Goal: Task Accomplishment & Management: Manage account settings

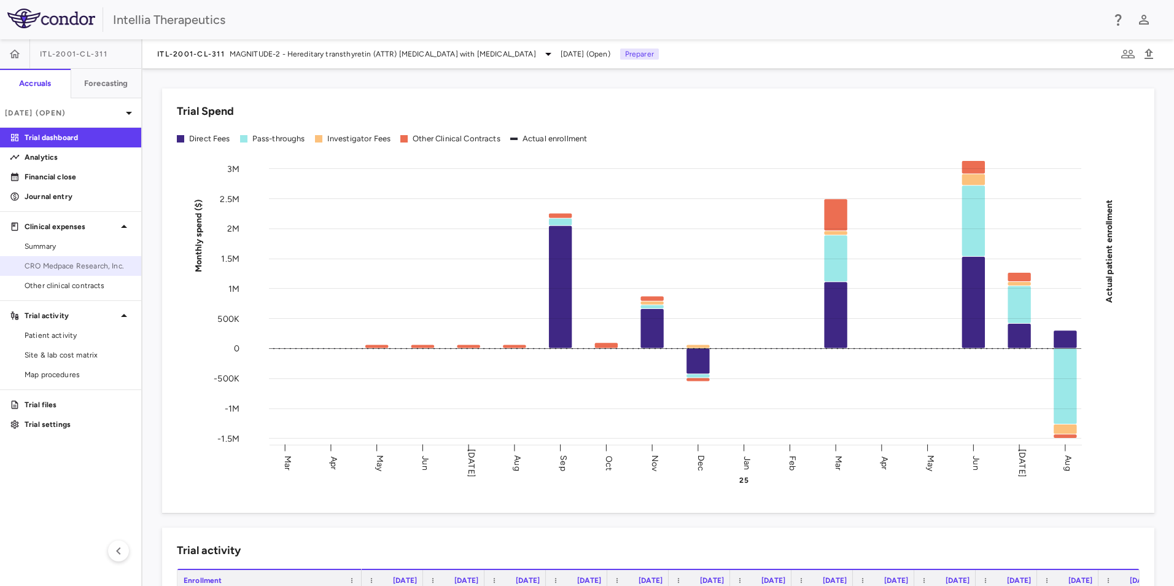
click at [74, 268] on span "CRO Medpace Research, Inc." at bounding box center [78, 265] width 107 height 11
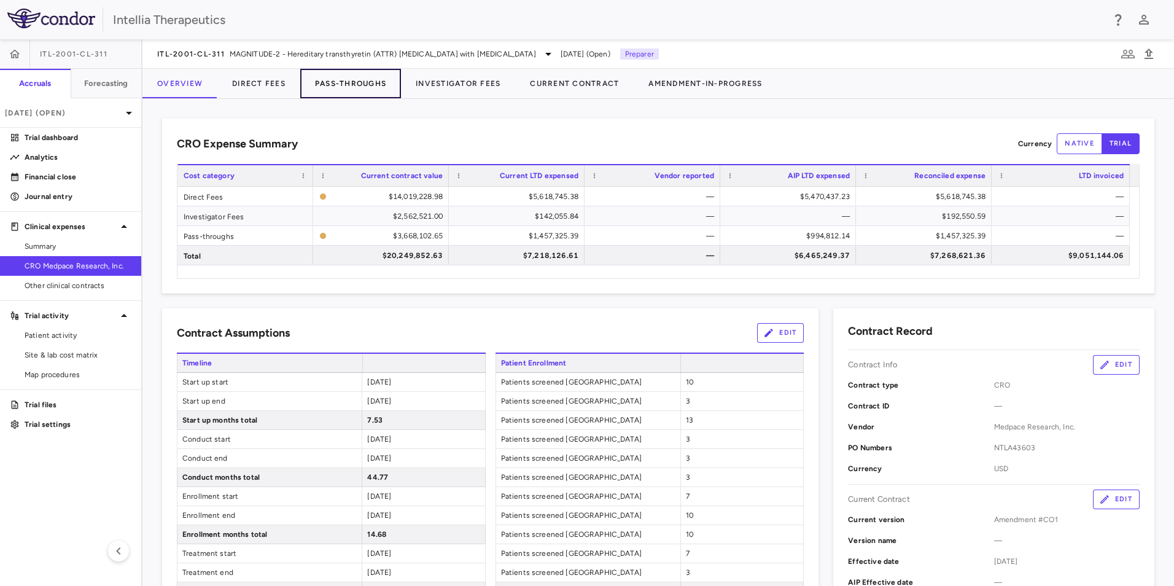
click at [323, 87] on button "Pass-Throughs" at bounding box center [350, 83] width 101 height 29
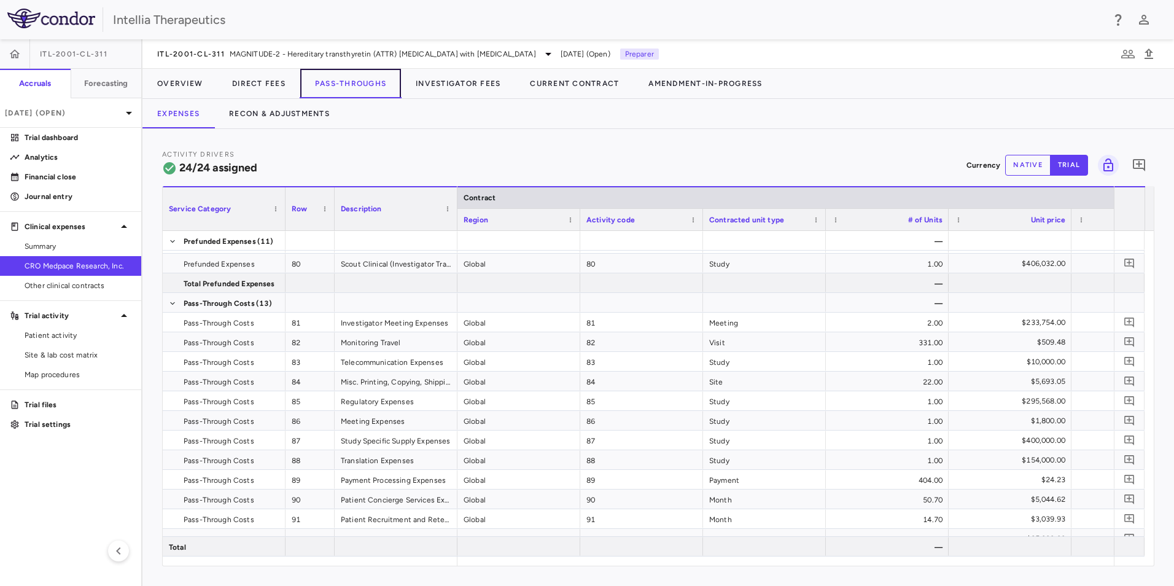
scroll to position [244, 0]
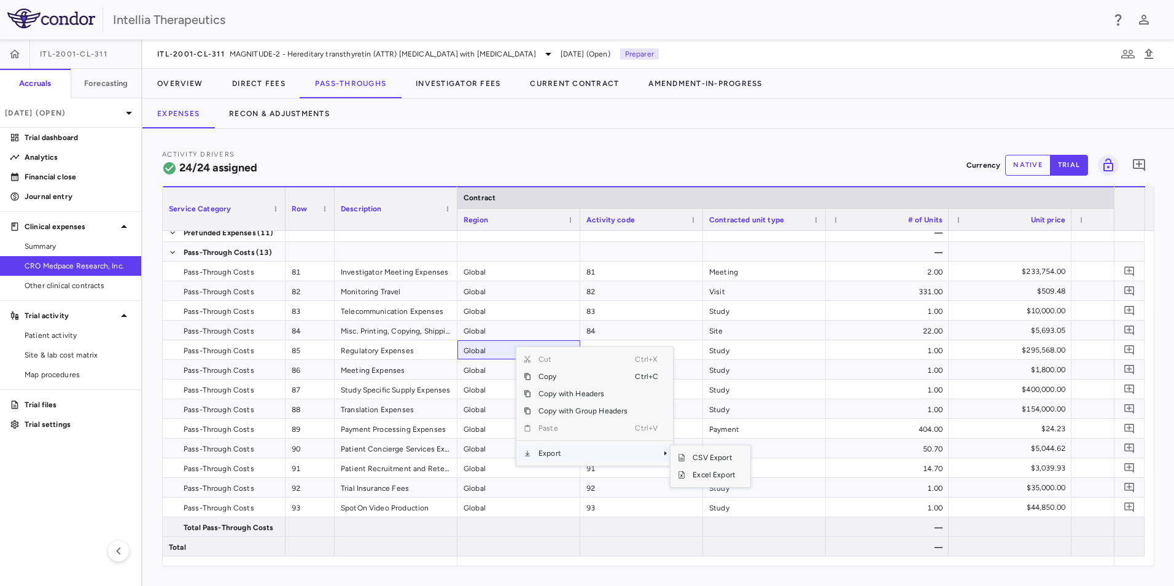
click at [558, 459] on span "Export" at bounding box center [583, 453] width 104 height 17
click at [649, 456] on span "Context Menu" at bounding box center [648, 453] width 27 height 17
click at [693, 478] on span "Excel Export" at bounding box center [714, 474] width 58 height 17
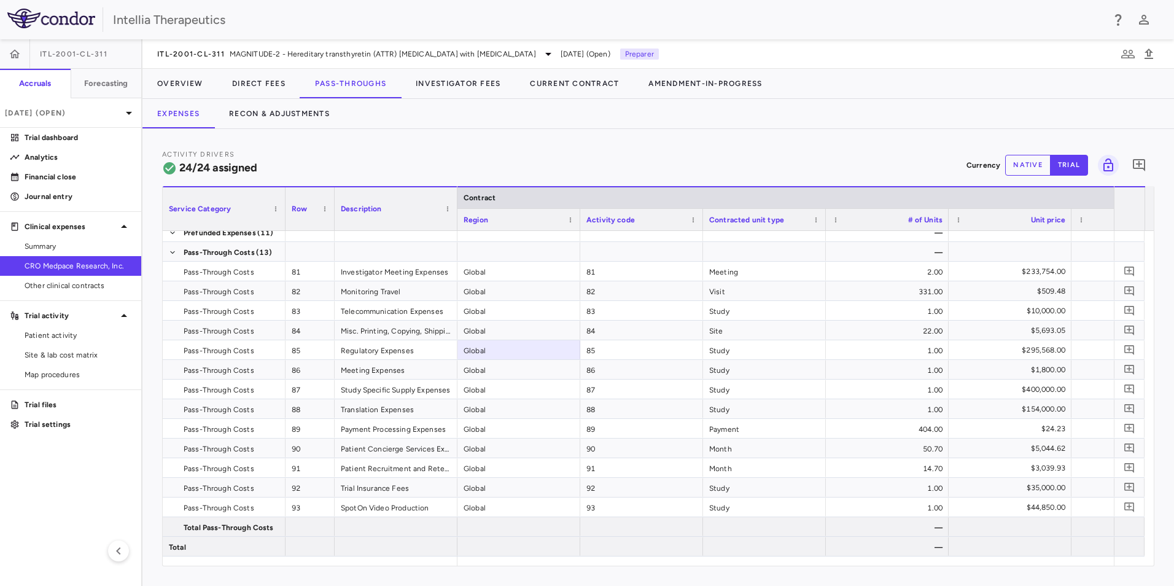
click at [785, 144] on div "Activity Drivers 24/24 assigned Currency native trial 0 Service Category Drag h…" at bounding box center [658, 357] width 1032 height 457
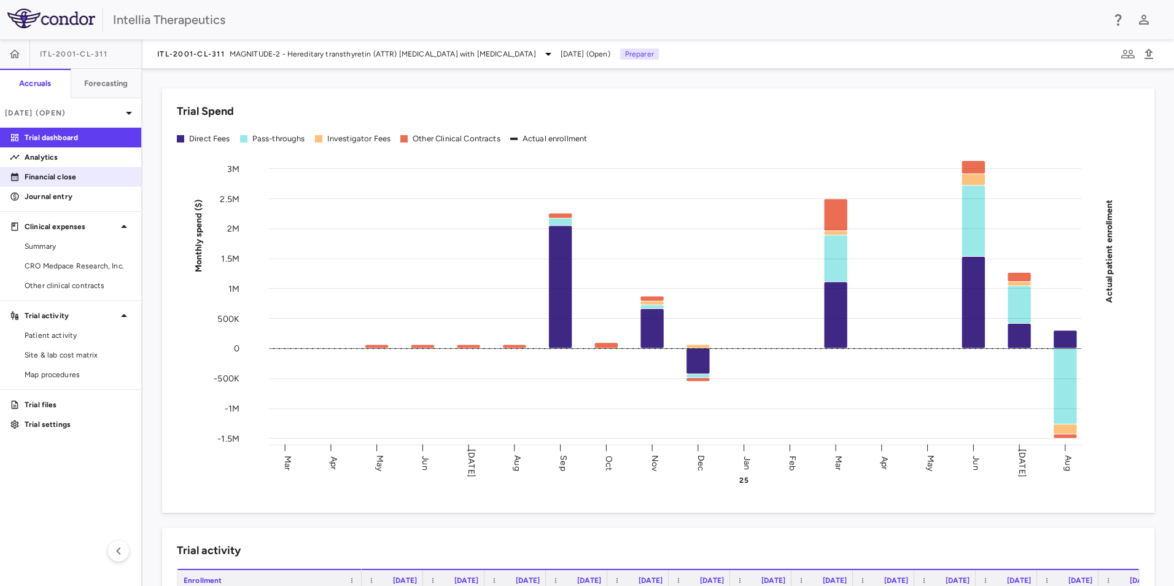
drag, startPoint x: 31, startPoint y: 179, endPoint x: 48, endPoint y: 179, distance: 16.6
click at [31, 179] on p "Financial close" at bounding box center [78, 176] width 107 height 11
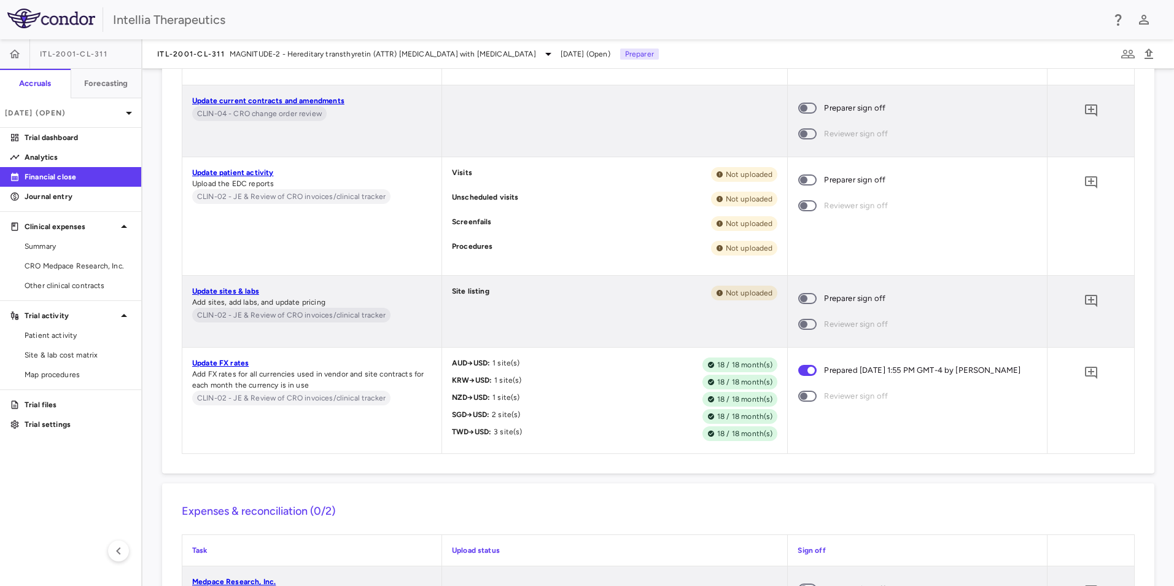
scroll to position [1778, 0]
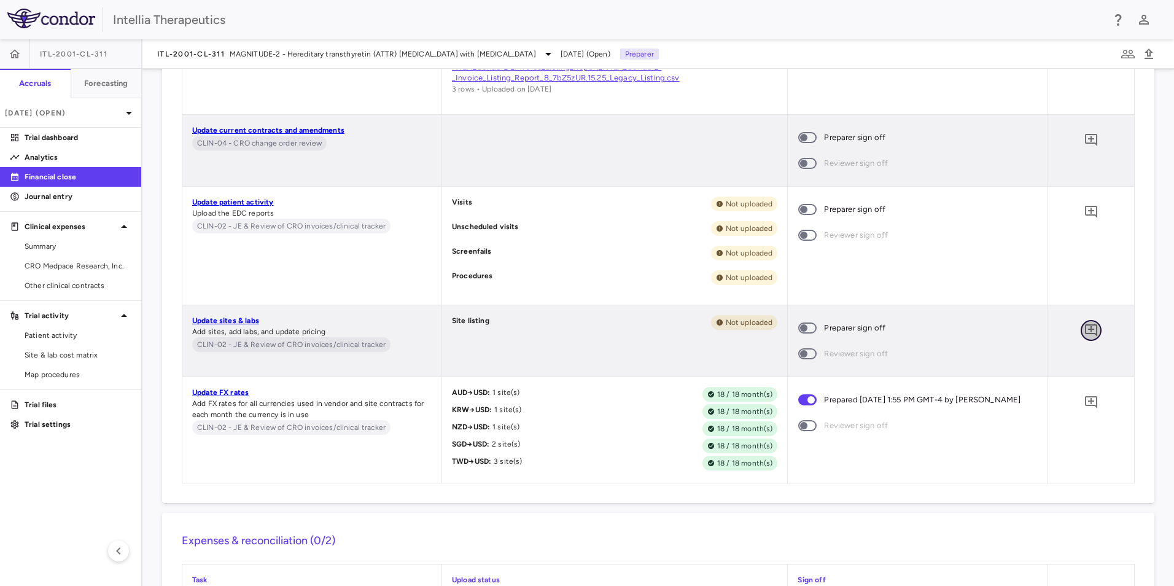
click at [1087, 330] on icon "Add comment" at bounding box center [1091, 330] width 12 height 12
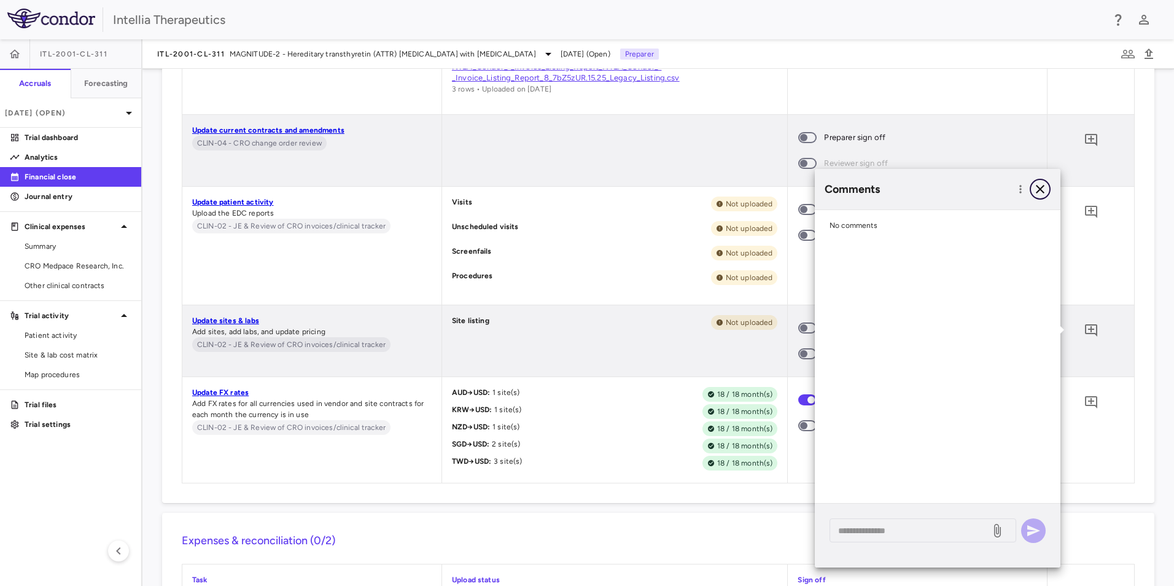
click at [1041, 199] on button "button" at bounding box center [1040, 189] width 21 height 21
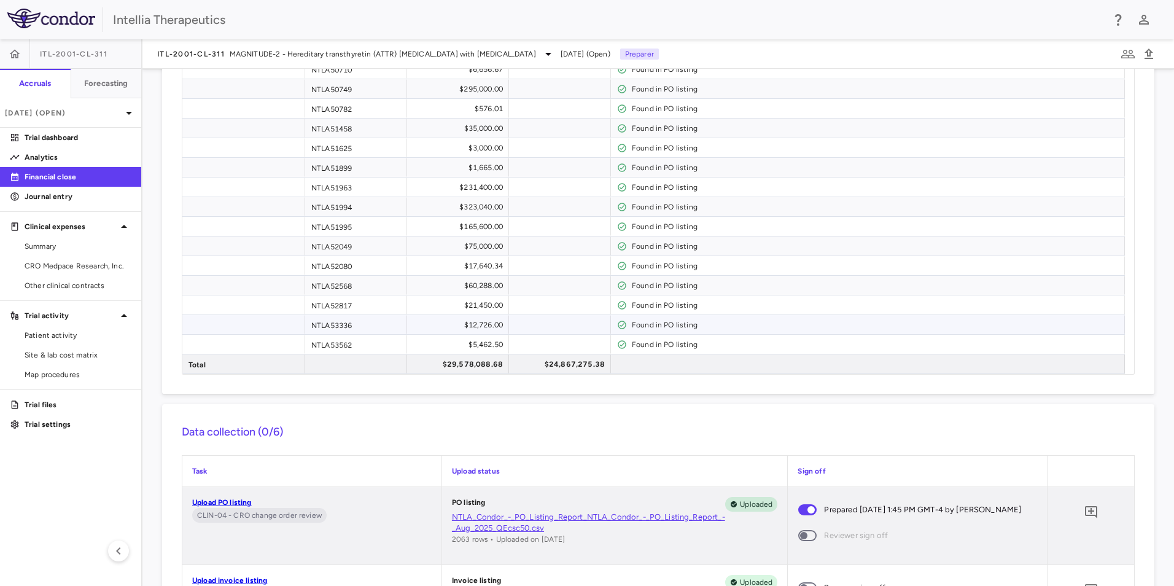
scroll to position [1286, 0]
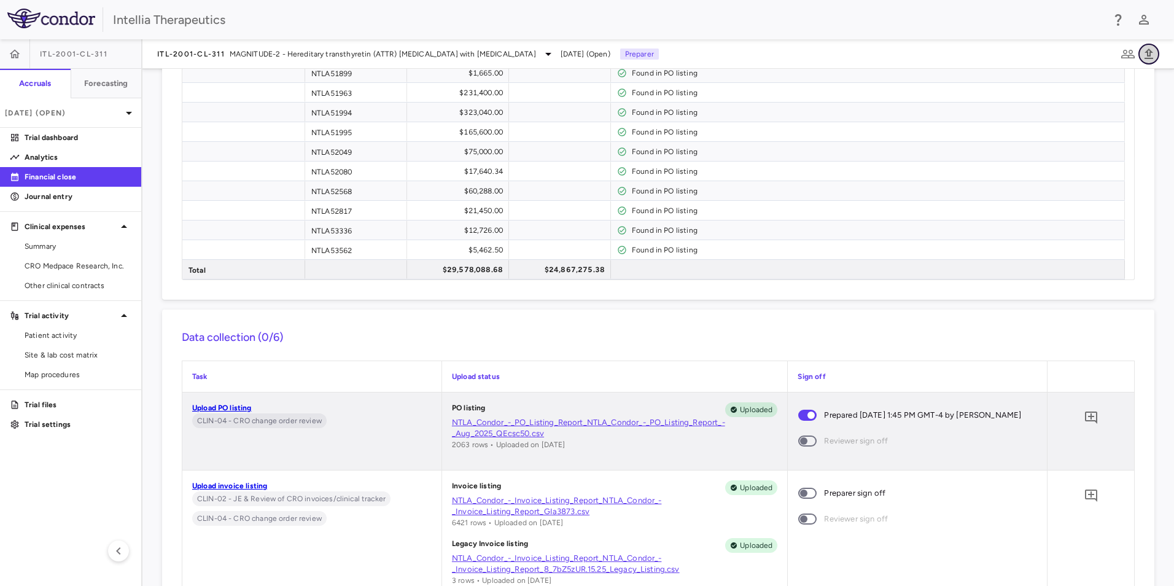
click at [1149, 58] on icon "button" at bounding box center [1149, 54] width 9 height 10
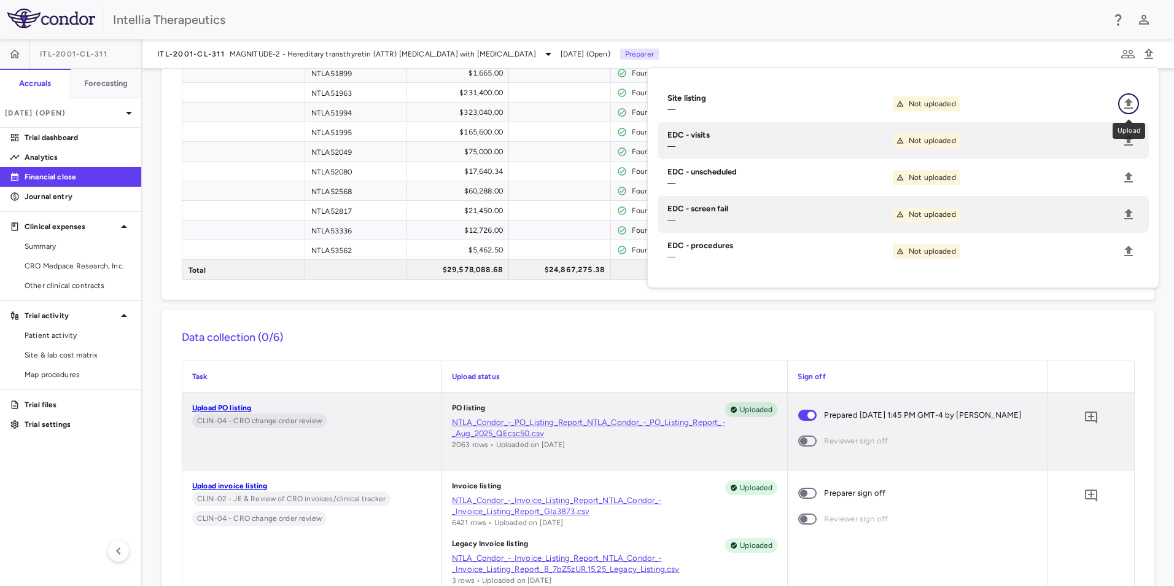
drag, startPoint x: 1125, startPoint y: 103, endPoint x: 1145, endPoint y: 128, distance: 31.9
click at [1126, 105] on icon "Upload" at bounding box center [1128, 103] width 15 height 15
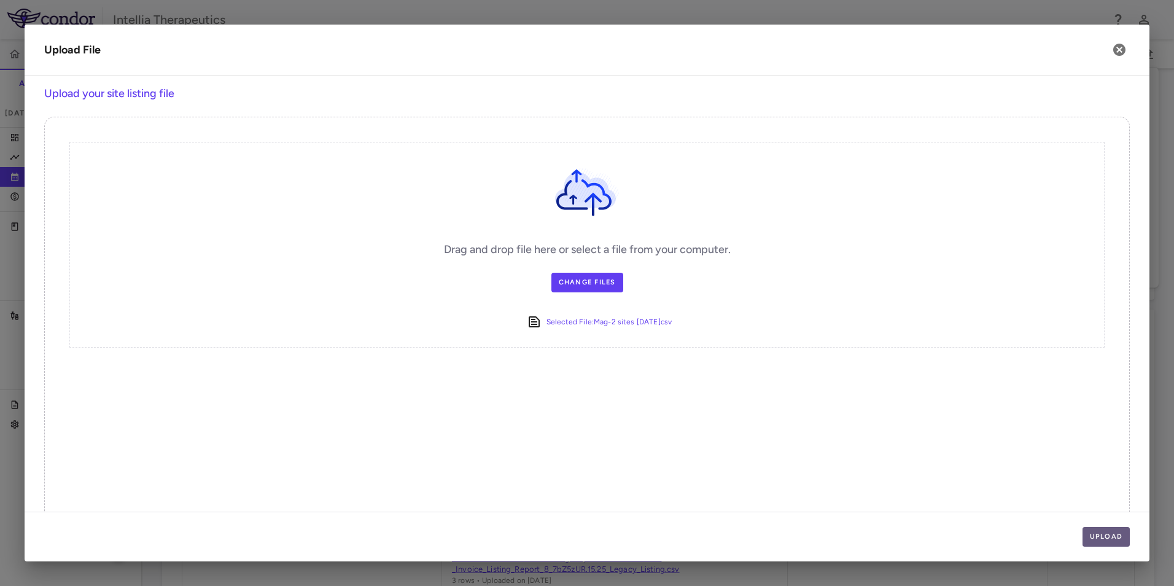
click at [1114, 538] on button "Upload" at bounding box center [1107, 537] width 48 height 20
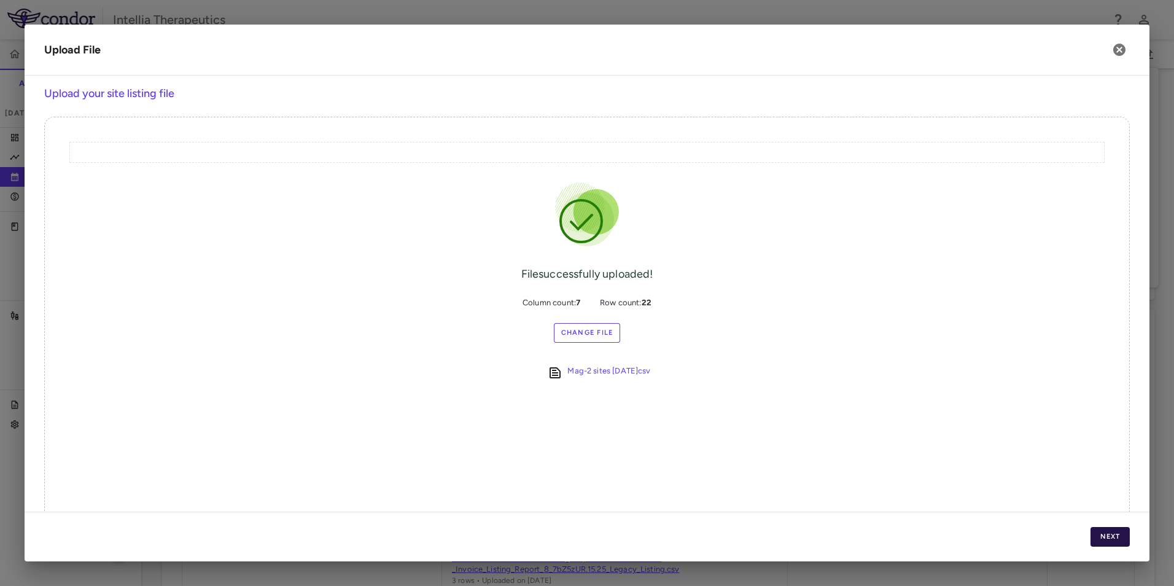
click at [1114, 537] on button "Next" at bounding box center [1110, 537] width 39 height 20
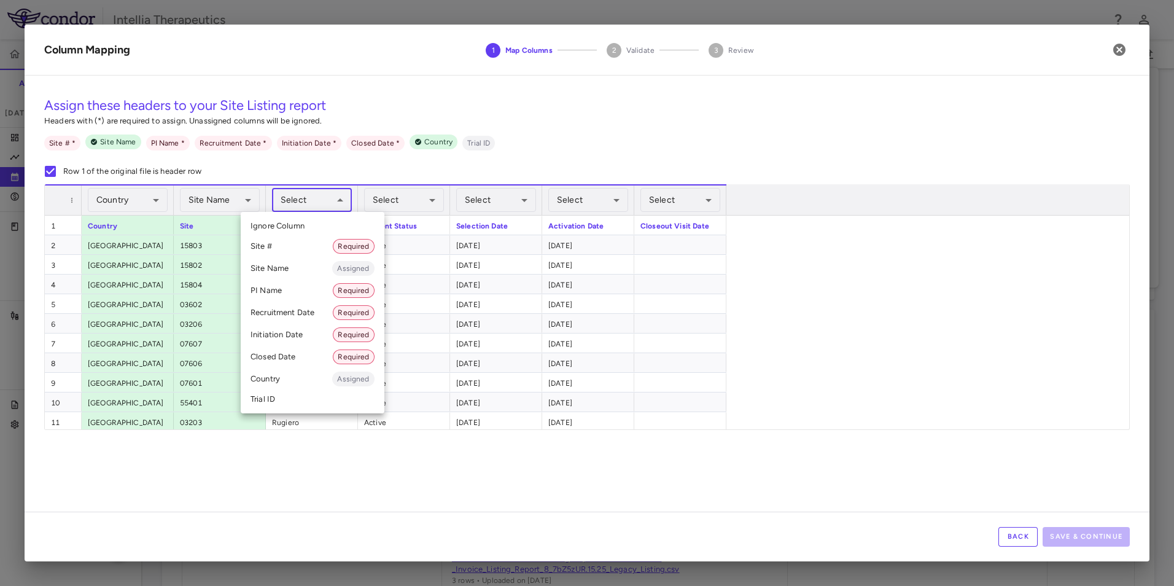
click at [329, 206] on body "Skip to sidebar Skip to main content Intellia Therapeutics ITL-2001-CL-311 Accr…" at bounding box center [587, 293] width 1174 height 586
click at [297, 290] on li "PI Name Required" at bounding box center [313, 290] width 144 height 22
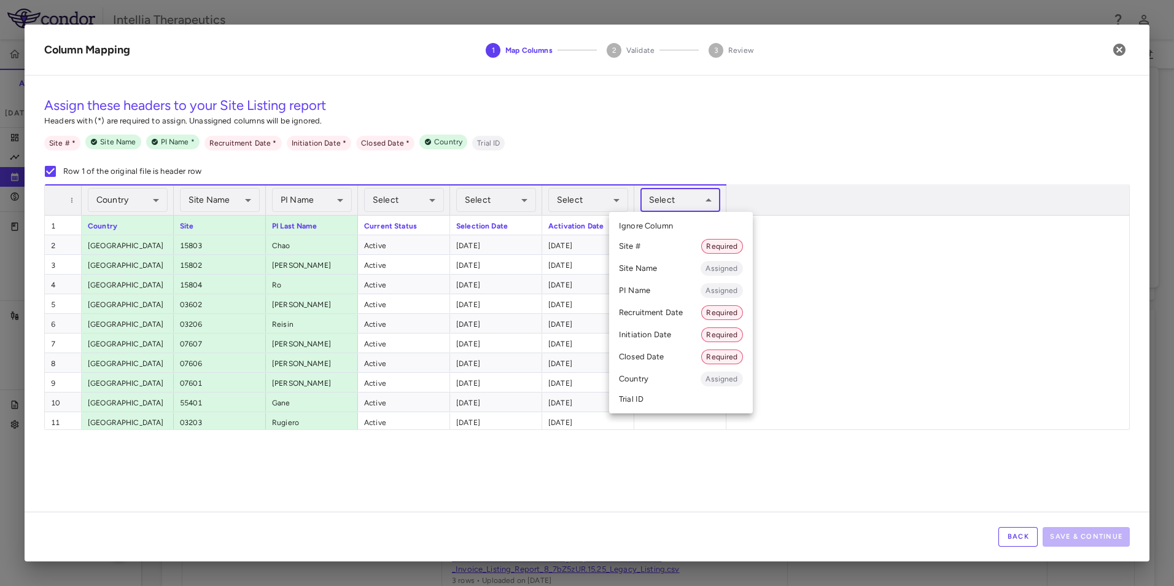
click at [644, 200] on body "Skip to sidebar Skip to main content Intellia Therapeutics ITL-2001-CL-311 Accr…" at bounding box center [587, 293] width 1174 height 586
click at [680, 363] on li "Closed Date Required" at bounding box center [681, 357] width 144 height 22
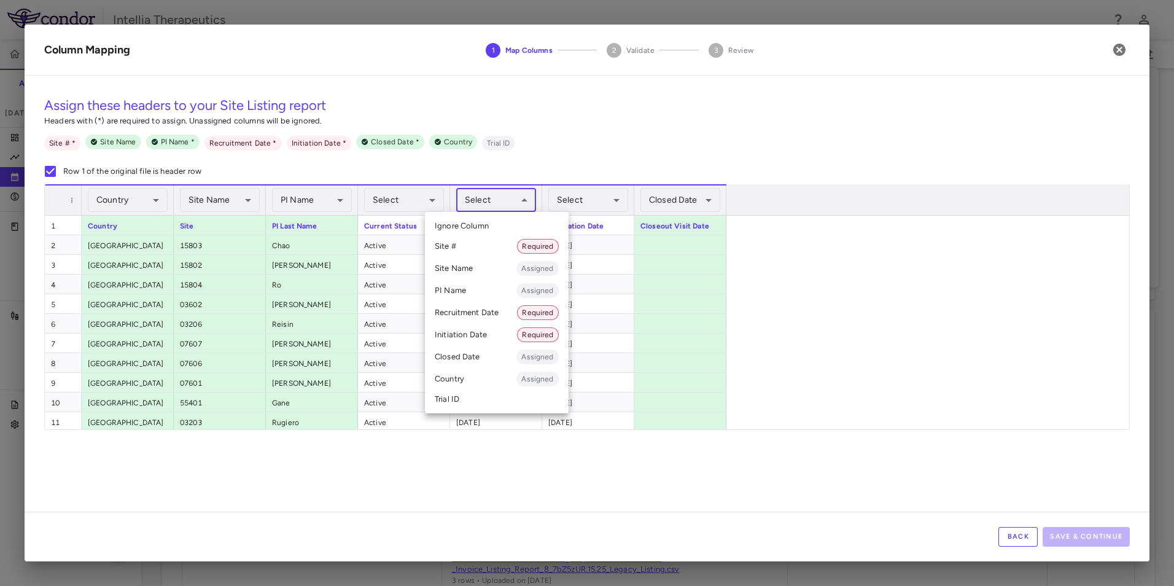
click at [502, 208] on body "Skip to sidebar Skip to main content Intellia Therapeutics ITL-2001-CL-311 Accr…" at bounding box center [587, 293] width 1174 height 586
click at [486, 313] on li "Recruitment Date Required" at bounding box center [497, 312] width 144 height 22
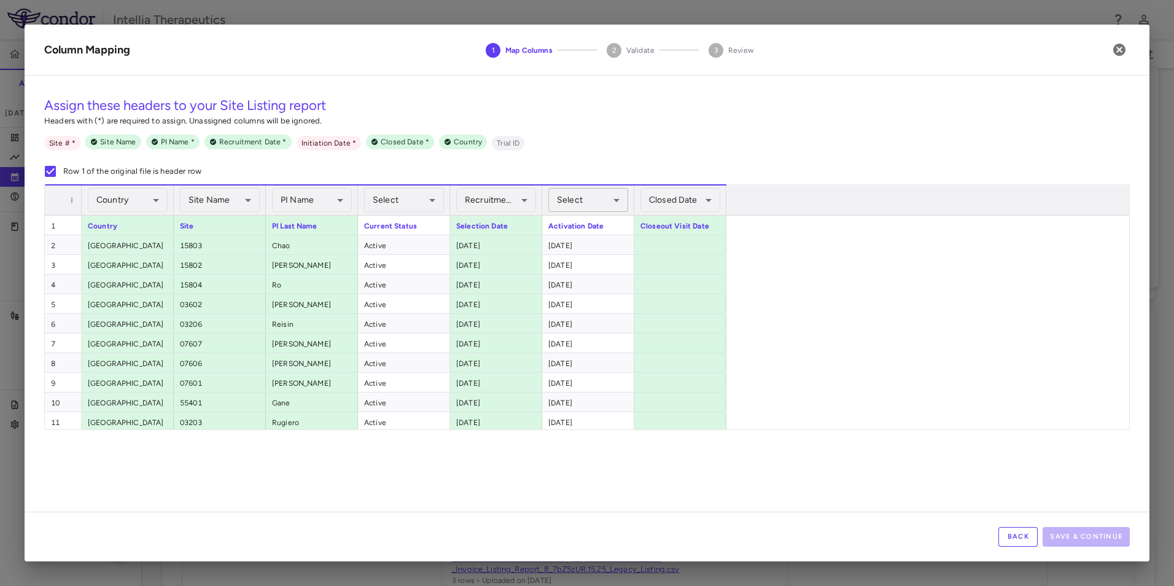
click at [574, 201] on body "Skip to sidebar Skip to main content Intellia Therapeutics ITL-2001-CL-311 Accr…" at bounding box center [587, 293] width 1174 height 586
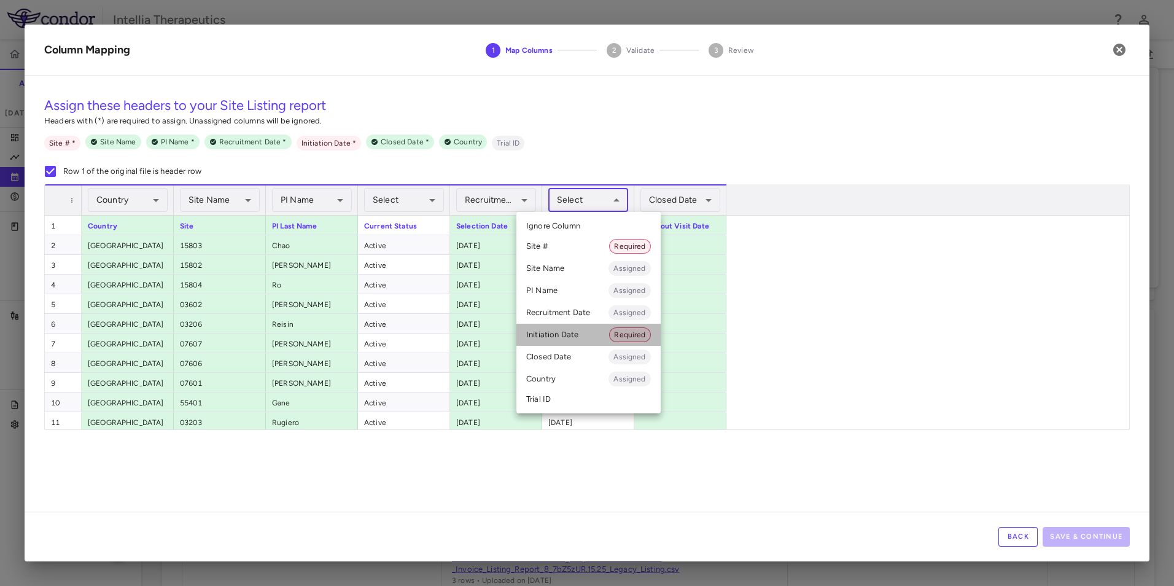
click at [574, 338] on li "Initiation Date Required" at bounding box center [588, 335] width 144 height 22
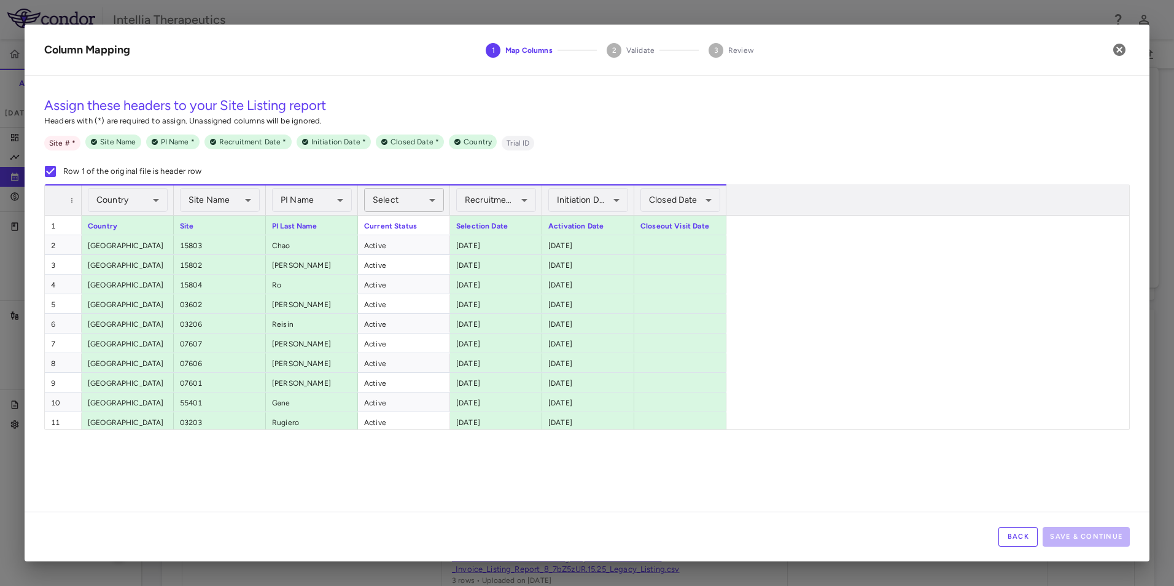
click at [423, 200] on body "Skip to sidebar Skip to main content Intellia Therapeutics ITL-2001-CL-311 Accr…" at bounding box center [587, 293] width 1174 height 586
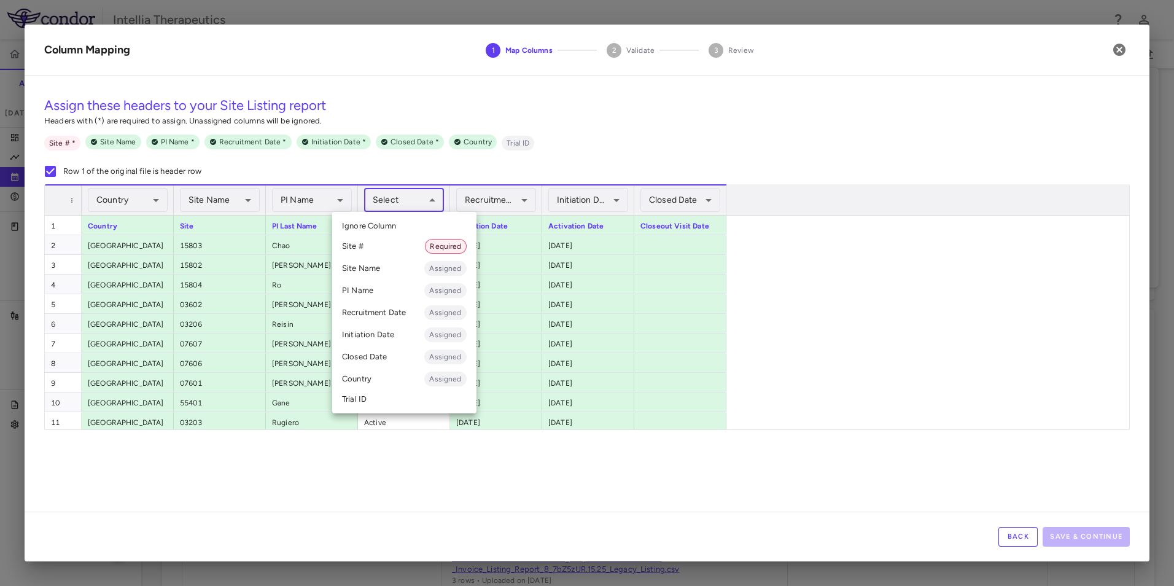
drag, startPoint x: 195, startPoint y: 211, endPoint x: 209, endPoint y: 202, distance: 16.5
click at [198, 209] on div at bounding box center [587, 293] width 1174 height 586
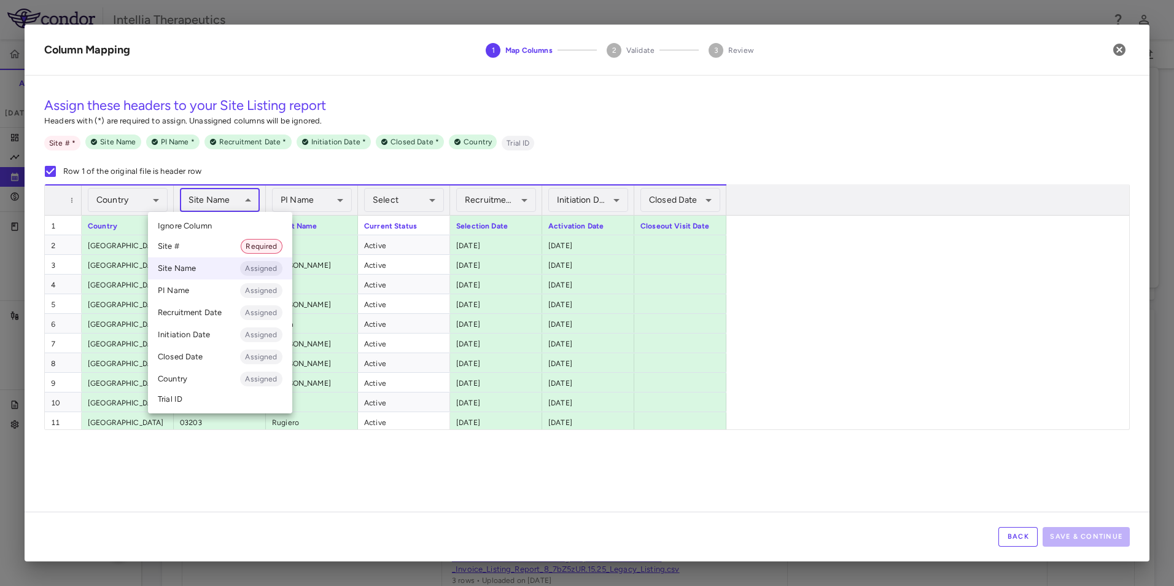
click at [211, 201] on body "Skip to sidebar Skip to main content Intellia Therapeutics ITL-2001-CL-311 Accr…" at bounding box center [587, 293] width 1174 height 586
click at [209, 246] on li "Site # Required" at bounding box center [220, 246] width 144 height 22
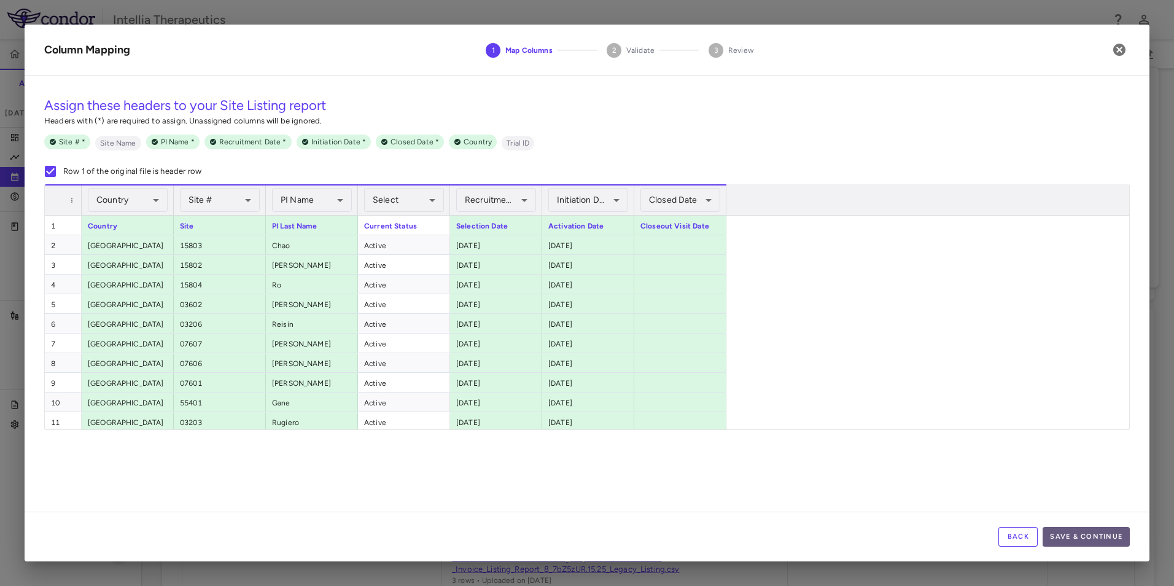
click at [1065, 535] on button "Save & Continue" at bounding box center [1086, 537] width 87 height 20
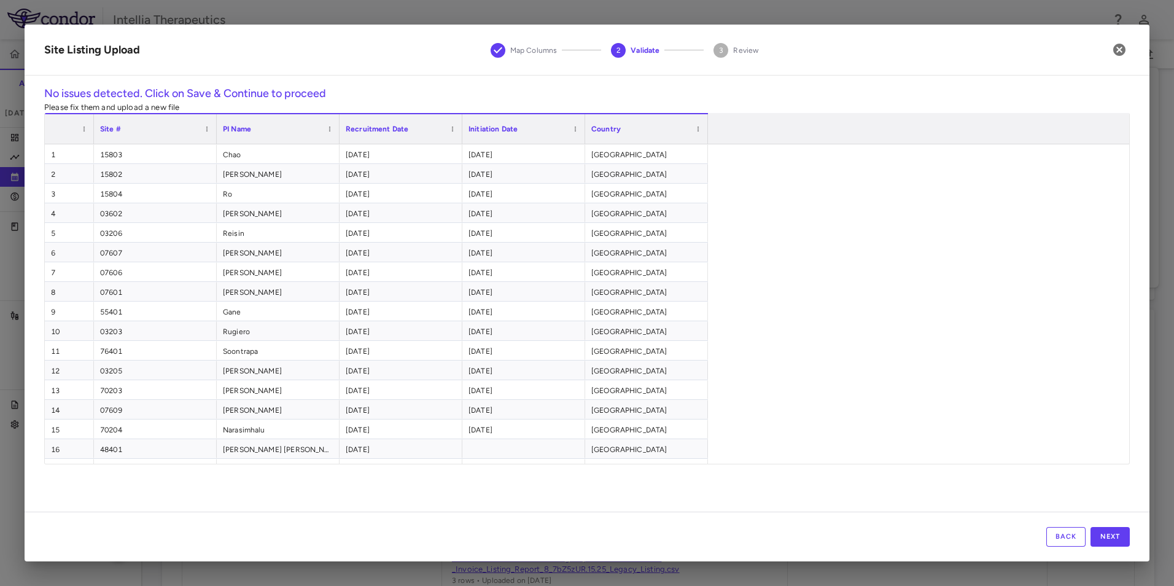
scroll to position [93, 0]
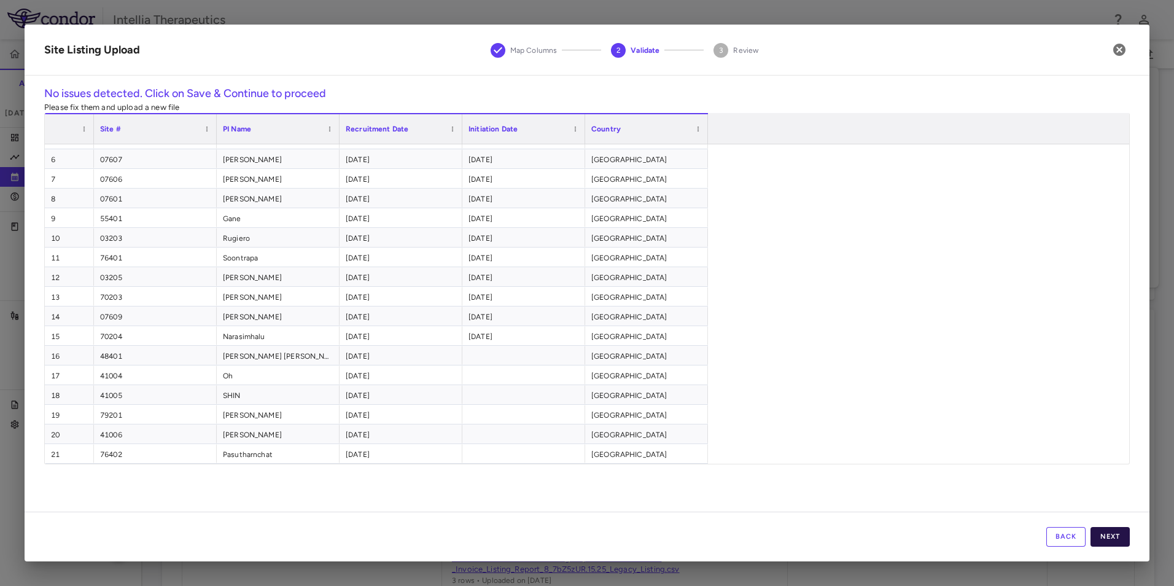
click at [1108, 540] on button "Next" at bounding box center [1110, 537] width 39 height 20
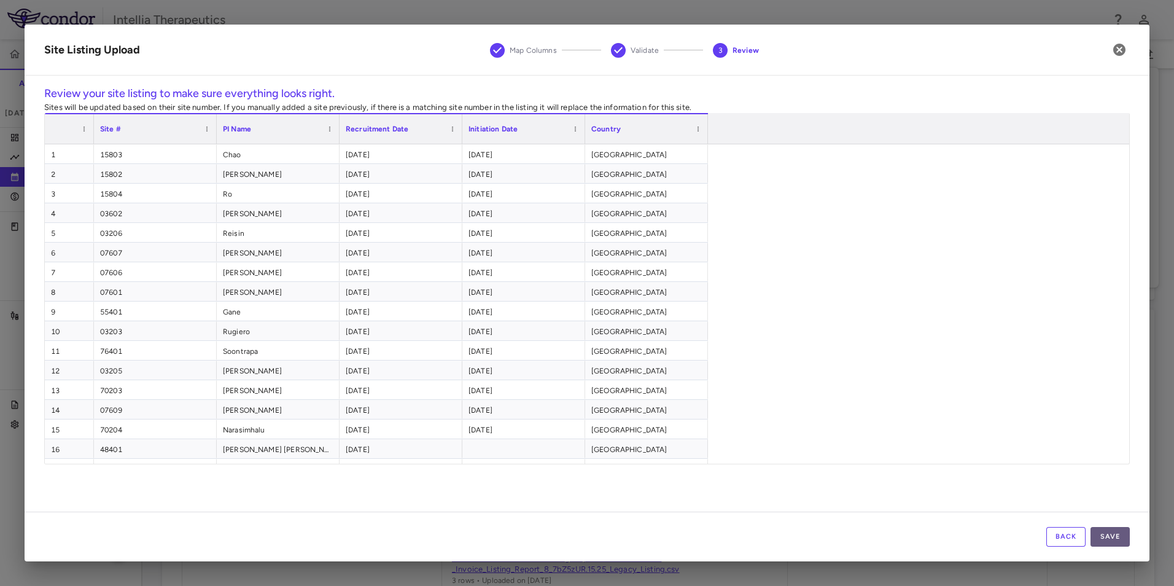
click at [1119, 534] on button "Save" at bounding box center [1110, 537] width 39 height 20
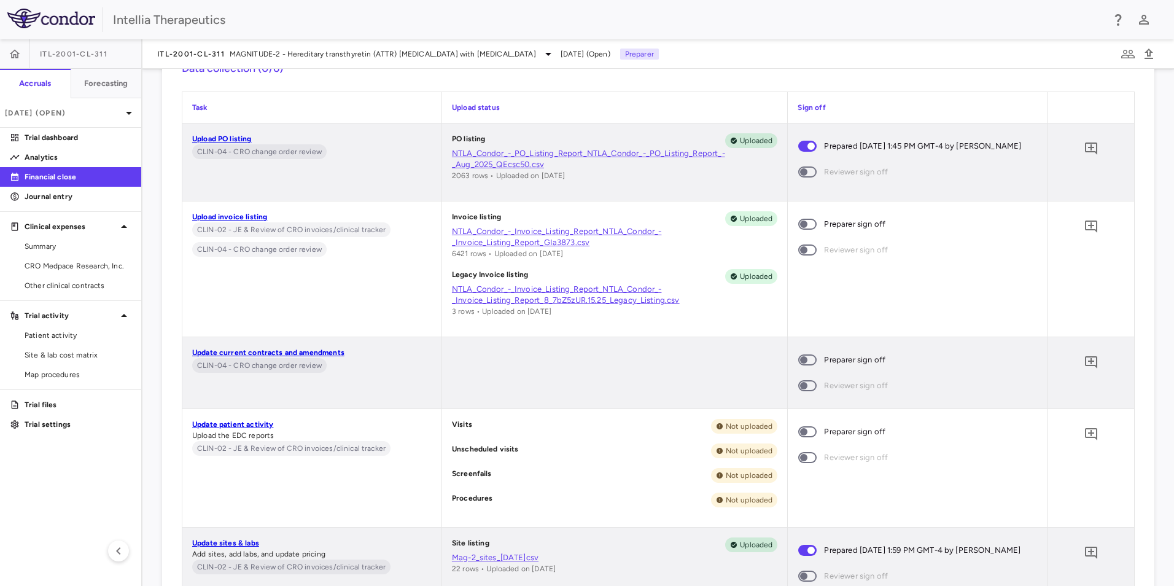
scroll to position [1532, 0]
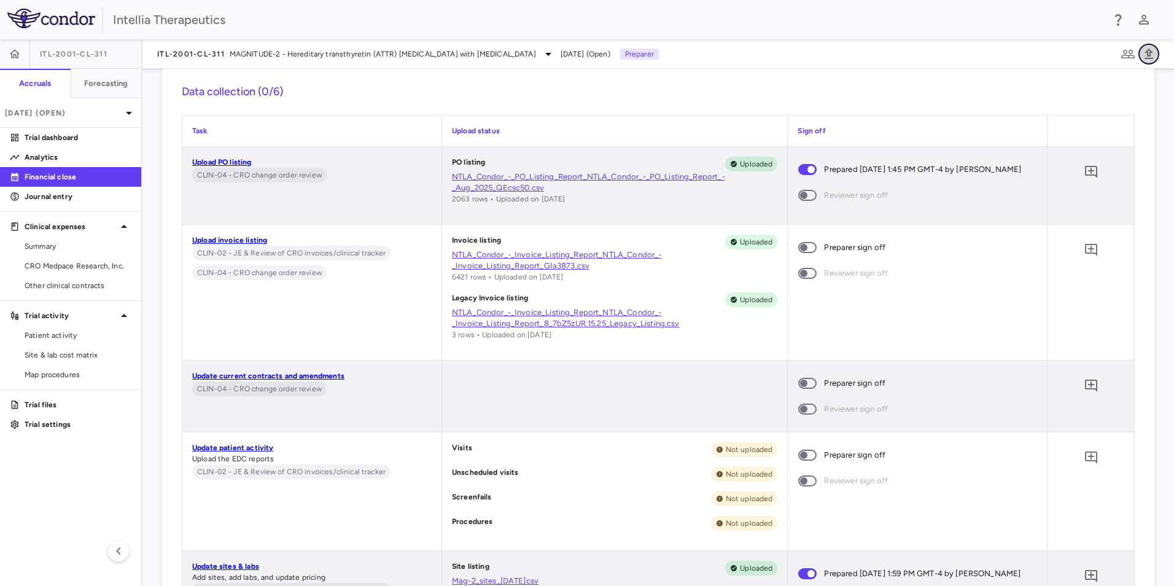
click at [1145, 58] on icon "button" at bounding box center [1149, 54] width 9 height 10
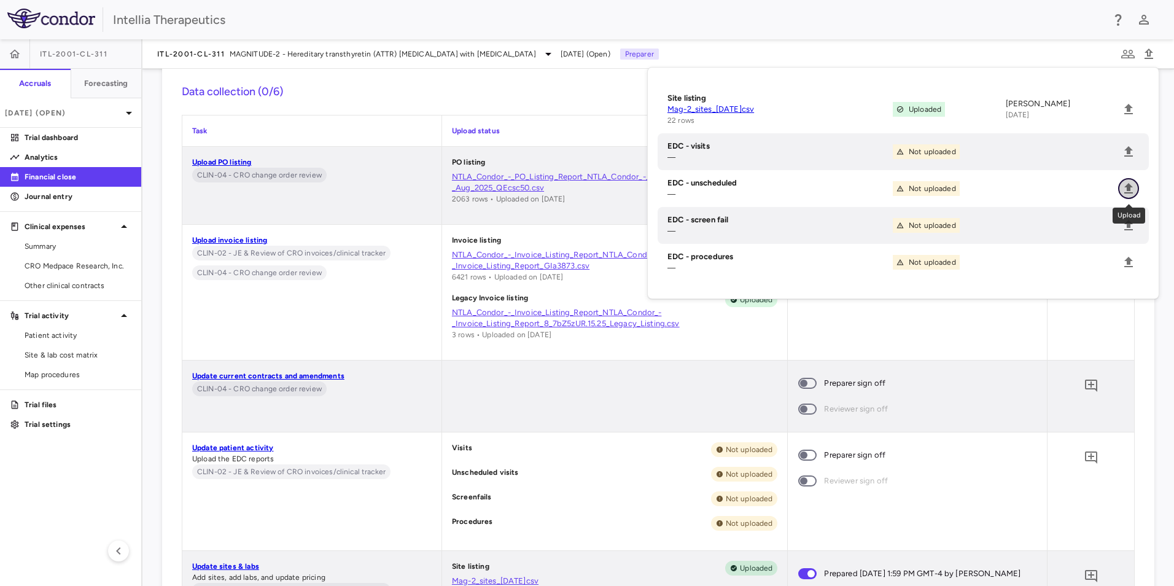
click at [1133, 187] on icon "Upload" at bounding box center [1128, 188] width 15 height 15
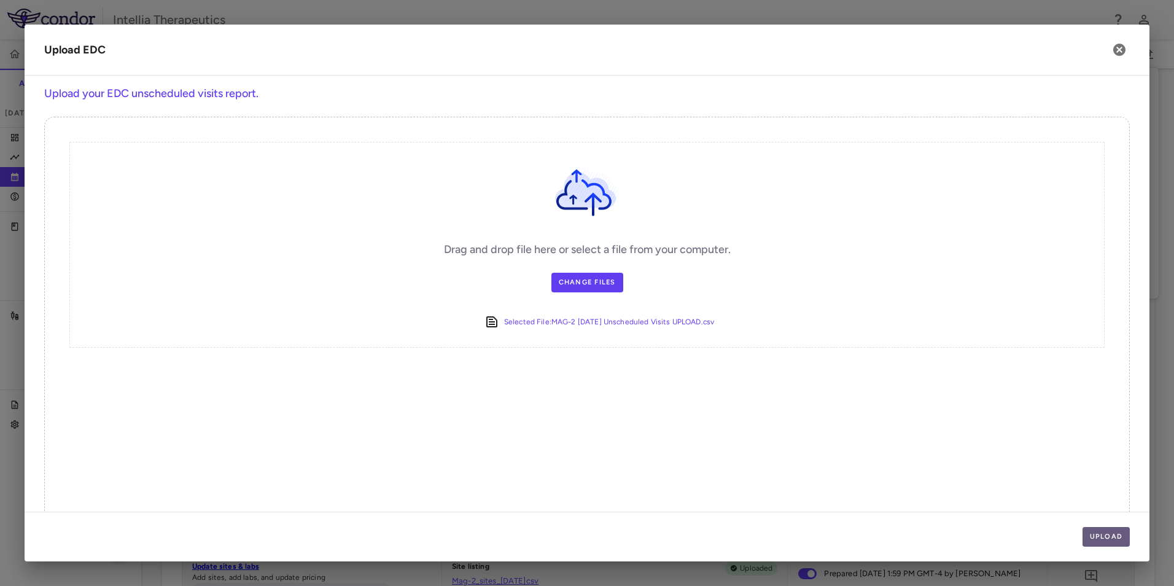
click at [1103, 534] on button "Upload" at bounding box center [1107, 537] width 48 height 20
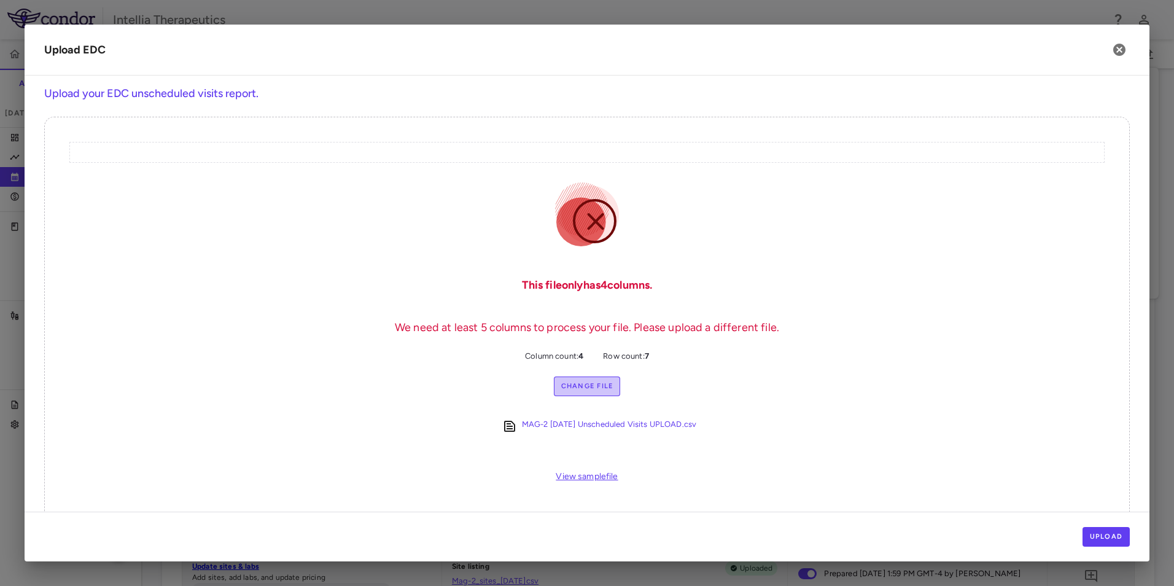
click at [573, 388] on label "Change File" at bounding box center [587, 386] width 67 height 20
click at [0, 0] on input "Change File" at bounding box center [0, 0] width 0 height 0
click at [1118, 49] on icon "button" at bounding box center [1119, 50] width 12 height 12
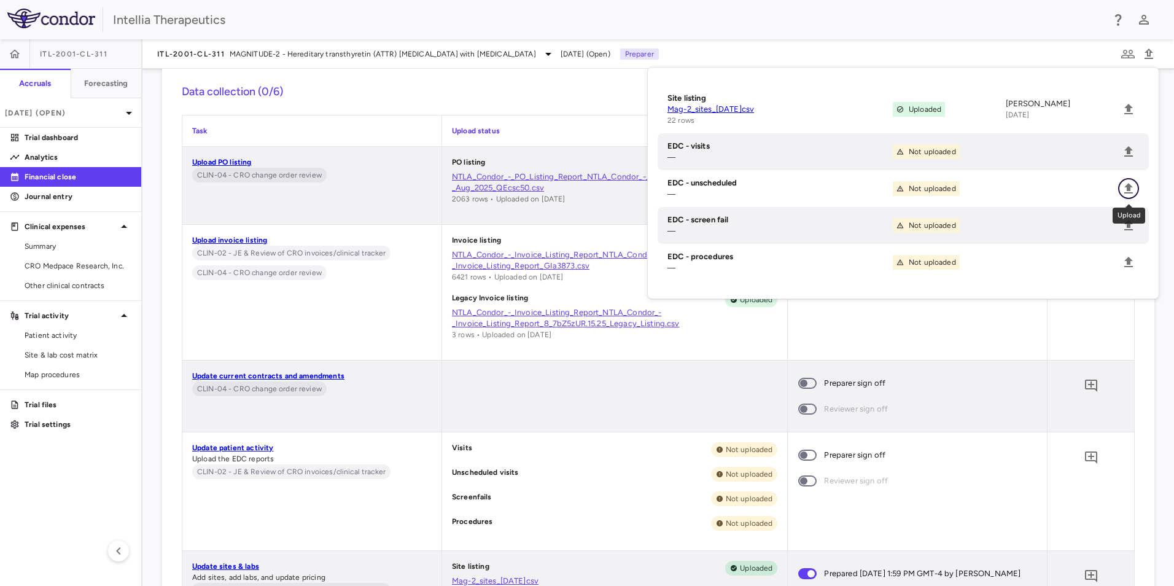
click at [1128, 192] on icon "Upload" at bounding box center [1128, 188] width 9 height 10
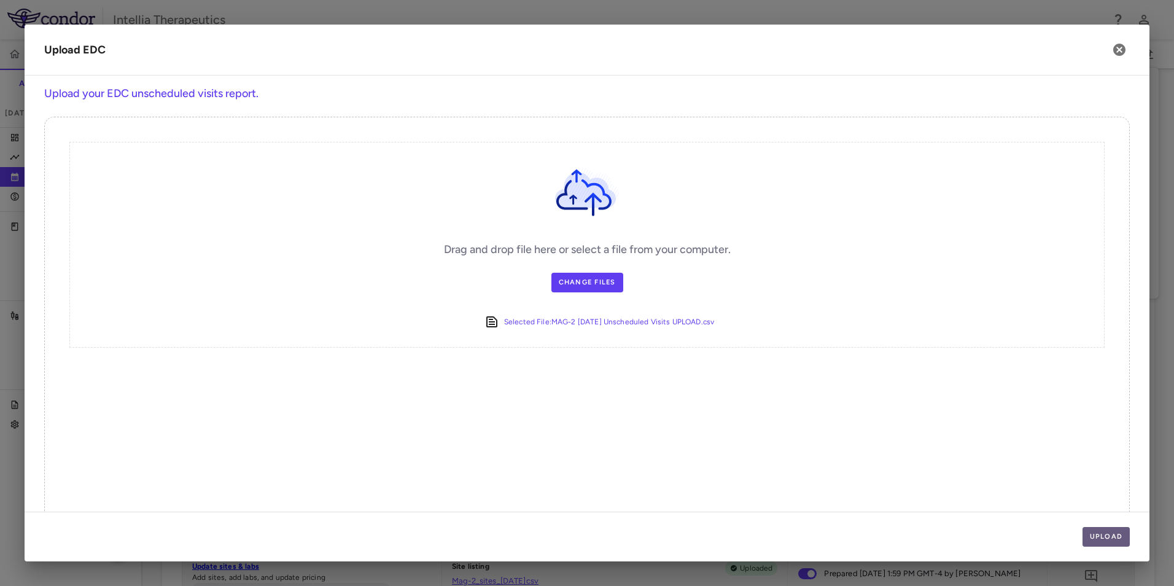
click at [1109, 539] on button "Upload" at bounding box center [1107, 537] width 48 height 20
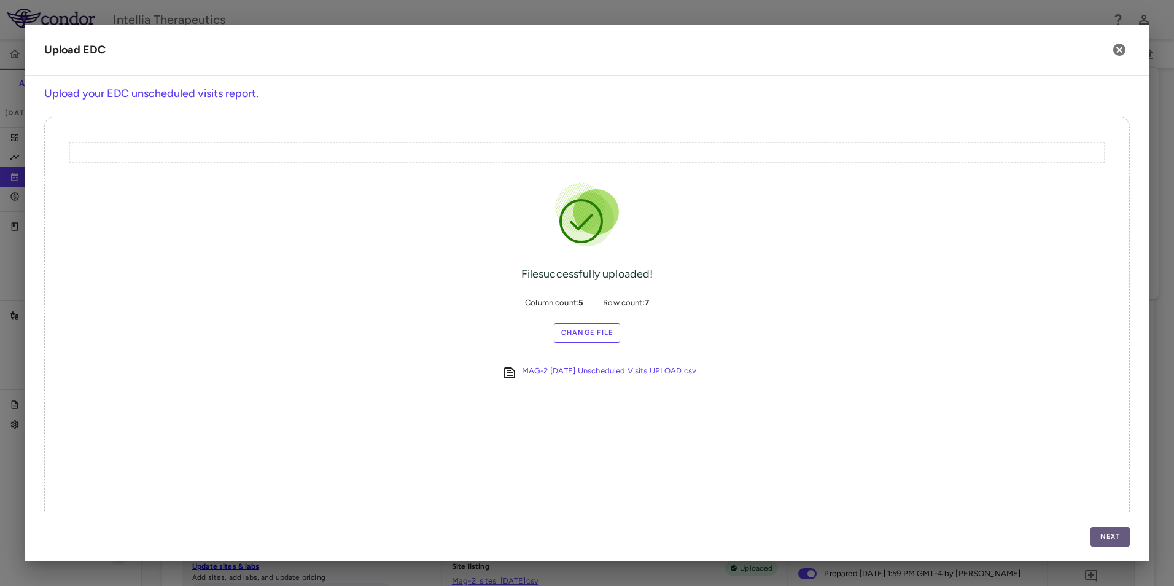
click at [1105, 532] on button "Next" at bounding box center [1110, 537] width 39 height 20
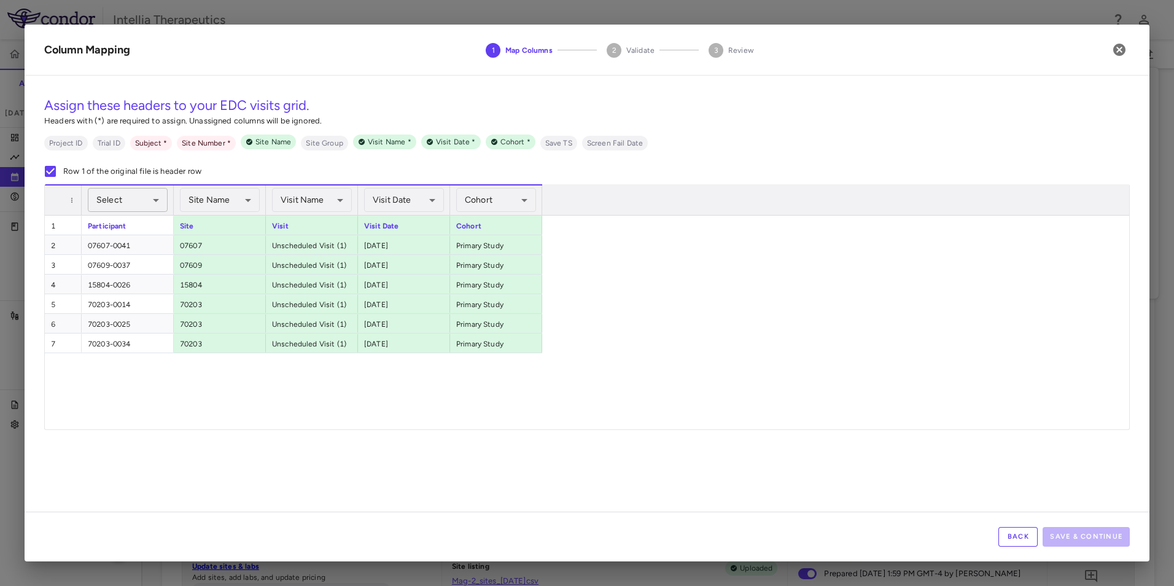
click at [117, 196] on body "Skip to sidebar Skip to main content Intellia Therapeutics ITL-2001-CL-311 Accr…" at bounding box center [587, 293] width 1174 height 586
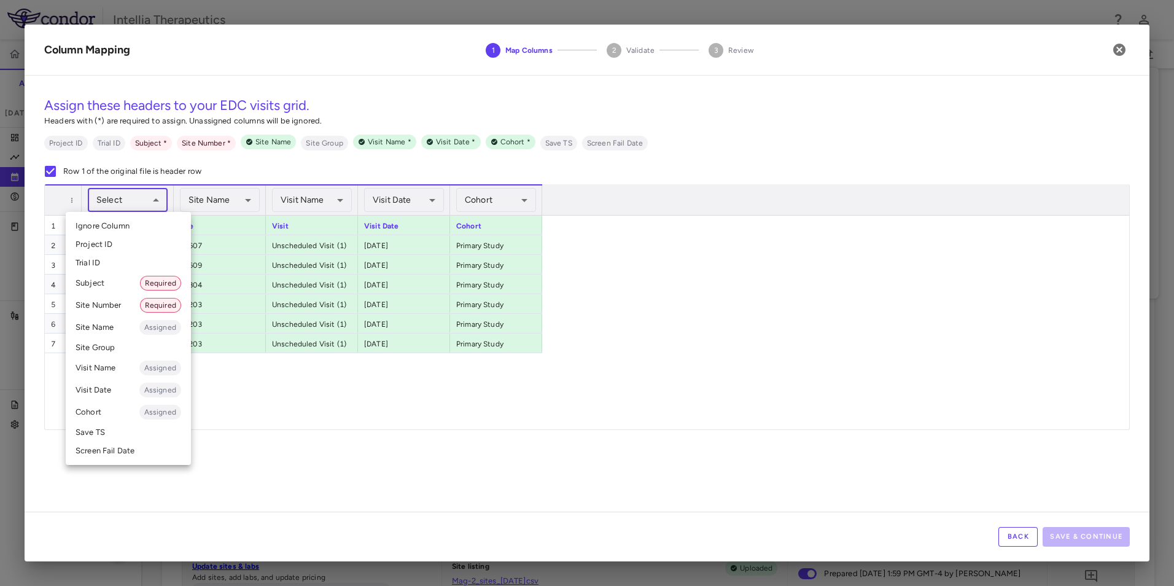
click at [114, 289] on li "Subject Required" at bounding box center [128, 283] width 125 height 22
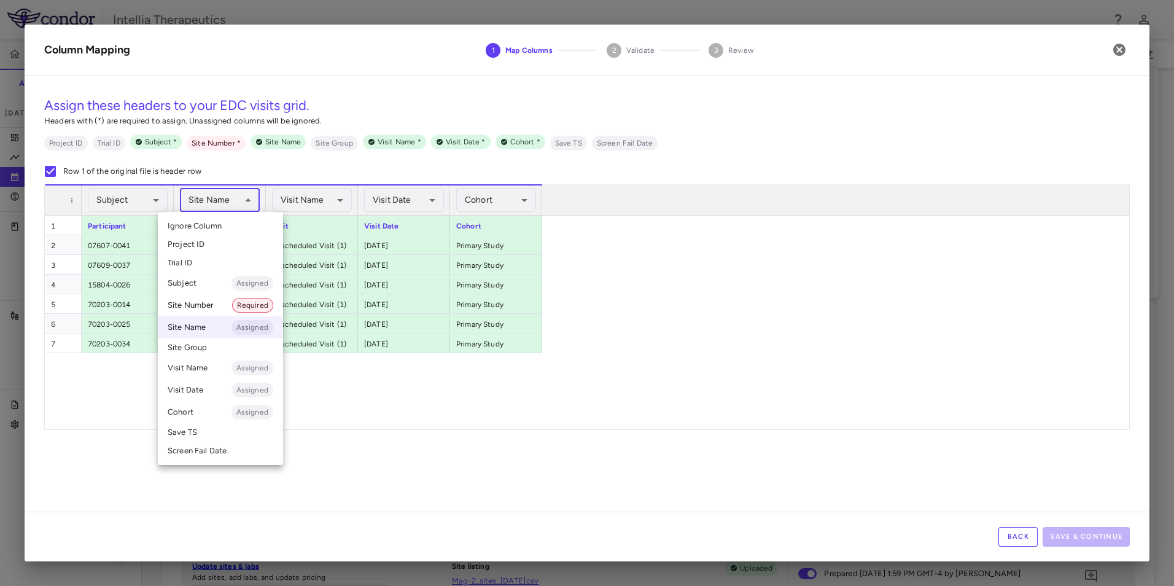
click at [232, 206] on body "Skip to sidebar Skip to main content Intellia Therapeutics ITL-2001-CL-311 Accr…" at bounding box center [587, 293] width 1174 height 586
click at [209, 303] on li "Site Number Required" at bounding box center [220, 305] width 125 height 22
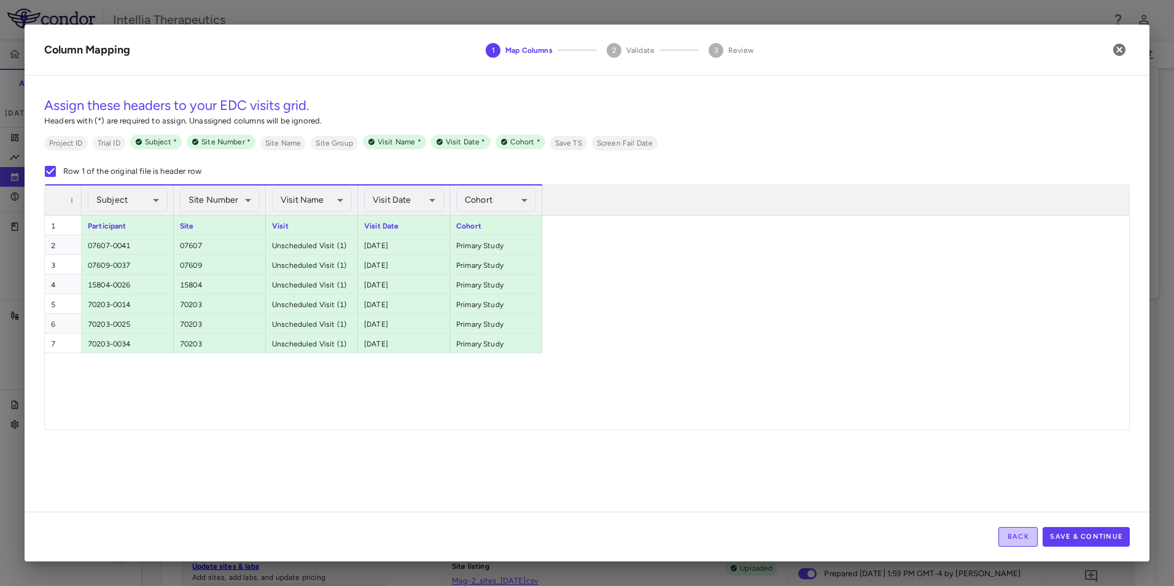
click at [1024, 534] on button "Back" at bounding box center [1017, 537] width 39 height 20
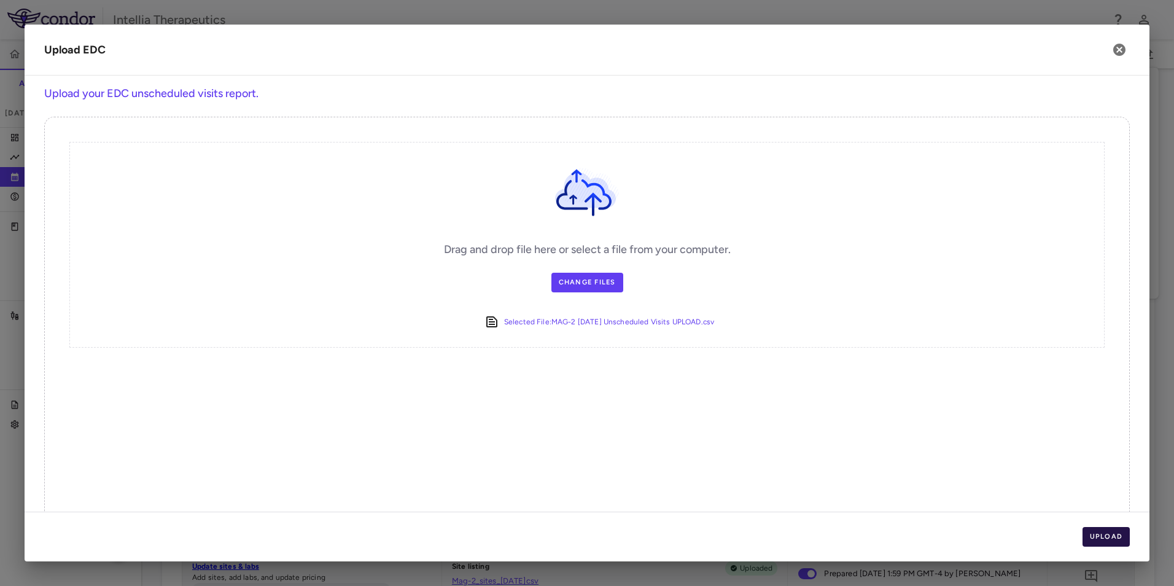
click at [1099, 531] on button "Upload" at bounding box center [1107, 537] width 48 height 20
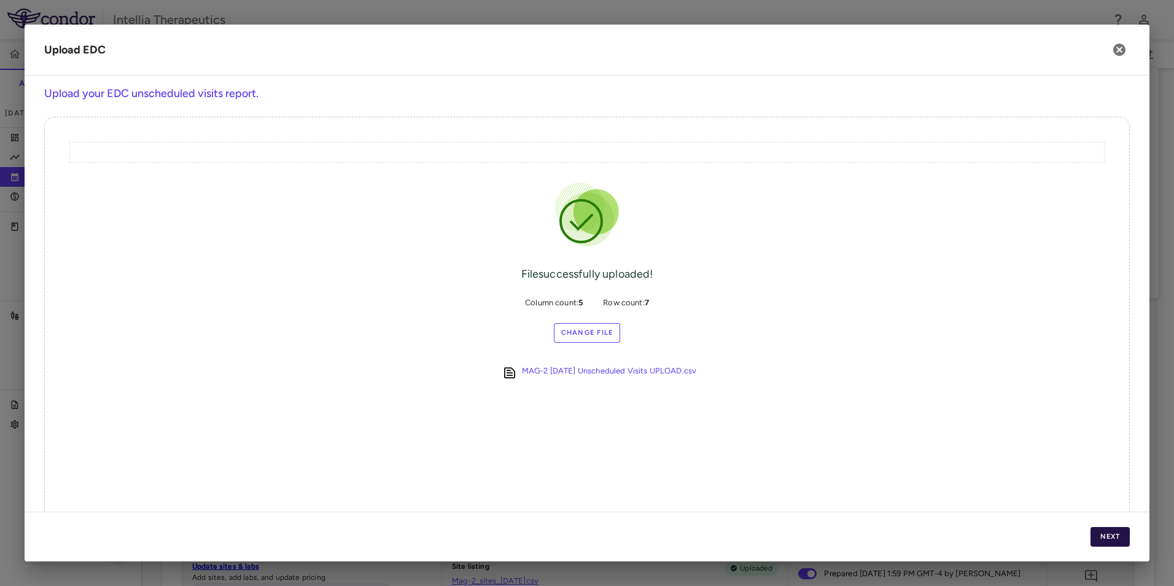
click at [1122, 542] on button "Next" at bounding box center [1110, 537] width 39 height 20
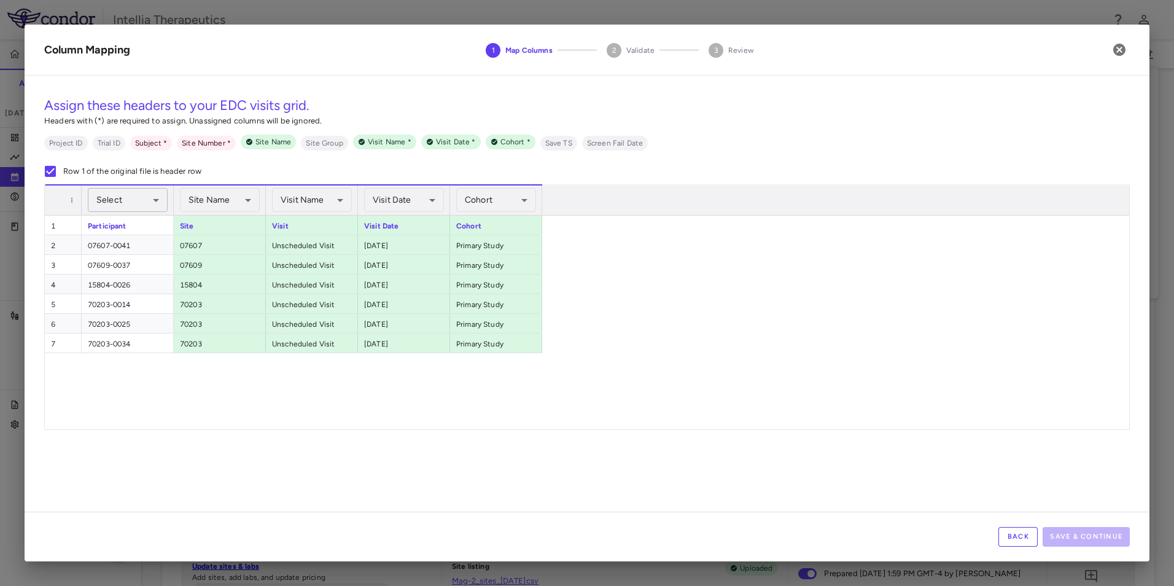
click at [137, 209] on body "Skip to sidebar Skip to main content Intellia Therapeutics ITL-2001-CL-311 Accr…" at bounding box center [587, 293] width 1174 height 586
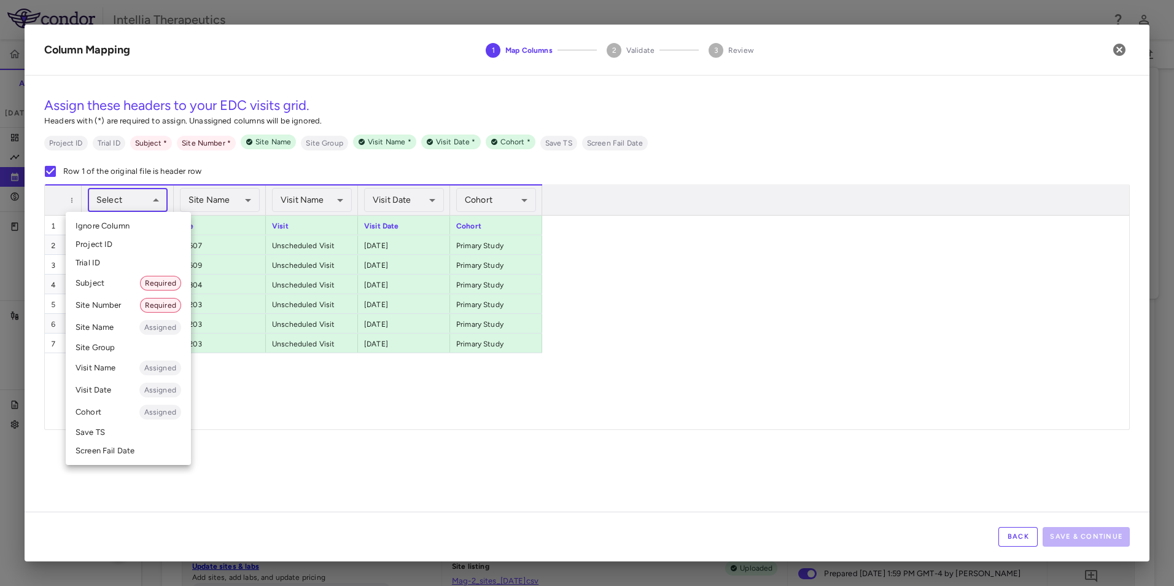
click at [111, 284] on li "Subject Required" at bounding box center [128, 283] width 125 height 22
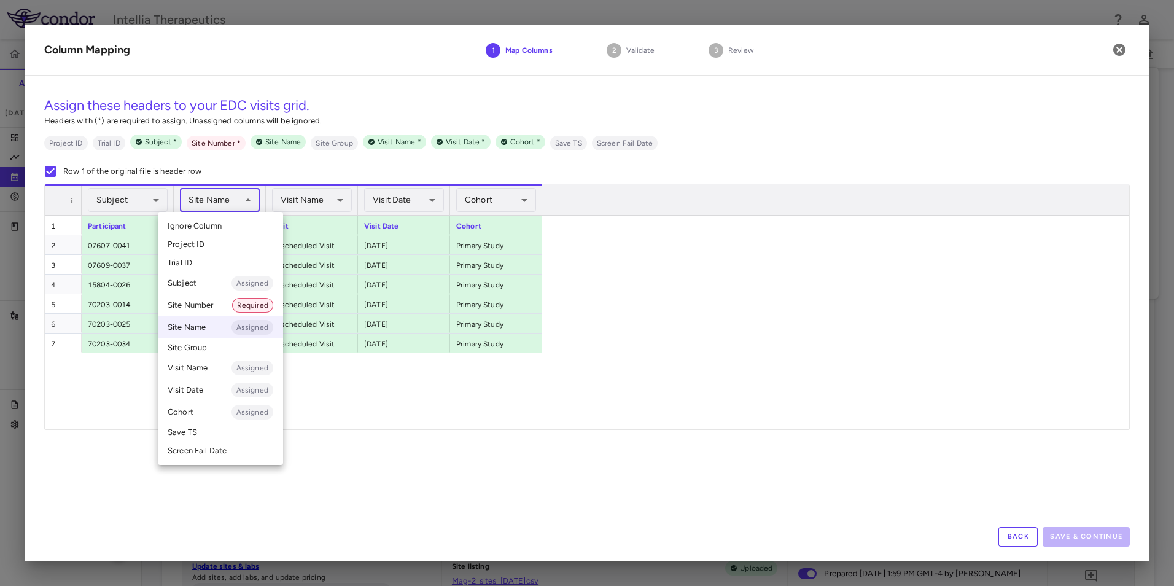
click at [207, 210] on body "Skip to sidebar Skip to main content Intellia Therapeutics ITL-2001-CL-311 Accr…" at bounding box center [587, 293] width 1174 height 586
click at [193, 299] on li "Site Number Required" at bounding box center [220, 305] width 125 height 22
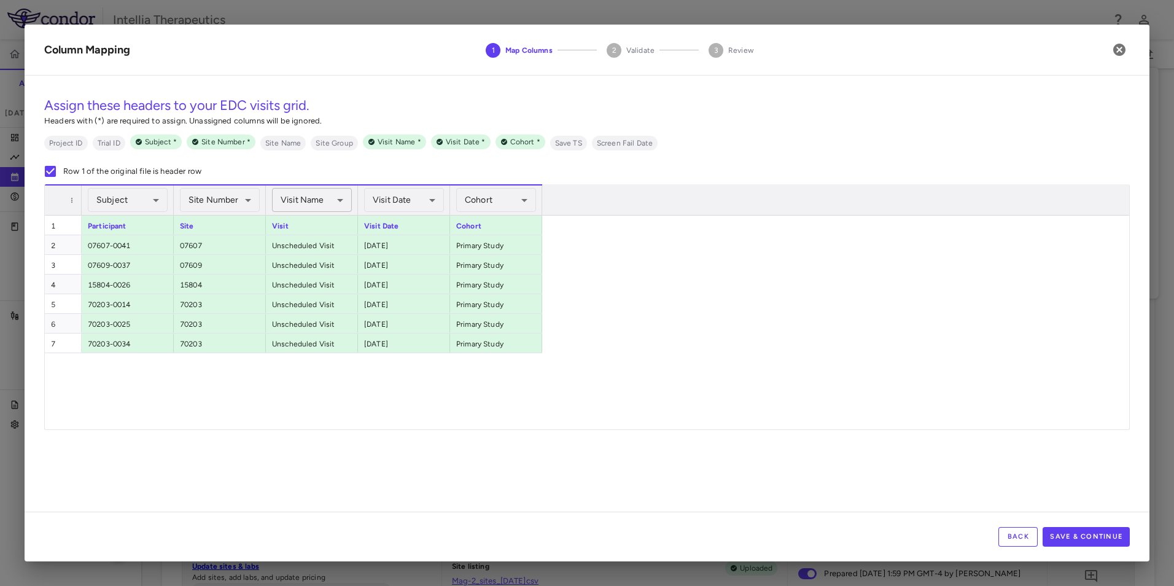
click at [324, 202] on body "Skip to sidebar Skip to main content Intellia Therapeutics ITL-2001-CL-311 Accr…" at bounding box center [587, 293] width 1174 height 586
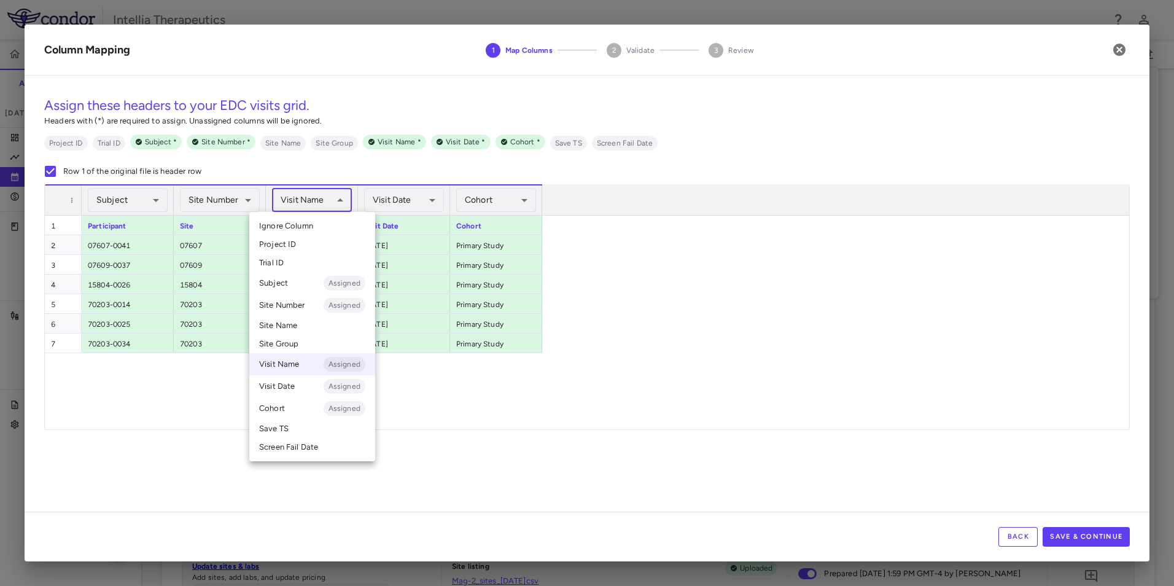
click at [431, 379] on div at bounding box center [587, 293] width 1174 height 586
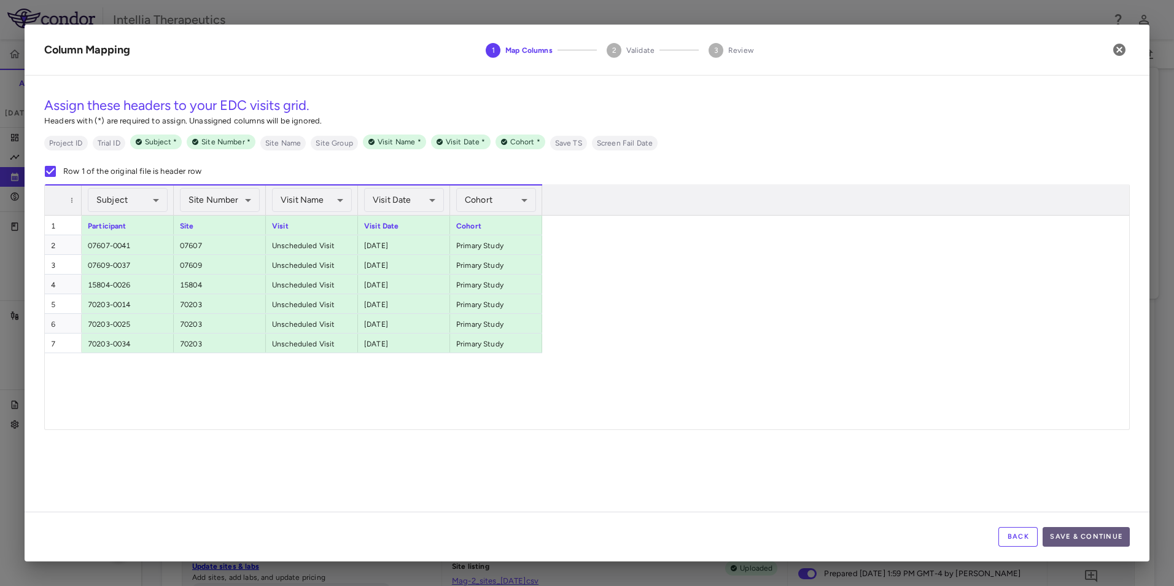
click at [1061, 538] on button "Save & Continue" at bounding box center [1086, 537] width 87 height 20
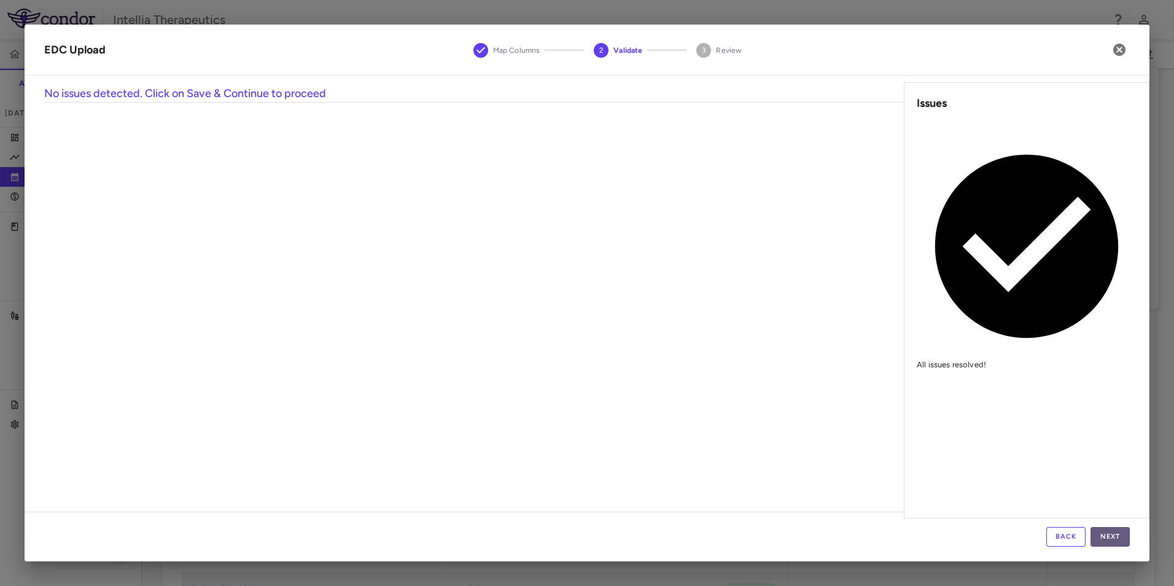
click at [1121, 537] on button "Next" at bounding box center [1110, 537] width 39 height 20
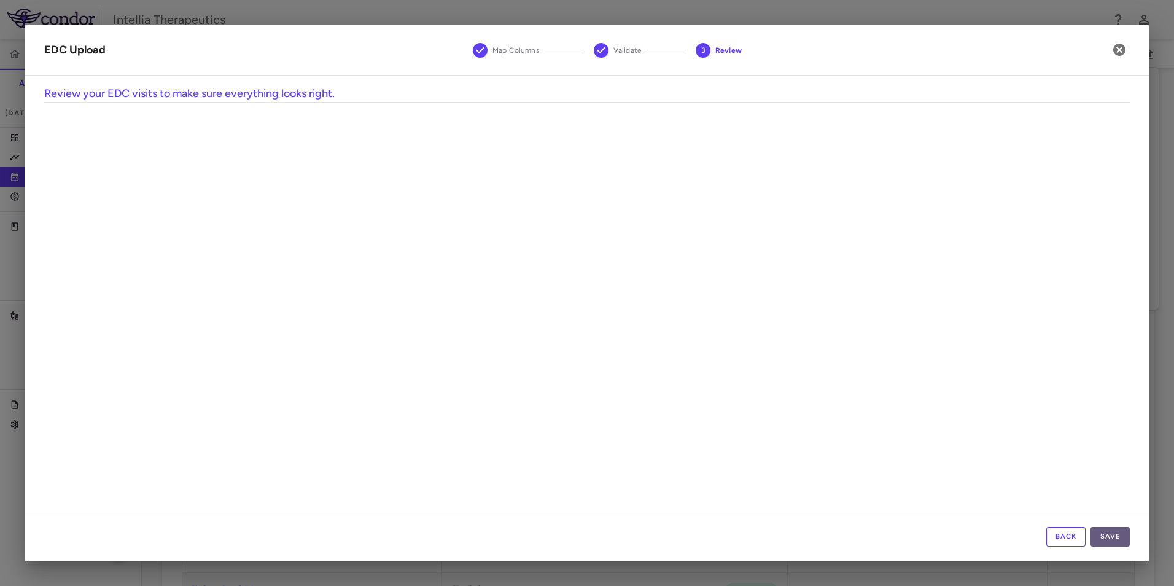
click at [1099, 534] on button "Save" at bounding box center [1110, 537] width 39 height 20
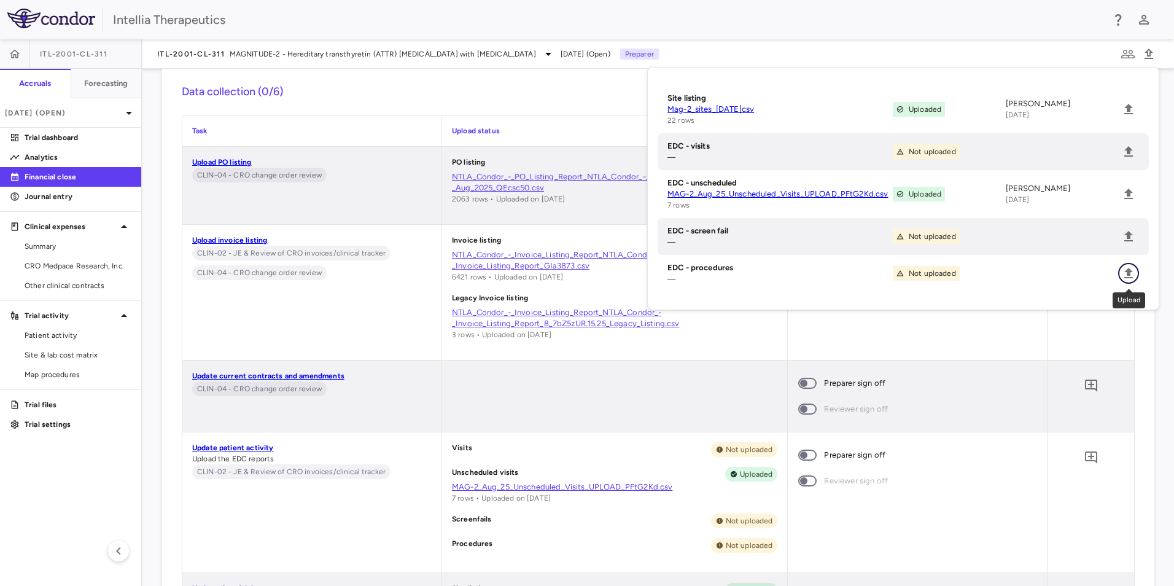
click at [1126, 274] on icon "Upload" at bounding box center [1128, 273] width 15 height 15
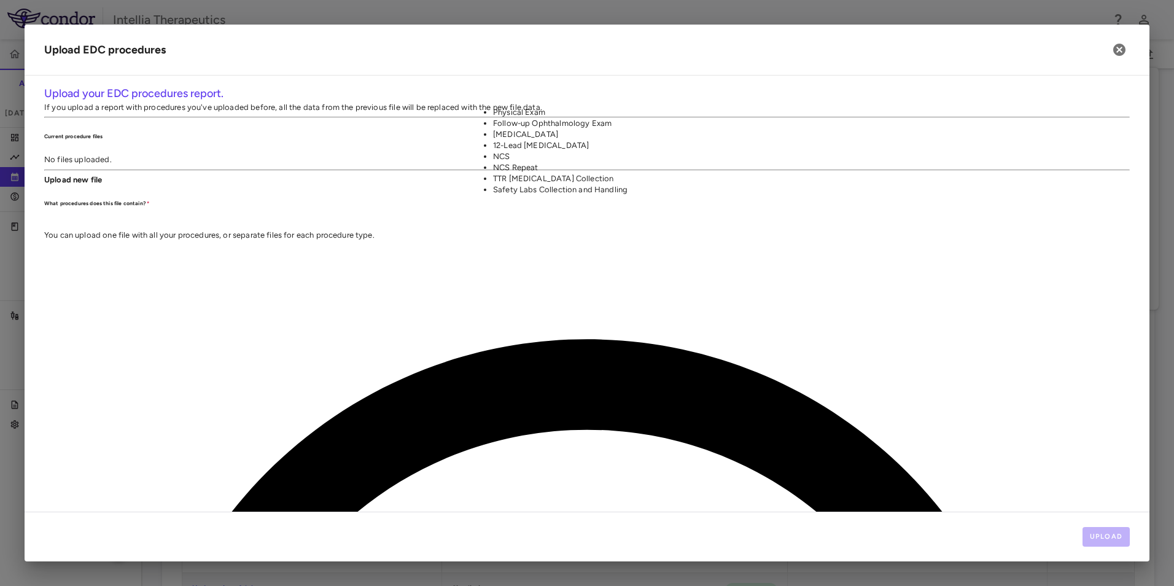
click at [671, 162] on li "NCS" at bounding box center [581, 156] width 177 height 11
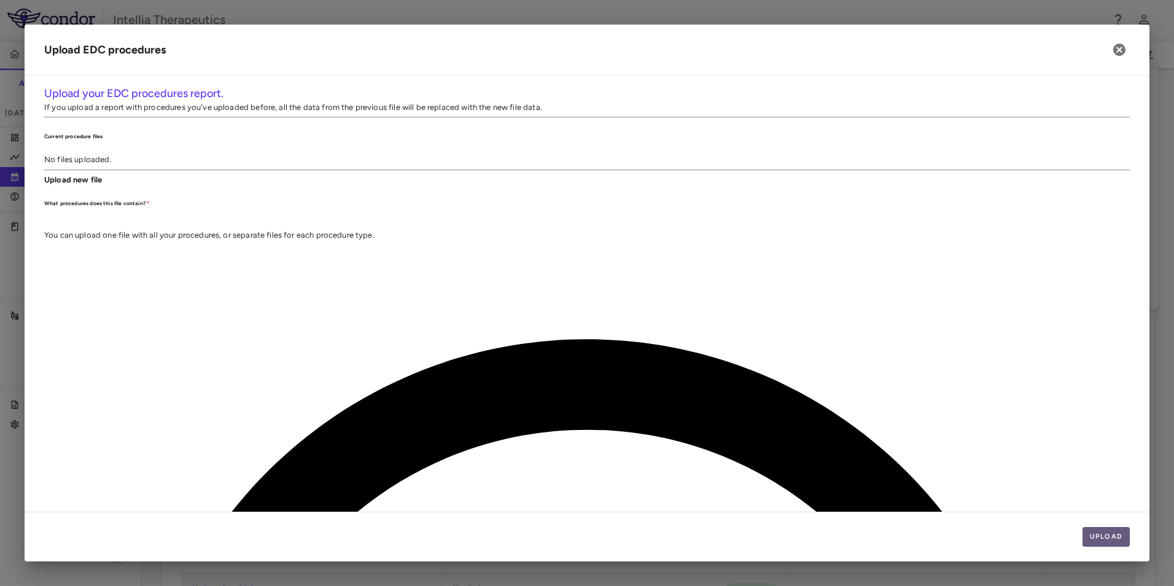
click at [1117, 537] on button "Upload" at bounding box center [1107, 537] width 48 height 20
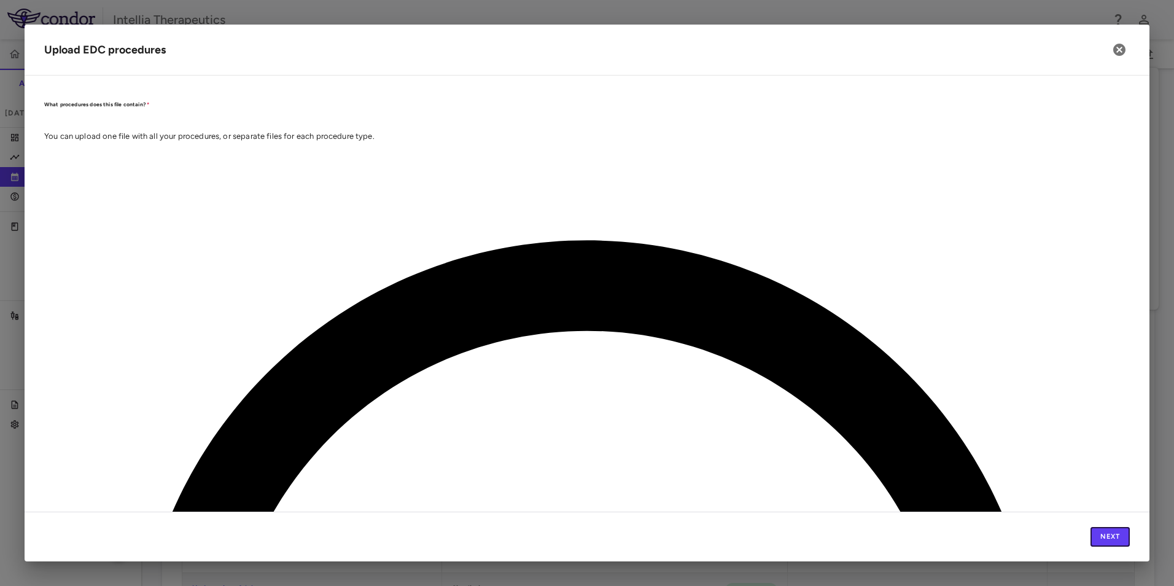
scroll to position [123, 0]
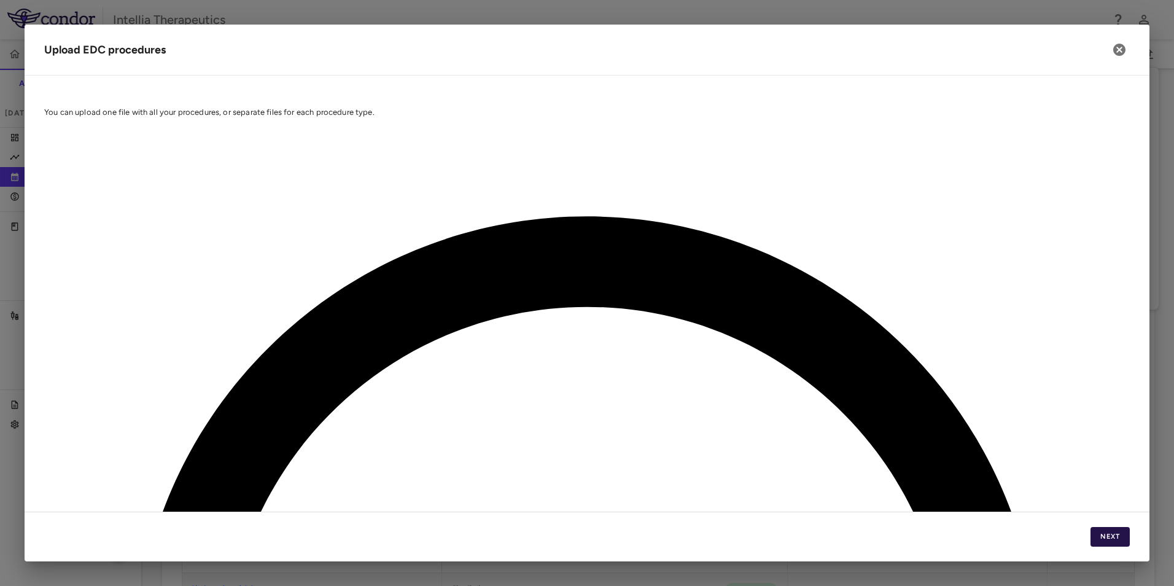
click at [1102, 530] on button "Next" at bounding box center [1110, 537] width 39 height 20
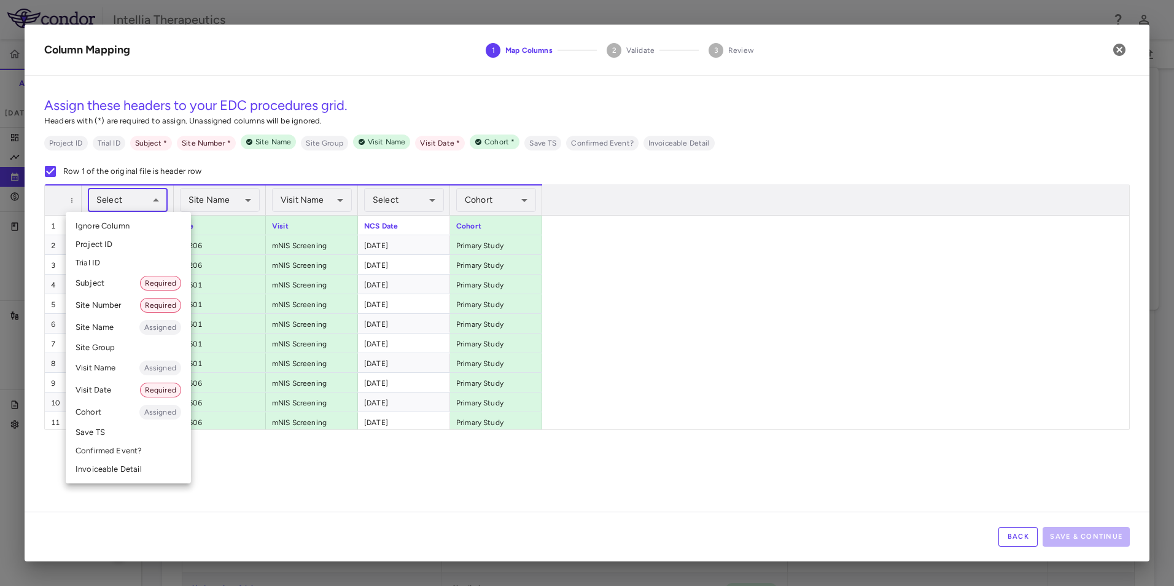
click at [111, 281] on li "Subject Required" at bounding box center [128, 283] width 125 height 22
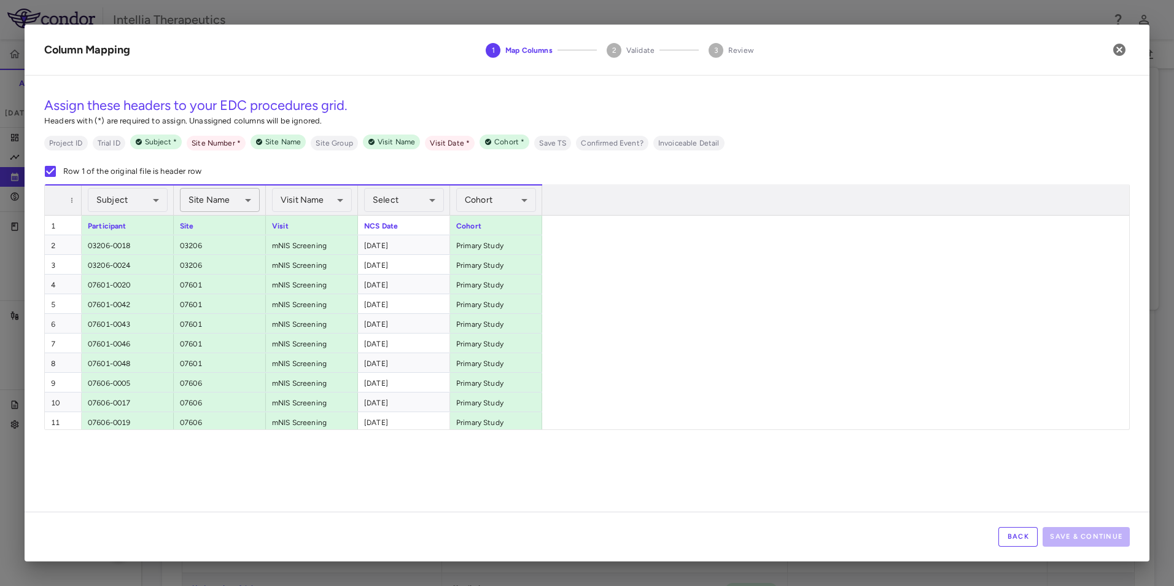
click at [239, 202] on body "Skip to sidebar Skip to main content Intellia Therapeutics ITL-2001-CL-311 Accr…" at bounding box center [587, 293] width 1174 height 586
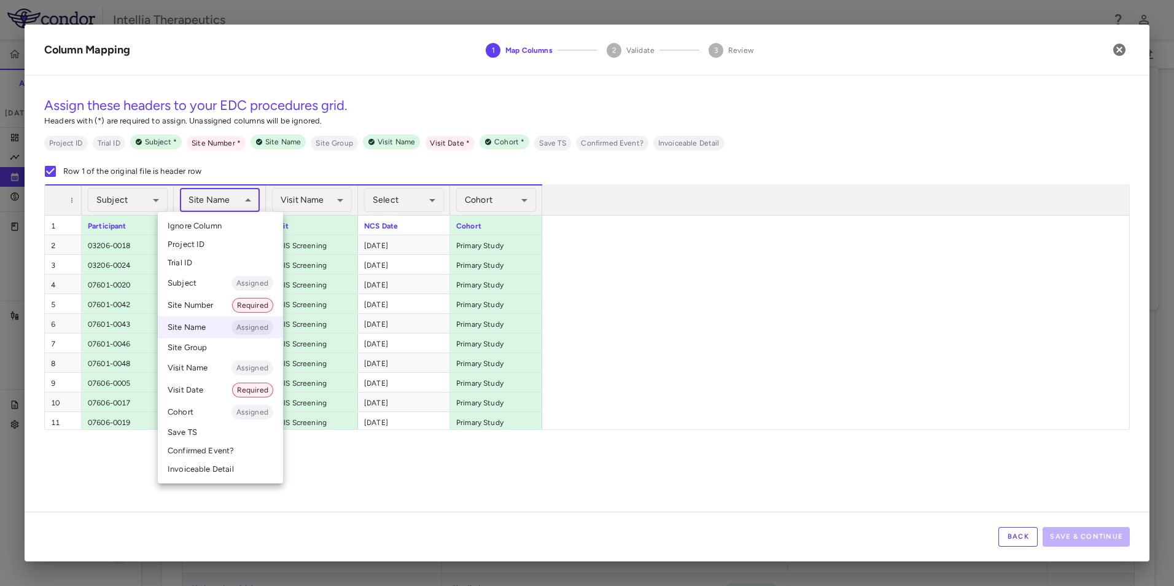
click at [206, 305] on li "Site Number Required" at bounding box center [220, 305] width 125 height 22
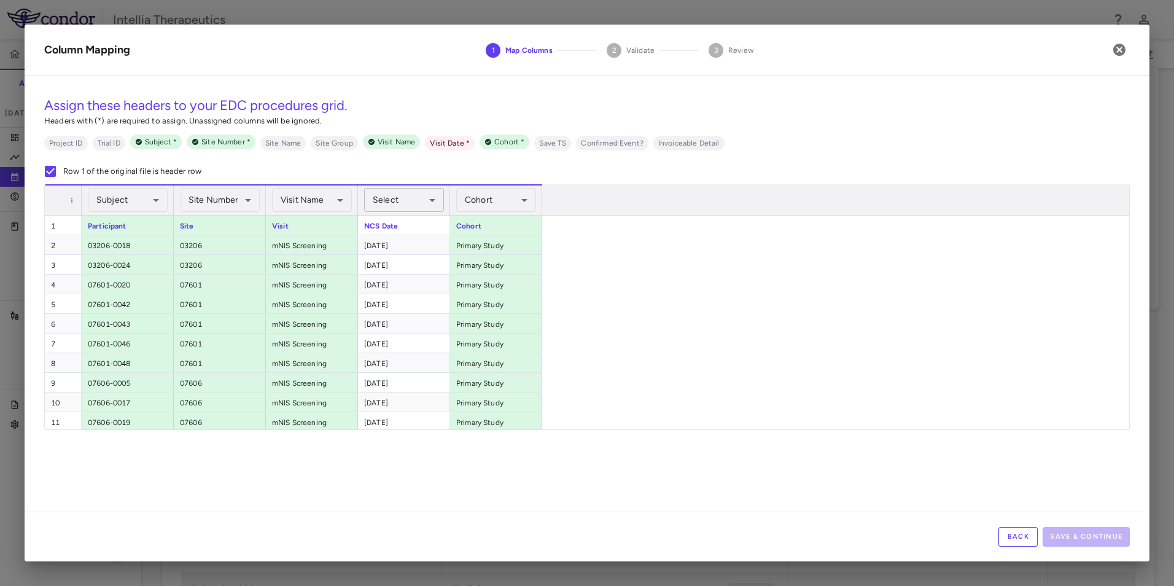
click at [411, 200] on body "Skip to sidebar Skip to main content Intellia Therapeutics ITL-2001-CL-311 Accr…" at bounding box center [587, 293] width 1174 height 586
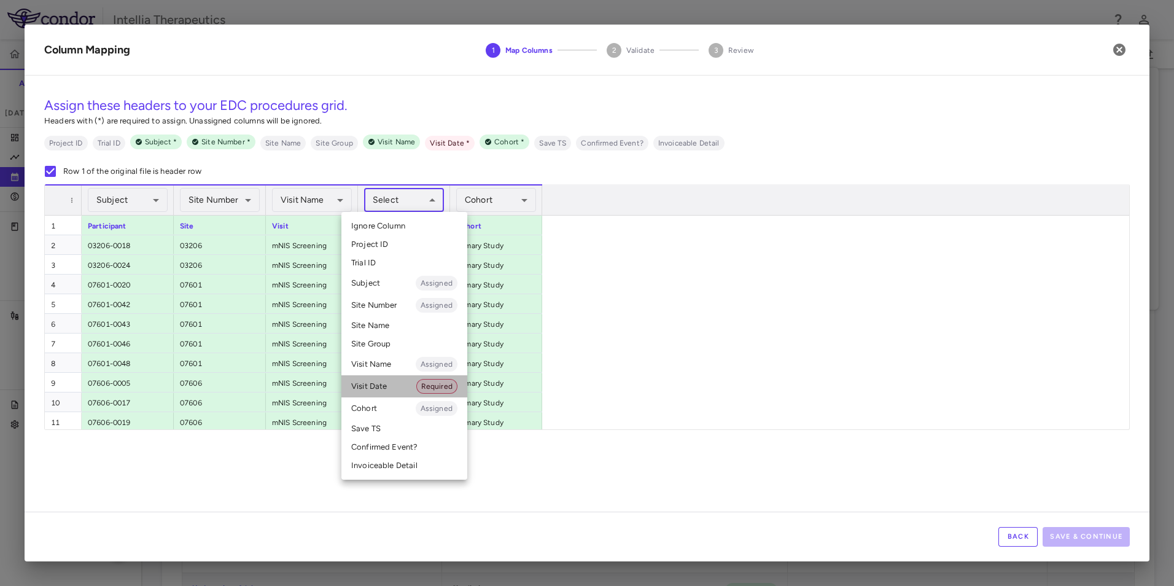
click at [386, 378] on li "Visit Date Required" at bounding box center [404, 386] width 126 height 22
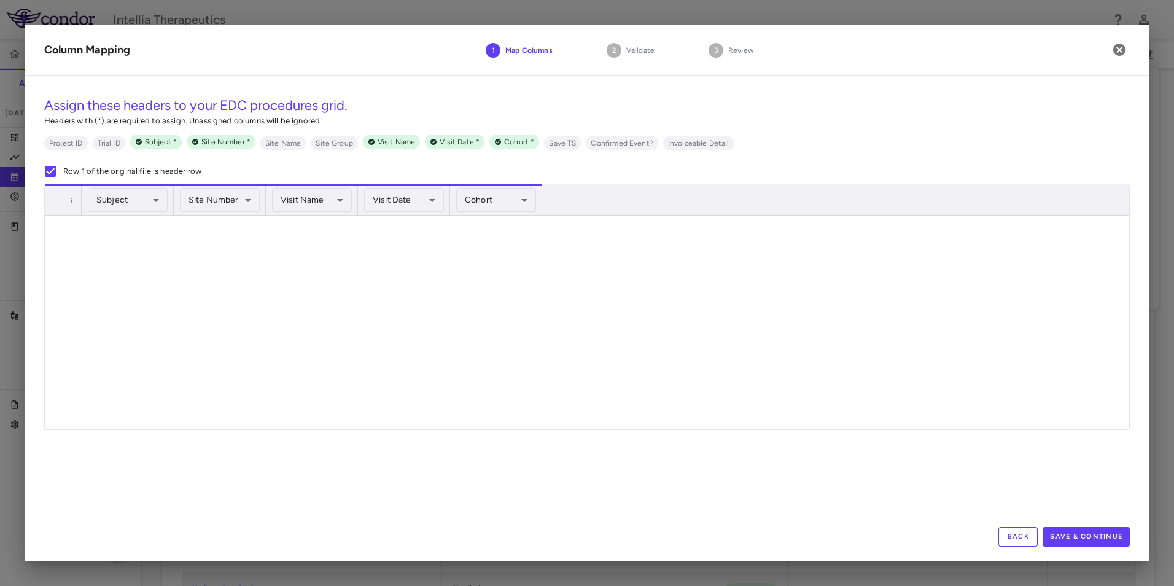
scroll to position [0, 0]
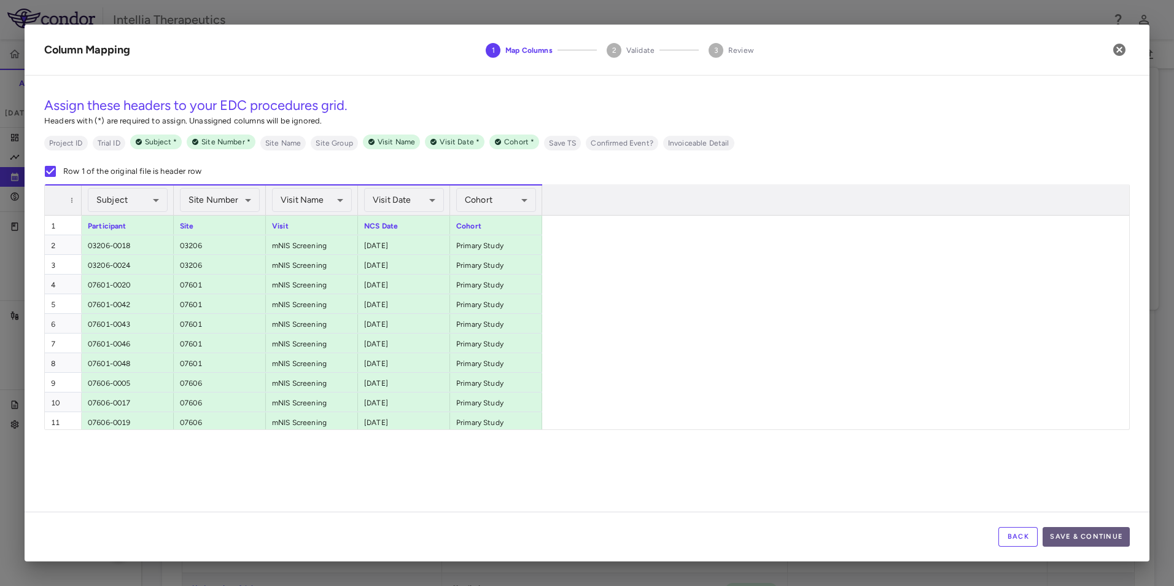
click at [1070, 540] on button "Save & Continue" at bounding box center [1086, 537] width 87 height 20
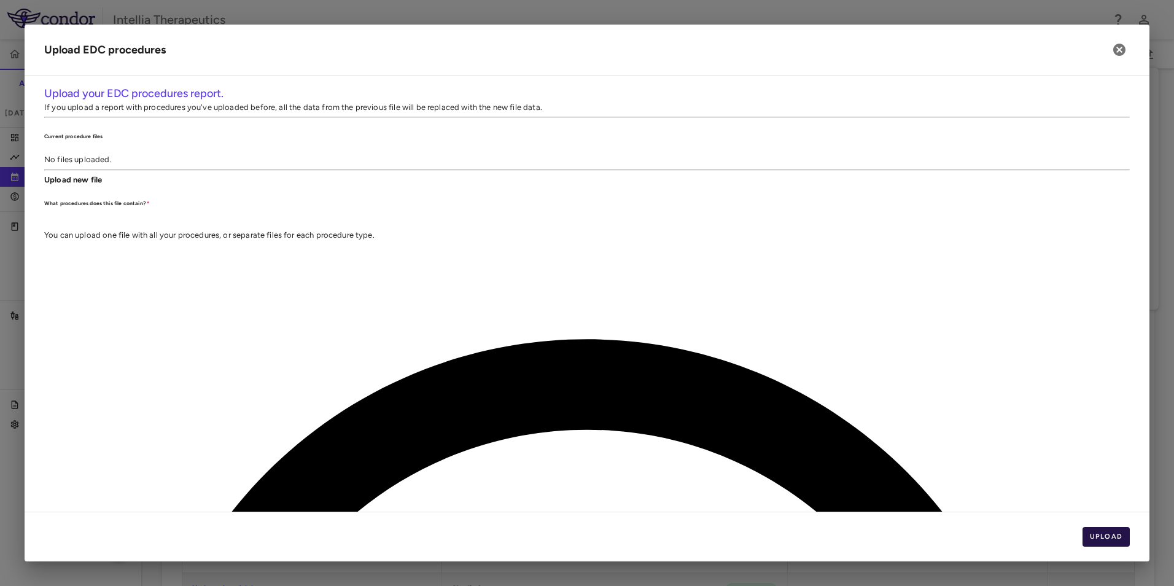
click at [1107, 531] on button "Upload" at bounding box center [1107, 537] width 48 height 20
click at [1096, 540] on button "Next" at bounding box center [1110, 537] width 39 height 20
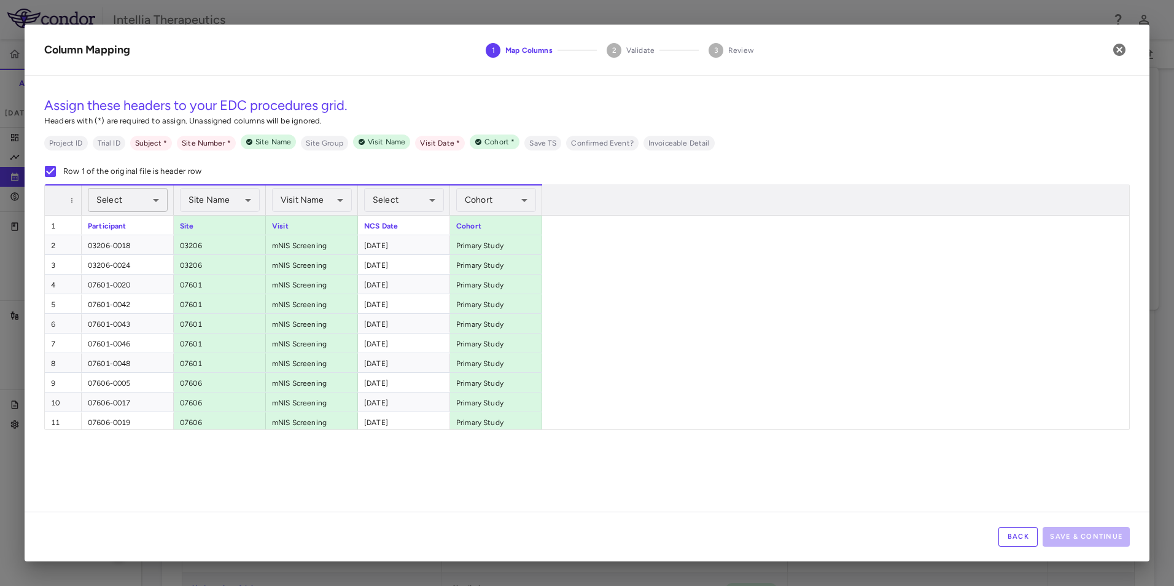
click at [141, 201] on body "Skip to sidebar Skip to main content Intellia Therapeutics ITL-2001-CL-311 Accr…" at bounding box center [587, 293] width 1174 height 586
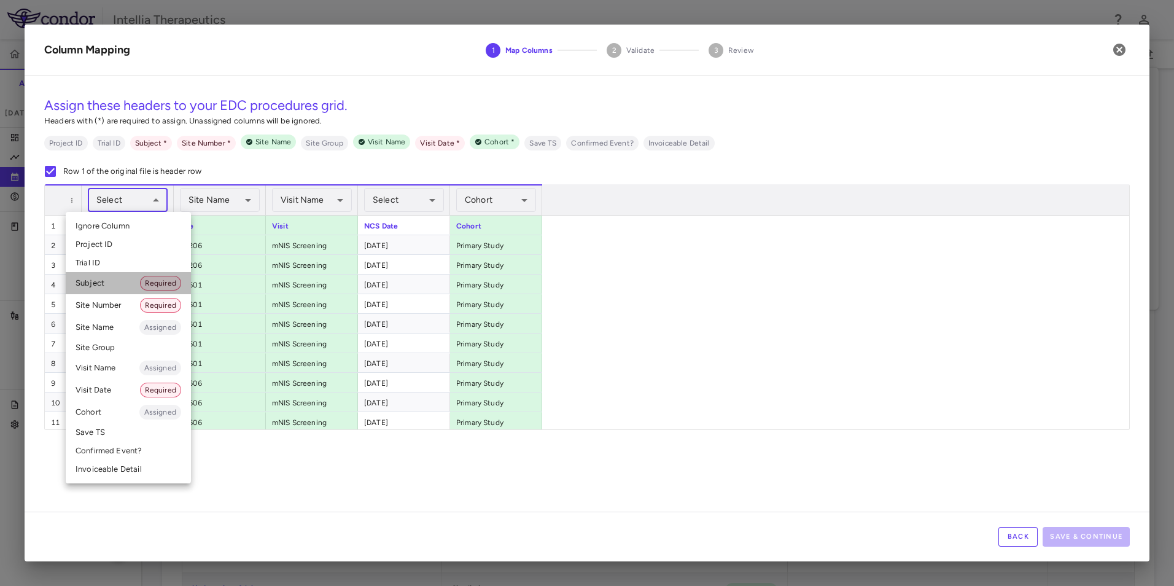
click at [116, 282] on li "Subject Required" at bounding box center [128, 283] width 125 height 22
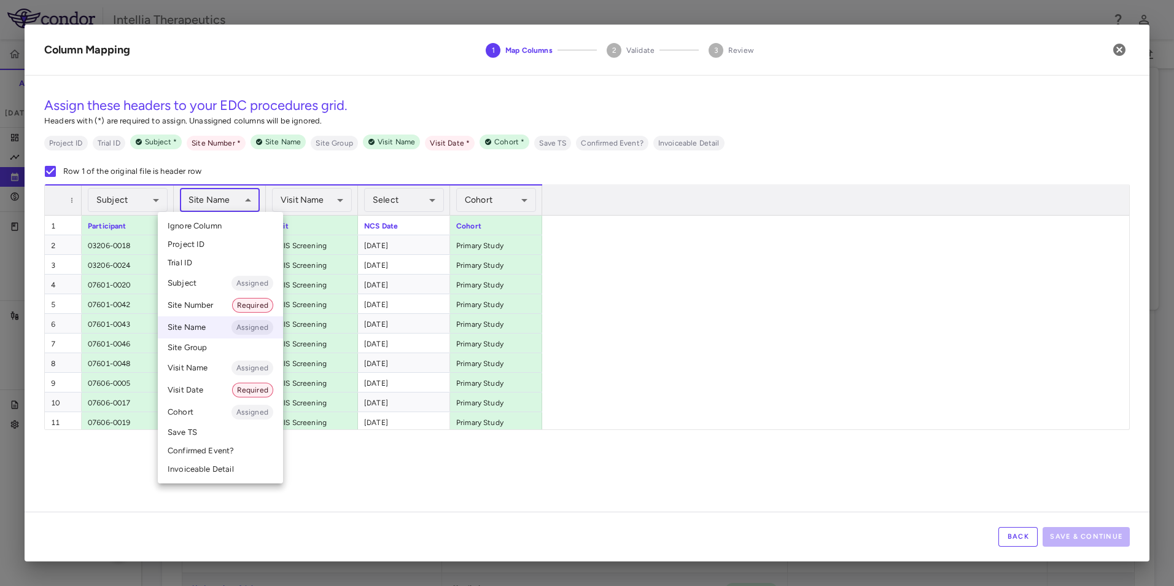
click at [230, 204] on body "Skip to sidebar Skip to main content Intellia Therapeutics ITL-2001-CL-311 Accr…" at bounding box center [587, 293] width 1174 height 586
click at [193, 303] on li "Site Number Required" at bounding box center [220, 305] width 125 height 22
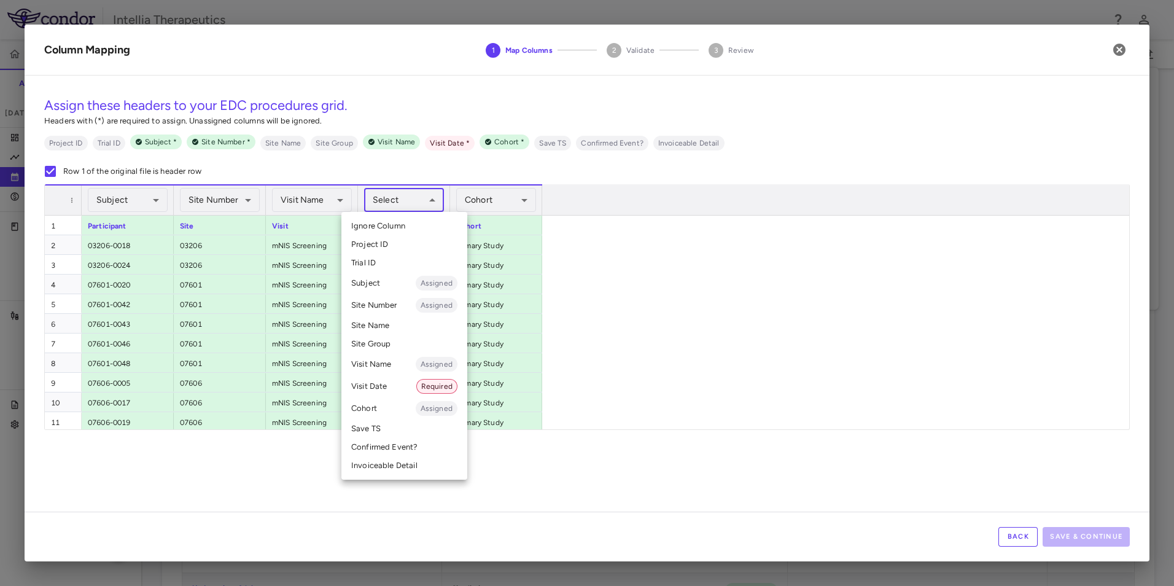
click at [403, 197] on body "Skip to sidebar Skip to main content Intellia Therapeutics ITL-2001-CL-311 Accr…" at bounding box center [587, 293] width 1174 height 586
click at [382, 384] on li "Visit Date Required" at bounding box center [404, 386] width 126 height 22
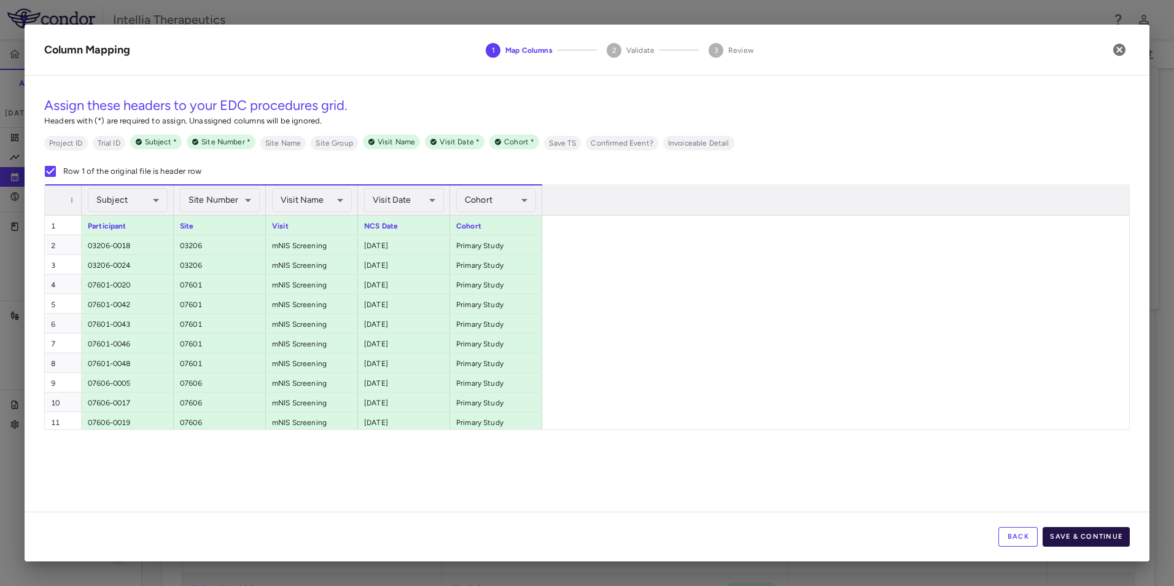
click at [1096, 534] on button "Save & Continue" at bounding box center [1086, 537] width 87 height 20
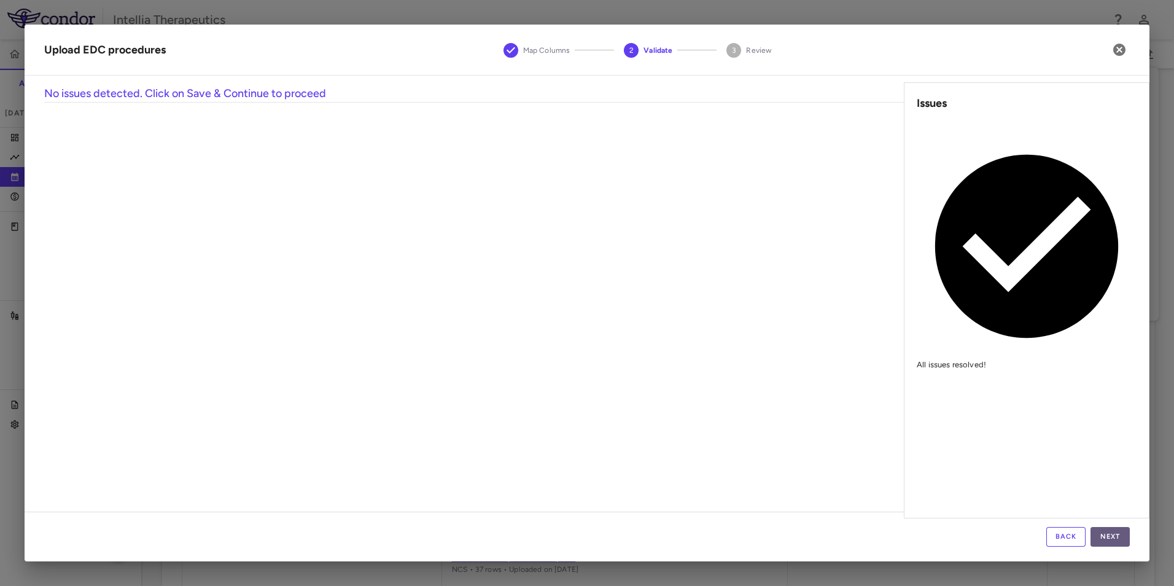
click at [1111, 538] on button "Next" at bounding box center [1110, 537] width 39 height 20
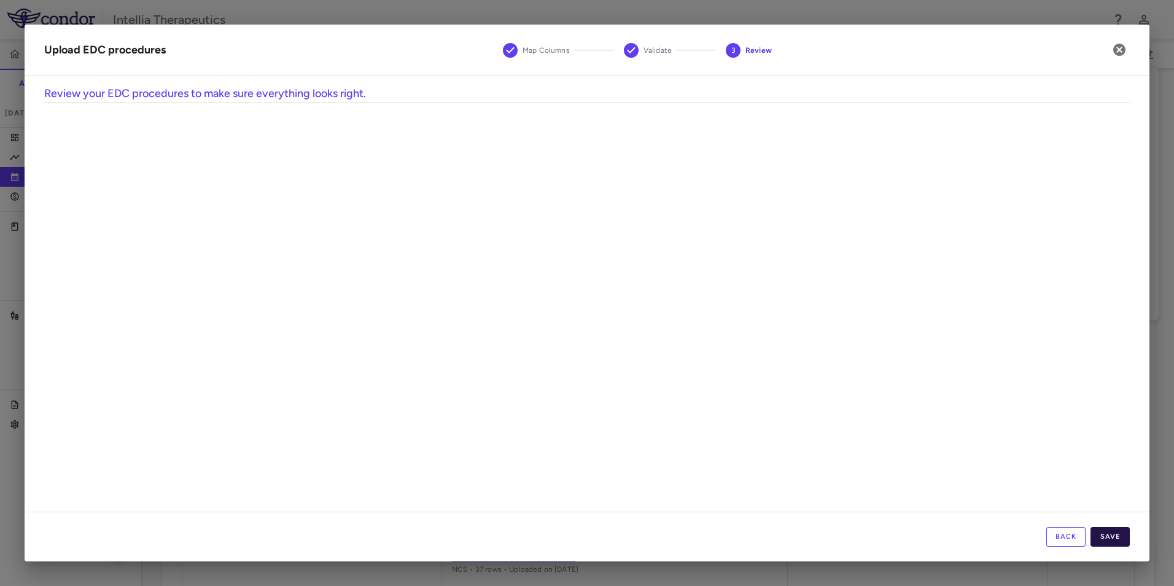
click at [1104, 532] on button "Save" at bounding box center [1110, 537] width 39 height 20
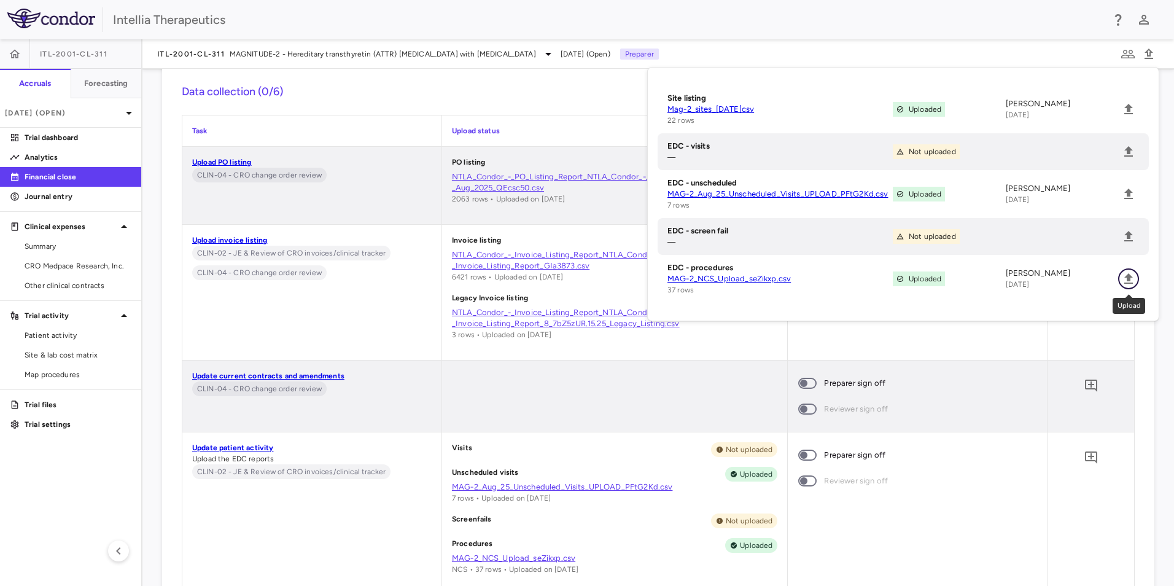
click at [1127, 279] on icon "Upload" at bounding box center [1128, 278] width 9 height 10
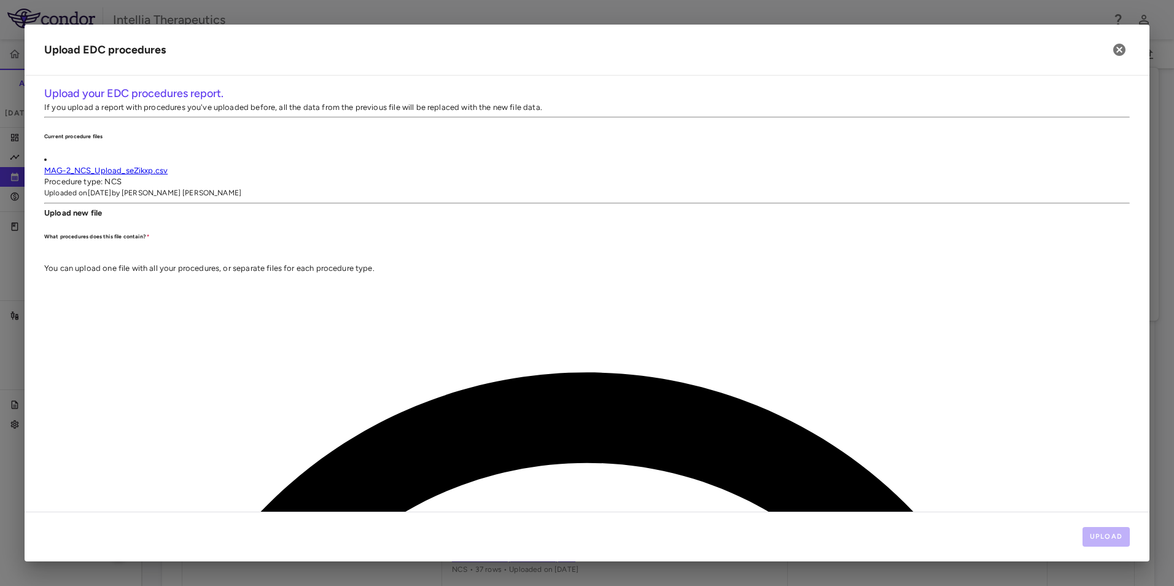
click at [671, 173] on li "NCS Repeat" at bounding box center [581, 167] width 177 height 11
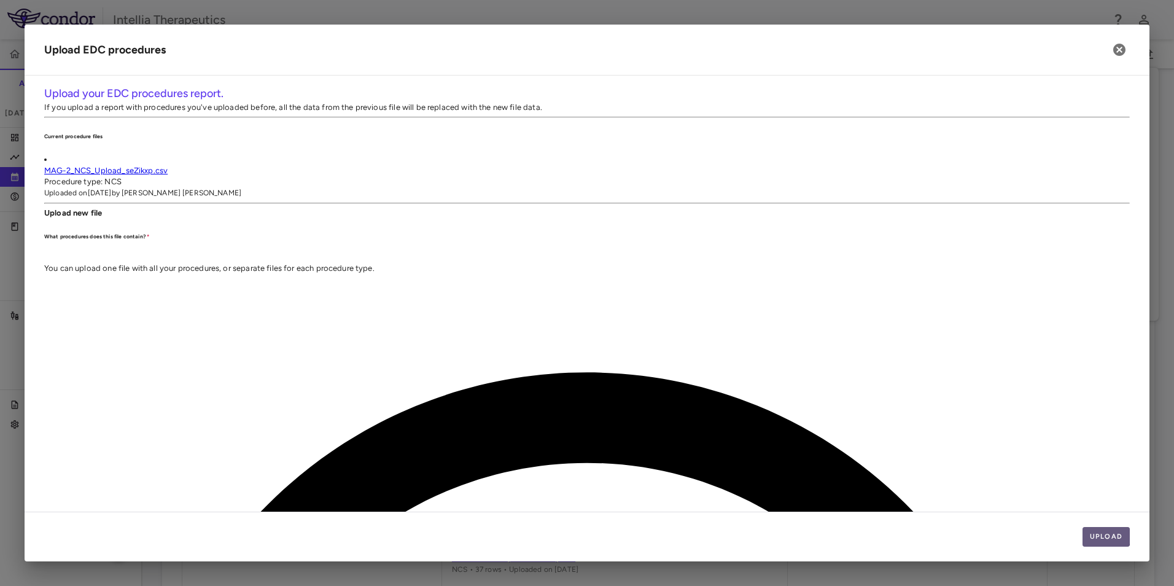
click at [1093, 535] on button "Upload" at bounding box center [1107, 537] width 48 height 20
click at [1103, 539] on button "Next" at bounding box center [1110, 537] width 39 height 20
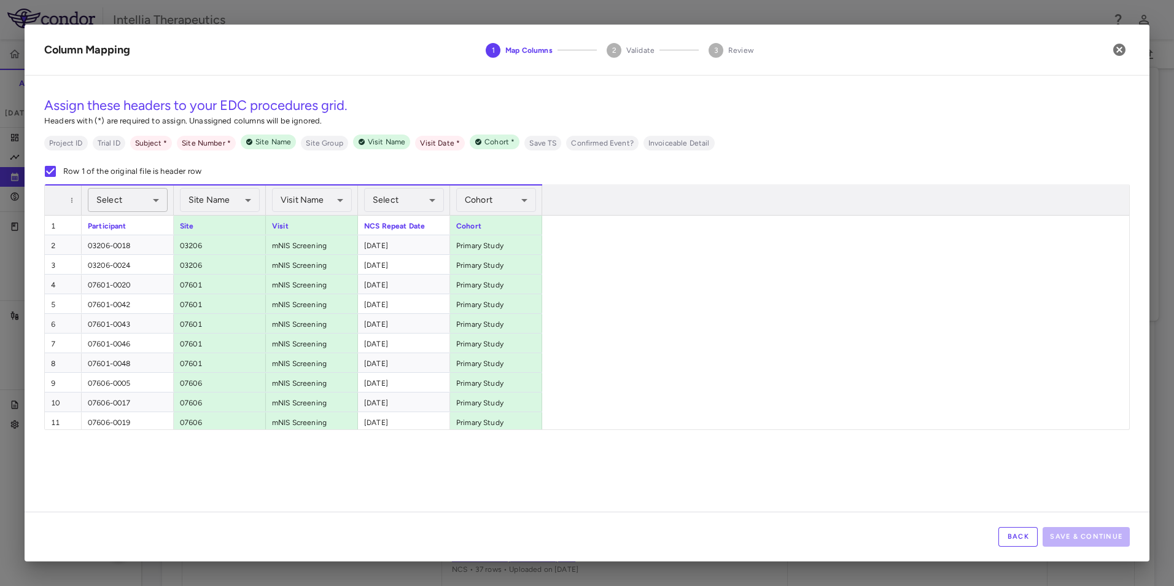
click at [99, 201] on body "Skip to sidebar Skip to main content Intellia Therapeutics ITL-2001-CL-311 Accr…" at bounding box center [587, 293] width 1174 height 586
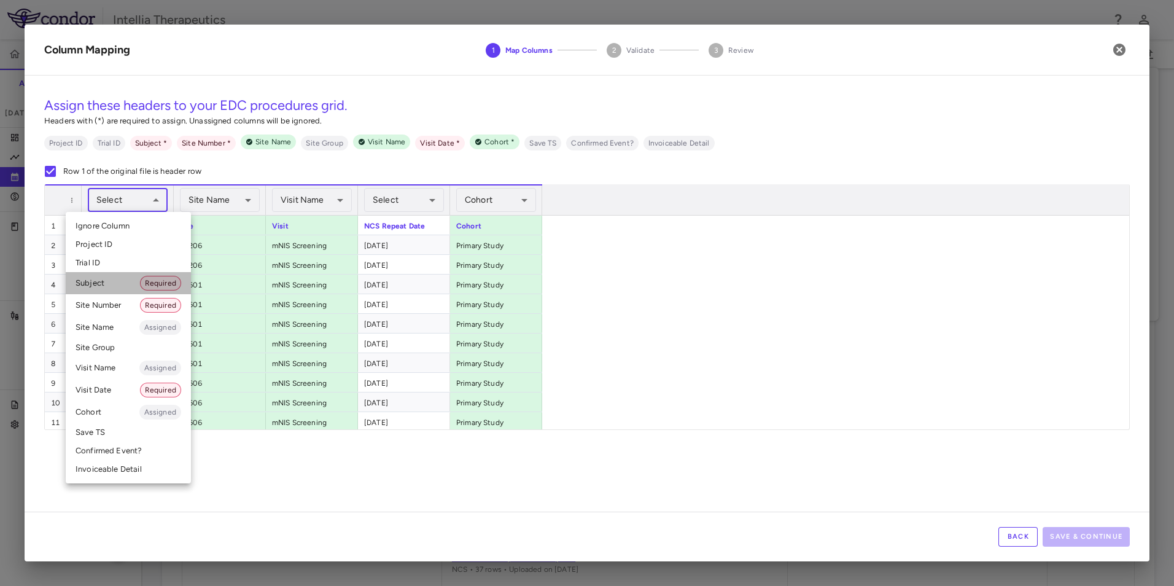
click at [115, 290] on li "Subject Required" at bounding box center [128, 283] width 125 height 22
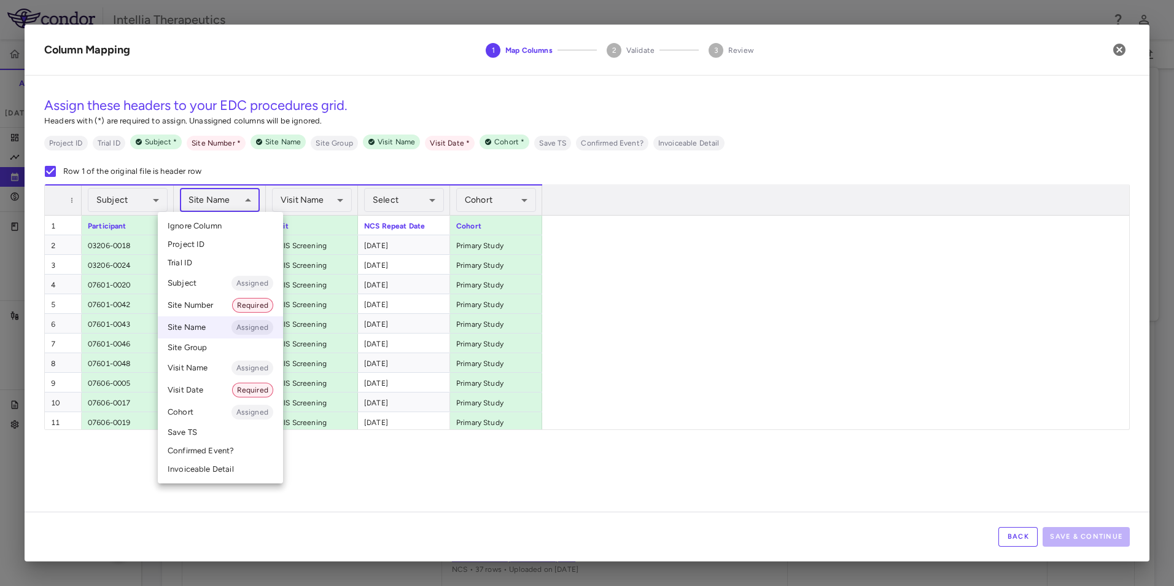
click at [221, 207] on body "Skip to sidebar Skip to main content Intellia Therapeutics ITL-2001-CL-311 Accr…" at bounding box center [587, 293] width 1174 height 586
click at [225, 300] on li "Site Number Required" at bounding box center [220, 305] width 125 height 22
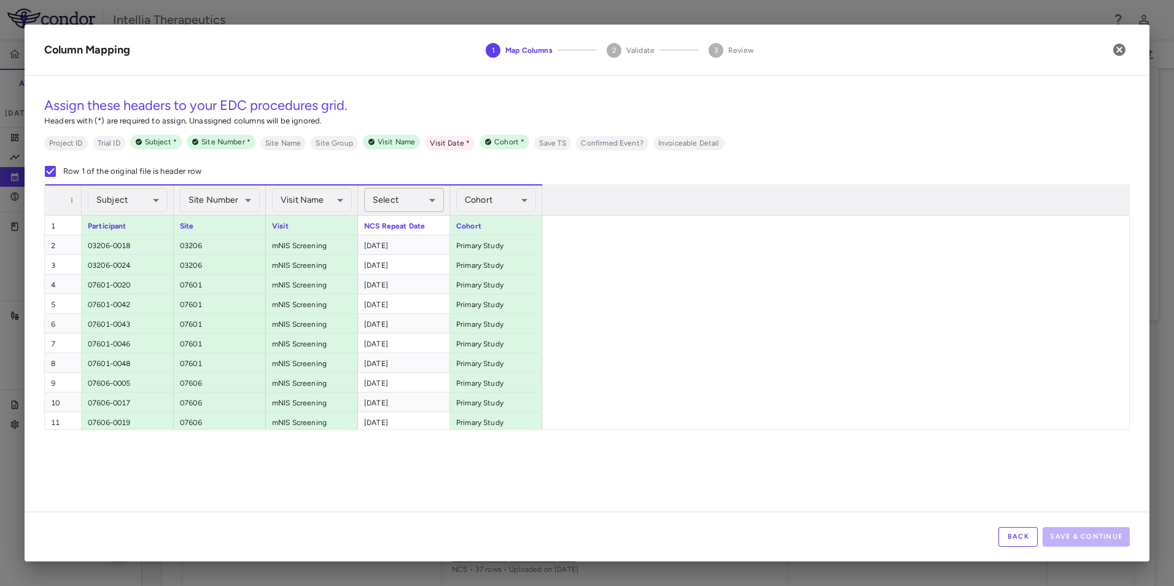
click at [409, 203] on body "Skip to sidebar Skip to main content Intellia Therapeutics ITL-2001-CL-311 Accr…" at bounding box center [587, 293] width 1174 height 586
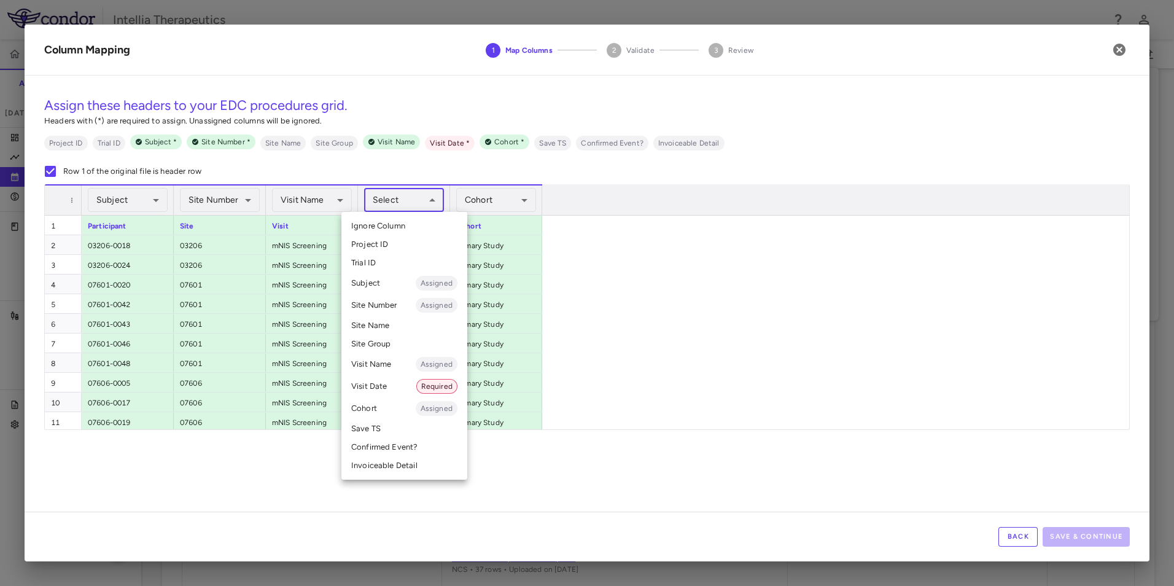
click at [393, 386] on li "Visit Date Required" at bounding box center [404, 386] width 126 height 22
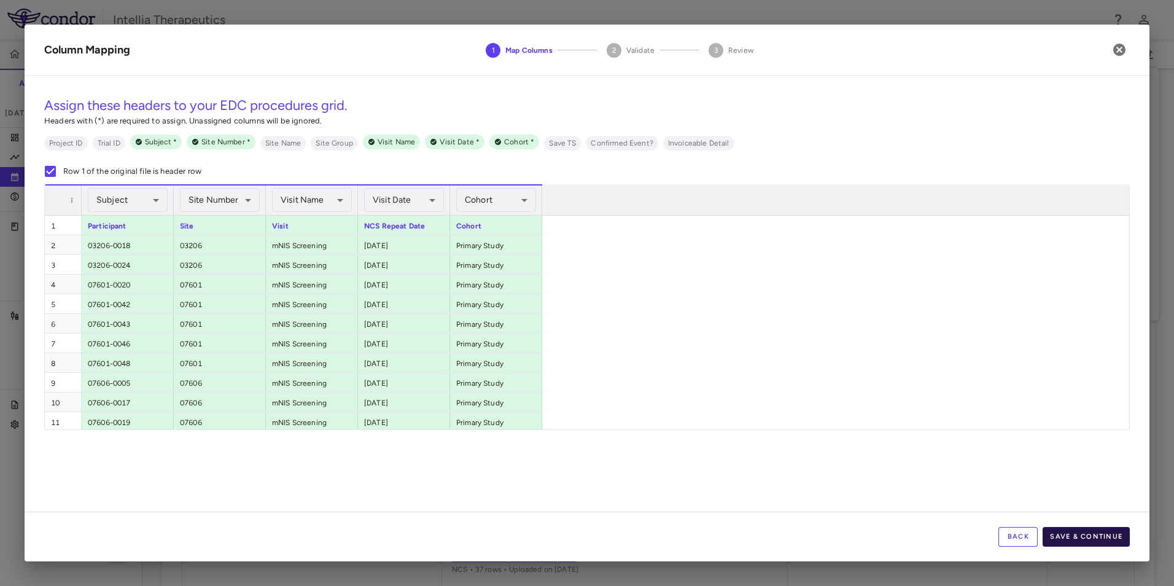
click at [1087, 534] on button "Save & Continue" at bounding box center [1086, 537] width 87 height 20
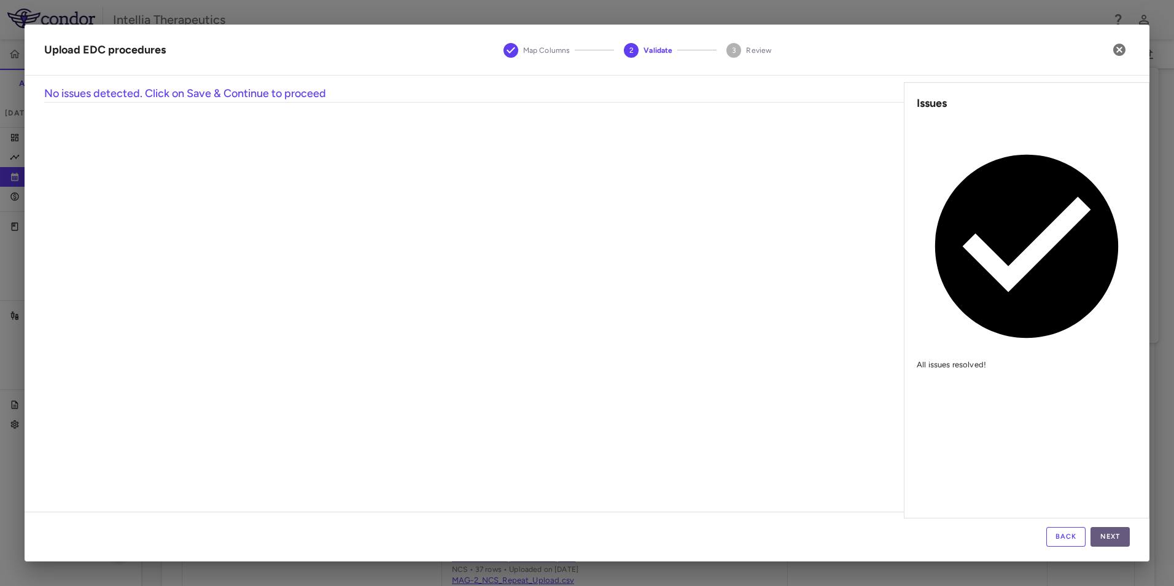
click at [1114, 536] on button "Next" at bounding box center [1110, 537] width 39 height 20
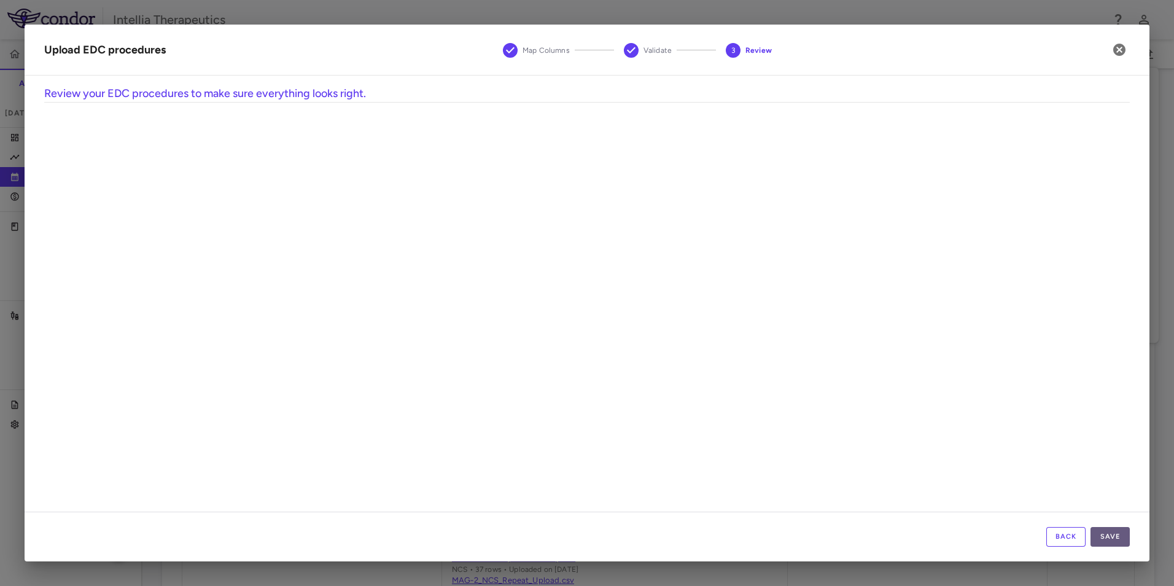
click at [1111, 532] on button "Save" at bounding box center [1110, 537] width 39 height 20
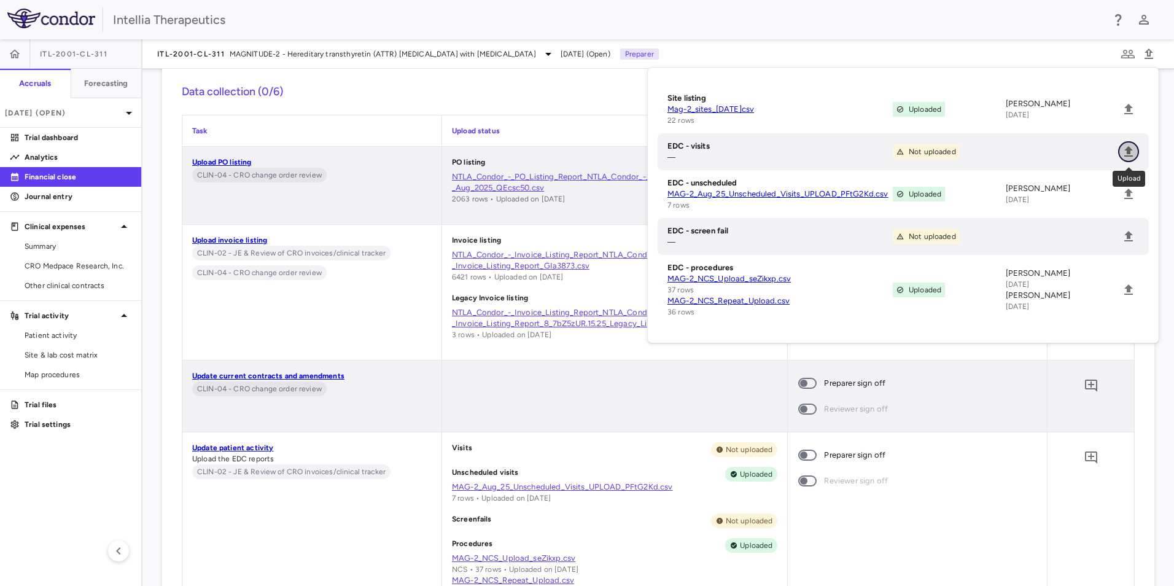
click at [1125, 154] on icon "Upload" at bounding box center [1128, 151] width 15 height 15
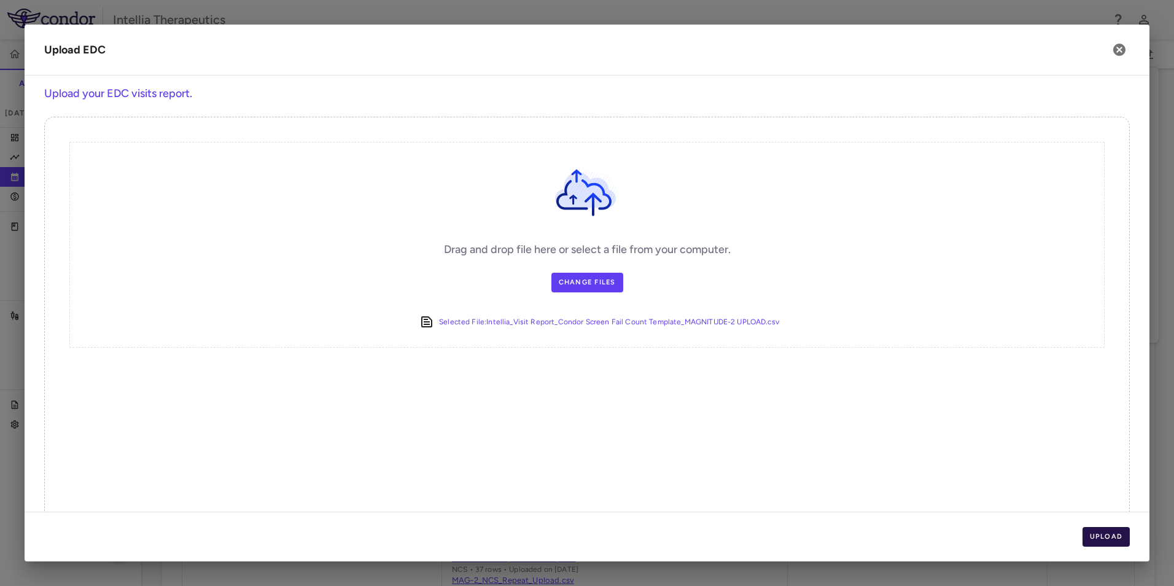
click at [1095, 543] on button "Upload" at bounding box center [1107, 537] width 48 height 20
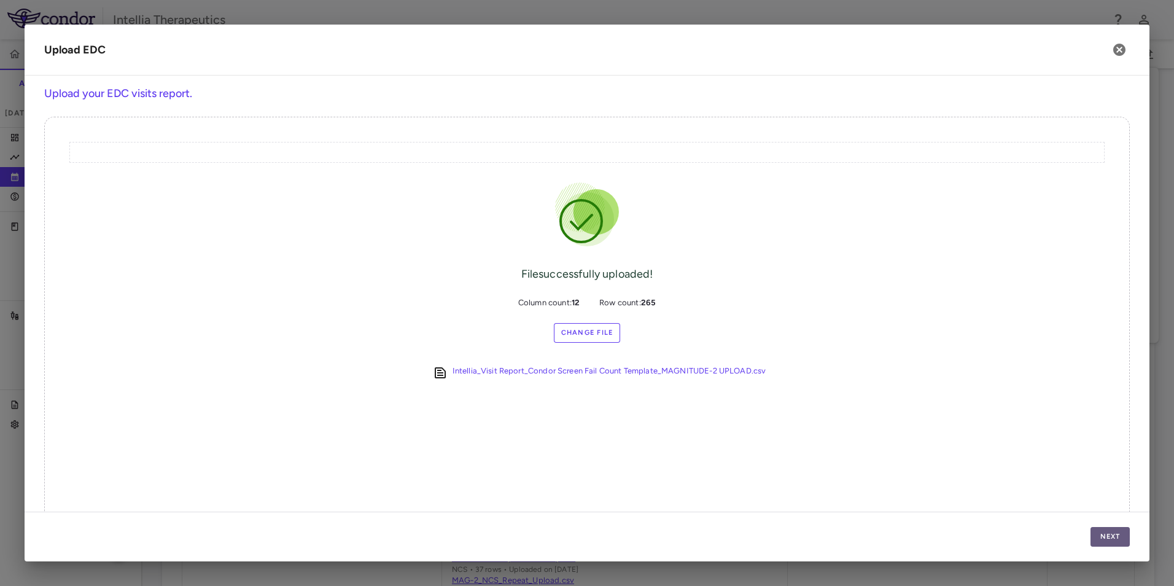
click at [1100, 540] on button "Next" at bounding box center [1110, 537] width 39 height 20
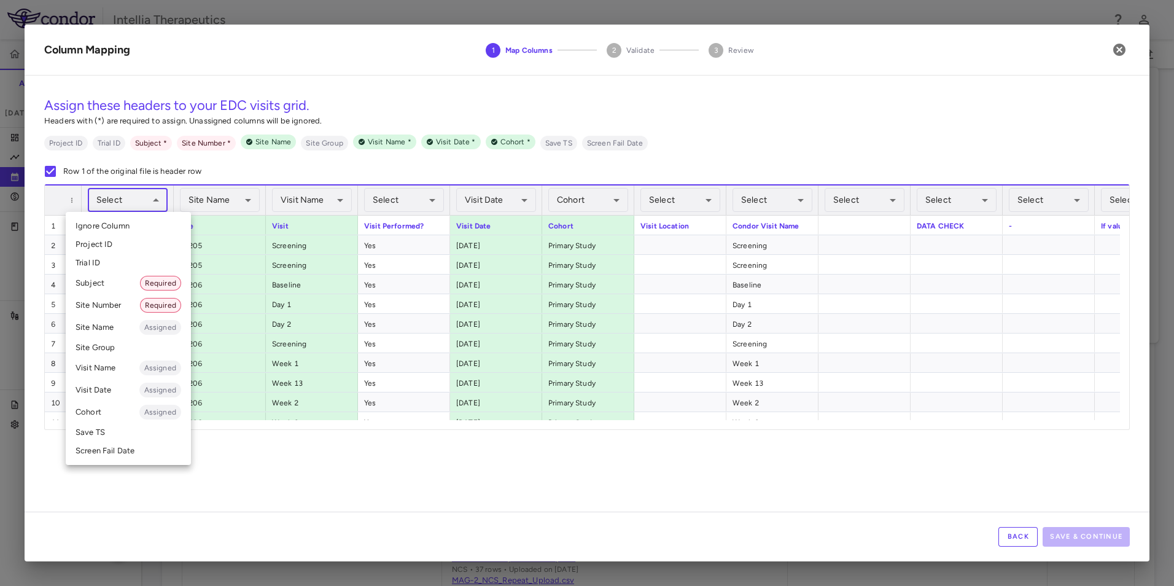
click at [147, 199] on body "Skip to sidebar Skip to main content Intellia Therapeutics ITL-2001-CL-311 Accr…" at bounding box center [587, 293] width 1174 height 586
click at [113, 279] on li "Subject Required" at bounding box center [128, 283] width 125 height 22
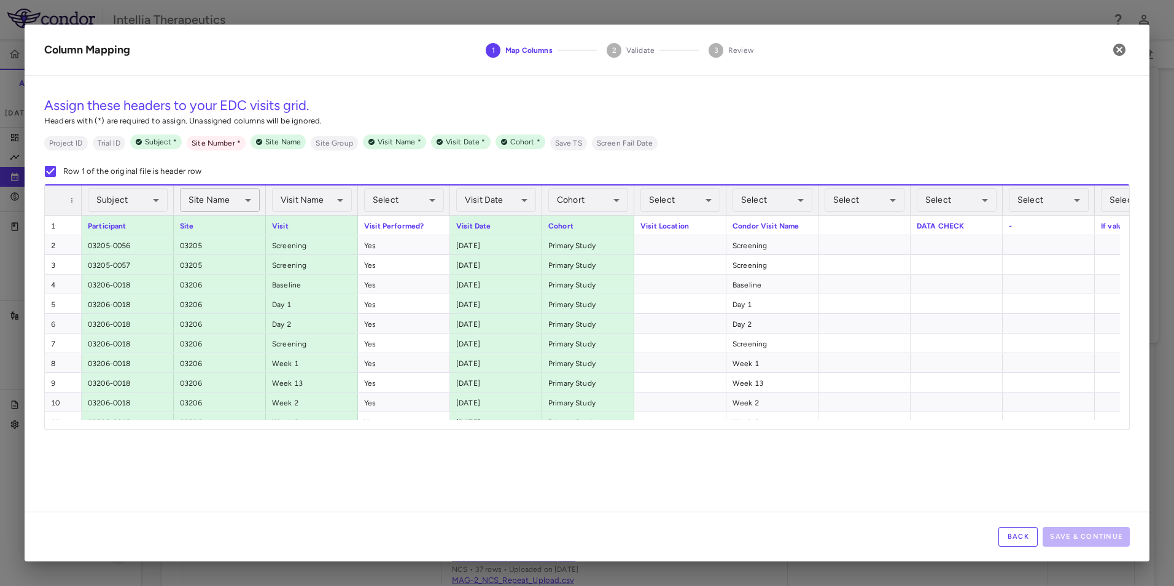
click at [192, 197] on body "Skip to sidebar Skip to main content Intellia Therapeutics ITL-2001-CL-311 Accr…" at bounding box center [587, 293] width 1174 height 586
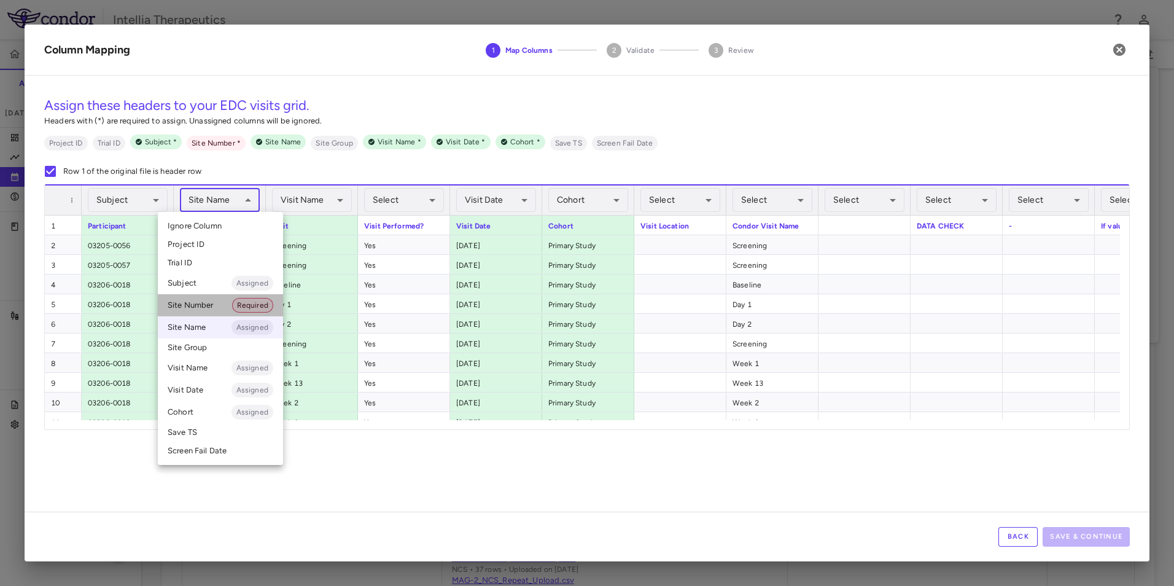
click at [209, 300] on li "Site Number Required" at bounding box center [220, 305] width 125 height 22
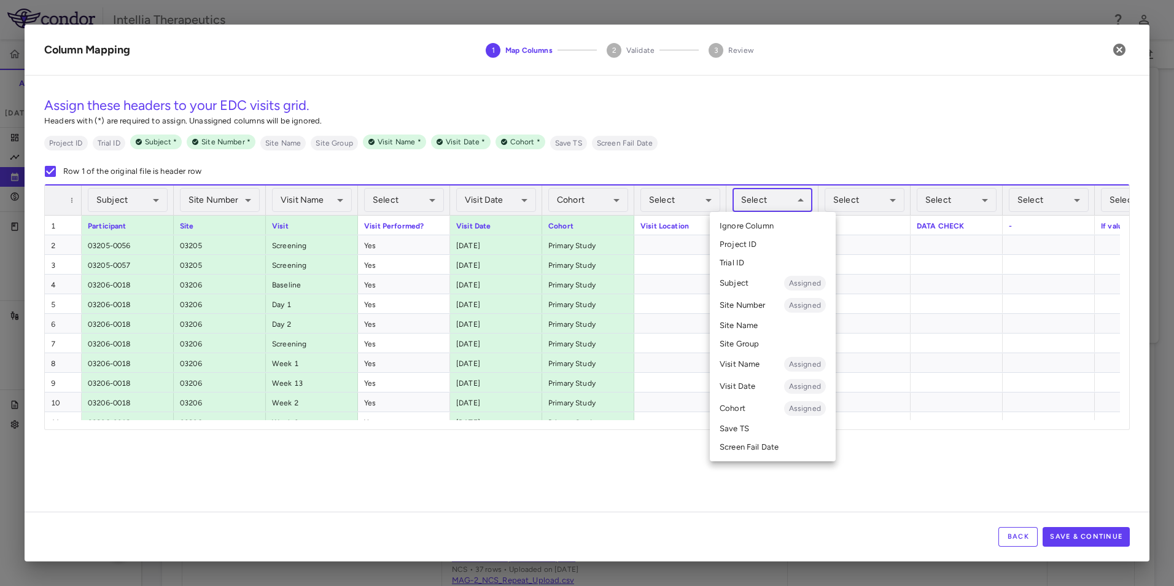
click at [769, 206] on body "Skip to sidebar Skip to main content Intellia Therapeutics ITL-2001-CL-311 Accr…" at bounding box center [587, 293] width 1174 height 586
click at [761, 363] on li "Visit Name Assigned" at bounding box center [773, 364] width 126 height 22
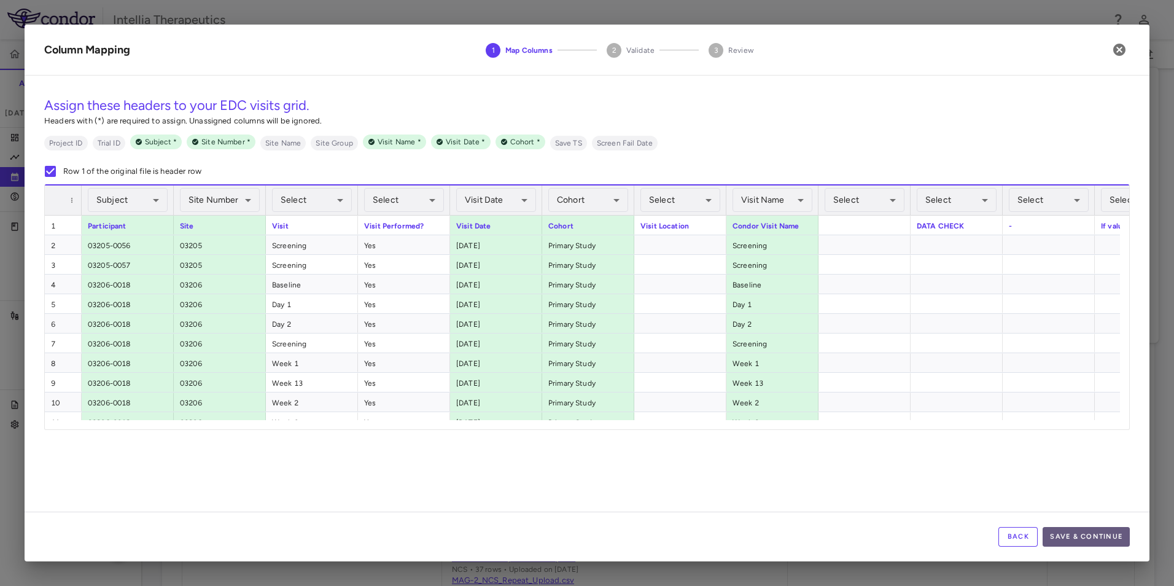
click at [1067, 538] on button "Save & Continue" at bounding box center [1086, 537] width 87 height 20
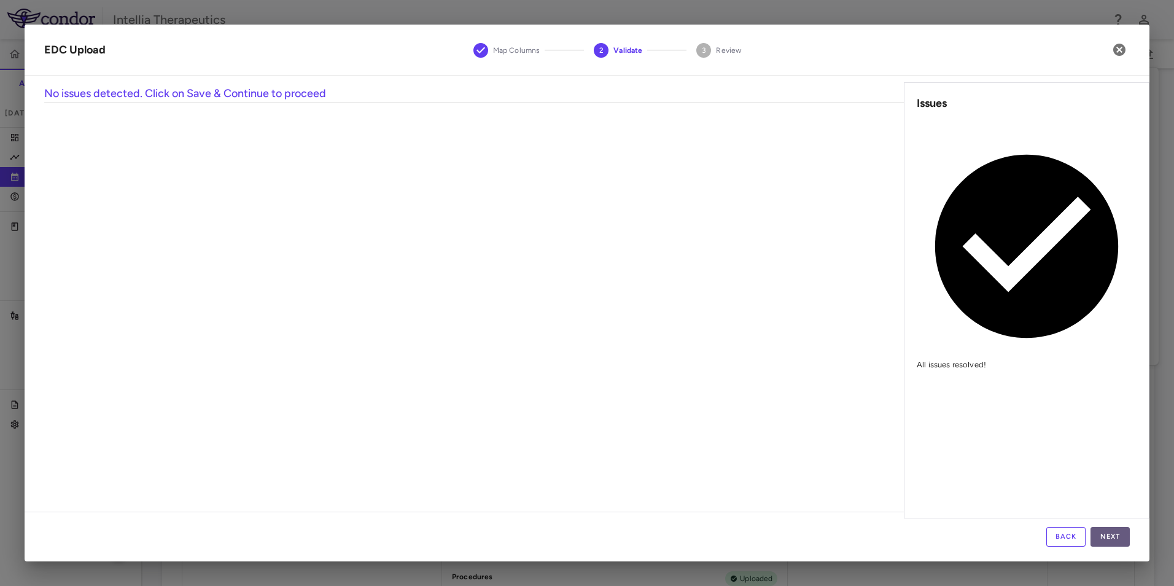
click at [1112, 532] on button "Next" at bounding box center [1110, 537] width 39 height 20
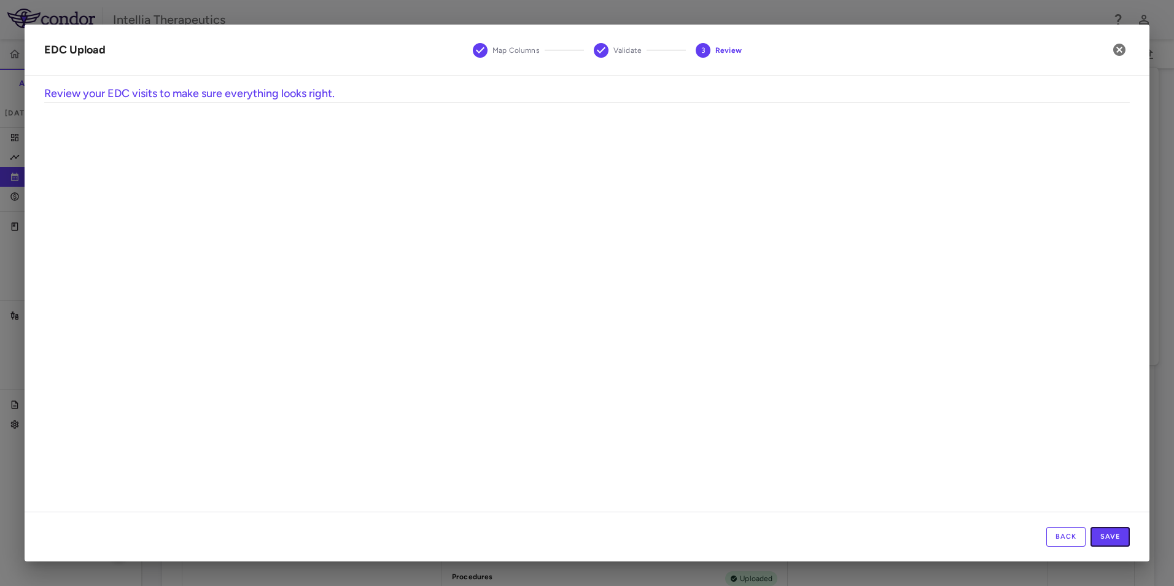
click at [1112, 532] on button "Save" at bounding box center [1110, 537] width 39 height 20
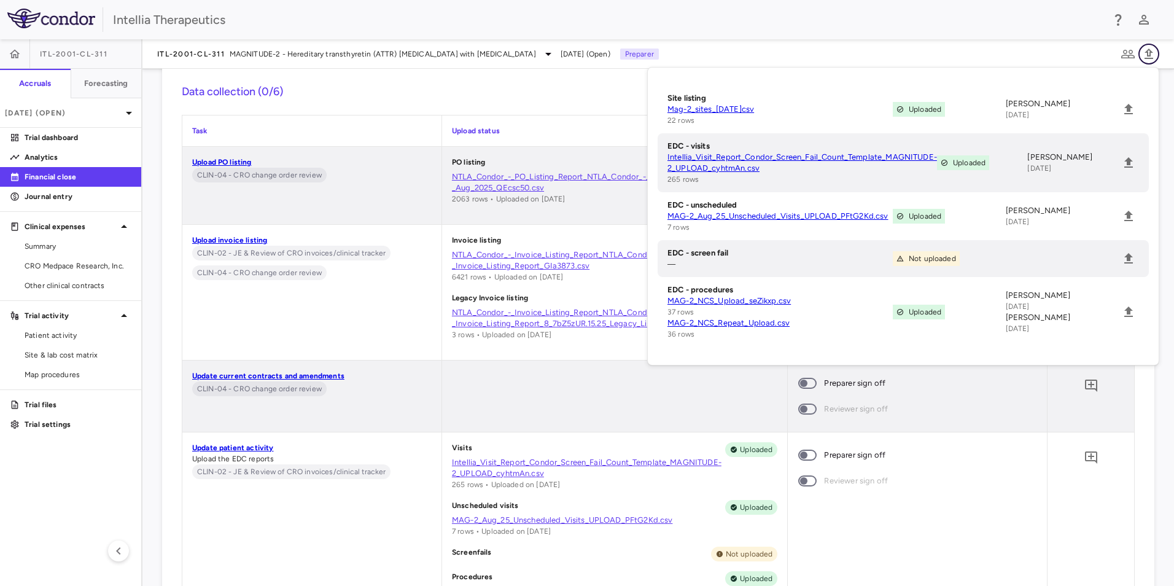
click at [1149, 54] on icon "button" at bounding box center [1149, 54] width 9 height 10
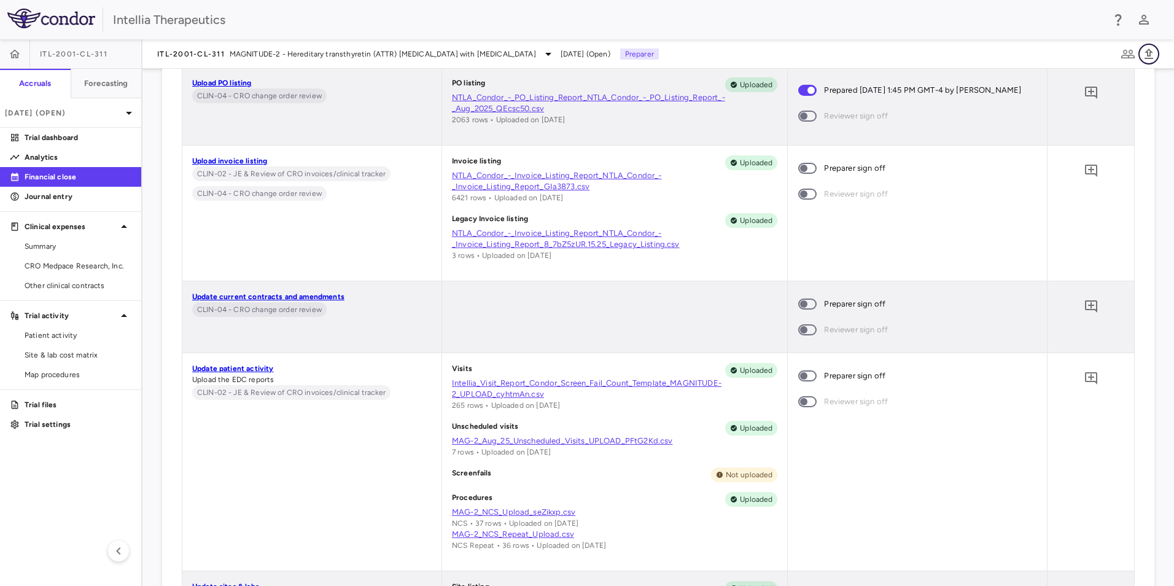
scroll to position [1655, 0]
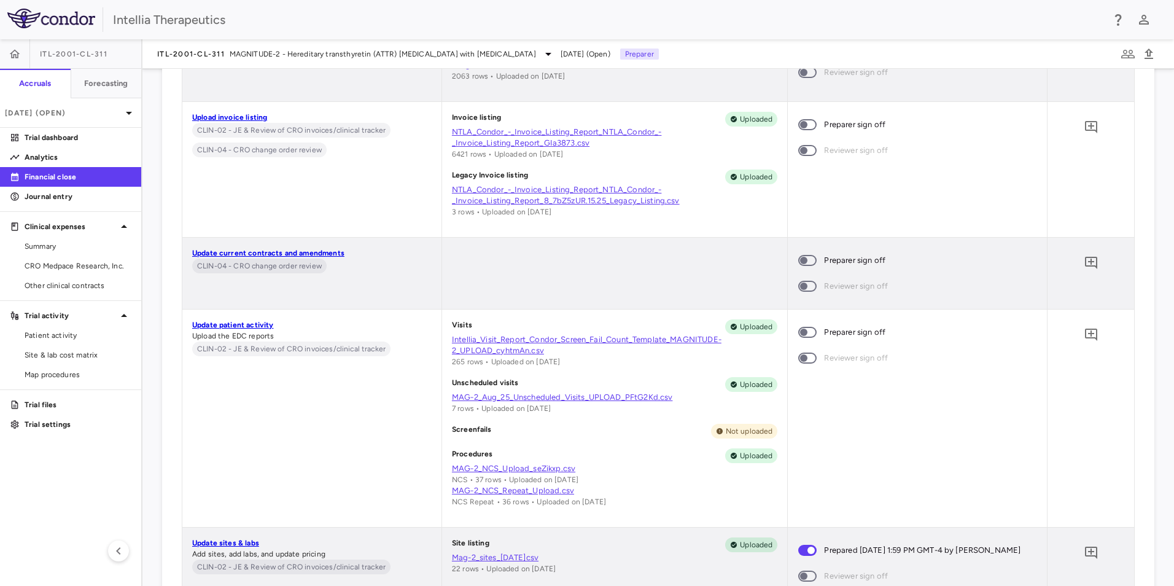
click at [793, 328] on span at bounding box center [807, 332] width 33 height 26
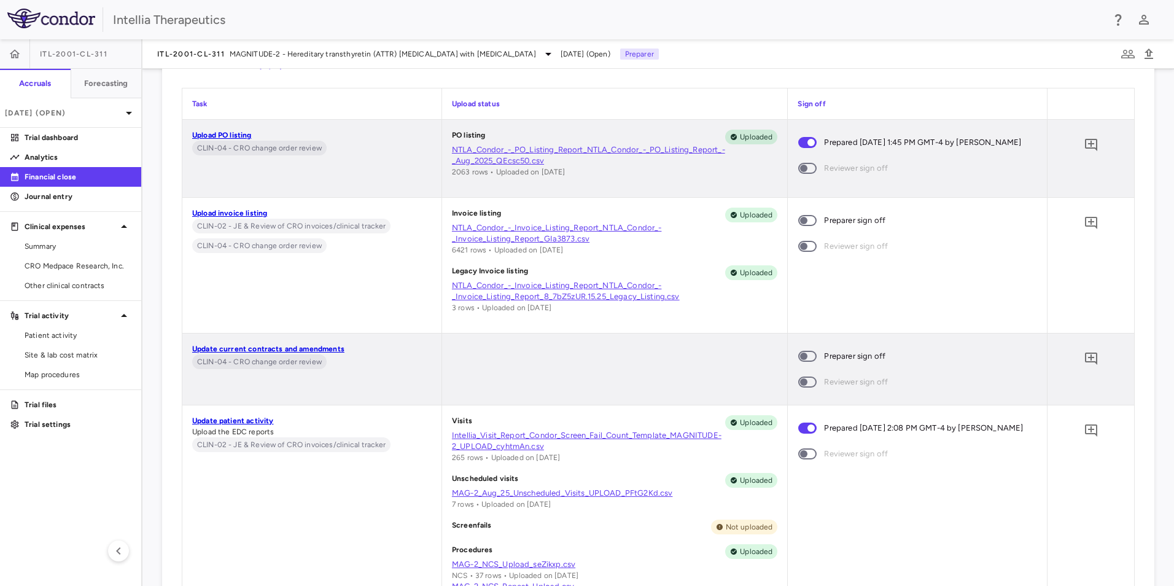
scroll to position [1532, 0]
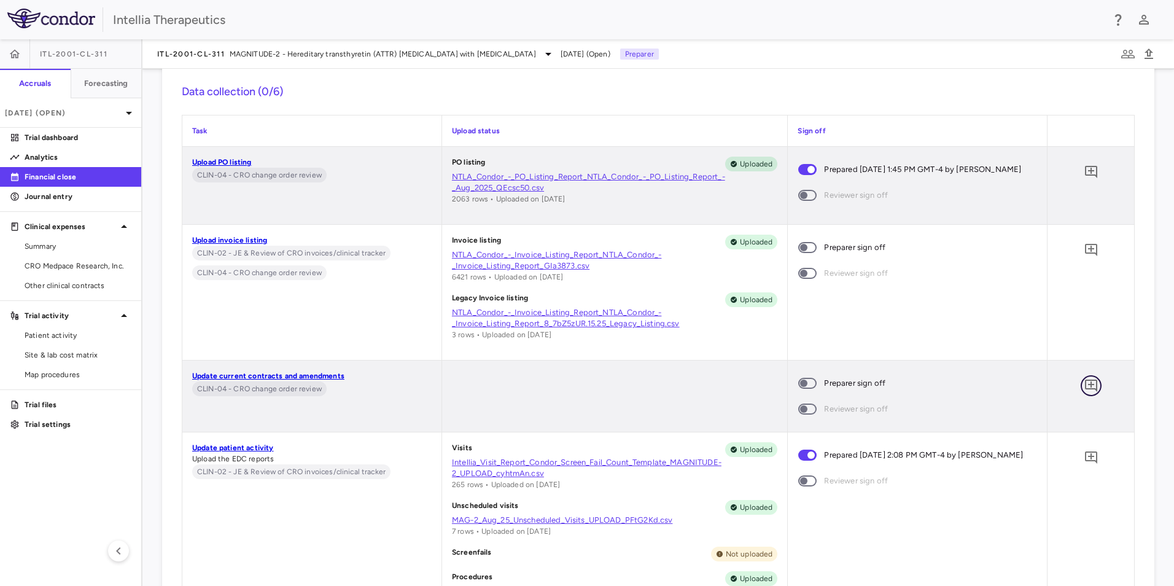
click at [1084, 386] on icon "Add comment" at bounding box center [1091, 385] width 15 height 15
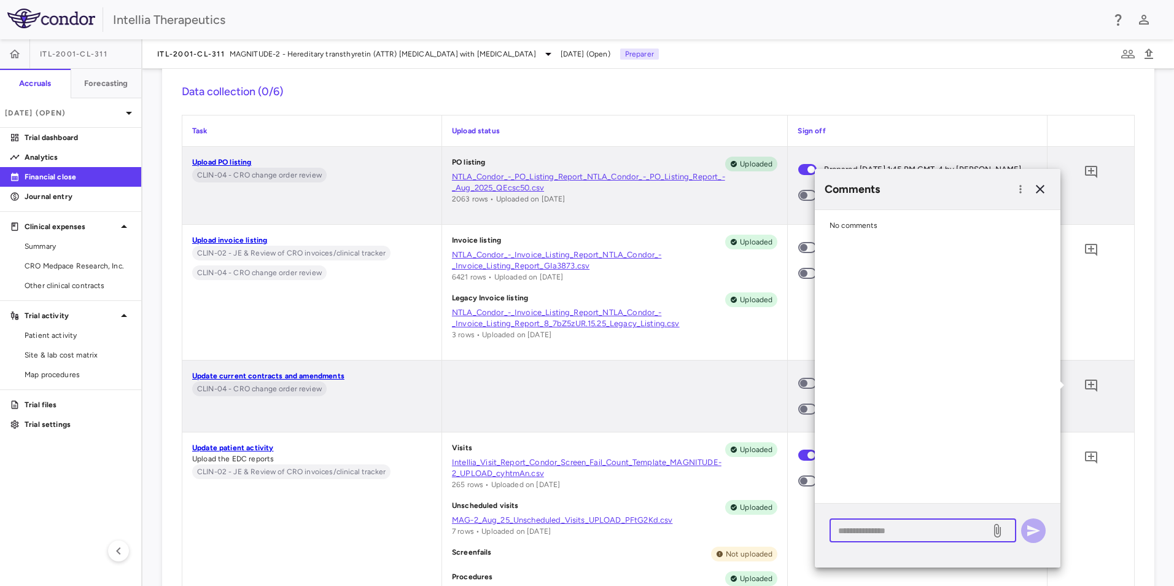
click at [892, 524] on textarea at bounding box center [910, 531] width 144 height 14
type textarea "**********"
click at [1037, 537] on icon "button" at bounding box center [1033, 530] width 15 height 15
drag, startPoint x: 677, startPoint y: 395, endPoint x: 692, endPoint y: 375, distance: 25.9
click at [684, 387] on div at bounding box center [615, 395] width 346 height 71
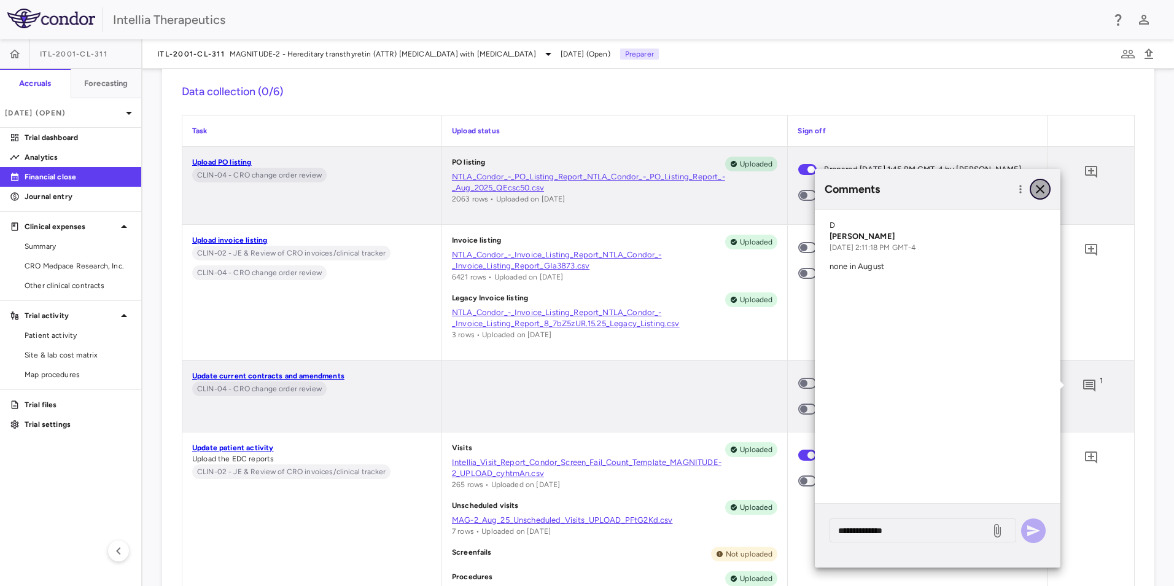
click at [1037, 193] on icon "button" at bounding box center [1040, 189] width 15 height 15
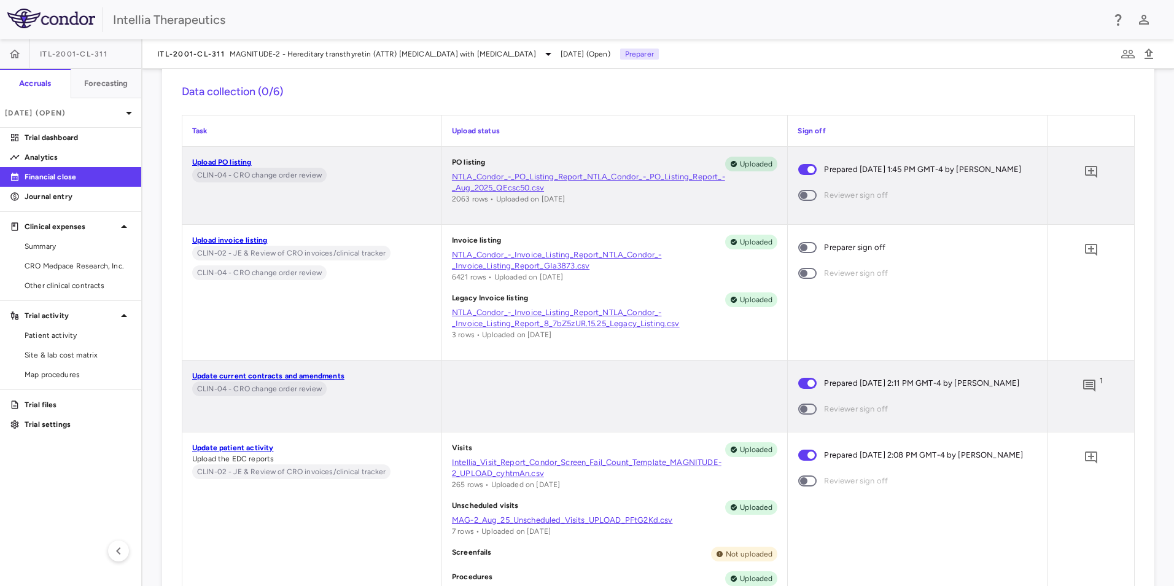
click at [1076, 245] on div "0" at bounding box center [1091, 250] width 31 height 31
drag, startPoint x: 1088, startPoint y: 254, endPoint x: 1082, endPoint y: 257, distance: 6.9
click at [1089, 254] on icon "Add comment" at bounding box center [1091, 250] width 15 height 15
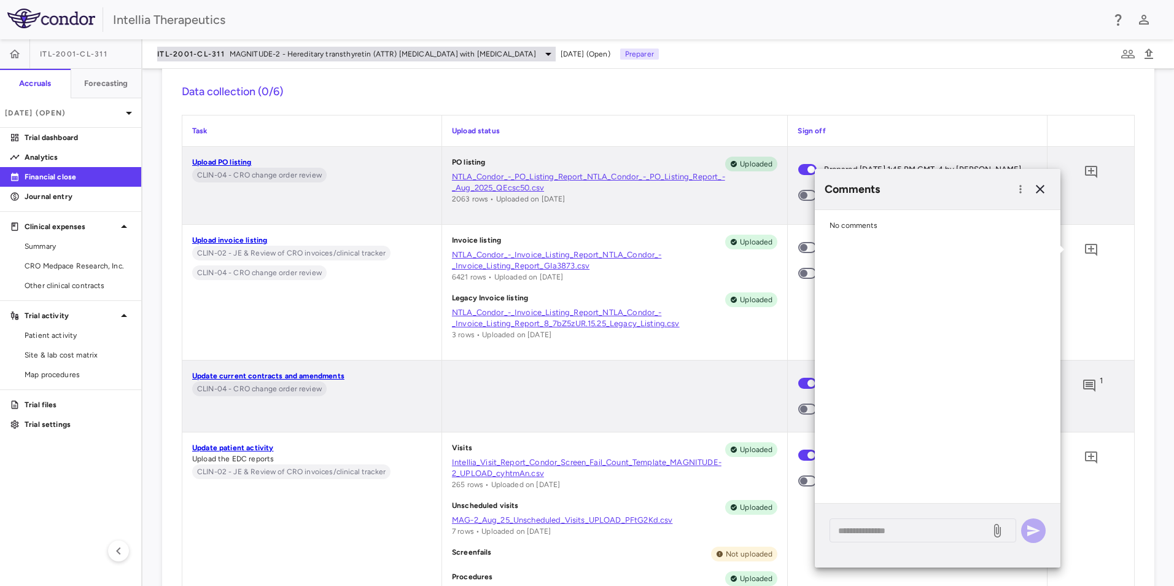
click at [230, 47] on div "ITL-2001-CL-311 MAGNITUDE-2 - Hereditary transthyretin (ATTR) amyloidosis with …" at bounding box center [356, 54] width 399 height 15
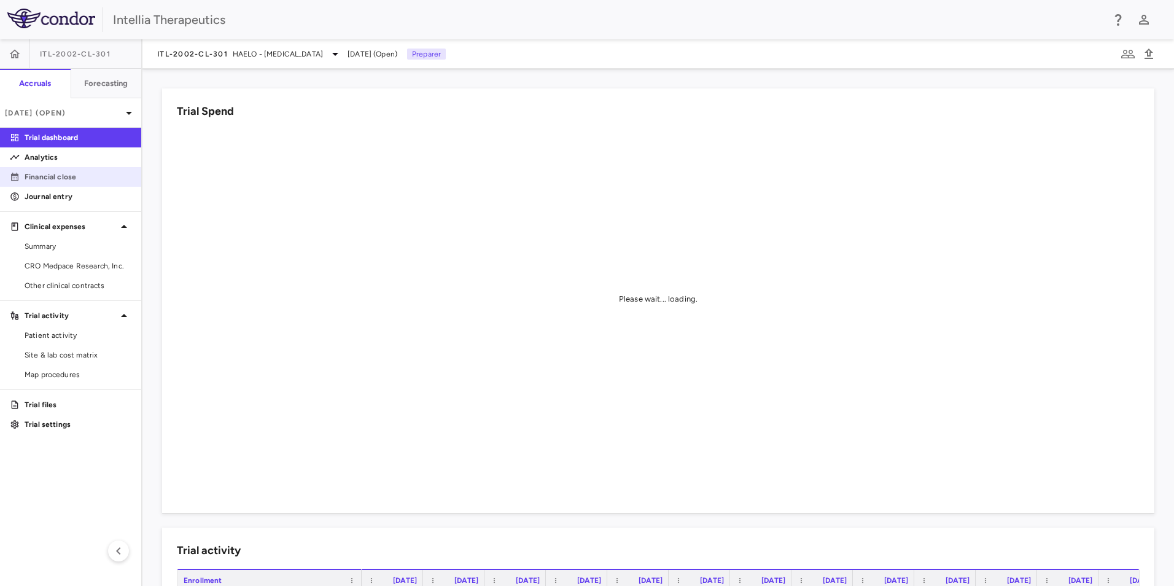
click at [76, 184] on link "Financial close" at bounding box center [70, 177] width 141 height 18
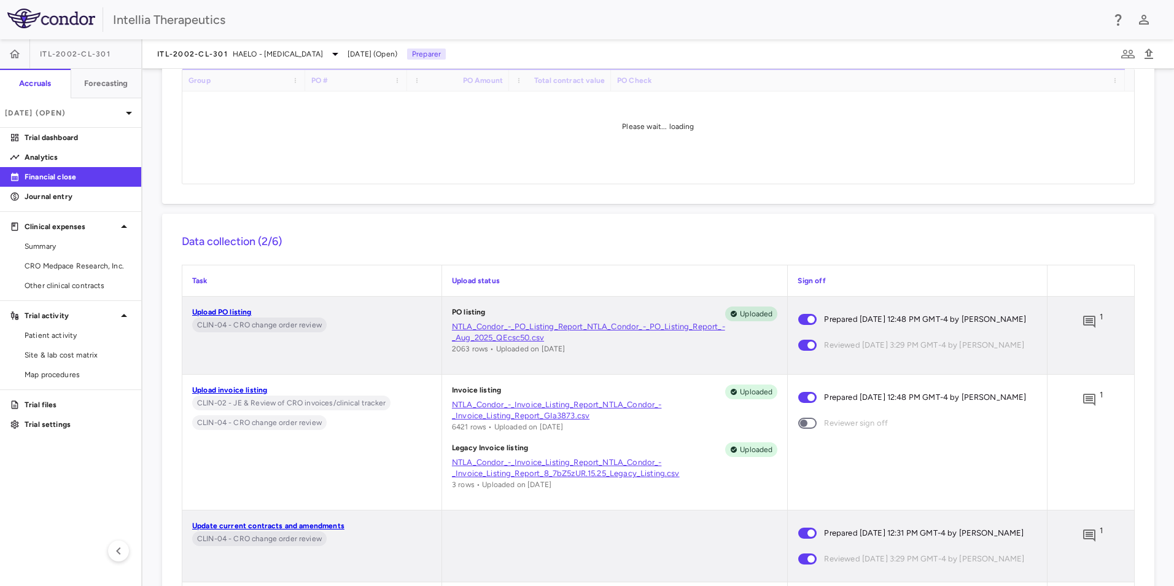
scroll to position [123, 0]
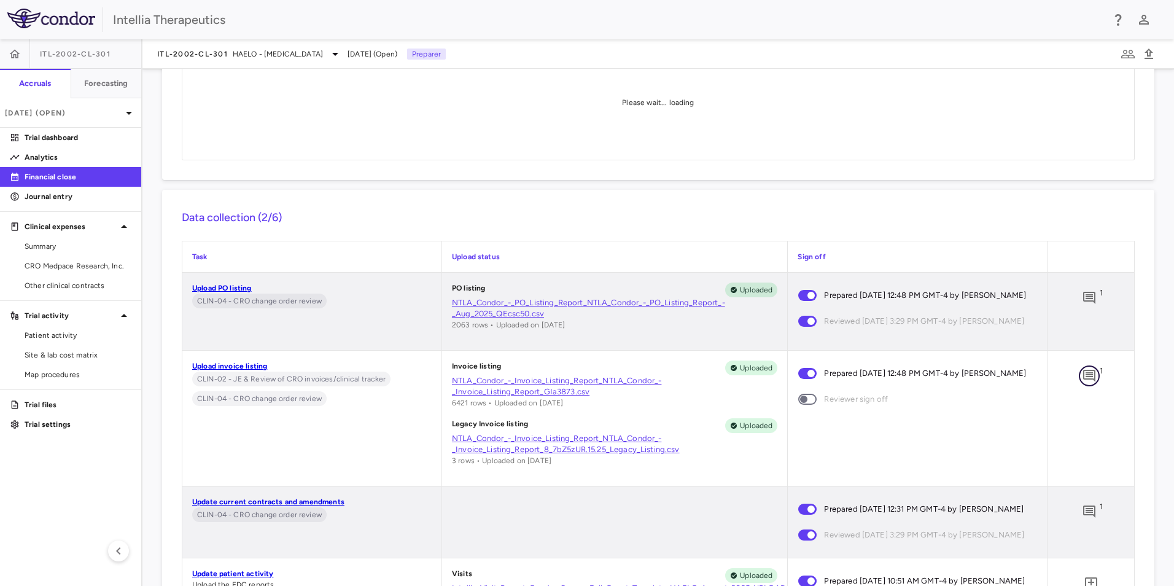
click at [1092, 378] on div "Financial Close PO Completeness Vendor Drag here to set column labels Group PO …" at bounding box center [658, 327] width 1032 height 517
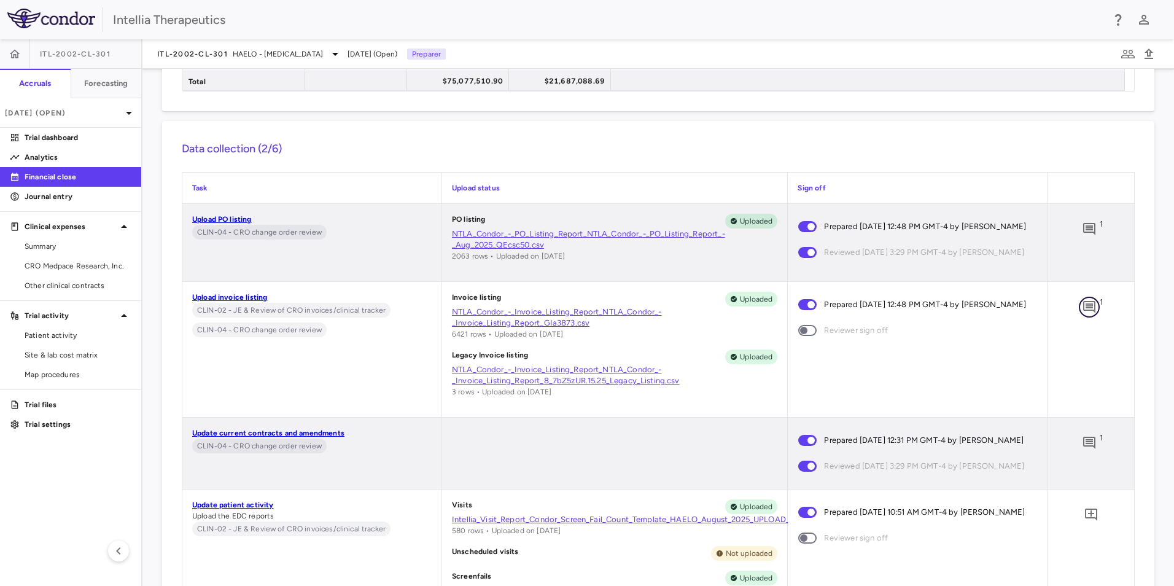
scroll to position [5158, 0]
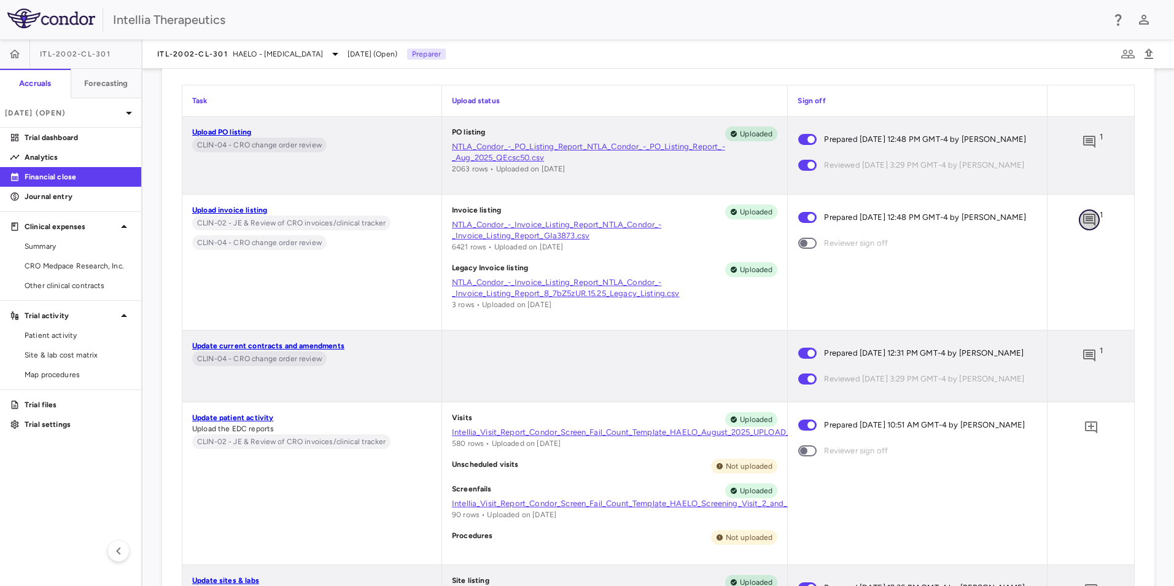
click at [1085, 222] on icon "Add comment" at bounding box center [1089, 220] width 12 height 12
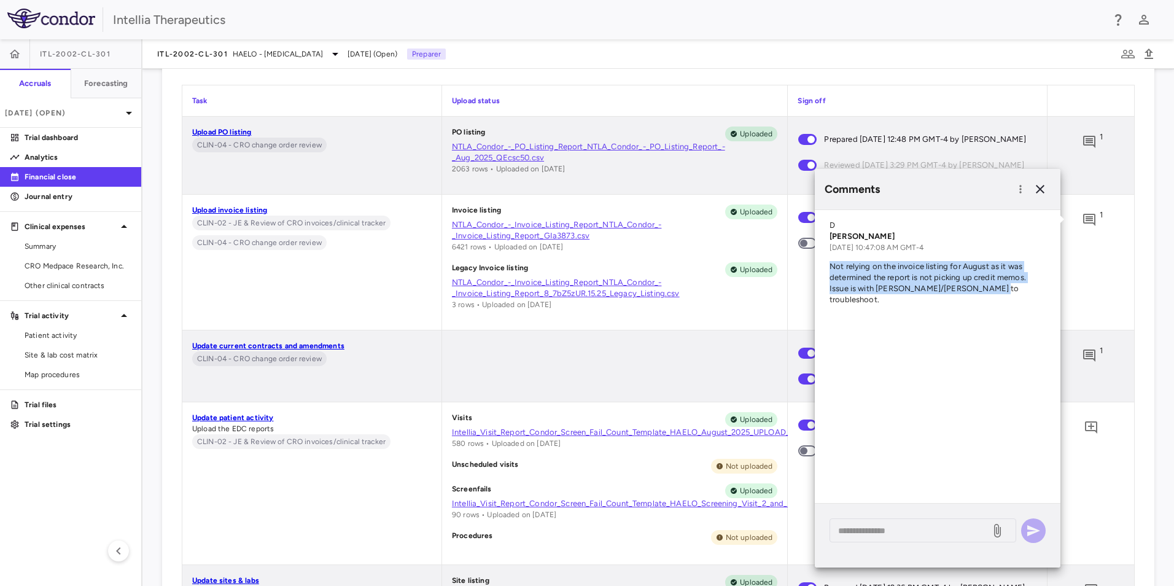
drag, startPoint x: 1043, startPoint y: 285, endPoint x: 828, endPoint y: 259, distance: 216.5
click at [828, 259] on div "D David Towslee Sep 08, 2025, 10:47:08 AM GMT-4 Not relying on the invoice list…" at bounding box center [938, 266] width 246 height 113
copy p "Not relying on the invoice listing for August as it was determined the report i…"
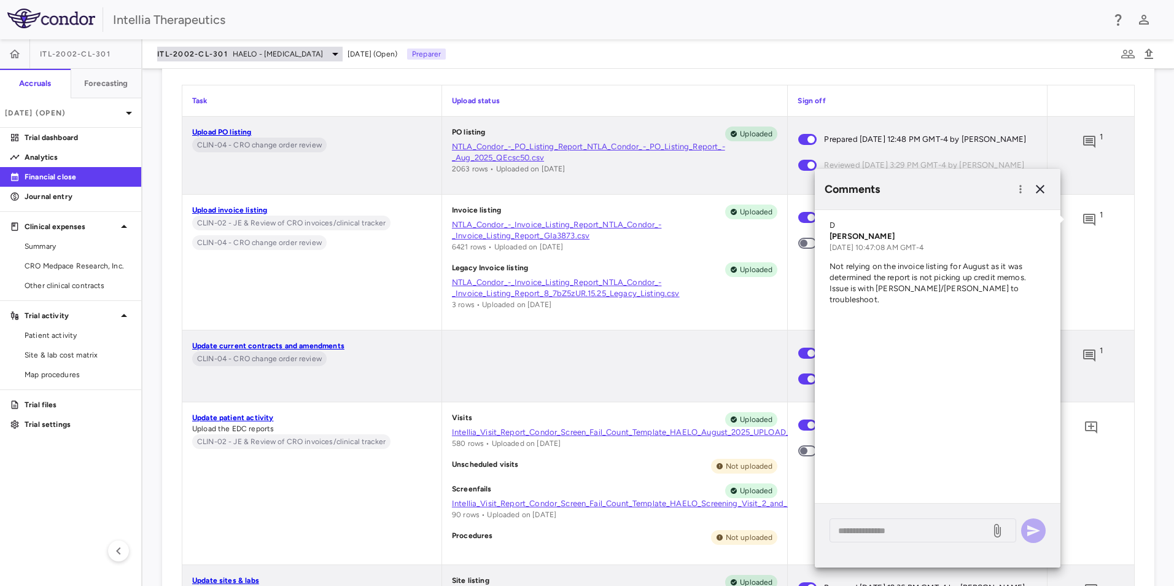
click at [321, 50] on span "HAELO - Hereditary Angioedema" at bounding box center [278, 54] width 90 height 11
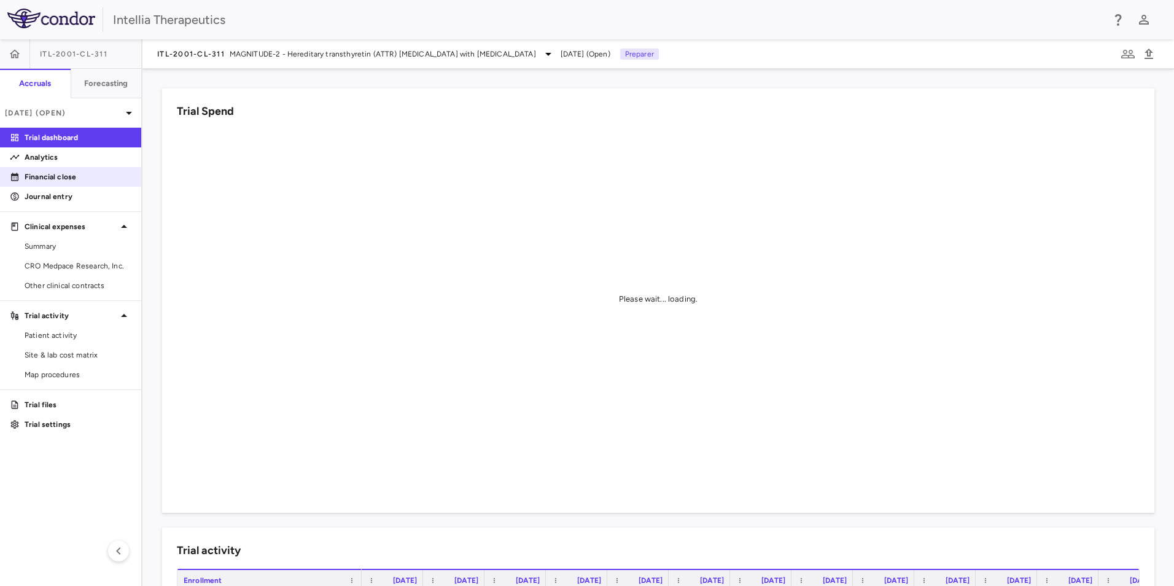
click at [61, 180] on p "Financial close" at bounding box center [78, 176] width 107 height 11
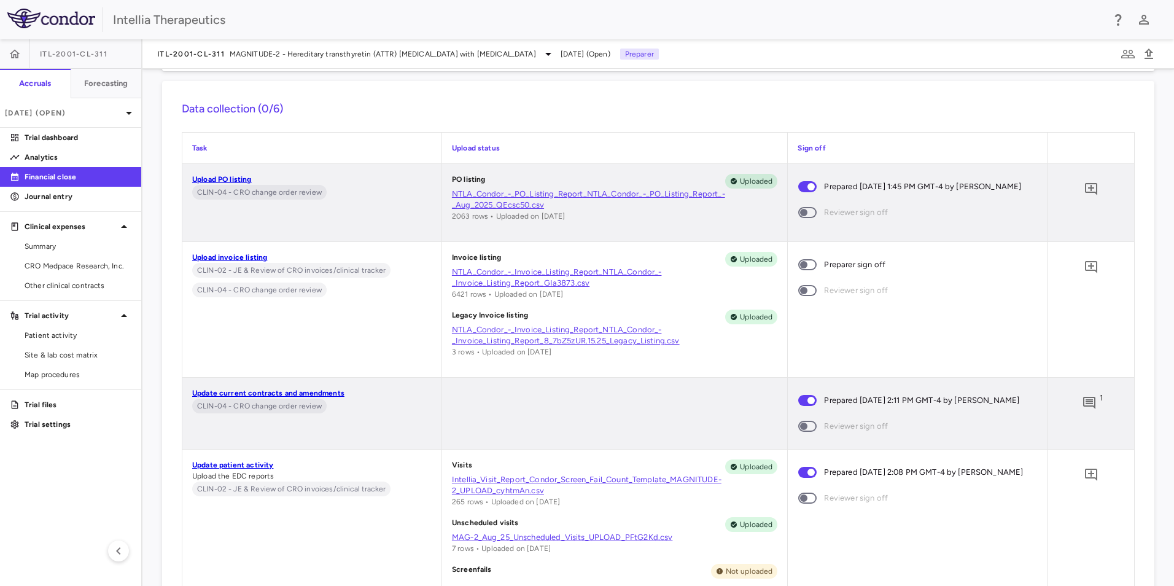
scroll to position [1474, 0]
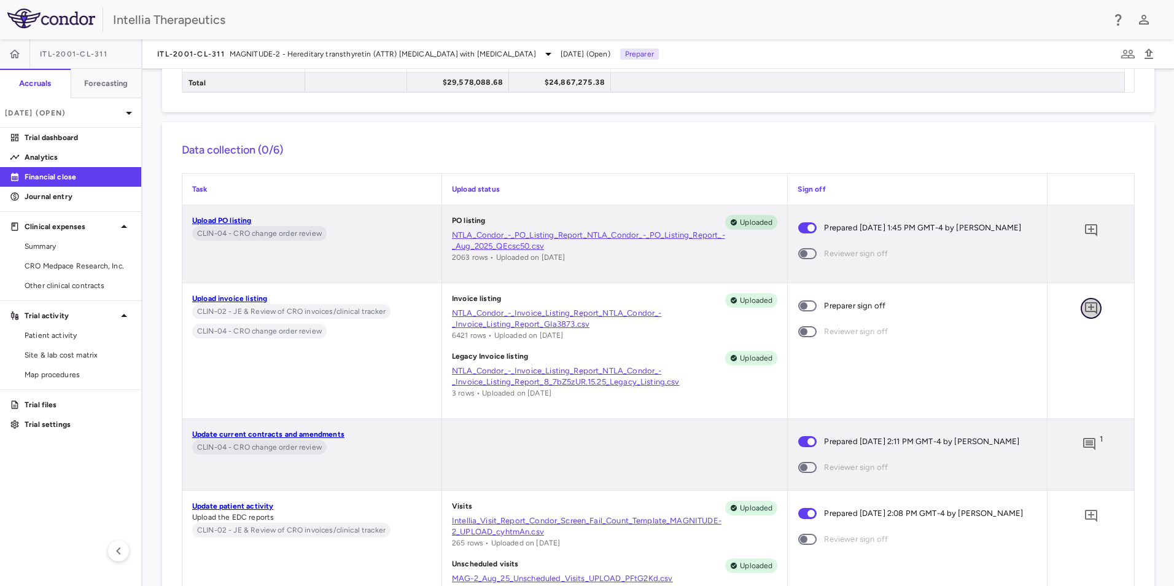
click at [1084, 310] on icon "Add comment" at bounding box center [1091, 308] width 15 height 15
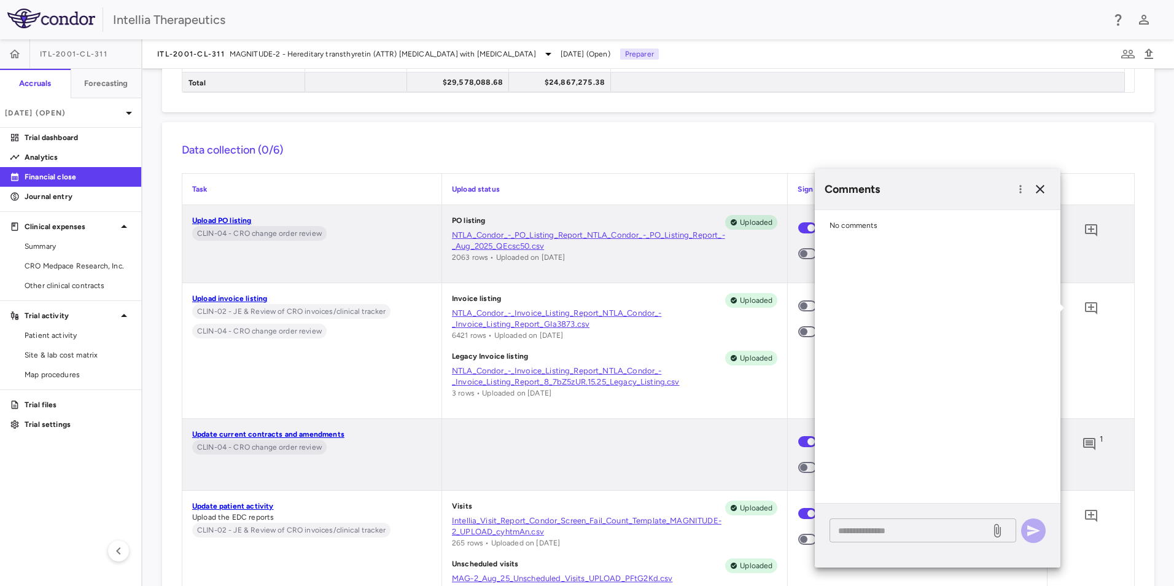
click at [900, 539] on div "* ​" at bounding box center [923, 530] width 187 height 24
paste textarea "**********"
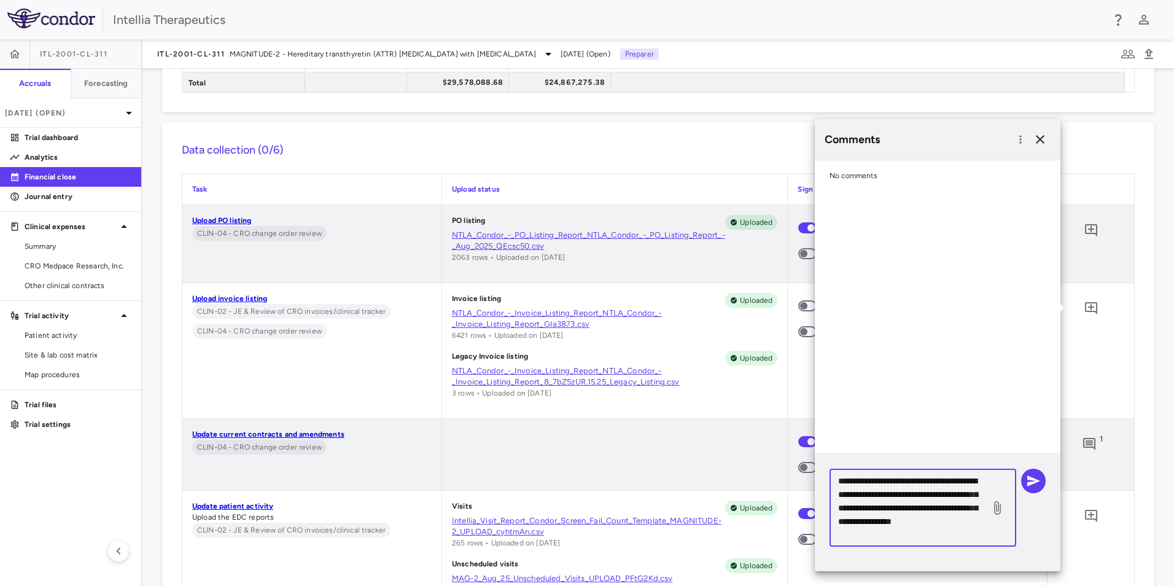
scroll to position [4, 0]
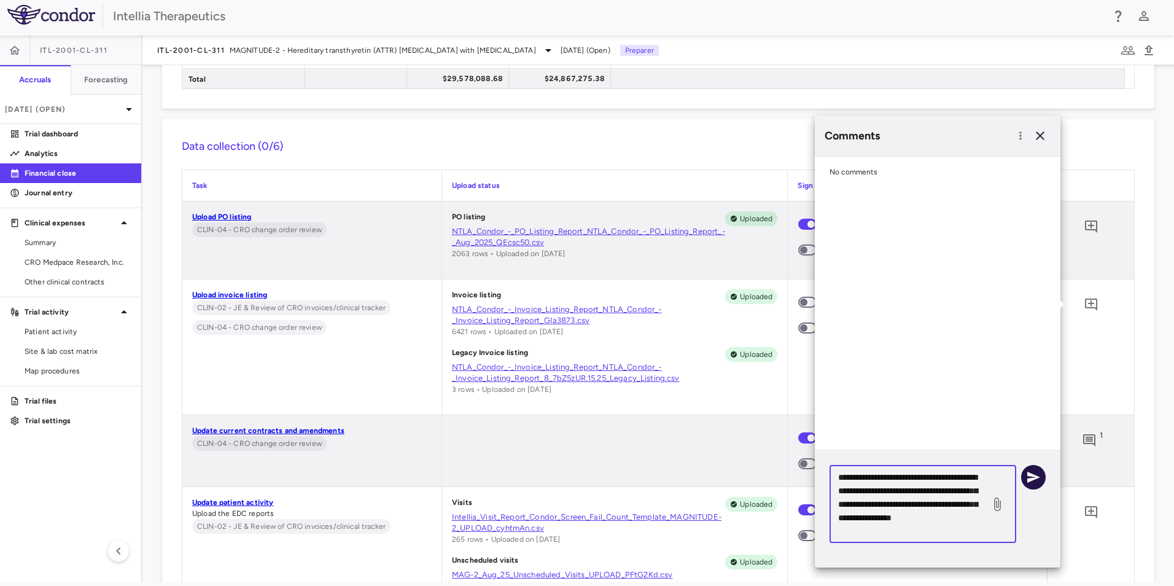
type textarea "**********"
click at [1032, 477] on icon "button" at bounding box center [1033, 477] width 15 height 15
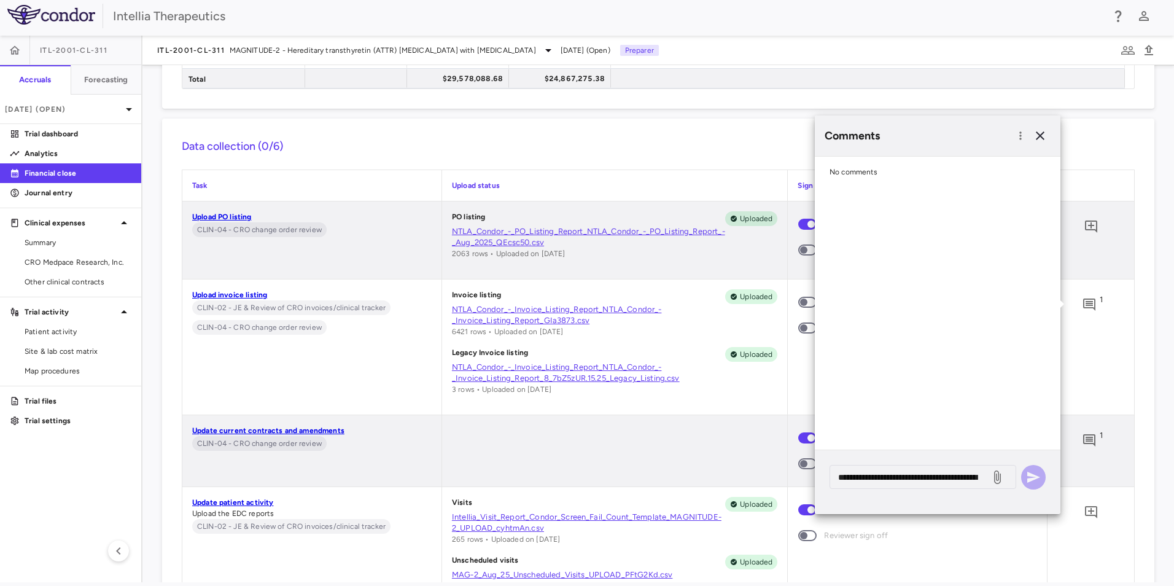
scroll to position [0, 0]
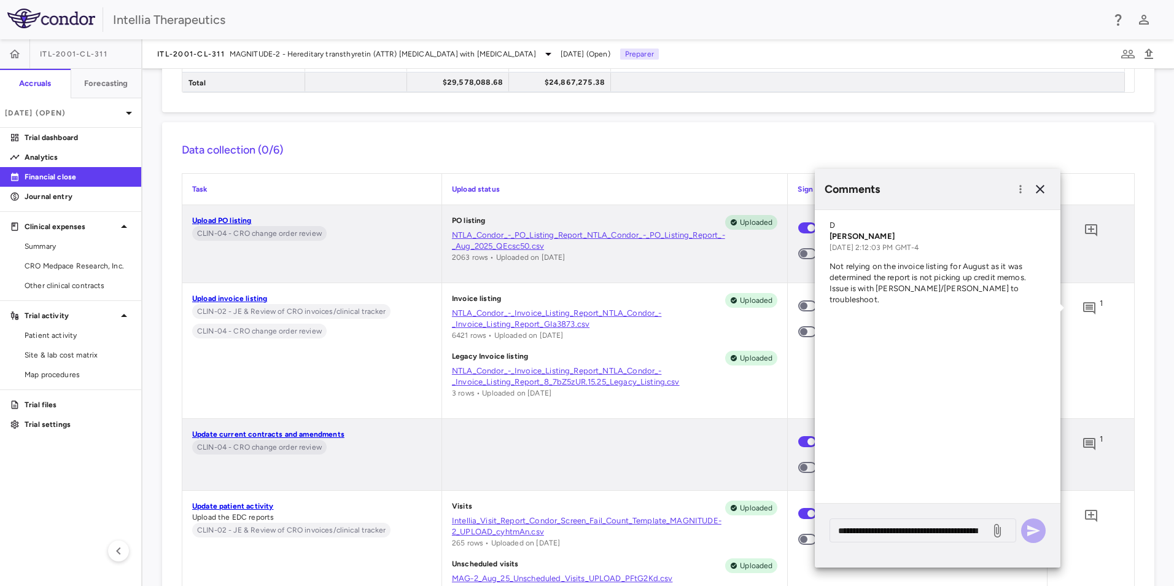
click at [759, 405] on div "Invoice listing Uploaded NTLA_Condor_-_Invoice_Listing_Report_NTLA_Condor_-_Inv…" at bounding box center [615, 350] width 346 height 135
click at [1040, 192] on icon "button" at bounding box center [1040, 189] width 15 height 15
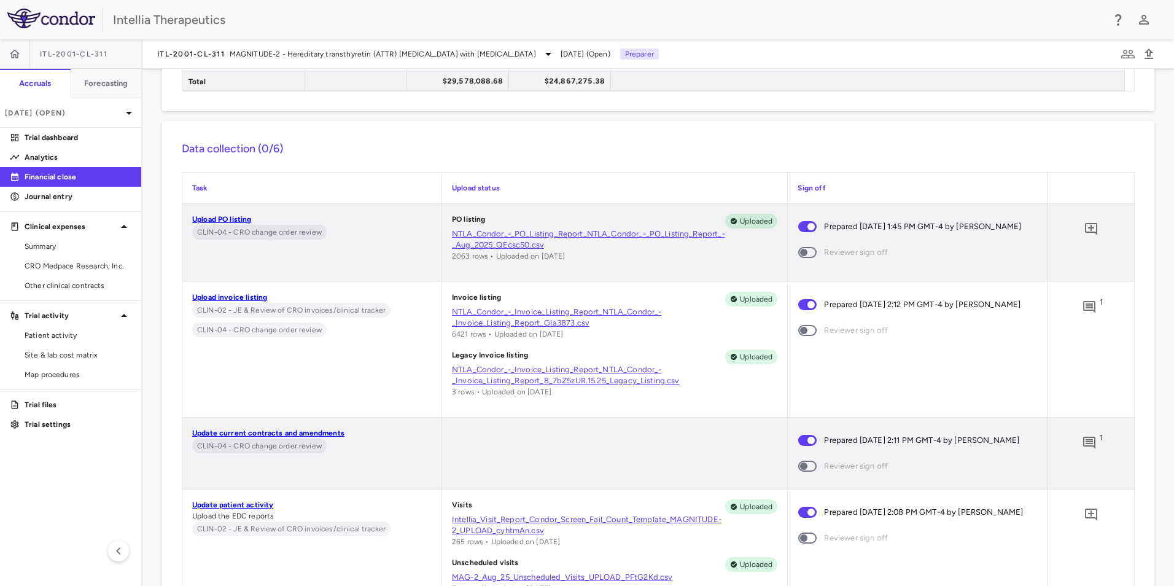
scroll to position [1474, 0]
click at [51, 141] on p "Trial dashboard" at bounding box center [78, 137] width 107 height 11
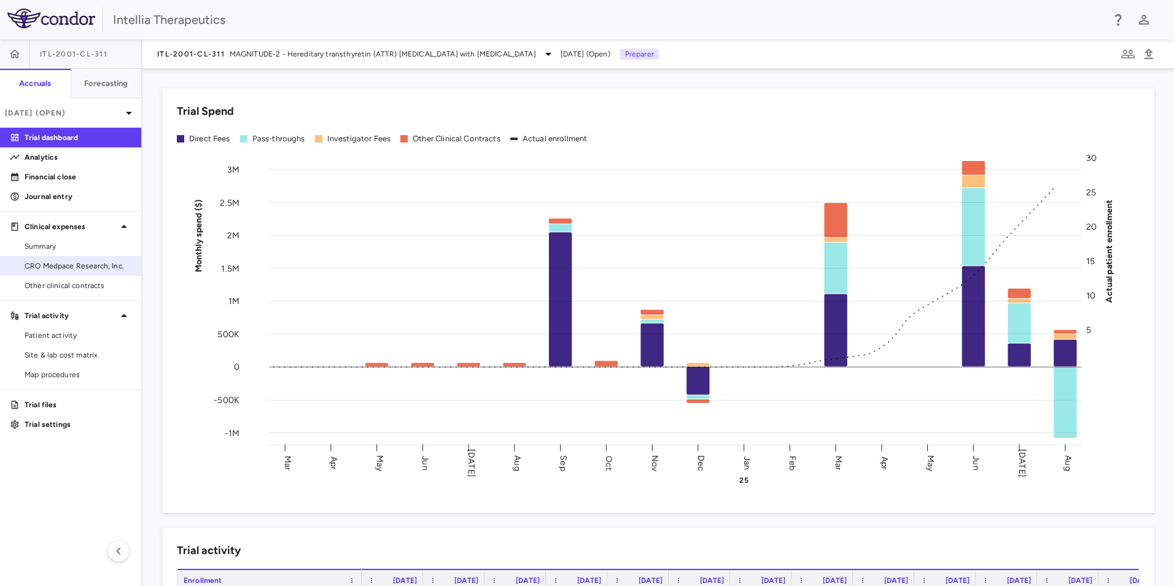
click at [77, 271] on span "CRO Medpace Research, Inc." at bounding box center [78, 265] width 107 height 11
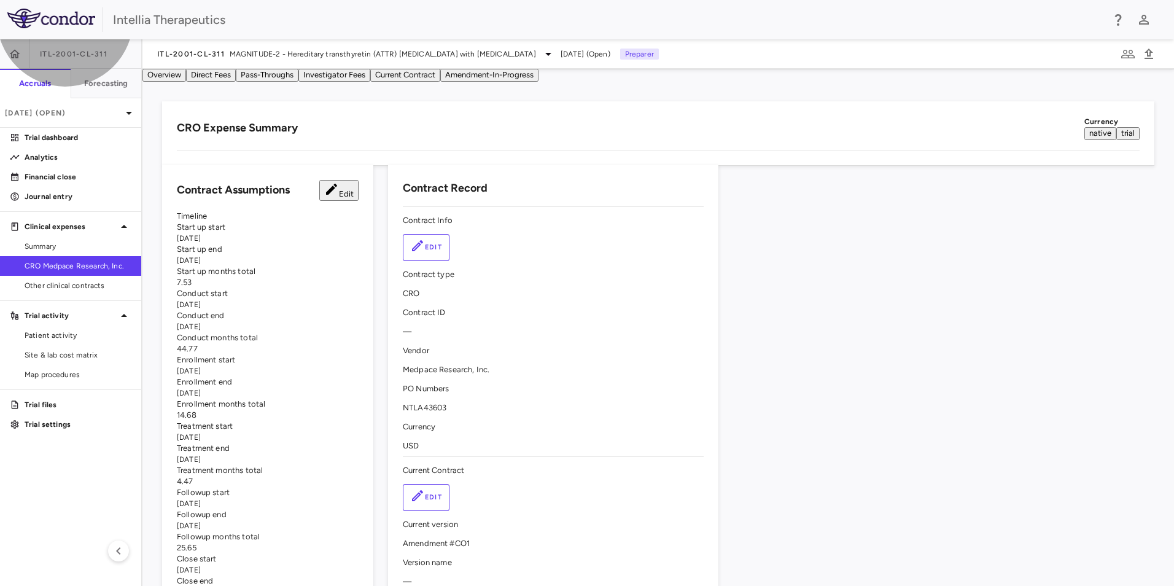
click at [298, 82] on button "Pass-Throughs" at bounding box center [267, 75] width 63 height 13
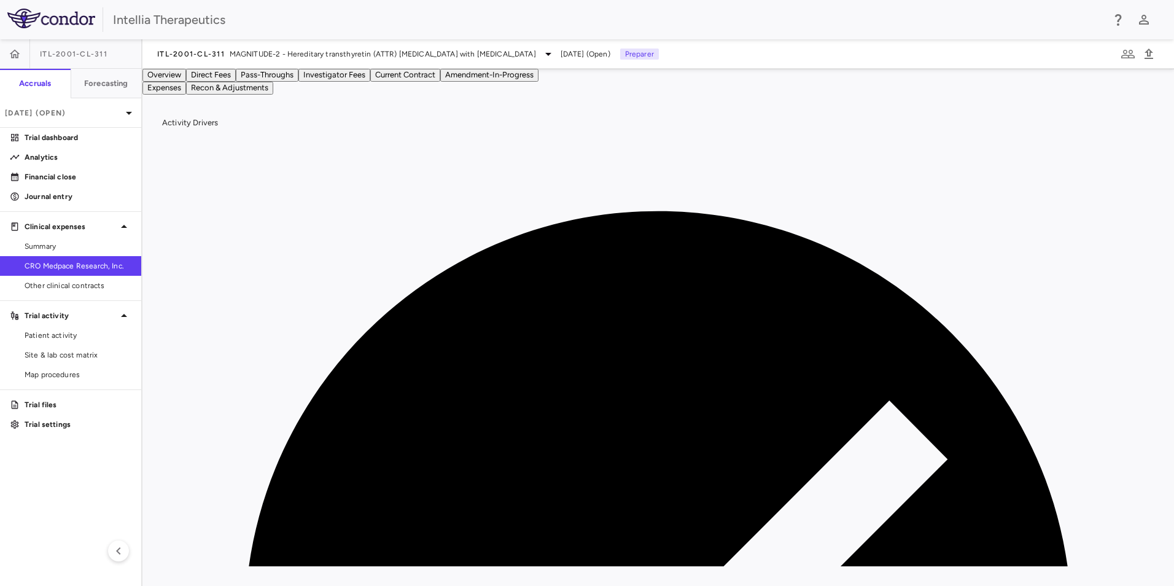
click at [273, 95] on button "Recon & Adjustments" at bounding box center [229, 88] width 87 height 13
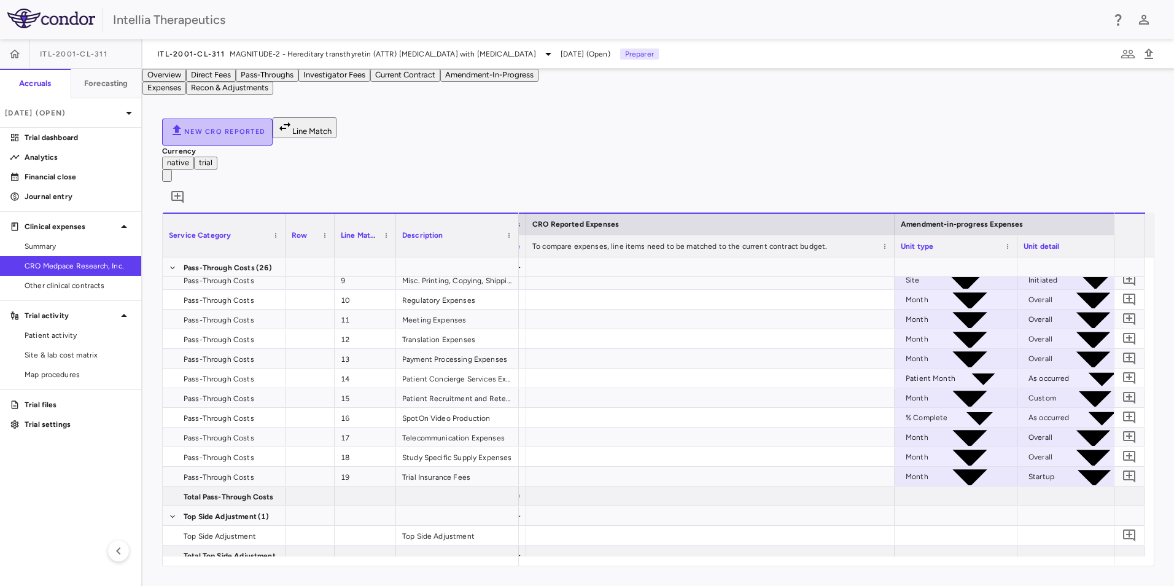
click at [256, 146] on button "New CRO reported" at bounding box center [217, 132] width 111 height 27
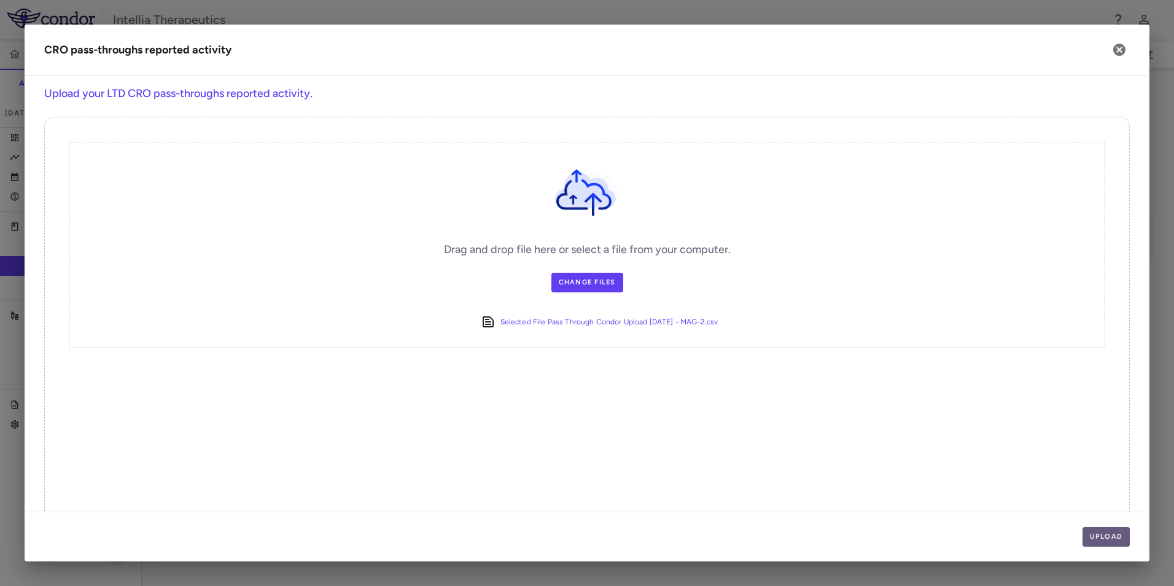
click at [1114, 532] on button "Upload" at bounding box center [1107, 537] width 48 height 20
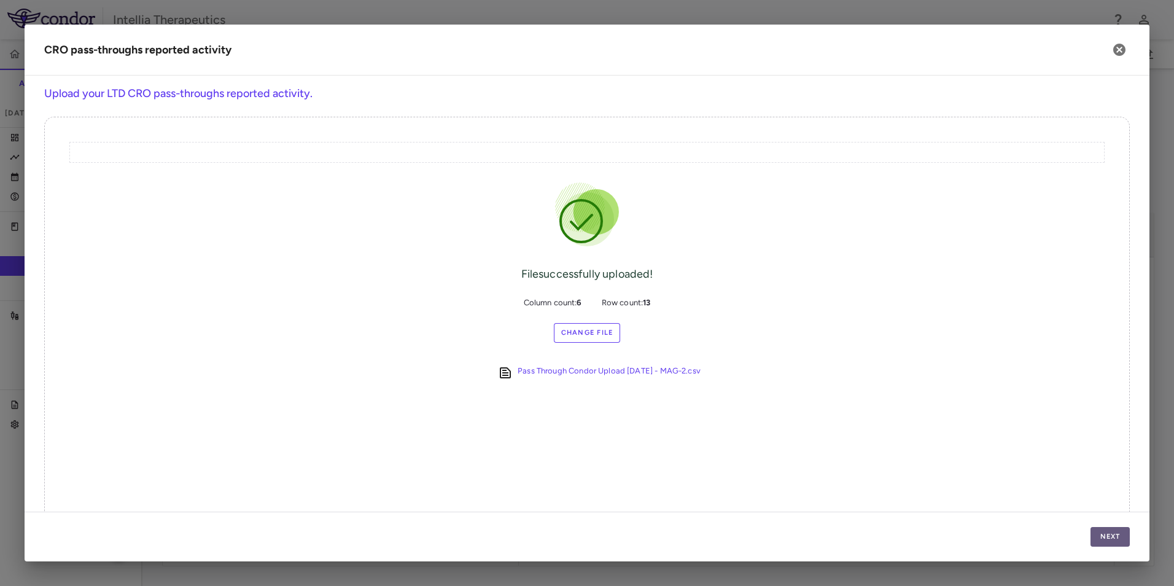
click at [1121, 532] on button "Next" at bounding box center [1110, 537] width 39 height 20
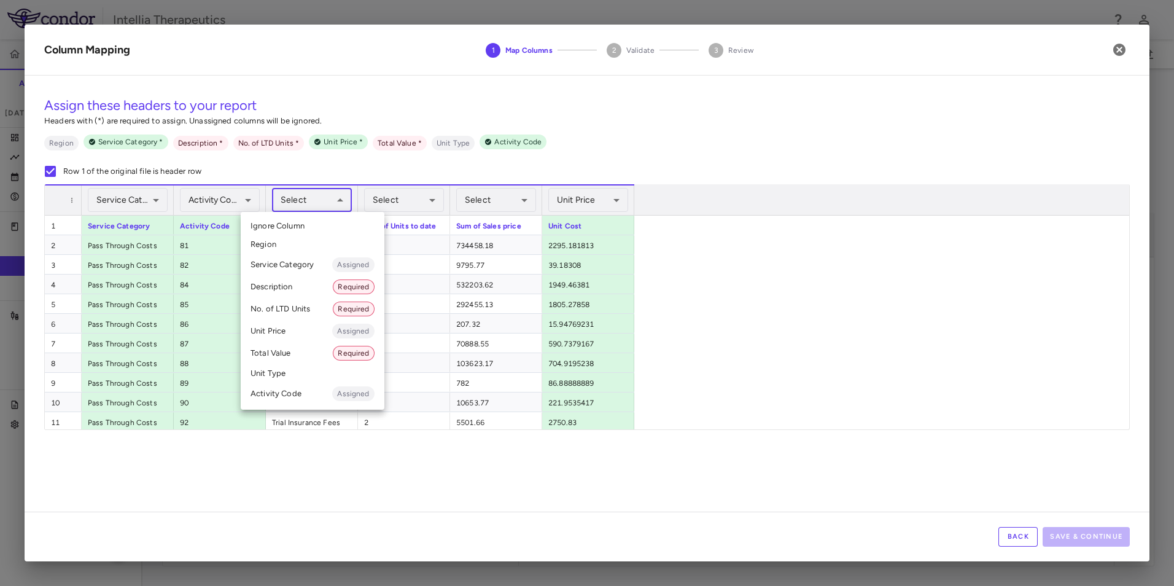
click at [314, 201] on body "Skip to sidebar Skip to main content Intellia Therapeutics ITL-2001-CL-311 Accr…" at bounding box center [587, 293] width 1174 height 586
click at [295, 291] on li "Description Required" at bounding box center [313, 287] width 144 height 22
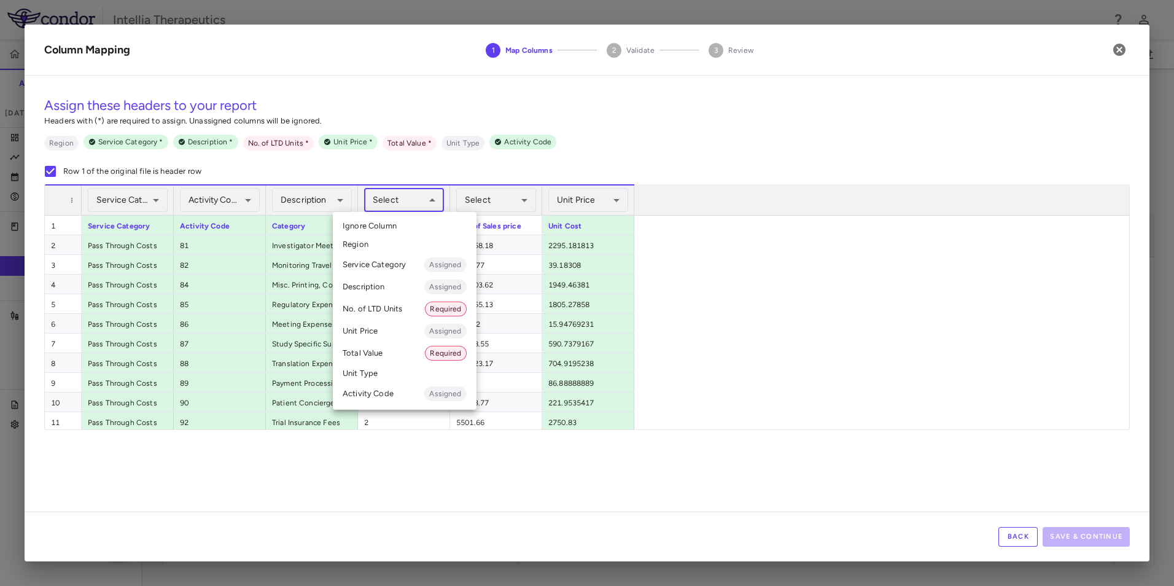
click at [391, 204] on body "Skip to sidebar Skip to main content Intellia Therapeutics ITL-2001-CL-311 Accr…" at bounding box center [587, 293] width 1174 height 586
click at [391, 302] on li "No. of LTD Units Required" at bounding box center [405, 309] width 144 height 22
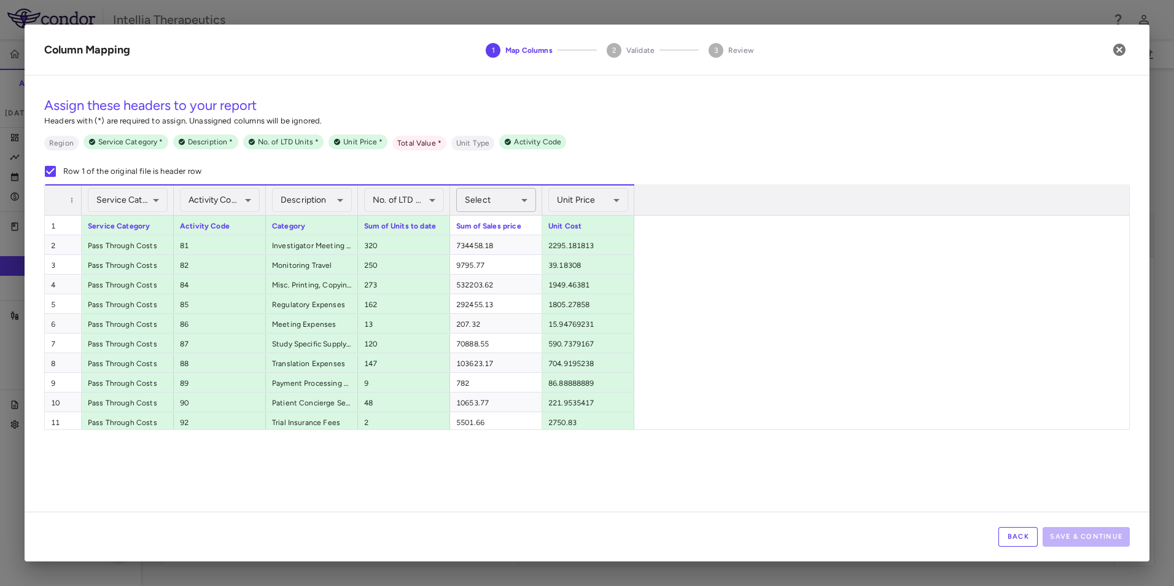
click at [512, 193] on body "Skip to sidebar Skip to main content Intellia Therapeutics ITL-2001-CL-311 Accr…" at bounding box center [587, 293] width 1174 height 586
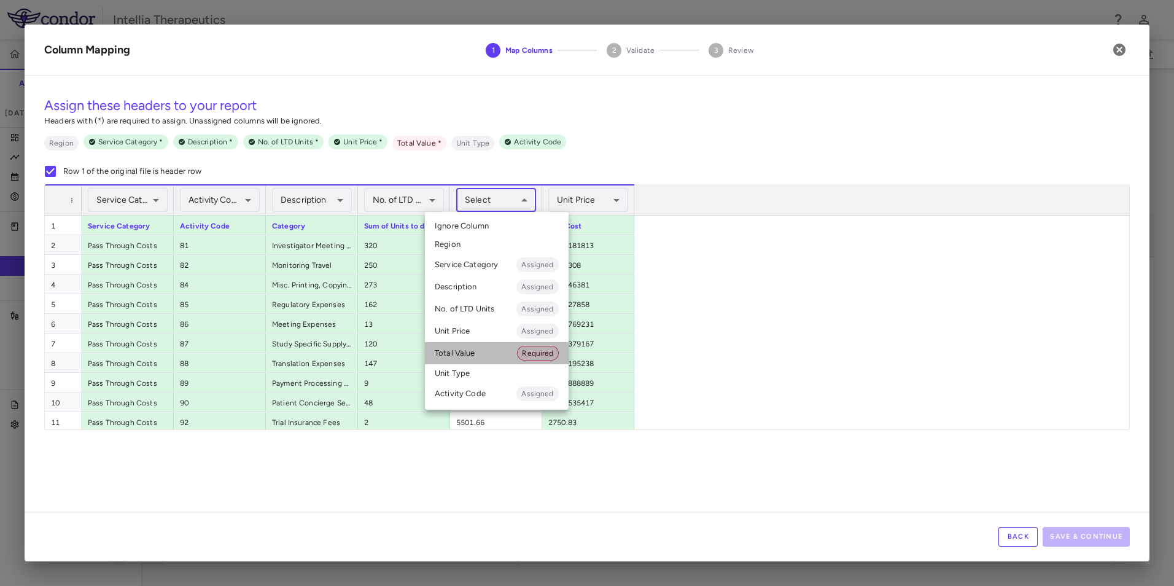
click at [477, 342] on li "Total Value Required" at bounding box center [497, 353] width 144 height 22
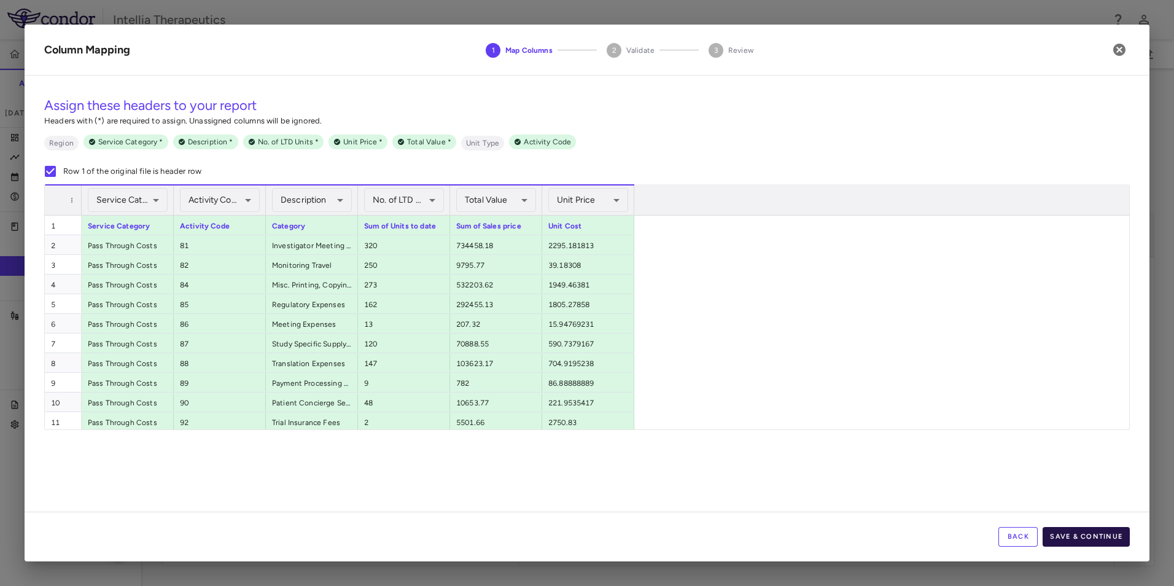
click at [1055, 530] on button "Save & Continue" at bounding box center [1086, 537] width 87 height 20
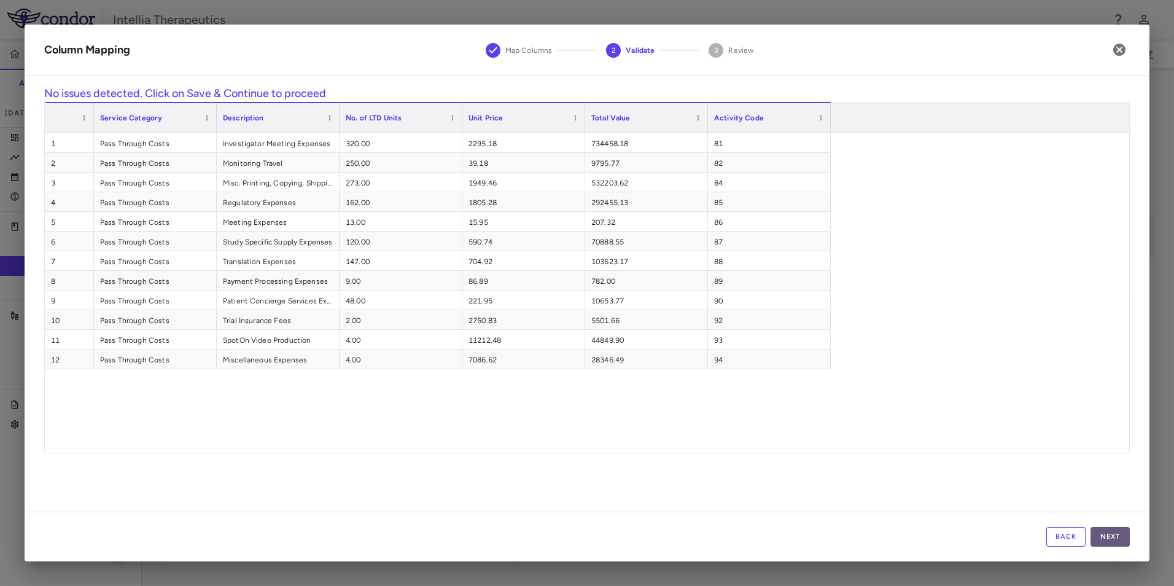
click at [1101, 531] on button "Next" at bounding box center [1110, 537] width 39 height 20
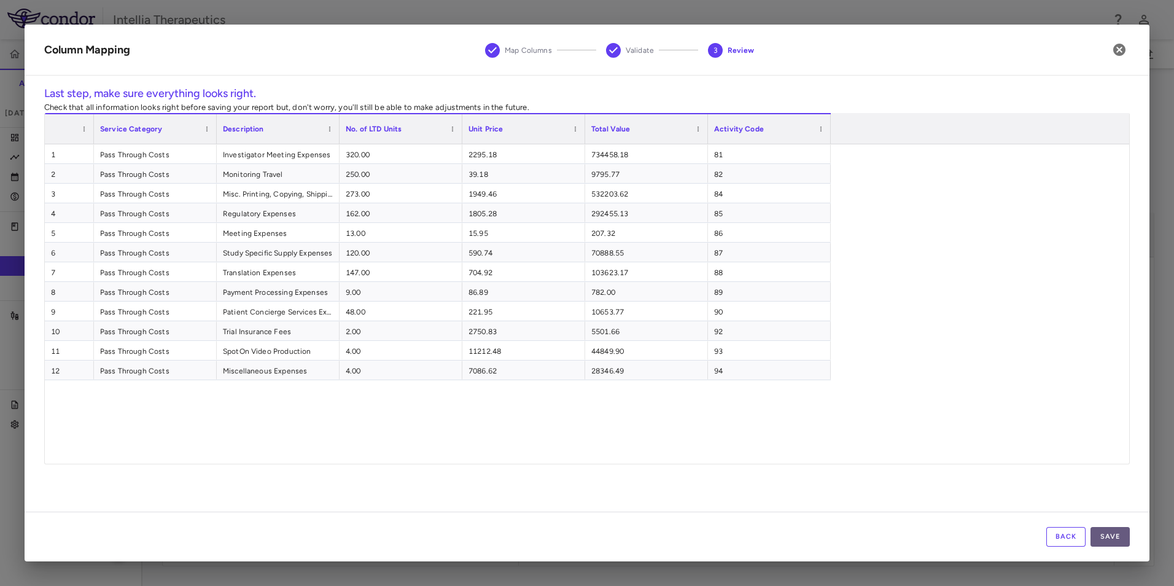
click at [1115, 539] on button "Save" at bounding box center [1110, 537] width 39 height 20
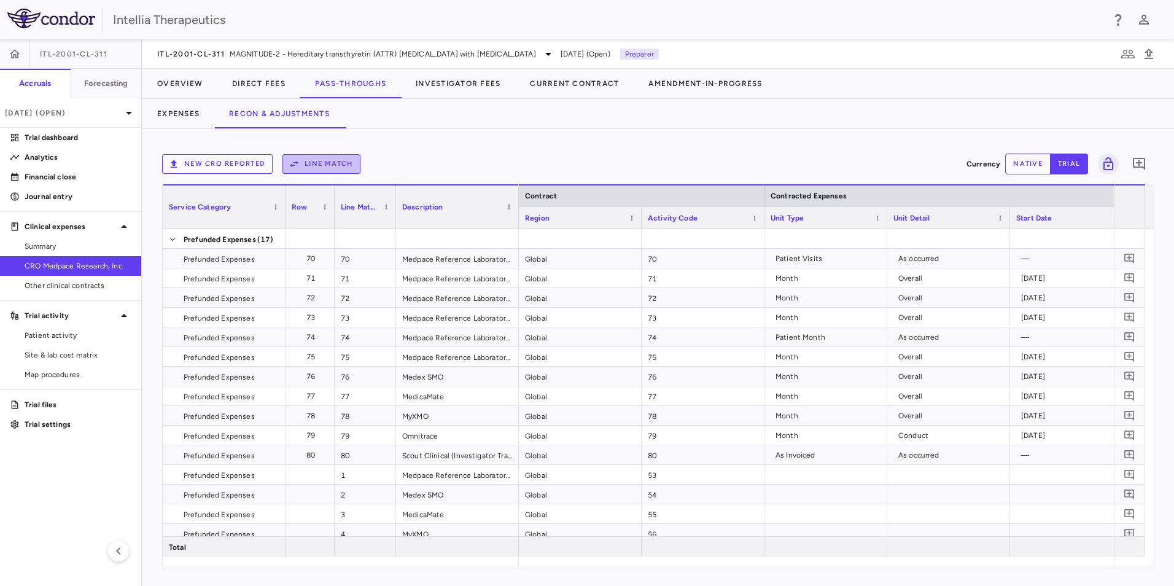
click at [329, 168] on button "Line Match" at bounding box center [321, 164] width 78 height 20
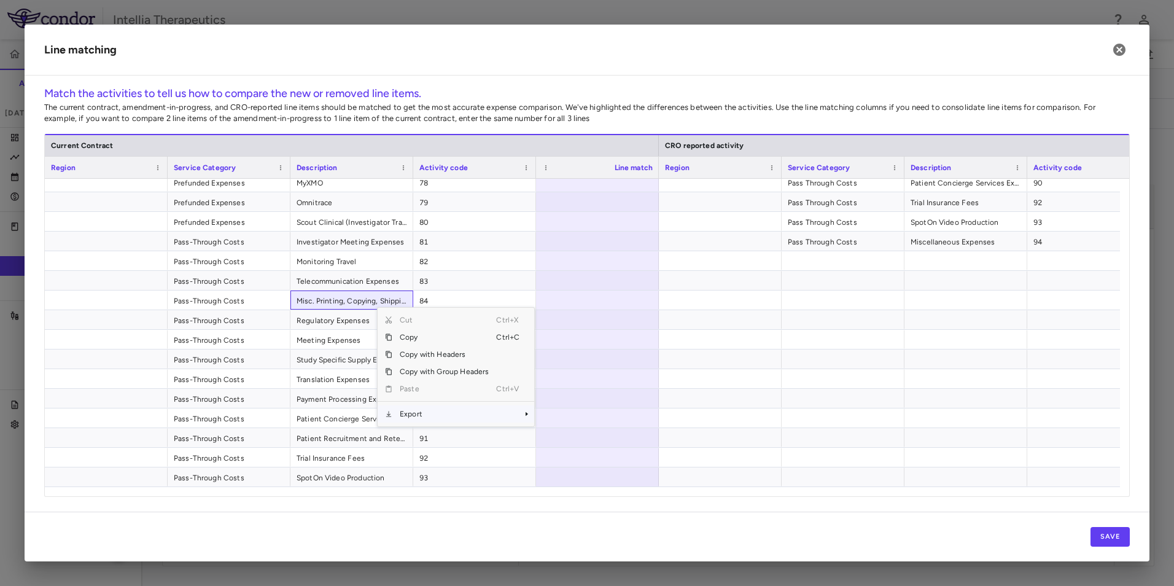
click at [413, 418] on span "Export" at bounding box center [444, 413] width 104 height 17
click at [573, 441] on span "Excel Export" at bounding box center [576, 435] width 58 height 17
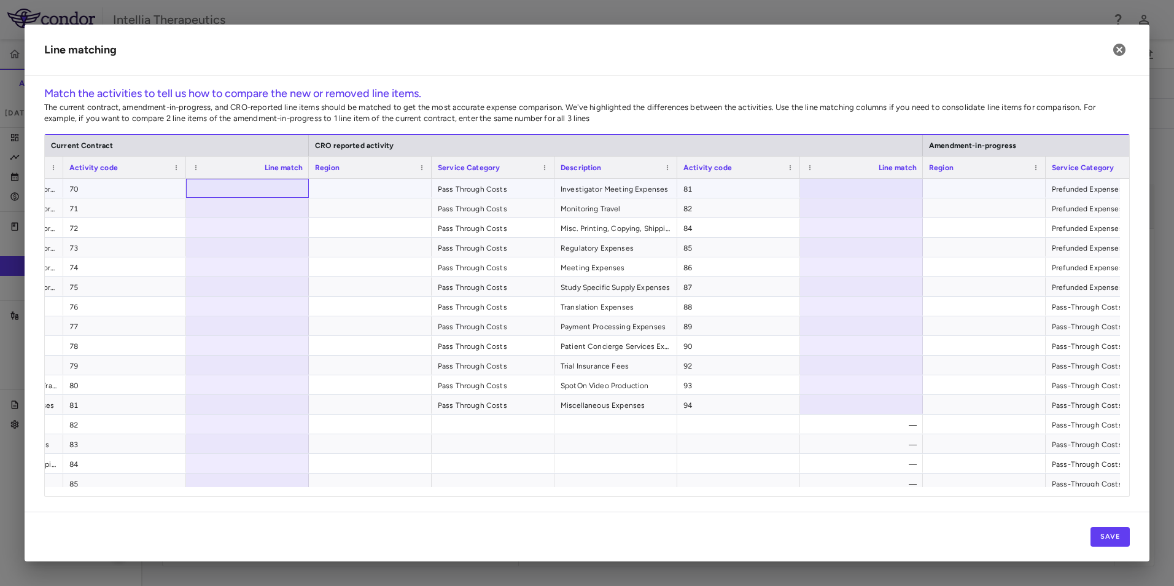
click at [284, 197] on div at bounding box center [247, 188] width 123 height 19
click at [276, 192] on input "number" at bounding box center [256, 189] width 103 height 20
click at [858, 187] on div at bounding box center [861, 188] width 123 height 19
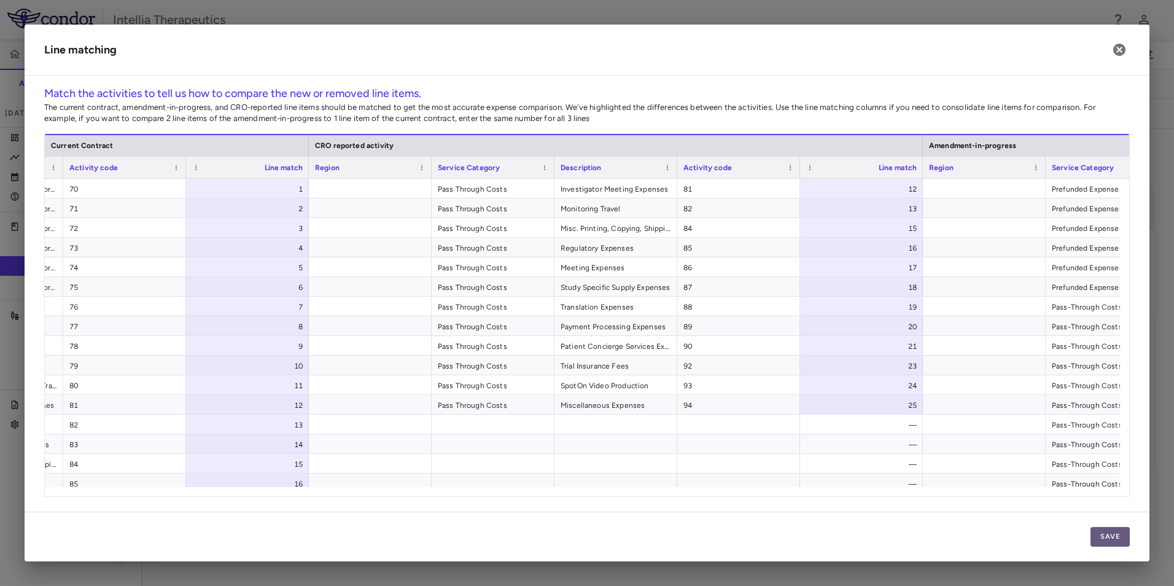
click at [1098, 540] on button "Save" at bounding box center [1110, 537] width 39 height 20
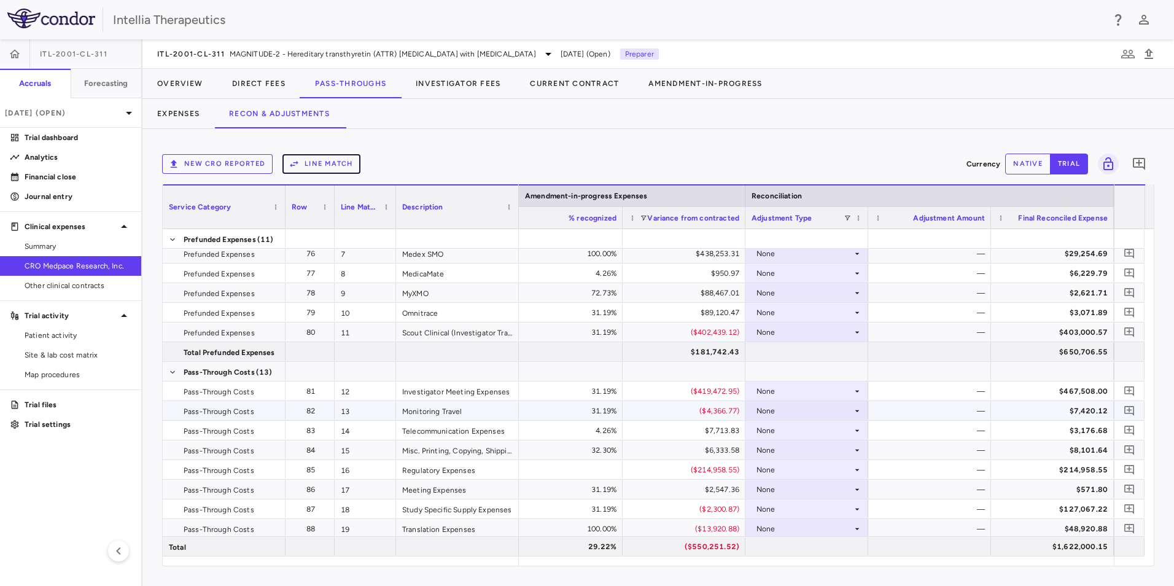
scroll to position [246, 0]
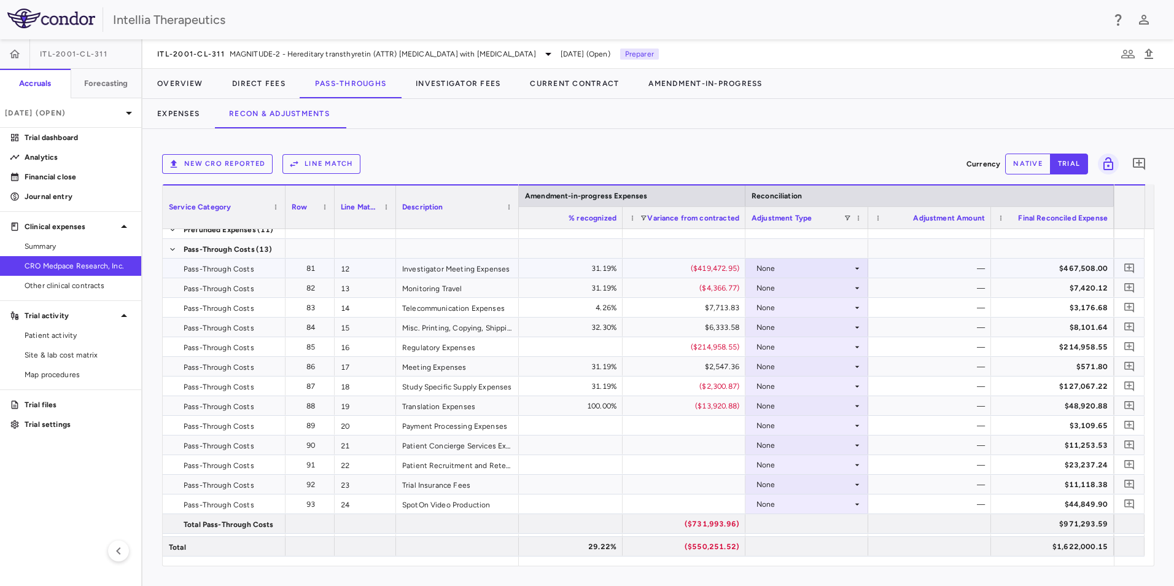
click at [841, 269] on div "None" at bounding box center [805, 269] width 96 height 20
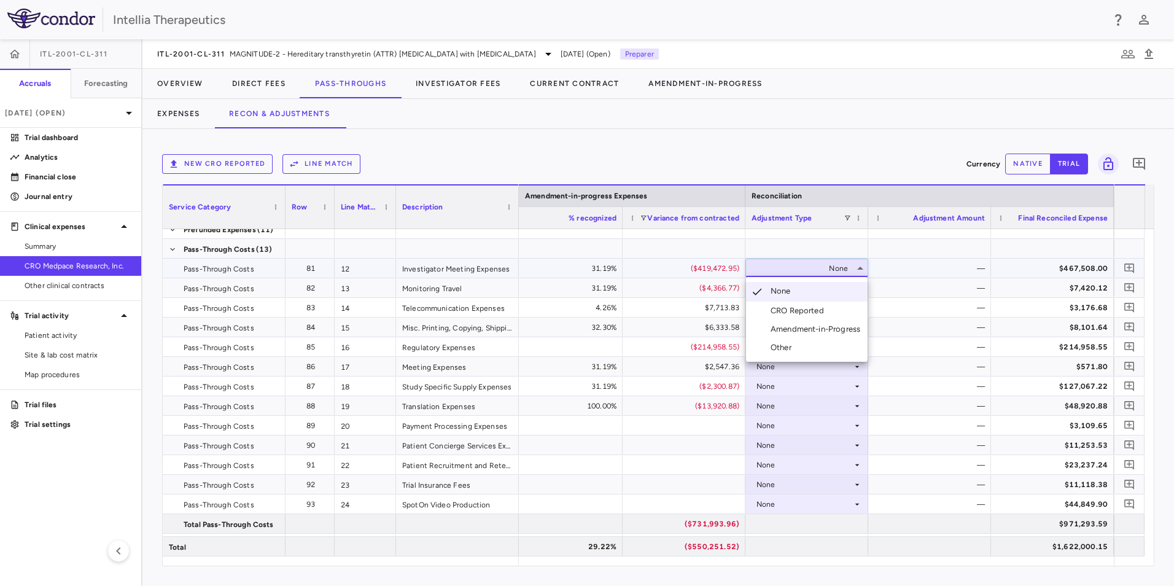
click at [841, 268] on div at bounding box center [587, 293] width 1174 height 586
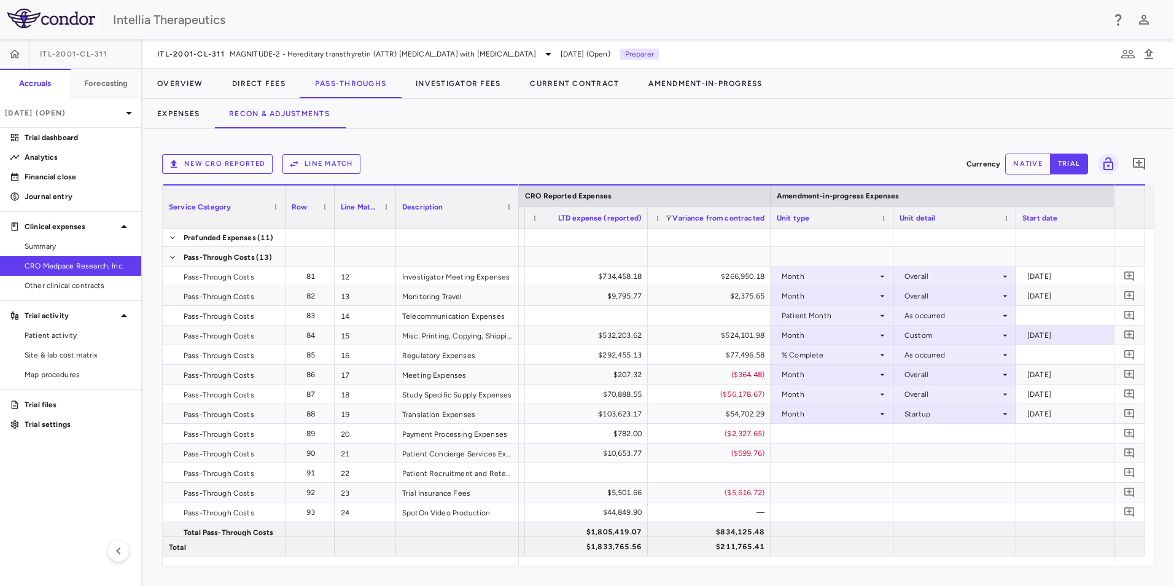
scroll to position [0, 1304]
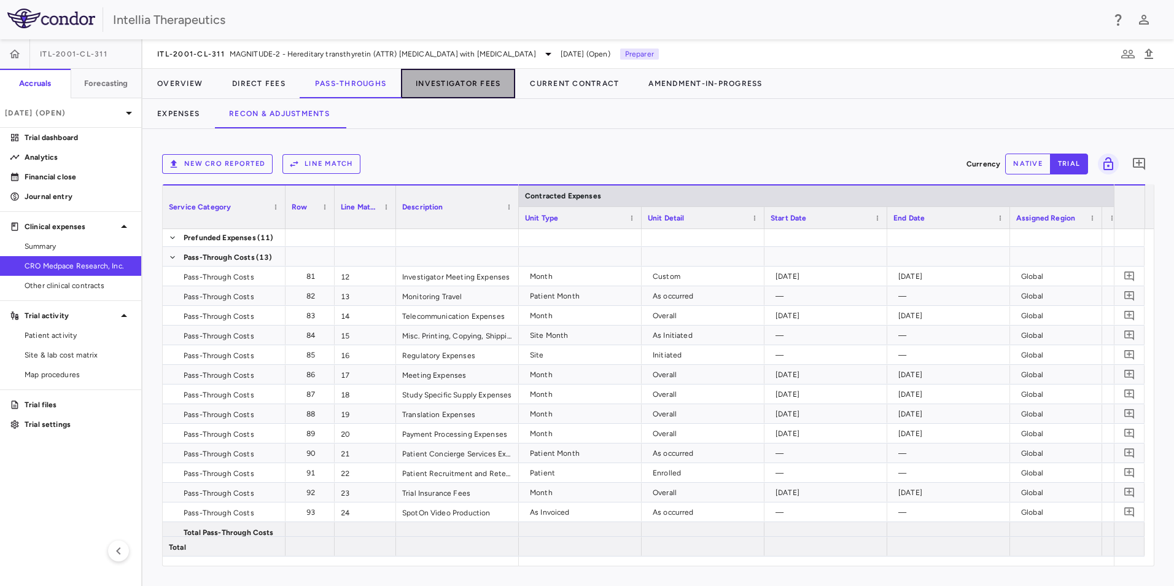
click at [475, 84] on button "Investigator Fees" at bounding box center [458, 83] width 114 height 29
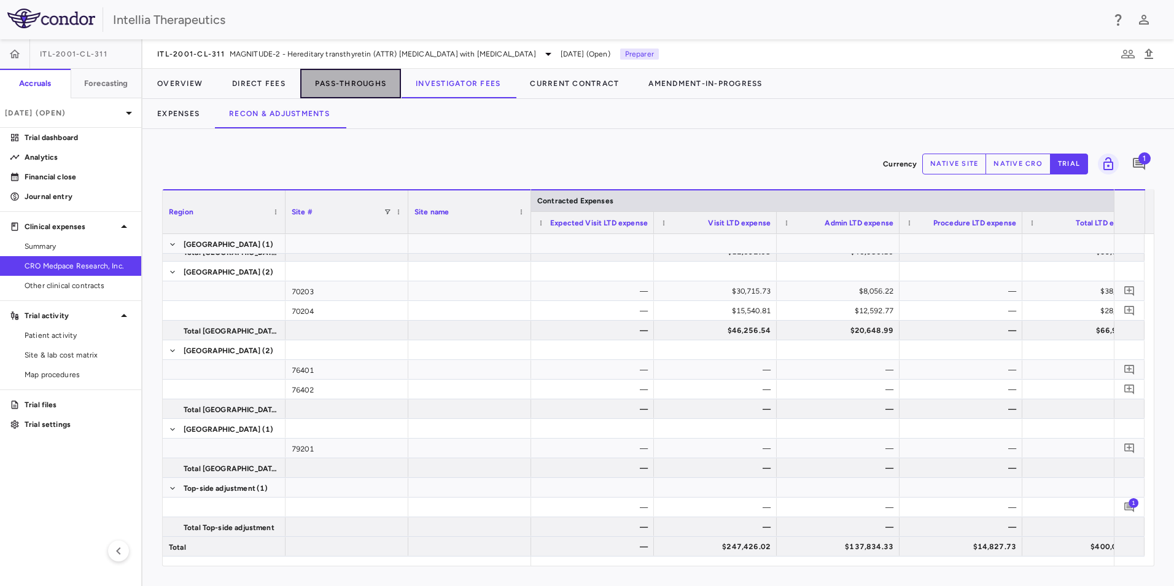
click at [330, 87] on button "Pass-Throughs" at bounding box center [350, 83] width 101 height 29
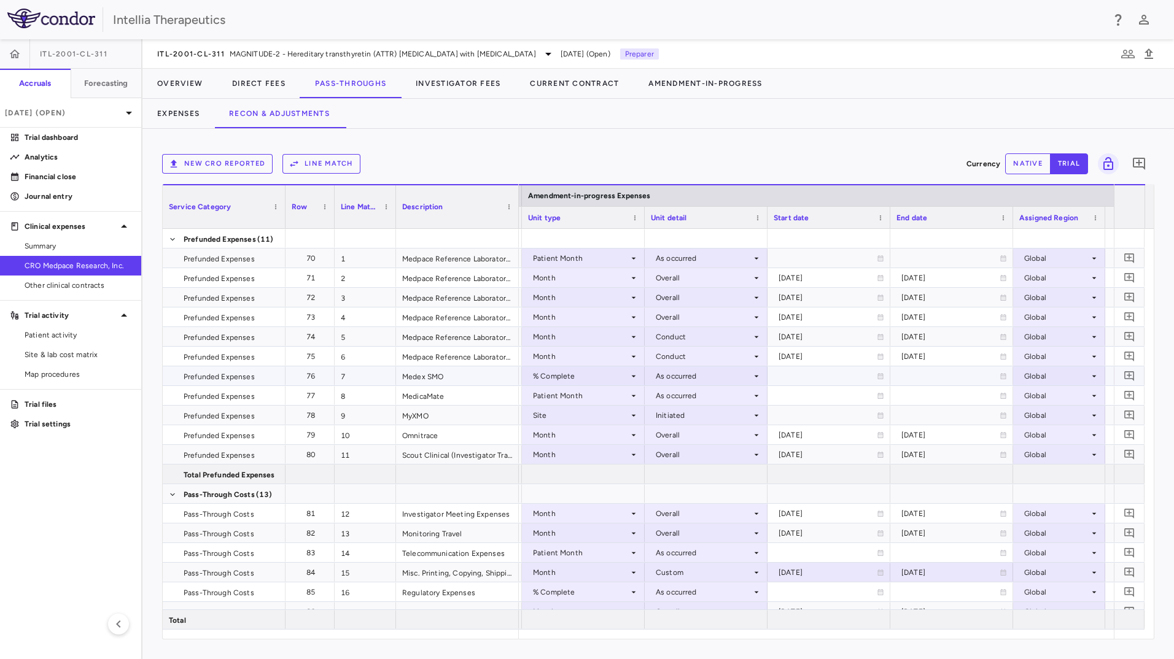
click at [630, 375] on icon at bounding box center [634, 376] width 10 height 10
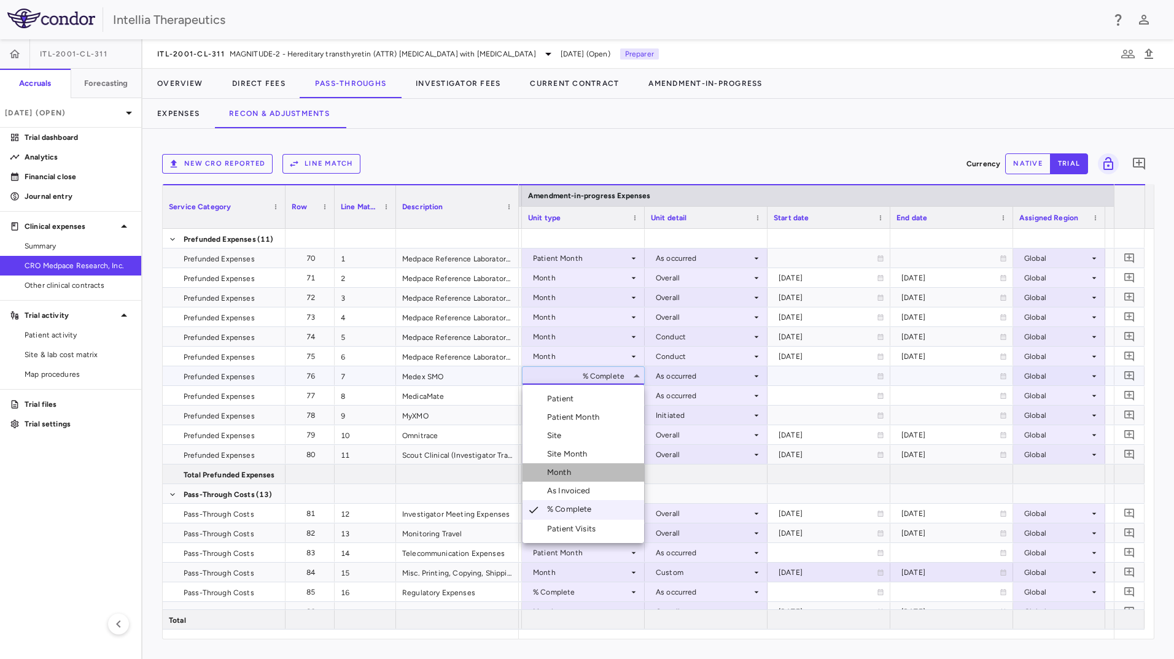
click at [597, 476] on li "Month" at bounding box center [584, 473] width 122 height 18
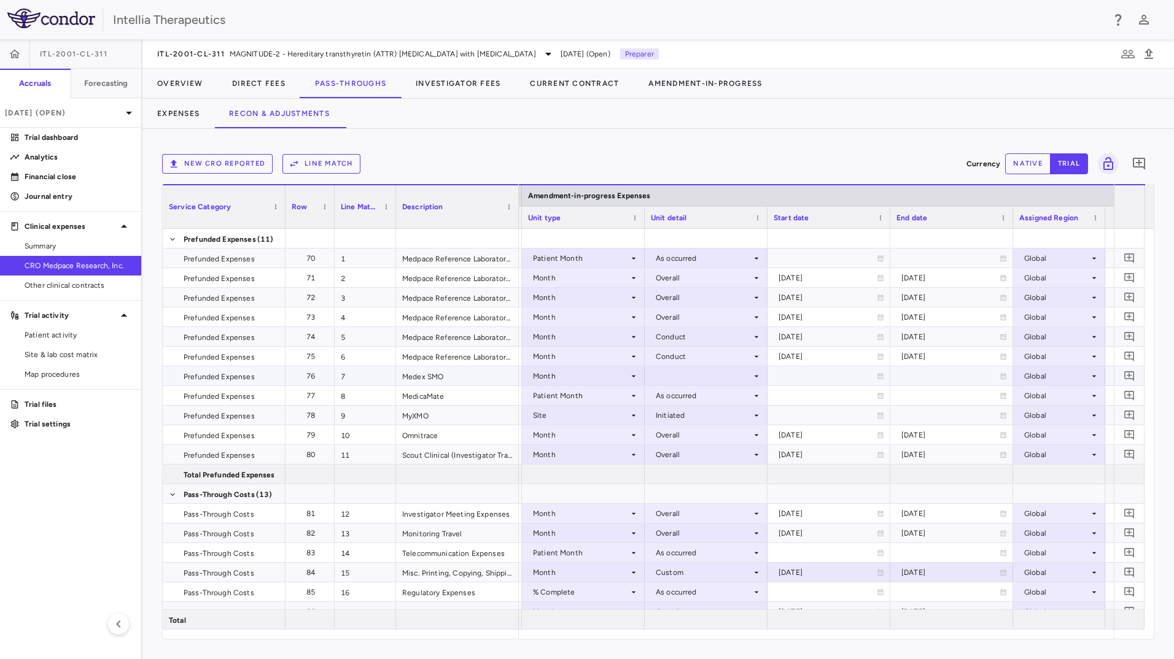
click at [746, 378] on div at bounding box center [706, 376] width 111 height 18
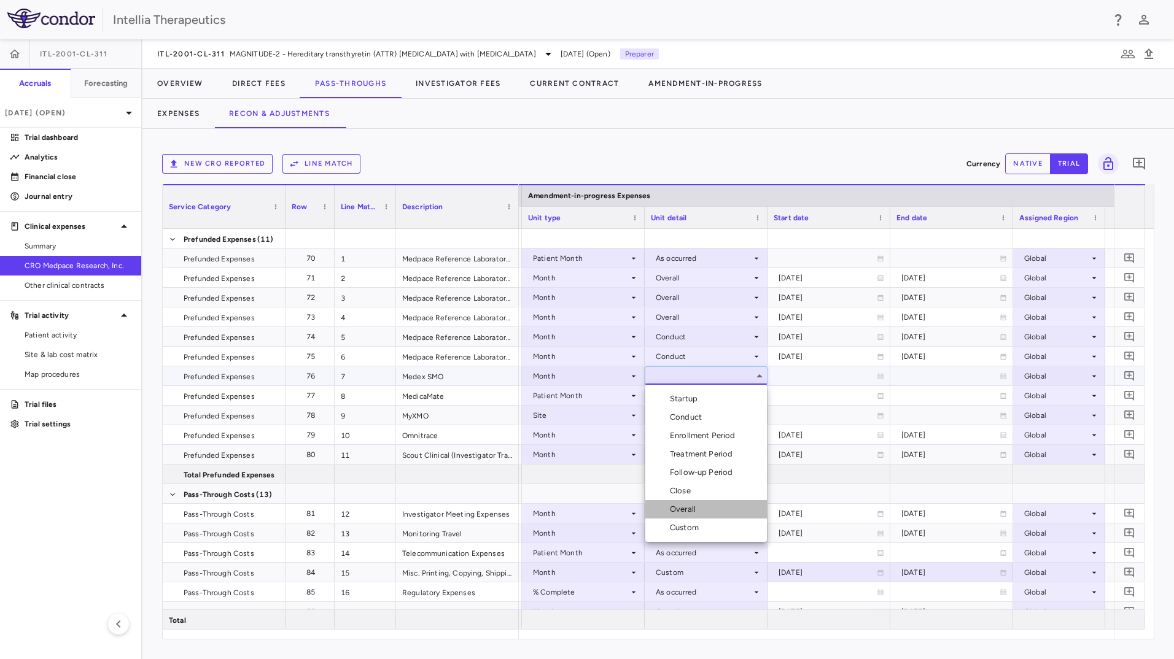
click at [695, 513] on div "Overall" at bounding box center [685, 509] width 31 height 11
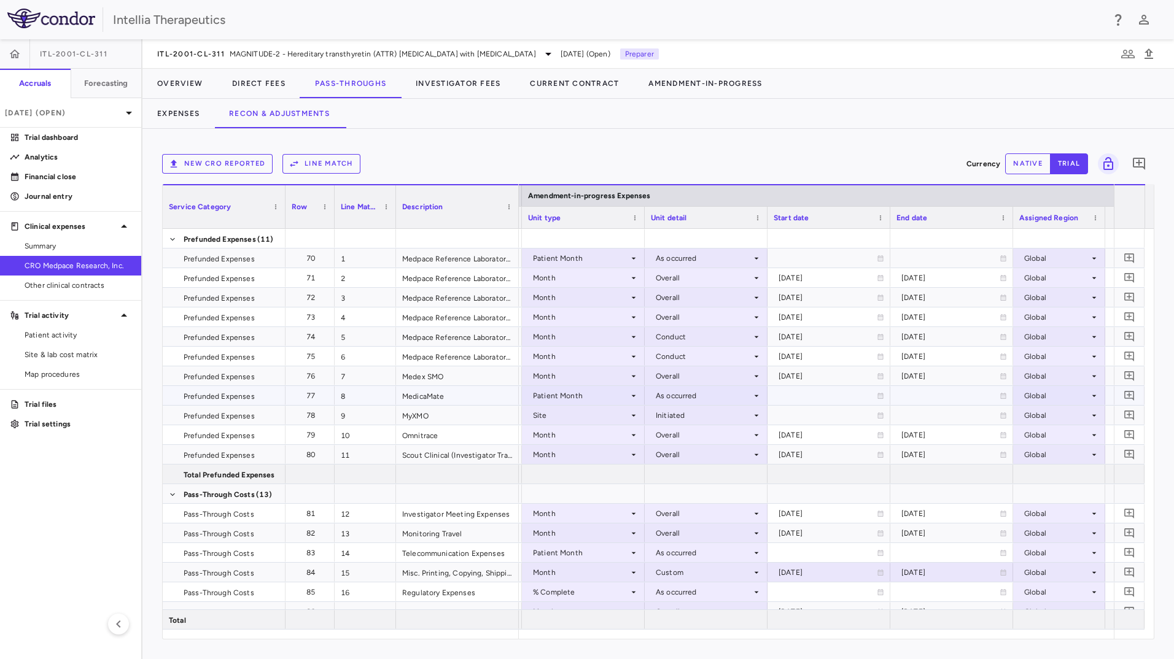
click at [608, 395] on div "Patient Month" at bounding box center [581, 396] width 96 height 20
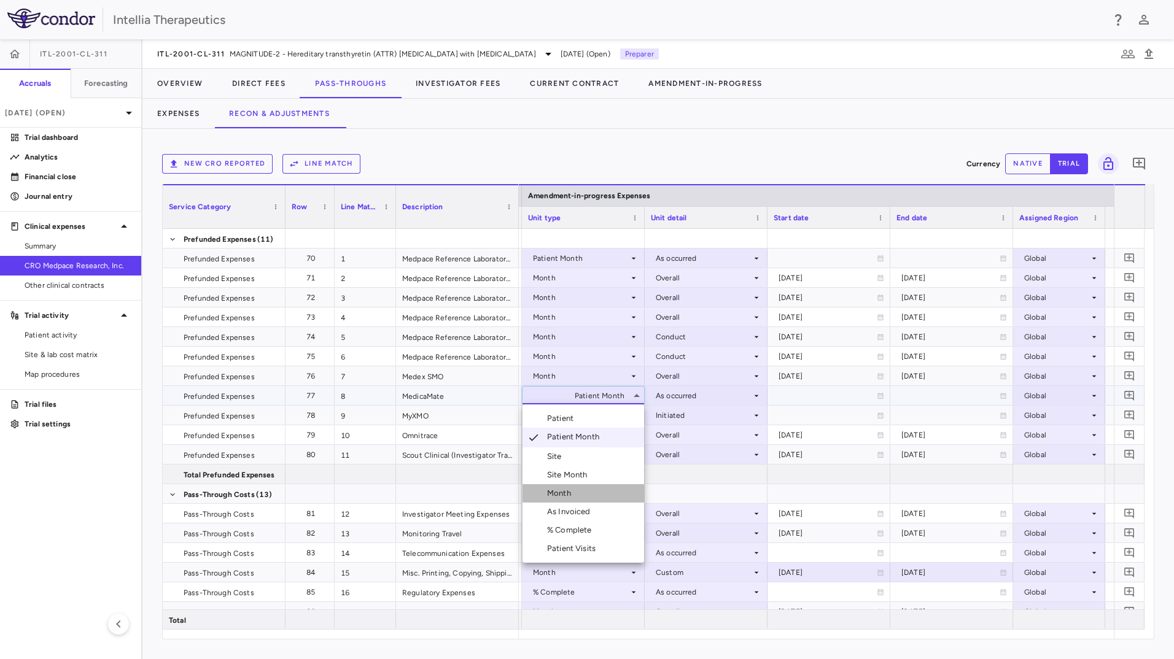
click at [586, 491] on li "Month" at bounding box center [584, 493] width 122 height 18
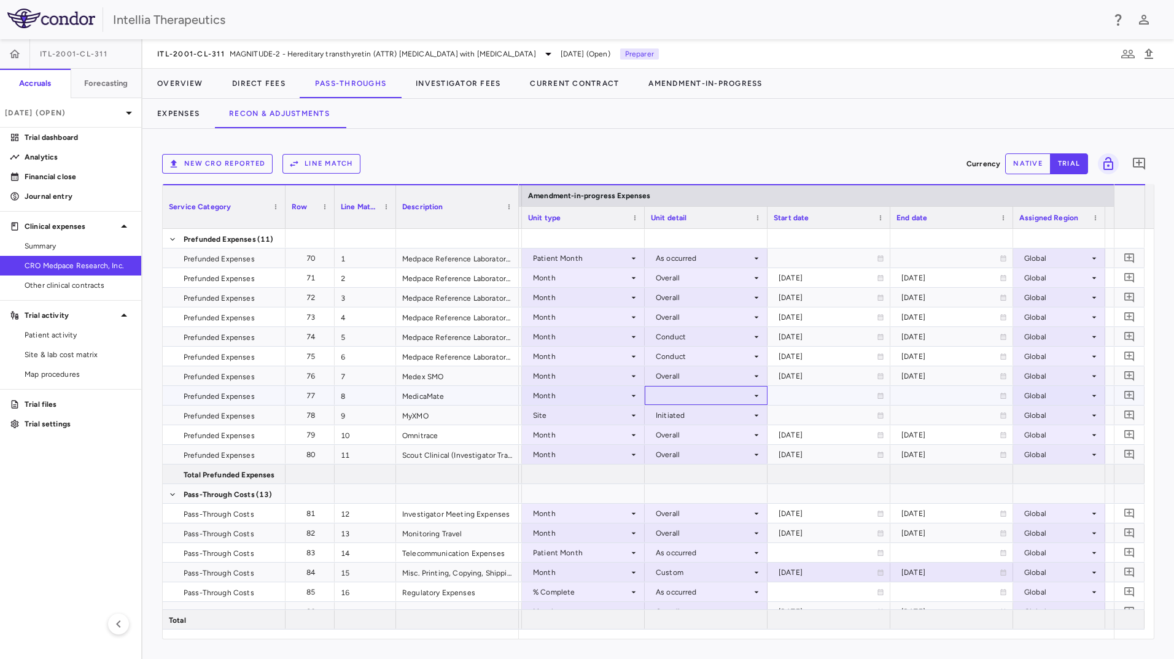
click at [717, 399] on div at bounding box center [706, 396] width 111 height 18
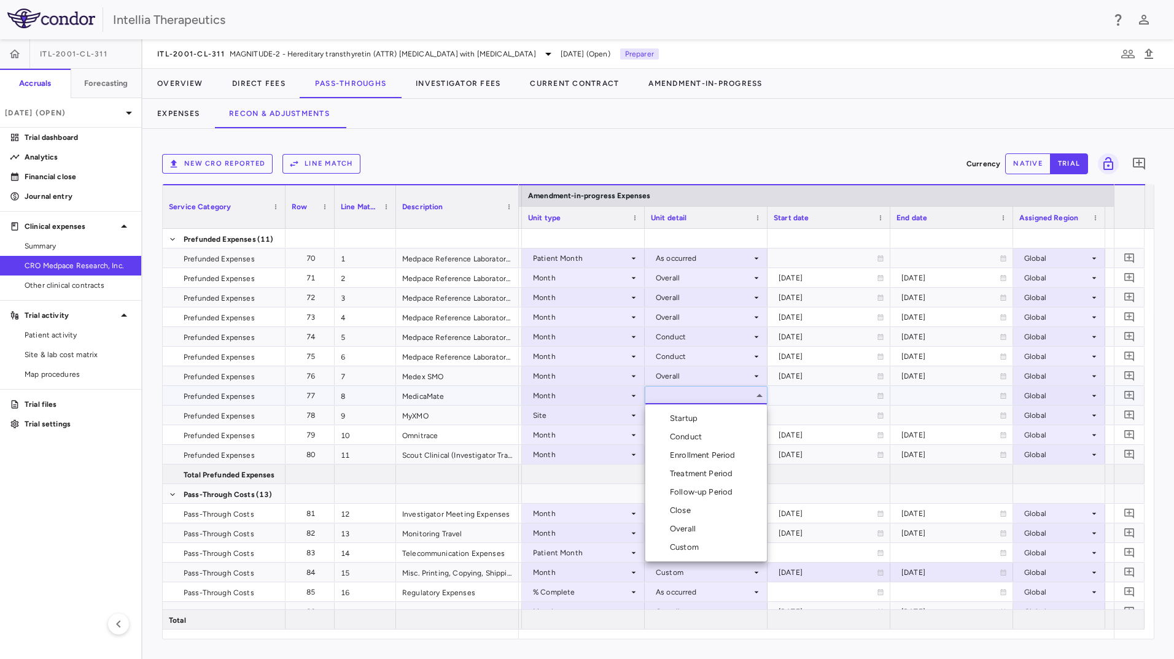
click at [687, 528] on div "Overall" at bounding box center [685, 529] width 31 height 11
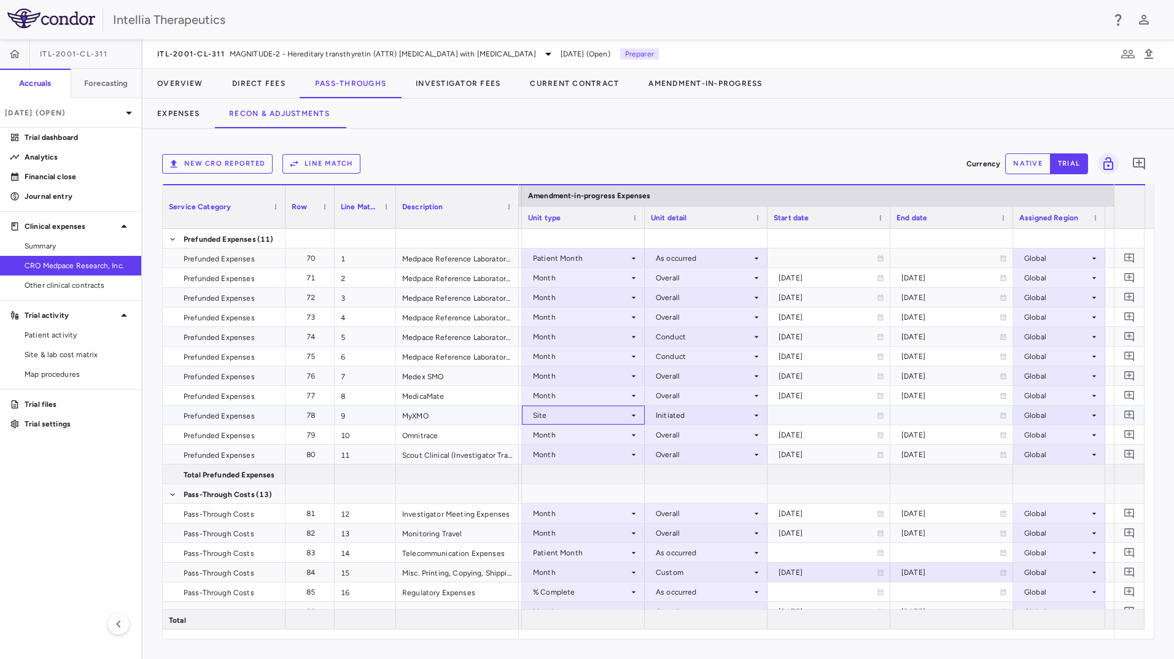
click at [596, 421] on div "Site" at bounding box center [581, 416] width 96 height 20
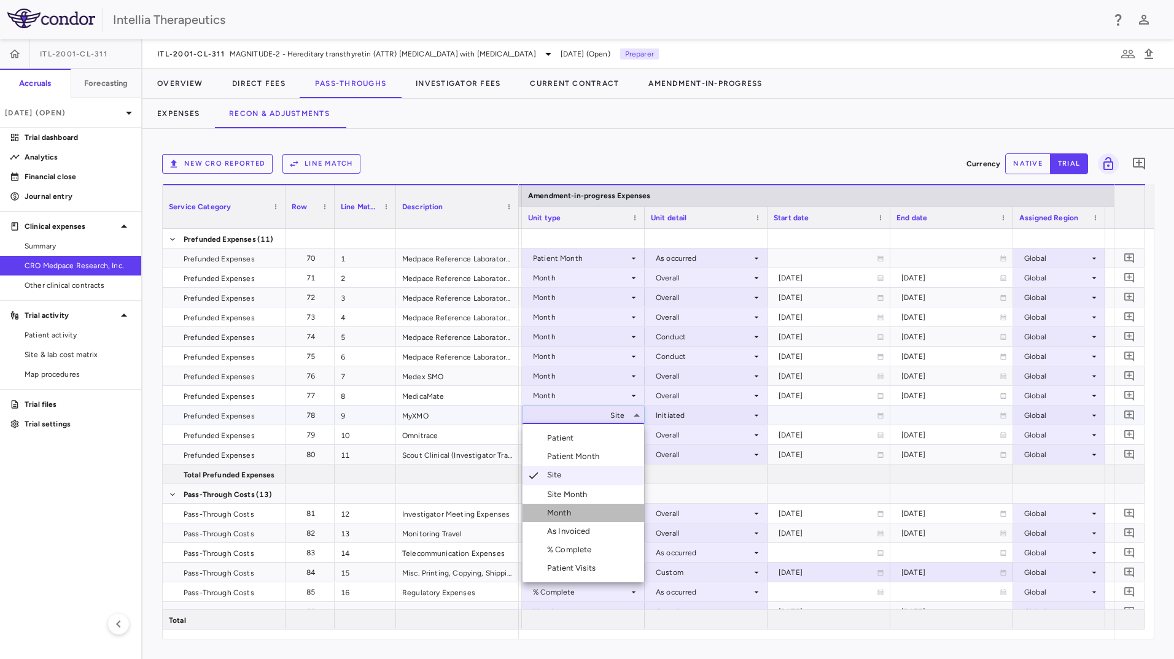
click at [580, 515] on li "Month" at bounding box center [584, 513] width 122 height 18
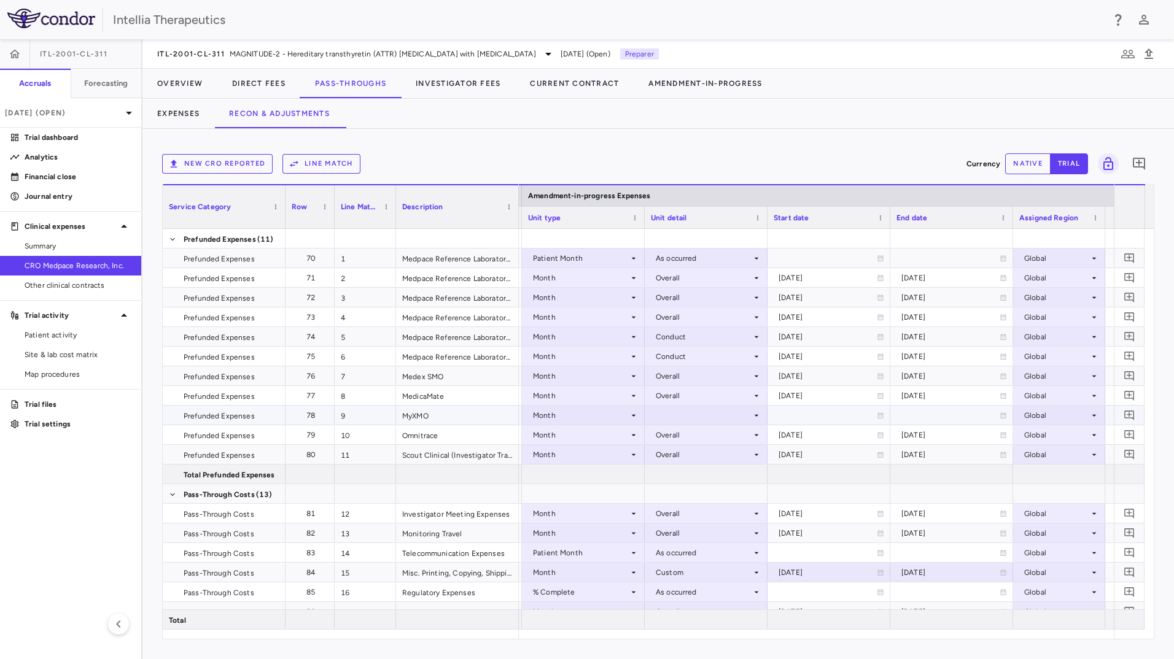
click at [719, 419] on div at bounding box center [706, 415] width 111 height 18
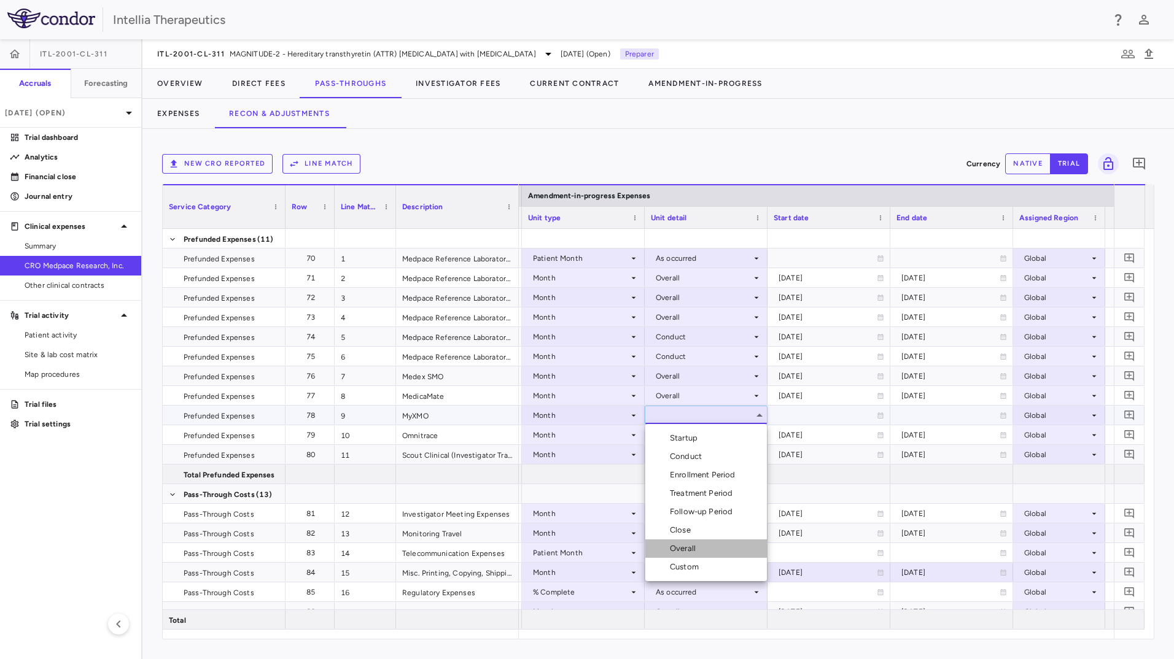
click at [685, 550] on div "Overall" at bounding box center [685, 548] width 31 height 11
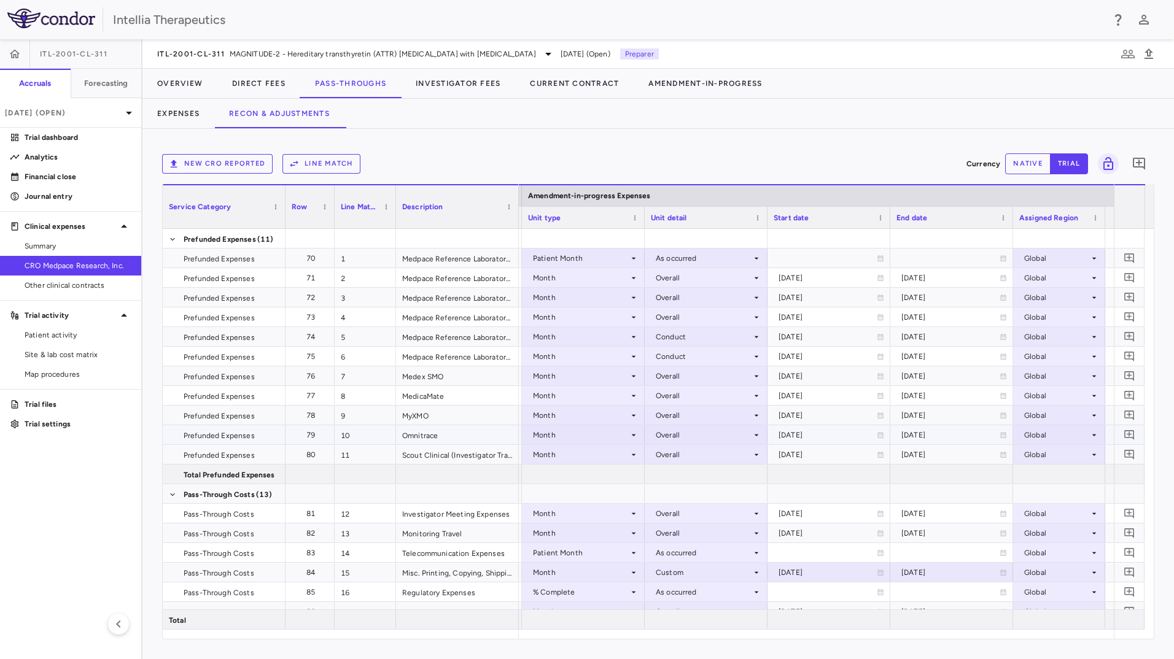
click at [719, 439] on div "Overall" at bounding box center [704, 436] width 96 height 20
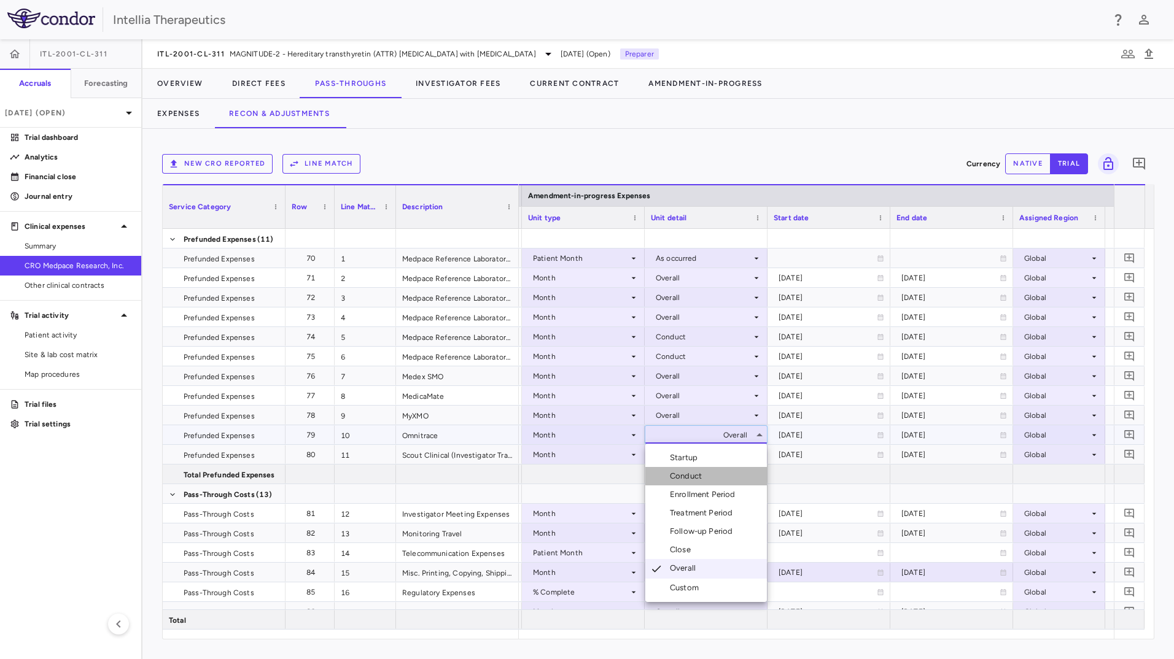
click at [720, 484] on li "Conduct" at bounding box center [706, 476] width 122 height 18
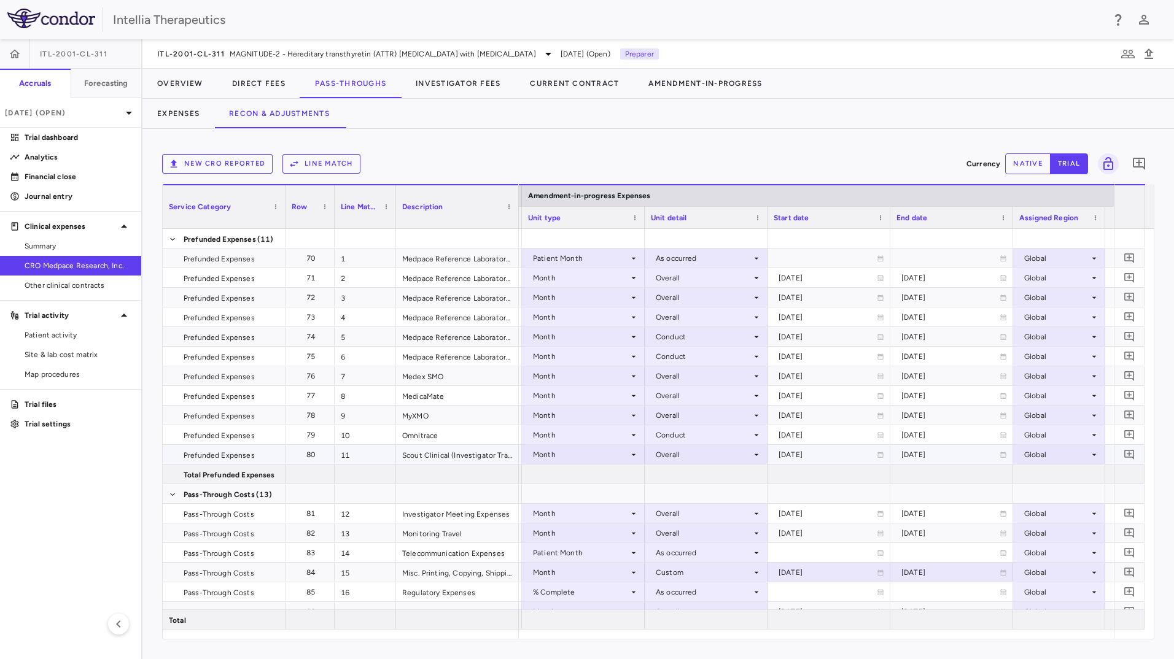
click at [618, 455] on div "Month" at bounding box center [581, 455] width 96 height 20
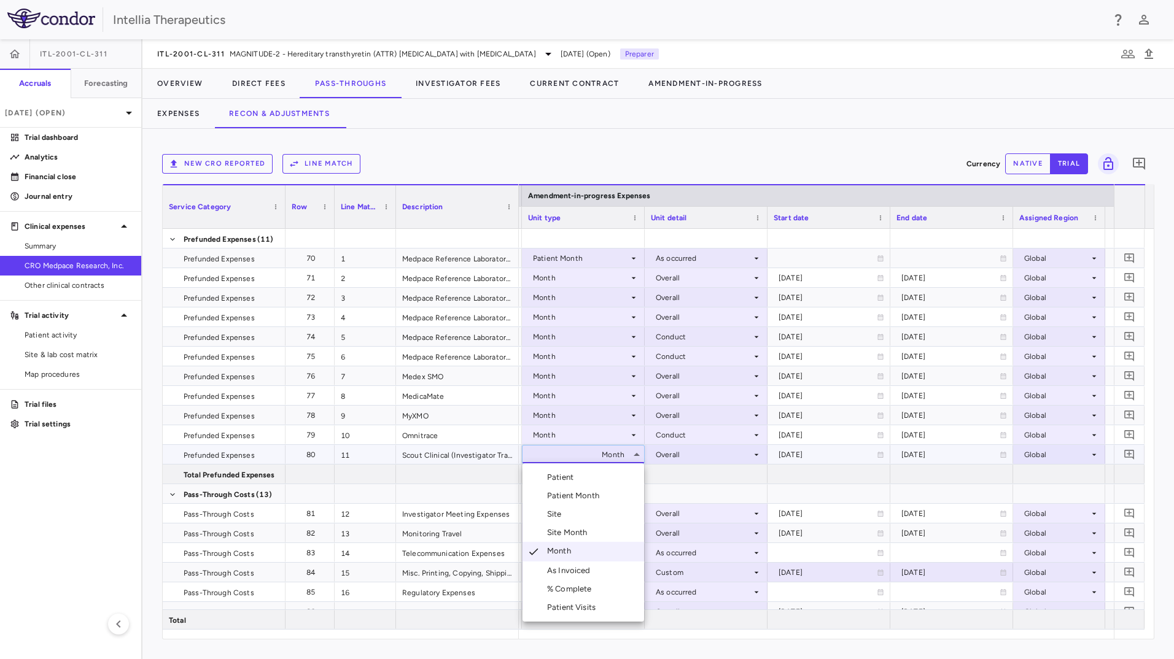
click at [590, 585] on div "% Complete" at bounding box center [572, 589] width 50 height 11
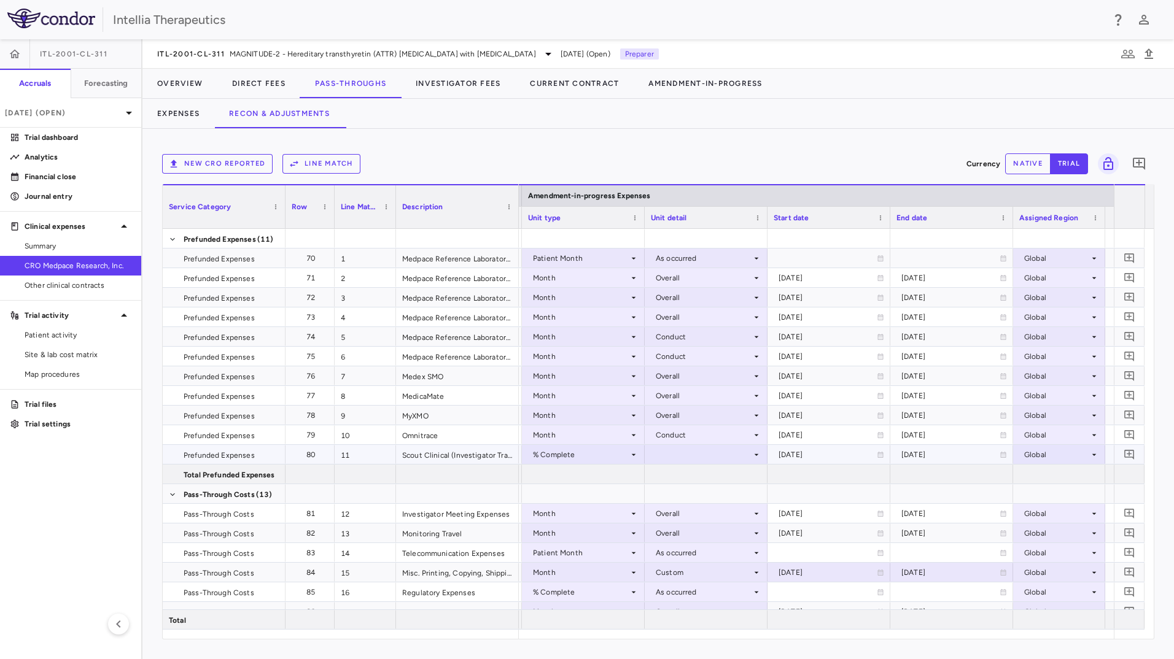
click at [704, 457] on div at bounding box center [706, 455] width 111 height 18
click at [696, 478] on div "As occurred" at bounding box center [694, 477] width 49 height 11
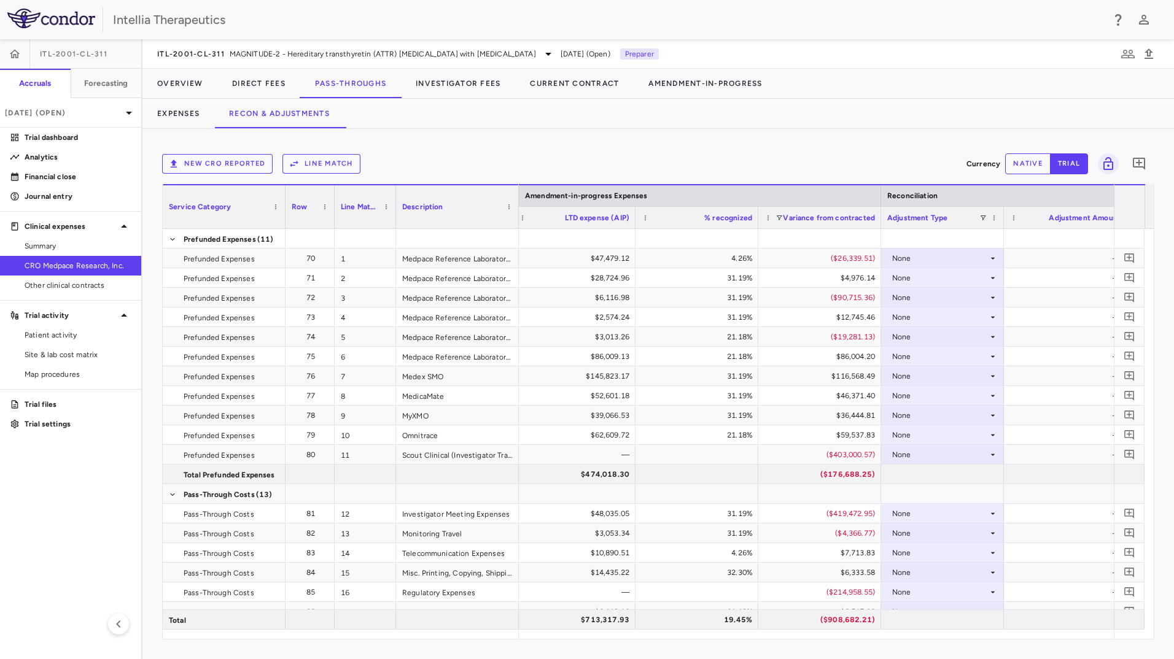
scroll to position [0, 2669]
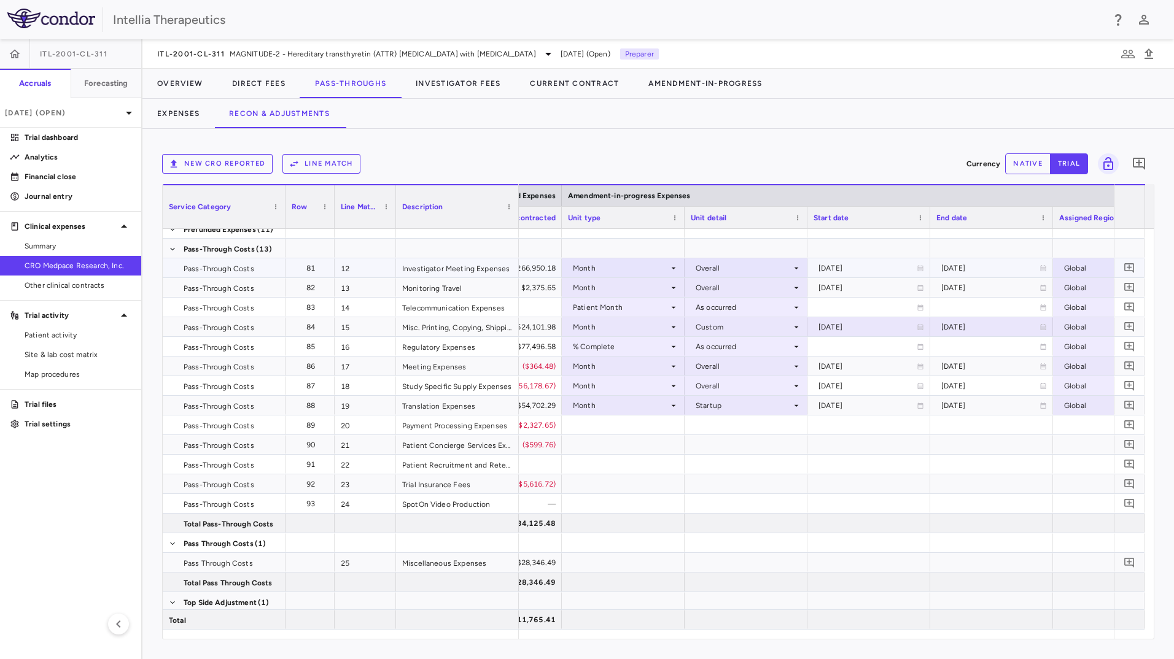
click at [661, 267] on div "Month" at bounding box center [621, 269] width 96 height 20
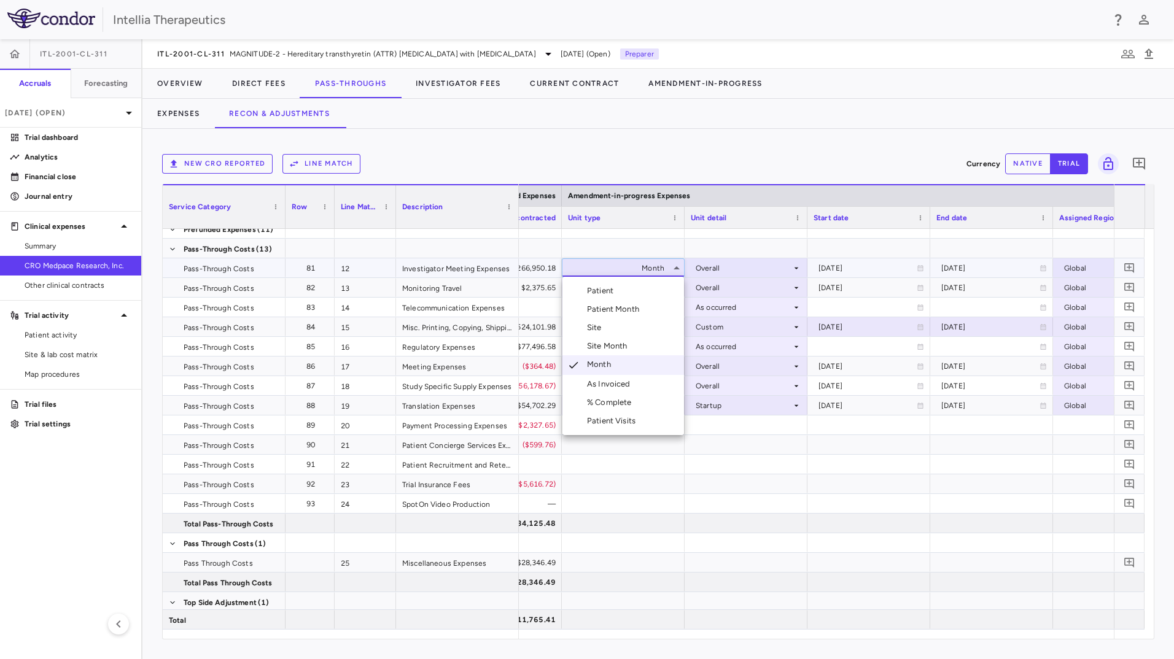
click at [623, 396] on li "% Complete" at bounding box center [623, 403] width 122 height 18
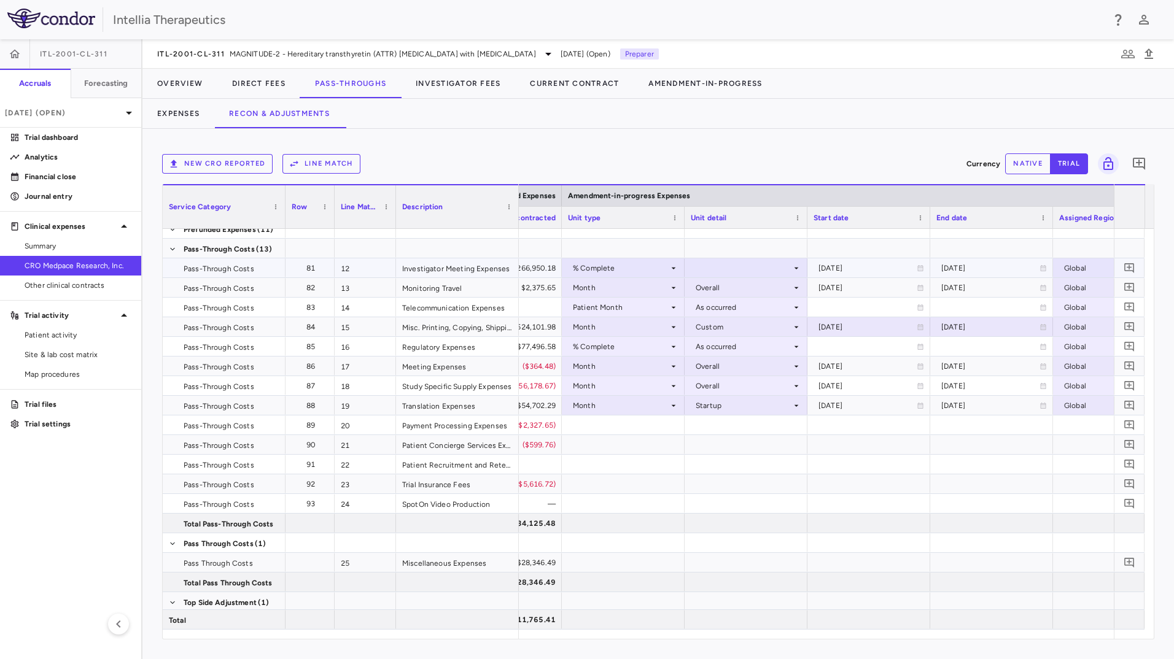
click at [755, 272] on div at bounding box center [746, 268] width 111 height 18
click at [744, 286] on div "As occurred" at bounding box center [734, 291] width 49 height 11
click at [631, 289] on div "Month" at bounding box center [621, 288] width 96 height 20
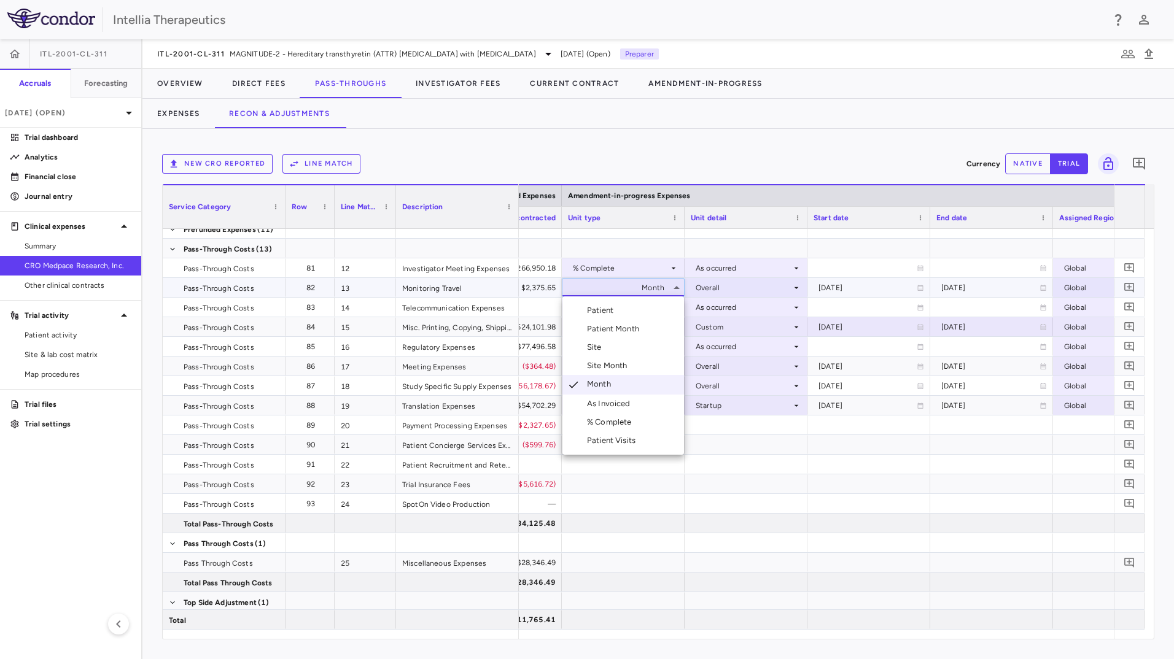
click at [620, 324] on div "Patient Month" at bounding box center [615, 329] width 57 height 11
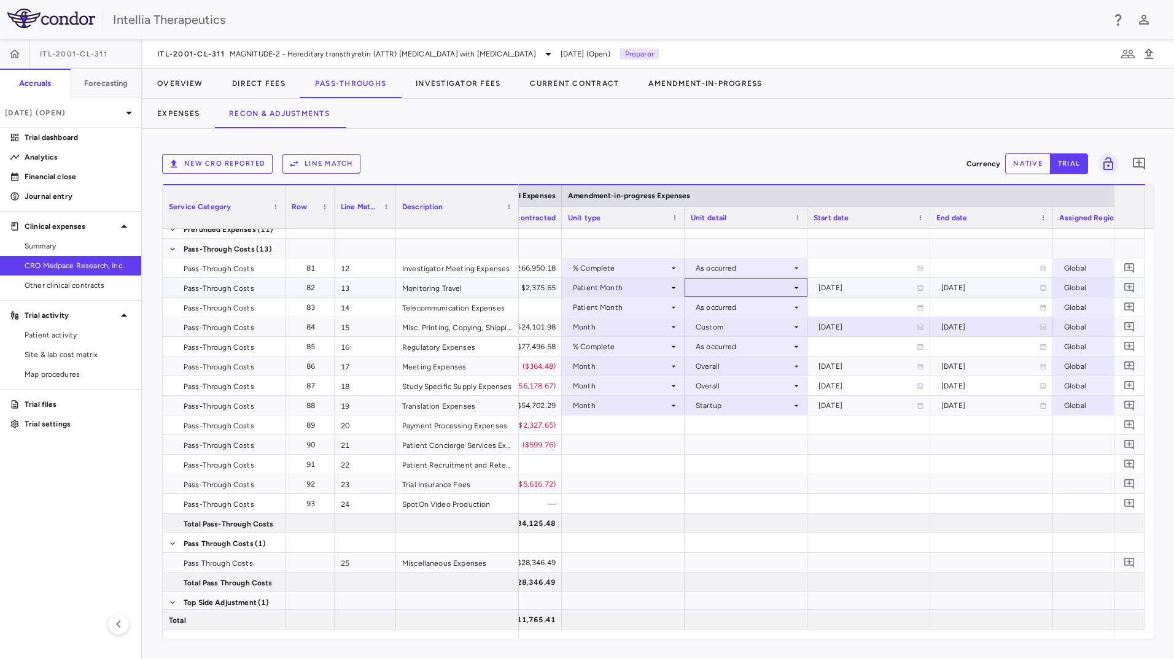
click at [727, 287] on div at bounding box center [746, 288] width 111 height 18
click at [731, 307] on div "As occurred" at bounding box center [734, 310] width 49 height 11
click at [641, 307] on div "Patient Month" at bounding box center [621, 308] width 96 height 20
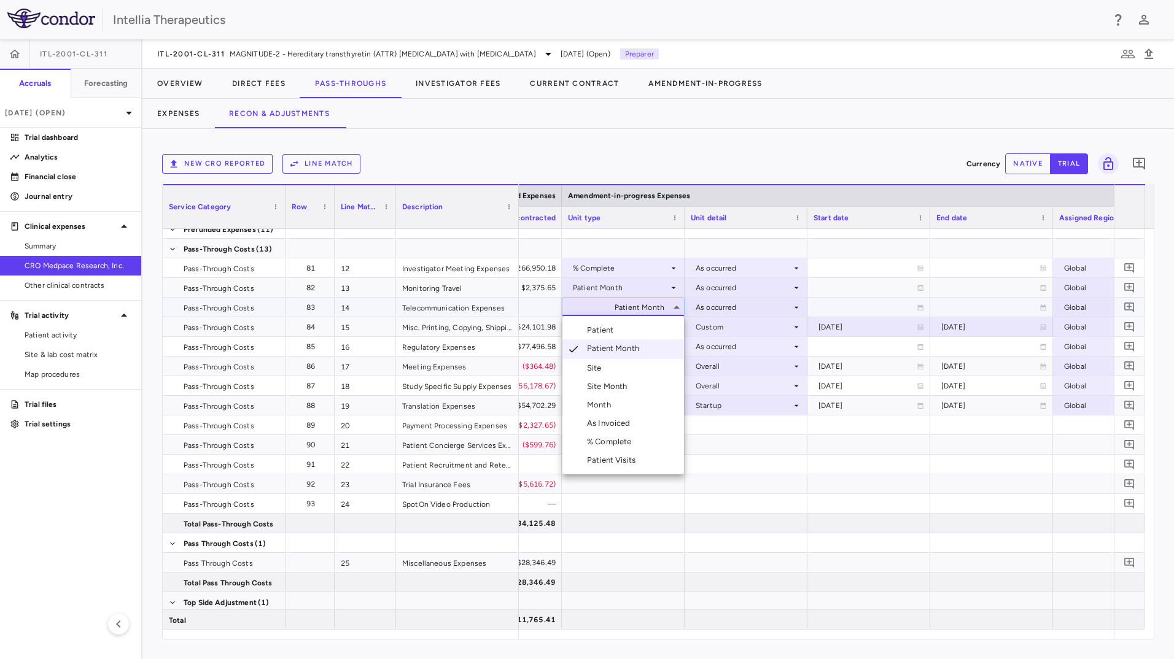
click at [624, 367] on li "Site" at bounding box center [623, 368] width 122 height 18
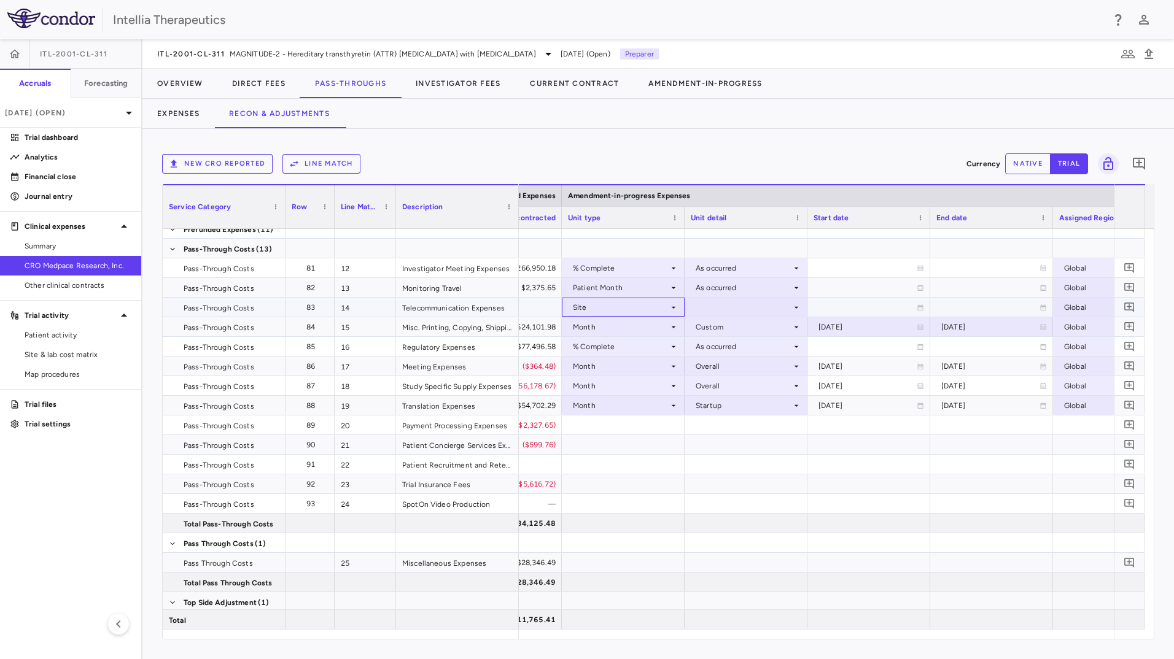
click at [648, 312] on div "Site" at bounding box center [621, 308] width 96 height 20
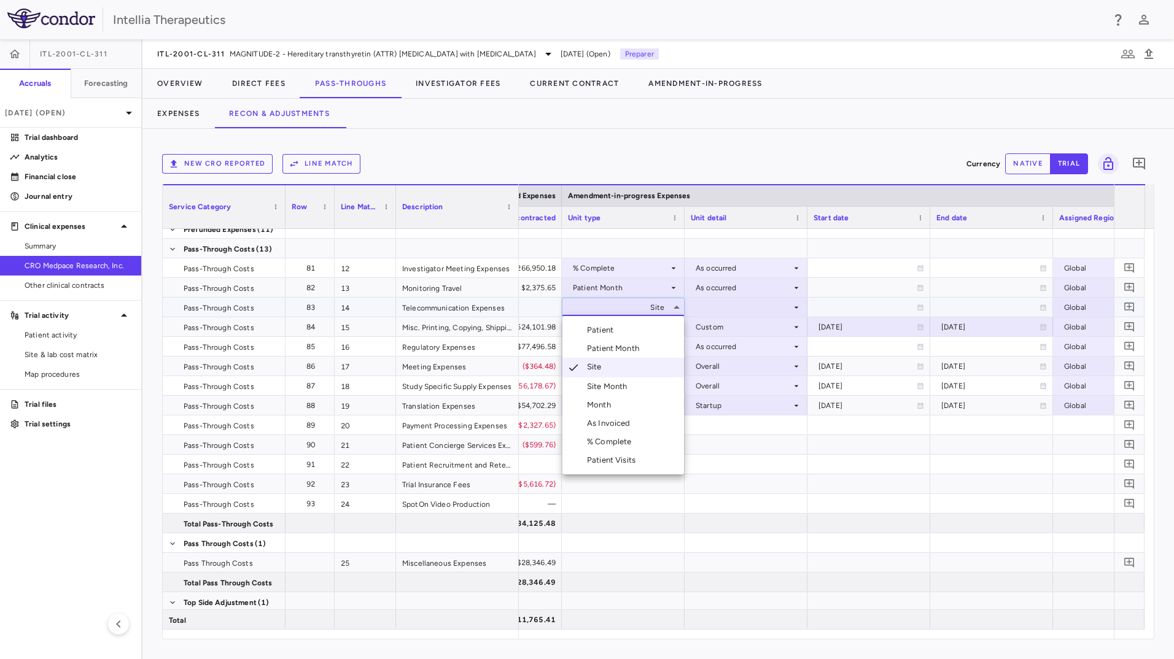
click at [623, 408] on li "Month" at bounding box center [623, 405] width 122 height 18
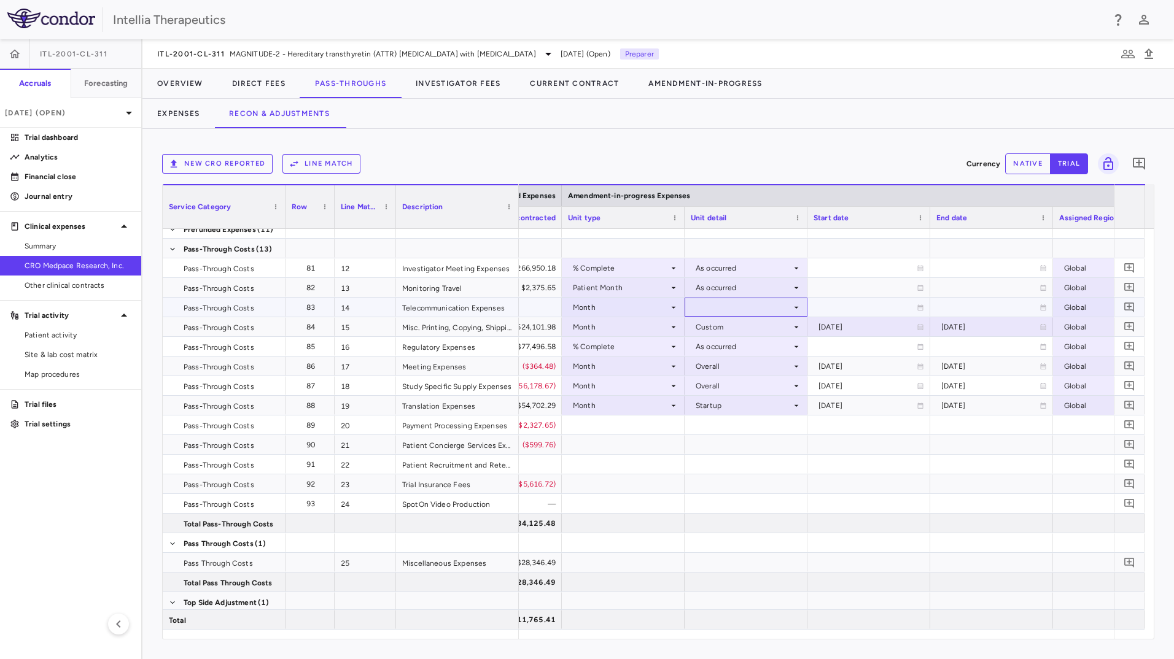
click at [719, 311] on div at bounding box center [746, 307] width 111 height 18
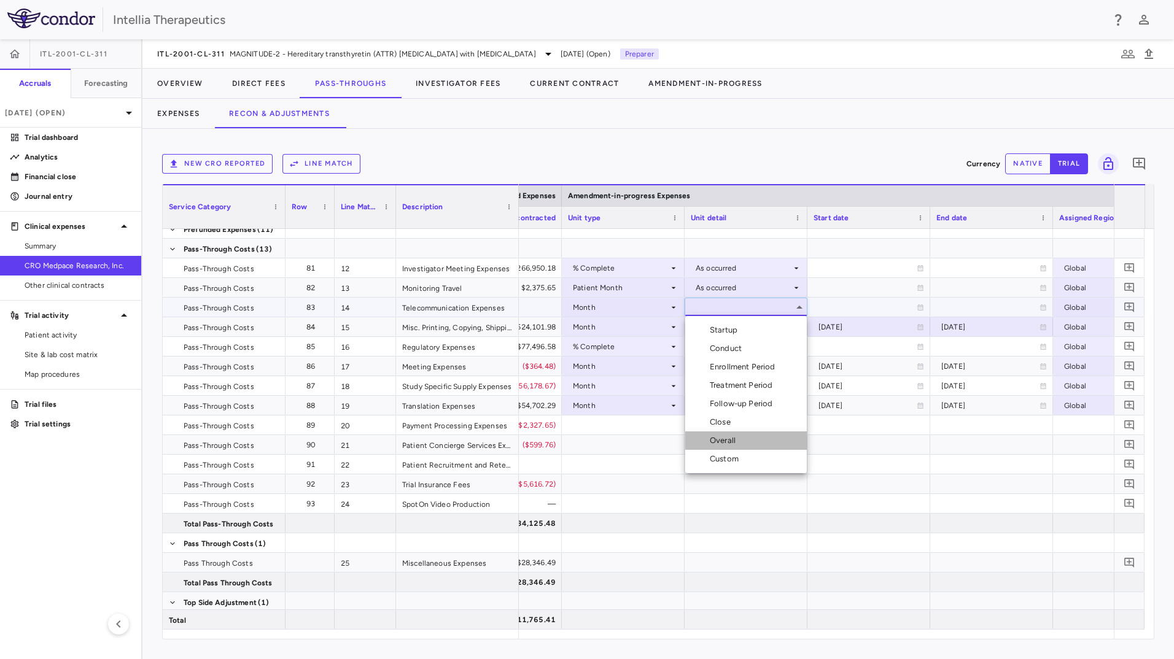
click at [725, 434] on li "Overall" at bounding box center [746, 441] width 122 height 18
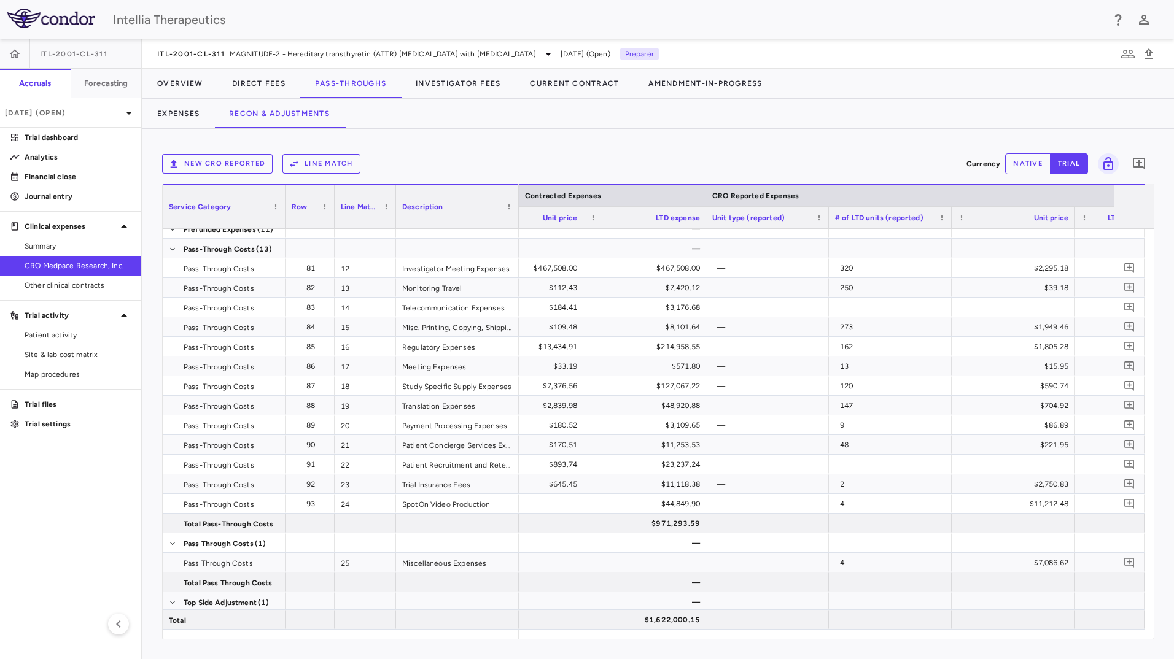
scroll to position [0, 904]
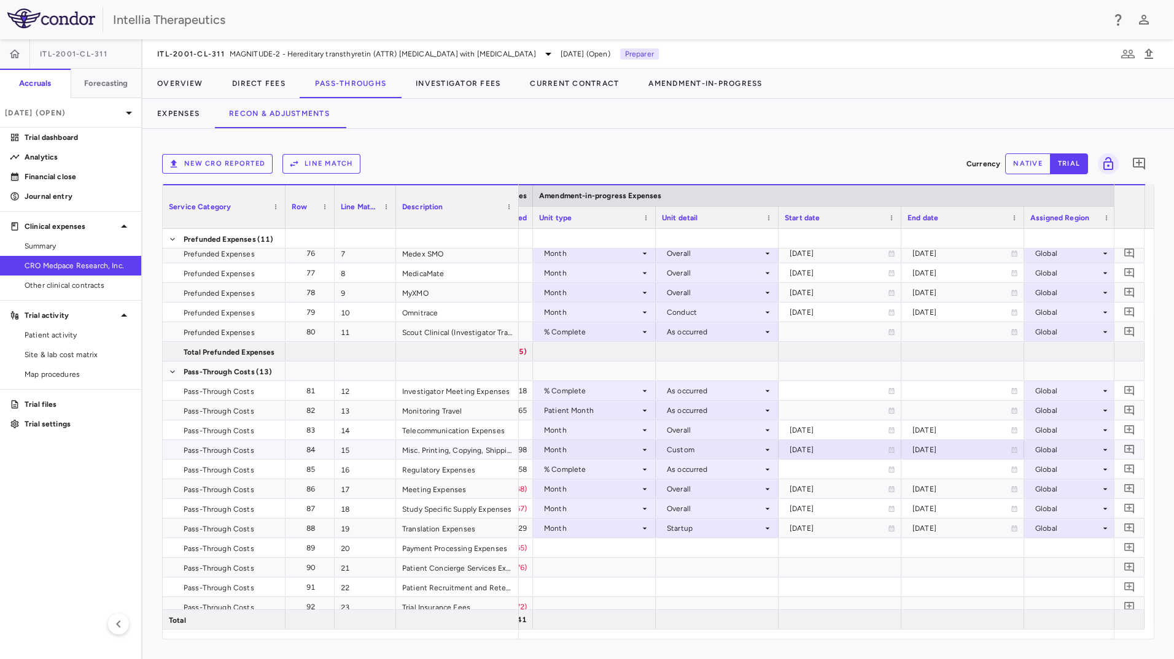
click at [625, 447] on div "Month" at bounding box center [592, 450] width 96 height 20
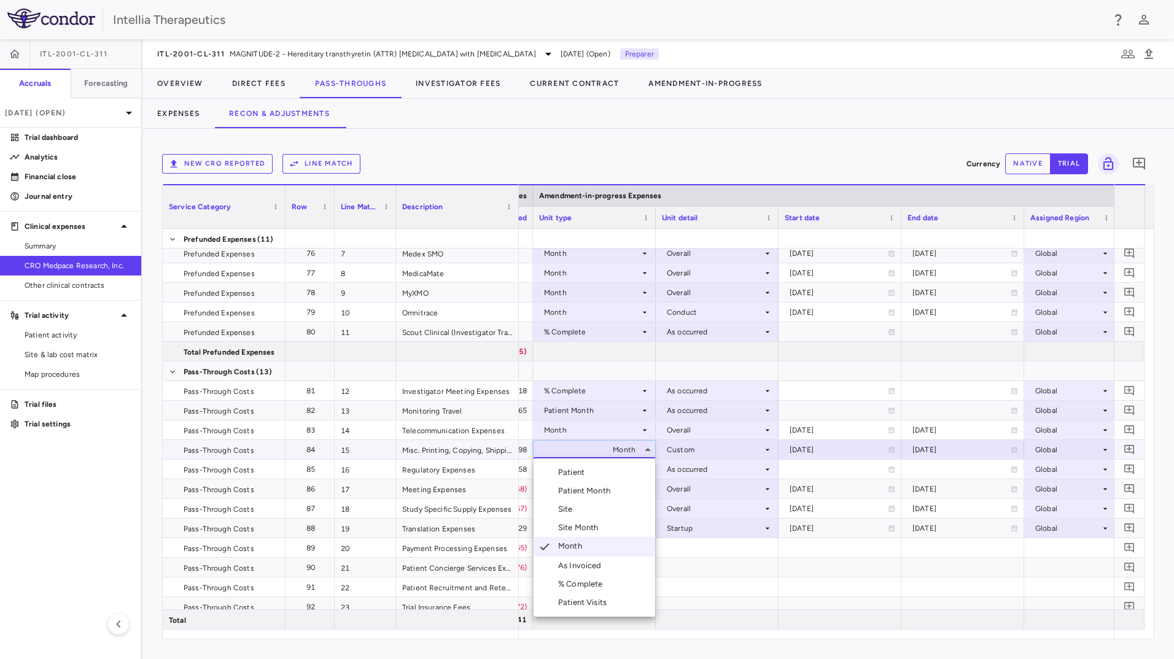
click at [598, 533] on div "Site Month" at bounding box center [580, 528] width 45 height 11
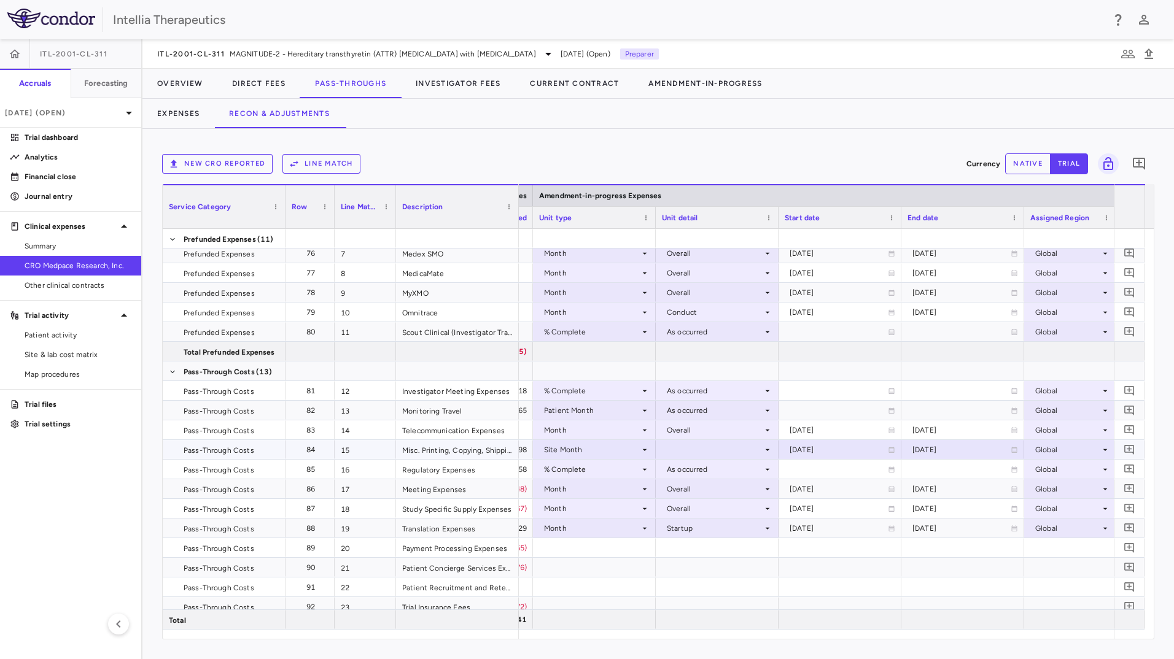
click at [686, 455] on div at bounding box center [717, 450] width 111 height 18
click at [702, 467] on div "As Initiated" at bounding box center [704, 472] width 47 height 11
click at [613, 470] on div "% Complete" at bounding box center [592, 470] width 96 height 20
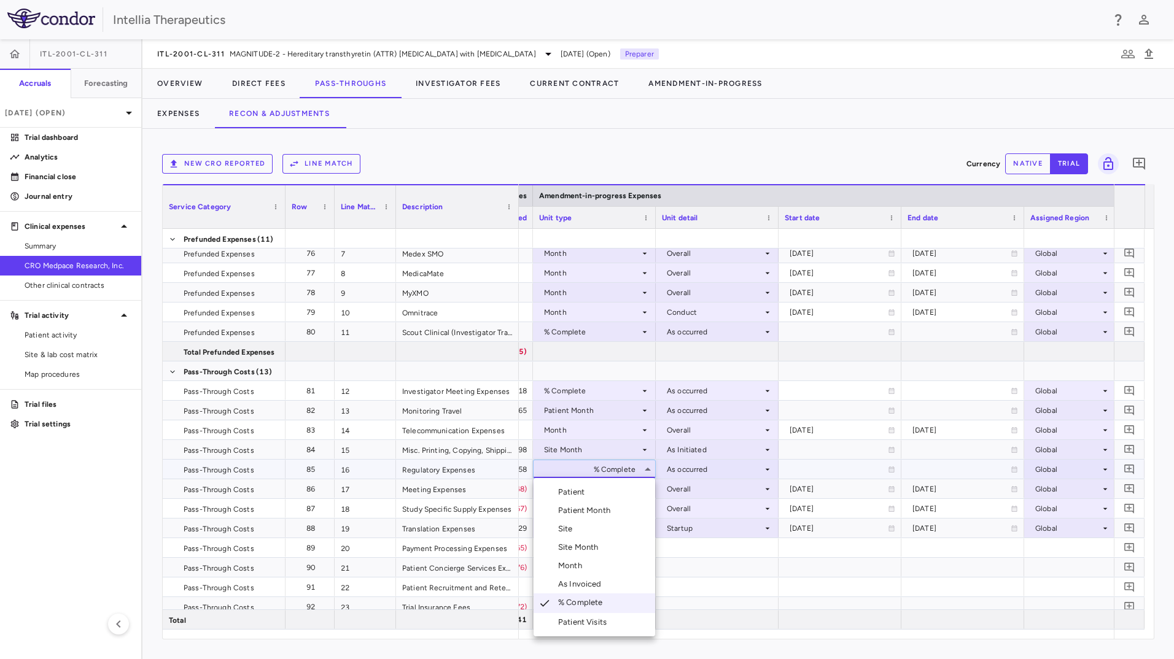
click at [593, 534] on li "Site" at bounding box center [595, 529] width 122 height 18
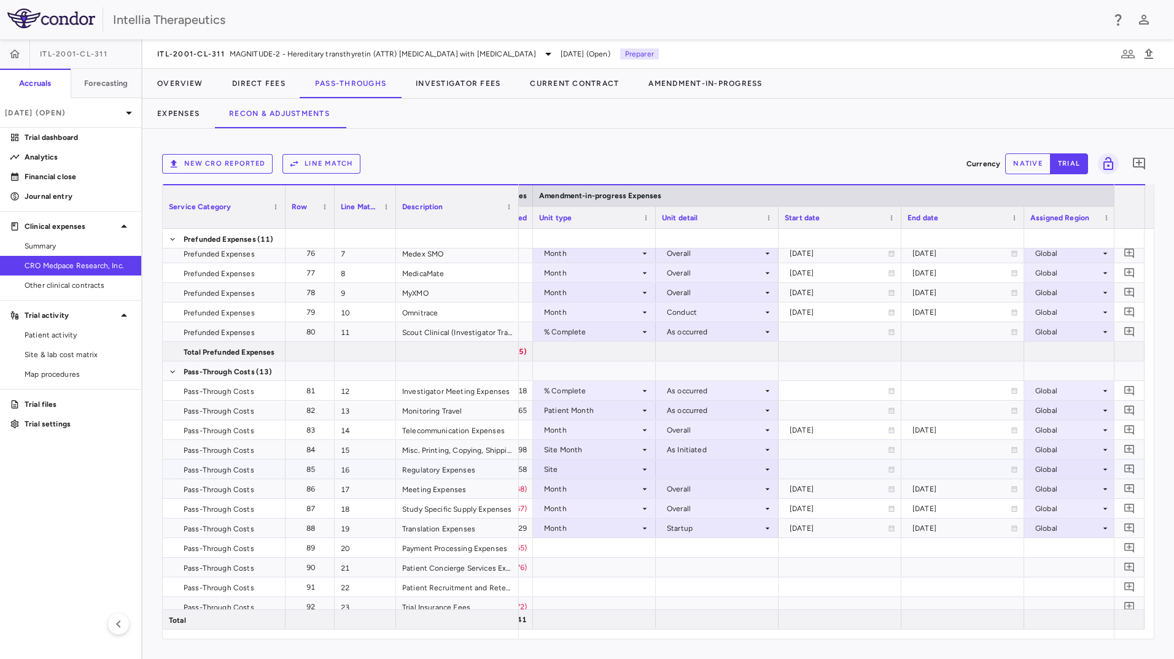
click at [685, 475] on div at bounding box center [717, 470] width 111 height 18
click at [696, 511] on div "Initiated" at bounding box center [699, 510] width 36 height 11
click at [597, 490] on div "Month" at bounding box center [592, 490] width 96 height 20
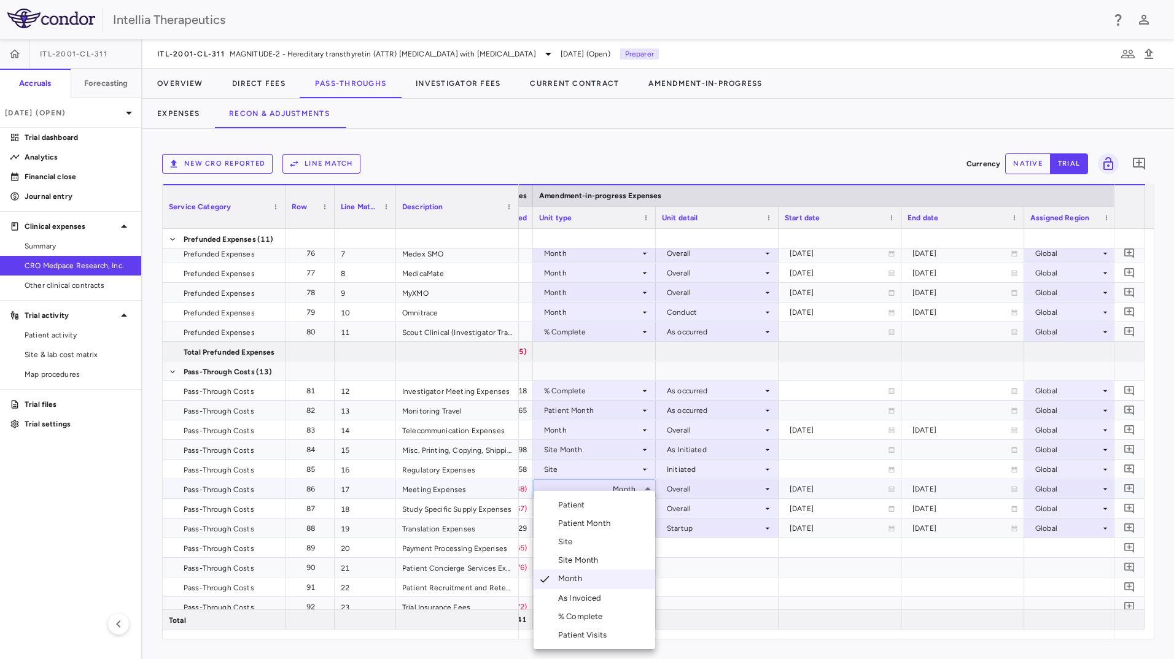
click at [709, 554] on div at bounding box center [587, 329] width 1174 height 659
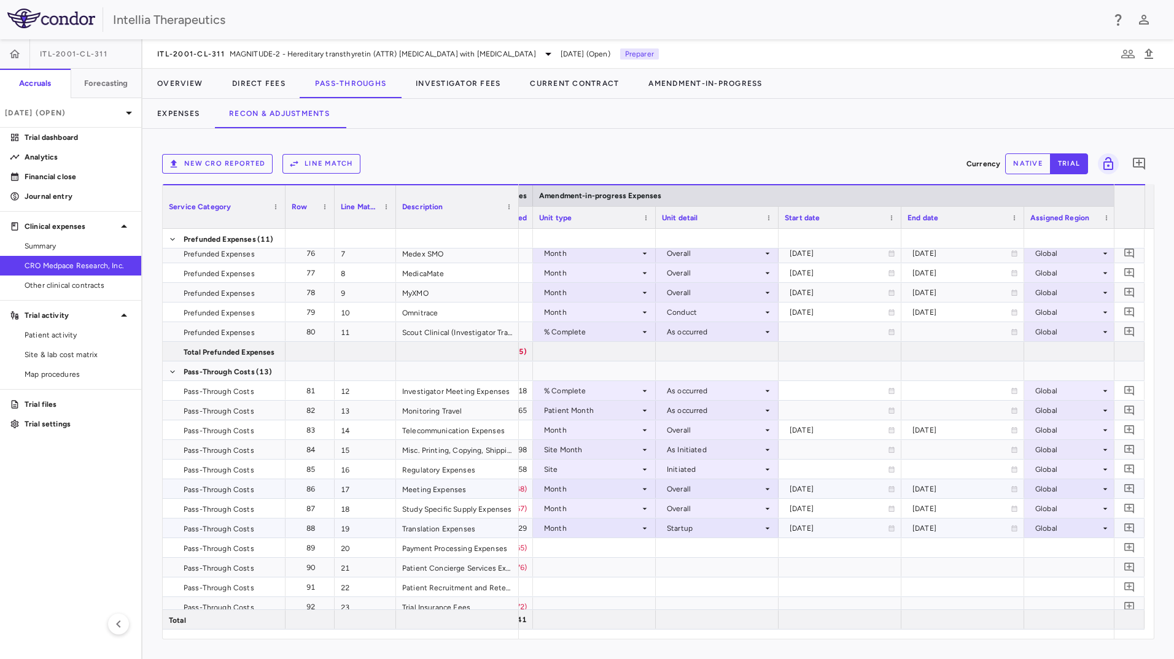
click at [718, 531] on div "Startup" at bounding box center [715, 529] width 96 height 20
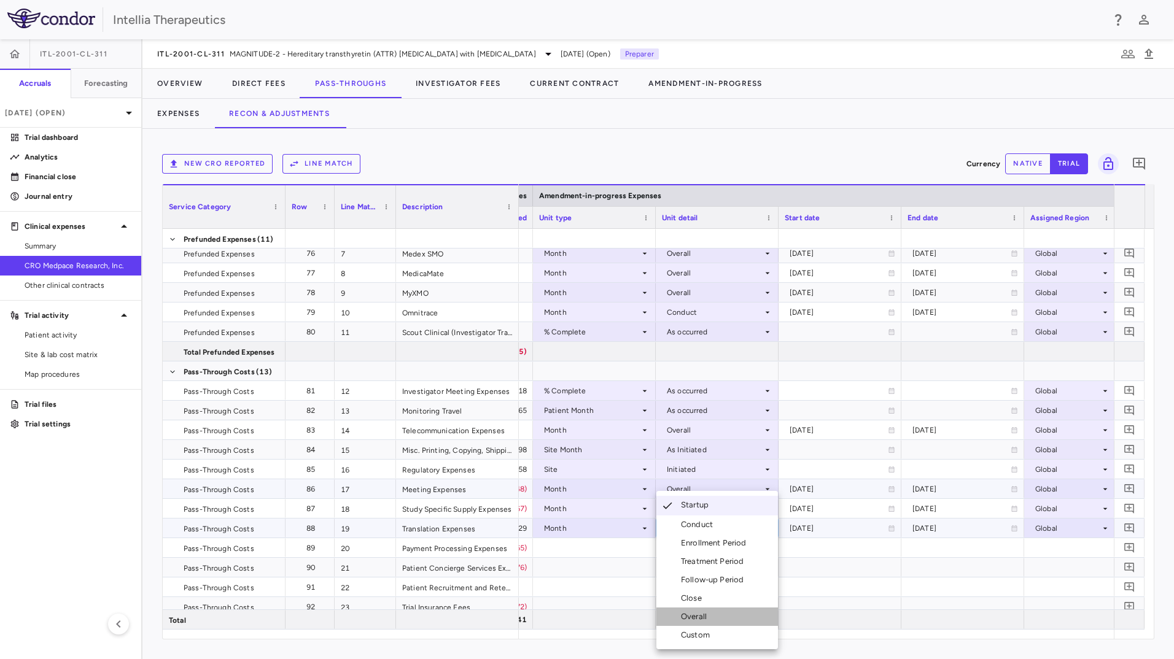
click at [697, 585] on li "Overall" at bounding box center [717, 617] width 122 height 18
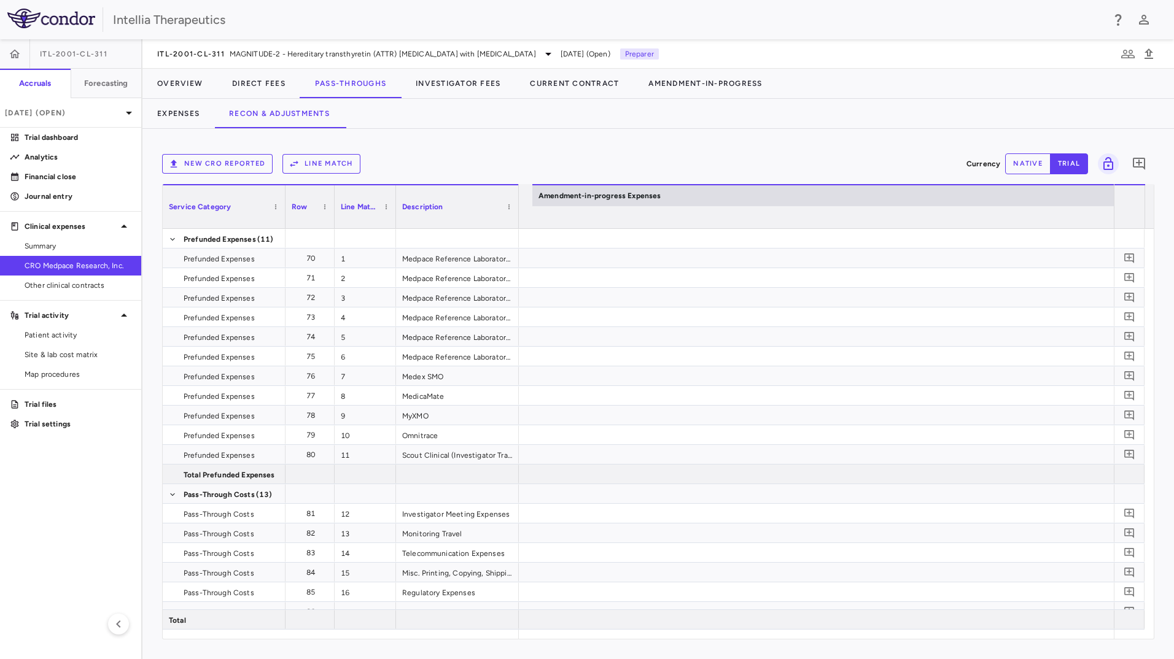
scroll to position [0, 2771]
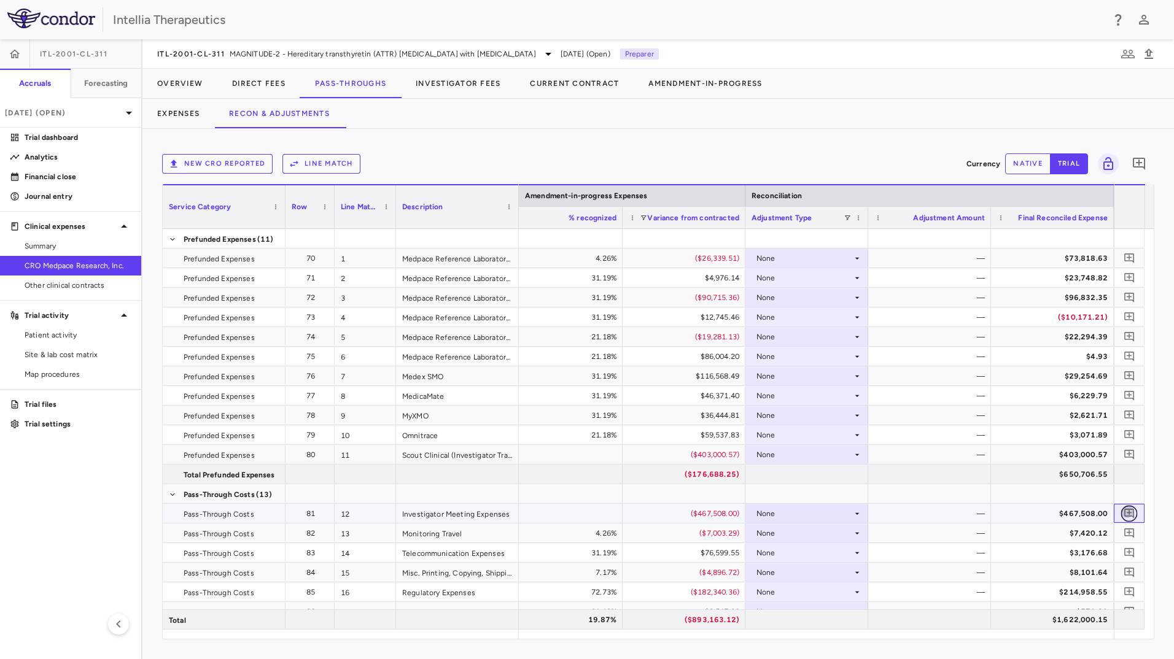
click at [1125, 508] on icon "Add comment" at bounding box center [1130, 514] width 12 height 12
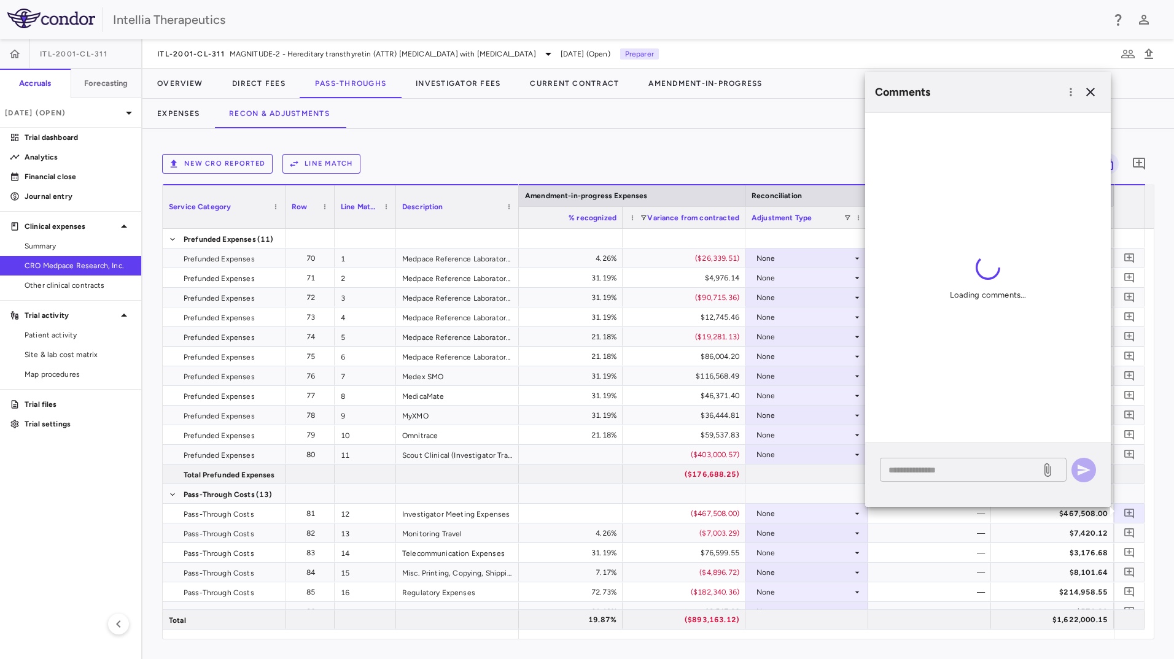
click at [958, 475] on textarea at bounding box center [961, 471] width 144 height 14
paste textarea "**********"
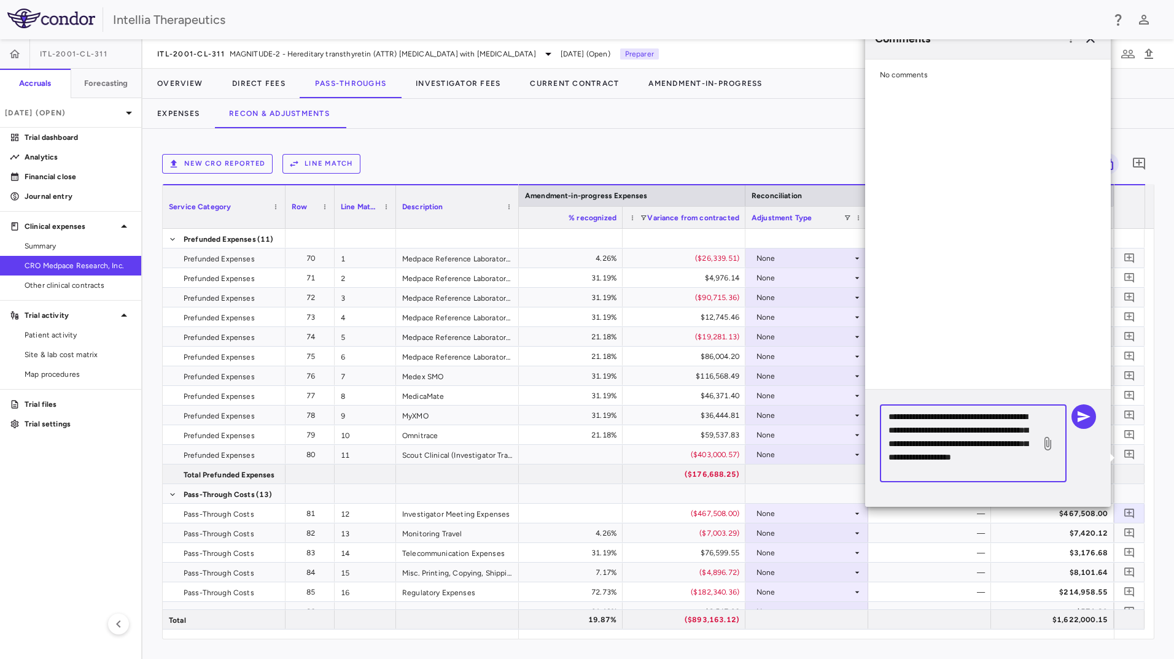
click at [1028, 457] on textarea "**********" at bounding box center [961, 444] width 144 height 68
click at [1002, 467] on textarea "**********" at bounding box center [961, 444] width 144 height 68
click at [952, 465] on textarea "**********" at bounding box center [961, 444] width 144 height 68
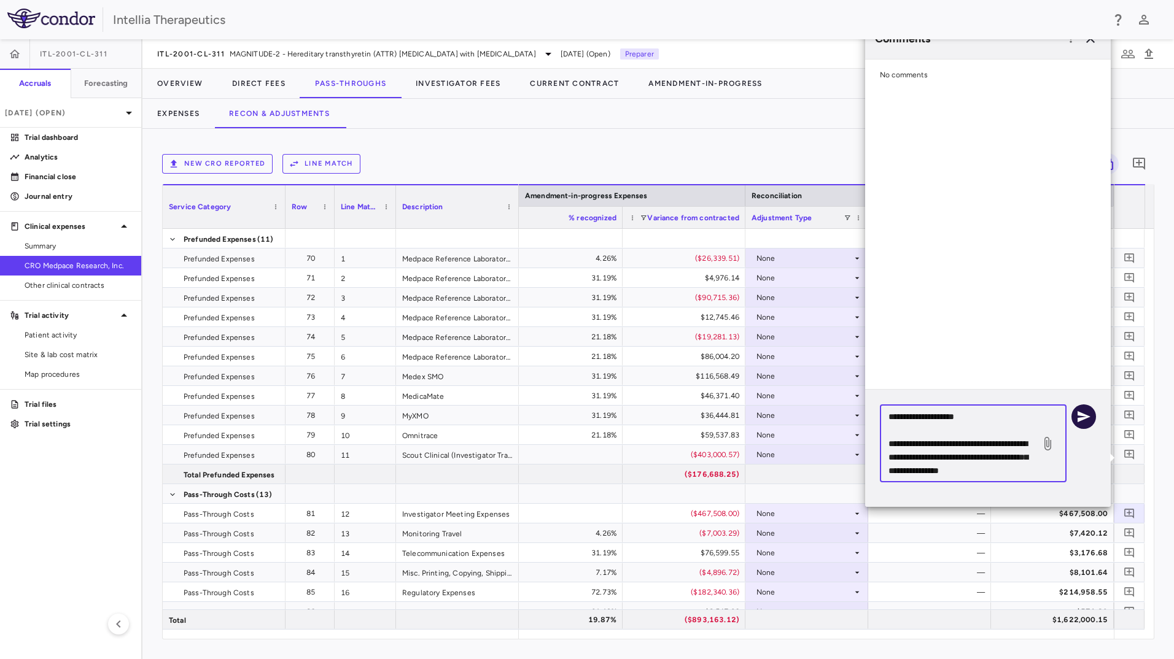
type textarea "**********"
click at [1084, 419] on icon "button" at bounding box center [1084, 416] width 13 height 11
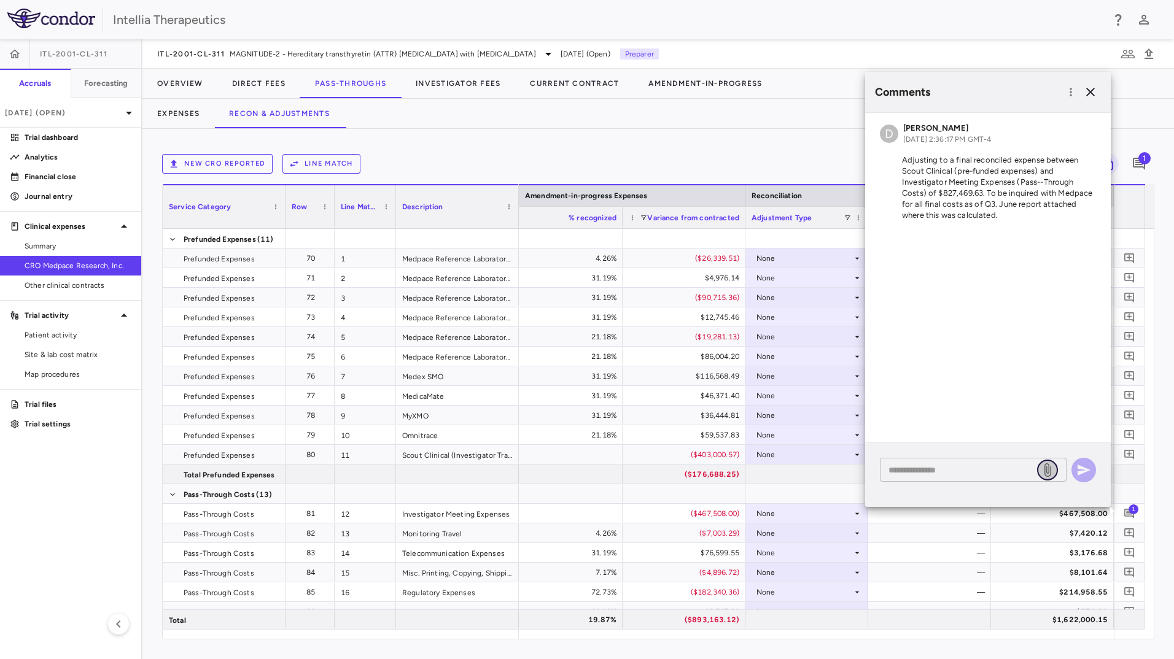
click at [1047, 467] on icon at bounding box center [1047, 471] width 7 height 14
click at [0, 0] on input "file" at bounding box center [0, 0] width 0 height 0
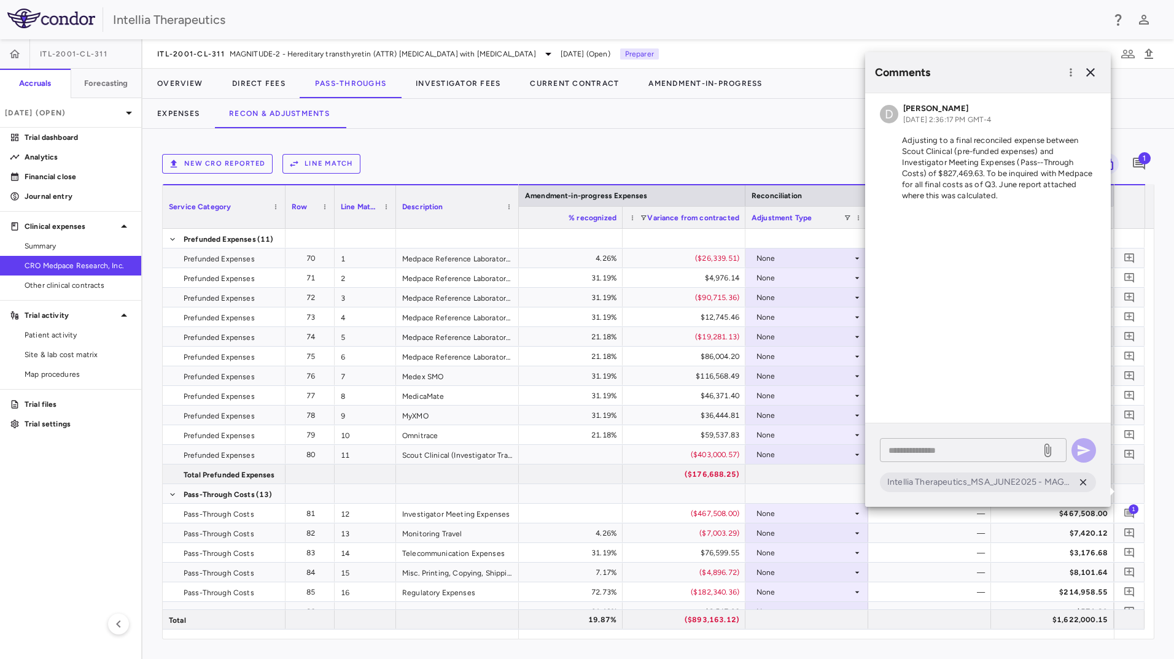
click at [996, 440] on div "* ​" at bounding box center [973, 450] width 187 height 24
type textarea "********"
click at [1083, 455] on icon "button" at bounding box center [1083, 450] width 15 height 15
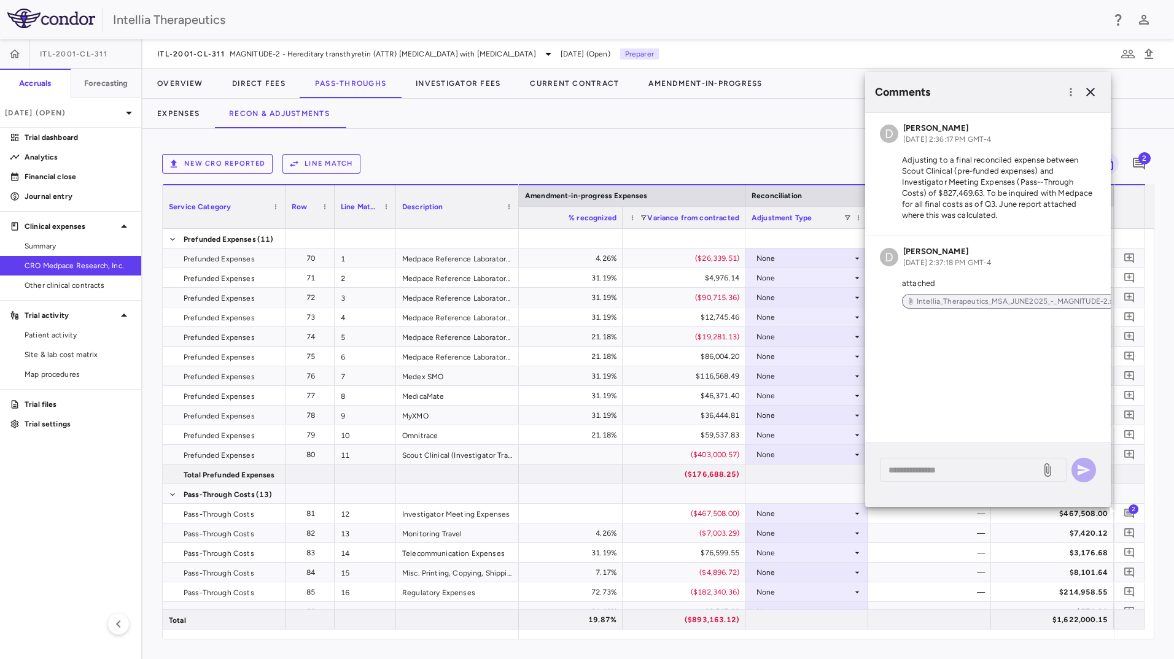
click at [968, 297] on span "Intellia_Therapeutics_MSA_JUNE2025_-_MAGNITUDE-2.xlsx" at bounding box center [1020, 301] width 216 height 11
click at [779, 143] on div "New CRO reported Line Match Currency native trial 2 Service Category Drag here …" at bounding box center [658, 394] width 1032 height 531
click at [1088, 84] on button "button" at bounding box center [1090, 92] width 21 height 21
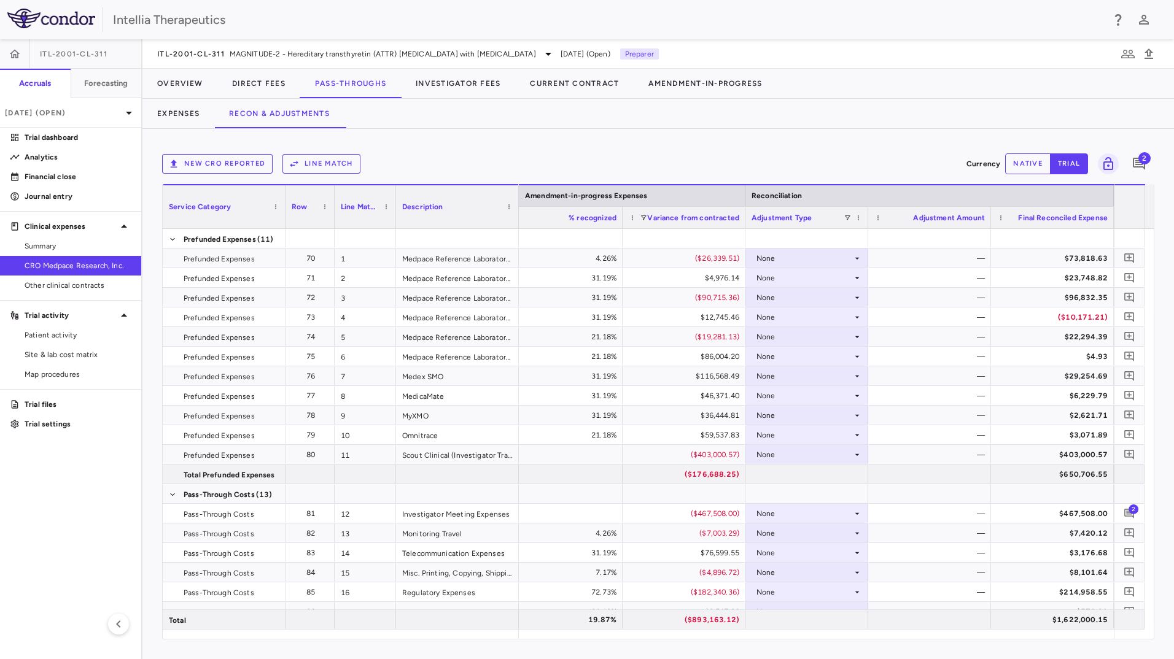
click at [1032, 166] on button "native" at bounding box center [1027, 164] width 45 height 21
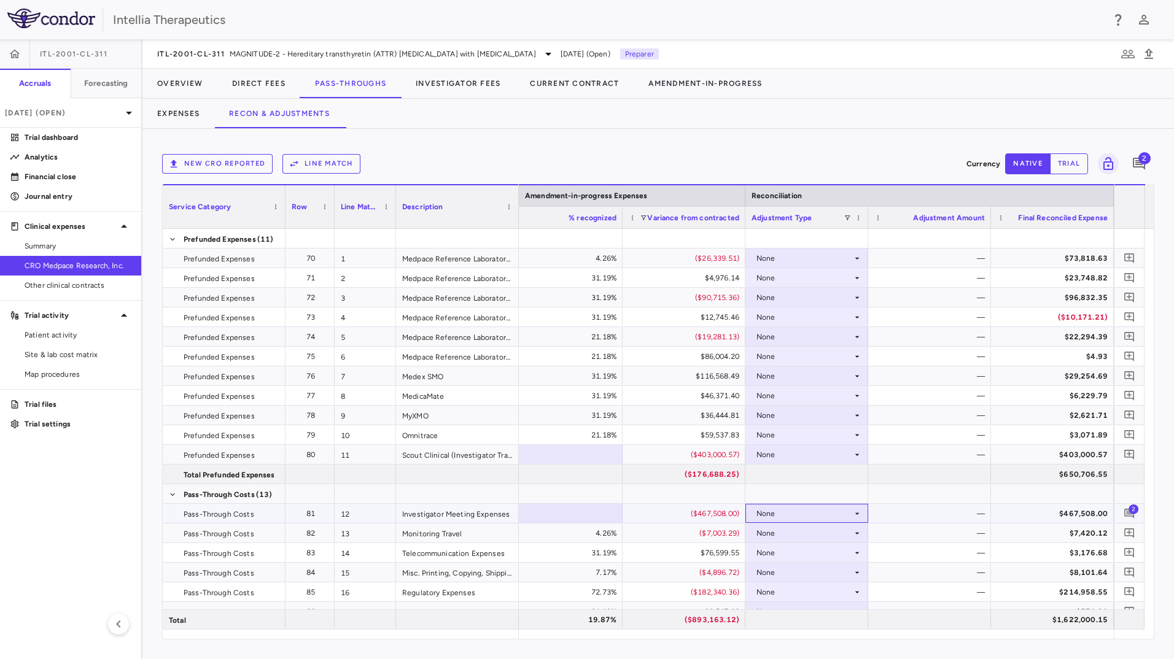
click at [843, 512] on div "None" at bounding box center [805, 514] width 96 height 20
click at [825, 585] on li "Other" at bounding box center [807, 593] width 122 height 18
click at [971, 514] on div "$0.00" at bounding box center [932, 514] width 106 height 20
type input "*********"
click at [933, 543] on div "—" at bounding box center [929, 552] width 123 height 19
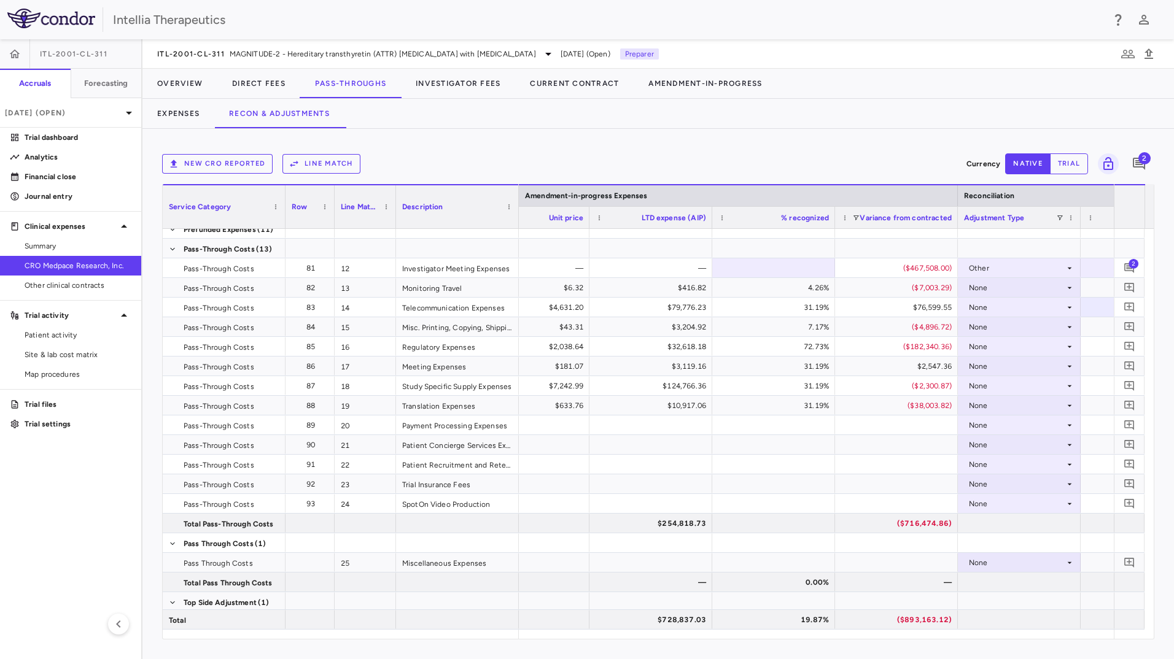
scroll to position [0, 2548]
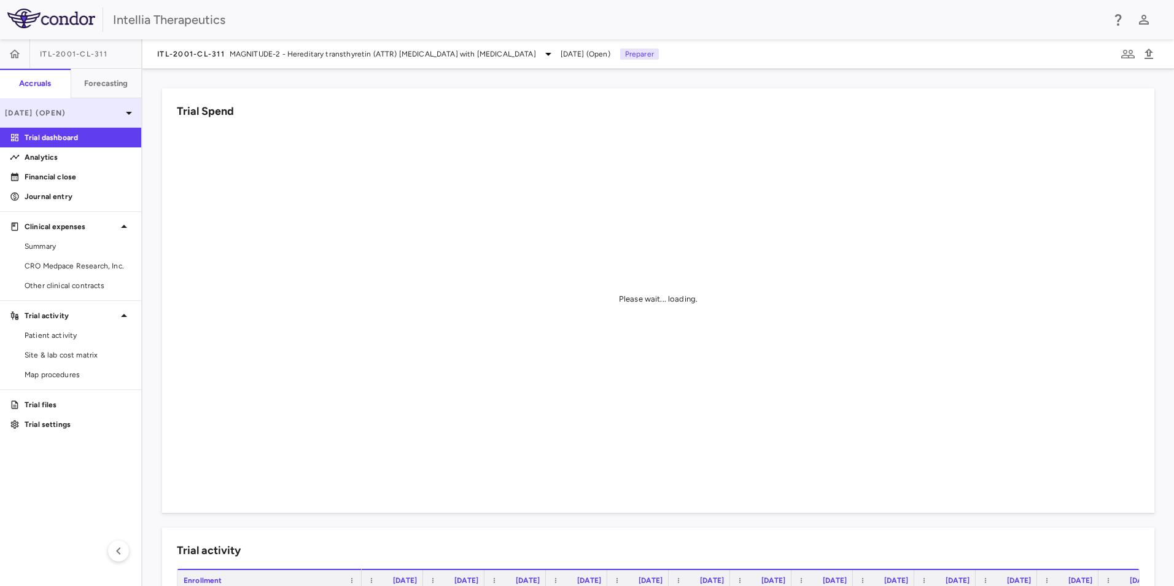
click at [106, 114] on p "[DATE] (Open)" at bounding box center [63, 112] width 117 height 11
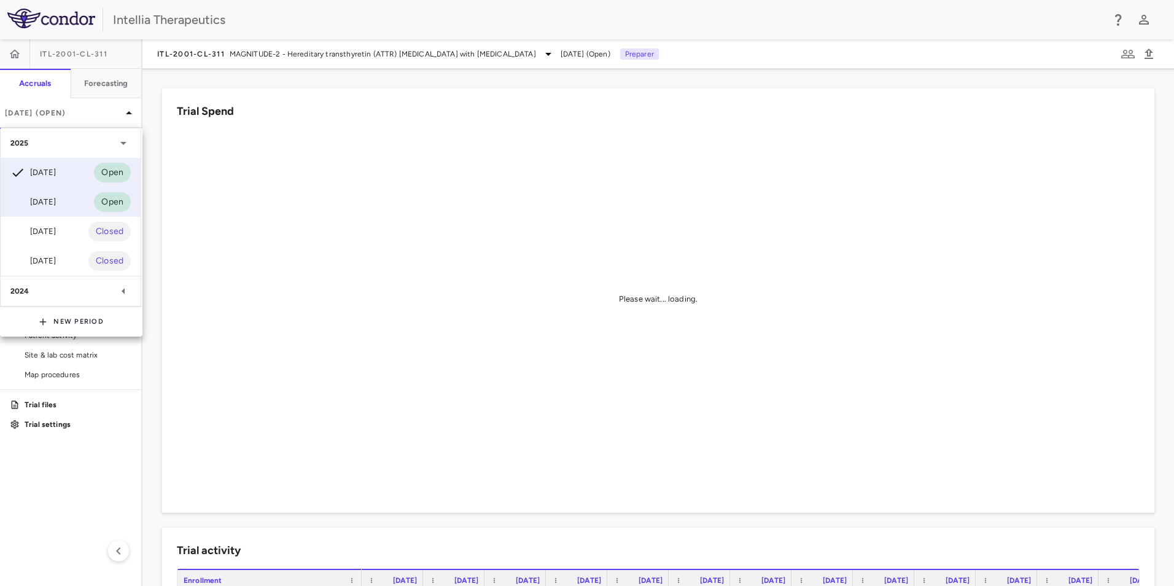
click at [75, 208] on div "[DATE] Open" at bounding box center [71, 201] width 140 height 29
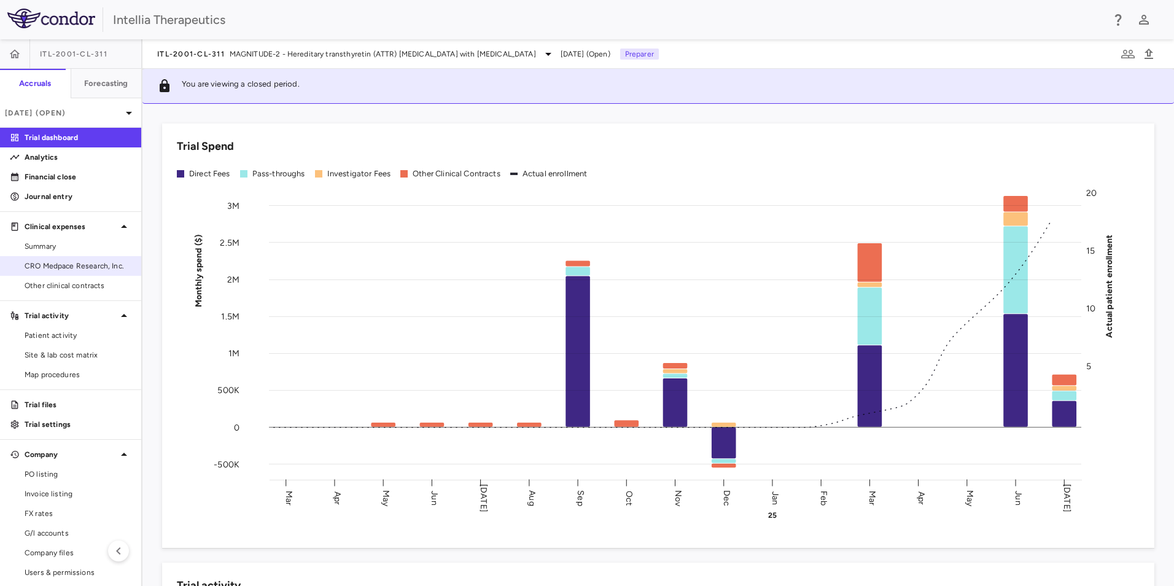
click at [74, 266] on span "CRO Medpace Research, Inc." at bounding box center [78, 265] width 107 height 11
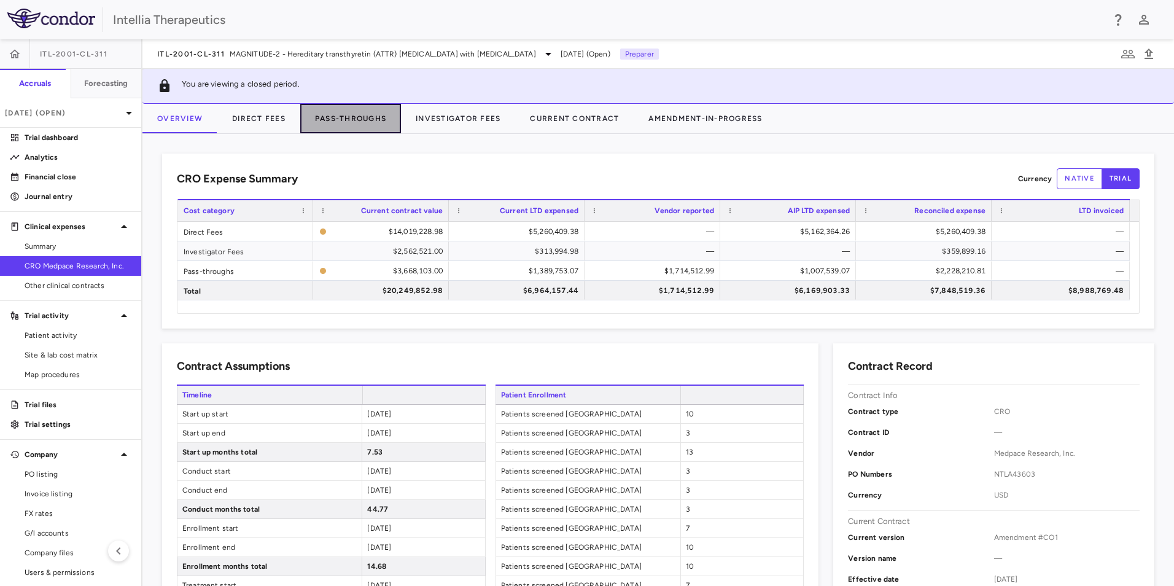
click at [368, 124] on button "Pass-Throughs" at bounding box center [350, 118] width 101 height 29
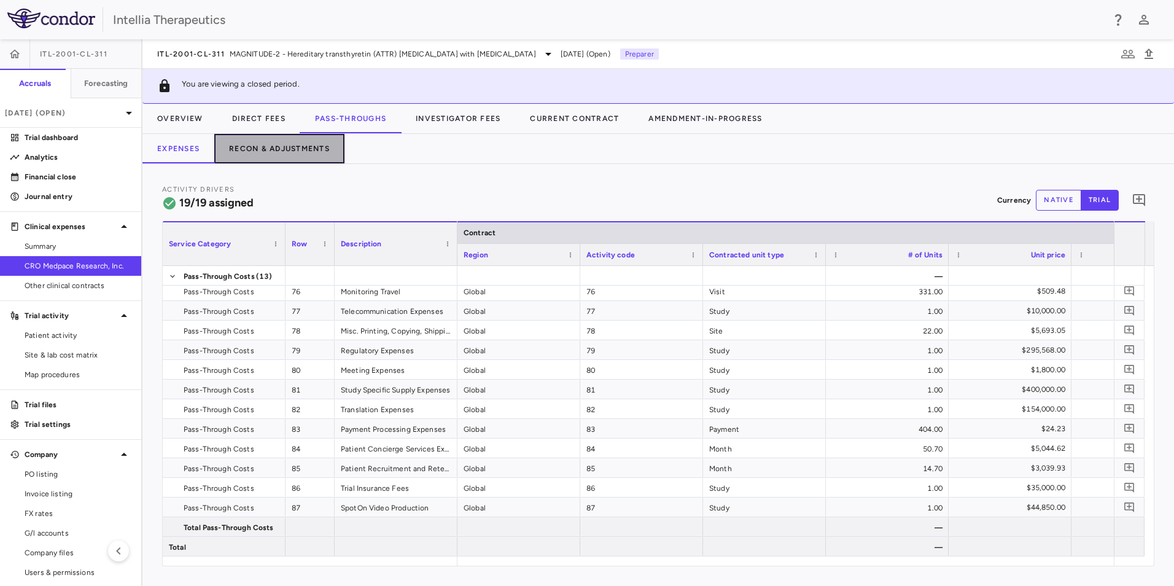
click at [275, 148] on button "Recon & Adjustments" at bounding box center [279, 148] width 130 height 29
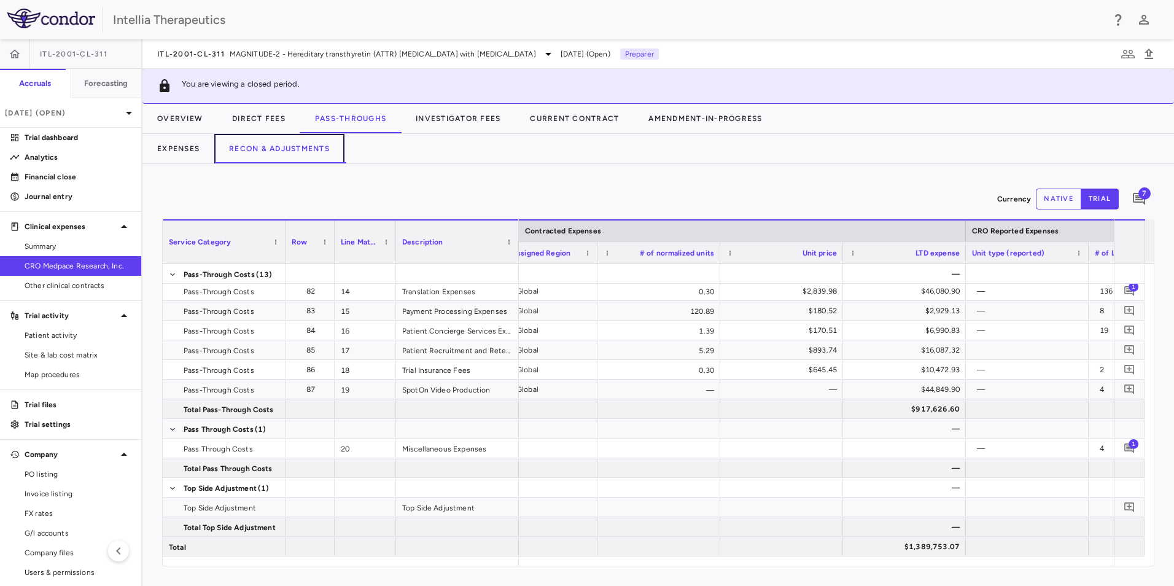
scroll to position [0, 1017]
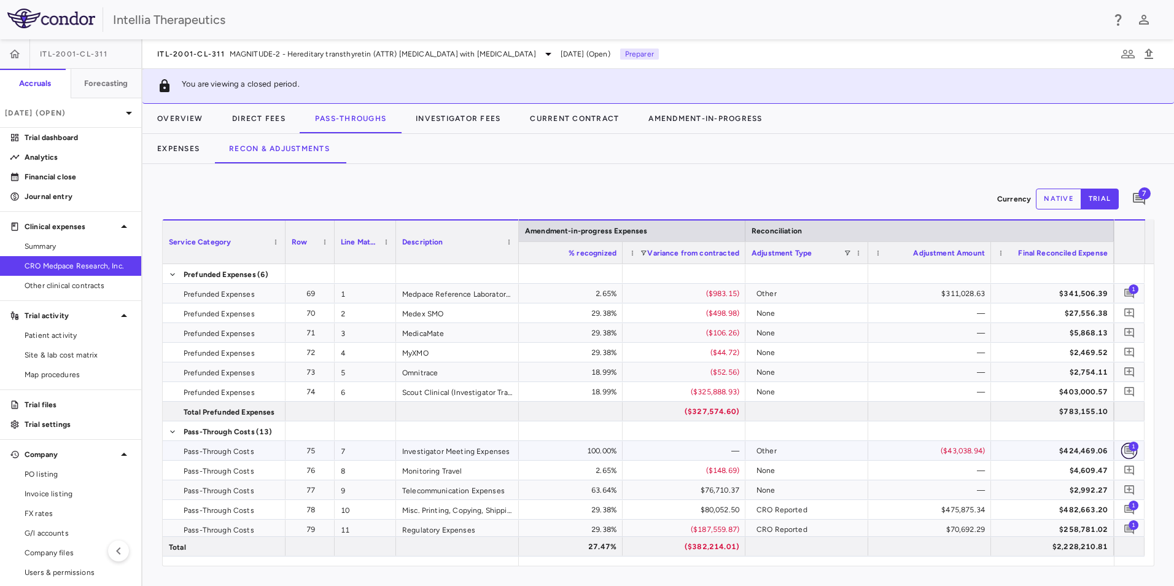
click at [1129, 453] on icon "Add comment" at bounding box center [1130, 451] width 12 height 12
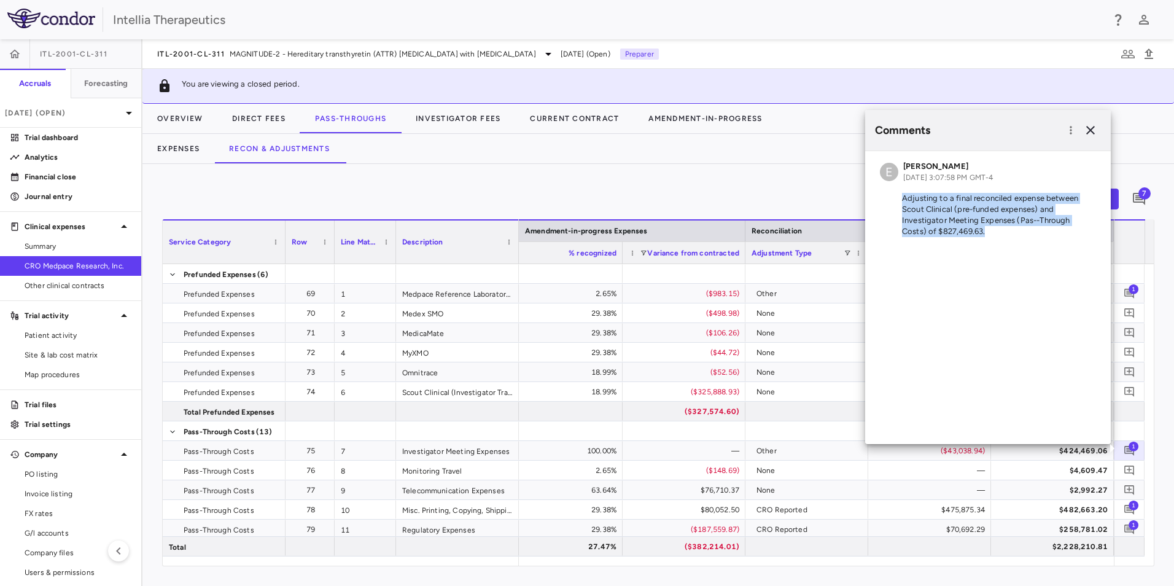
drag, startPoint x: 961, startPoint y: 234, endPoint x: 900, endPoint y: 196, distance: 71.9
click at [900, 196] on p "Adjusting to a final reconciled expense between Scout Clinical (pre-funded expe…" at bounding box center [988, 215] width 216 height 44
copy p "Adjusting to a final reconciled expense between Scout Clinical (pre-funded expe…"
click at [1090, 128] on icon "button" at bounding box center [1090, 130] width 15 height 15
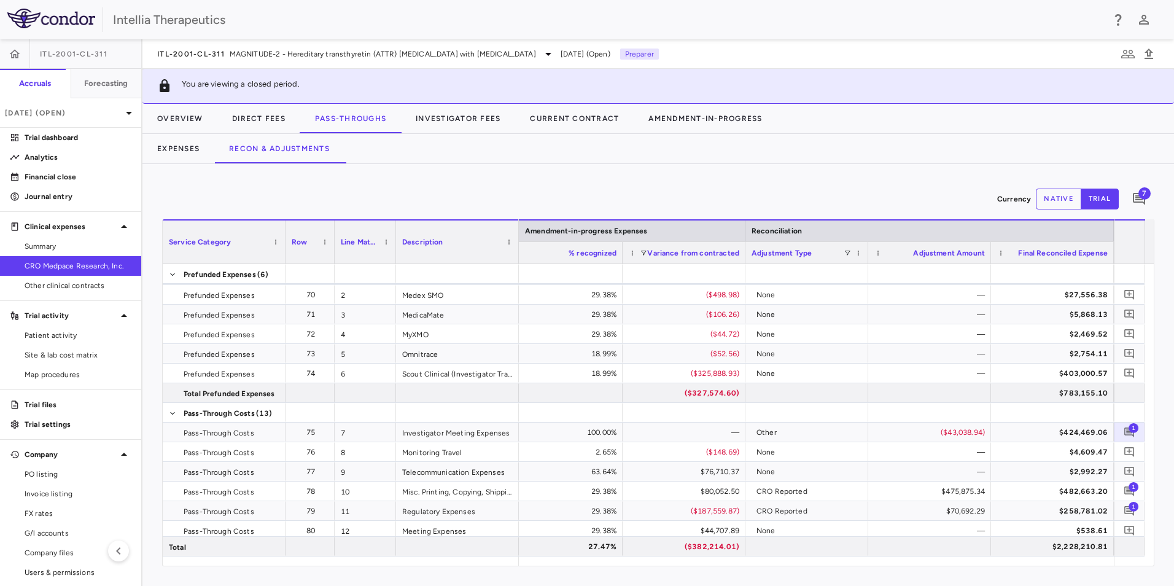
scroll to position [0, 0]
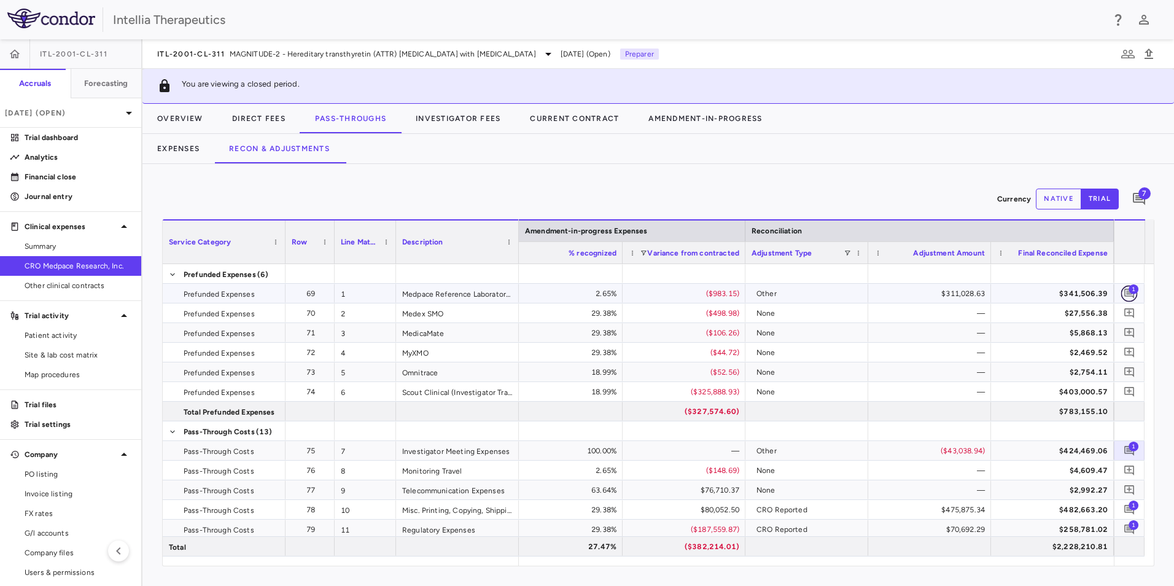
click at [1126, 294] on icon "Add comment" at bounding box center [1130, 293] width 12 height 12
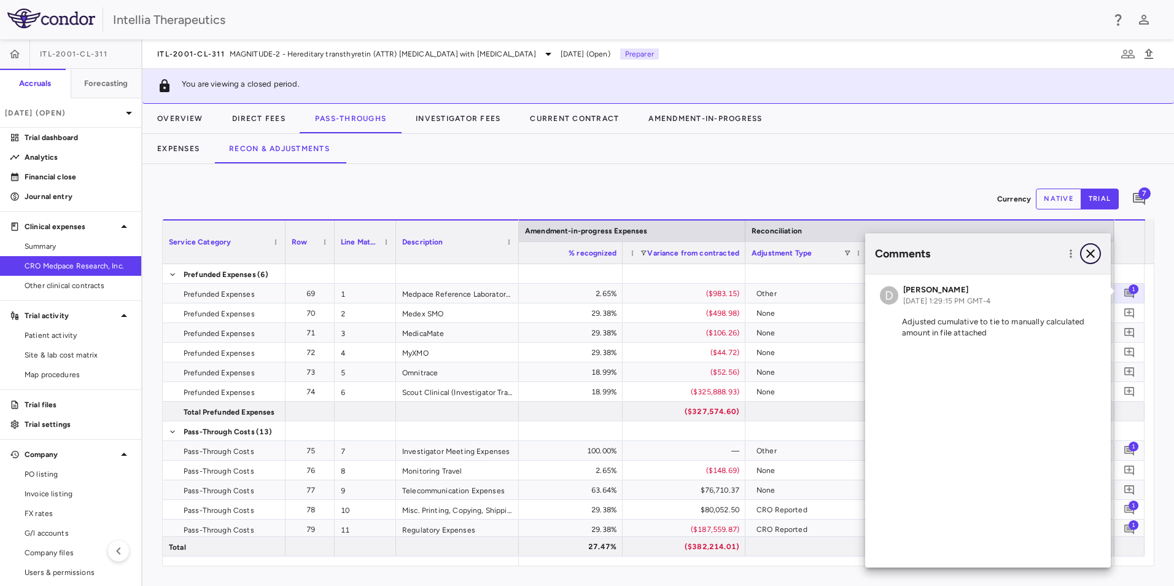
click at [1095, 252] on icon "button" at bounding box center [1090, 253] width 15 height 15
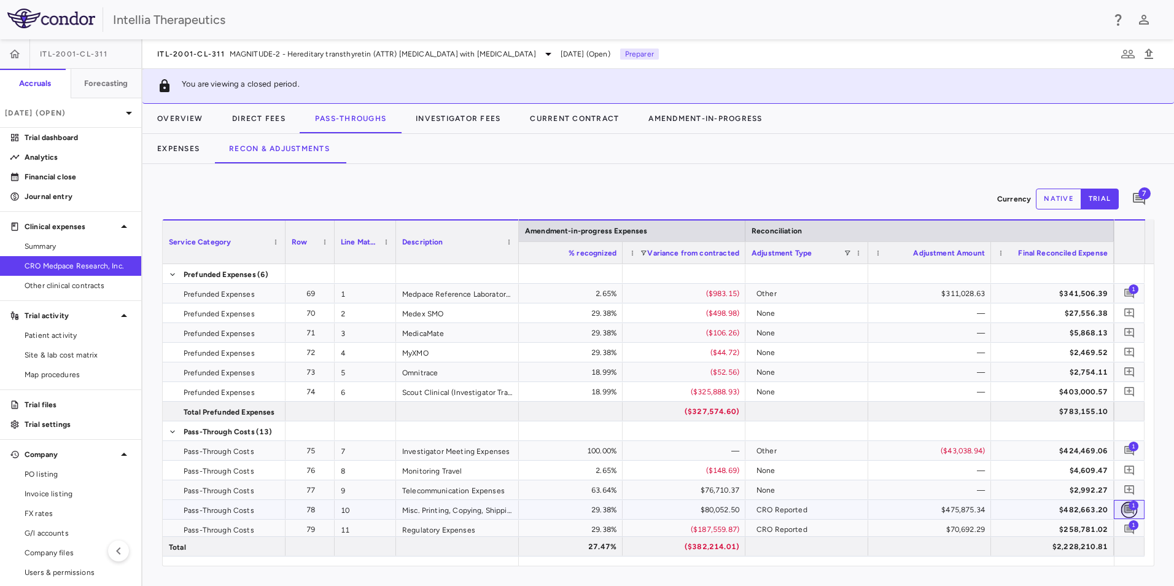
click at [1127, 512] on icon "Add comment" at bounding box center [1130, 510] width 12 height 12
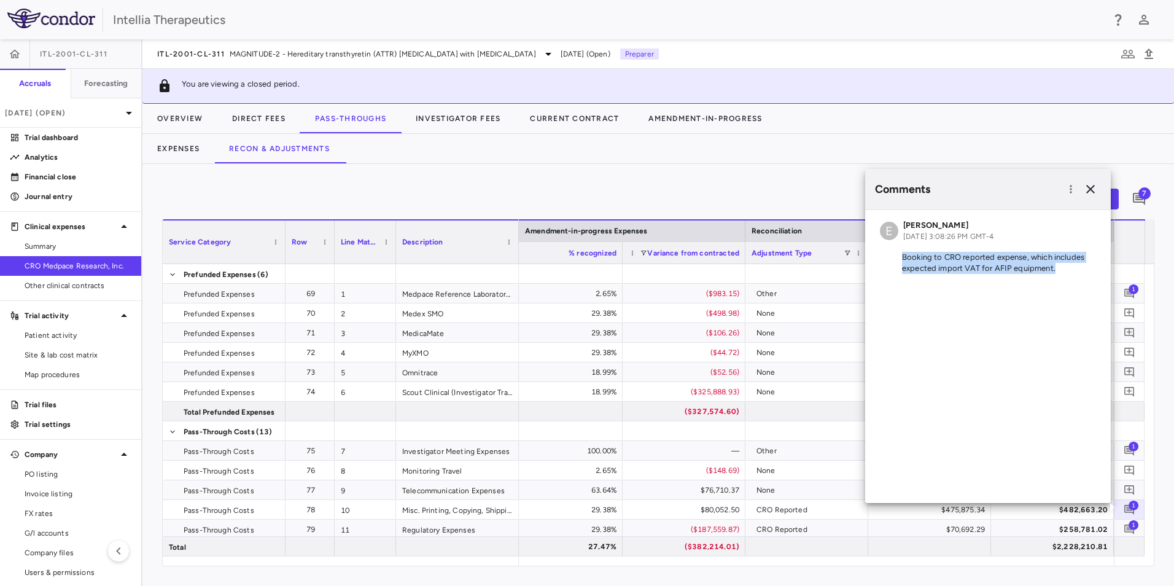
drag, startPoint x: 1065, startPoint y: 270, endPoint x: 889, endPoint y: 262, distance: 175.8
click at [889, 262] on p "Booking to CRO reported expense, which includes expected import VAT for AFIP eq…" at bounding box center [988, 263] width 216 height 22
copy p "Booking to CRO reported expense, which includes expected import VAT for AFIP eq…"
click at [1100, 187] on button "button" at bounding box center [1090, 189] width 21 height 21
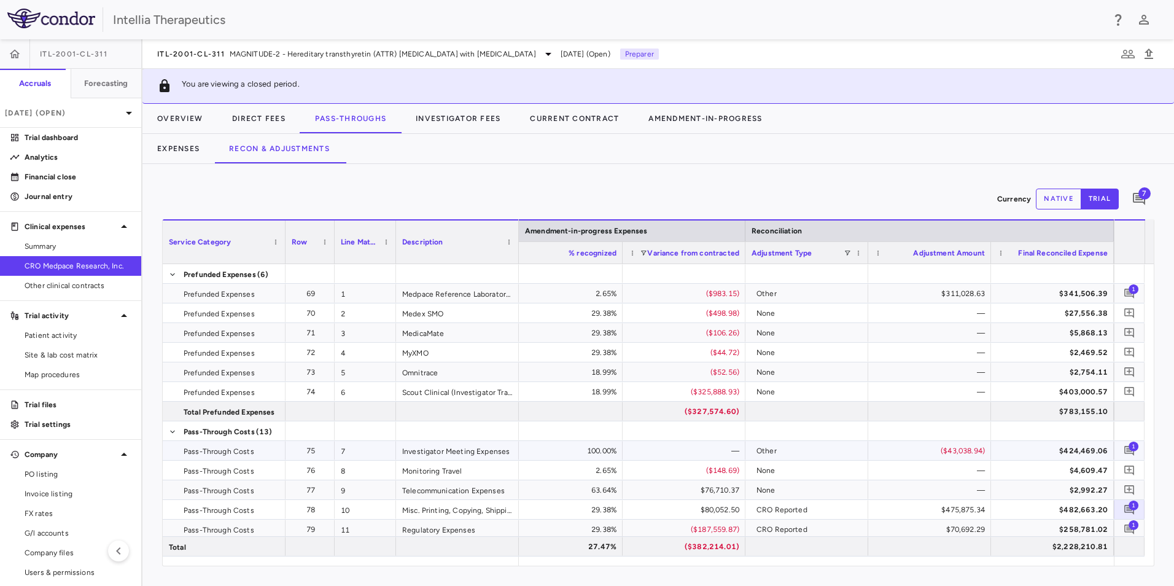
scroll to position [123, 0]
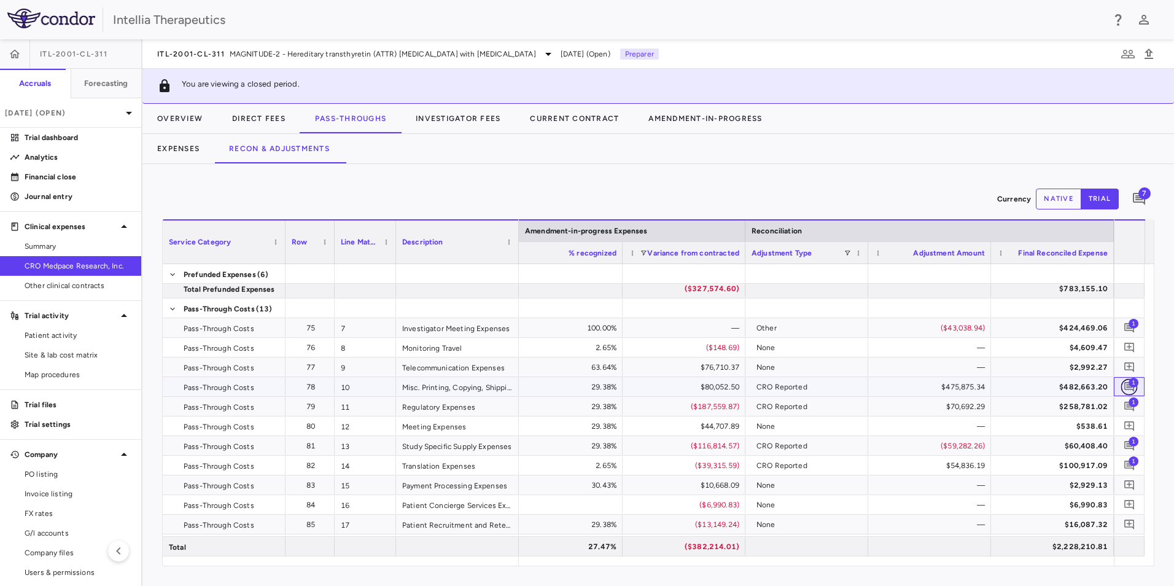
click at [1126, 385] on icon "Add comment" at bounding box center [1130, 387] width 12 height 12
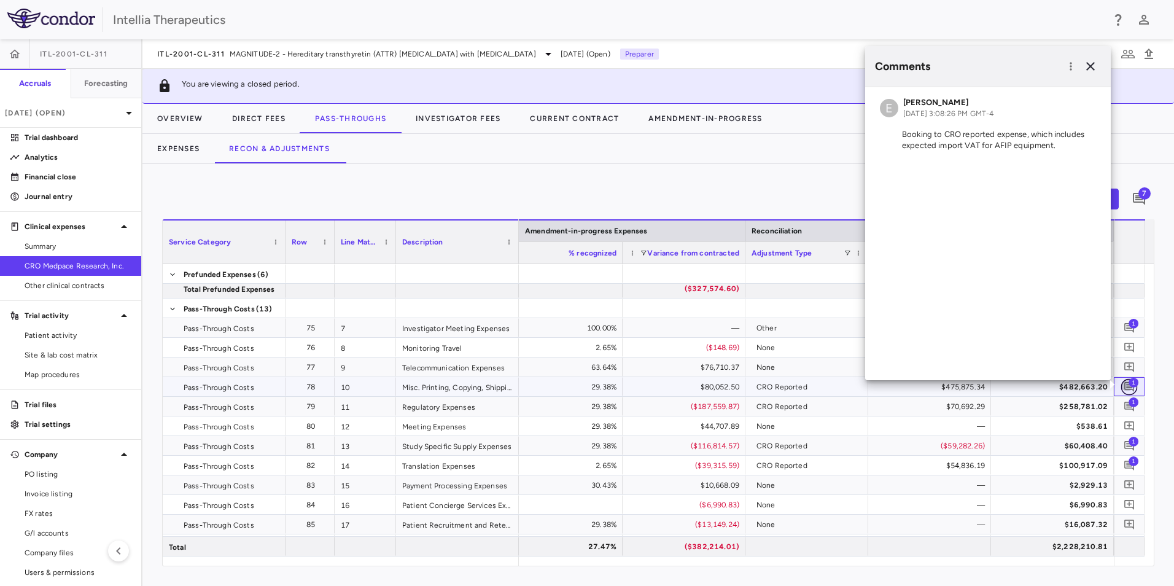
click at [1126, 385] on icon "Add comment" at bounding box center [1130, 387] width 12 height 12
click at [1134, 403] on span "1" at bounding box center [1134, 402] width 10 height 10
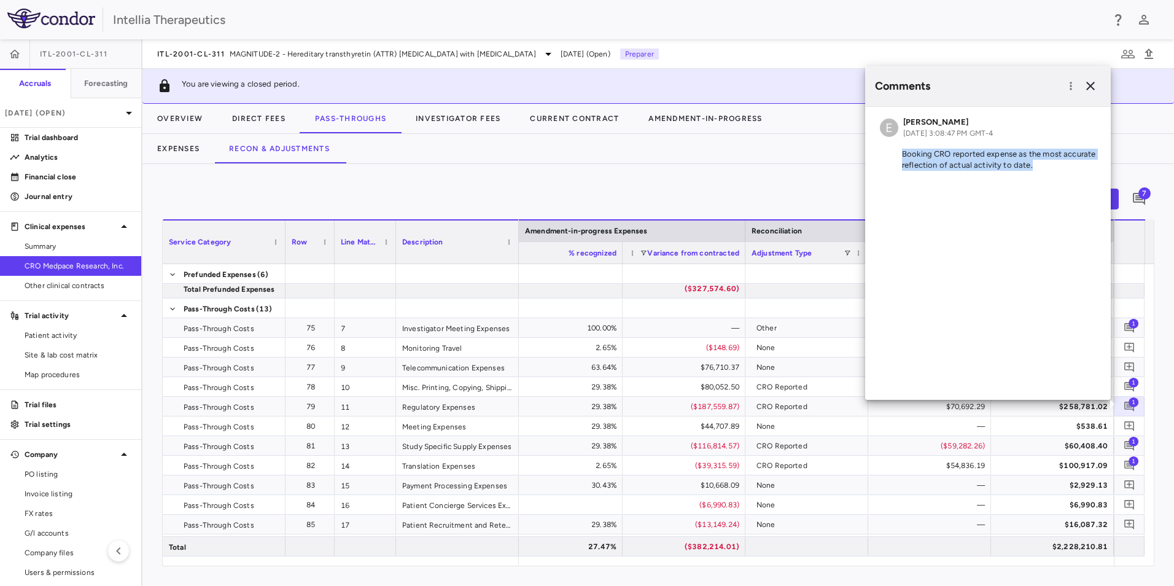
drag, startPoint x: 1036, startPoint y: 168, endPoint x: 897, endPoint y: 155, distance: 139.3
click at [897, 155] on p "Booking CRO reported expense as the most accurate reflection of actual activity…" at bounding box center [988, 160] width 216 height 22
copy p "Booking CRO reported expense as the most accurate reflection of actual activity…"
click at [1093, 88] on icon "button" at bounding box center [1090, 86] width 15 height 15
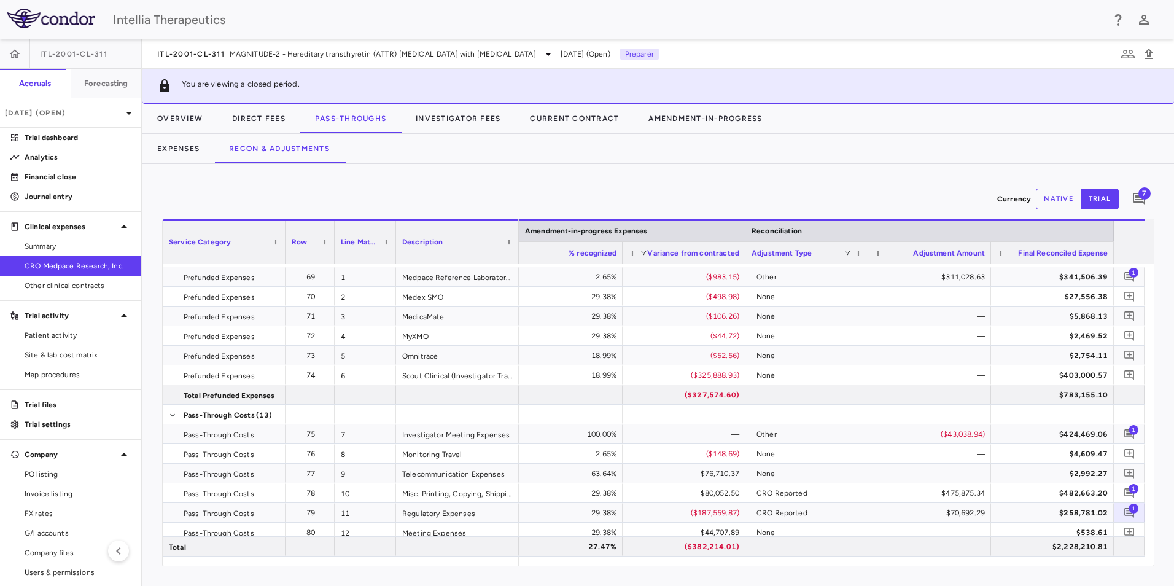
scroll to position [0, 0]
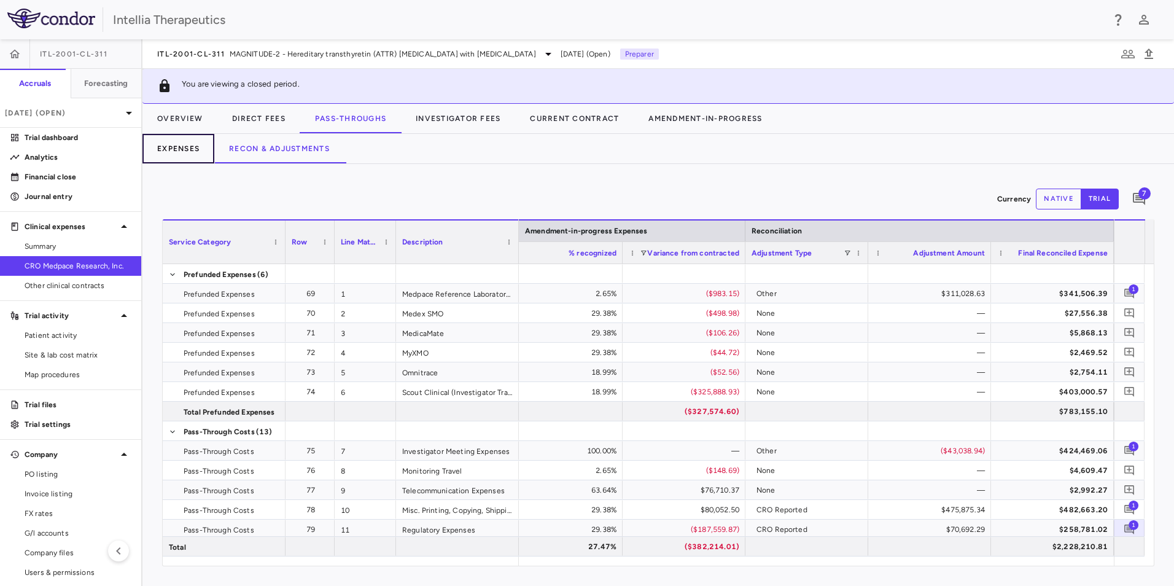
click at [173, 142] on button "Expenses" at bounding box center [178, 148] width 72 height 29
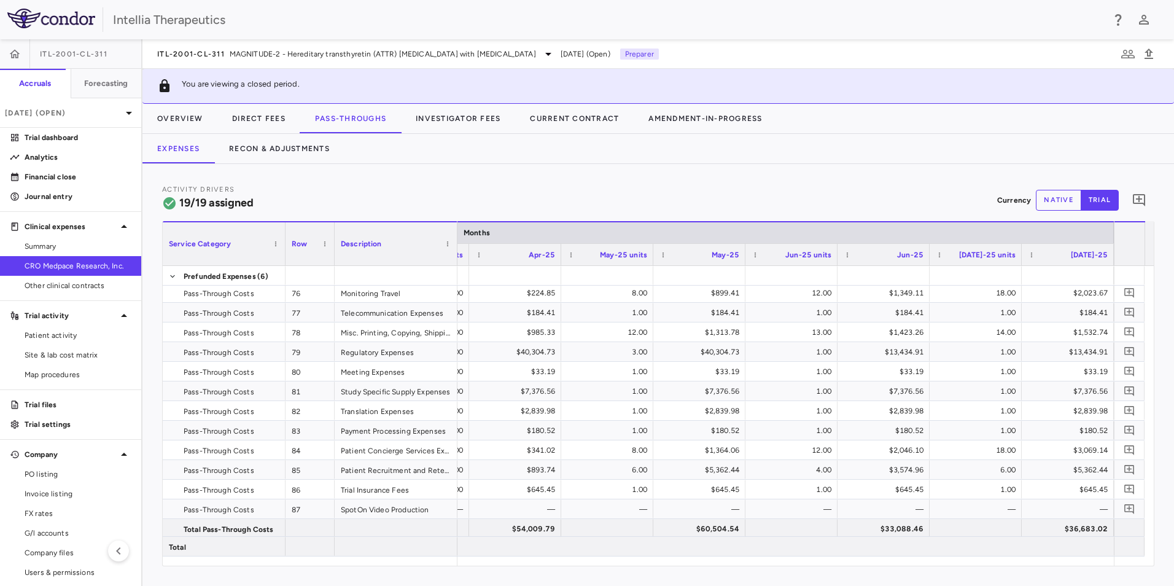
scroll to position [181, 0]
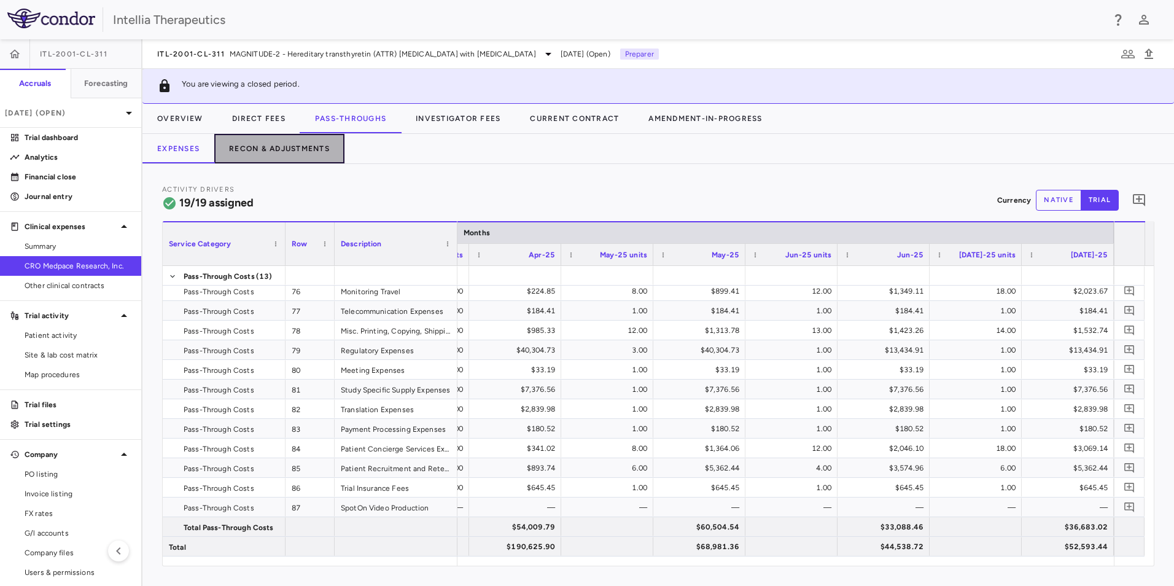
click at [340, 146] on button "Recon & Adjustments" at bounding box center [279, 148] width 130 height 29
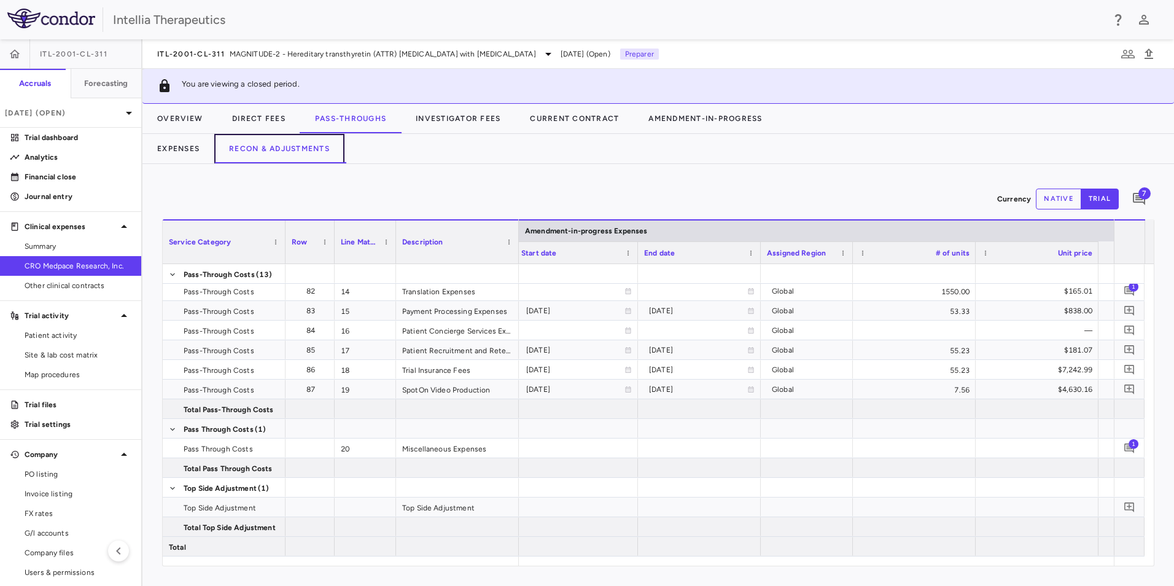
scroll to position [0, 1545]
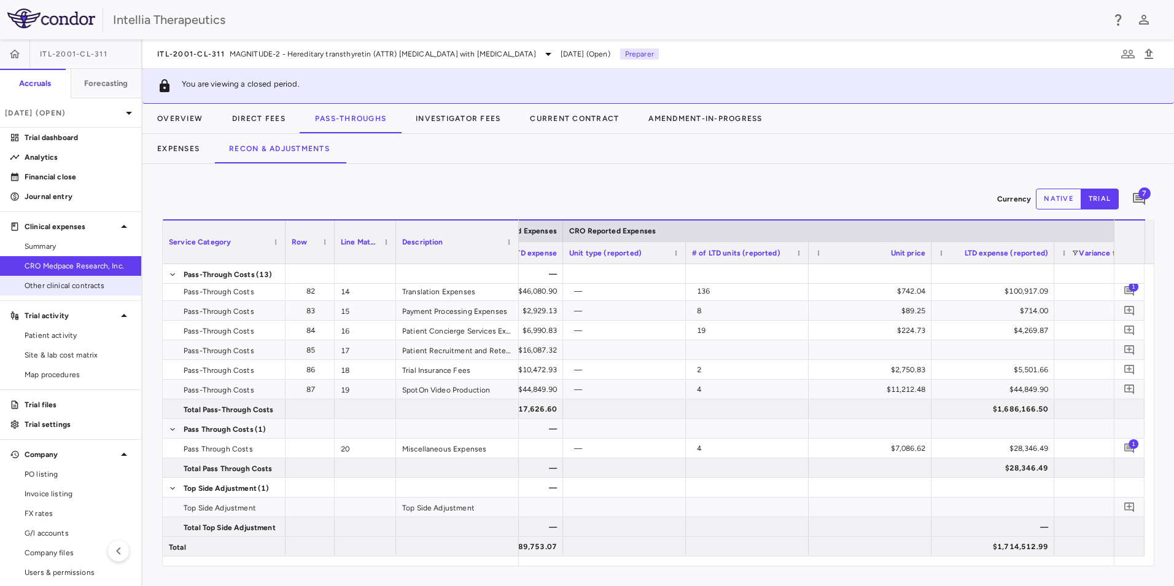
click at [91, 289] on span "Other clinical contracts" at bounding box center [78, 285] width 107 height 11
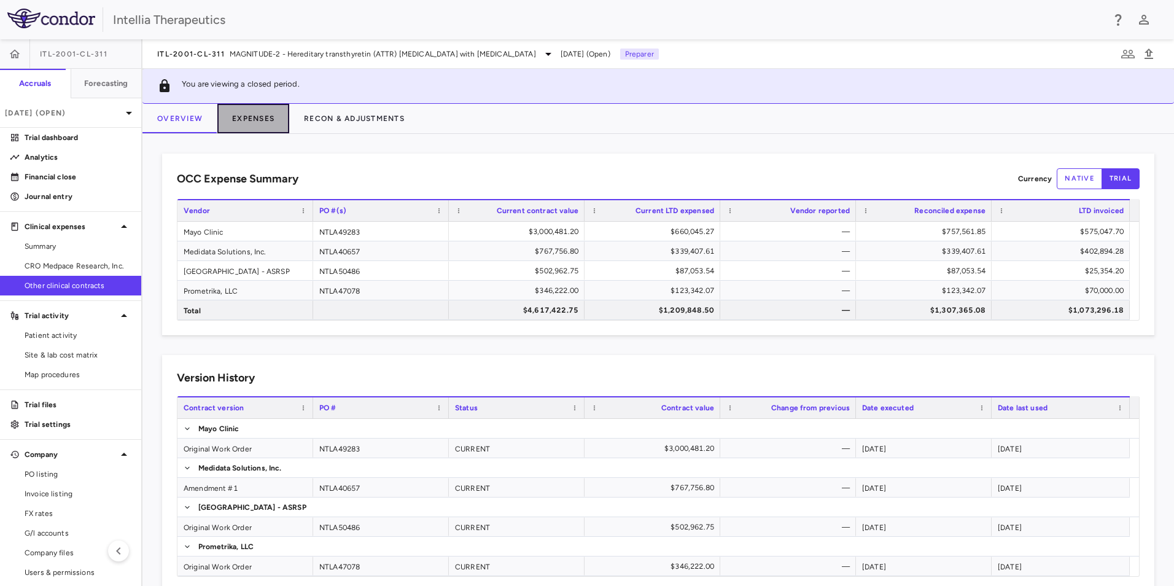
click at [267, 127] on button "Expenses" at bounding box center [253, 118] width 72 height 29
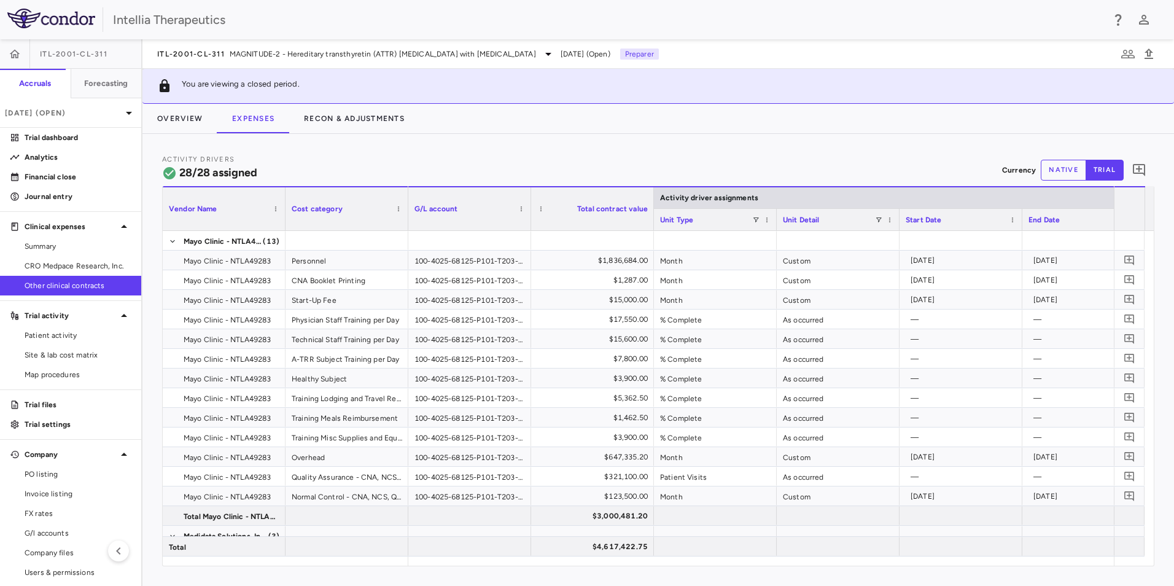
drag, startPoint x: 493, startPoint y: 566, endPoint x: 527, endPoint y: 561, distance: 34.2
click at [527, 561] on div "Activity Drivers 28/28 assigned Currency native trial 0 Vendor Name Drag here t…" at bounding box center [658, 360] width 1032 height 452
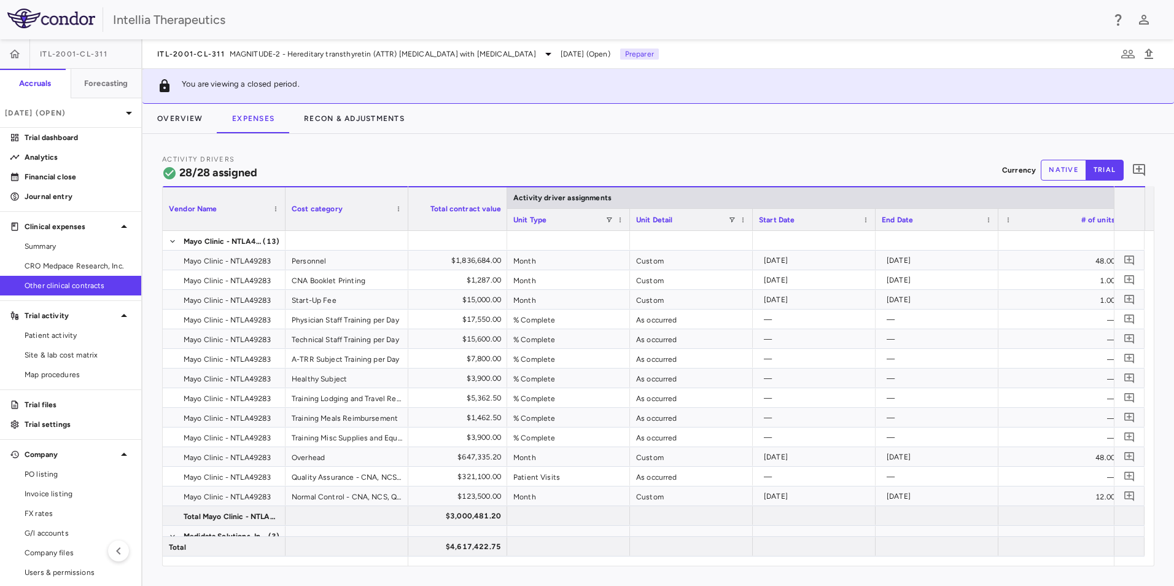
scroll to position [0, 176]
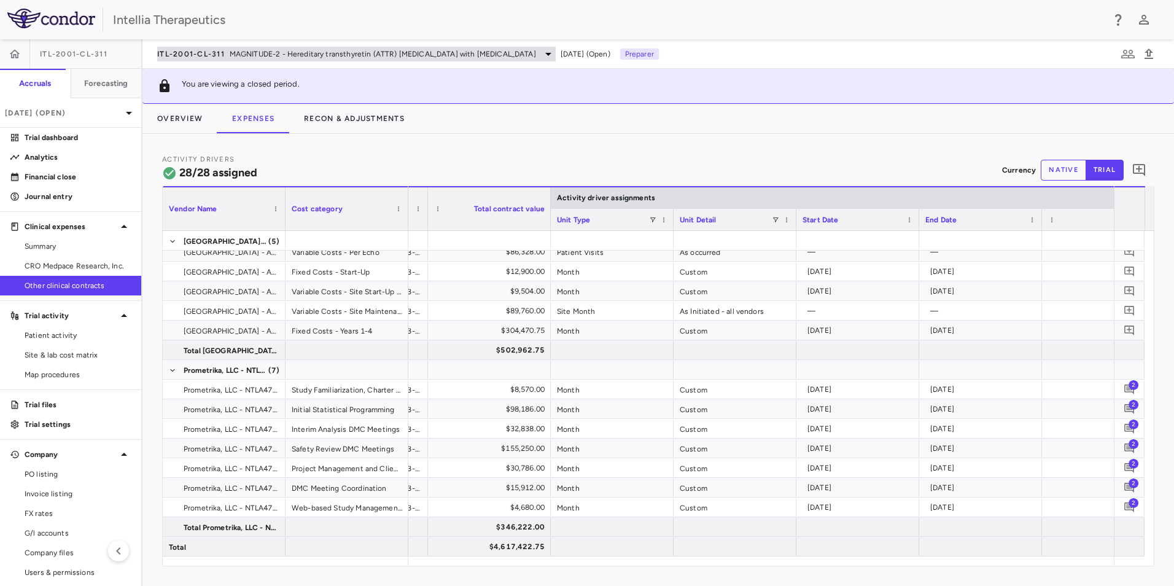
click at [216, 49] on span "ITL-2001-CL-311" at bounding box center [191, 54] width 68 height 10
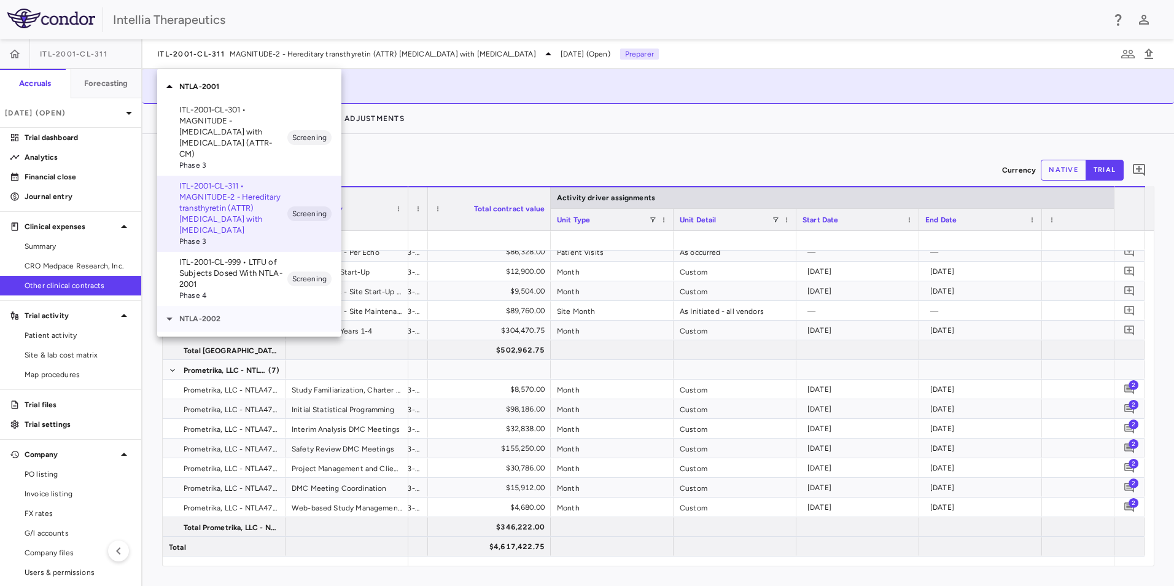
click at [199, 320] on div "NTLA-2002" at bounding box center [249, 319] width 184 height 26
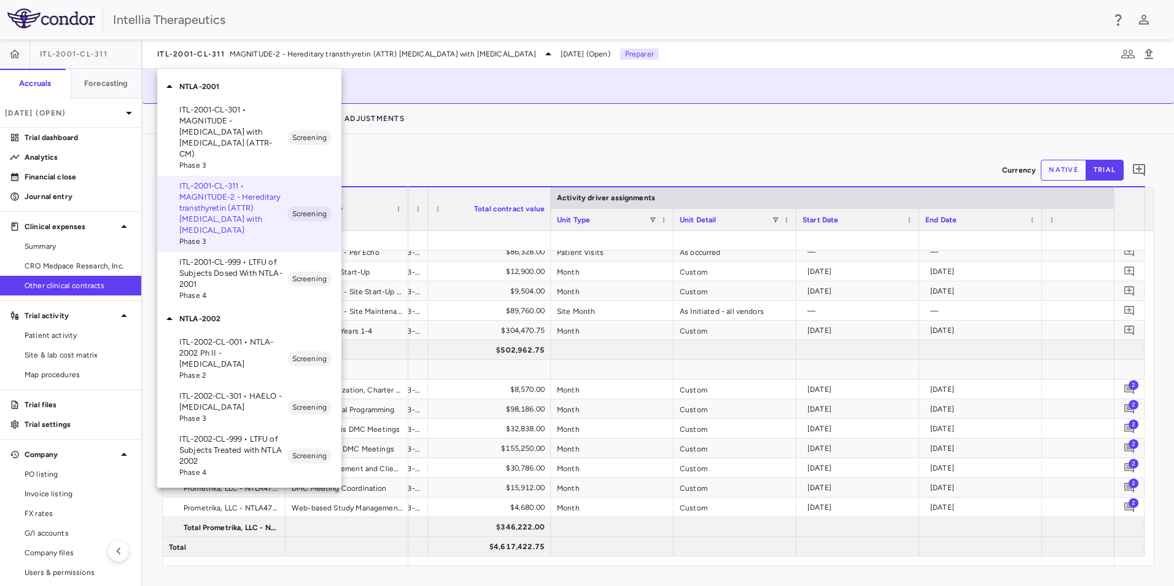
click at [225, 391] on p "ITL-2002-CL-301 • HAELO - Hereditary Angioedema" at bounding box center [233, 402] width 108 height 22
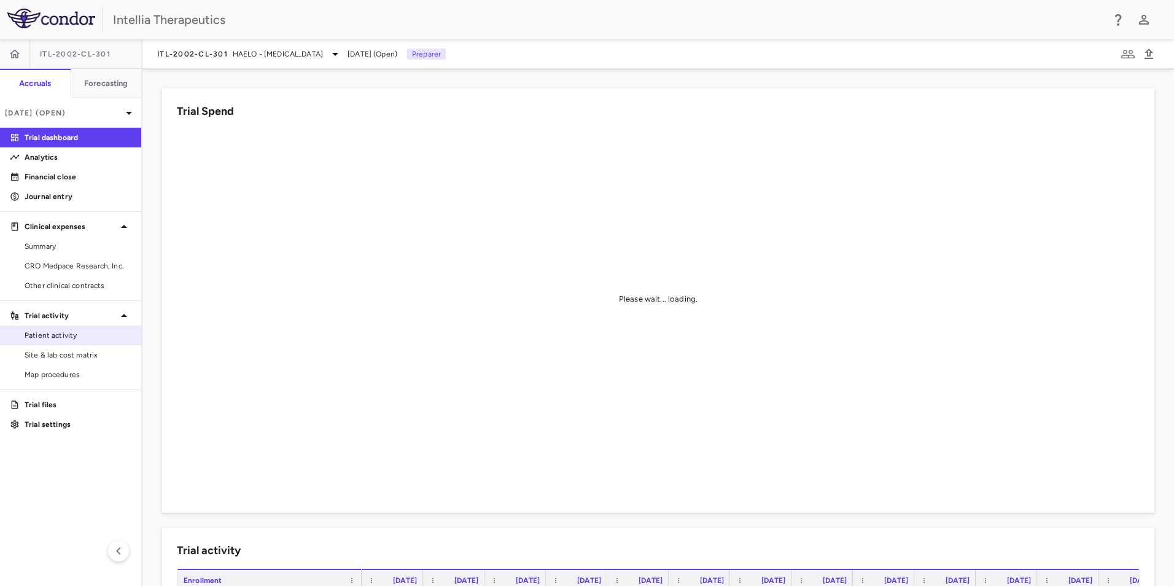
click at [73, 338] on span "Patient activity" at bounding box center [78, 335] width 107 height 11
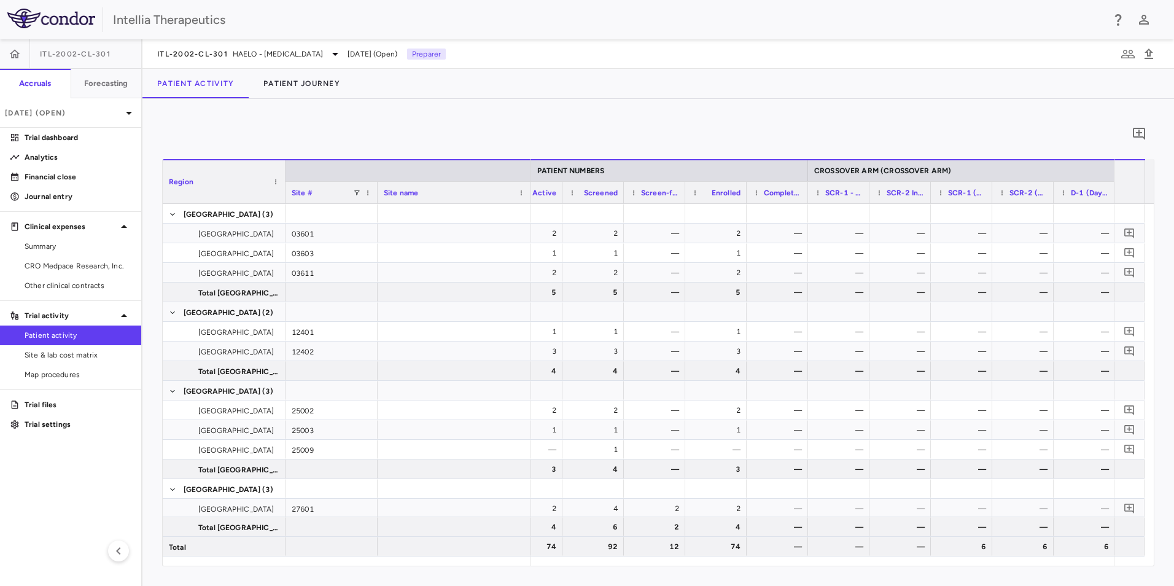
scroll to position [0, 468]
click at [63, 357] on span "Site & lab cost matrix" at bounding box center [78, 354] width 107 height 11
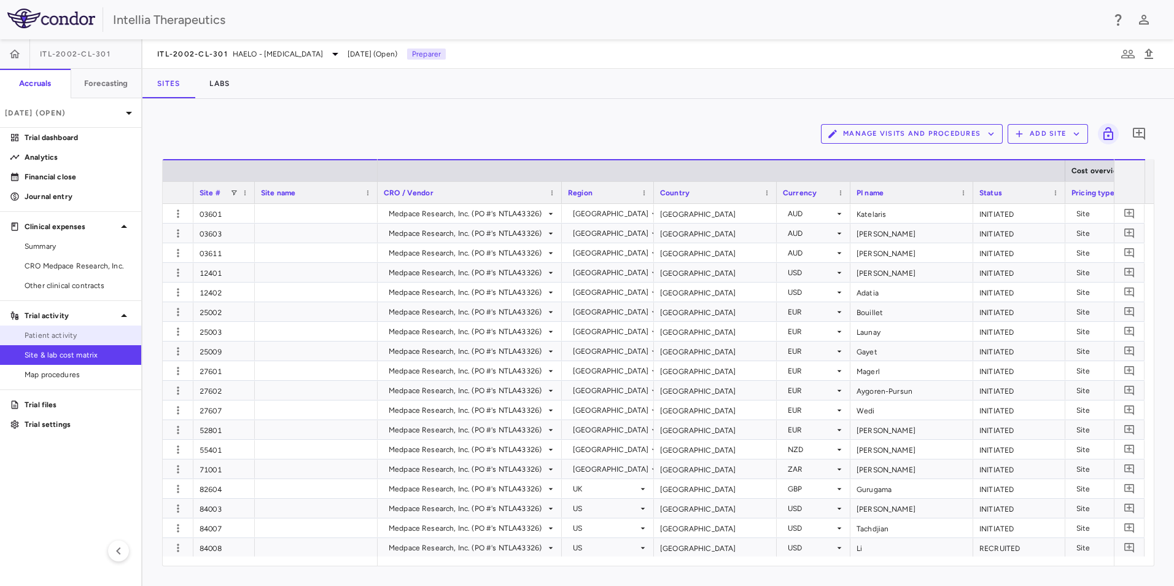
click at [68, 337] on span "Patient activity" at bounding box center [78, 335] width 107 height 11
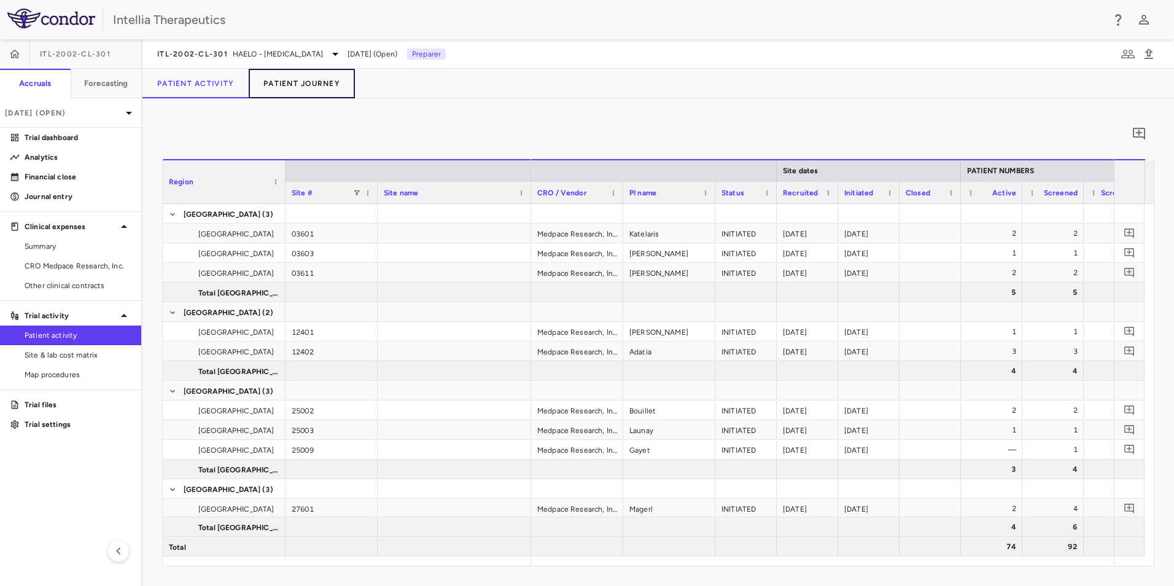
click at [303, 80] on button "Patient Journey" at bounding box center [302, 83] width 106 height 29
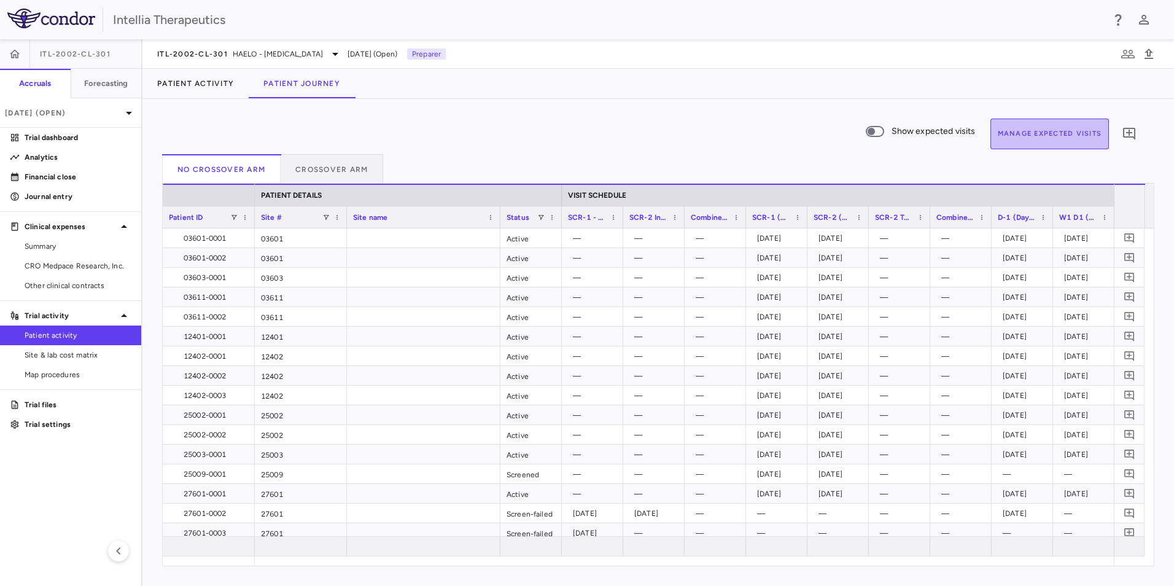
click at [1019, 138] on button "Manage Expected Visits" at bounding box center [1049, 134] width 119 height 31
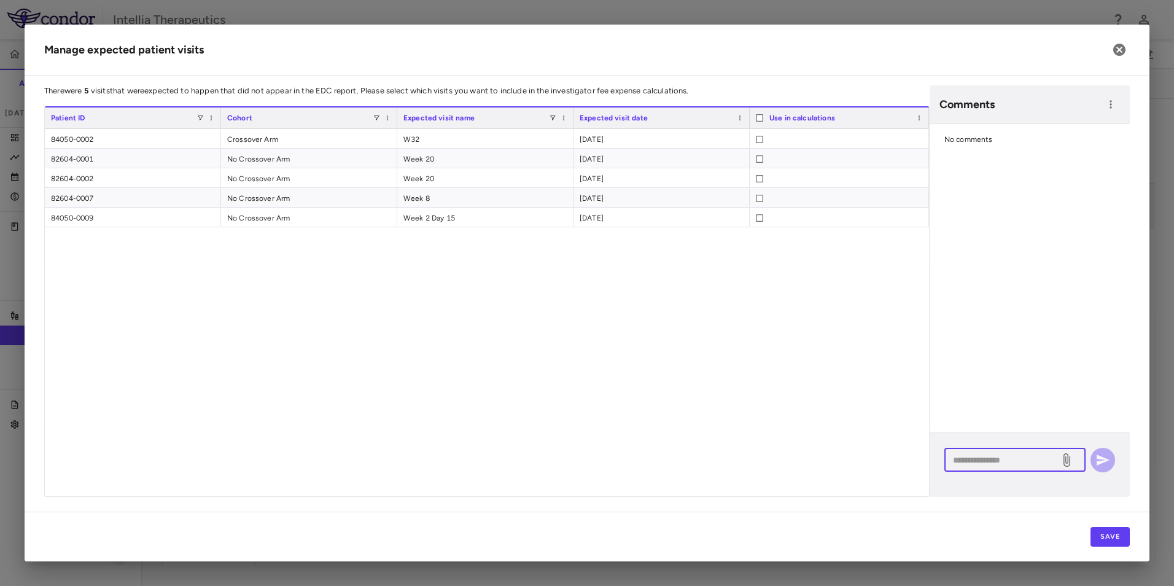
click at [1025, 463] on textarea at bounding box center [1002, 460] width 98 height 14
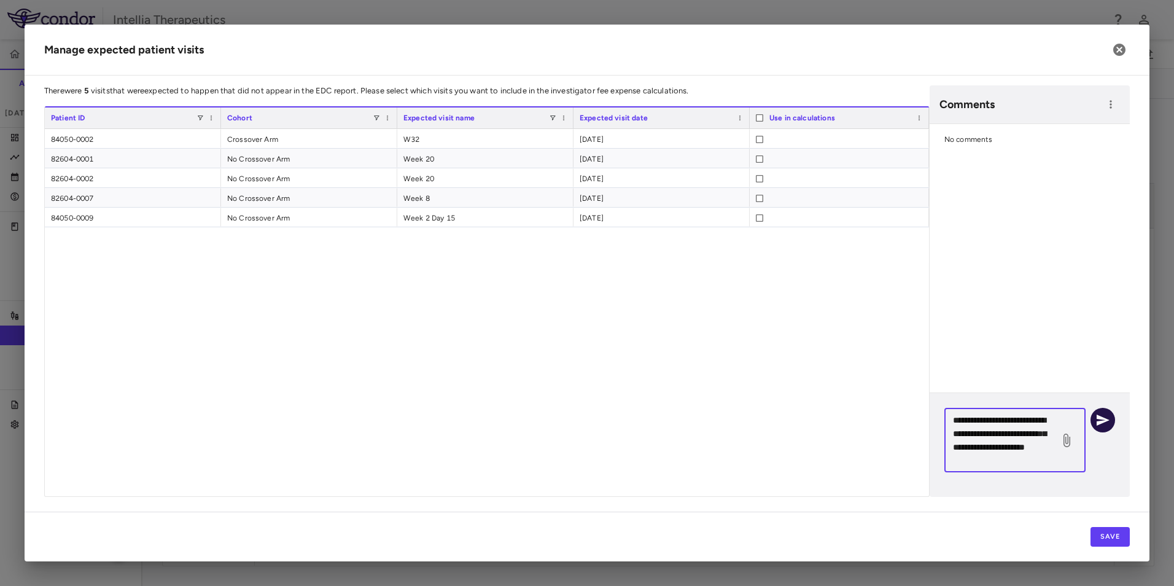
type textarea "**********"
click at [1104, 421] on icon "button" at bounding box center [1103, 419] width 13 height 11
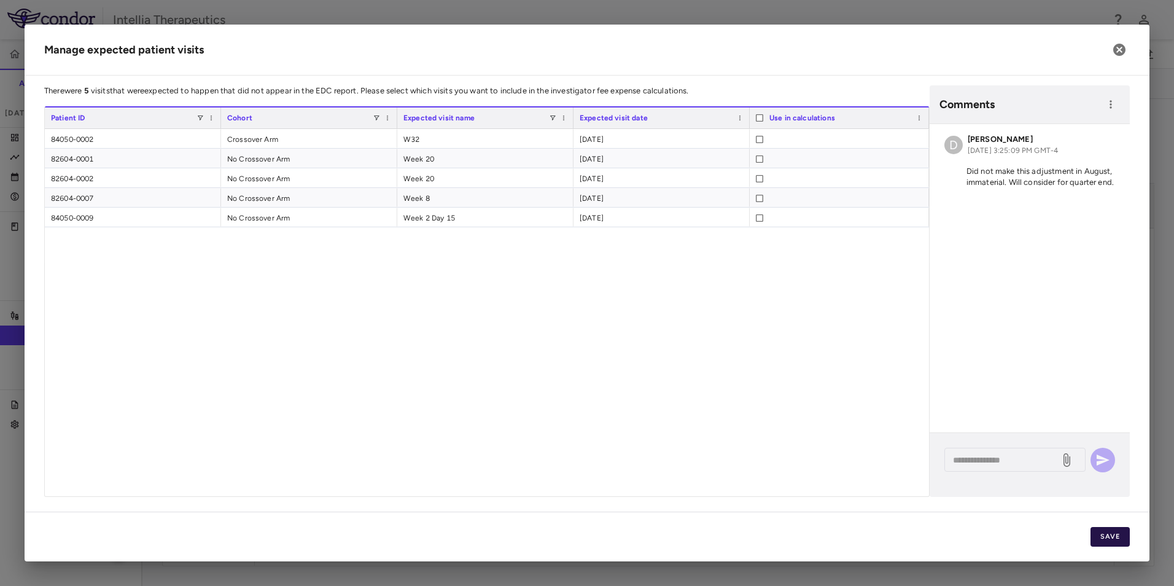
click at [1110, 542] on button "Save" at bounding box center [1110, 537] width 39 height 20
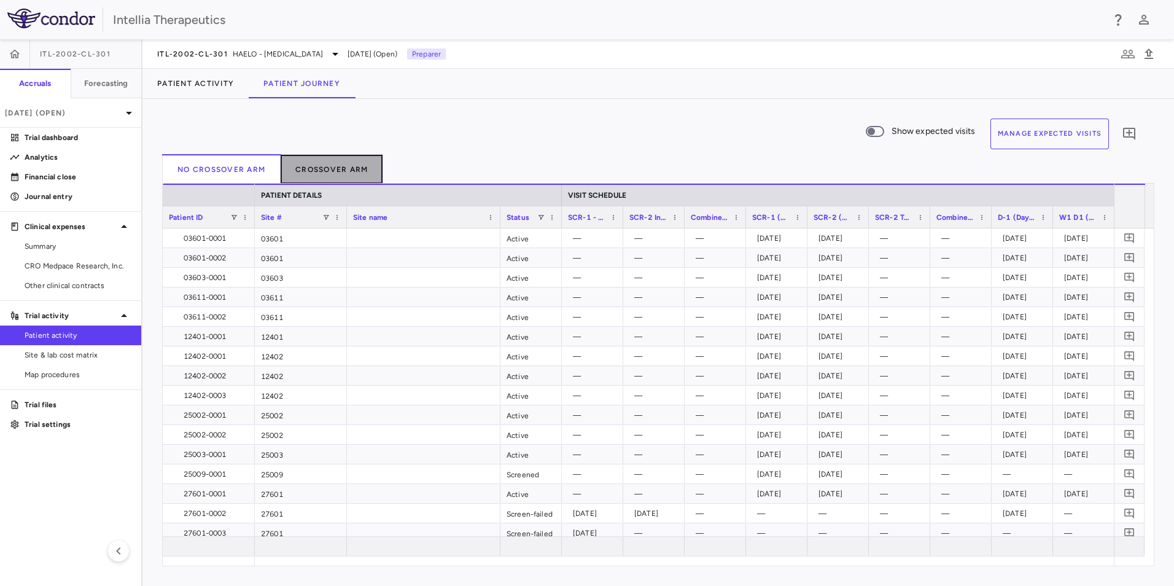
click at [327, 164] on button "Crossover Arm" at bounding box center [332, 168] width 103 height 29
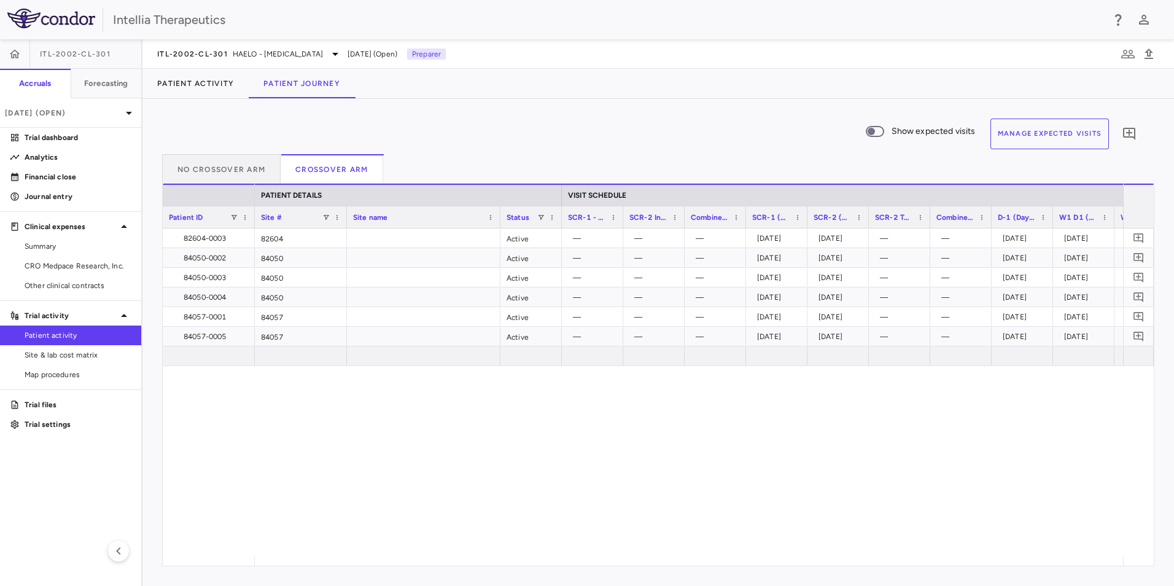
click at [1011, 139] on button "Manage Expected Visits" at bounding box center [1049, 134] width 119 height 31
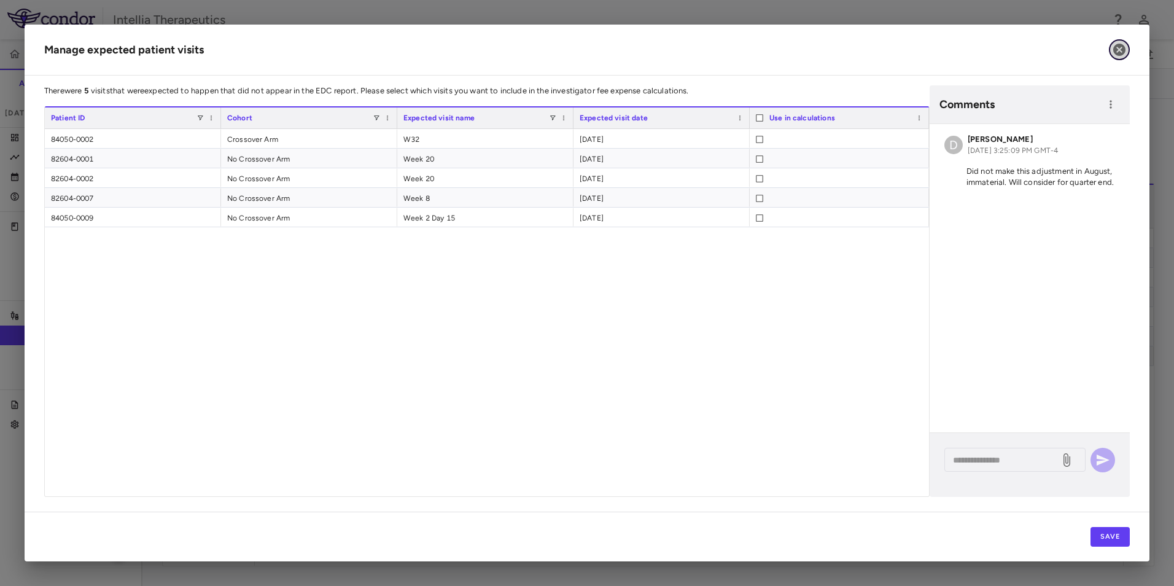
click at [1120, 51] on icon "button" at bounding box center [1119, 49] width 15 height 15
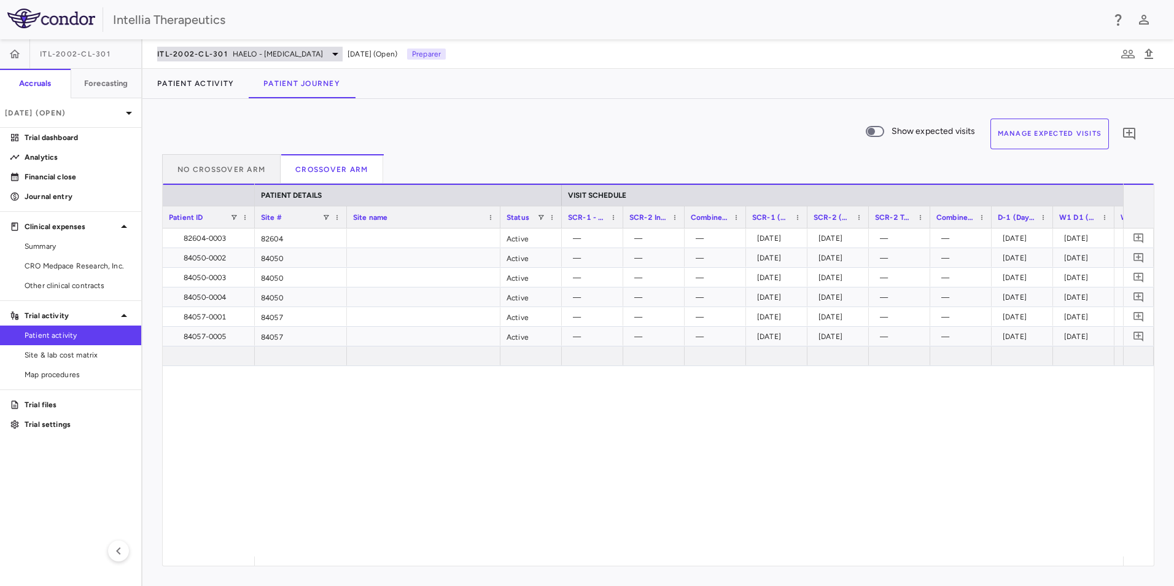
click at [311, 50] on span "HAELO - Hereditary Angioedema" at bounding box center [278, 54] width 90 height 11
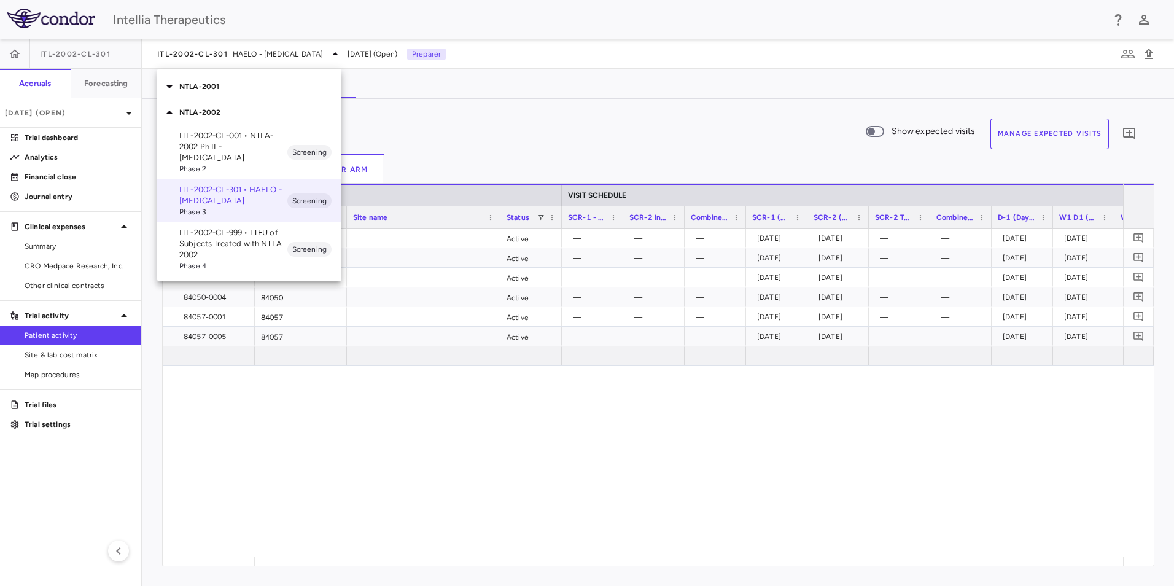
click at [201, 90] on p "NTLA-2001" at bounding box center [260, 86] width 162 height 11
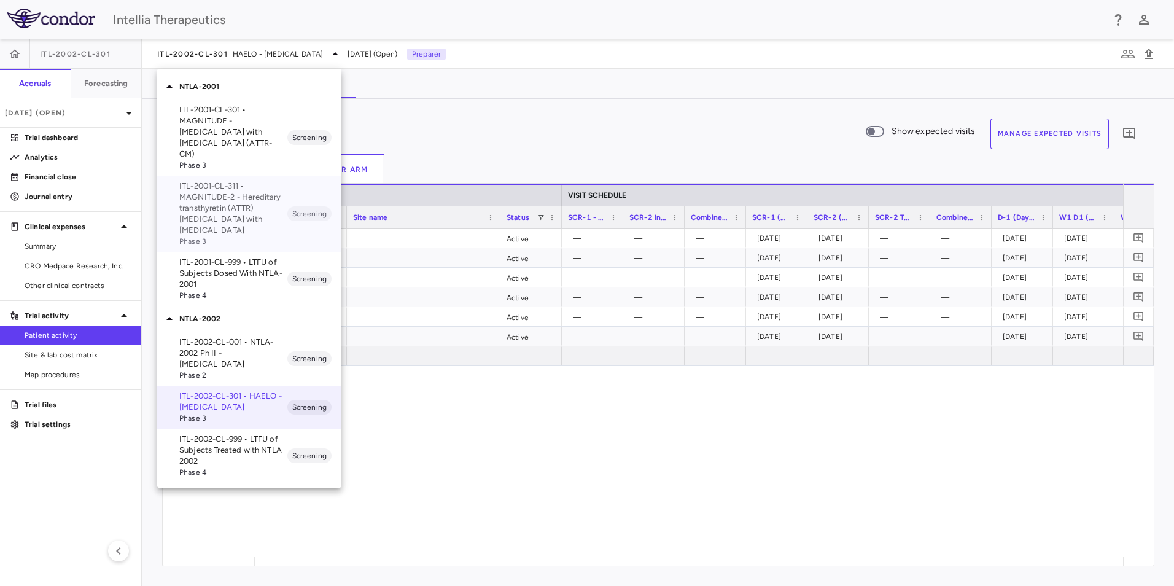
drag, startPoint x: 231, startPoint y: 220, endPoint x: 234, endPoint y: 192, distance: 28.4
click at [231, 219] on p "ITL-2001-CL-311 • MAGNITUDE-2 - Hereditary transthyretin (ATTR) amyloidosis wit…" at bounding box center [233, 208] width 108 height 55
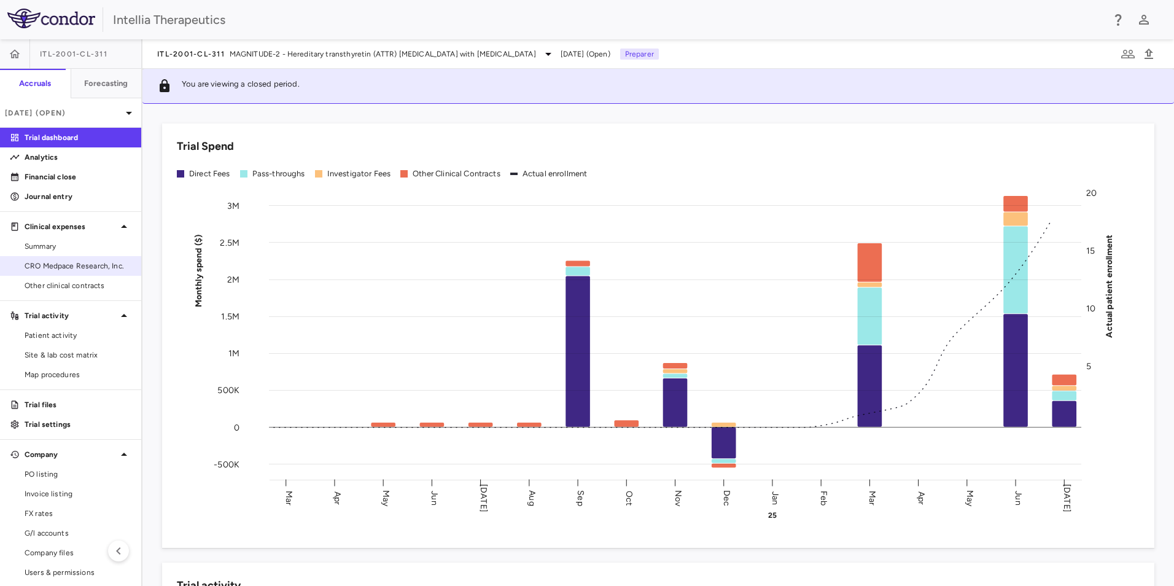
click at [51, 262] on span "CRO Medpace Research, Inc." at bounding box center [78, 265] width 107 height 11
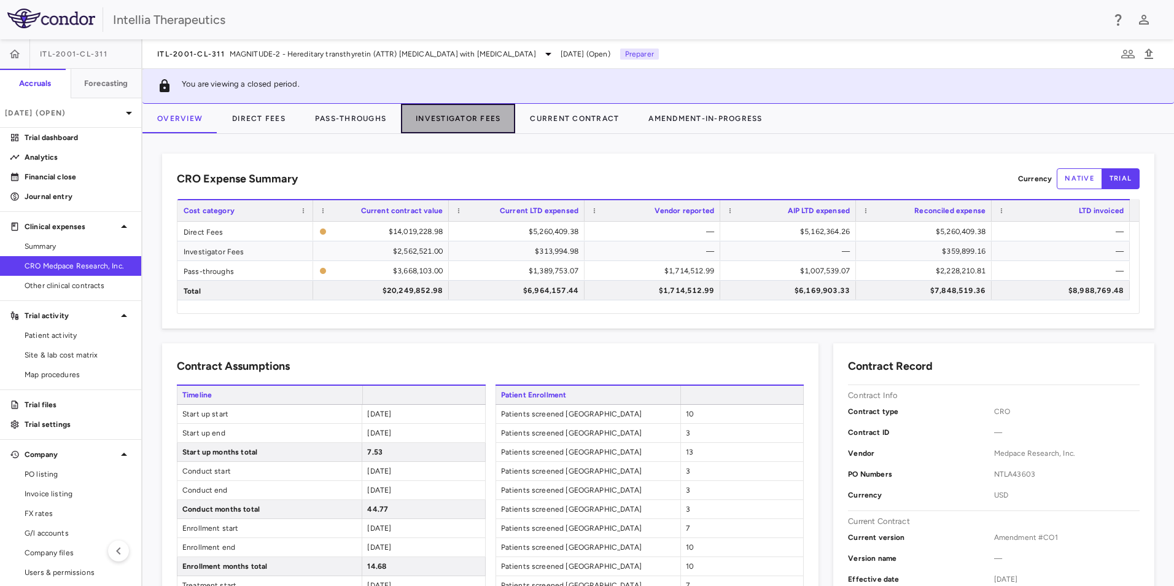
click at [437, 116] on button "Investigator Fees" at bounding box center [458, 118] width 114 height 29
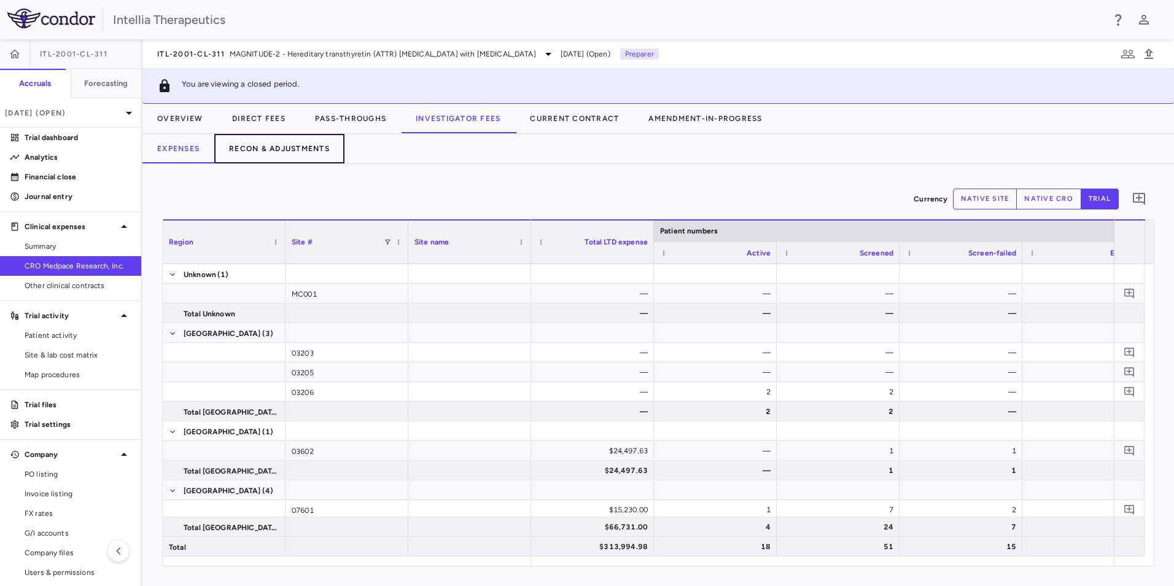
click at [307, 145] on button "Recon & Adjustments" at bounding box center [279, 148] width 130 height 29
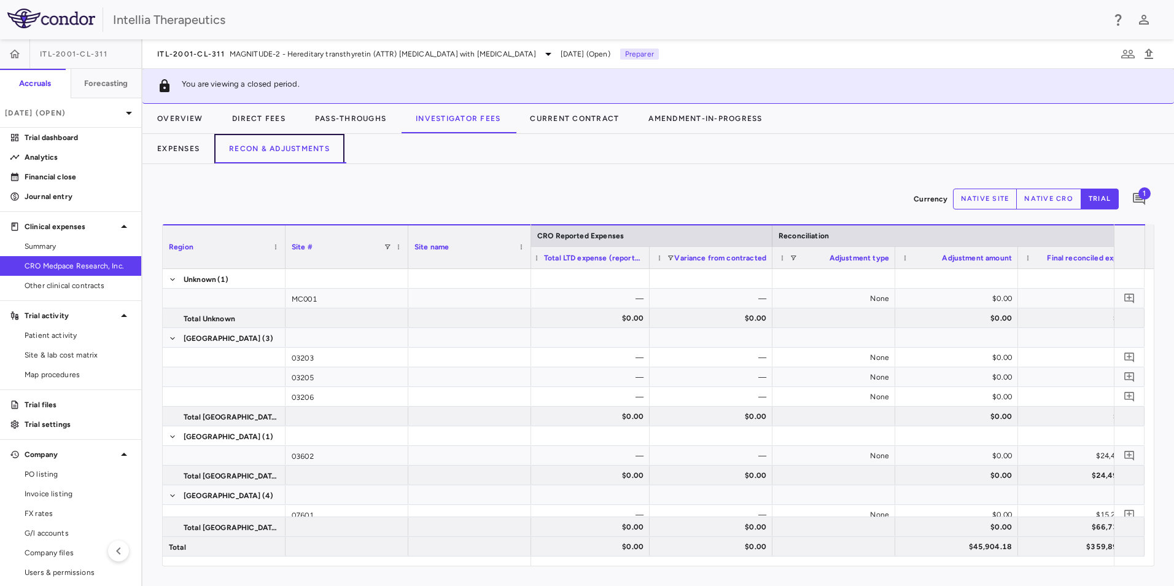
scroll to position [0, 606]
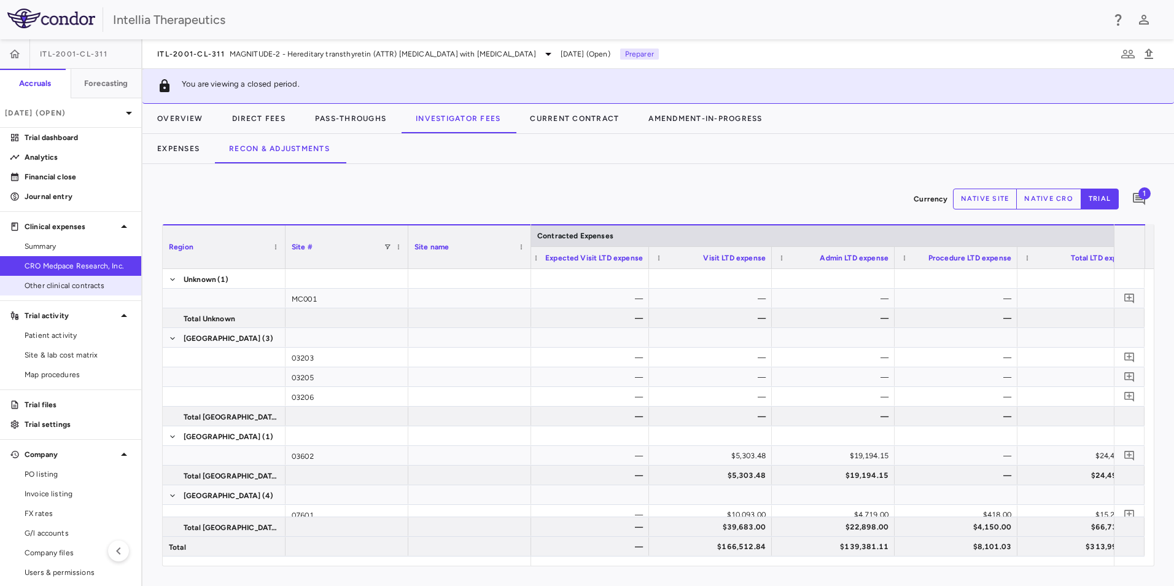
click at [70, 279] on link "Other clinical contracts" at bounding box center [70, 285] width 141 height 18
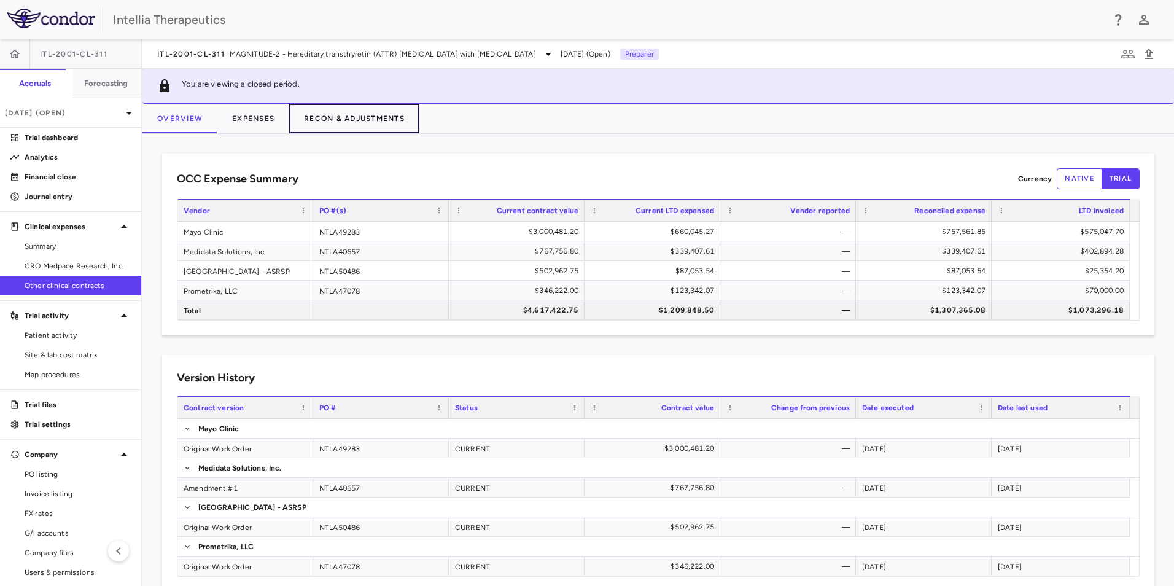
click at [317, 117] on button "Recon & Adjustments" at bounding box center [354, 118] width 130 height 29
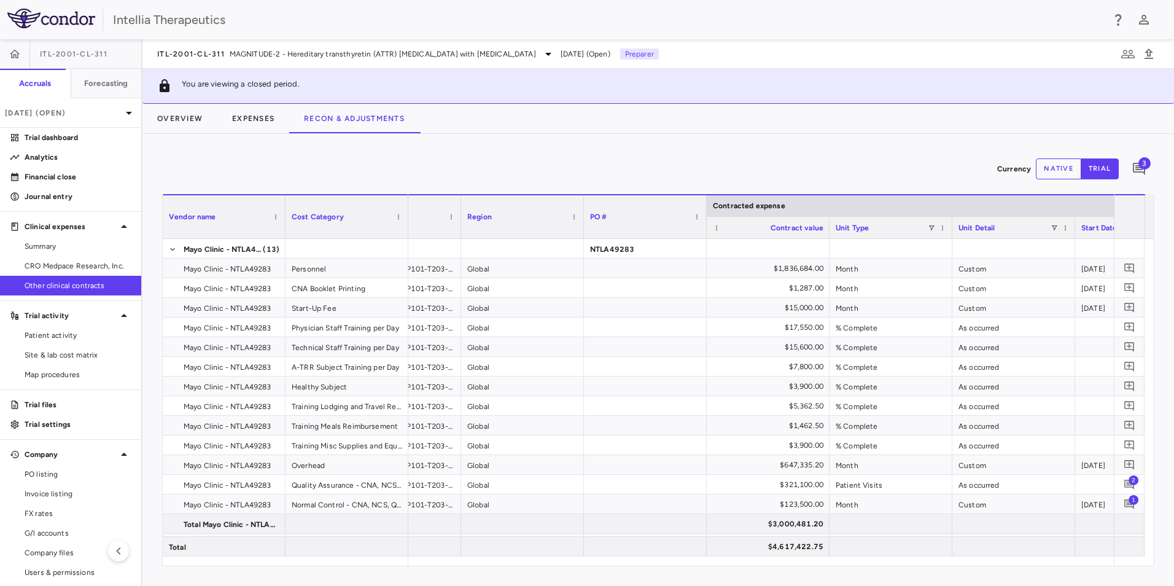
scroll to position [0, 72]
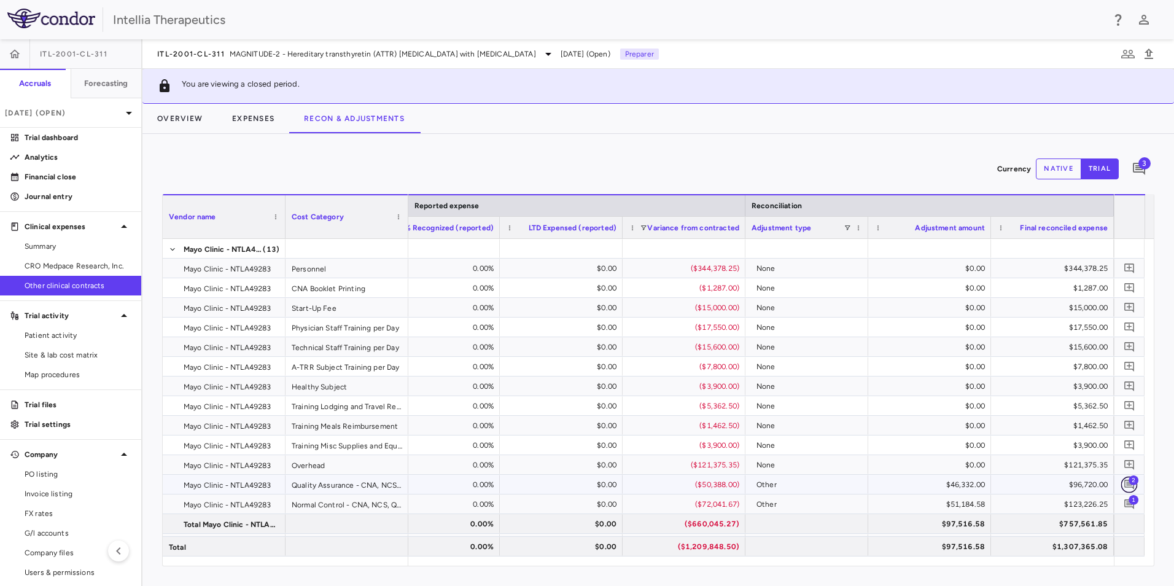
click at [1132, 485] on icon "Add comment" at bounding box center [1129, 485] width 10 height 10
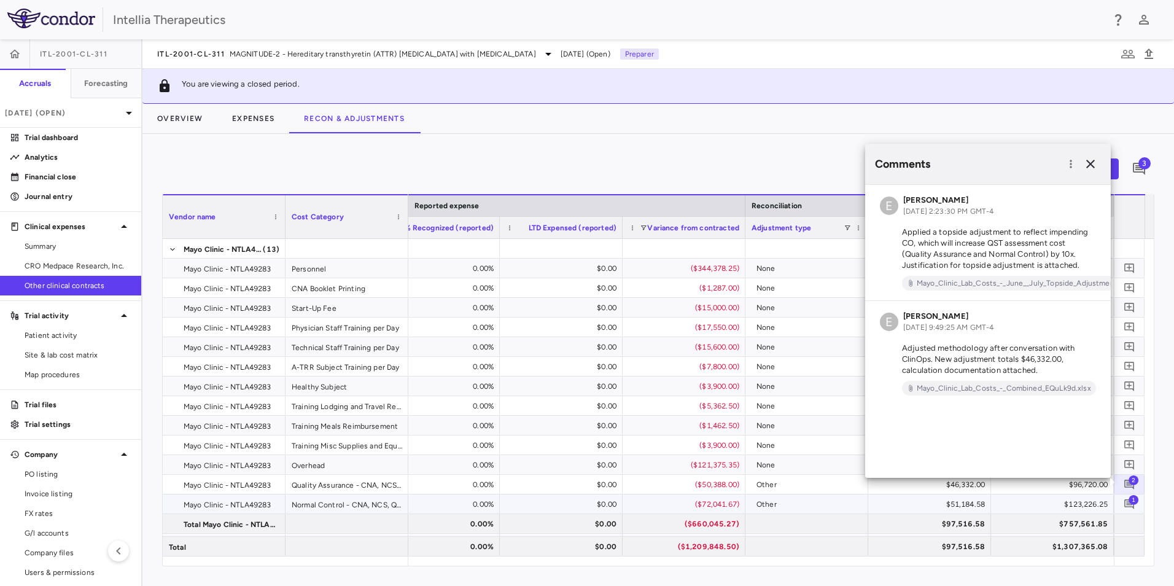
click at [1135, 499] on span "1" at bounding box center [1134, 499] width 10 height 10
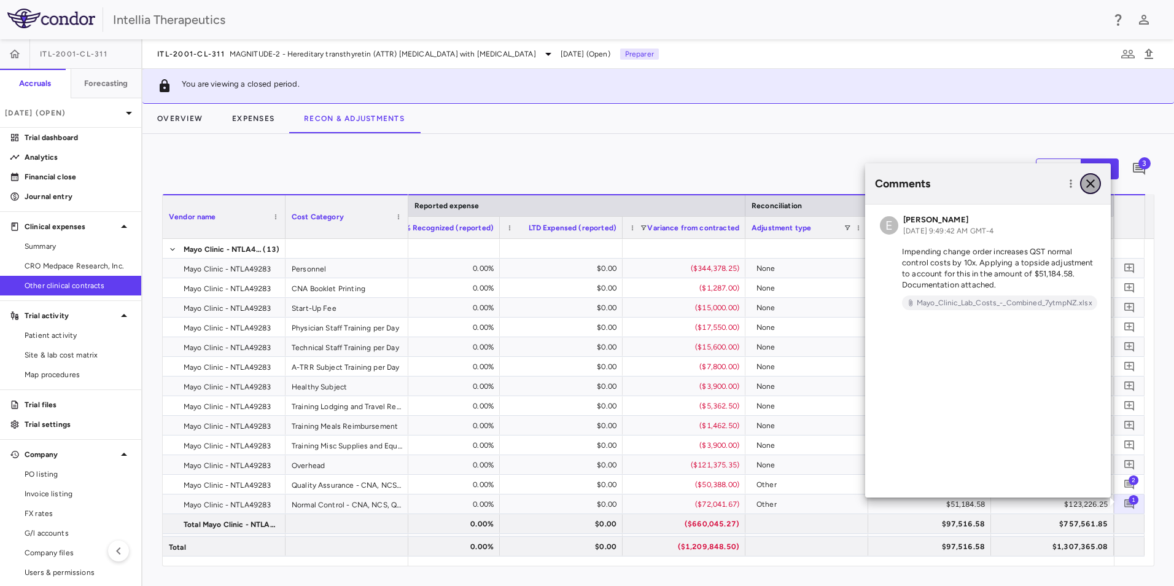
click at [1092, 184] on icon "button" at bounding box center [1090, 183] width 15 height 15
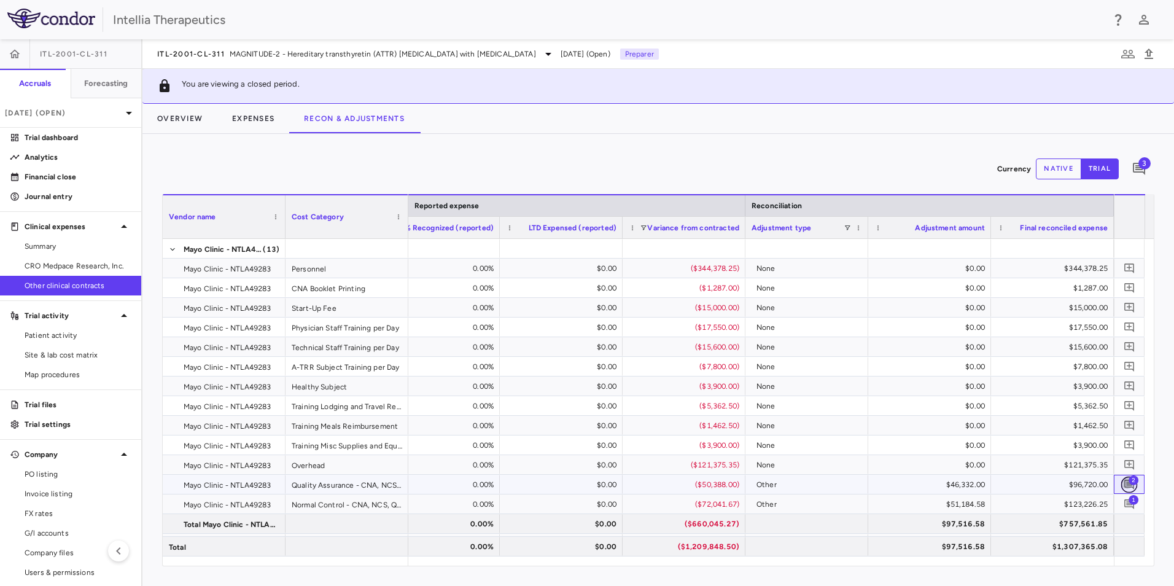
drag, startPoint x: 1128, startPoint y: 487, endPoint x: 1119, endPoint y: 488, distance: 8.7
click at [1128, 488] on icon "Add comment" at bounding box center [1130, 484] width 12 height 12
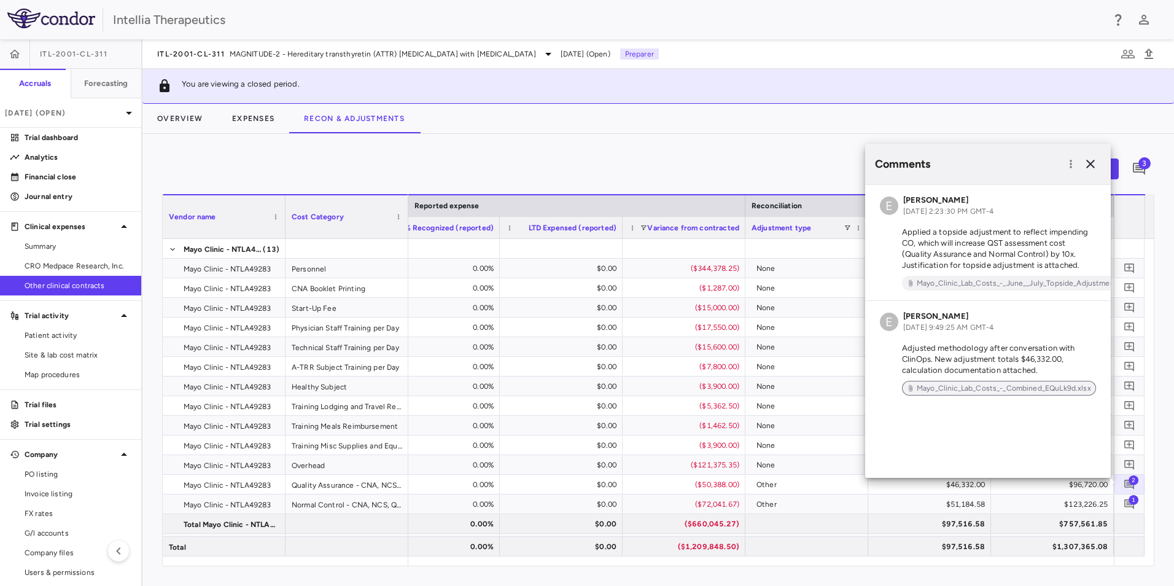
click at [968, 384] on span "Mayo_Clinic_Lab_Costs_-_Combined_EQuLk9d.xlsx" at bounding box center [1004, 388] width 184 height 11
click at [1095, 164] on icon "button" at bounding box center [1090, 164] width 15 height 15
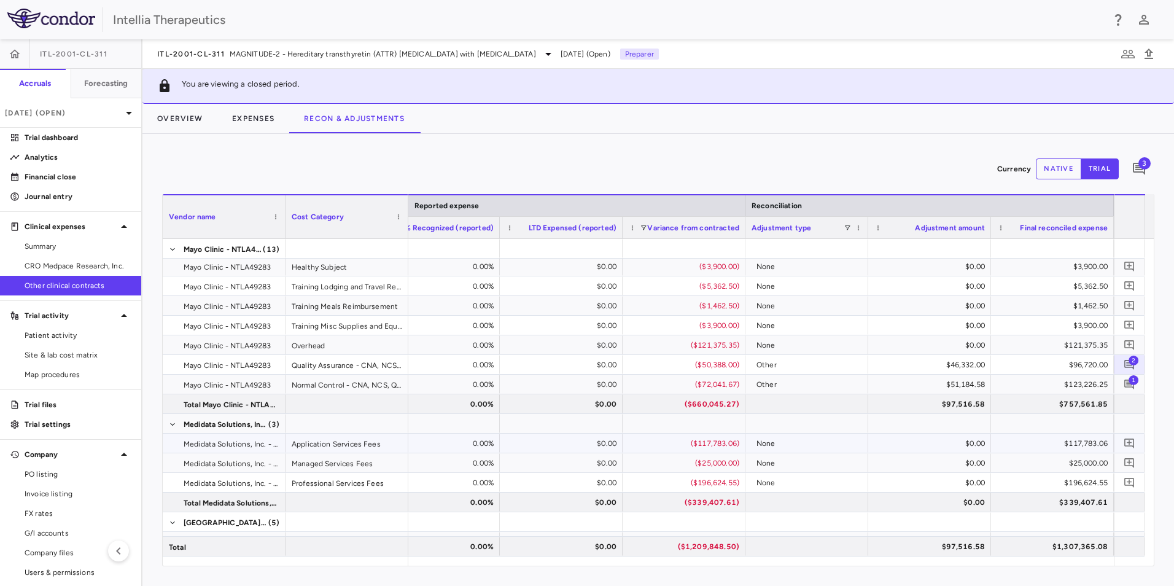
scroll to position [123, 0]
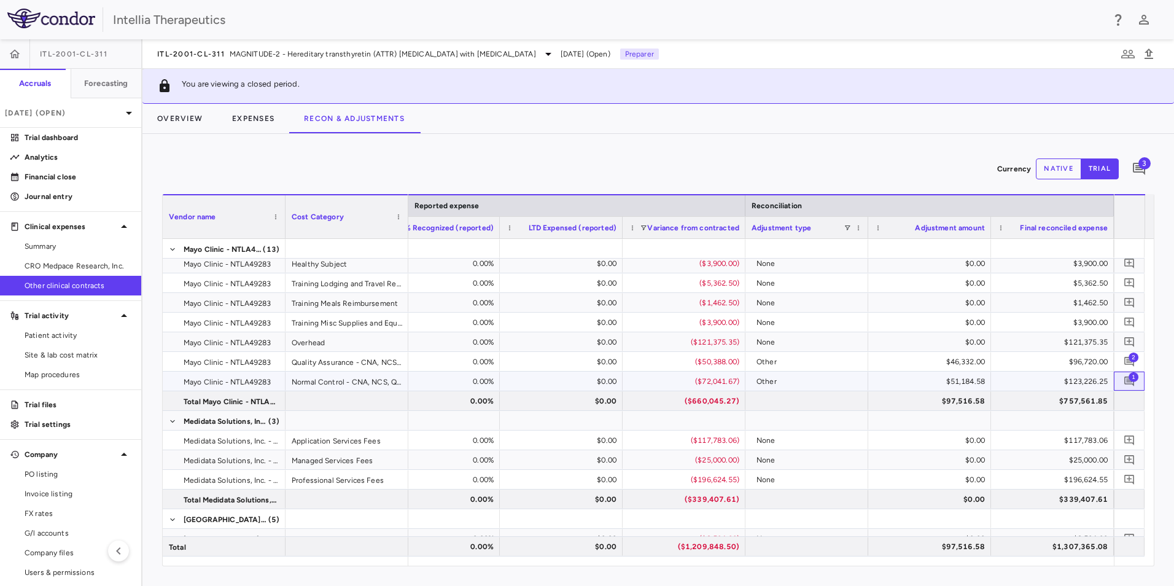
click at [1135, 375] on span "1" at bounding box center [1134, 376] width 10 height 10
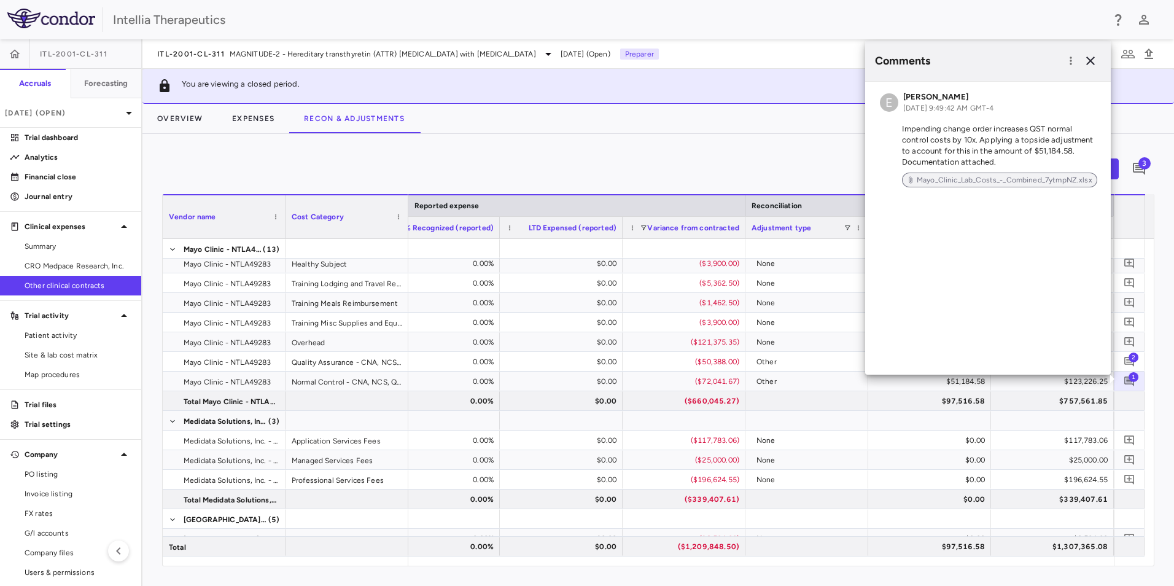
click at [1003, 184] on span "Mayo_Clinic_Lab_Costs_-_Combined_7ytmpNZ.xlsx" at bounding box center [1004, 179] width 185 height 11
click at [1086, 60] on icon "button" at bounding box center [1090, 60] width 15 height 15
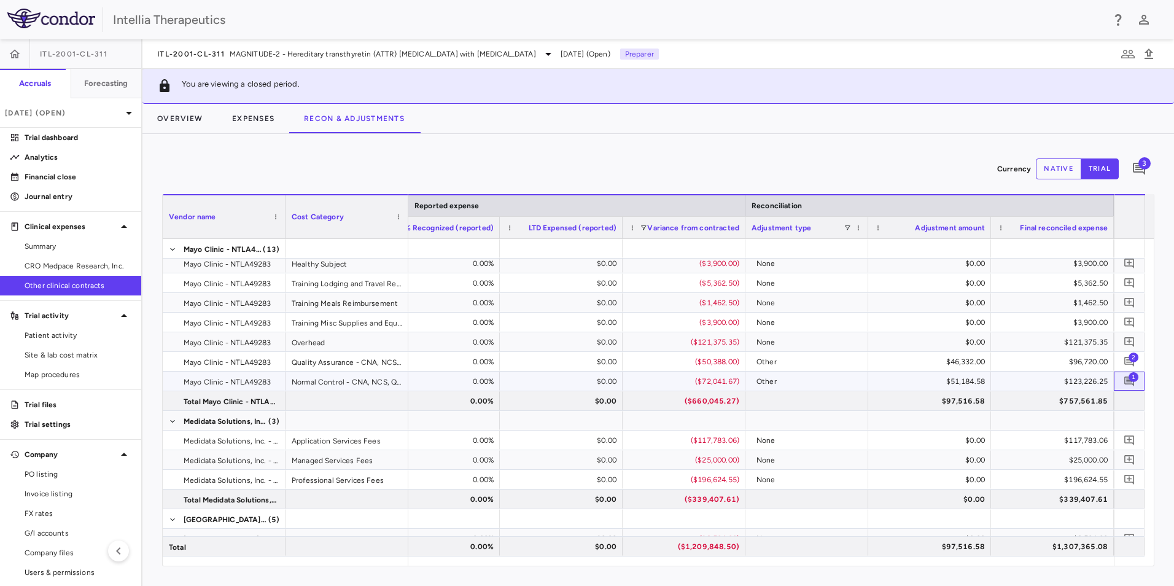
click at [1132, 379] on span "1" at bounding box center [1134, 376] width 10 height 10
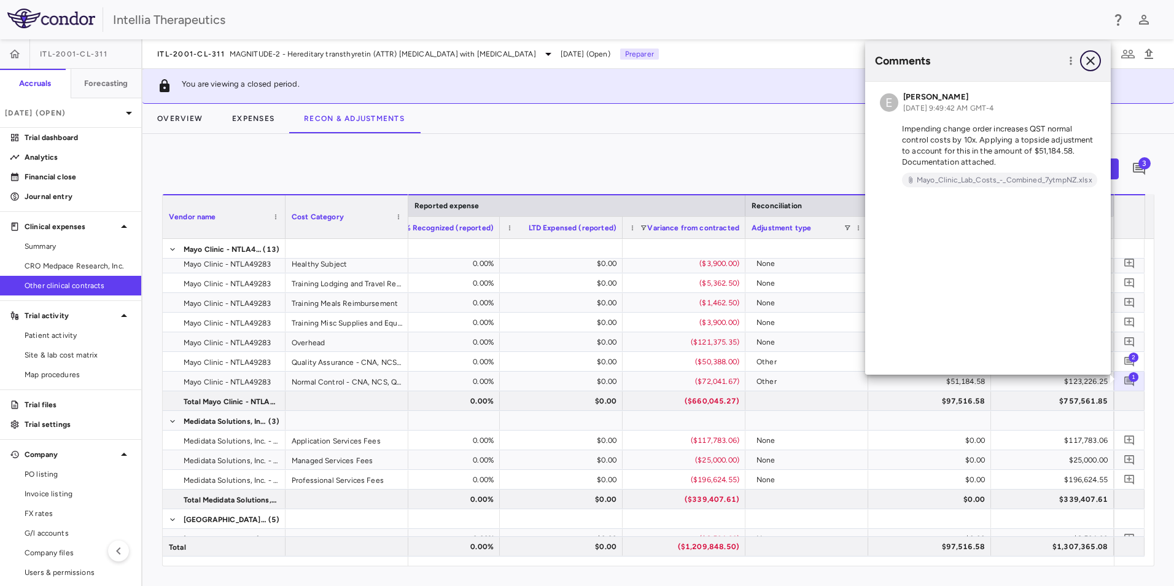
click at [1090, 63] on icon "button" at bounding box center [1090, 60] width 15 height 15
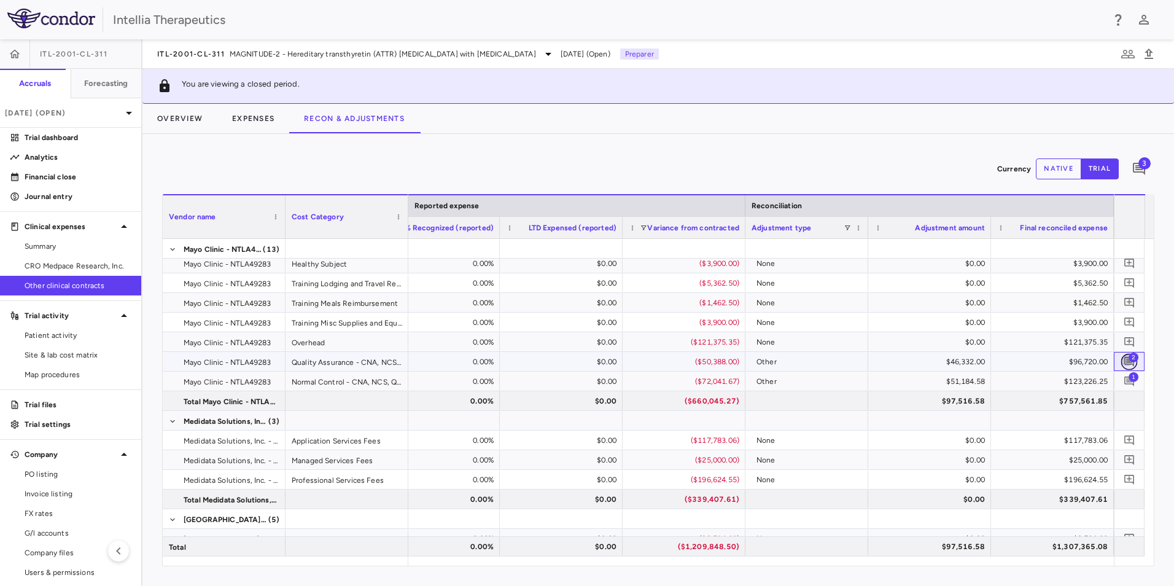
click at [1134, 364] on icon "Add comment" at bounding box center [1130, 362] width 12 height 12
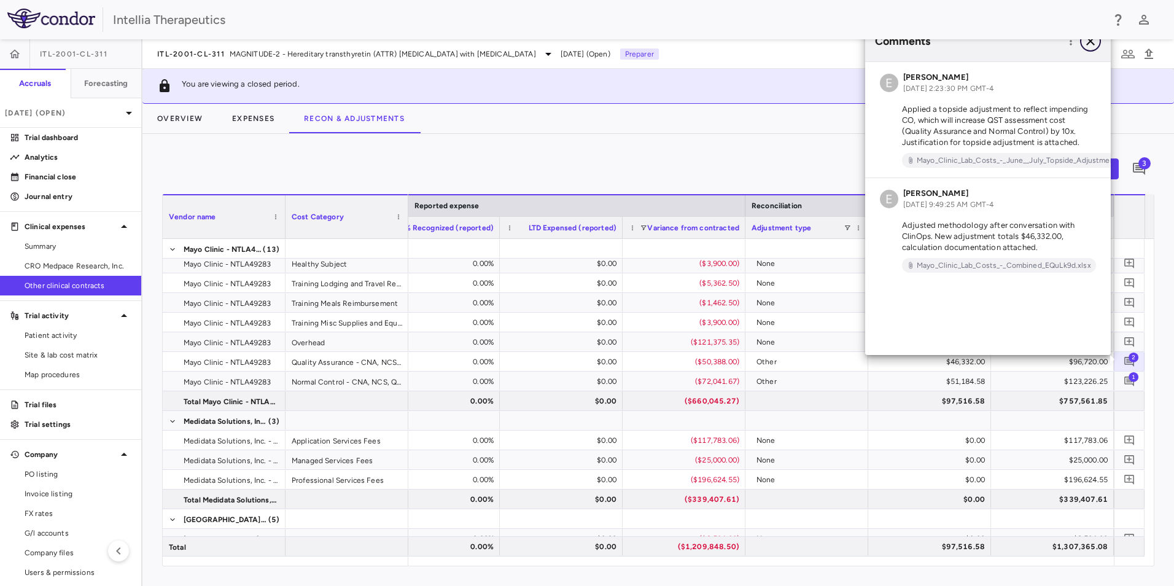
click at [1091, 44] on icon "button" at bounding box center [1090, 41] width 15 height 15
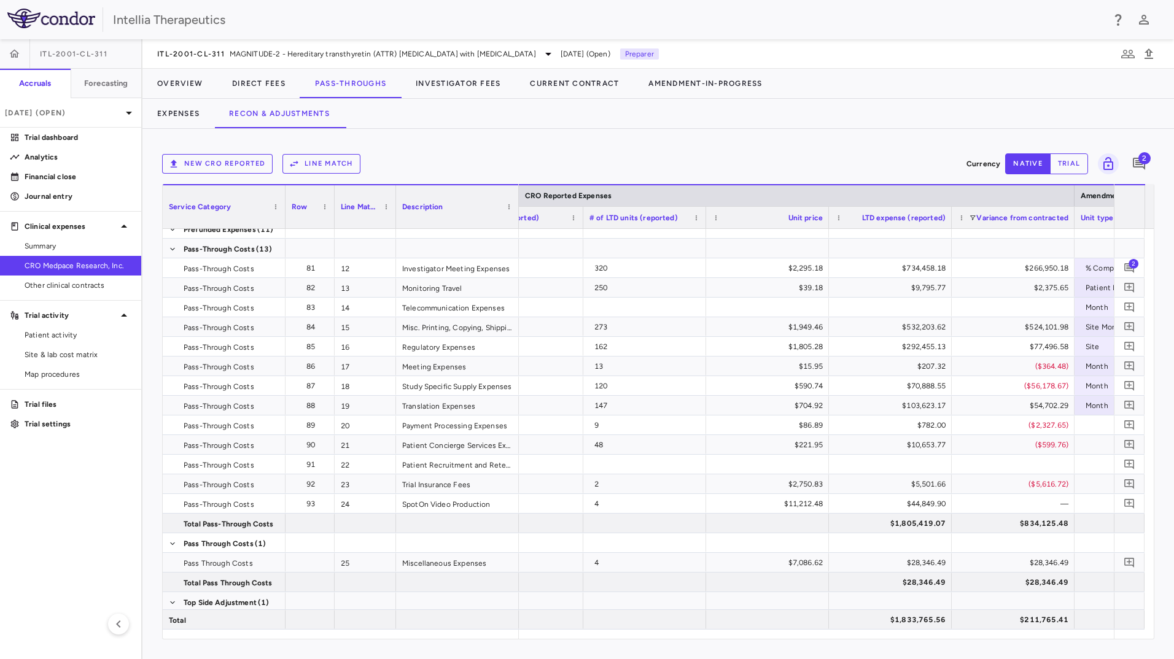
scroll to position [0, 1358]
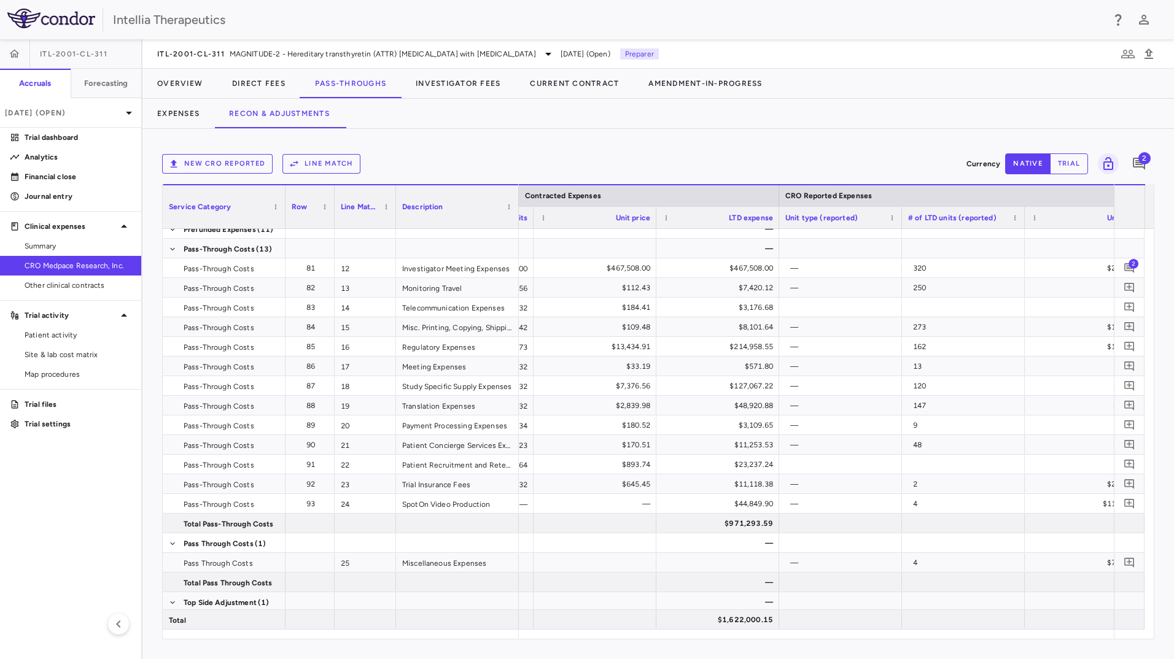
click at [708, 218] on div "LTD expense" at bounding box center [723, 217] width 99 height 15
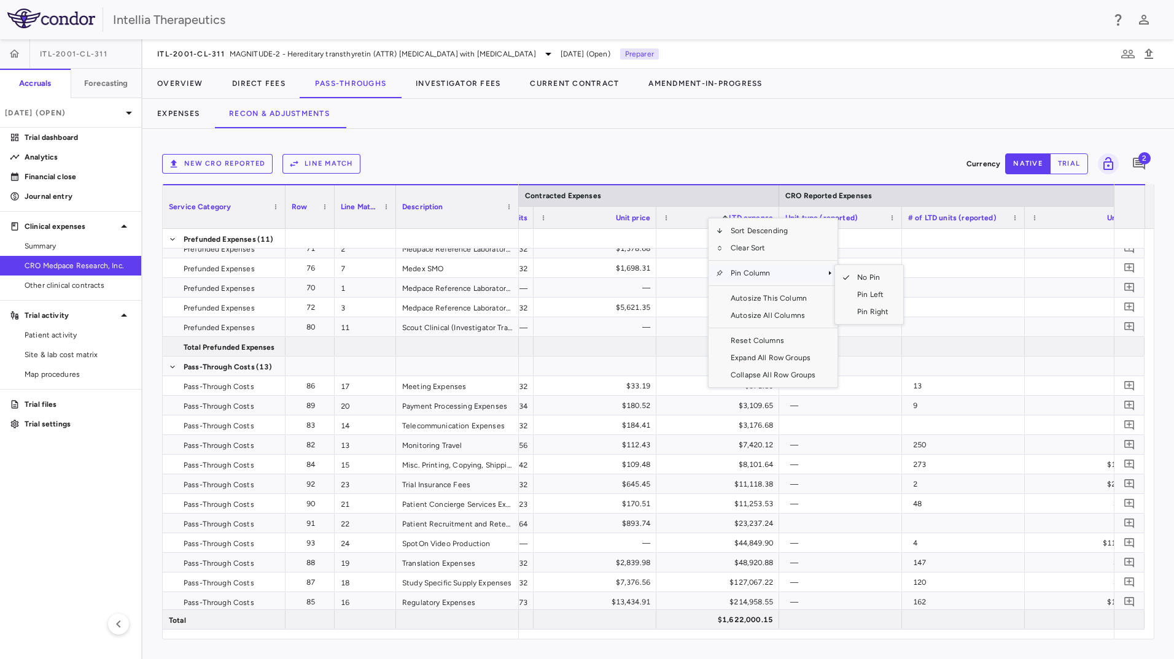
click at [764, 274] on span "Pin Column" at bounding box center [772, 273] width 99 height 17
click at [863, 295] on span "Pin Left" at bounding box center [873, 294] width 46 height 17
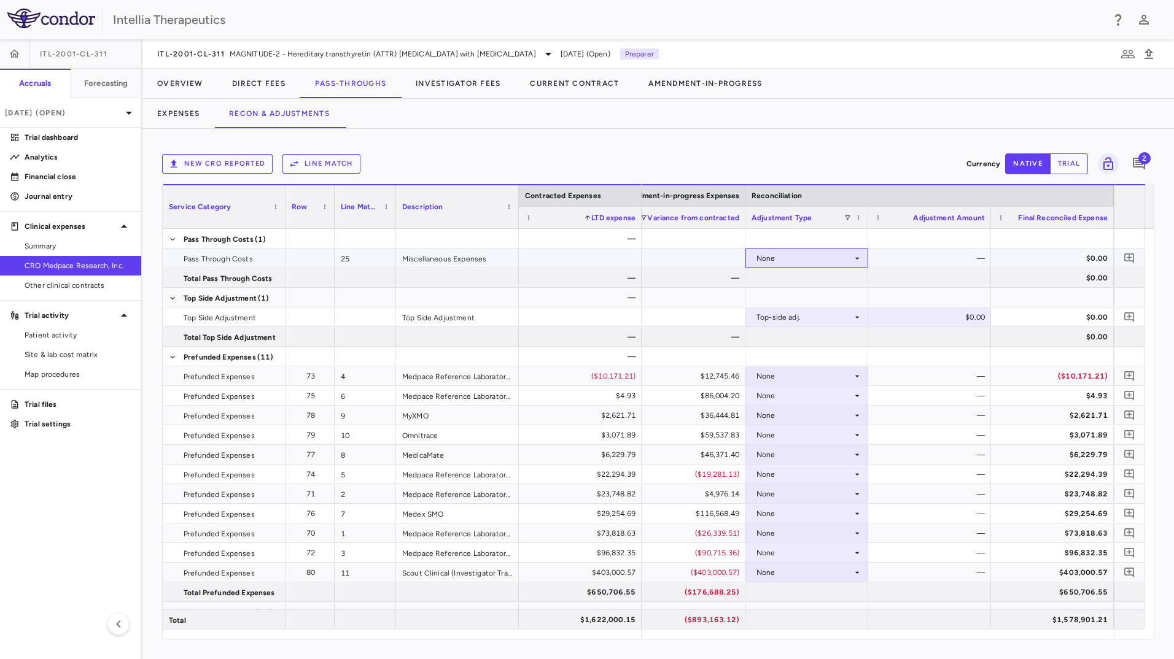
click at [814, 262] on div "None" at bounding box center [805, 259] width 96 height 20
click at [809, 303] on div "CRO Reported" at bounding box center [800, 300] width 58 height 11
click at [1122, 253] on button "button" at bounding box center [1129, 258] width 17 height 17
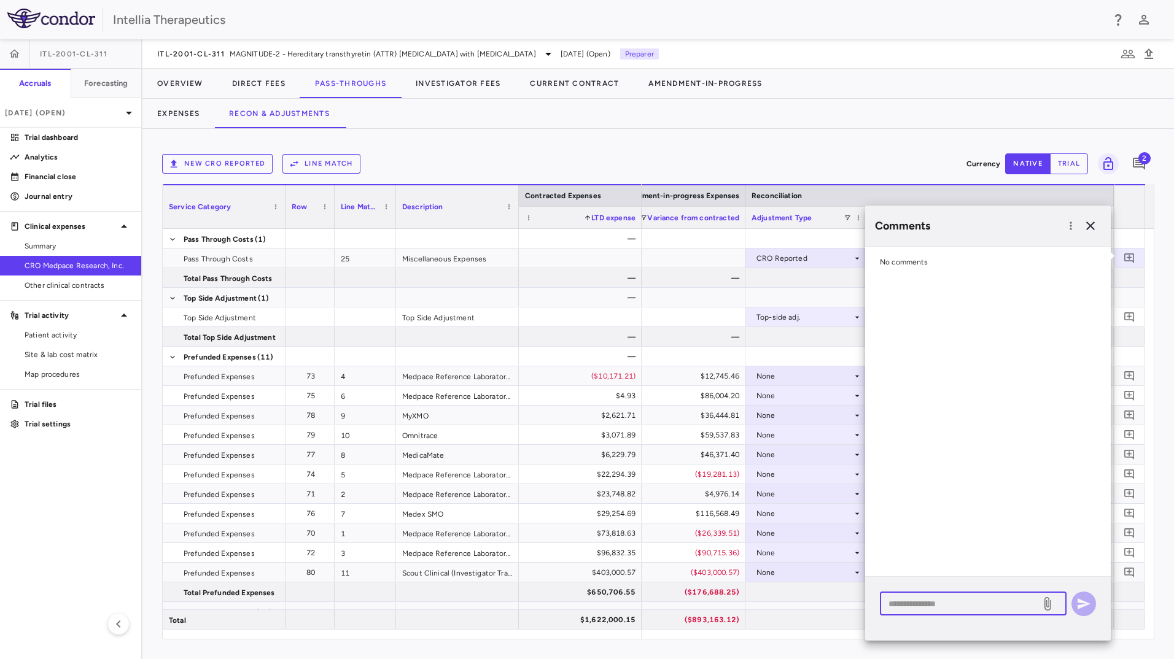
click at [928, 599] on textarea at bounding box center [961, 604] width 144 height 14
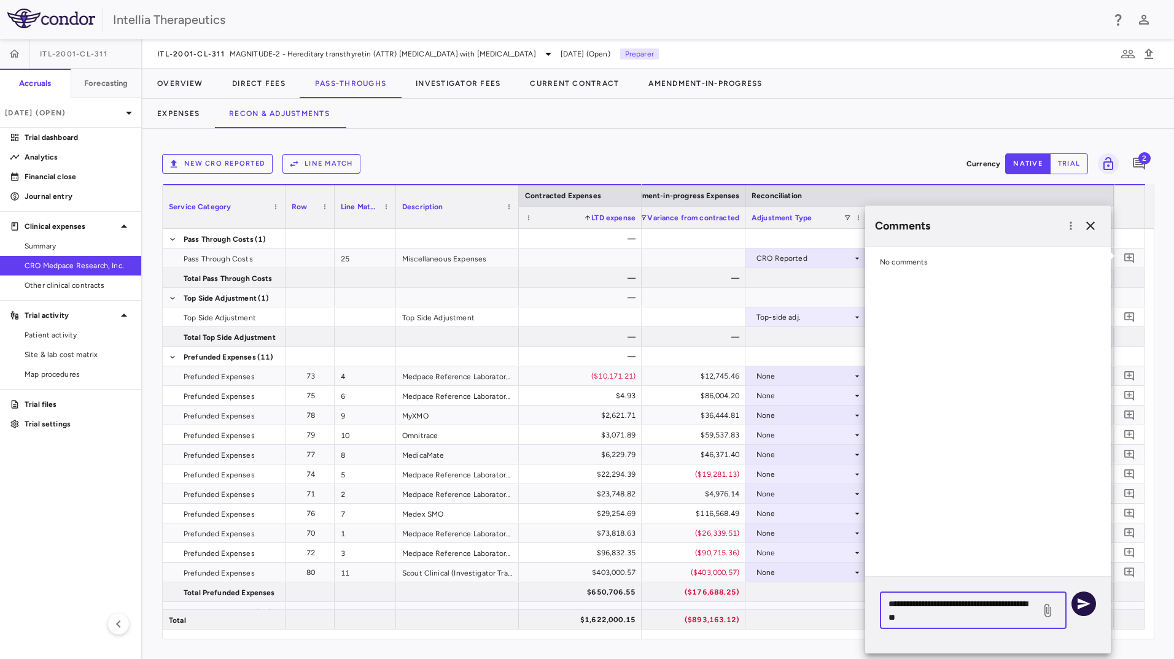
type textarea "**********"
click at [1083, 603] on icon "button" at bounding box center [1084, 604] width 13 height 11
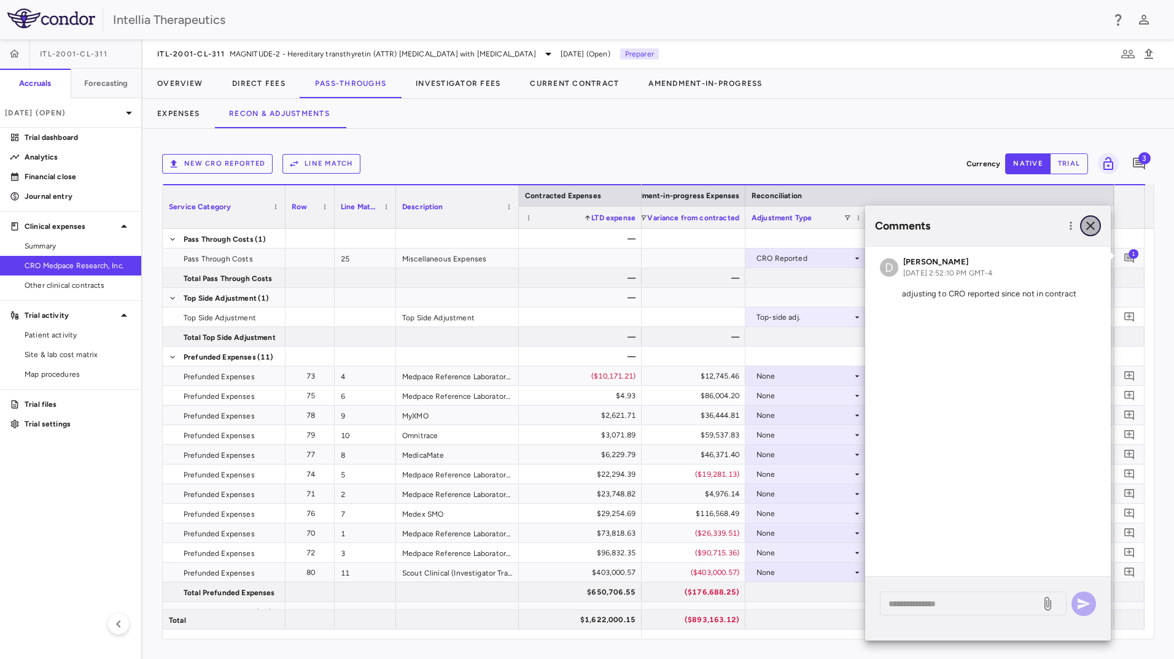
drag, startPoint x: 1087, startPoint y: 226, endPoint x: 1072, endPoint y: 246, distance: 25.1
click at [1087, 228] on icon "button" at bounding box center [1090, 226] width 15 height 15
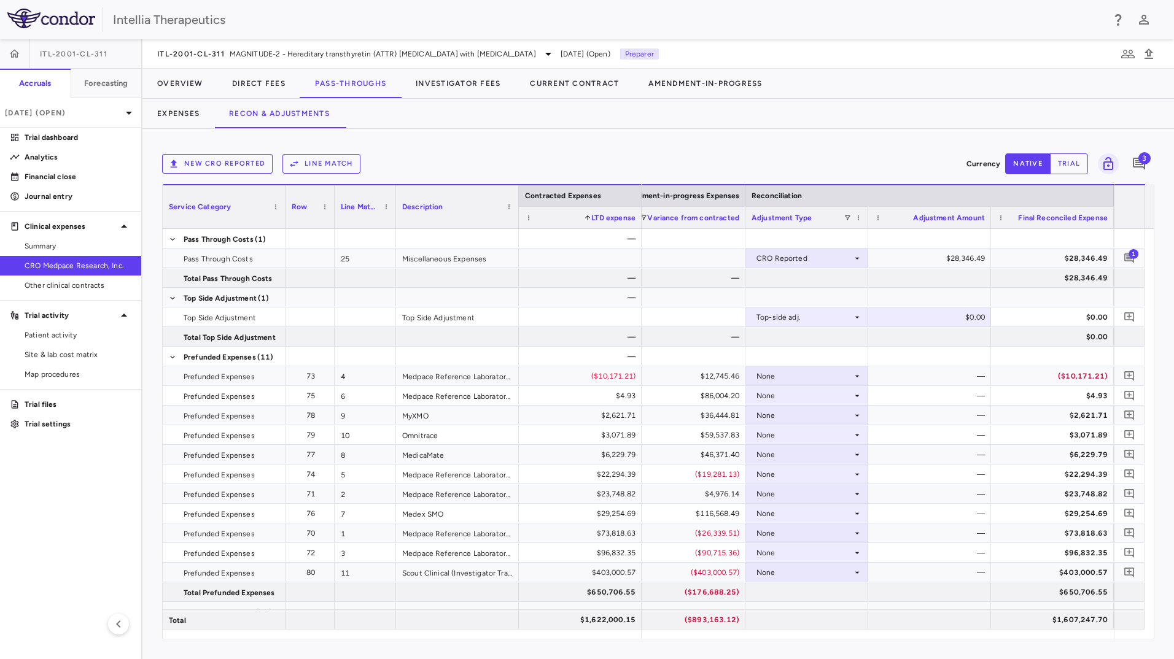
click at [303, 205] on span "Row" at bounding box center [299, 207] width 15 height 9
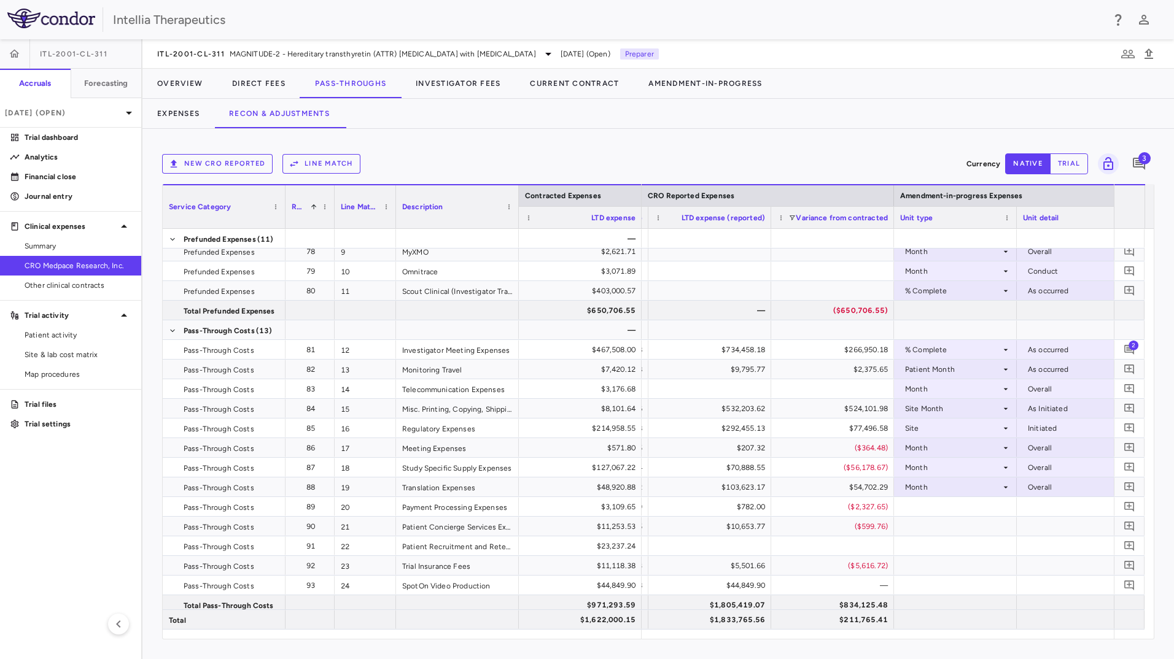
drag, startPoint x: 898, startPoint y: 641, endPoint x: 904, endPoint y: 639, distance: 7.0
click at [929, 637] on div "New CRO reported Line Match Currency native trial 3 Press ENTER to sort. Press …" at bounding box center [658, 394] width 1032 height 531
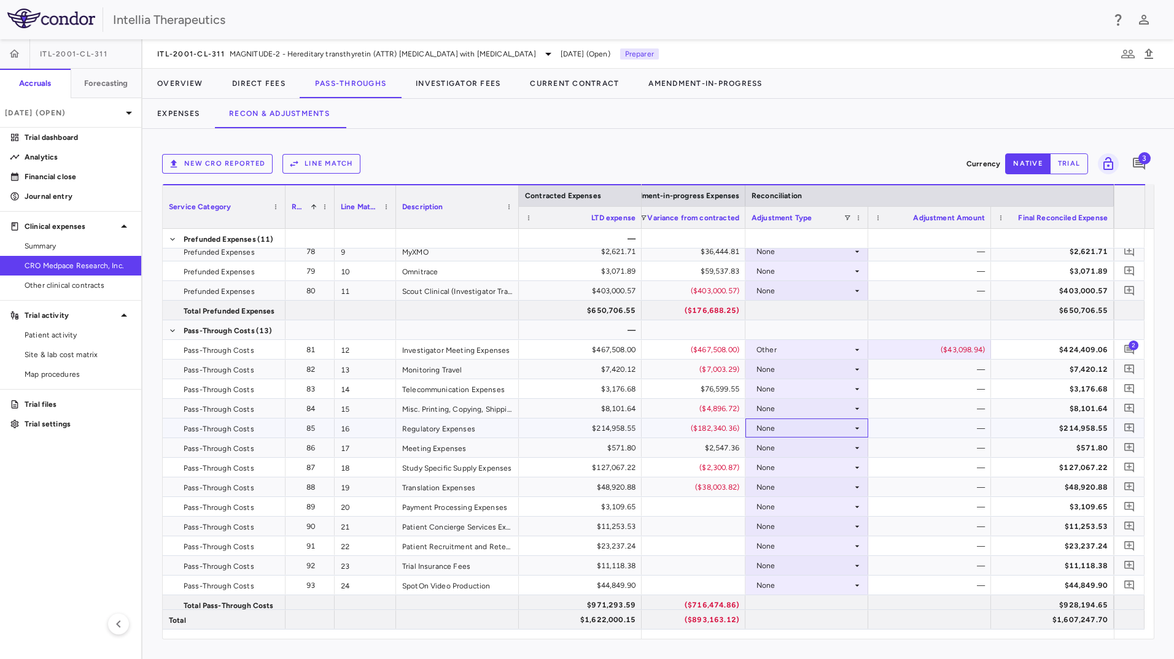
click at [825, 433] on div "None" at bounding box center [805, 429] width 96 height 20
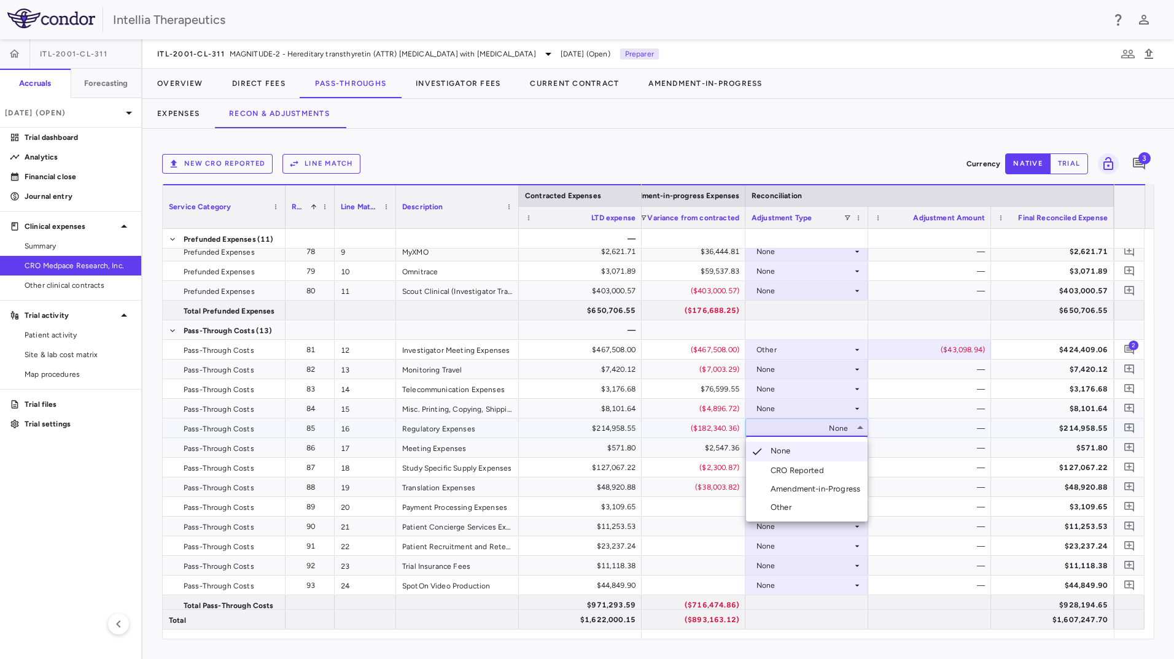
click at [818, 470] on div "CRO Reported" at bounding box center [800, 470] width 58 height 11
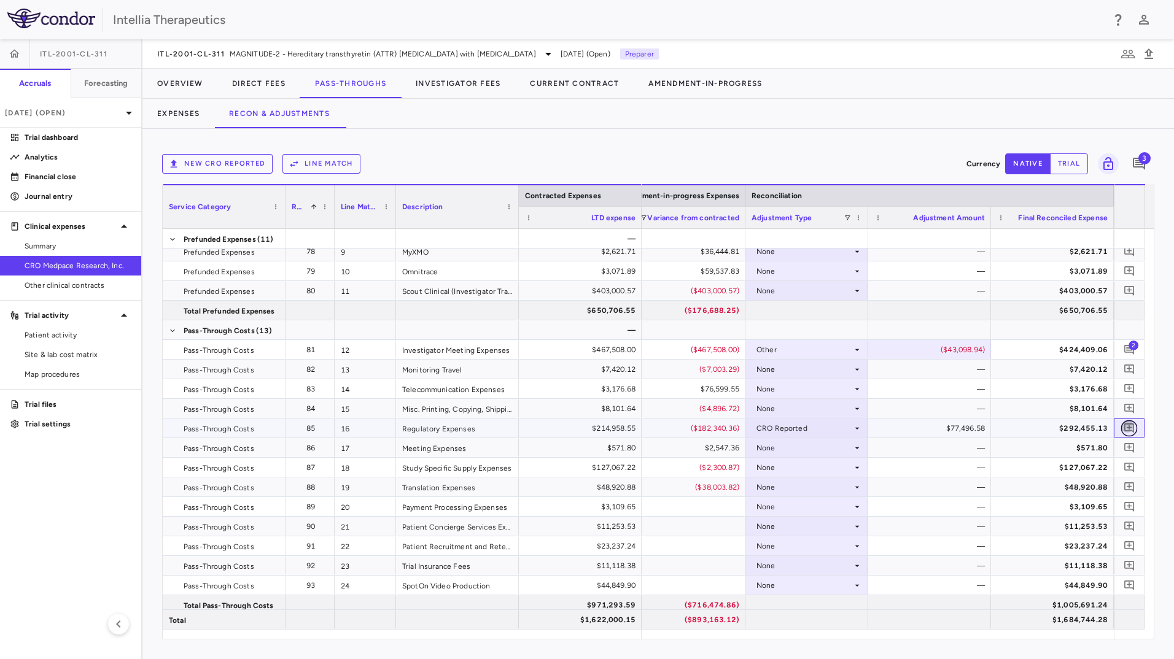
click at [1126, 426] on icon "Add comment" at bounding box center [1130, 428] width 12 height 12
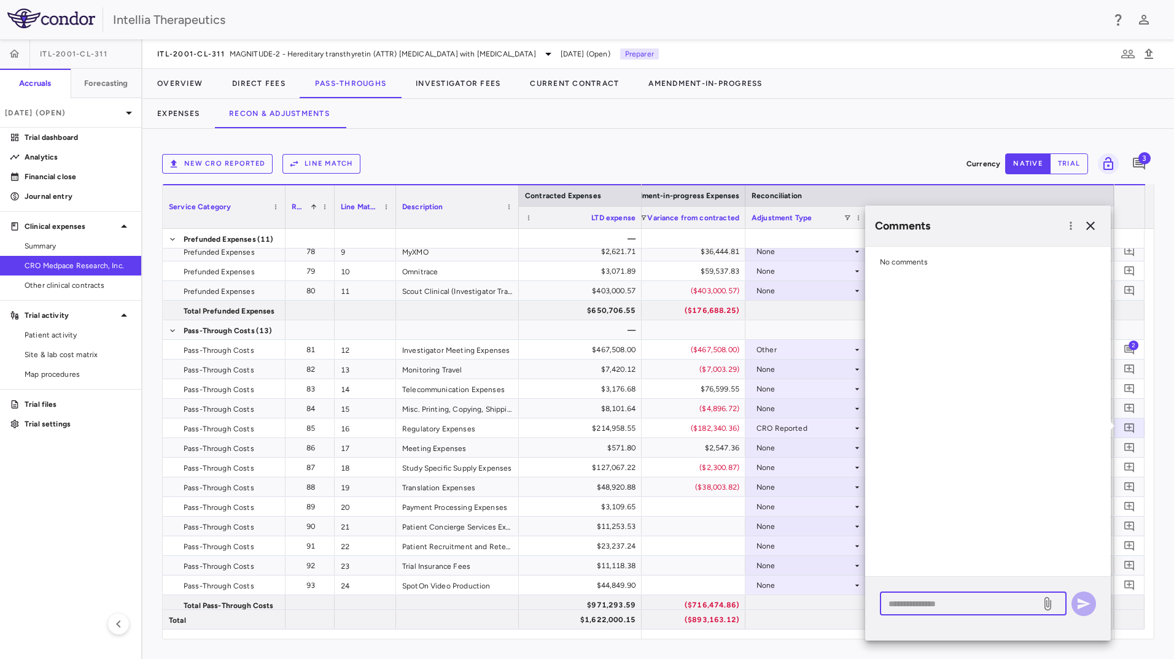
click at [925, 604] on textarea at bounding box center [961, 604] width 144 height 14
paste textarea "**********"
type textarea "**********"
click at [1078, 610] on icon "button" at bounding box center [1083, 604] width 15 height 15
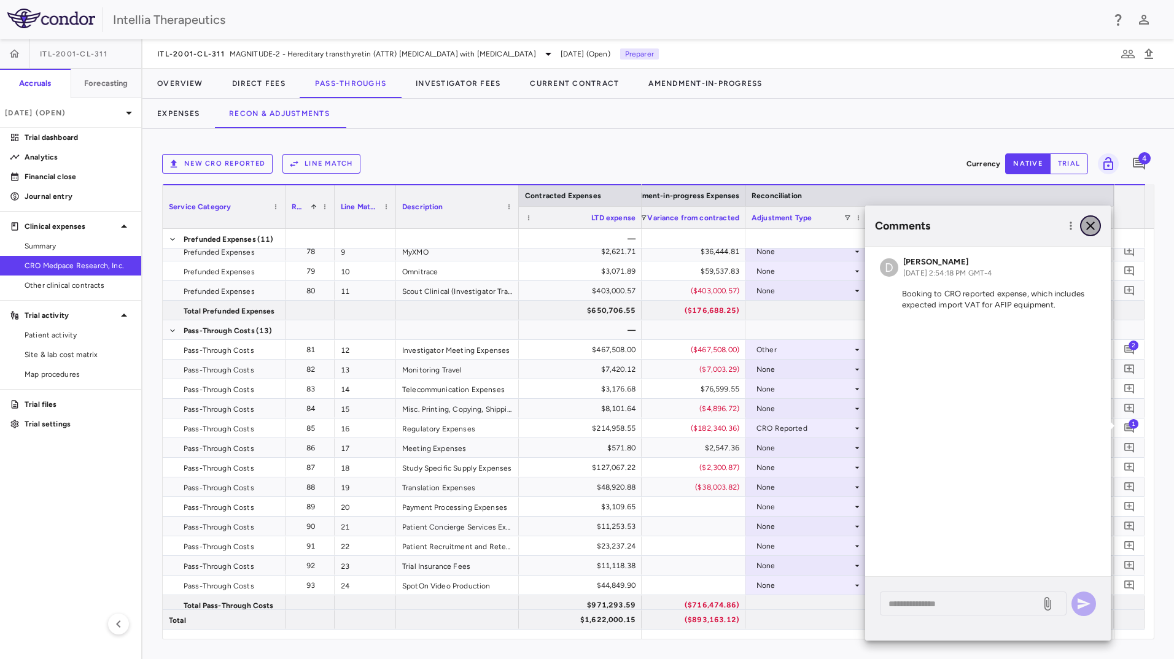
click at [1096, 220] on icon "button" at bounding box center [1090, 226] width 15 height 15
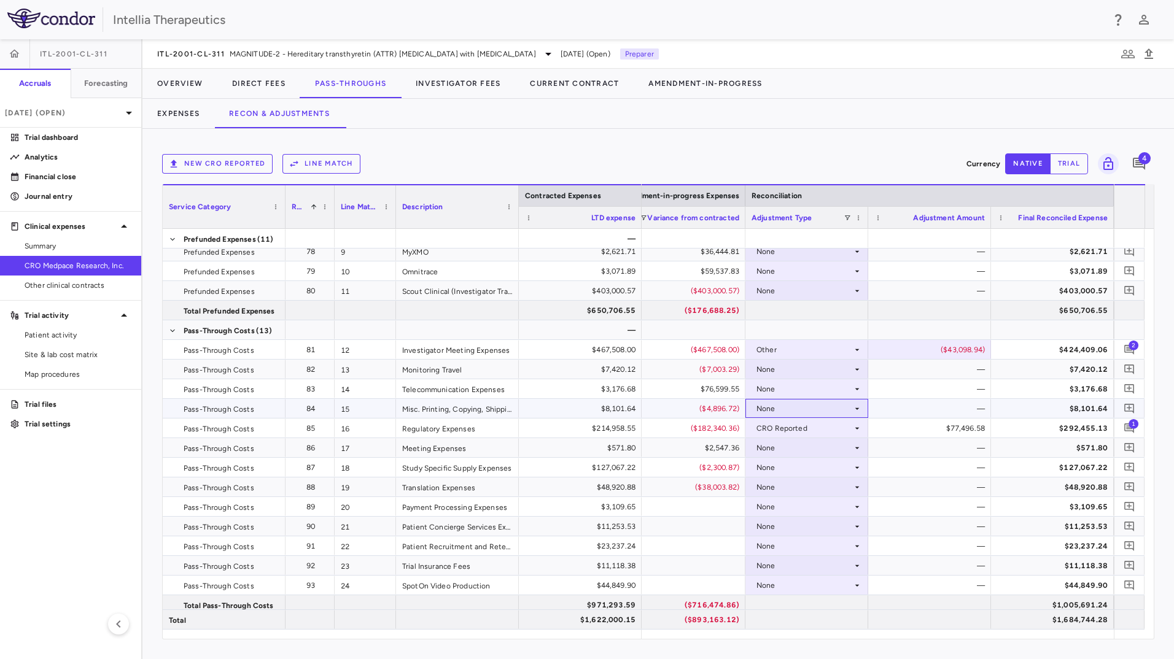
click at [856, 412] on icon at bounding box center [857, 409] width 10 height 10
click at [833, 459] on li "CRO Reported" at bounding box center [807, 451] width 122 height 18
click at [1128, 406] on icon "Add comment" at bounding box center [1130, 409] width 12 height 12
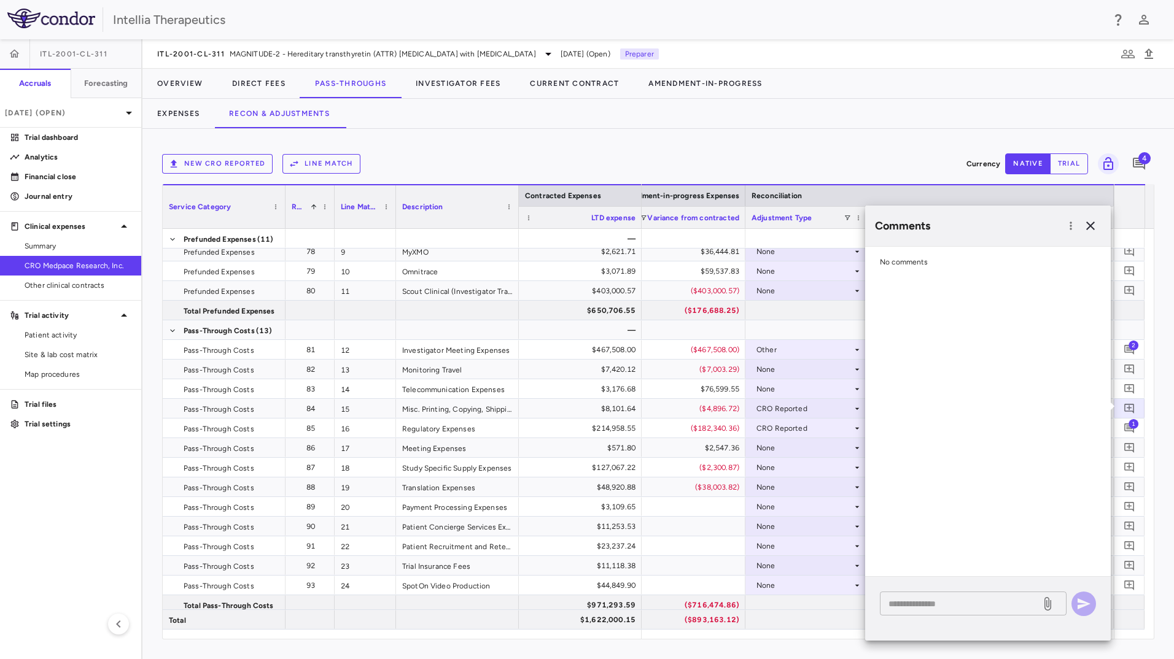
click at [934, 604] on textarea at bounding box center [961, 604] width 144 height 14
paste textarea "**********"
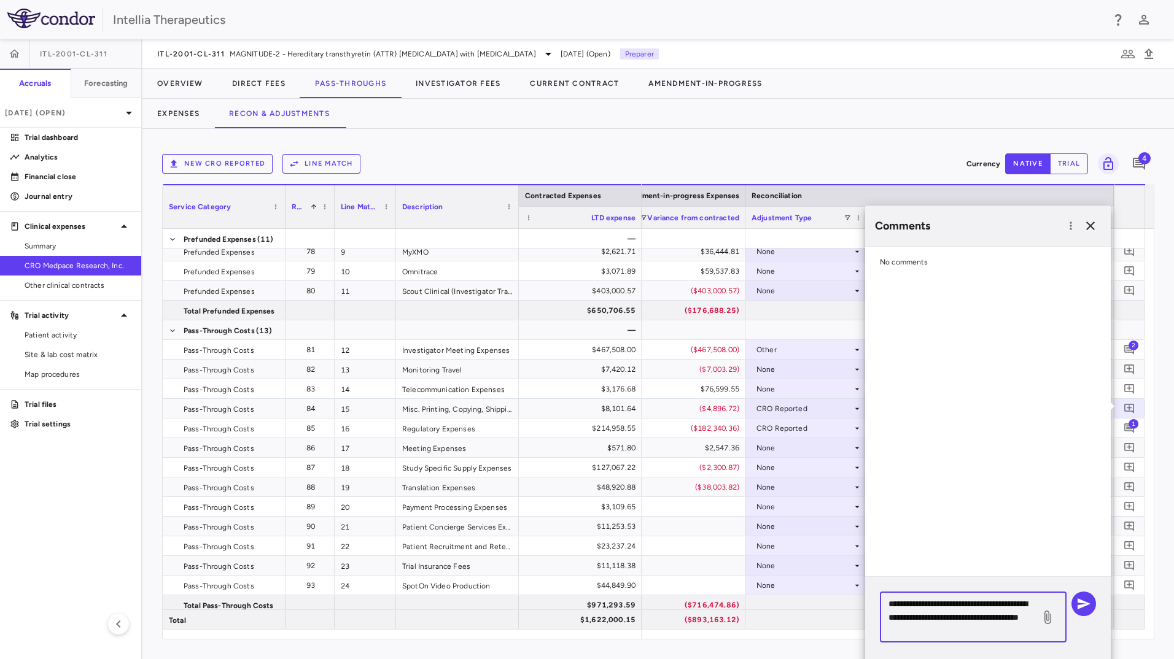
type textarea "**********"
click at [1095, 595] on div "**********" at bounding box center [988, 622] width 246 height 90
click at [1091, 599] on button "button" at bounding box center [1084, 604] width 25 height 25
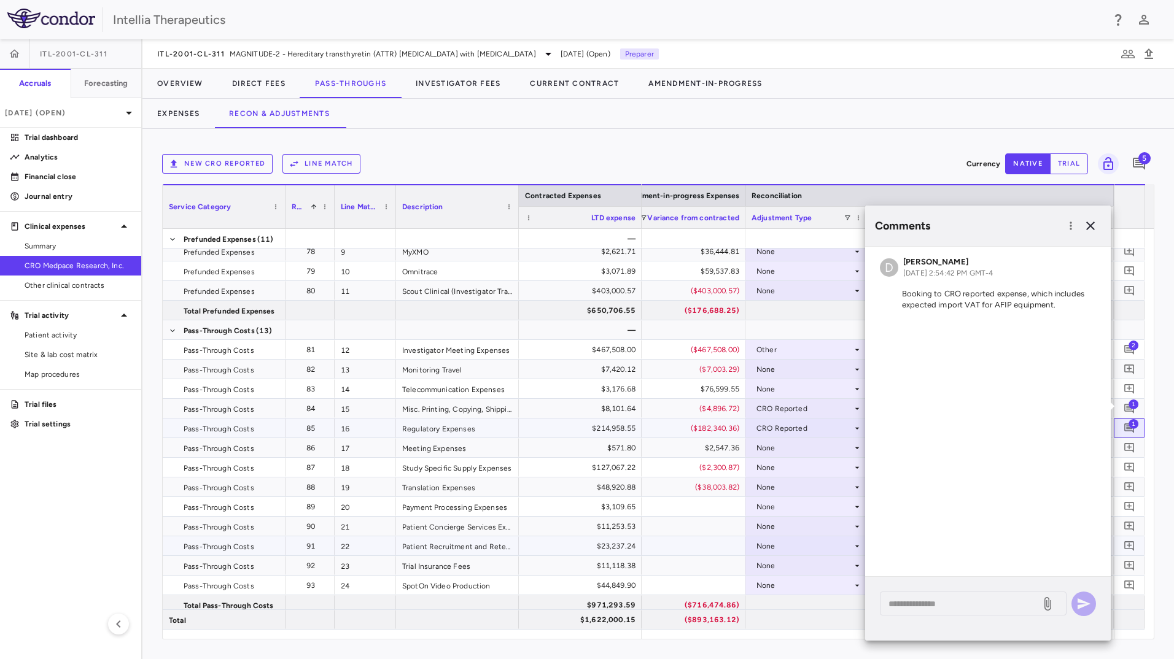
click at [1134, 424] on span "1" at bounding box center [1134, 424] width 10 height 10
click at [997, 310] on p "Booking to CRO reported expense, which includes expected import VAT for AFIP eq…" at bounding box center [988, 300] width 216 height 22
click at [954, 602] on textarea at bounding box center [961, 604] width 144 height 14
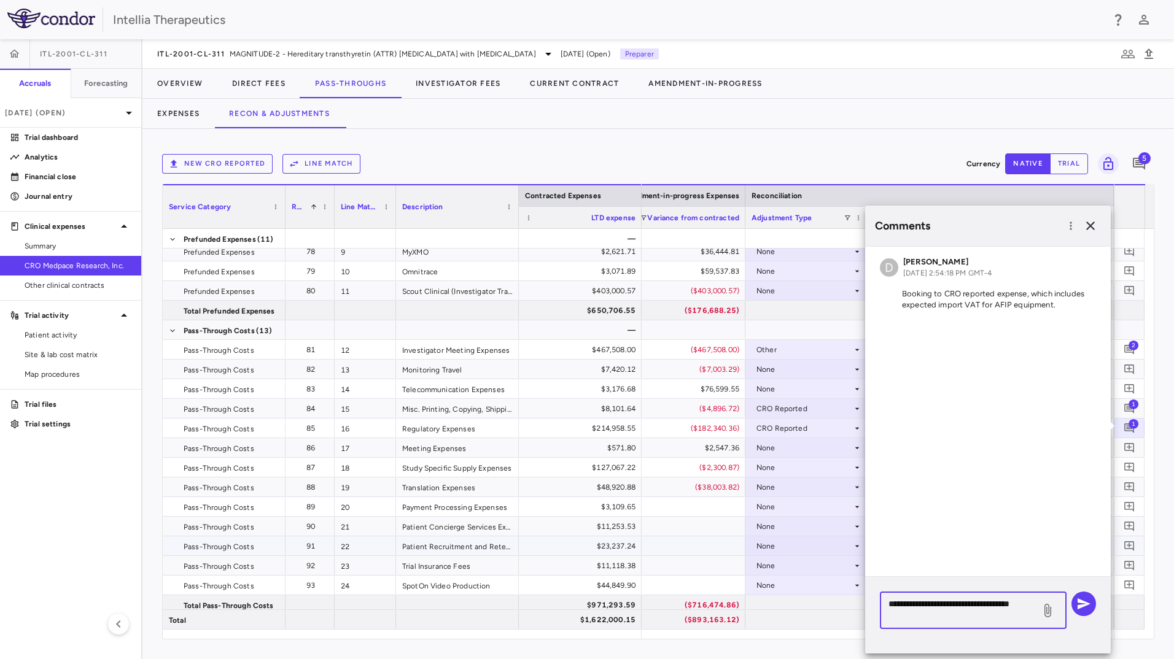
type textarea "**********"
click at [1086, 591] on div "**********" at bounding box center [988, 615] width 246 height 77
click at [1086, 596] on button "button" at bounding box center [1084, 604] width 25 height 25
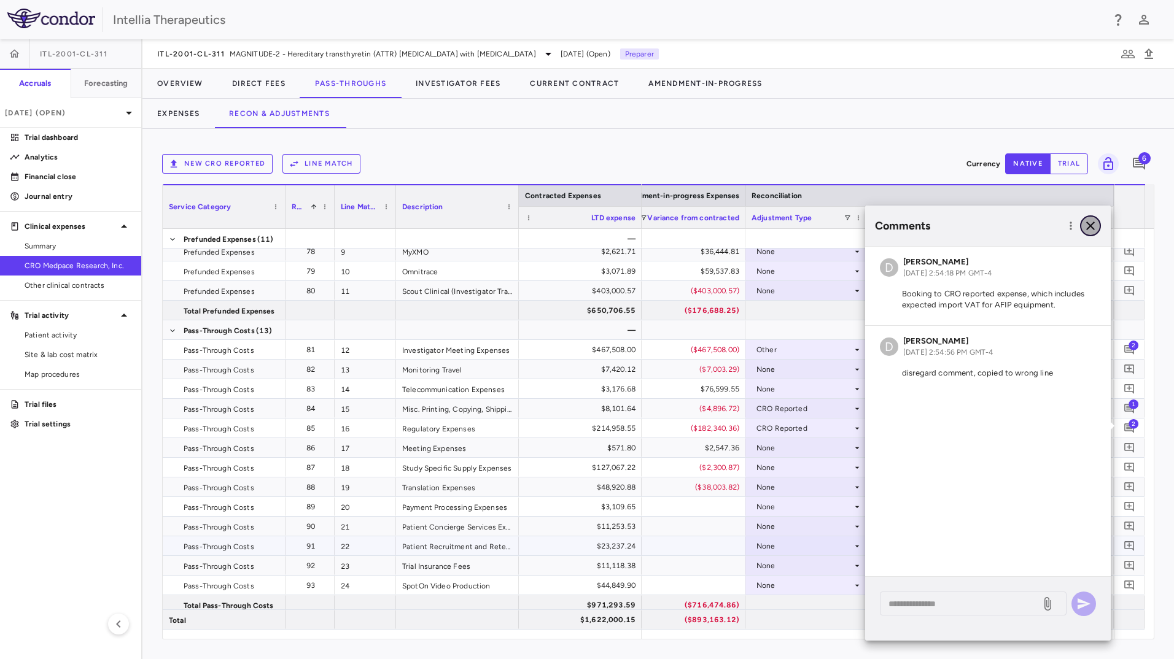
click at [1092, 228] on icon "button" at bounding box center [1090, 226] width 15 height 15
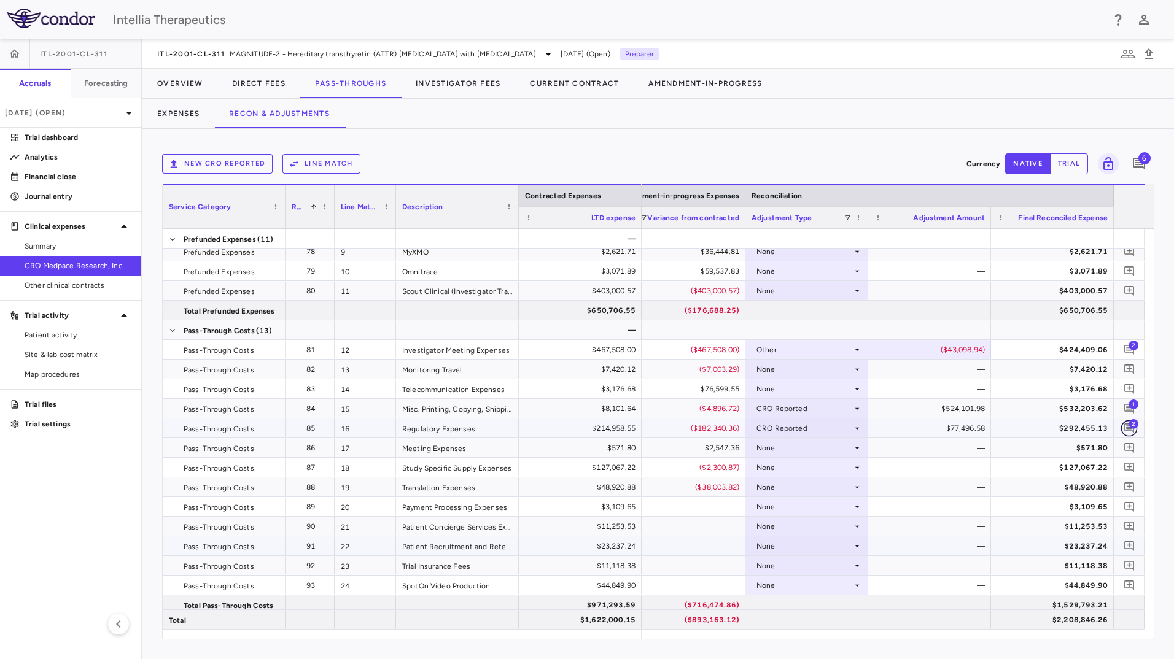
click at [1130, 430] on icon "Add comment" at bounding box center [1130, 428] width 12 height 12
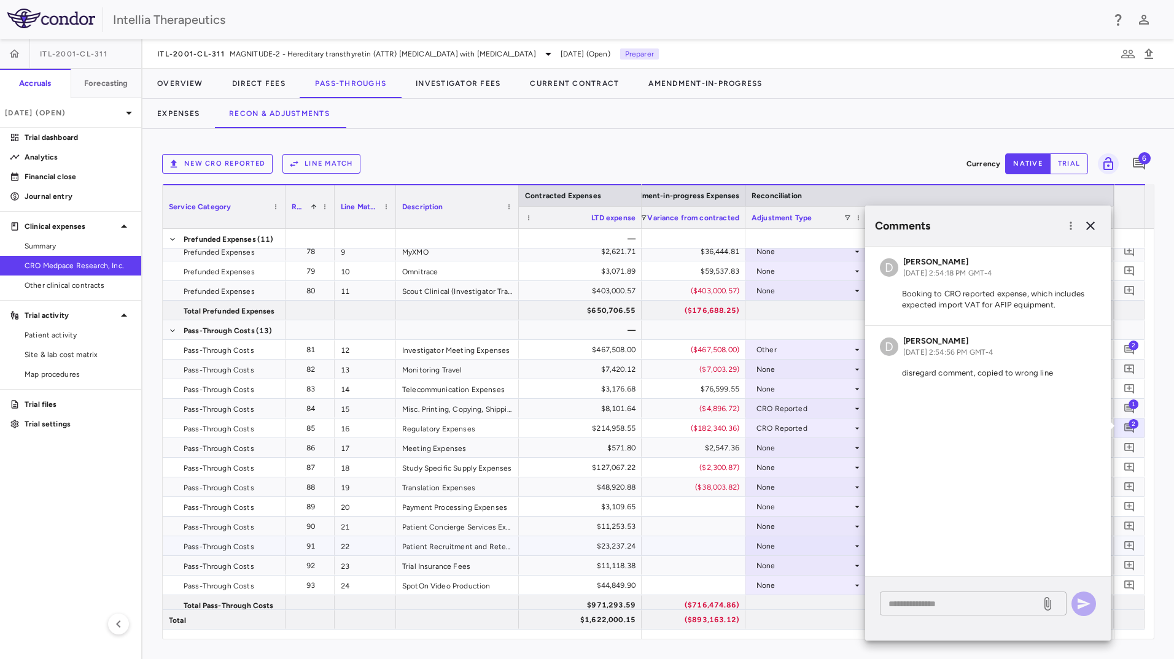
click at [935, 604] on textarea at bounding box center [961, 604] width 144 height 14
paste textarea "**********"
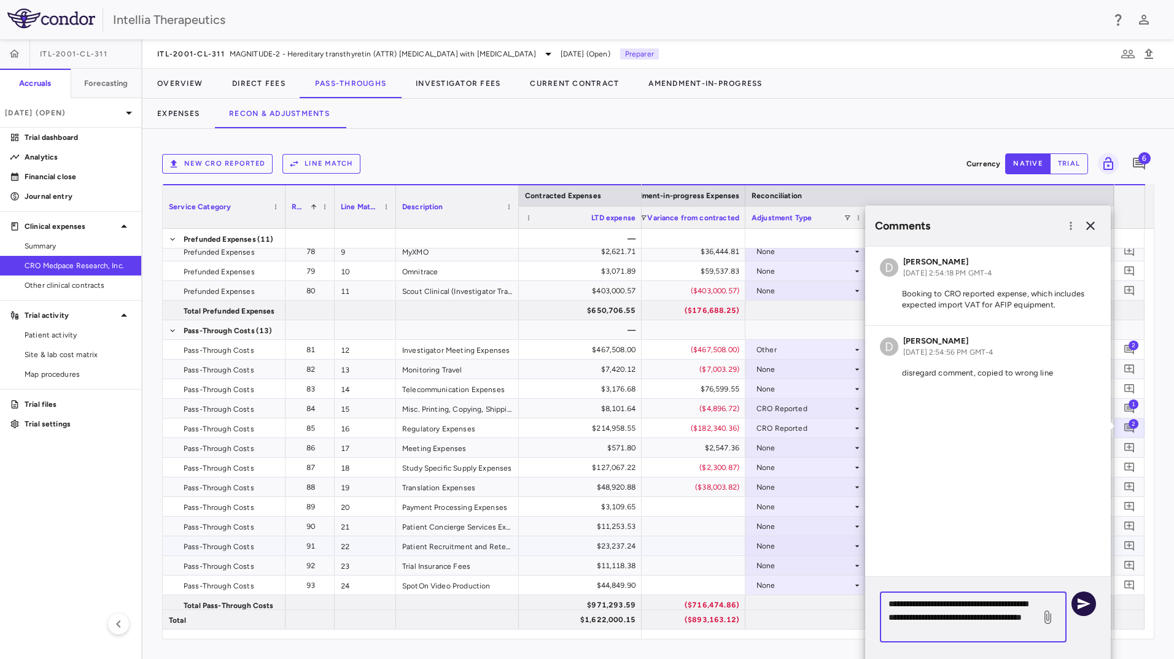
type textarea "**********"
click at [1078, 601] on icon "button" at bounding box center [1083, 604] width 15 height 15
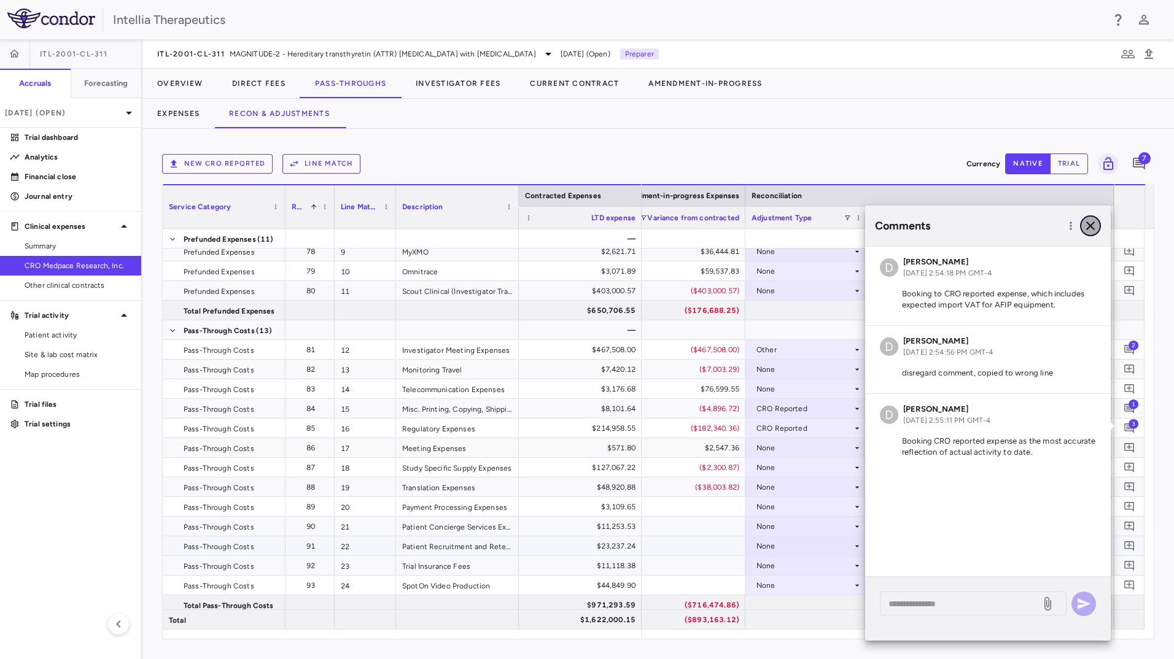
click at [1087, 230] on icon "button" at bounding box center [1090, 226] width 9 height 9
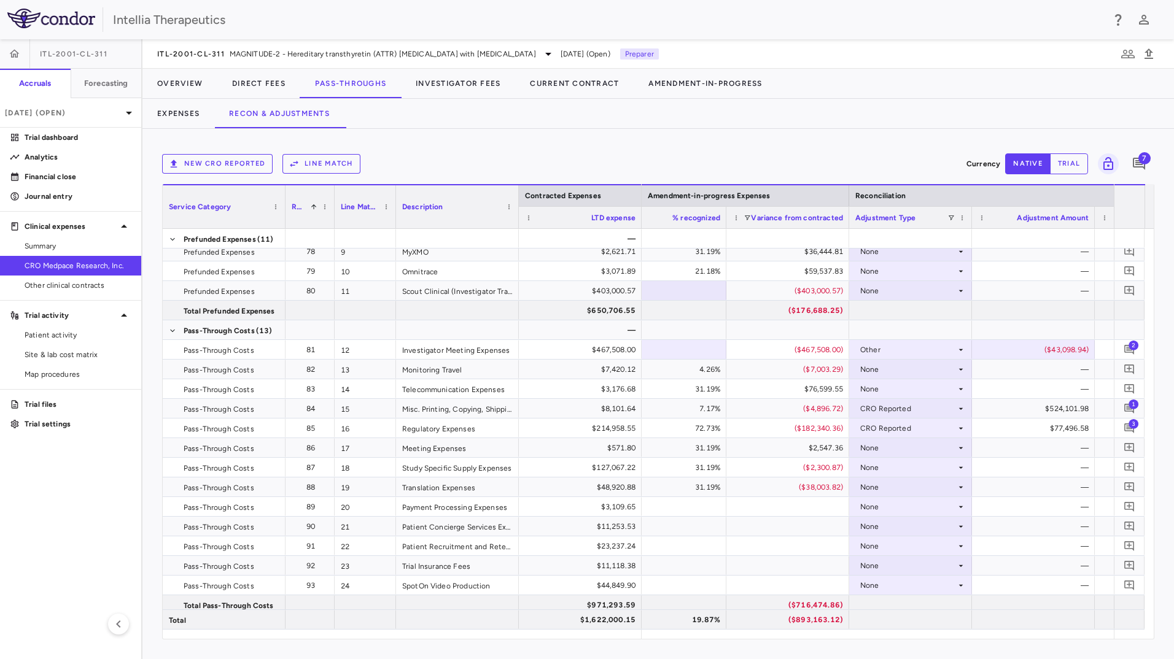
scroll to position [0, 2652]
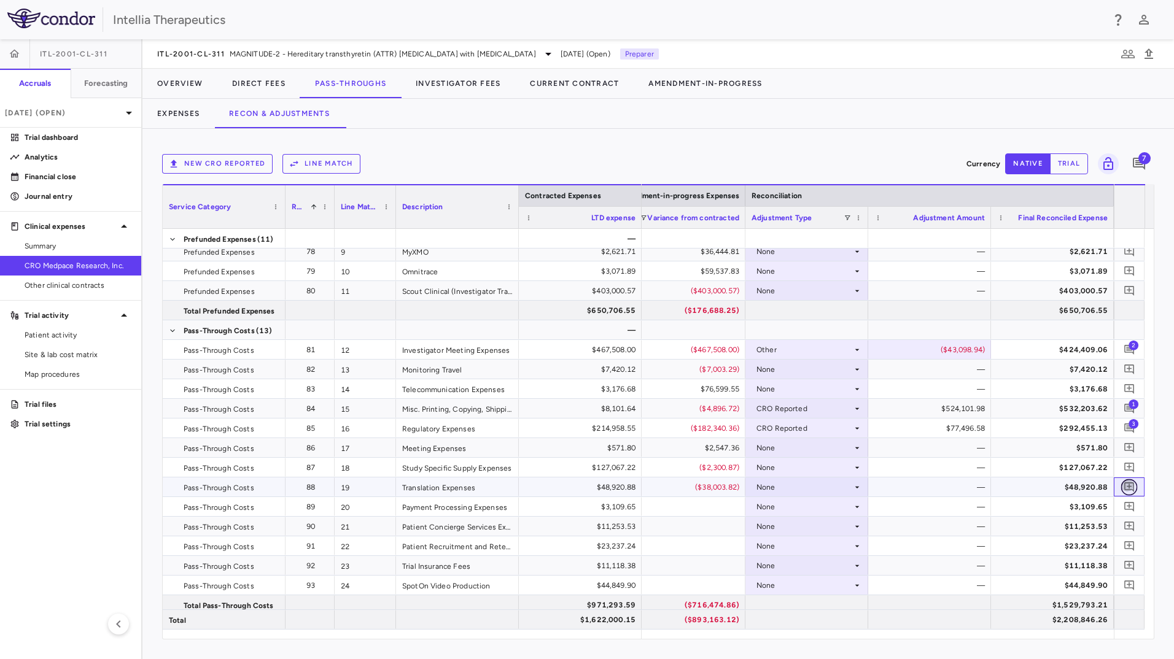
click at [1132, 481] on button "button" at bounding box center [1129, 487] width 17 height 17
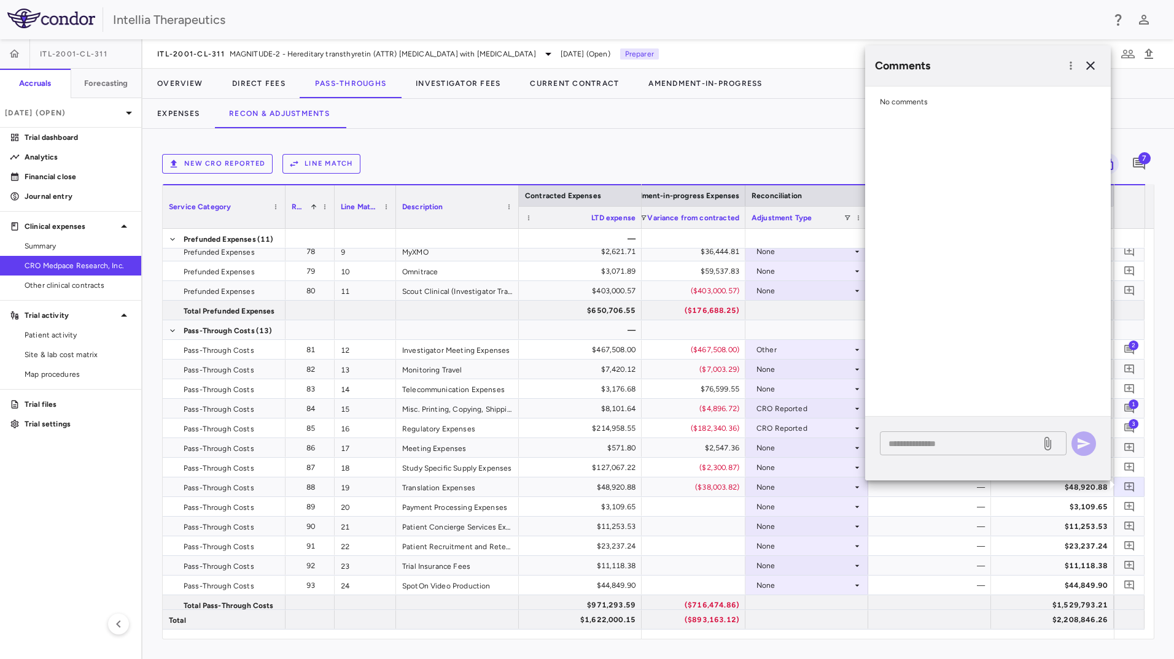
drag, startPoint x: 954, startPoint y: 456, endPoint x: 954, endPoint y: 448, distance: 8.0
click at [954, 456] on div "* ​" at bounding box center [988, 449] width 246 height 64
click at [953, 445] on textarea at bounding box center [961, 444] width 144 height 14
paste textarea "**********"
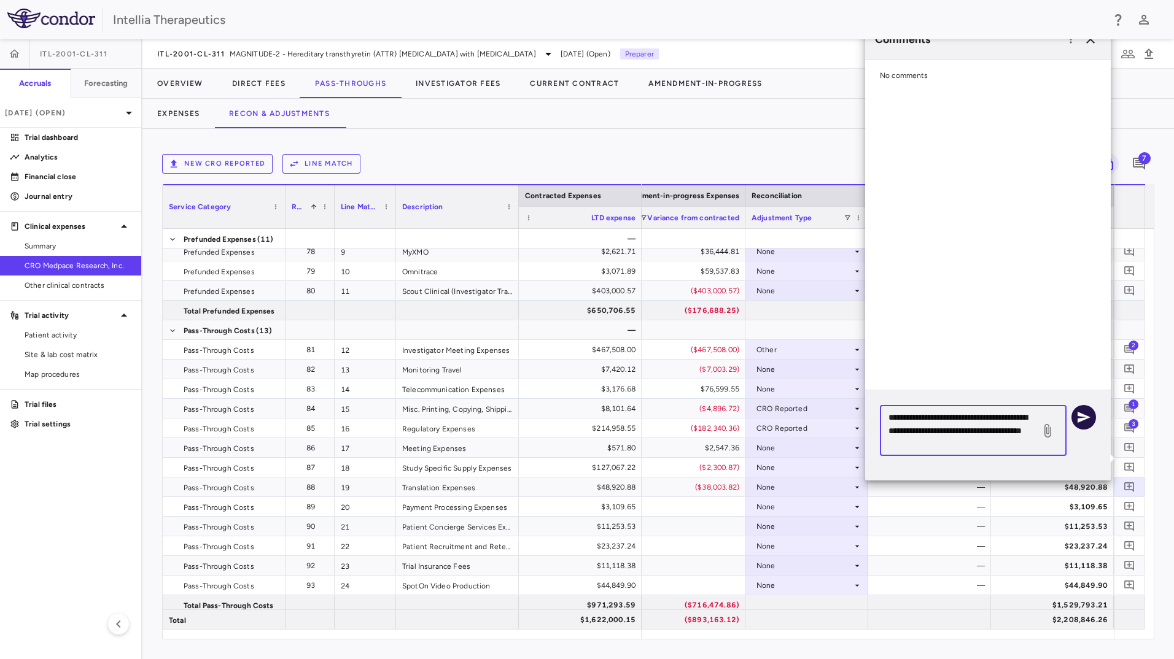
type textarea "**********"
click at [1078, 419] on icon "button" at bounding box center [1084, 417] width 13 height 11
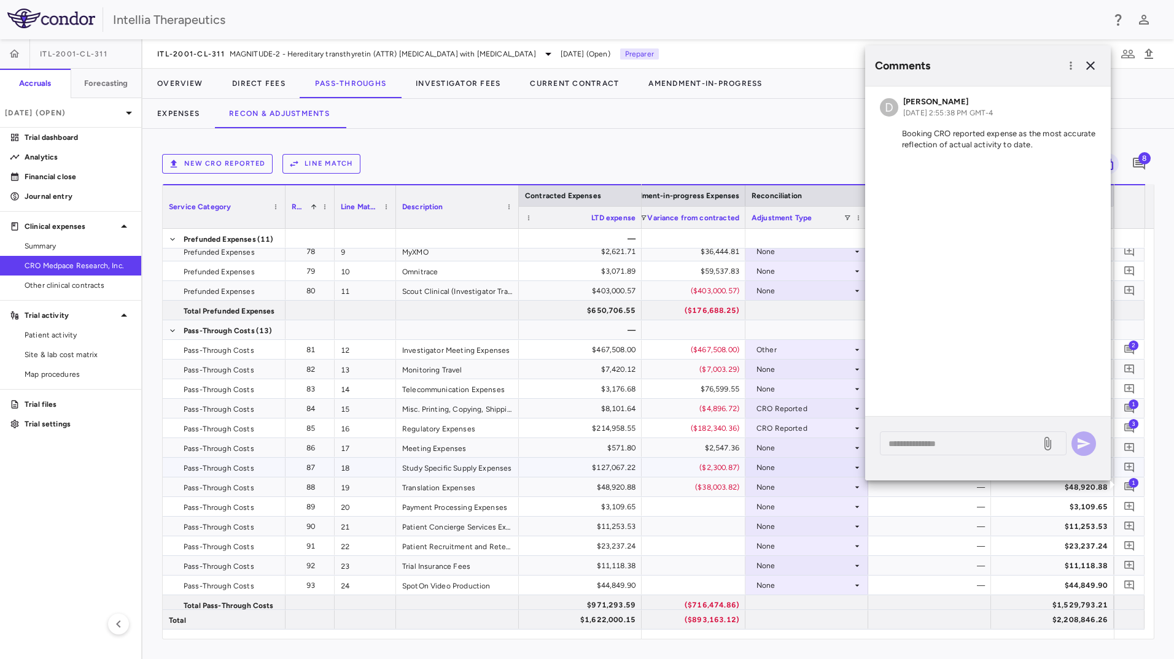
click at [813, 468] on div "None" at bounding box center [805, 468] width 96 height 20
click at [809, 515] on div "CRO Reported" at bounding box center [800, 510] width 58 height 11
click at [1087, 61] on icon "button" at bounding box center [1090, 65] width 15 height 15
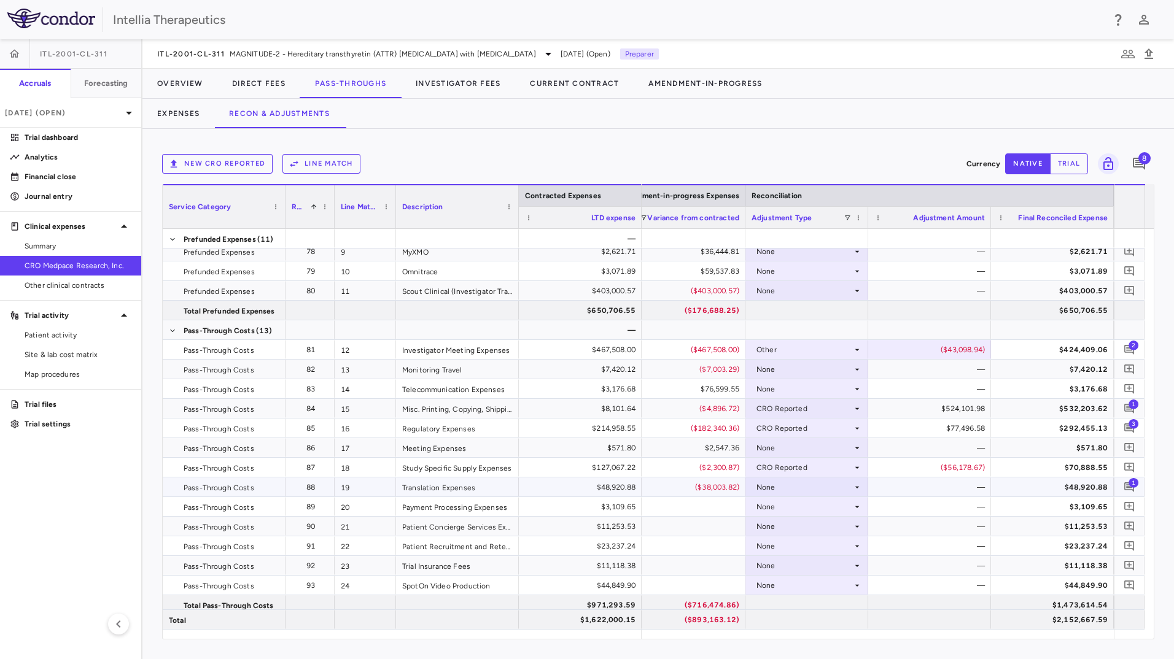
click at [848, 487] on div "None" at bounding box center [805, 488] width 96 height 20
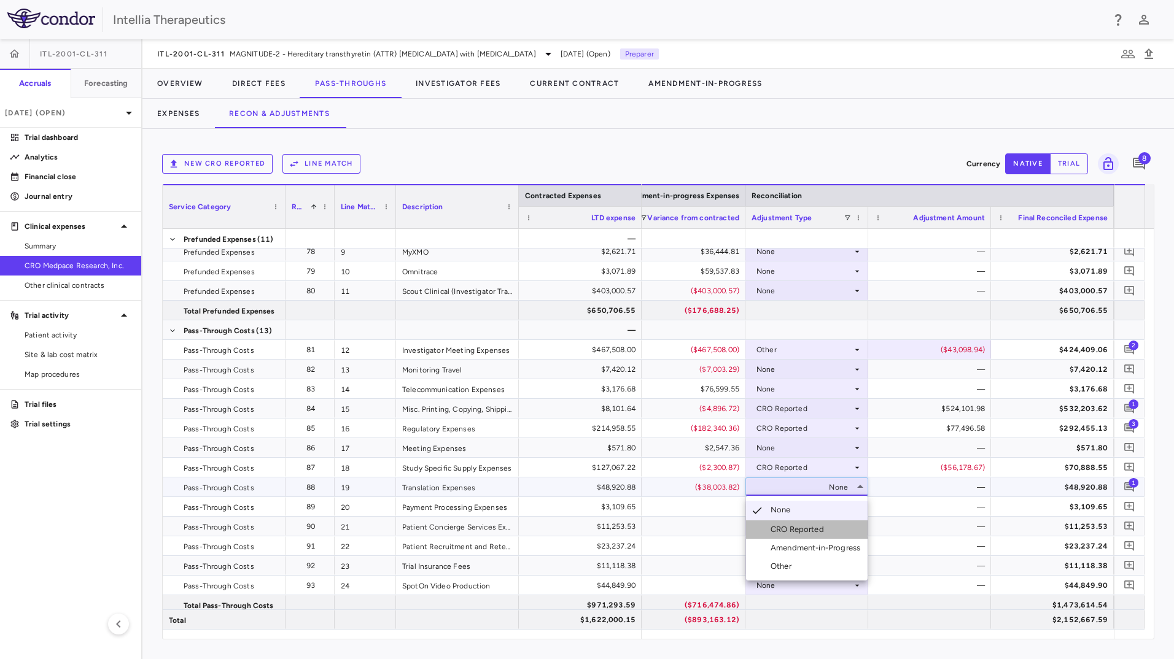
click at [829, 529] on li "CRO Reported" at bounding box center [807, 530] width 122 height 18
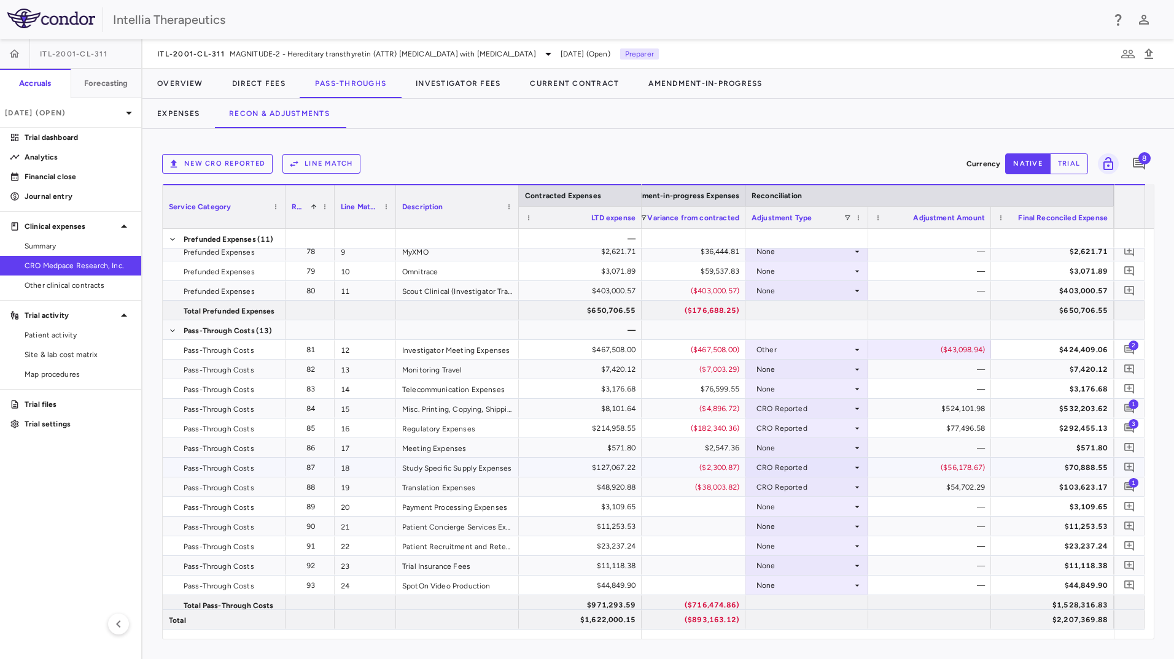
click at [842, 470] on div "CRO Reported" at bounding box center [805, 468] width 96 height 20
click at [822, 496] on li "None" at bounding box center [807, 490] width 122 height 18
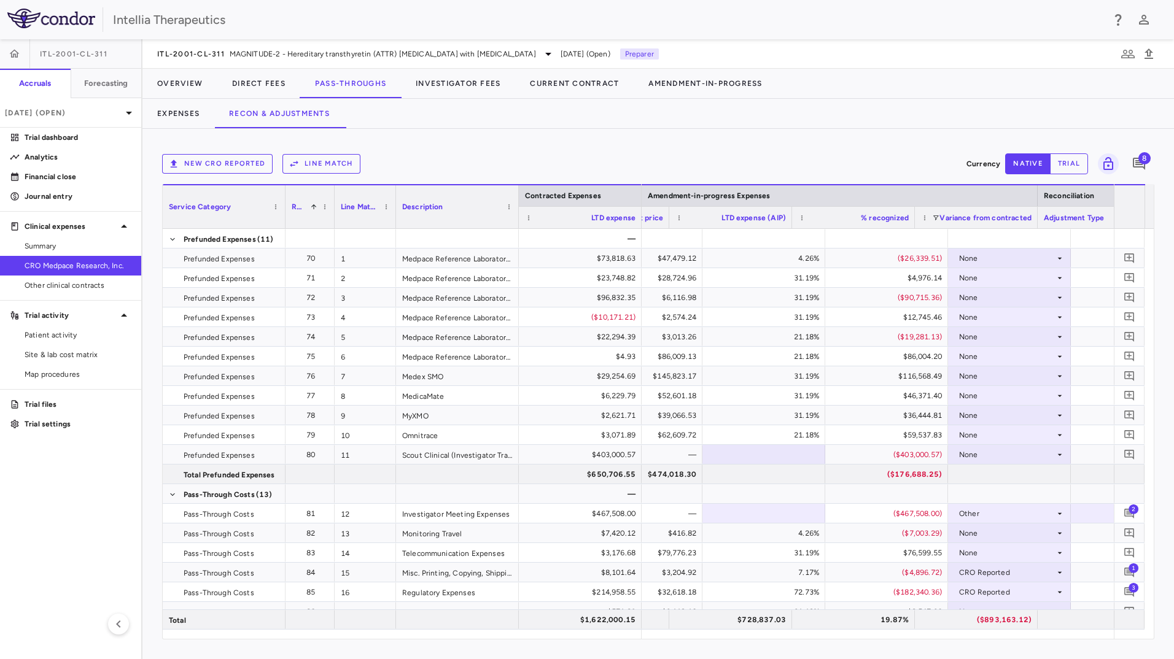
scroll to position [0, 2485]
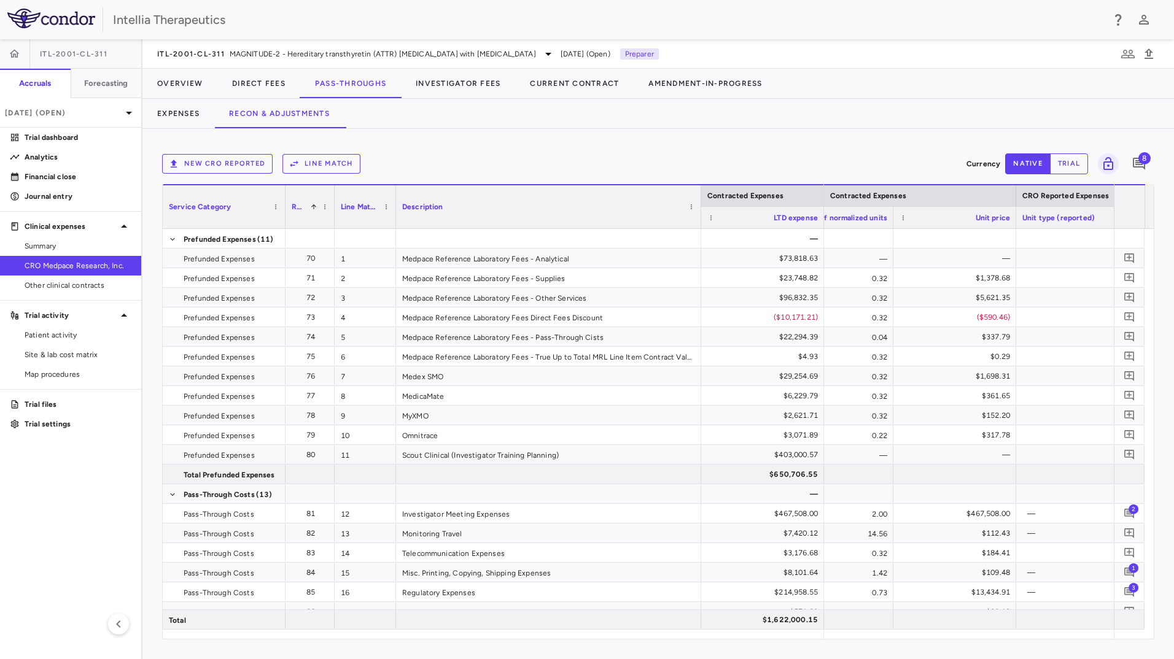
drag, startPoint x: 517, startPoint y: 196, endPoint x: 699, endPoint y: 198, distance: 182.4
click at [699, 198] on div at bounding box center [700, 206] width 5 height 43
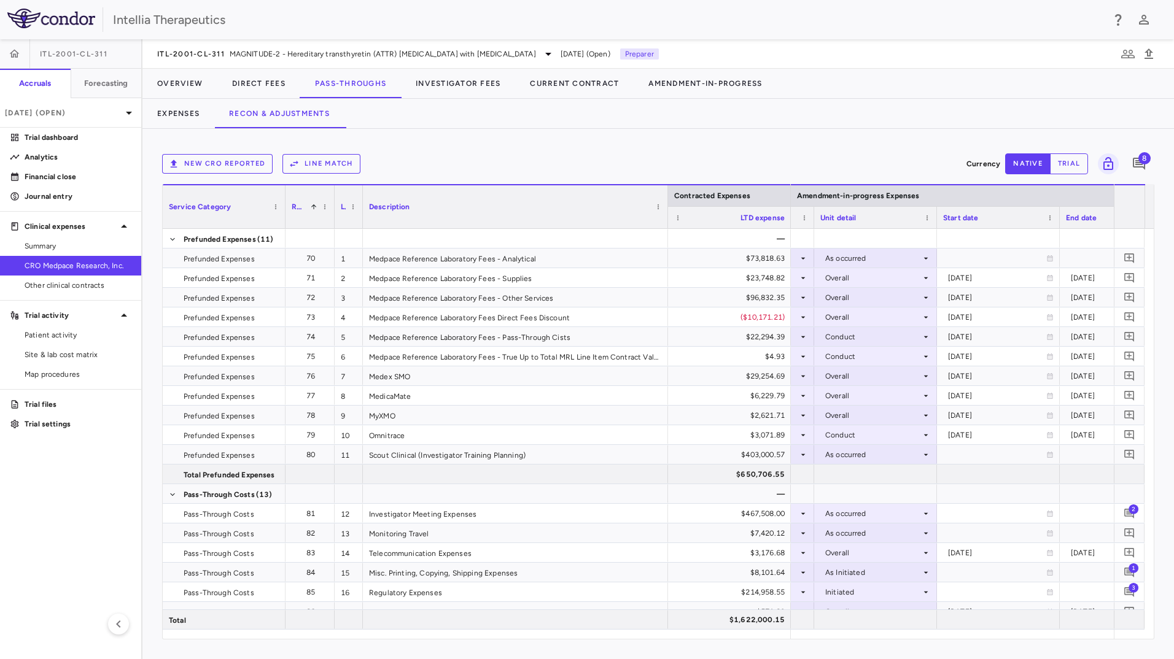
drag, startPoint x: 393, startPoint y: 204, endPoint x: 360, endPoint y: 201, distance: 33.4
click at [360, 201] on div at bounding box center [362, 206] width 5 height 43
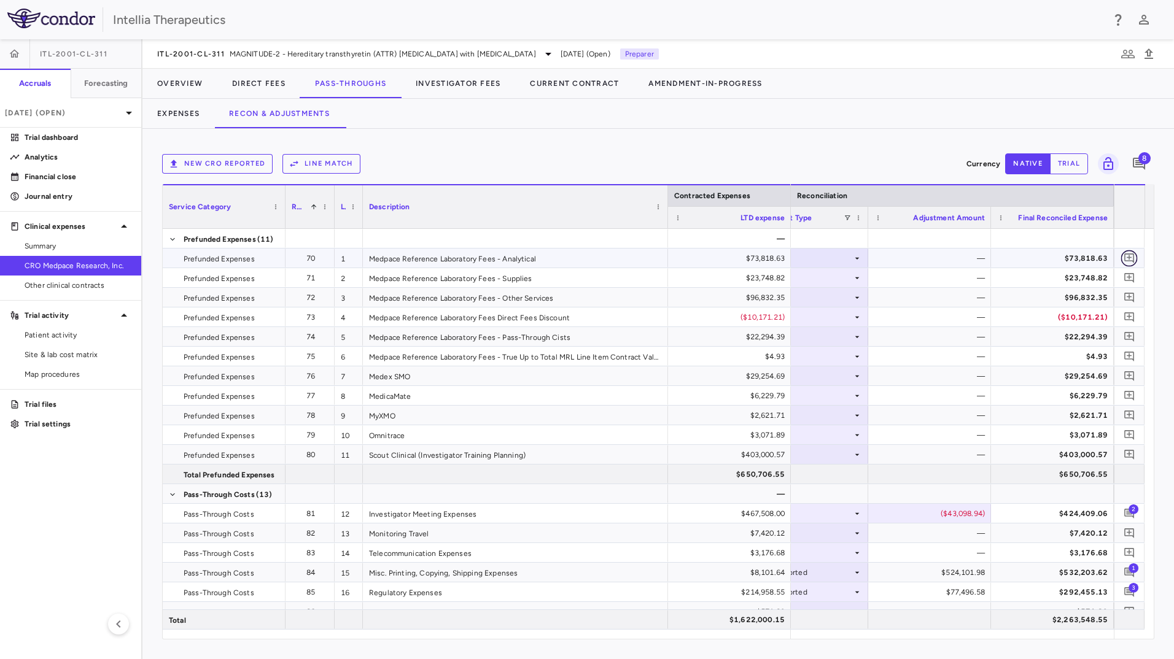
click at [1125, 258] on icon "Add comment" at bounding box center [1129, 259] width 10 height 10
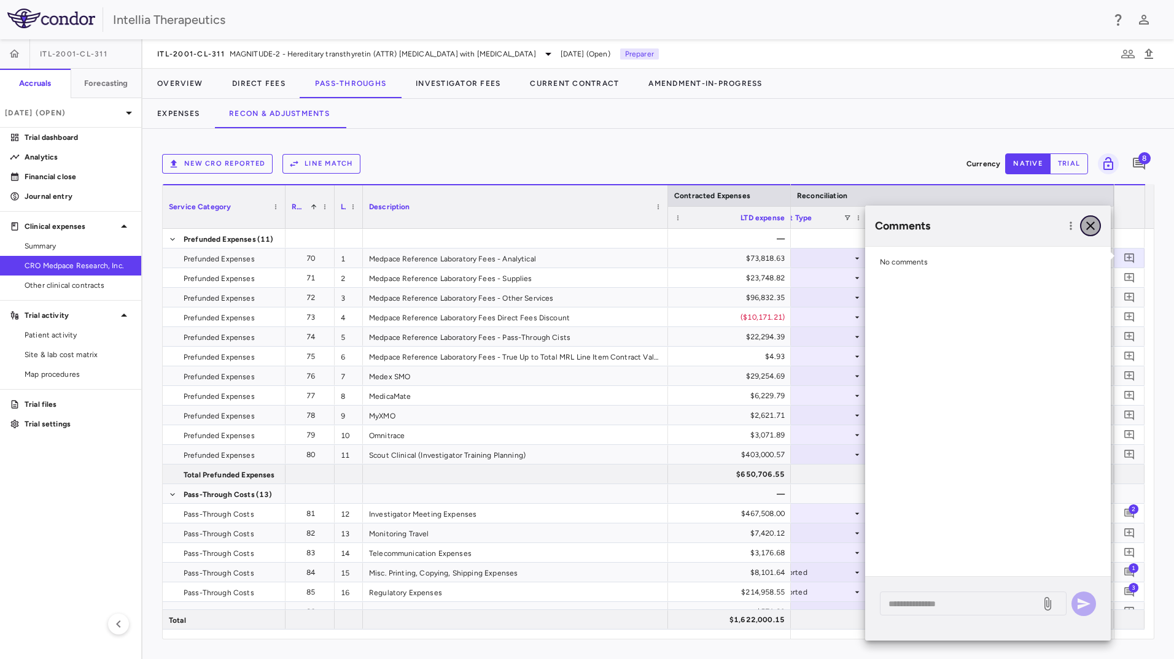
click at [1088, 228] on icon "button" at bounding box center [1090, 226] width 9 height 9
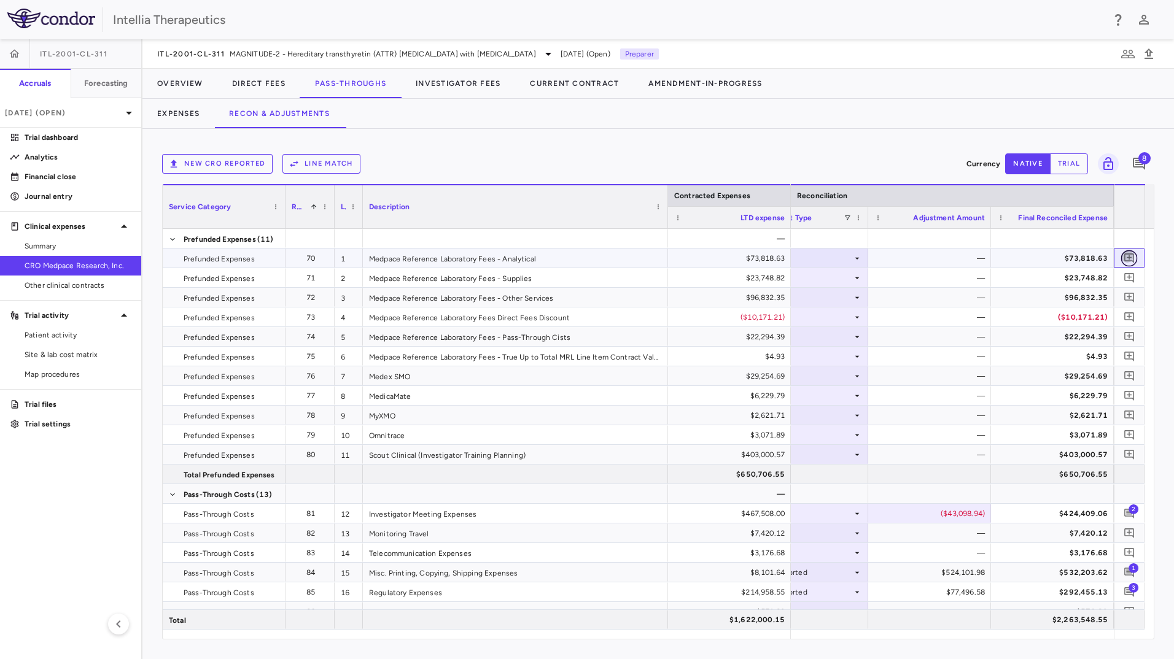
click at [1125, 259] on icon "Add comment" at bounding box center [1129, 259] width 10 height 10
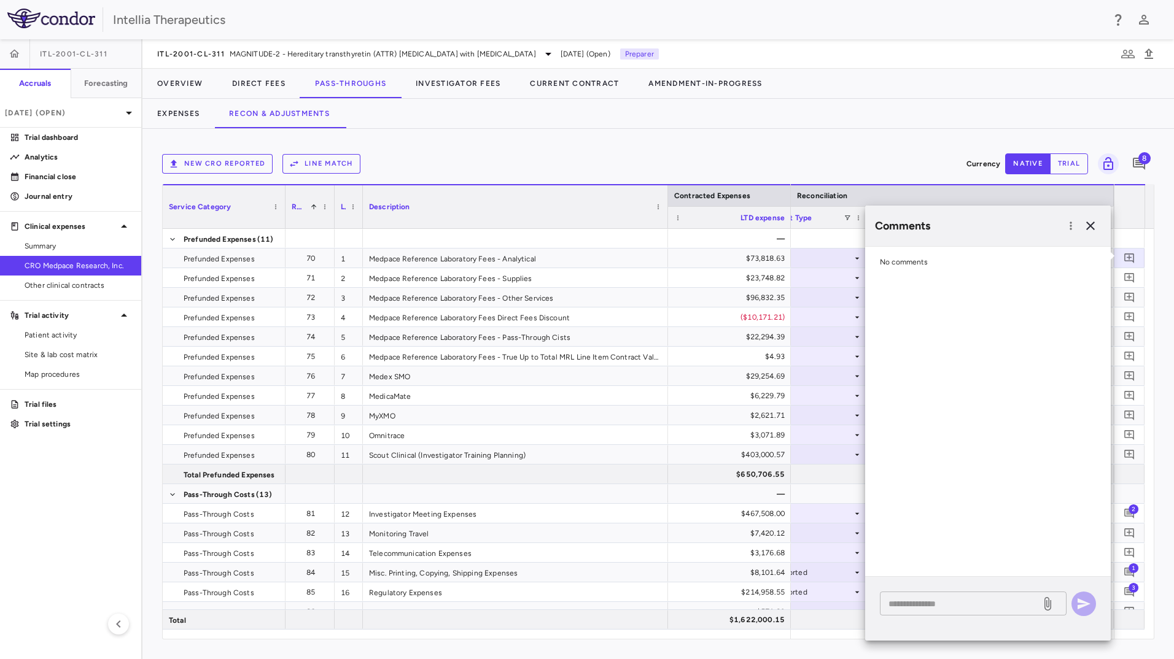
click at [924, 610] on textarea at bounding box center [961, 604] width 144 height 14
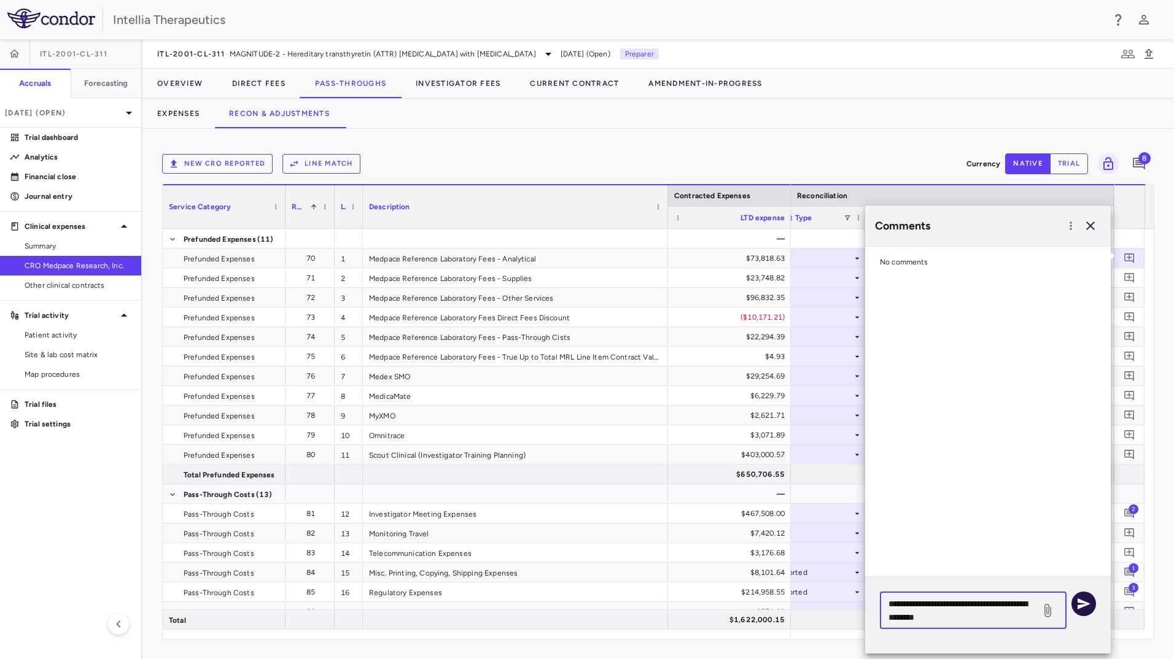
type textarea "**********"
click at [1076, 609] on button "button" at bounding box center [1084, 604] width 25 height 25
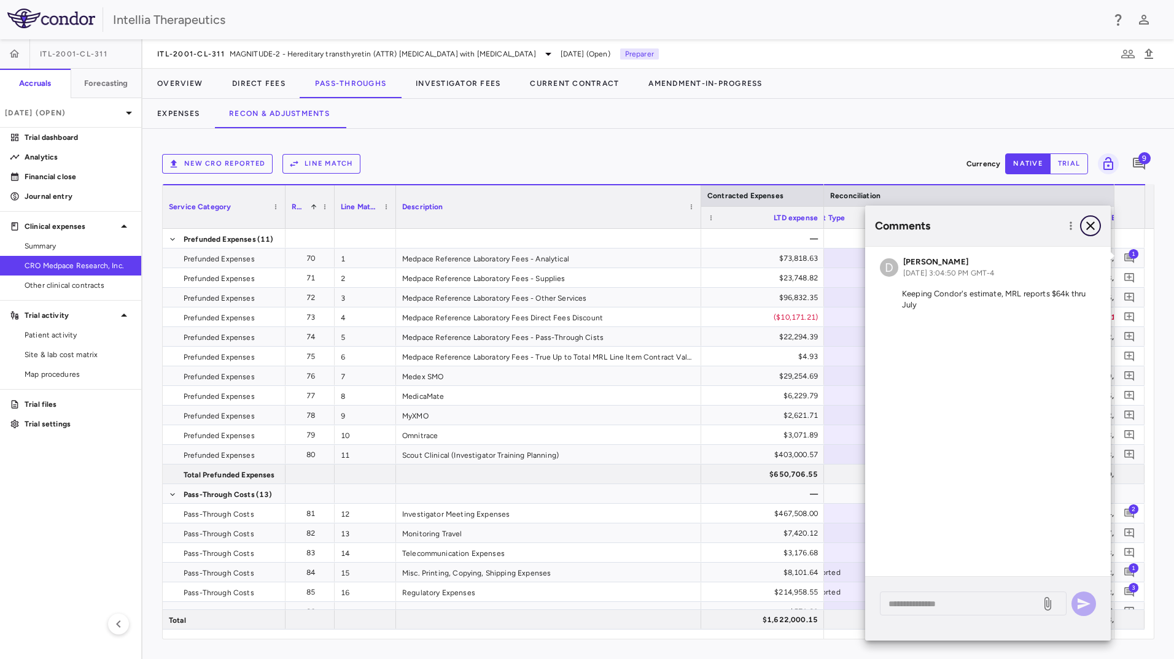
click at [1087, 224] on icon "button" at bounding box center [1090, 226] width 15 height 15
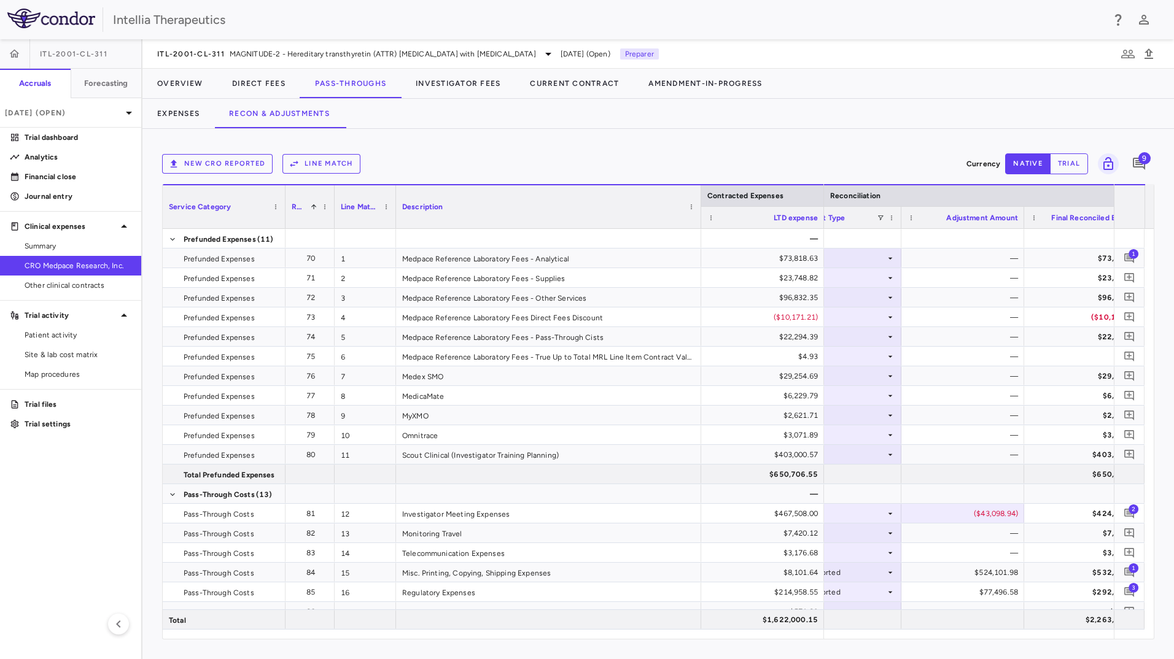
scroll to position [0, 2965]
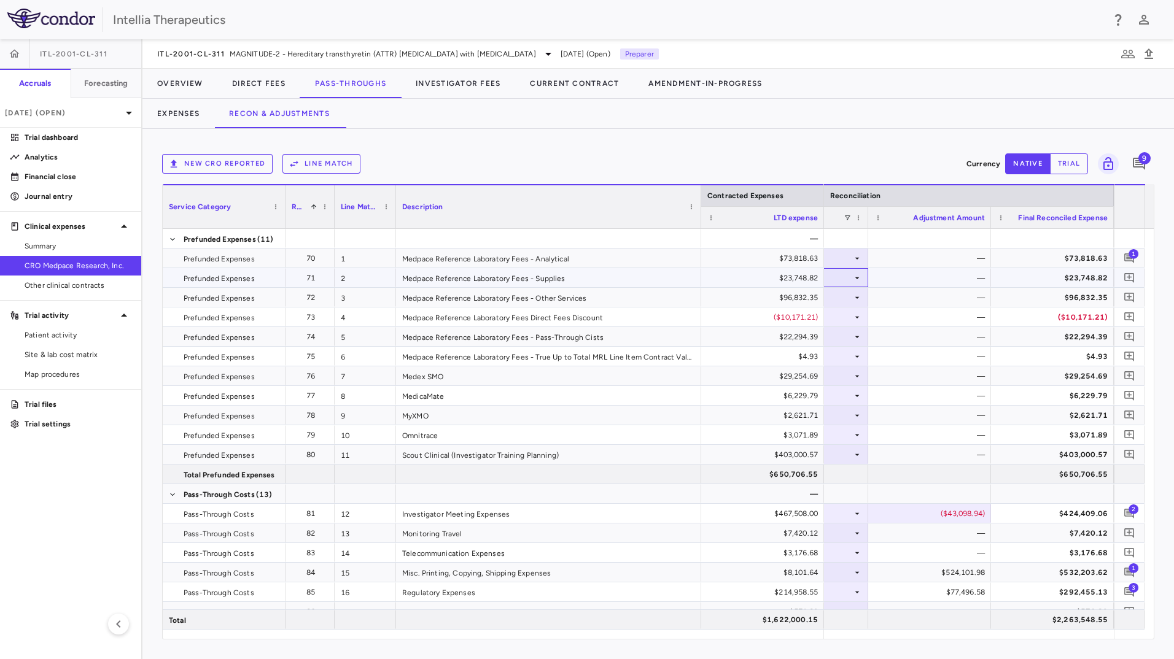
click at [858, 282] on icon at bounding box center [857, 278] width 10 height 10
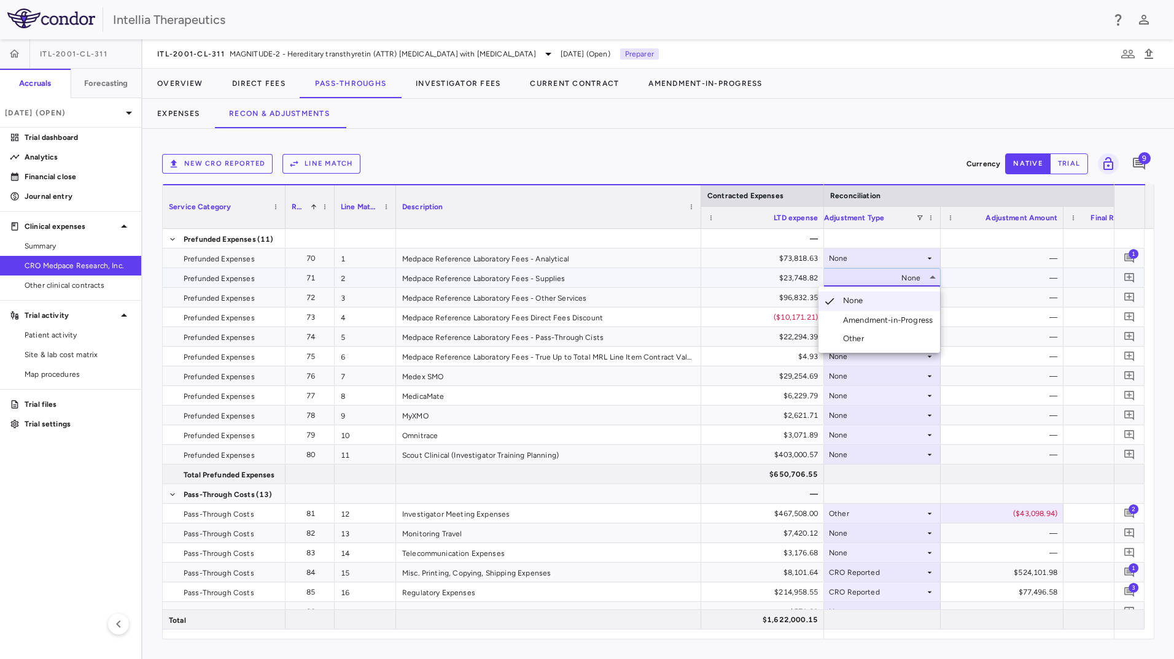
click at [861, 336] on div "Other" at bounding box center [856, 338] width 26 height 11
click at [1049, 282] on div "$0.00" at bounding box center [1005, 278] width 106 height 20
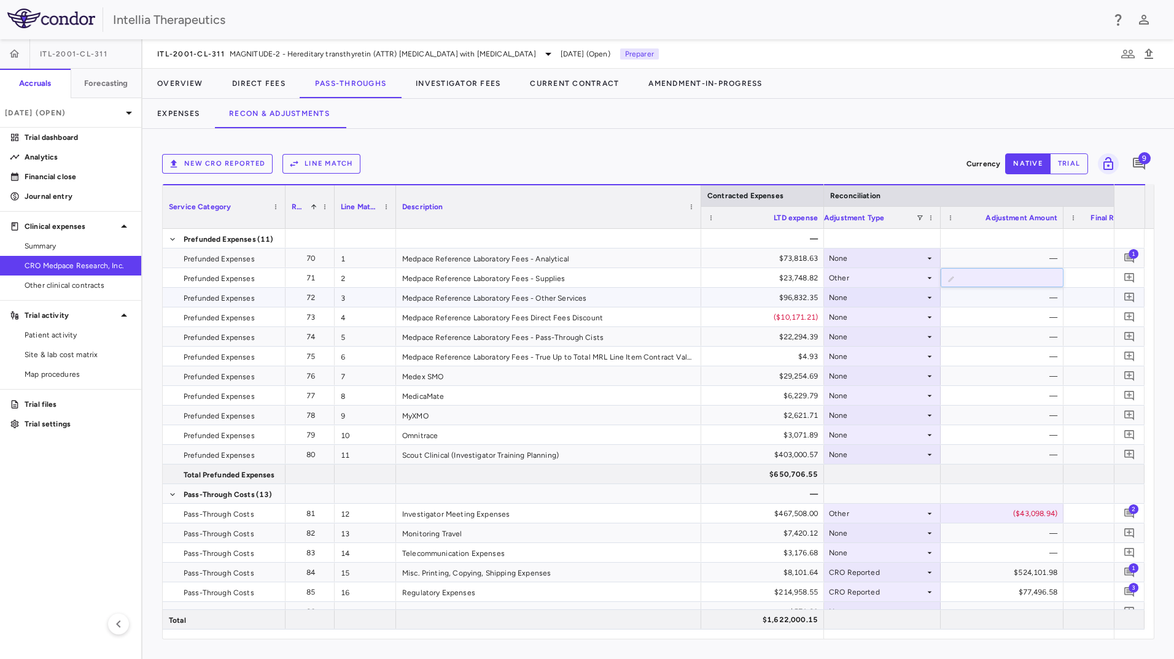
type input "*********"
click at [1011, 260] on div "—" at bounding box center [1005, 259] width 106 height 20
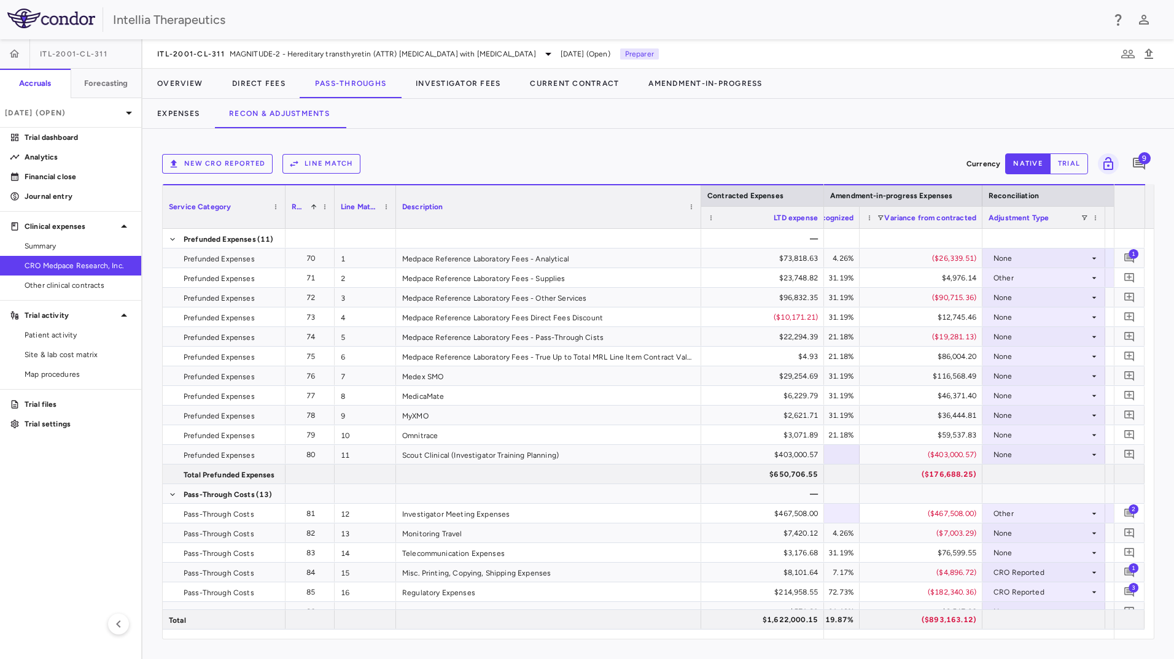
scroll to position [0, 2621]
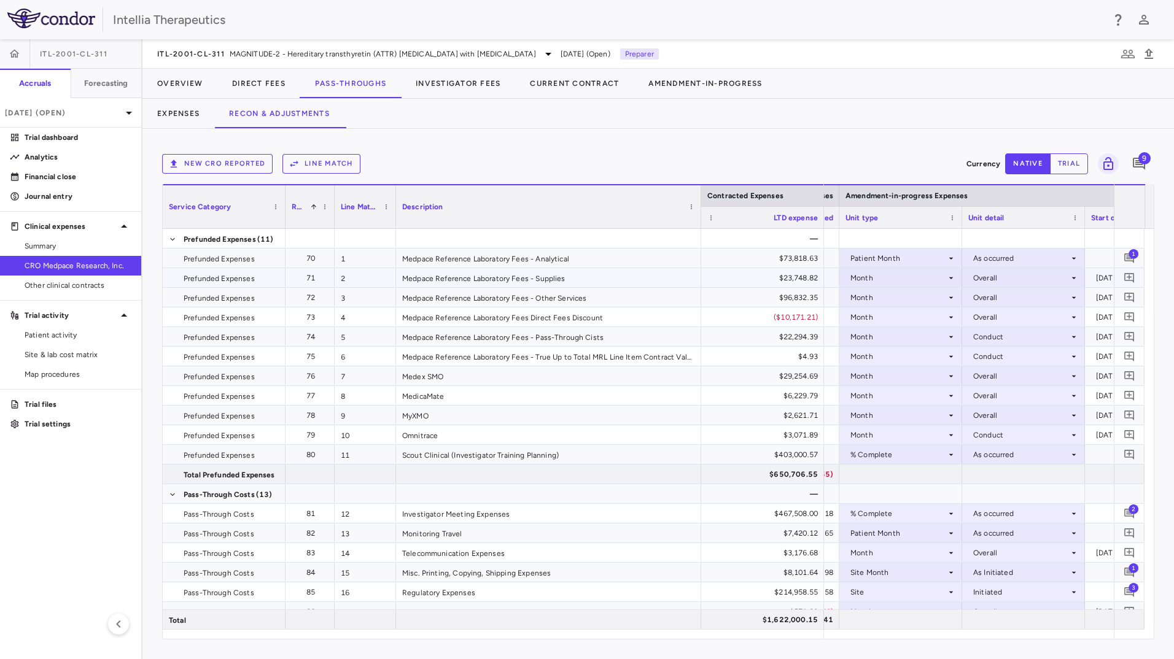
click at [1001, 279] on div "Overall" at bounding box center [1021, 278] width 96 height 20
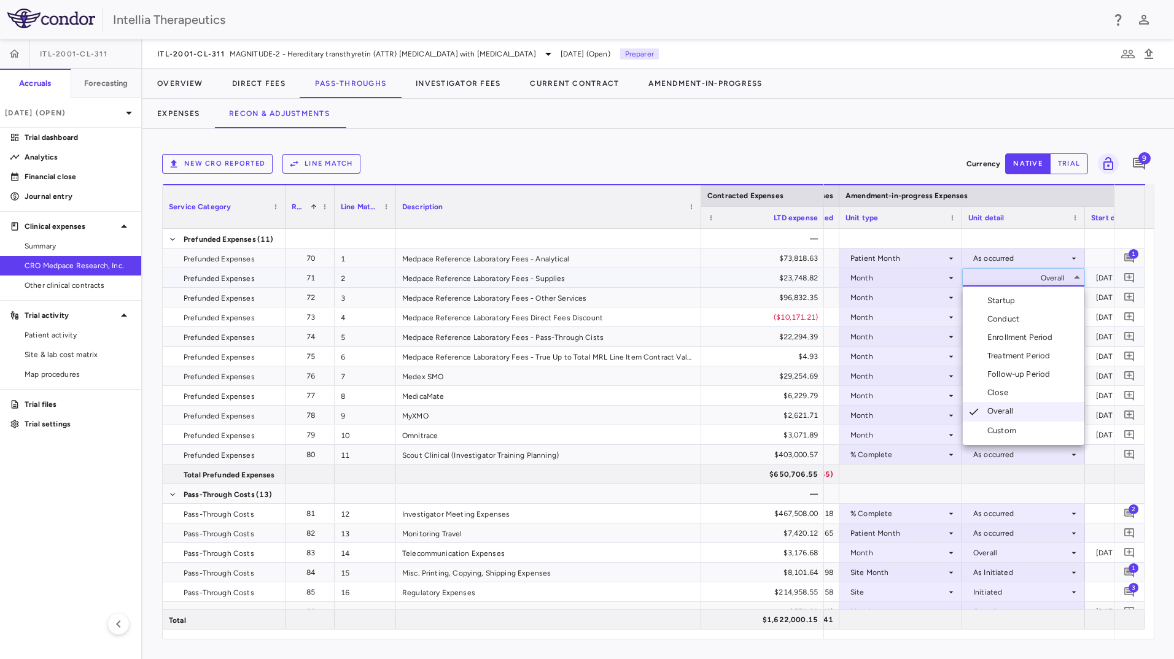
click at [1005, 321] on div "Conduct" at bounding box center [1005, 319] width 37 height 11
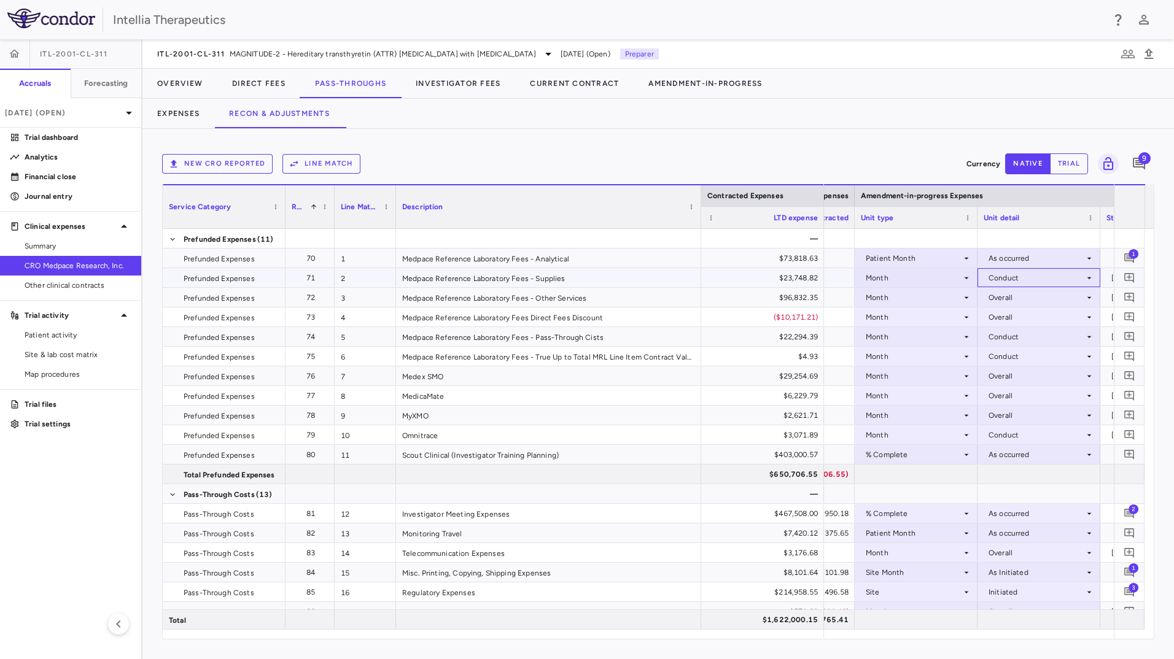
click at [1056, 273] on div "Conduct" at bounding box center [1037, 278] width 96 height 20
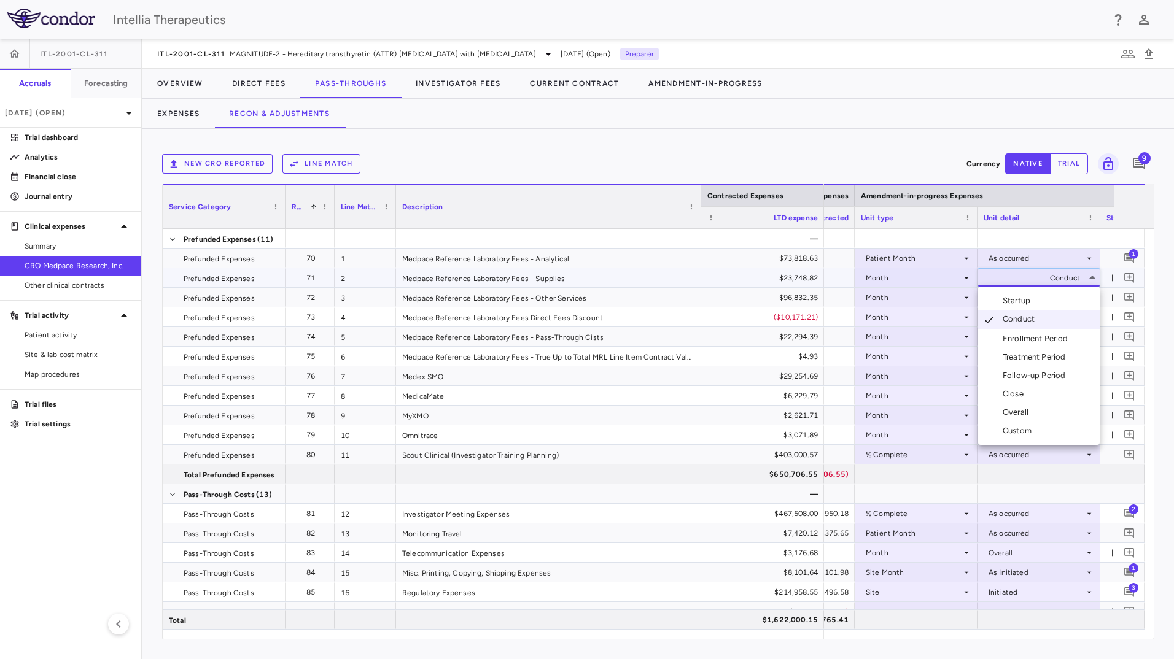
click at [1046, 278] on div at bounding box center [587, 329] width 1174 height 659
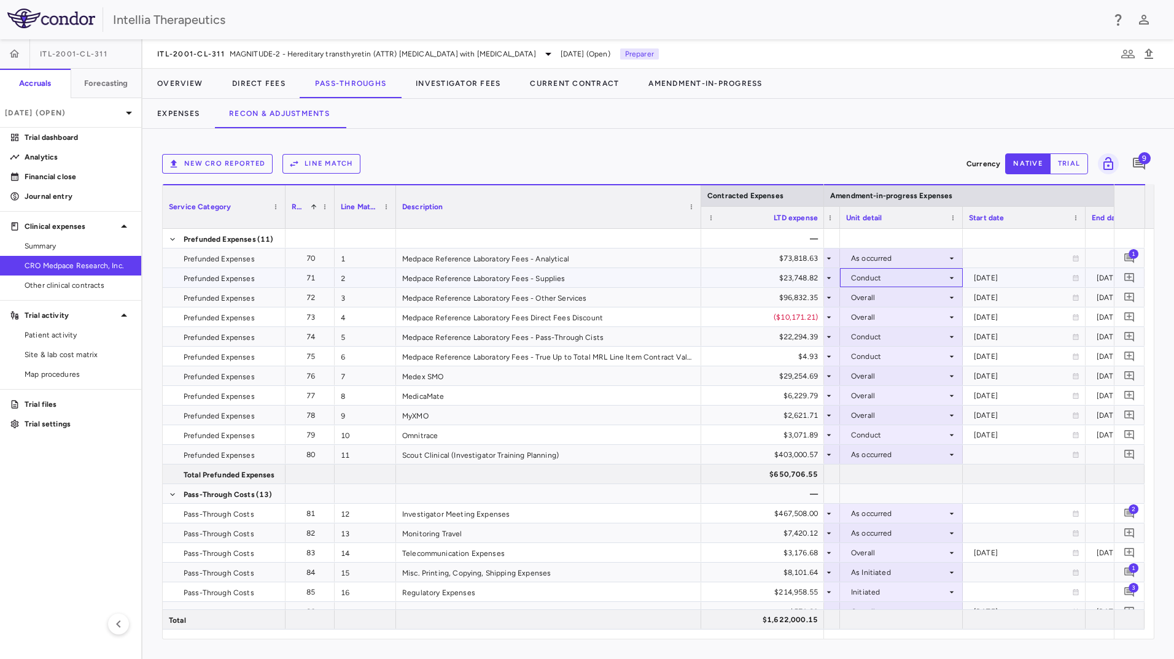
click at [922, 282] on div "Conduct" at bounding box center [899, 278] width 96 height 20
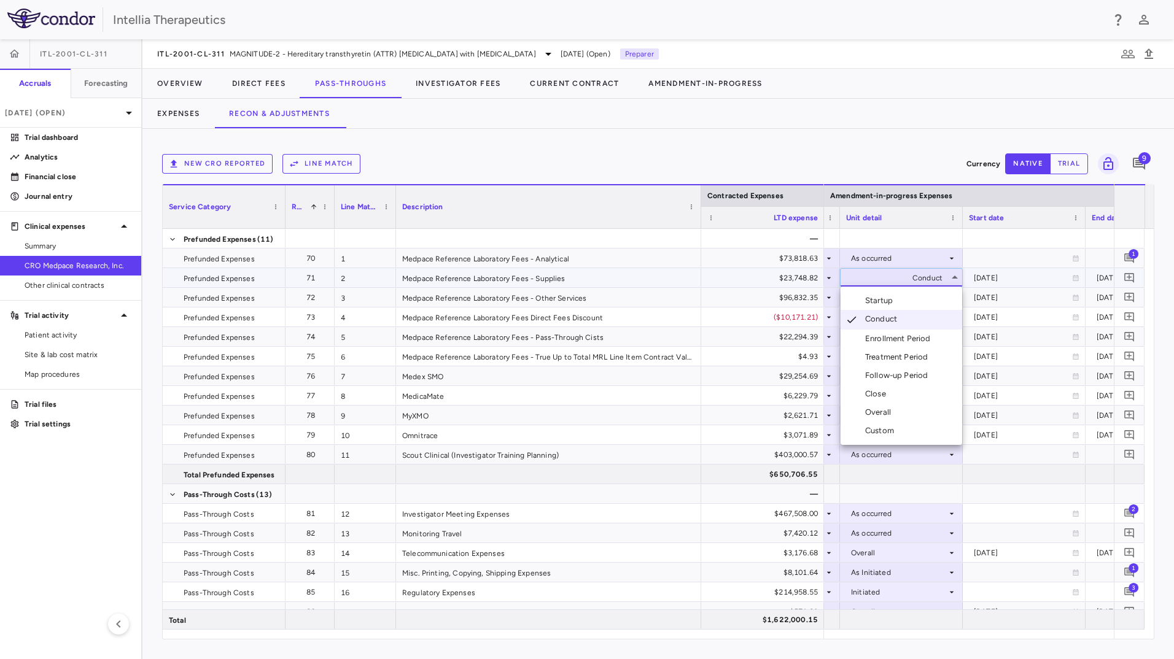
click at [894, 415] on div "Overall" at bounding box center [880, 412] width 31 height 11
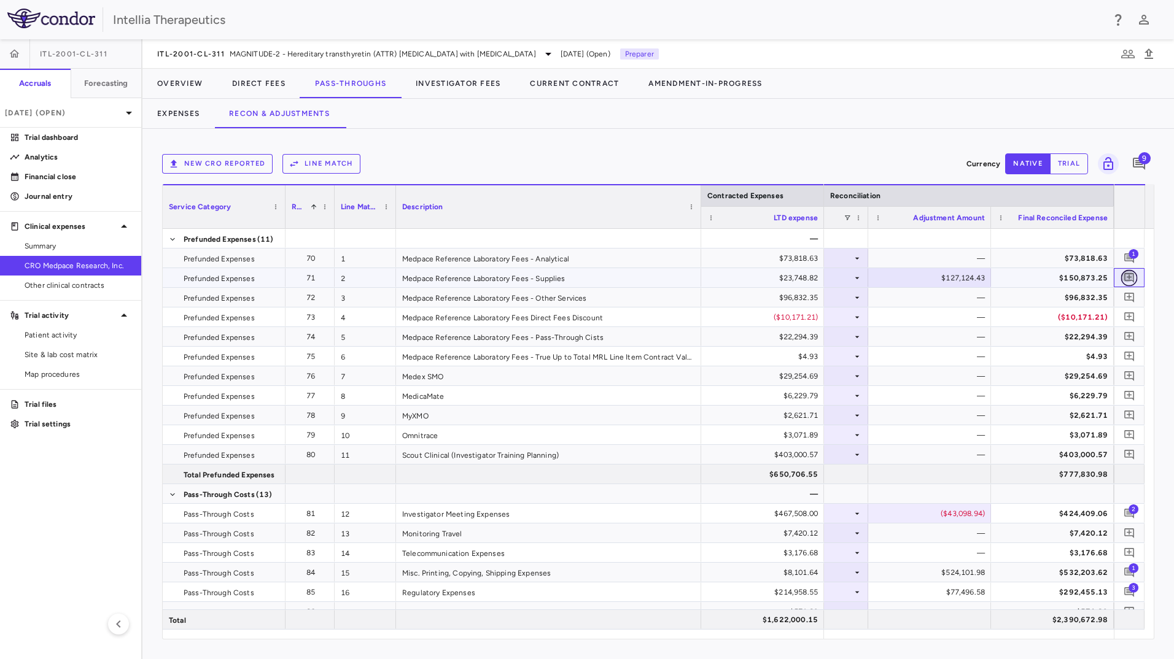
click at [1127, 276] on icon "Add comment" at bounding box center [1130, 278] width 12 height 12
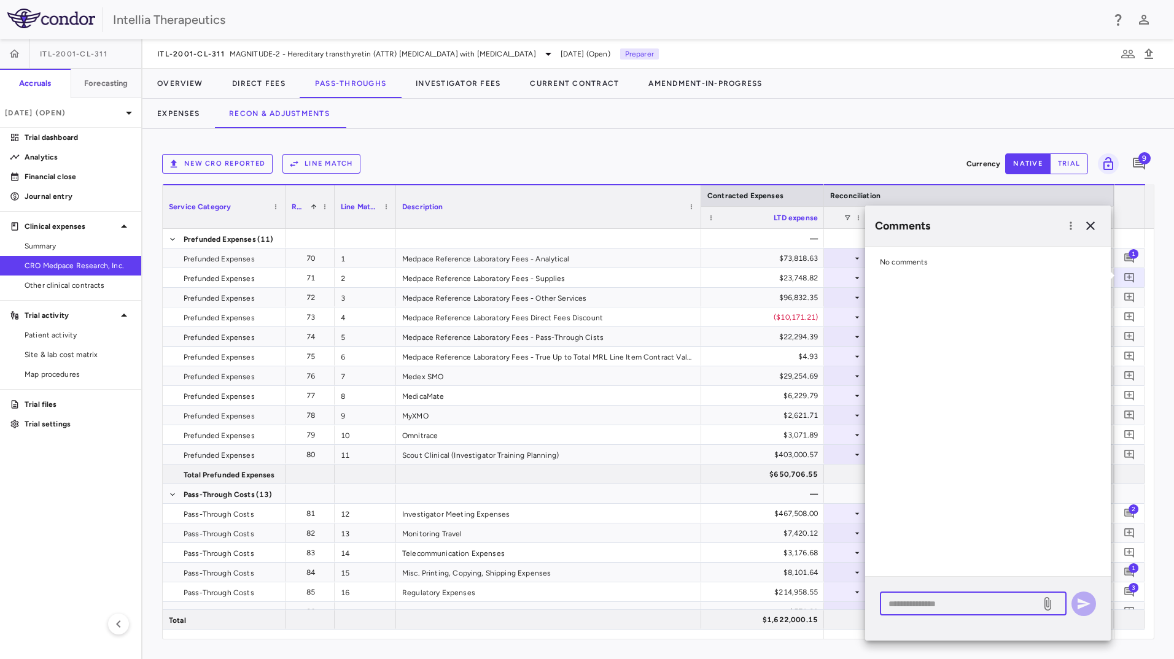
click at [951, 599] on textarea at bounding box center [961, 604] width 144 height 14
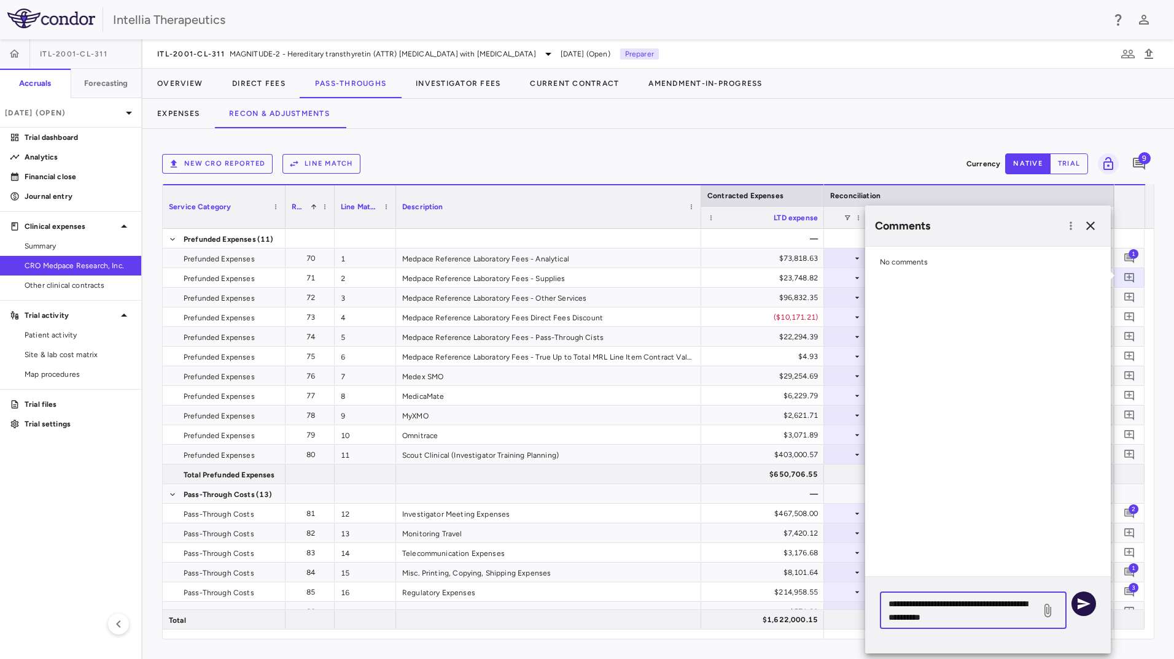
type textarea "**********"
click at [1081, 594] on button "button" at bounding box center [1084, 604] width 25 height 25
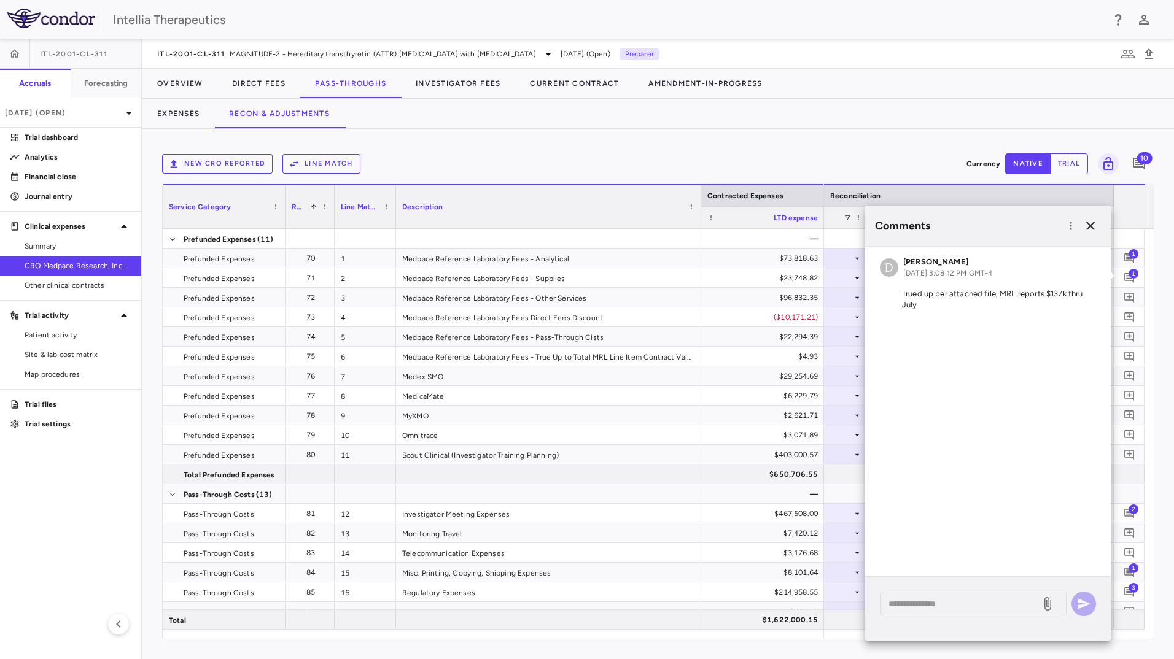
click at [863, 152] on div "New CRO reported Line Match Currency native trial 10" at bounding box center [658, 164] width 992 height 31
click at [1088, 228] on icon "button" at bounding box center [1090, 226] width 9 height 9
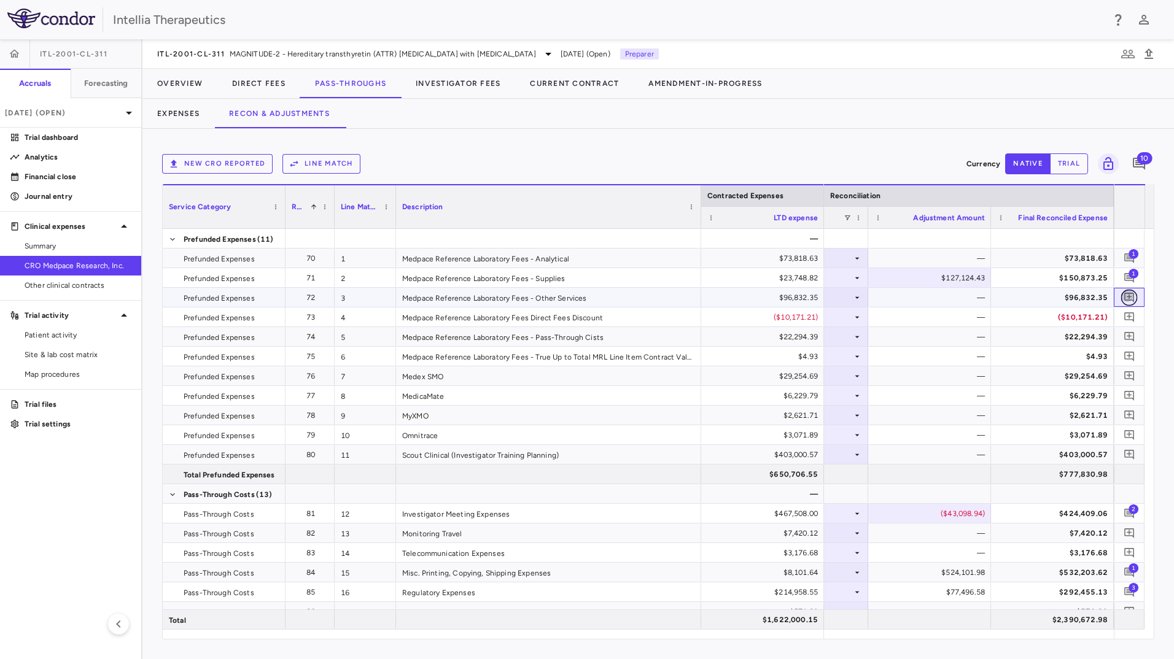
click at [1128, 298] on icon "Add comment" at bounding box center [1130, 298] width 12 height 12
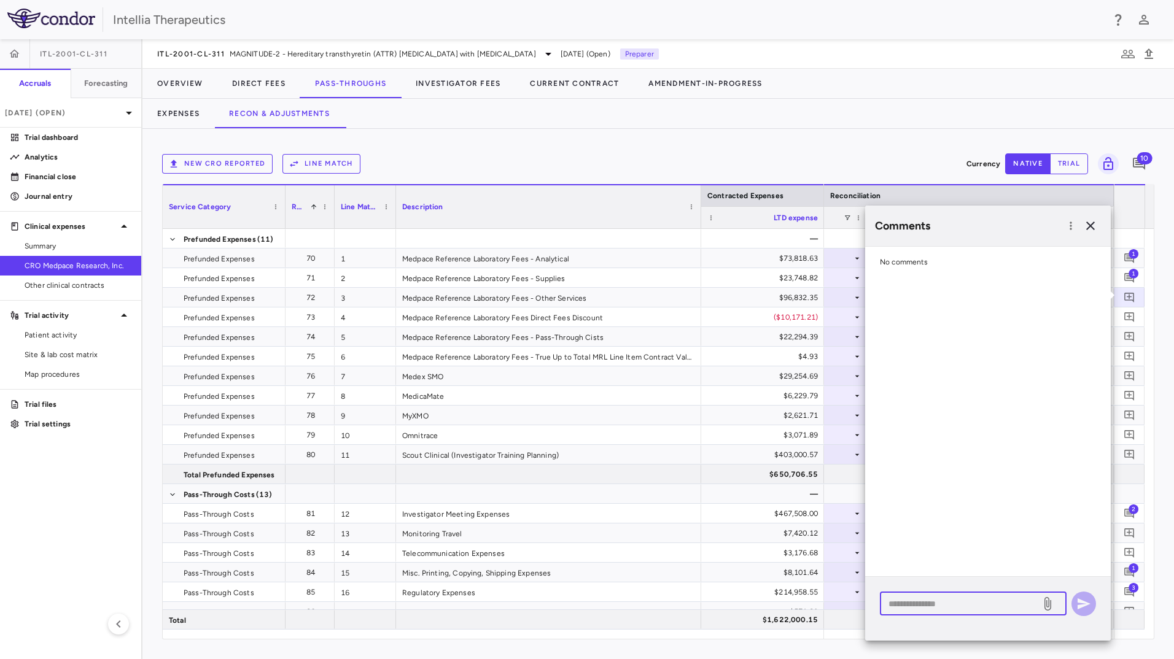
click at [922, 599] on textarea at bounding box center [961, 604] width 144 height 14
type textarea "**********"
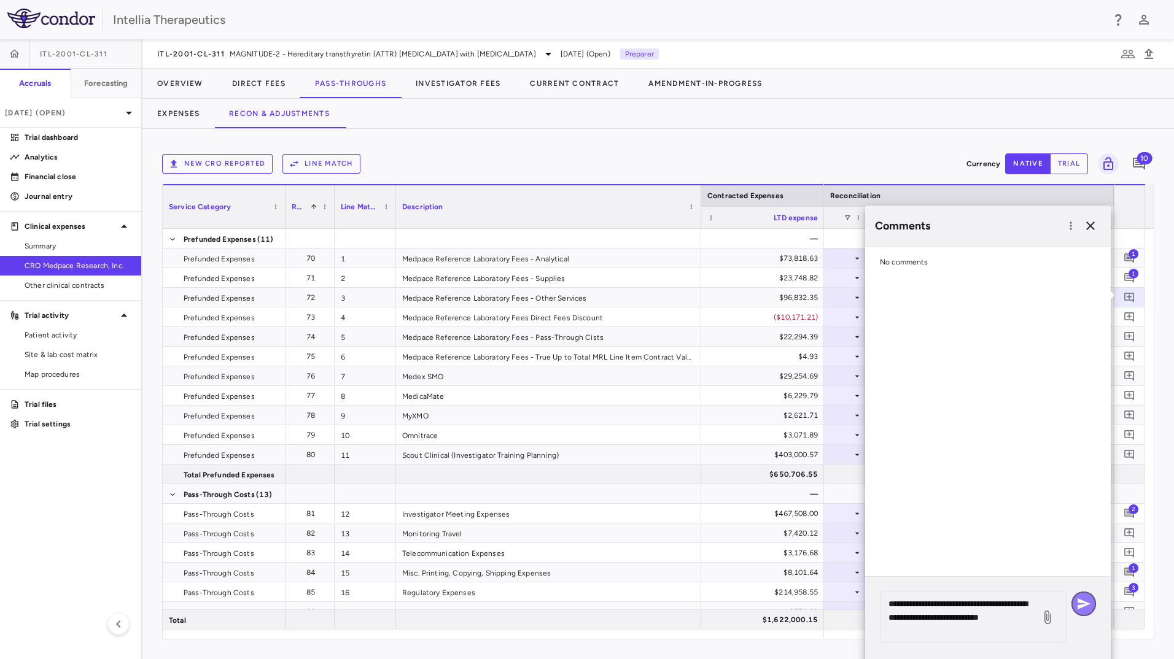
click at [1084, 610] on button "button" at bounding box center [1084, 604] width 25 height 25
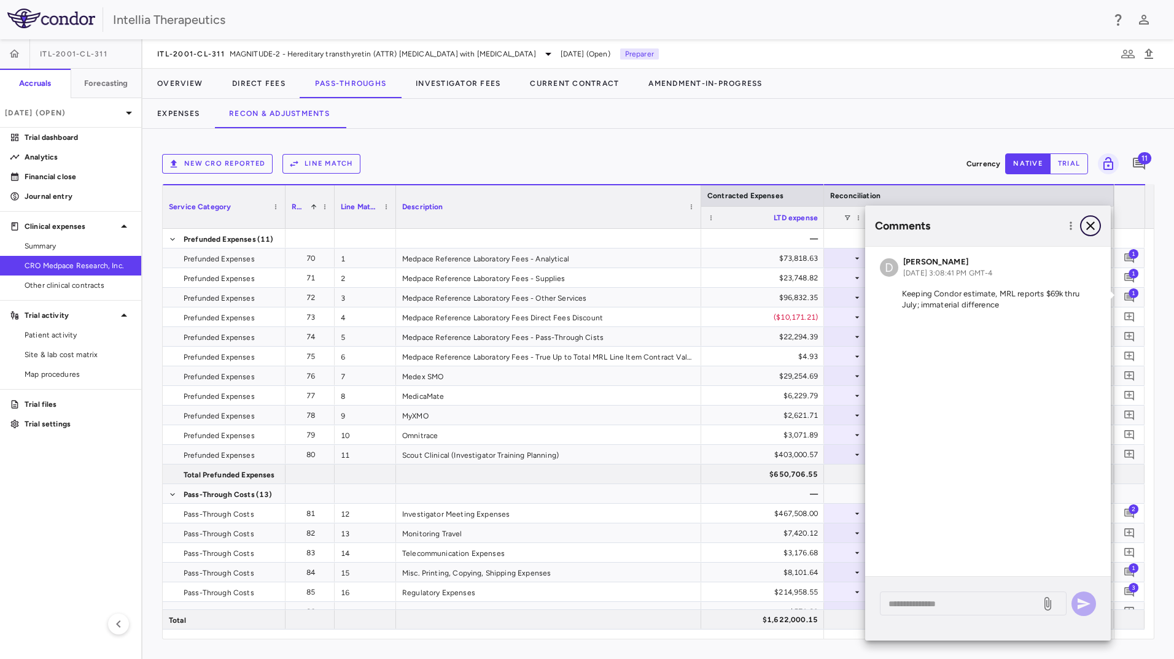
click at [1089, 223] on icon "button" at bounding box center [1090, 226] width 15 height 15
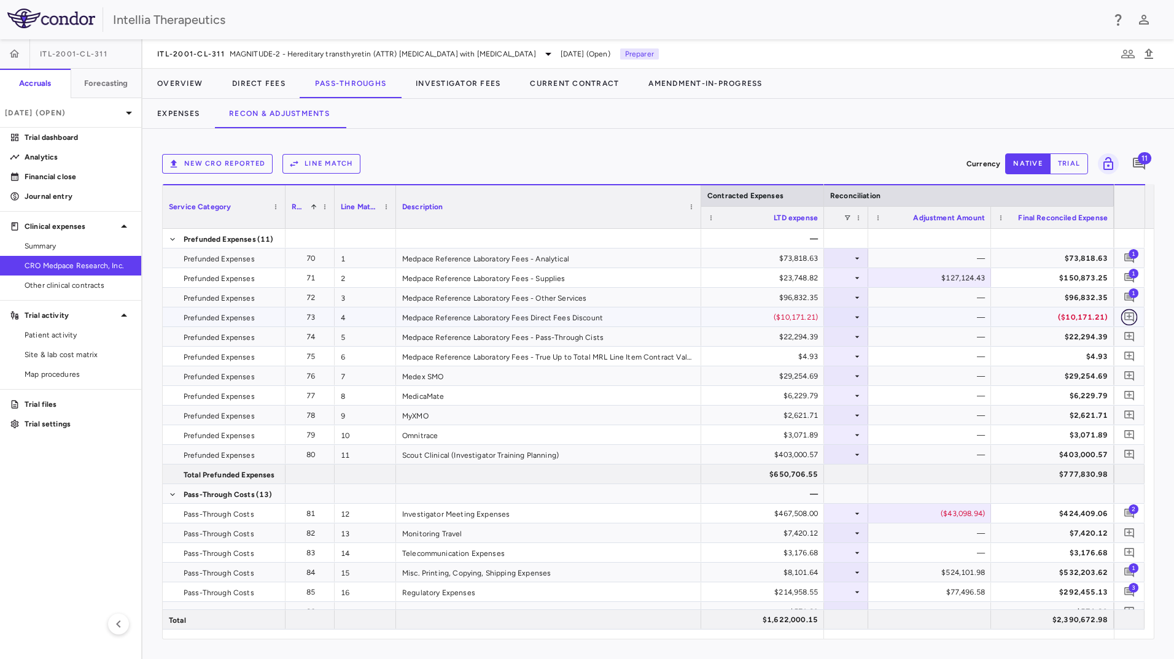
click at [1136, 318] on button "button" at bounding box center [1129, 317] width 17 height 17
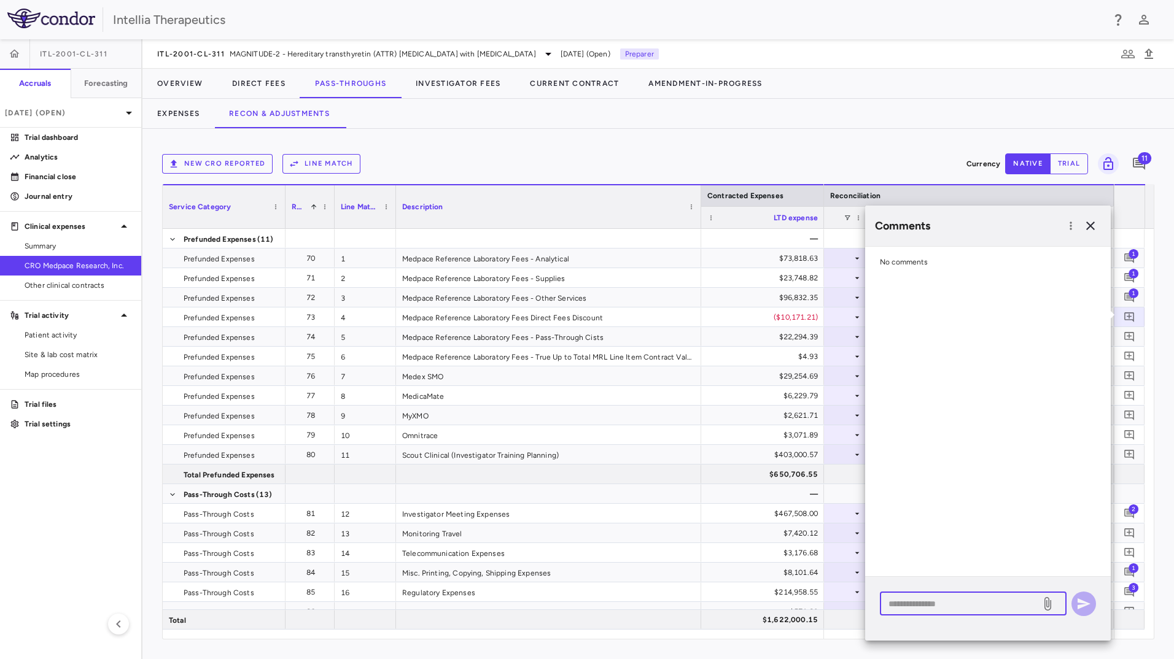
click at [907, 602] on textarea at bounding box center [961, 604] width 144 height 14
type textarea "**********"
click at [1067, 605] on div "**********" at bounding box center [988, 617] width 216 height 51
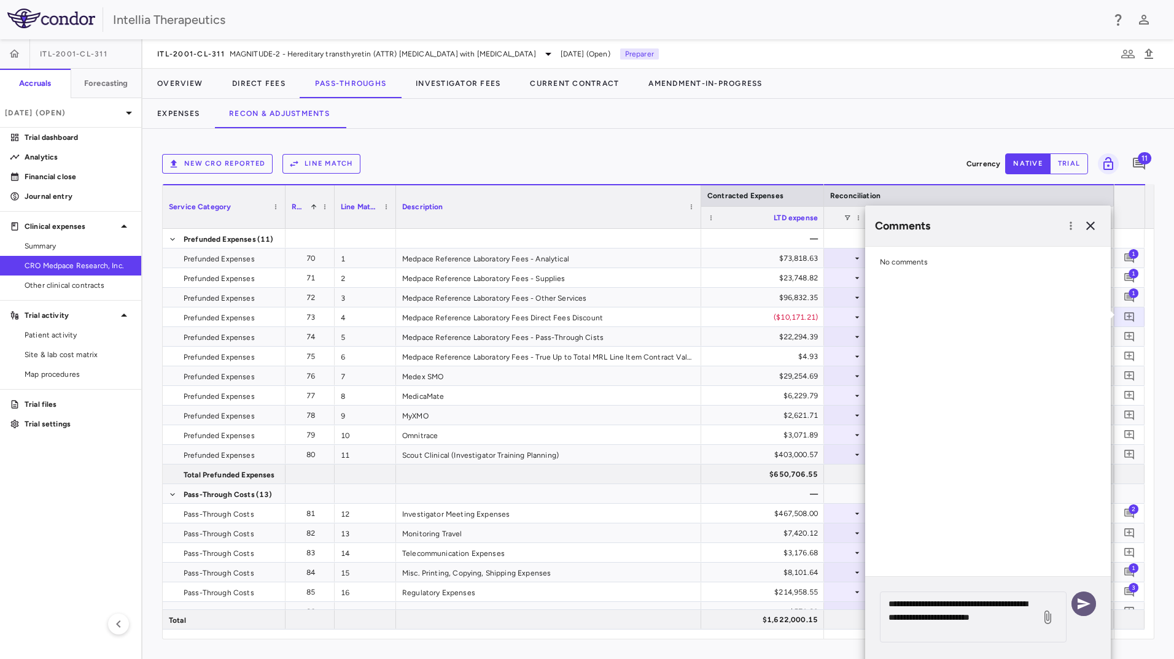
click at [1081, 602] on icon "button" at bounding box center [1084, 604] width 13 height 11
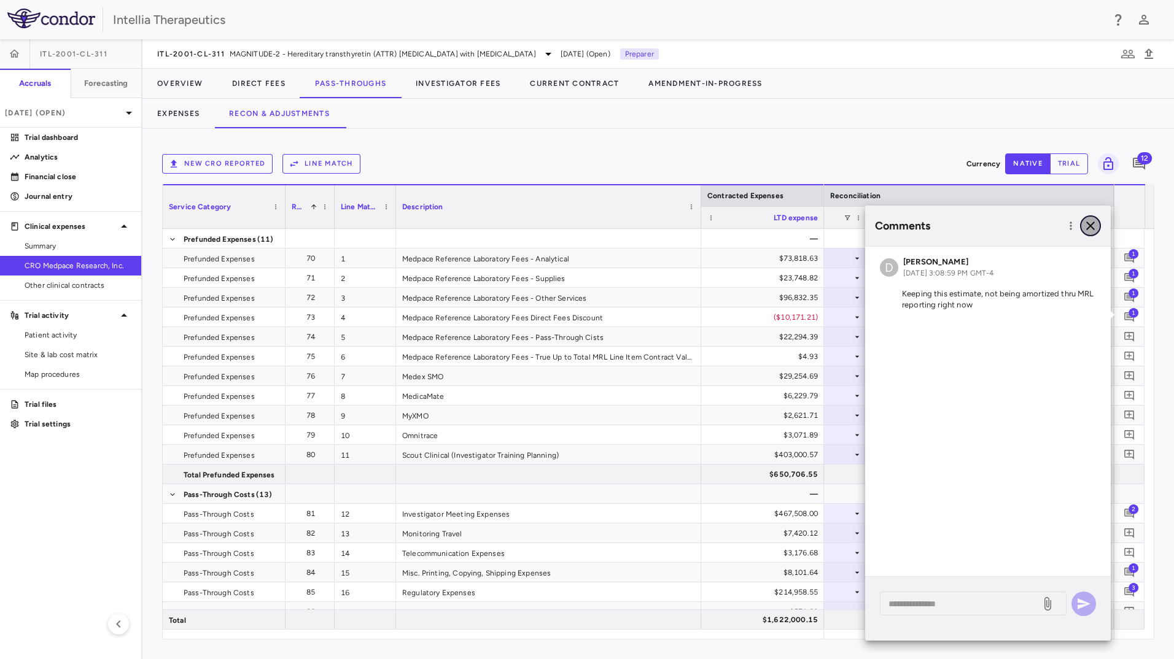
click at [1091, 218] on button "button" at bounding box center [1090, 226] width 21 height 21
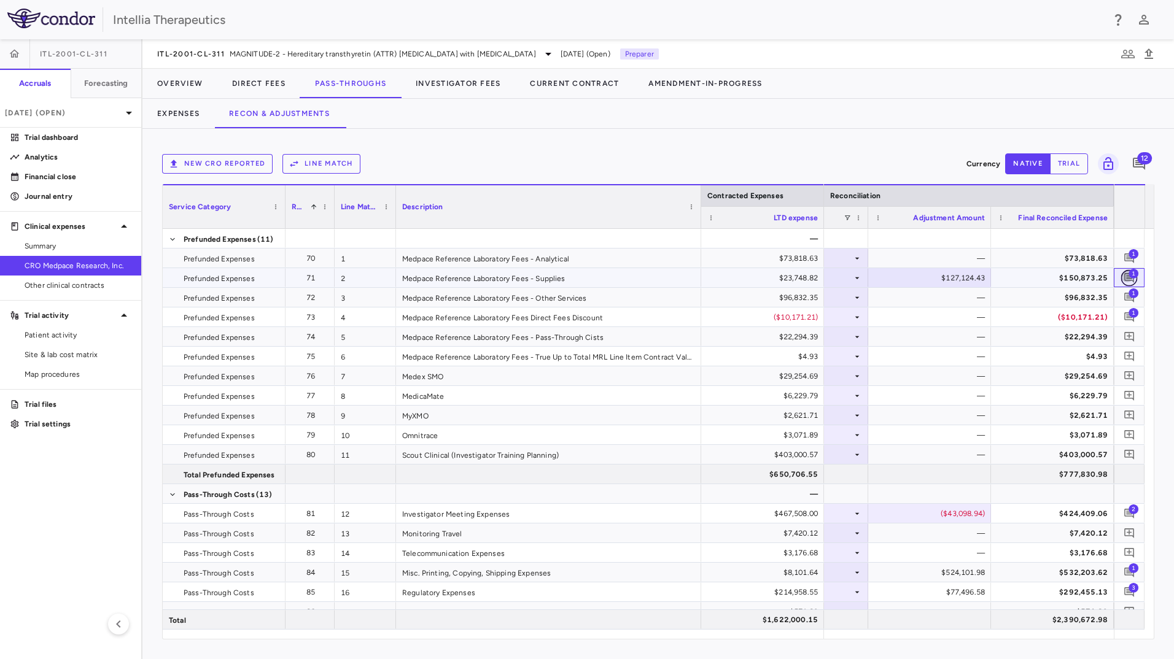
click at [1130, 281] on icon "Add comment" at bounding box center [1129, 278] width 10 height 10
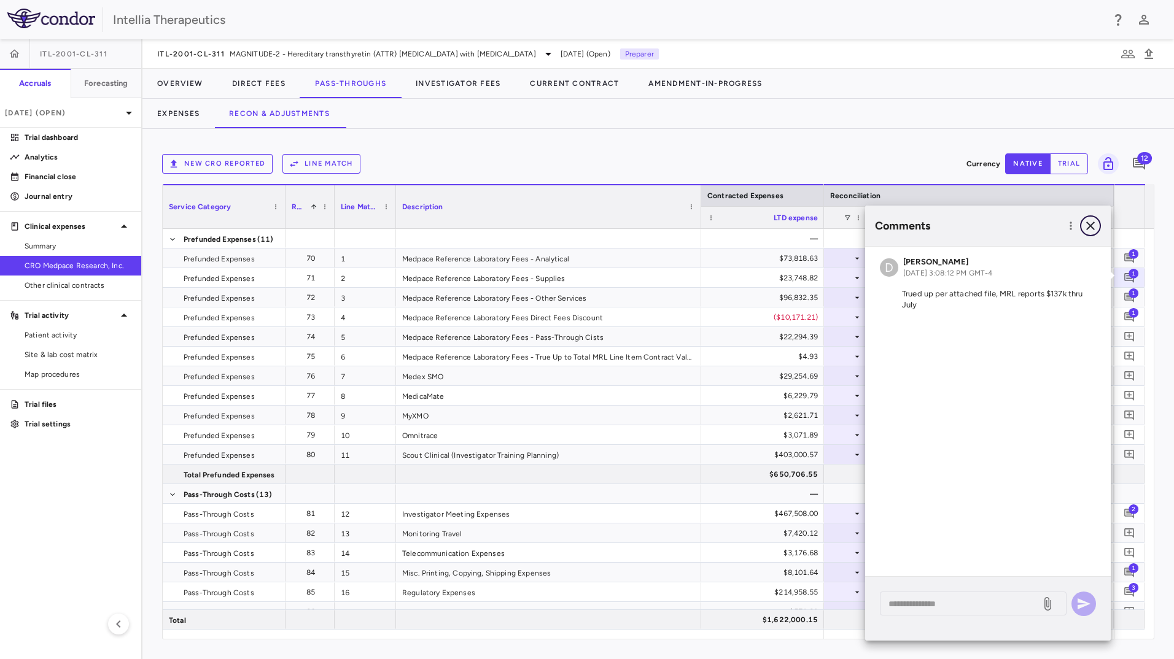
click at [1088, 230] on icon "button" at bounding box center [1090, 226] width 15 height 15
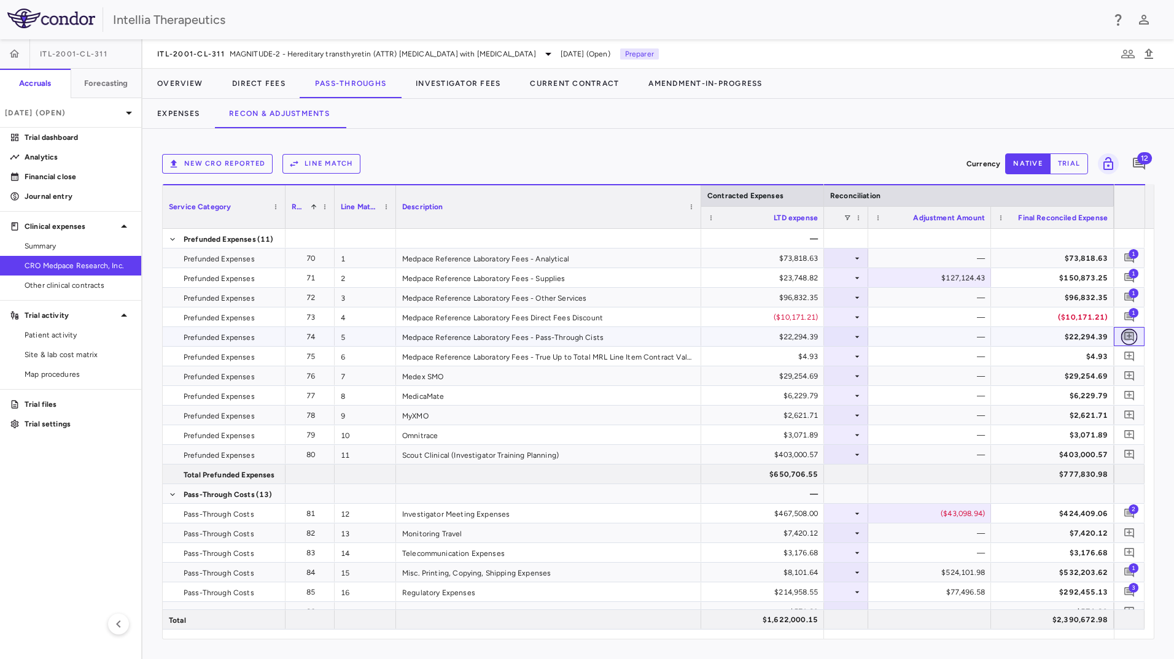
click at [1128, 341] on icon "Add comment" at bounding box center [1130, 337] width 12 height 12
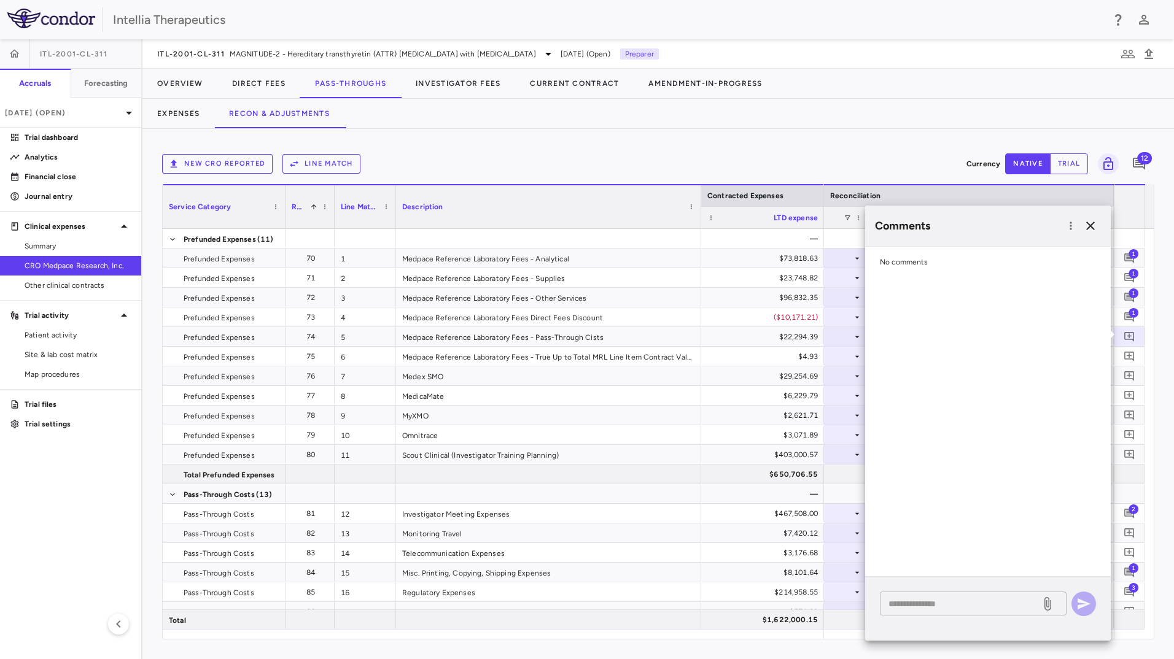
click at [939, 602] on textarea at bounding box center [961, 604] width 144 height 14
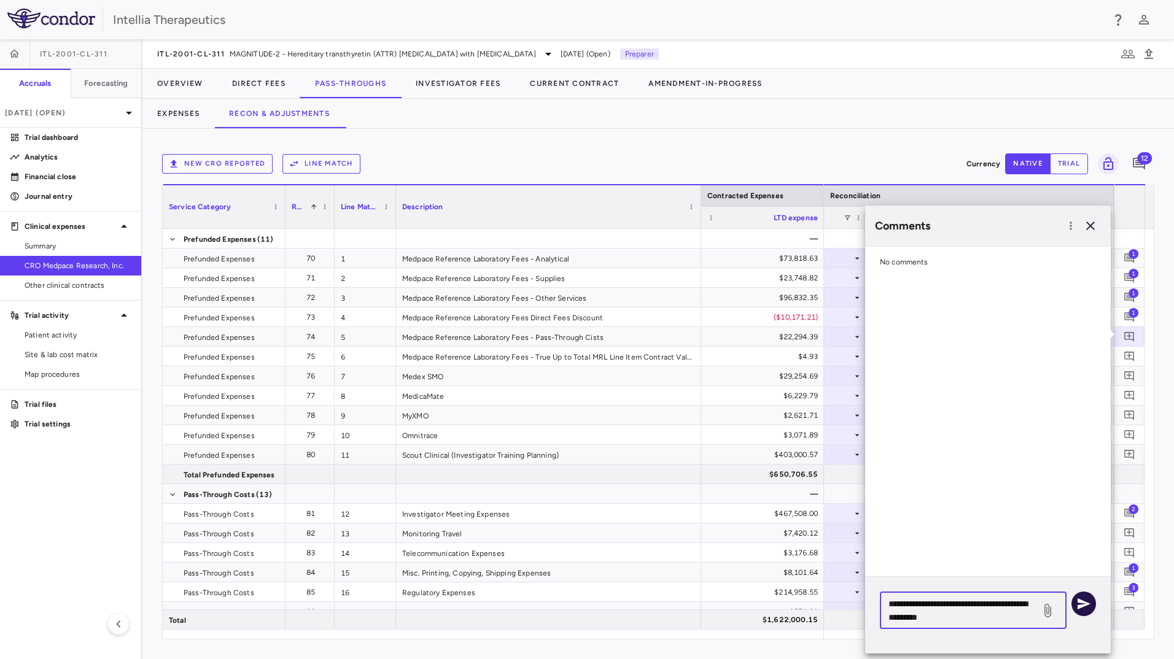
type textarea "**********"
click at [1082, 605] on icon "button" at bounding box center [1083, 604] width 15 height 15
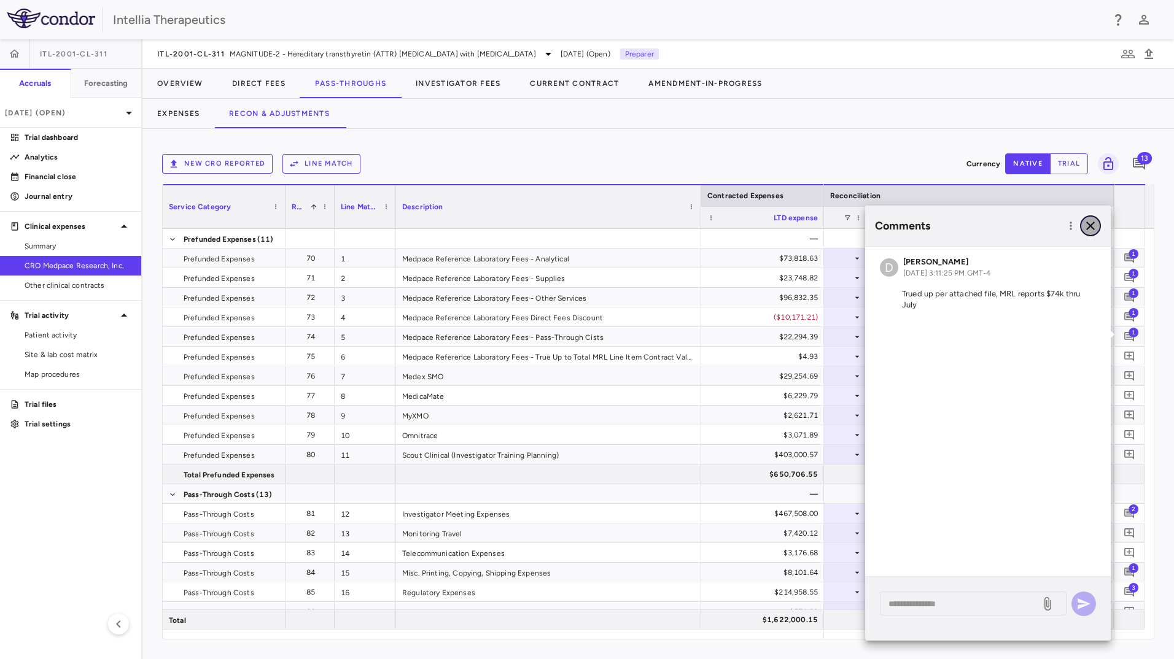
click at [1097, 227] on icon "button" at bounding box center [1090, 226] width 15 height 15
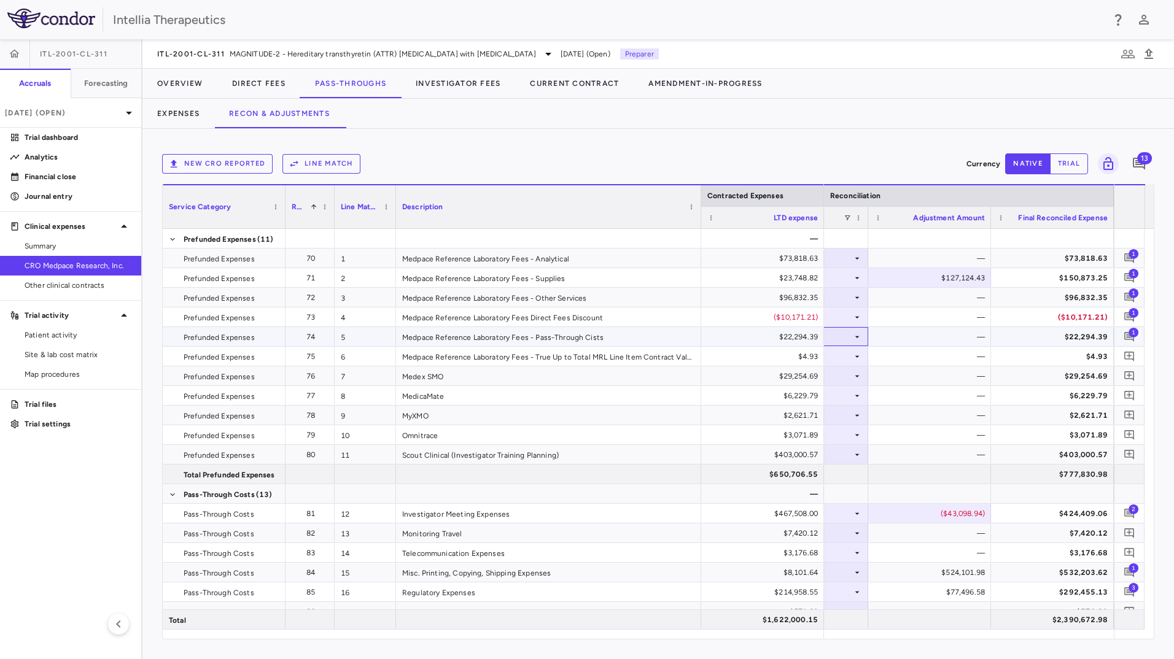
click at [847, 335] on div "None" at bounding box center [805, 337] width 96 height 20
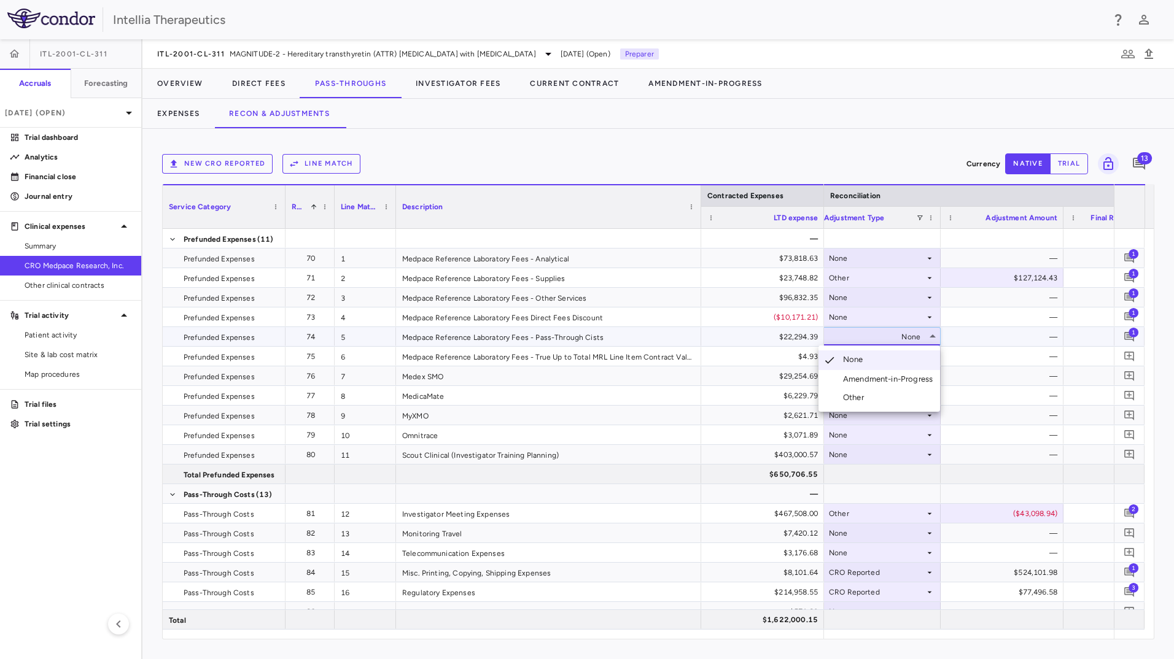
drag, startPoint x: 866, startPoint y: 397, endPoint x: 968, endPoint y: 355, distance: 109.8
click at [868, 397] on div "Other" at bounding box center [856, 397] width 26 height 11
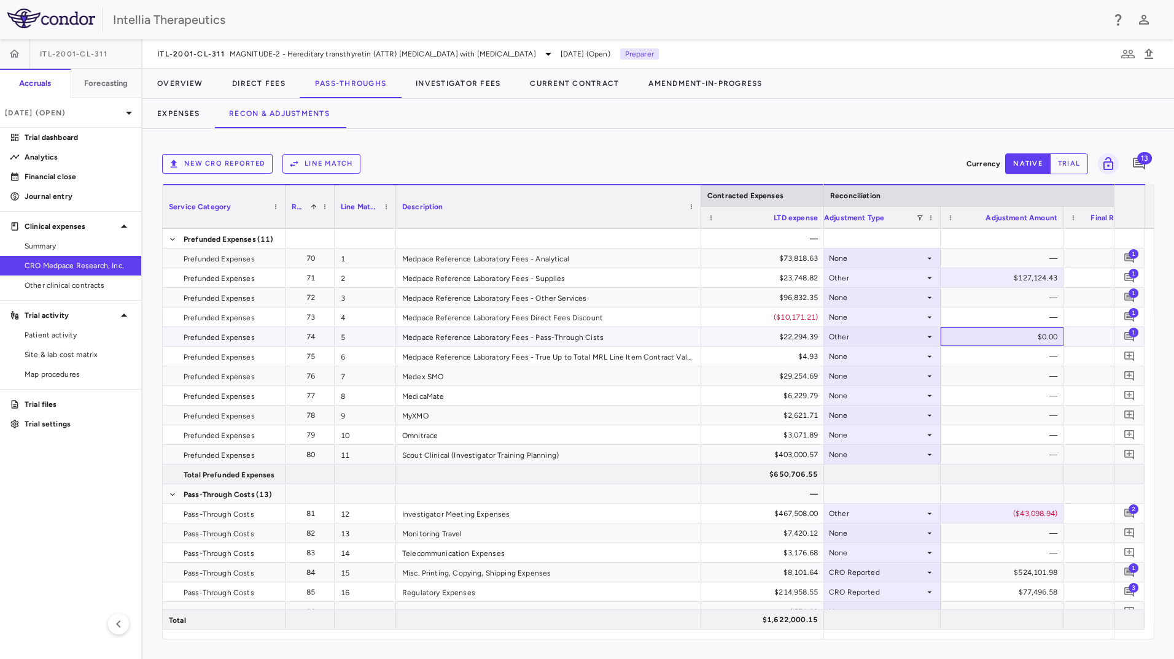
click at [1043, 341] on div "$0.00" at bounding box center [1005, 337] width 106 height 20
type input "********"
click at [782, 357] on div "$4.93" at bounding box center [765, 357] width 106 height 20
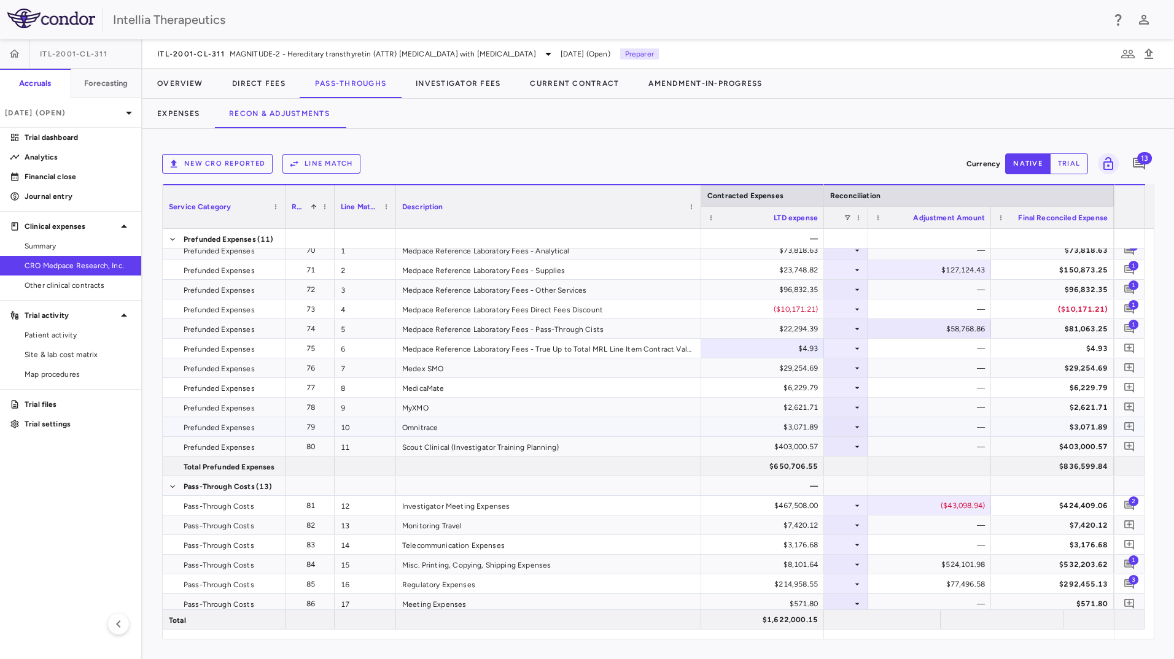
scroll to position [0, 0]
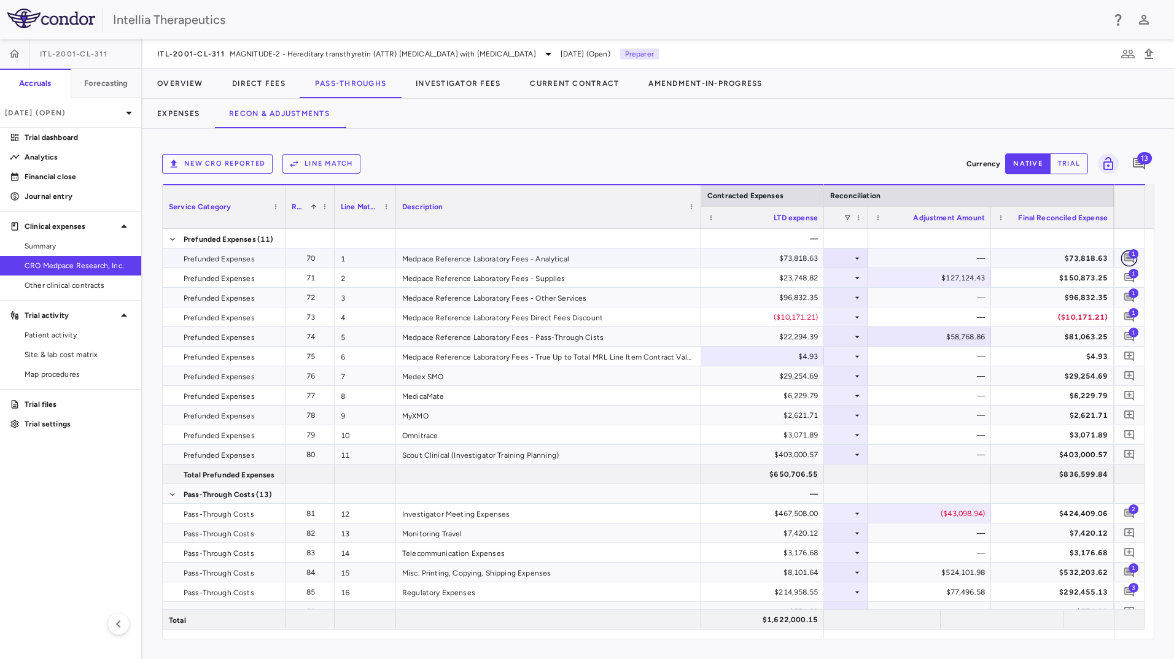
click at [1131, 261] on icon "Add comment" at bounding box center [1129, 259] width 10 height 10
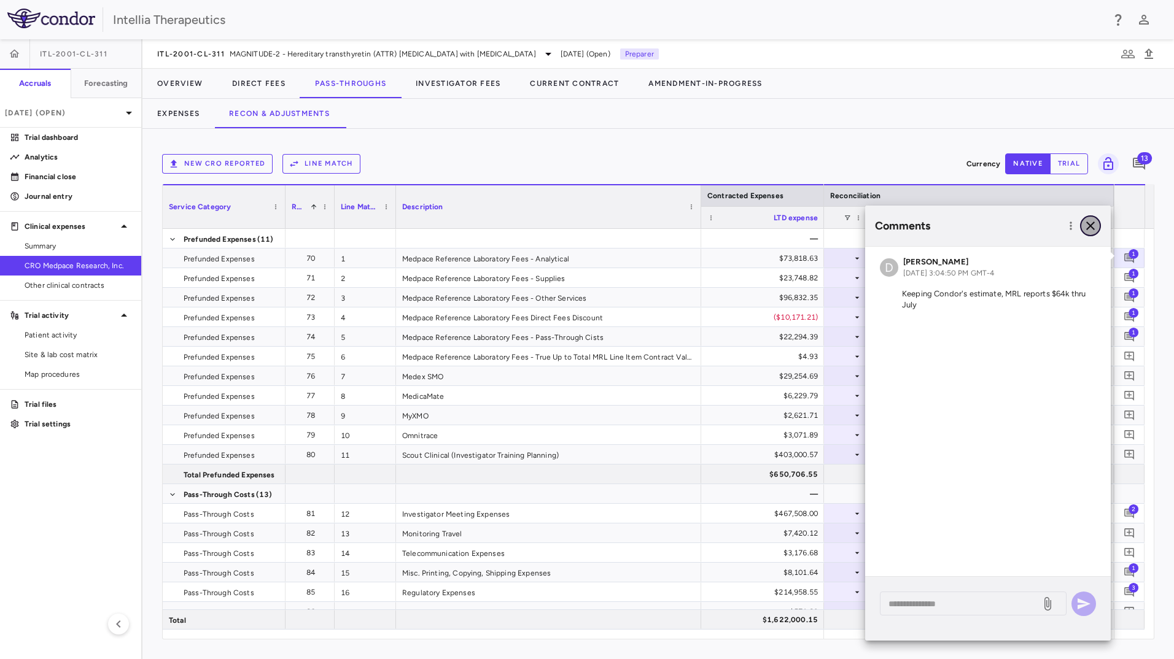
click at [1092, 228] on icon "button" at bounding box center [1090, 226] width 15 height 15
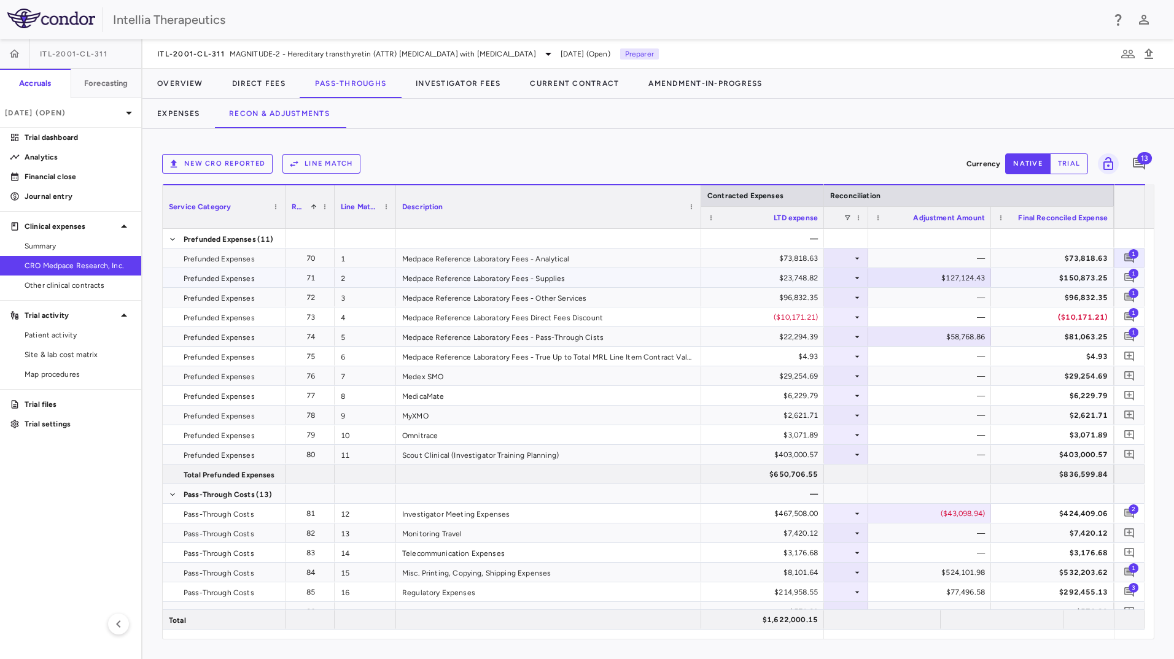
click at [1129, 276] on span "1" at bounding box center [1134, 273] width 10 height 10
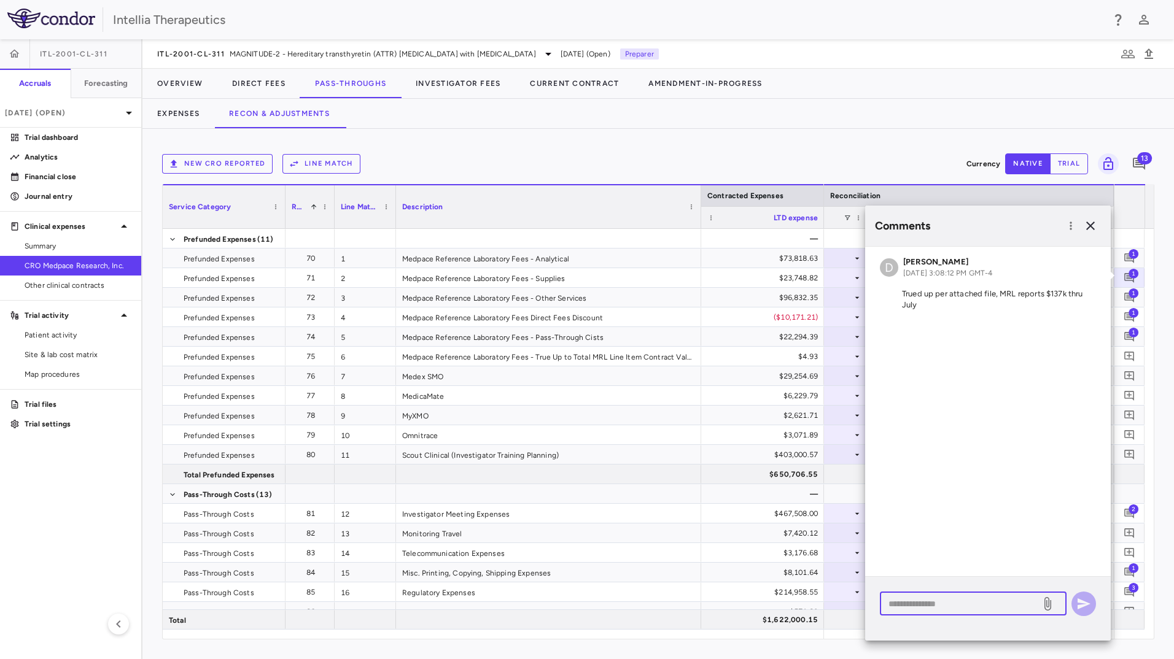
click at [996, 603] on textarea at bounding box center [961, 604] width 144 height 14
type textarea "**********"
click at [1048, 604] on icon at bounding box center [1047, 604] width 15 height 15
click at [0, 0] on input "file" at bounding box center [0, 0] width 0 height 0
click at [1082, 601] on icon "button" at bounding box center [1084, 604] width 13 height 11
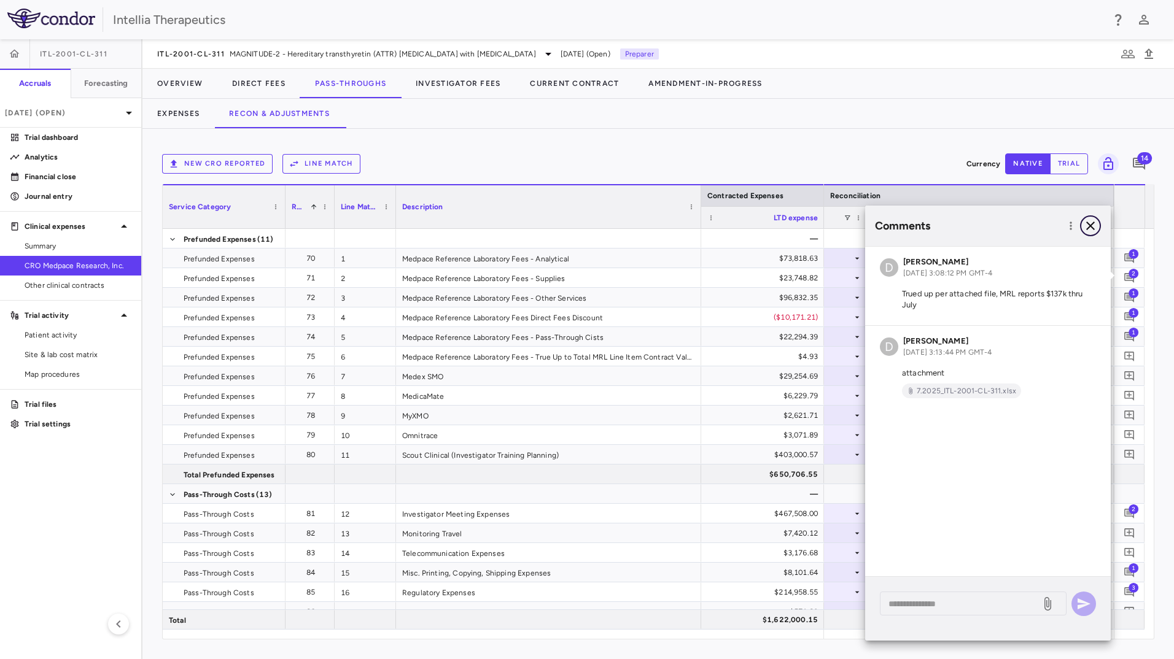
click at [1090, 228] on icon "button" at bounding box center [1090, 226] width 15 height 15
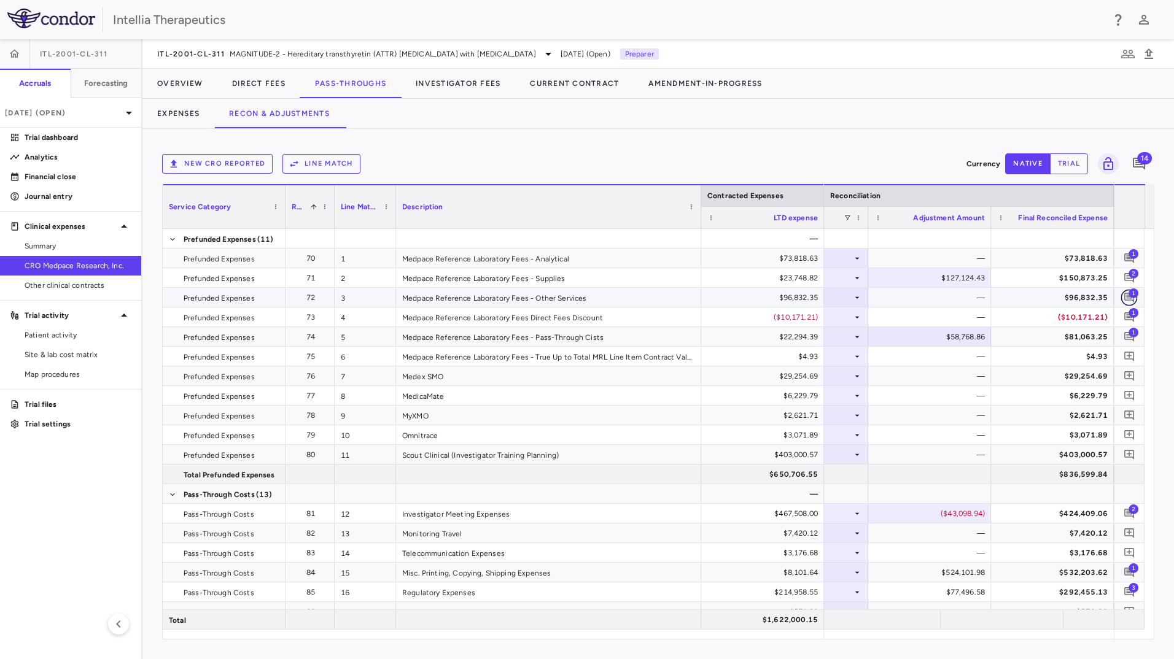
click at [1126, 298] on icon "Add comment" at bounding box center [1130, 298] width 12 height 12
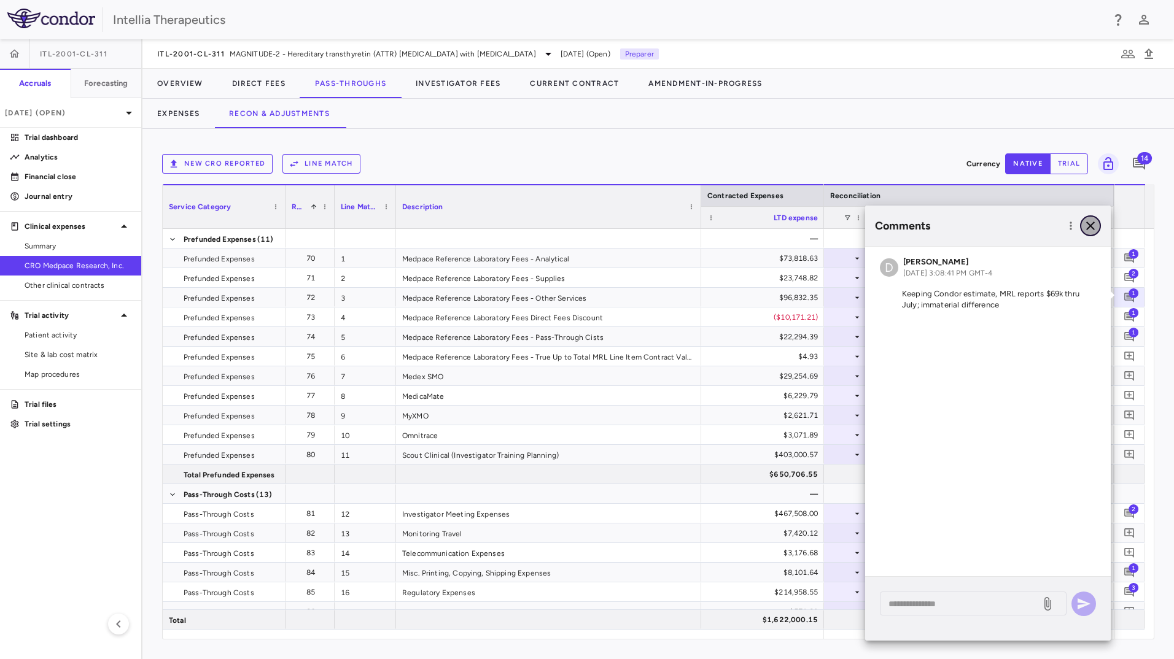
click at [1096, 227] on icon "button" at bounding box center [1090, 226] width 15 height 15
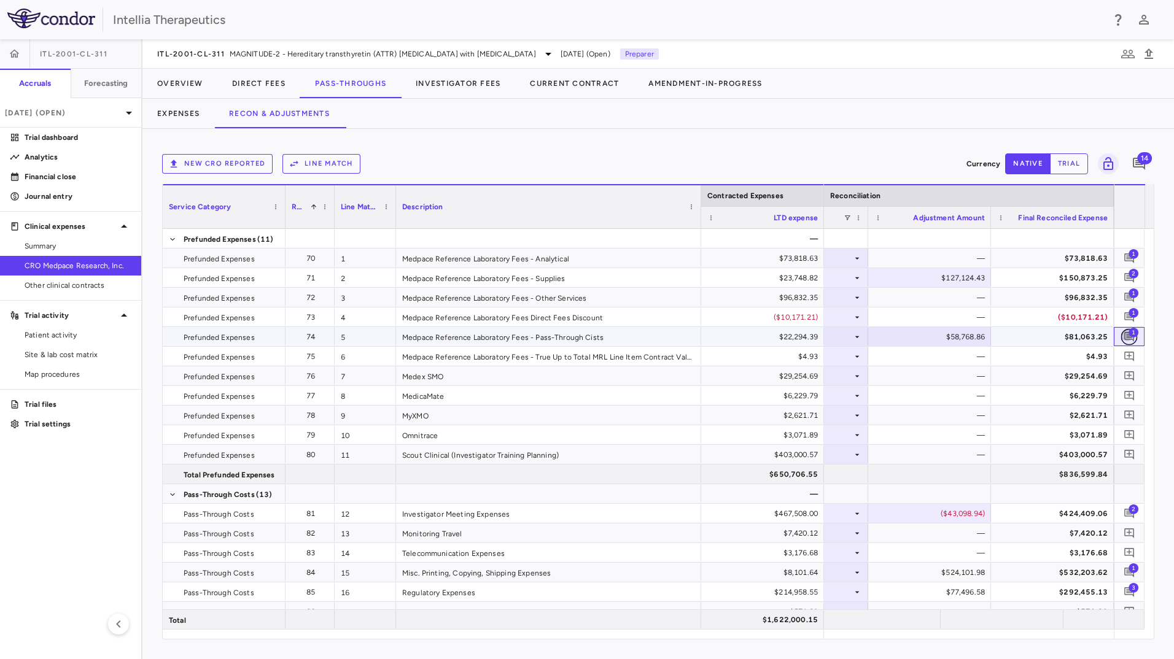
click at [1127, 332] on icon "Add comment" at bounding box center [1130, 337] width 12 height 12
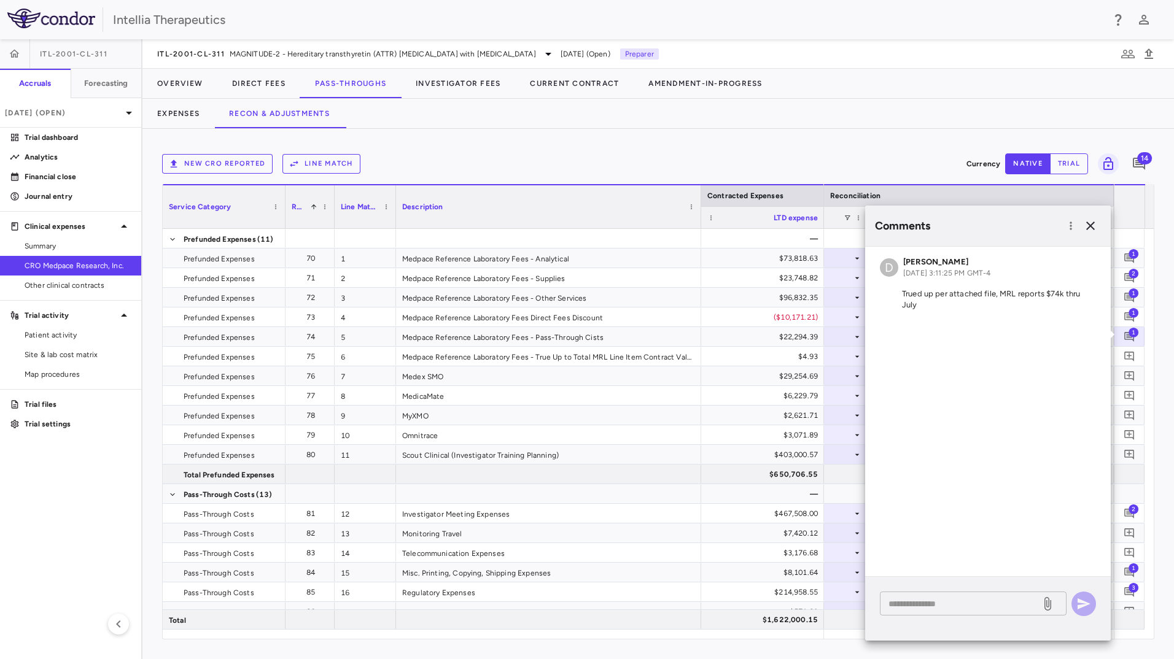
click at [935, 600] on textarea at bounding box center [961, 604] width 144 height 14
type textarea "**********"
click at [1049, 602] on icon at bounding box center [1047, 604] width 7 height 14
click at [0, 0] on input "file" at bounding box center [0, 0] width 0 height 0
click at [1086, 604] on icon "button" at bounding box center [1083, 604] width 15 height 15
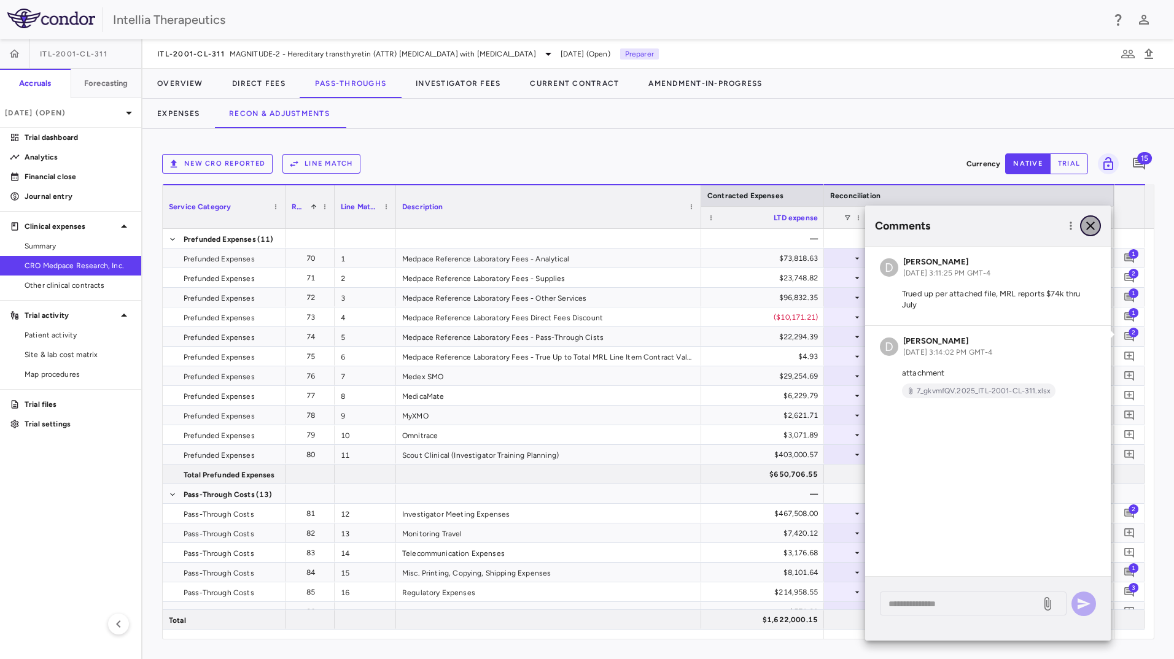
click at [1084, 228] on icon "button" at bounding box center [1090, 226] width 15 height 15
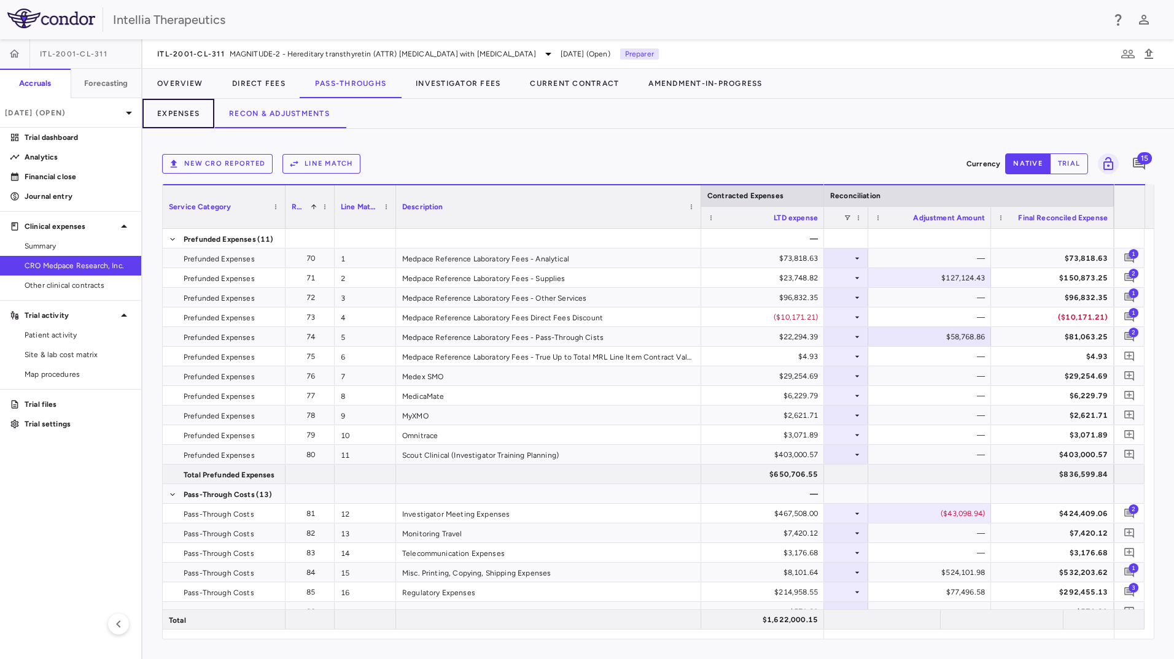
drag, startPoint x: 190, startPoint y: 112, endPoint x: 217, endPoint y: 127, distance: 30.8
click at [190, 112] on button "Expenses" at bounding box center [178, 113] width 72 height 29
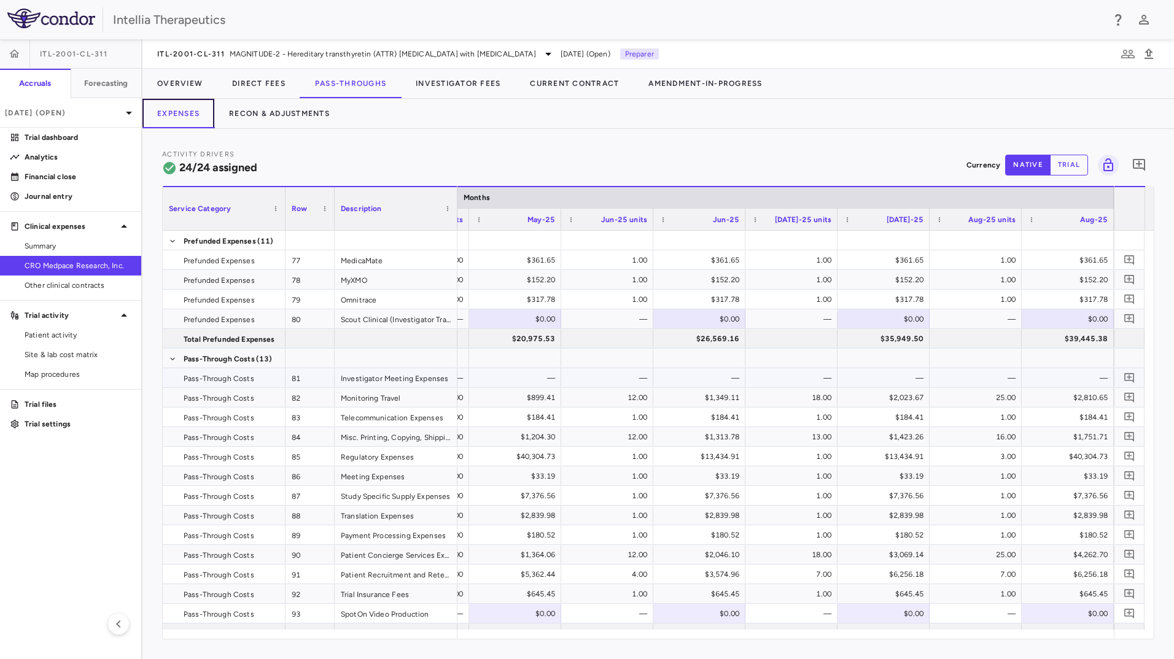
scroll to position [171, 0]
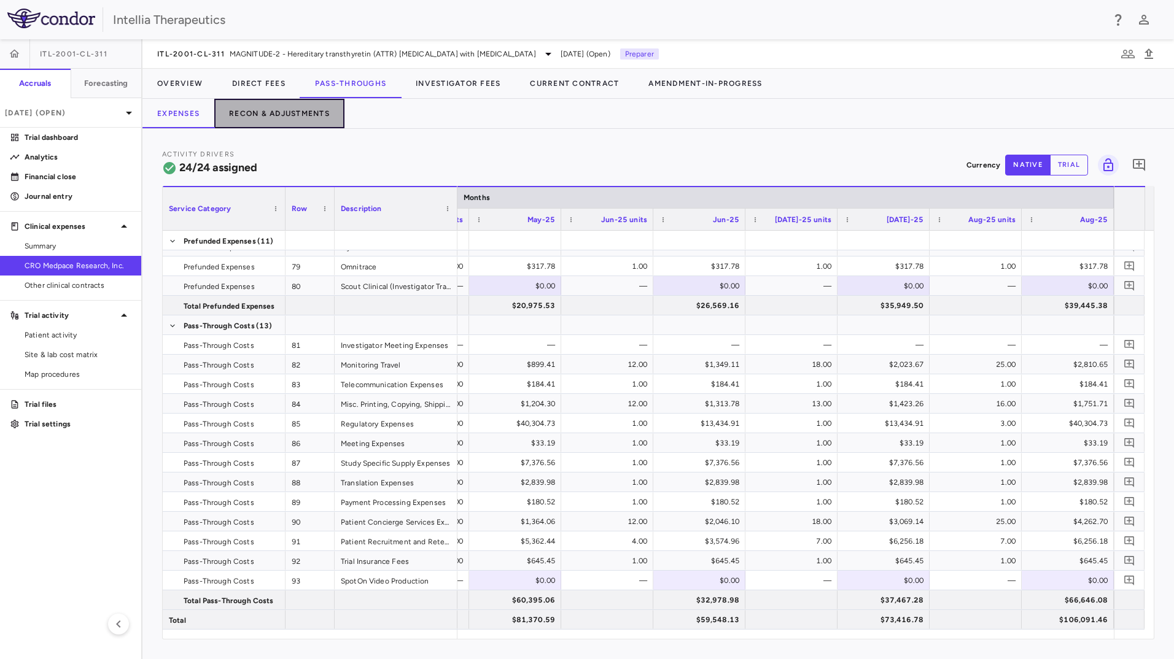
click at [294, 125] on button "Recon & Adjustments" at bounding box center [279, 113] width 130 height 29
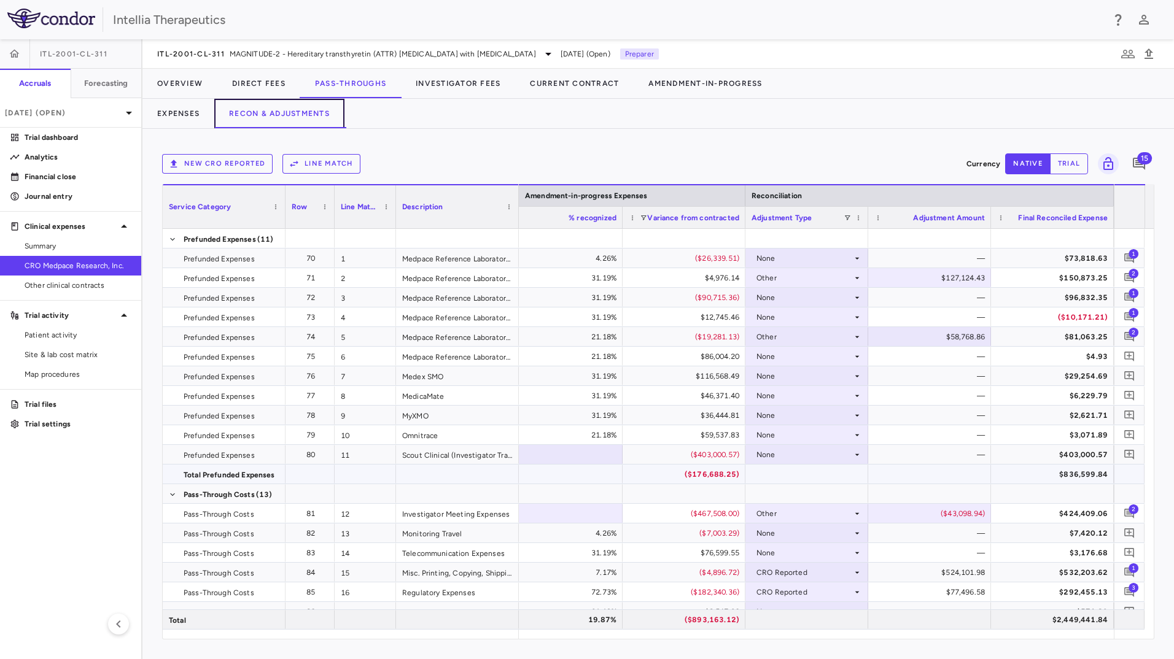
scroll to position [287, 0]
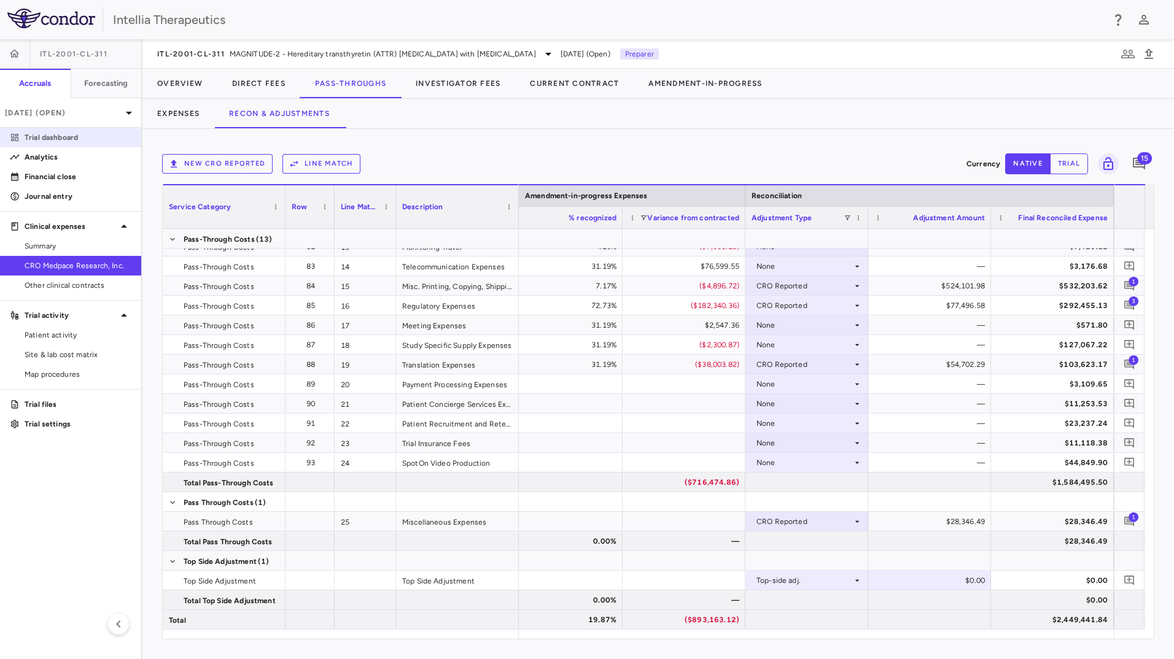
click at [34, 138] on p "Trial dashboard" at bounding box center [78, 137] width 107 height 11
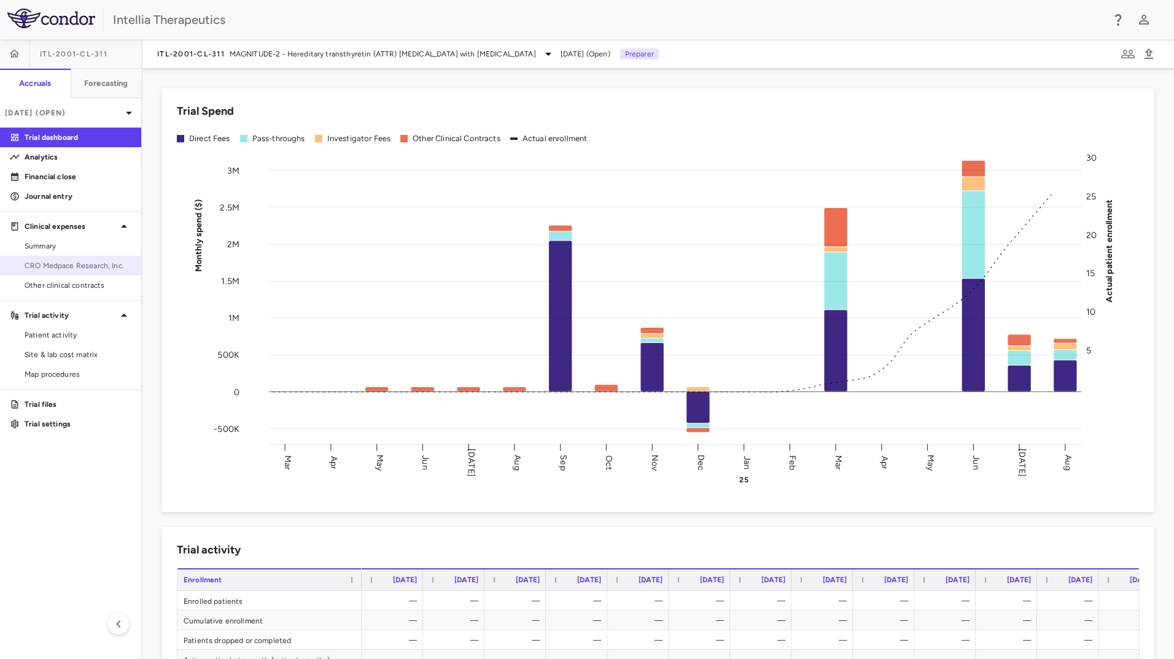
click at [80, 270] on span "CRO Medpace Research, Inc." at bounding box center [78, 265] width 107 height 11
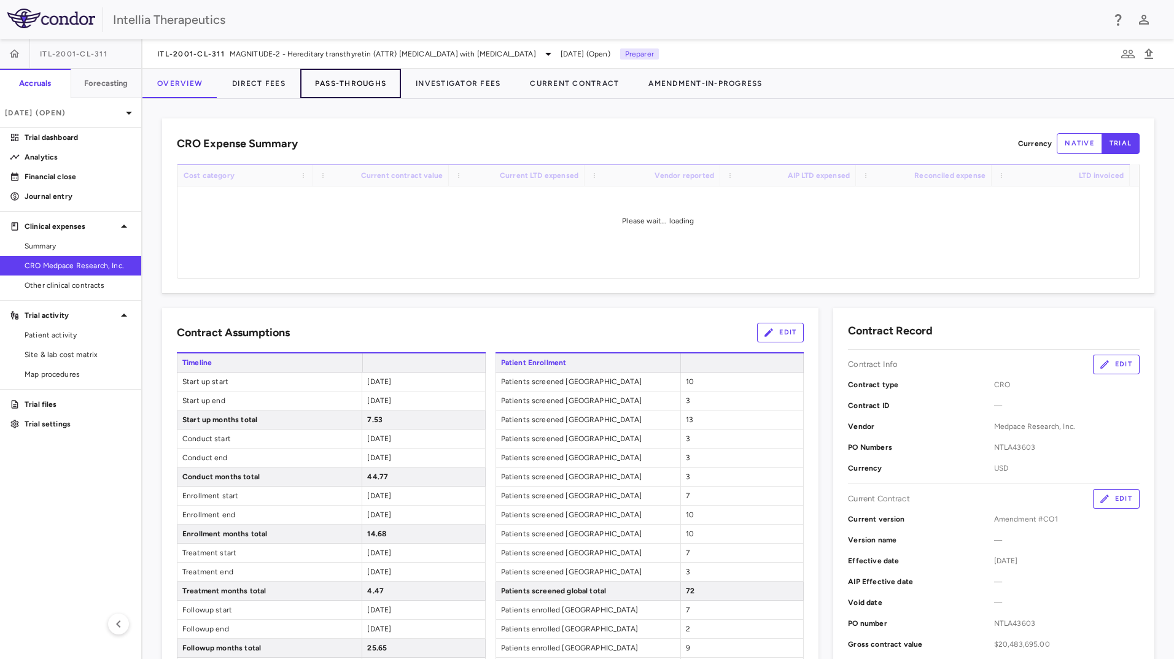
click at [371, 79] on button "Pass-Throughs" at bounding box center [350, 83] width 101 height 29
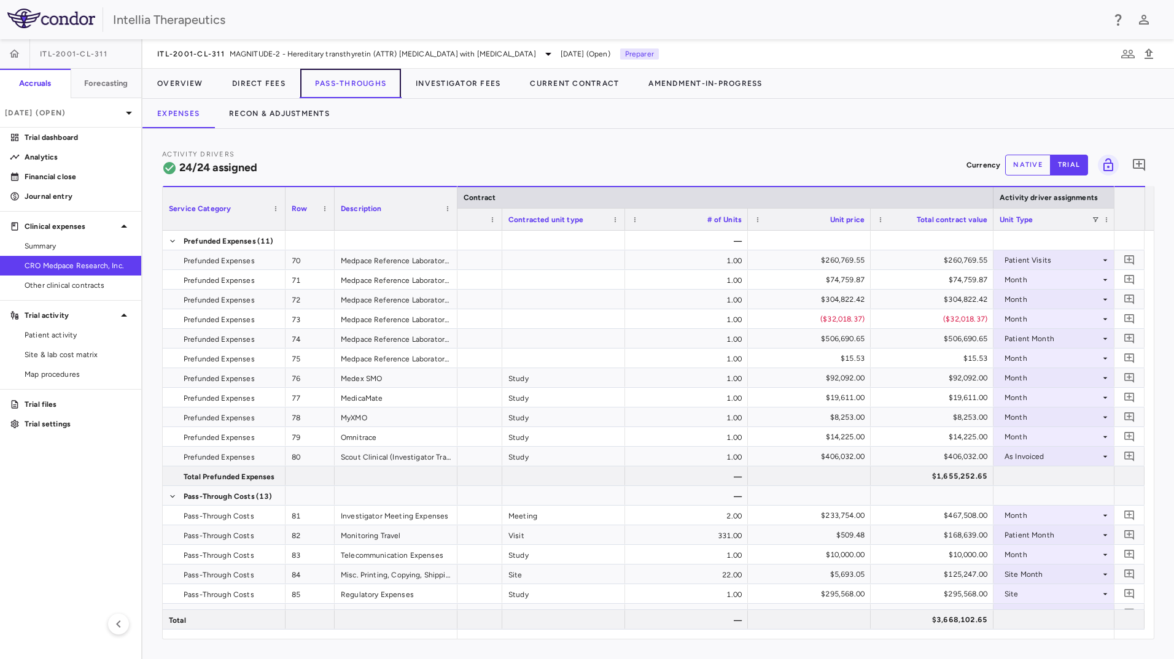
scroll to position [0, 211]
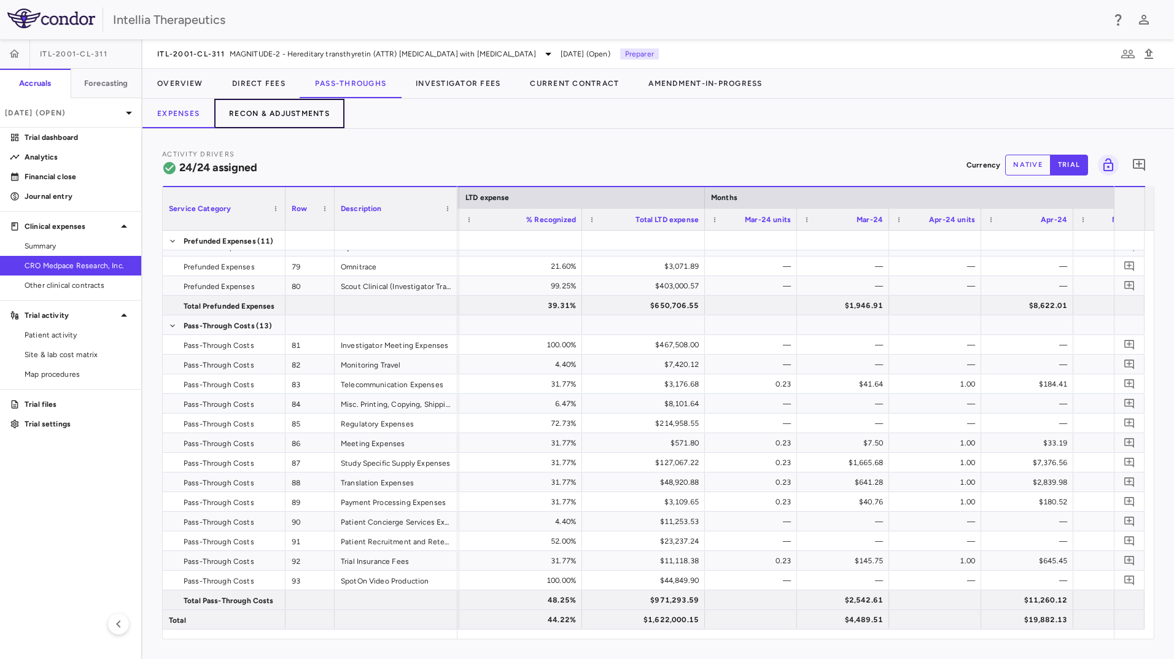
click at [310, 117] on button "Recon & Adjustments" at bounding box center [279, 113] width 130 height 29
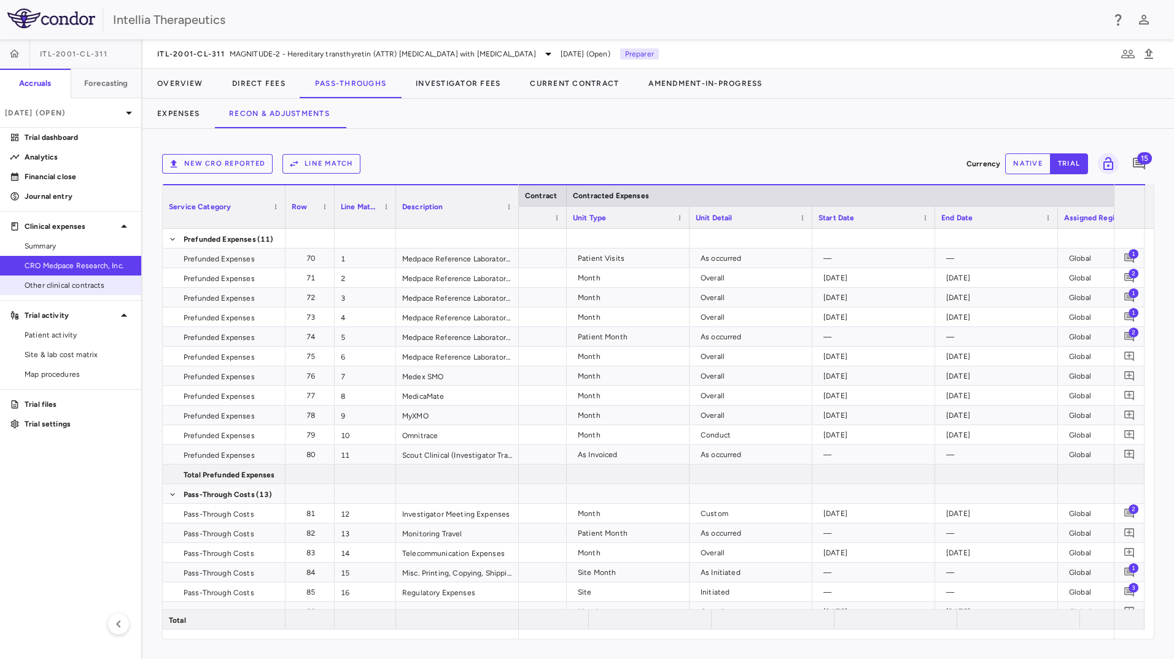
click at [79, 290] on span "Other clinical contracts" at bounding box center [78, 285] width 107 height 11
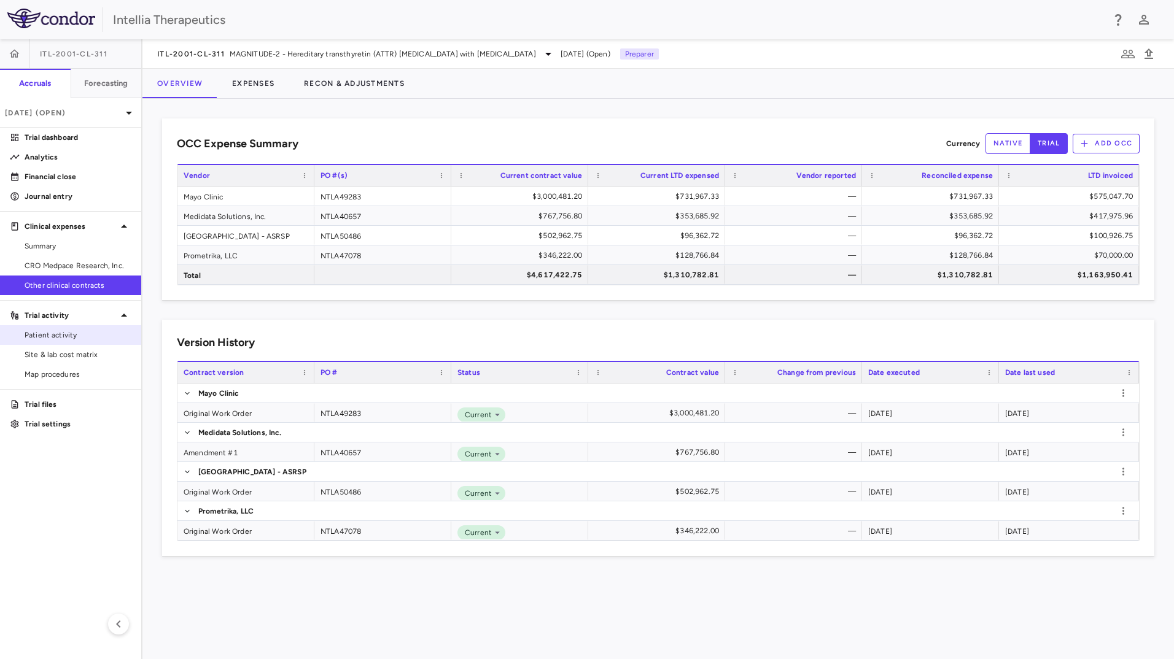
click at [70, 343] on link "Patient activity" at bounding box center [70, 335] width 141 height 18
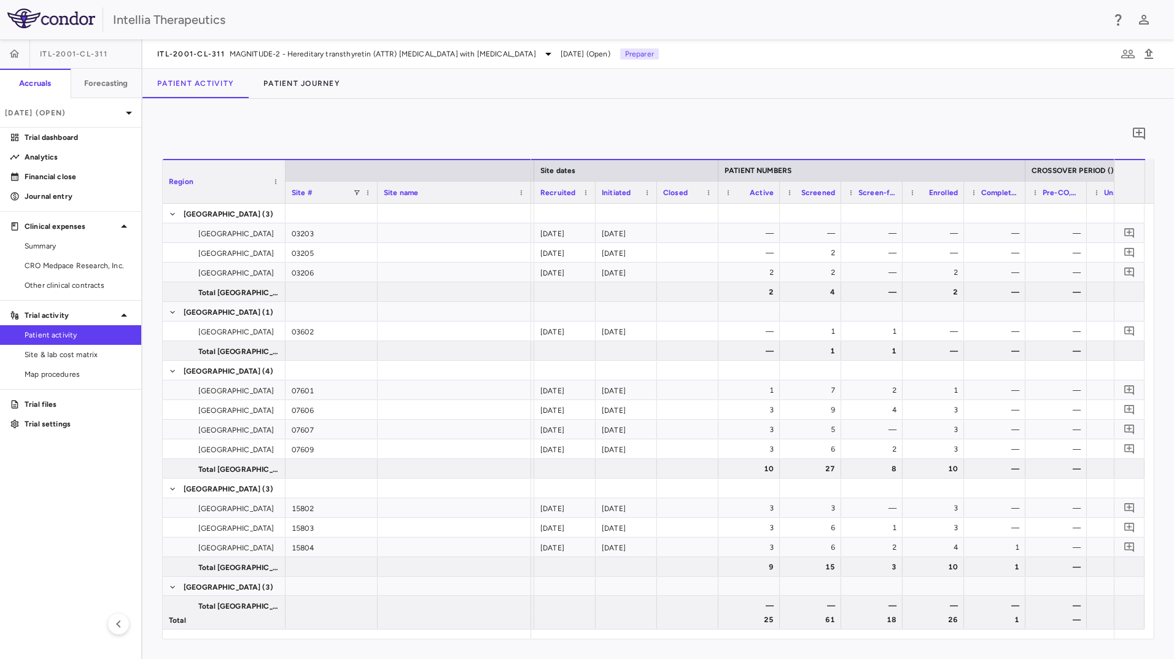
scroll to position [0, 246]
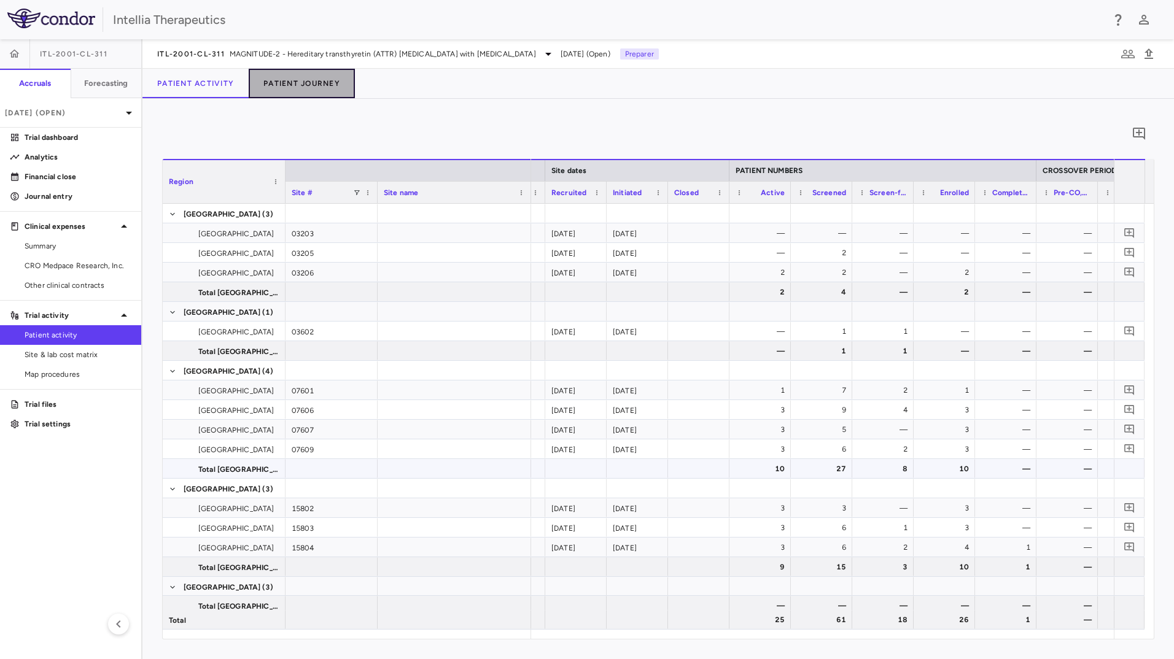
click at [325, 82] on button "Patient Journey" at bounding box center [302, 83] width 106 height 29
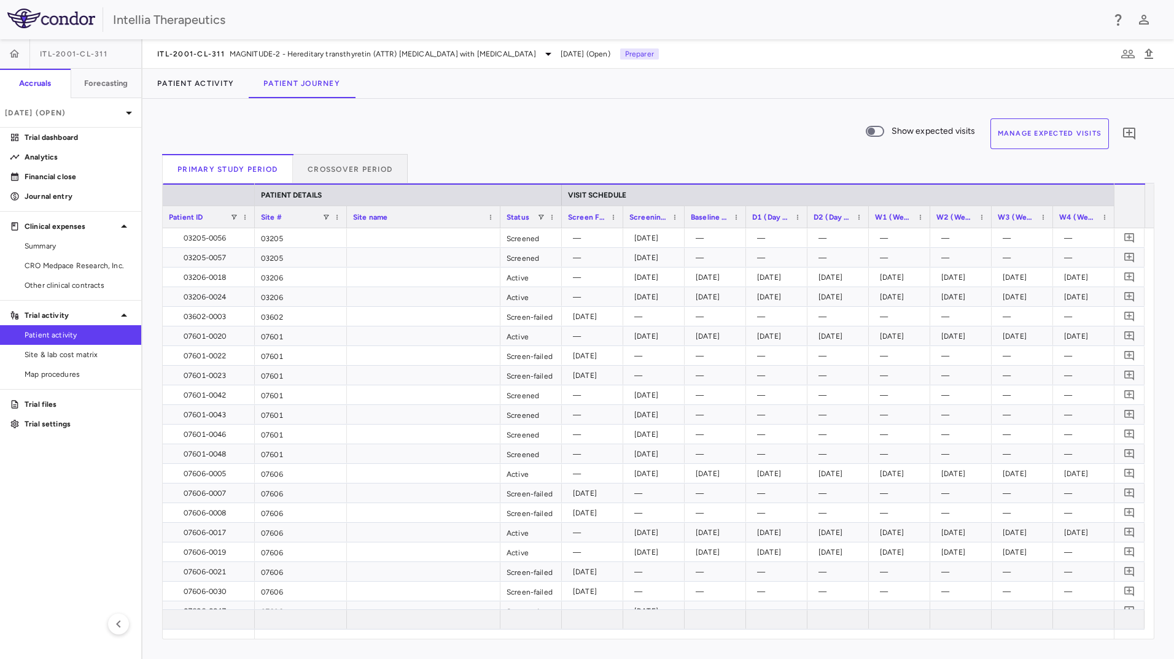
click at [1011, 138] on button "Manage Expected Visits" at bounding box center [1049, 134] width 119 height 31
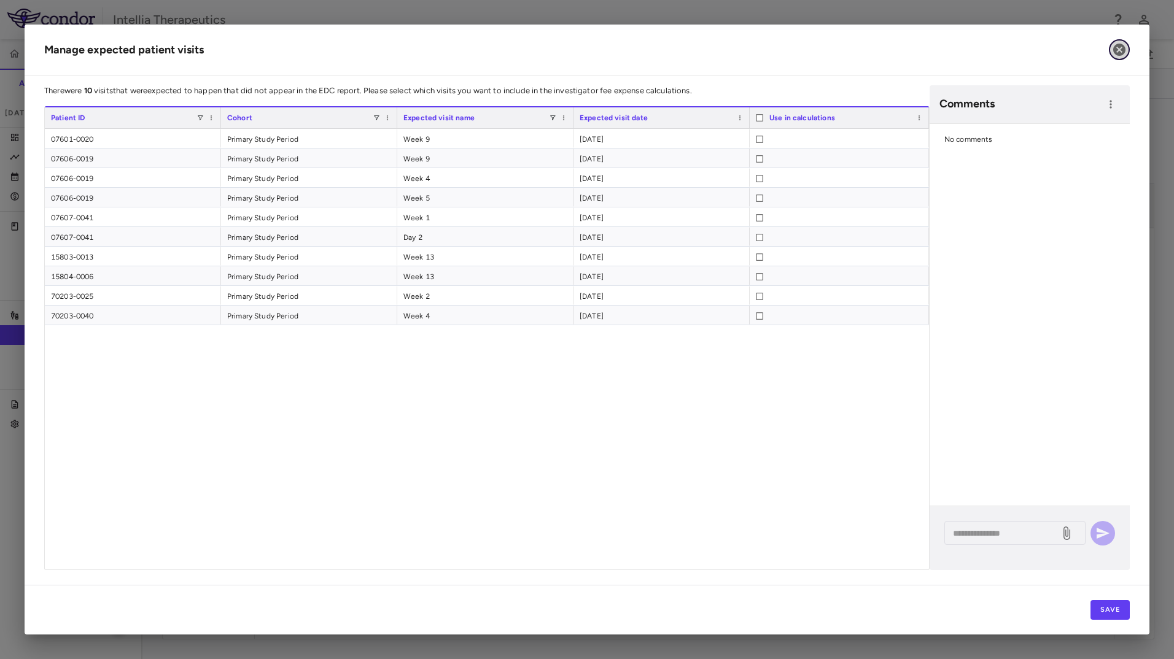
click at [1117, 47] on icon "button" at bounding box center [1119, 50] width 12 height 12
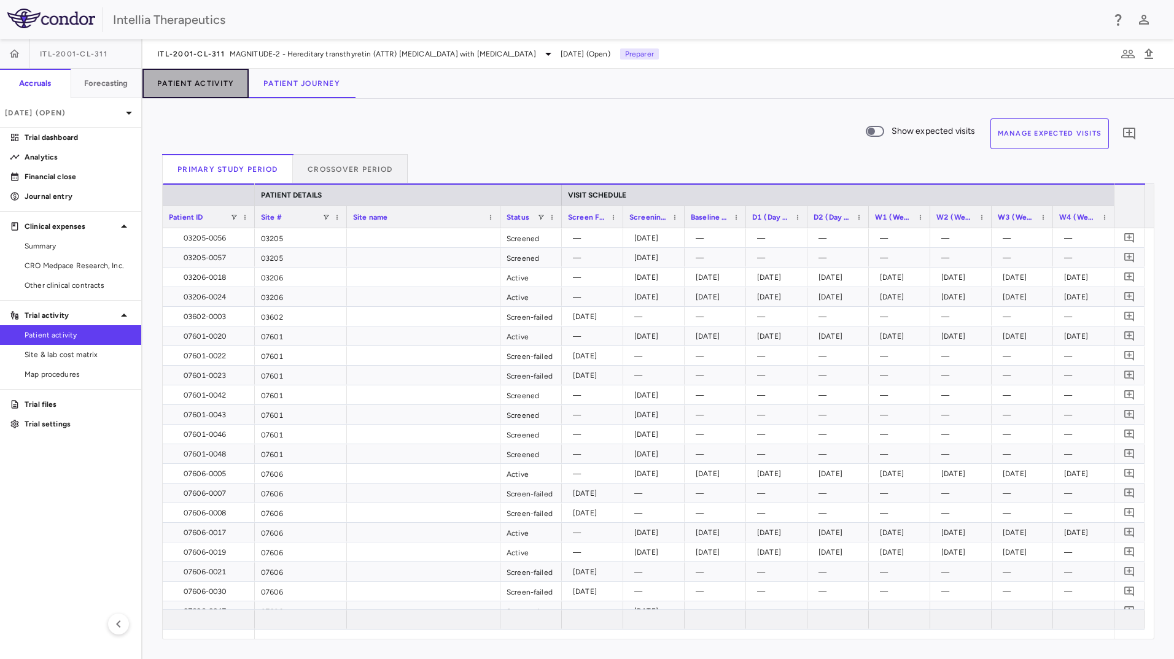
click at [215, 88] on button "Patient Activity" at bounding box center [195, 83] width 106 height 29
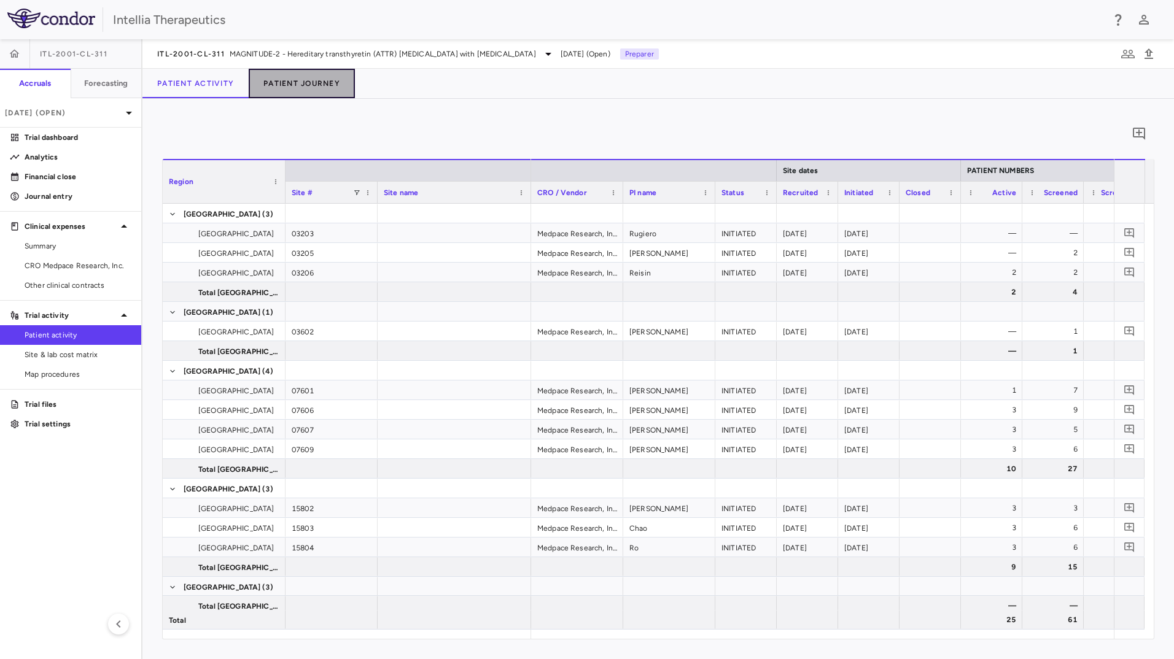
click at [311, 82] on button "Patient Journey" at bounding box center [302, 83] width 106 height 29
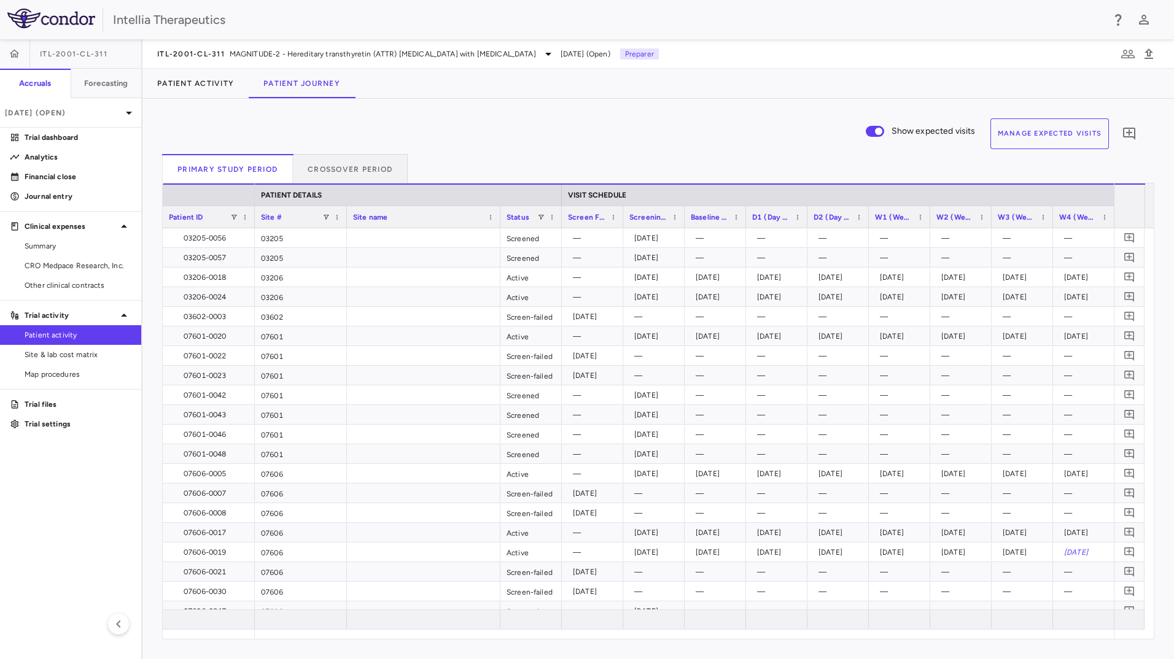
click at [1048, 128] on button "Manage Expected Visits" at bounding box center [1049, 134] width 119 height 31
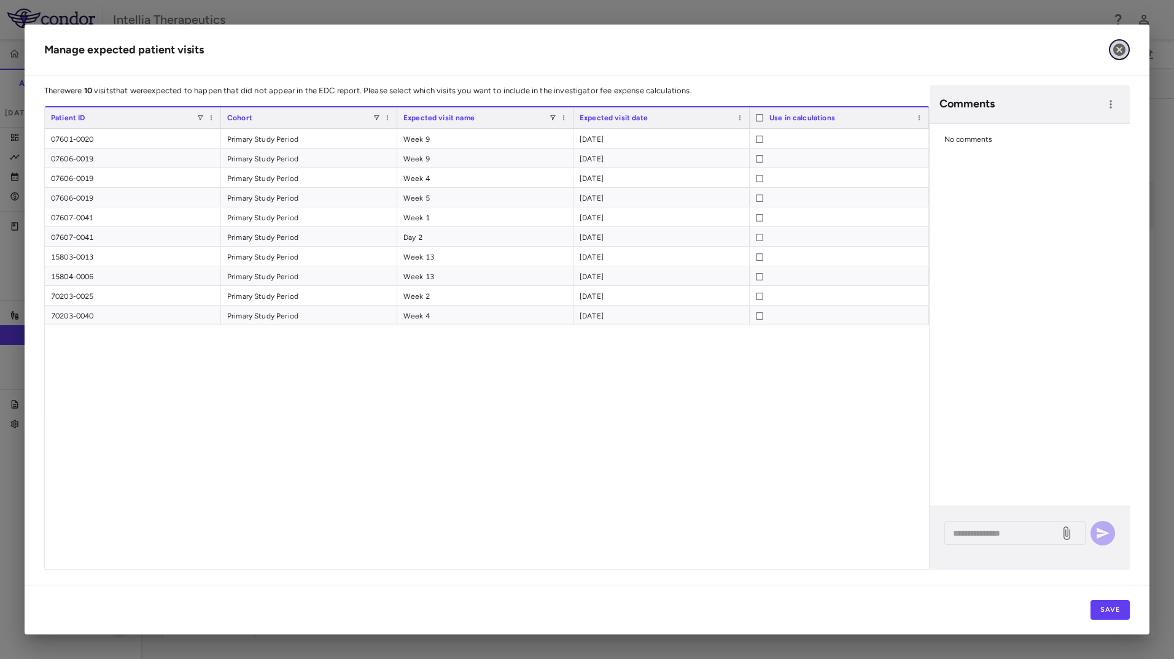
click at [1117, 56] on icon "button" at bounding box center [1119, 49] width 15 height 15
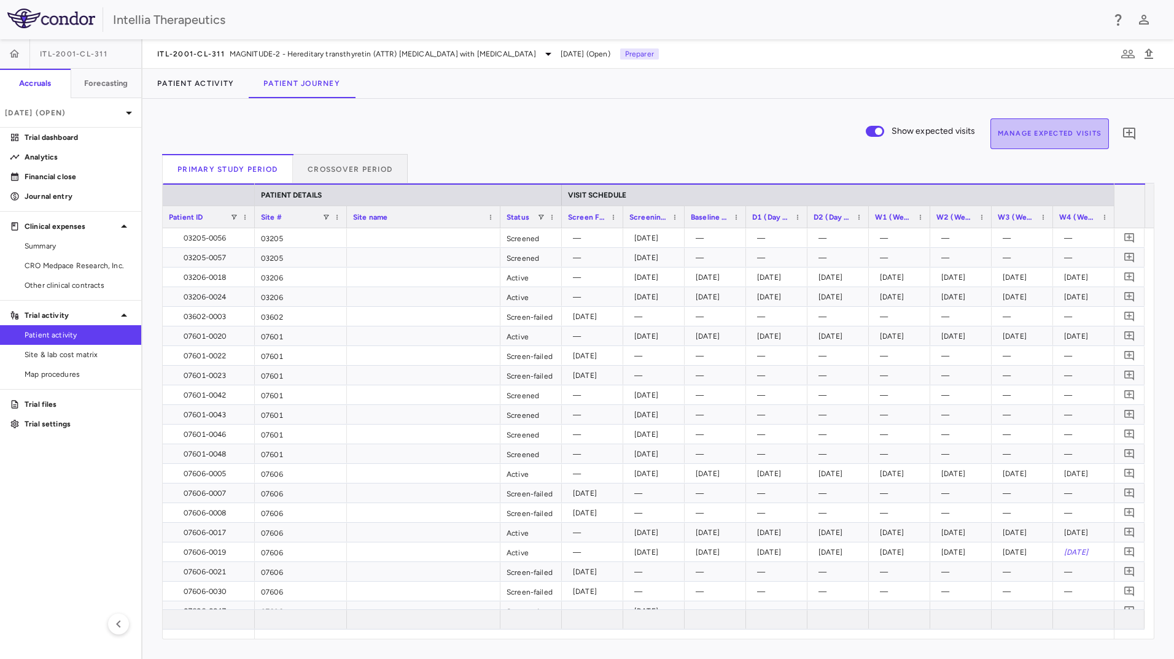
click at [1051, 129] on button "Manage Expected Visits" at bounding box center [1049, 134] width 119 height 31
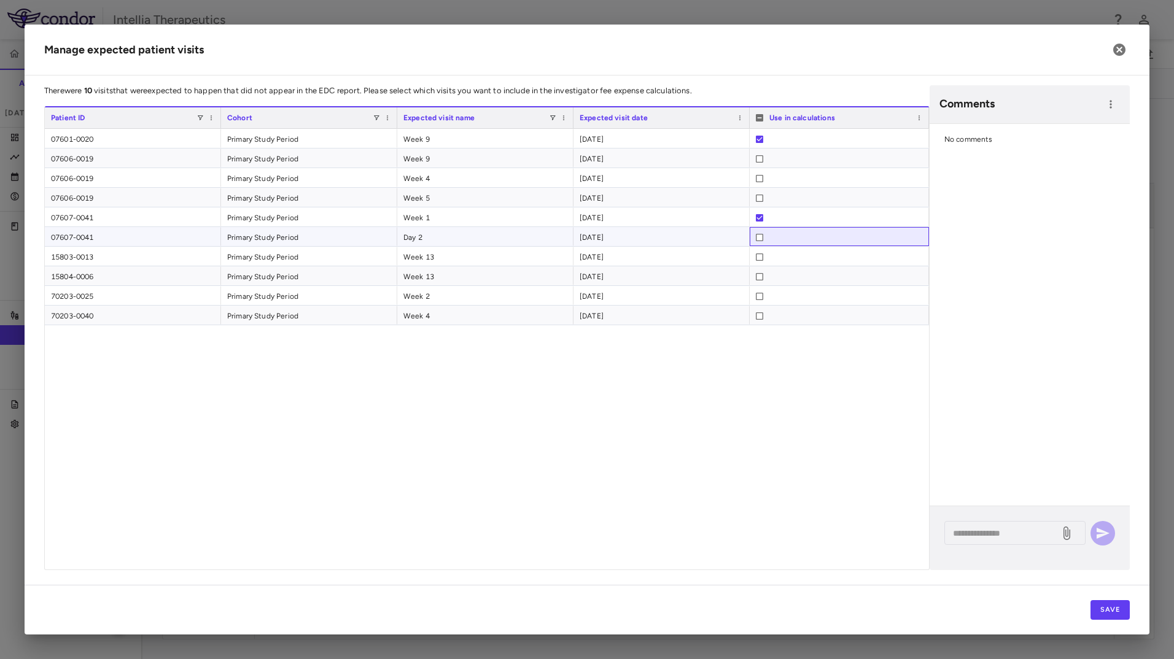
click at [762, 241] on div at bounding box center [759, 238] width 7 height 20
click at [757, 233] on div at bounding box center [759, 238] width 7 height 20
click at [763, 313] on div at bounding box center [839, 316] width 167 height 20
drag, startPoint x: 971, startPoint y: 552, endPoint x: 975, endPoint y: 546, distance: 7.2
click at [971, 550] on div "* ​" at bounding box center [1030, 539] width 200 height 64
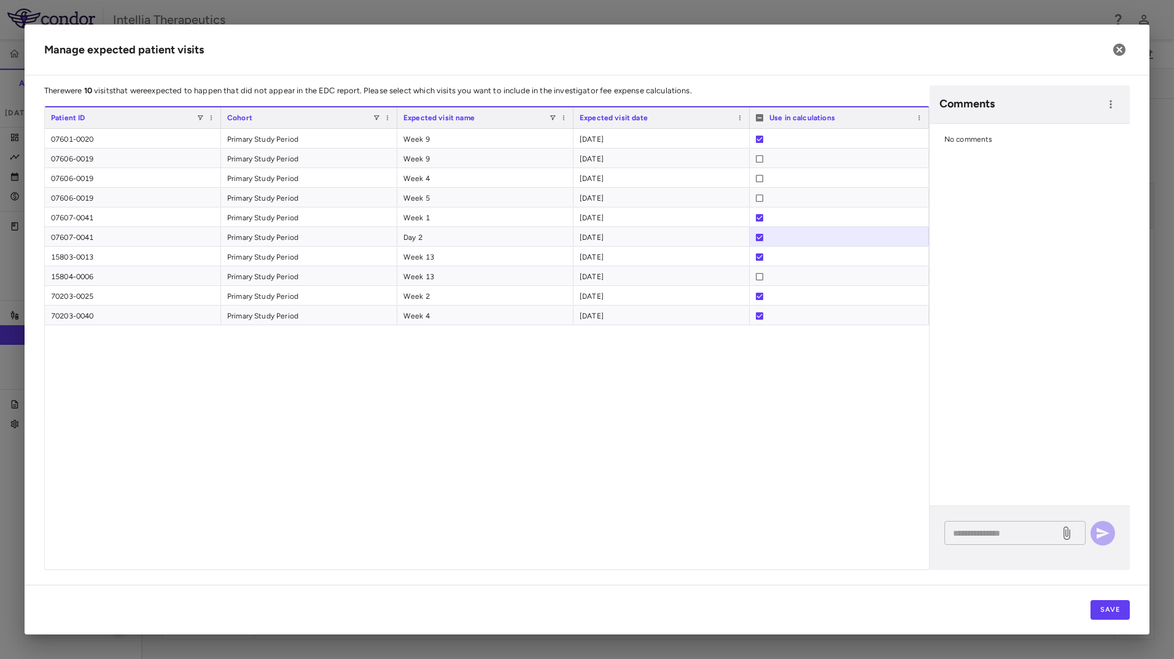
click at [983, 535] on textarea at bounding box center [1002, 534] width 98 height 14
type textarea "*"
type textarea "**********"
click at [1099, 511] on button "button" at bounding box center [1103, 520] width 25 height 25
click at [1111, 608] on button "Save" at bounding box center [1110, 611] width 39 height 20
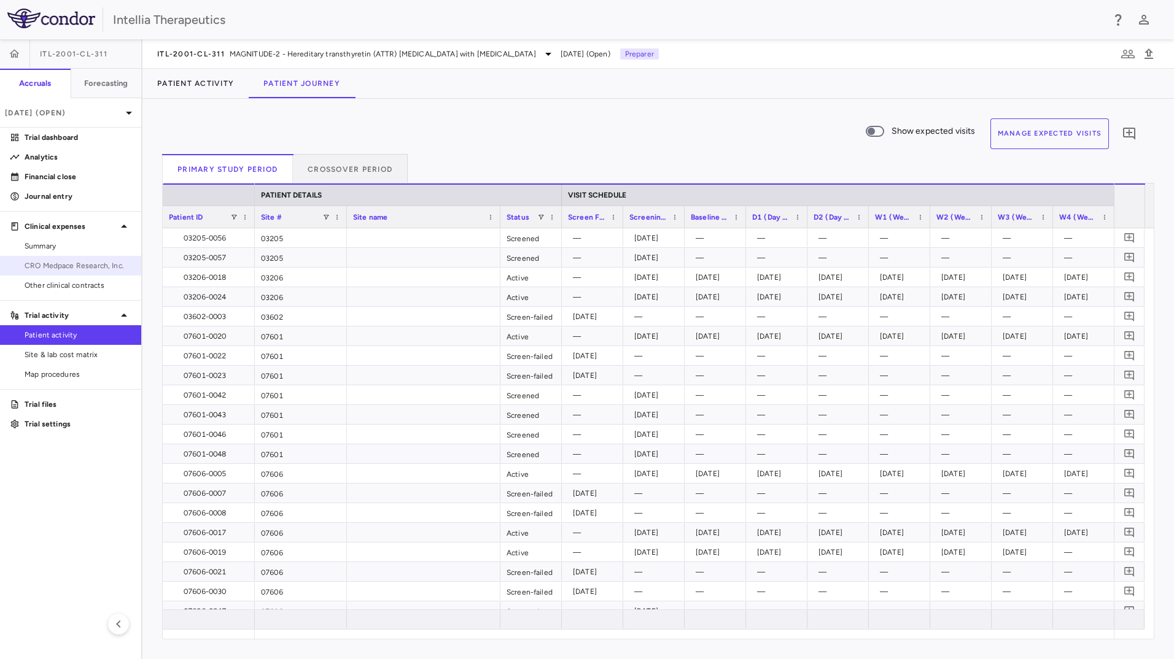
click at [83, 266] on span "CRO Medpace Research, Inc." at bounding box center [78, 265] width 107 height 11
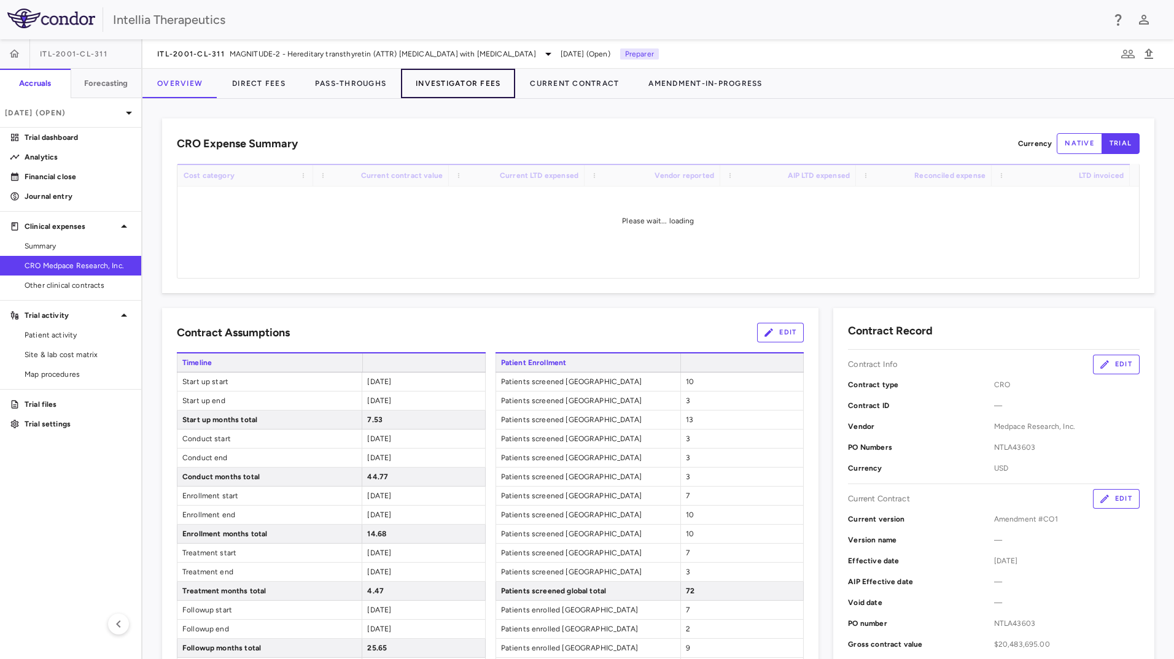
click at [429, 88] on button "Investigator Fees" at bounding box center [458, 83] width 114 height 29
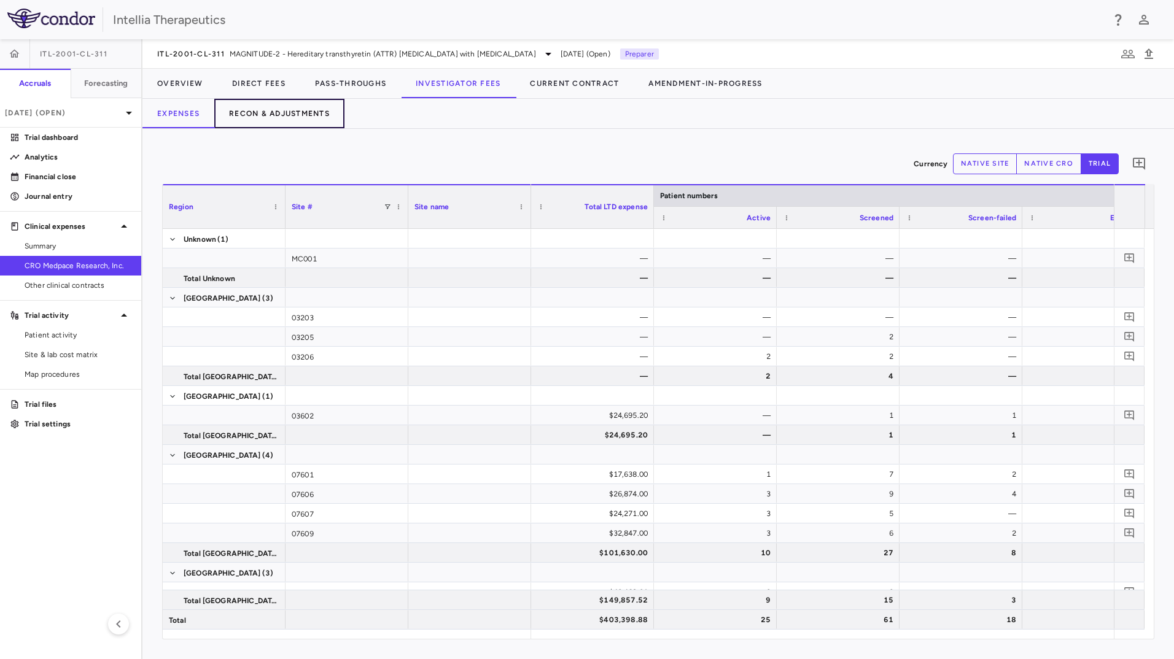
click at [298, 115] on button "Recon & Adjustments" at bounding box center [279, 113] width 130 height 29
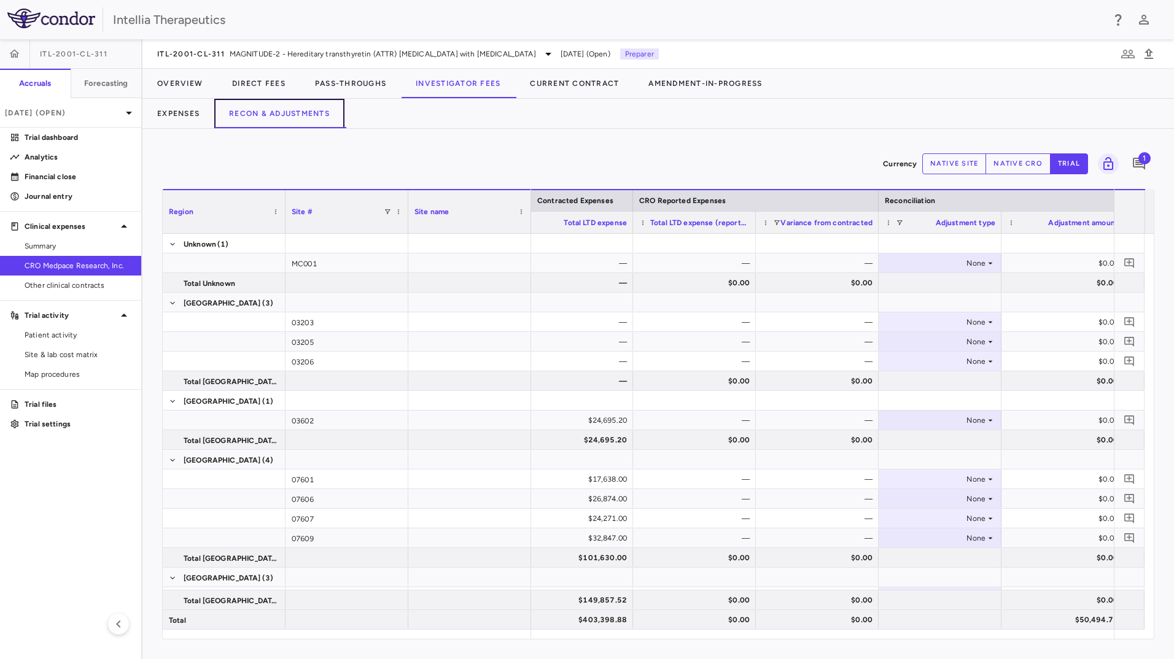
scroll to position [0, 481]
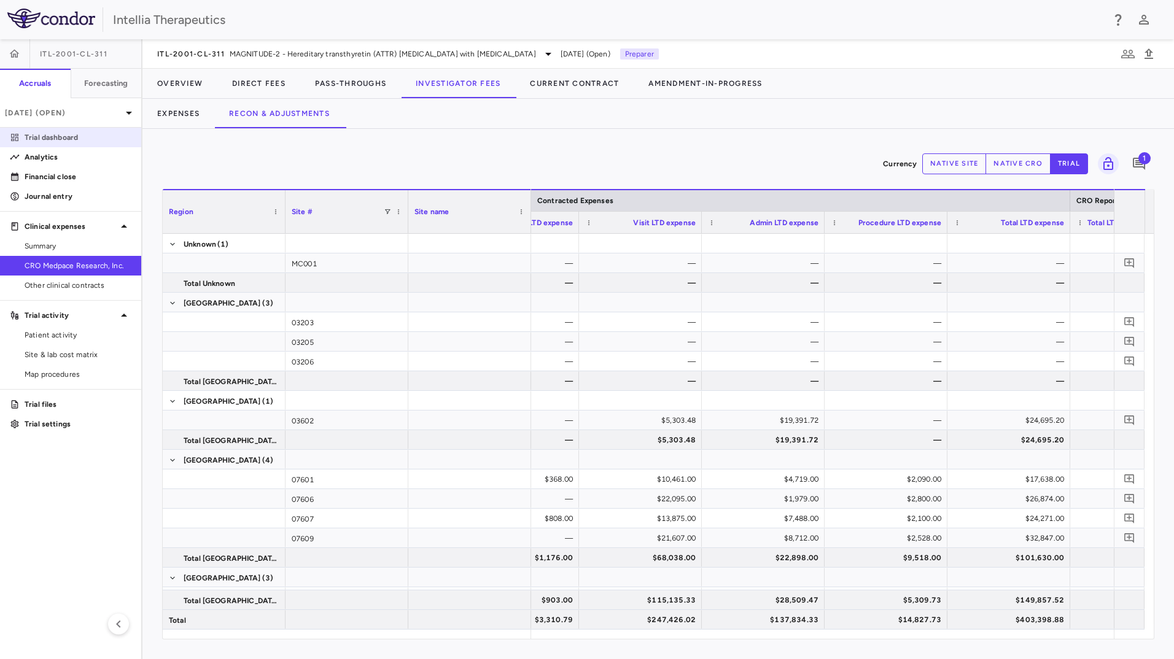
click at [47, 139] on p "Trial dashboard" at bounding box center [78, 137] width 107 height 11
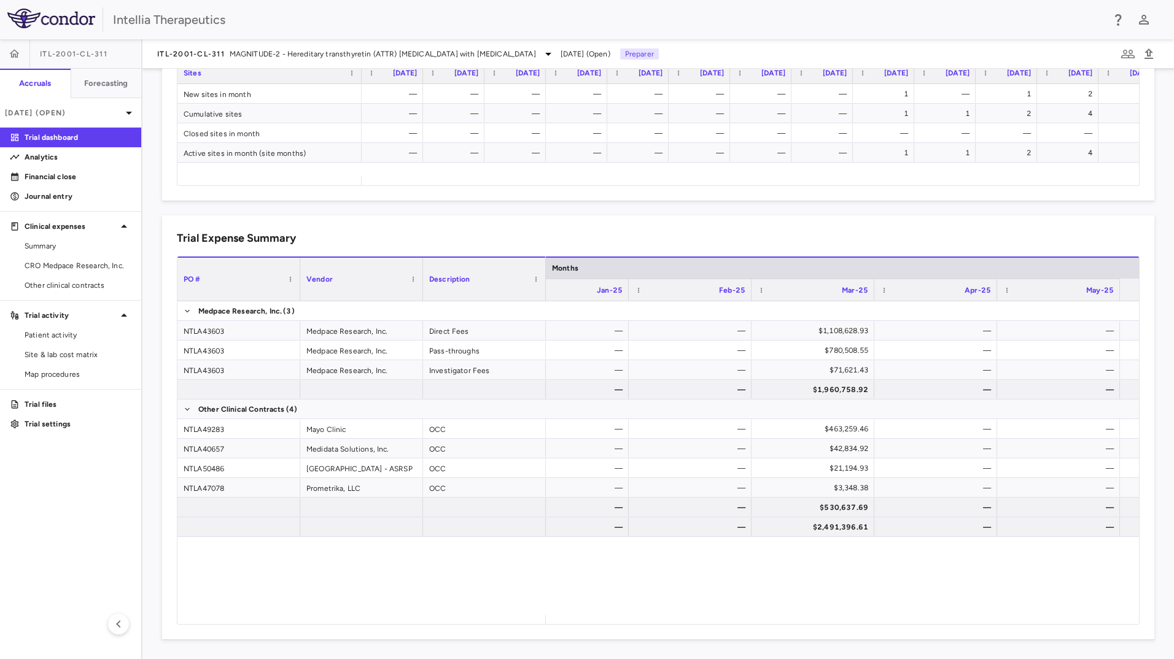
scroll to position [0, 1878]
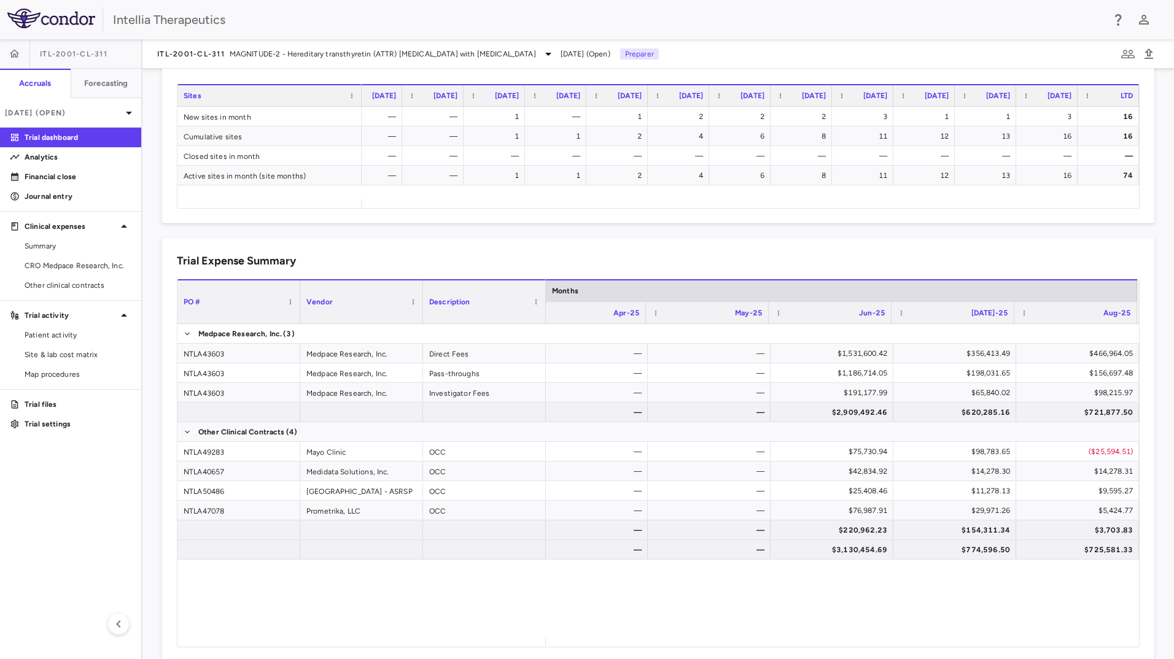
scroll to position [656, 0]
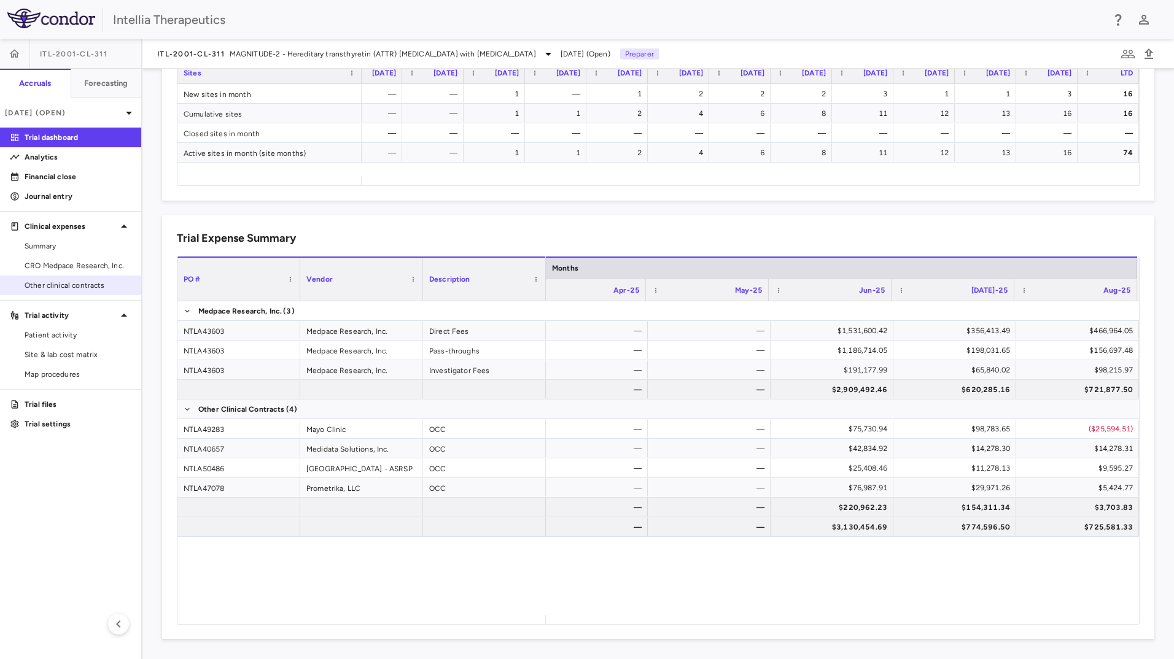
click at [80, 290] on span "Other clinical contracts" at bounding box center [78, 285] width 107 height 11
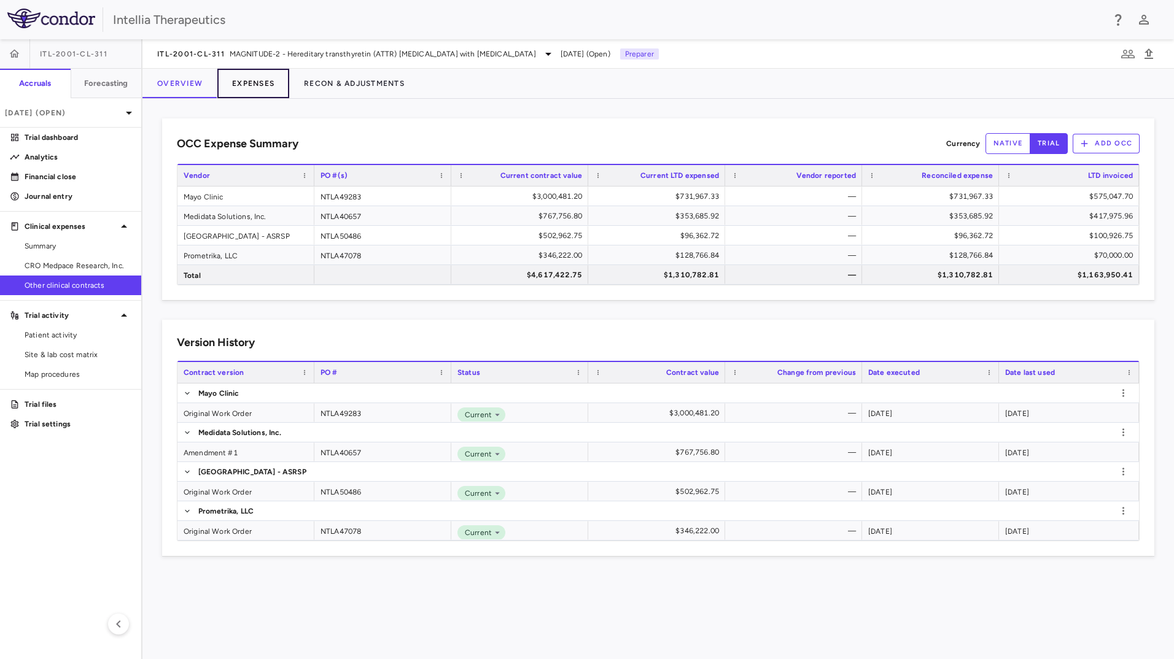
click at [257, 84] on button "Expenses" at bounding box center [253, 83] width 72 height 29
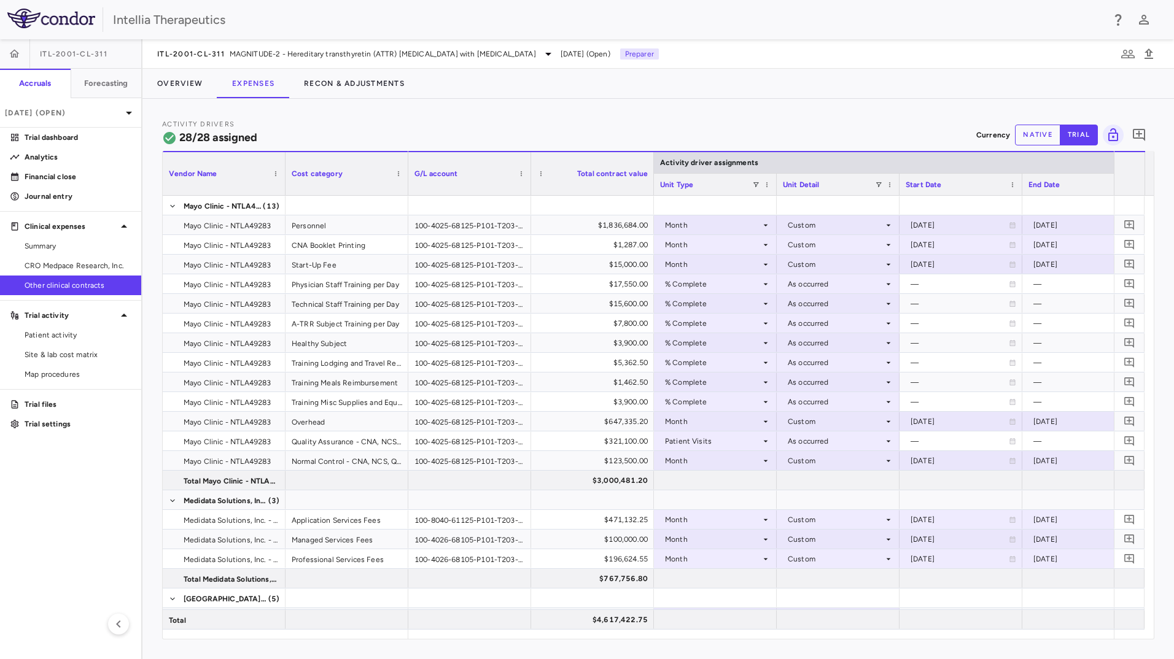
scroll to position [0, 72]
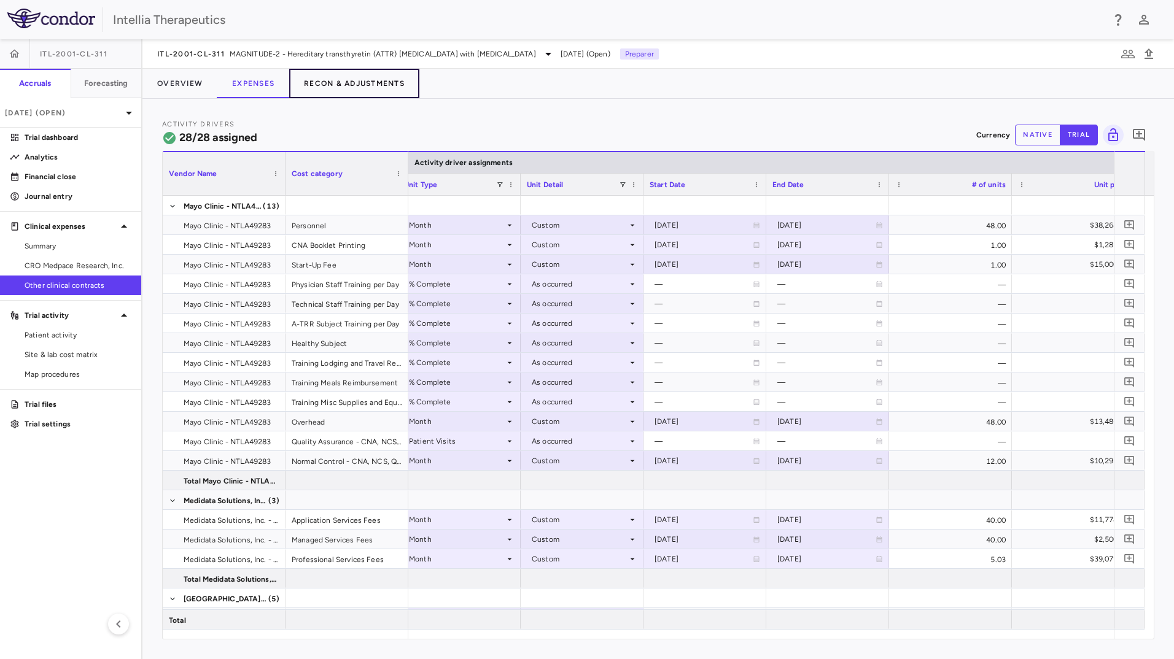
click at [344, 87] on button "Recon & Adjustments" at bounding box center [354, 83] width 130 height 29
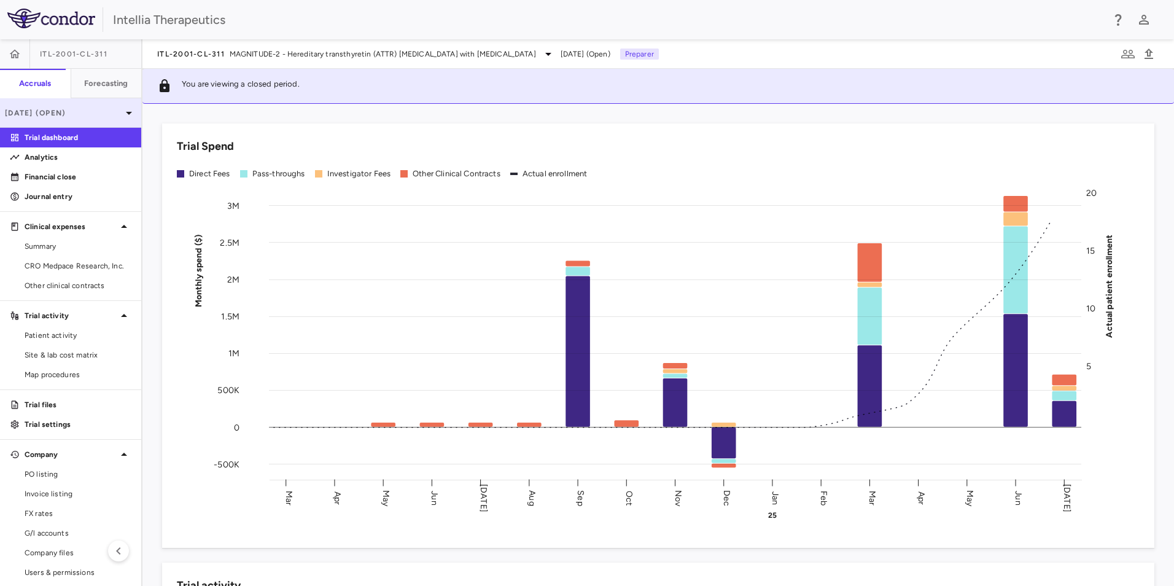
click at [88, 105] on div "[DATE] (Open)" at bounding box center [70, 112] width 141 height 29
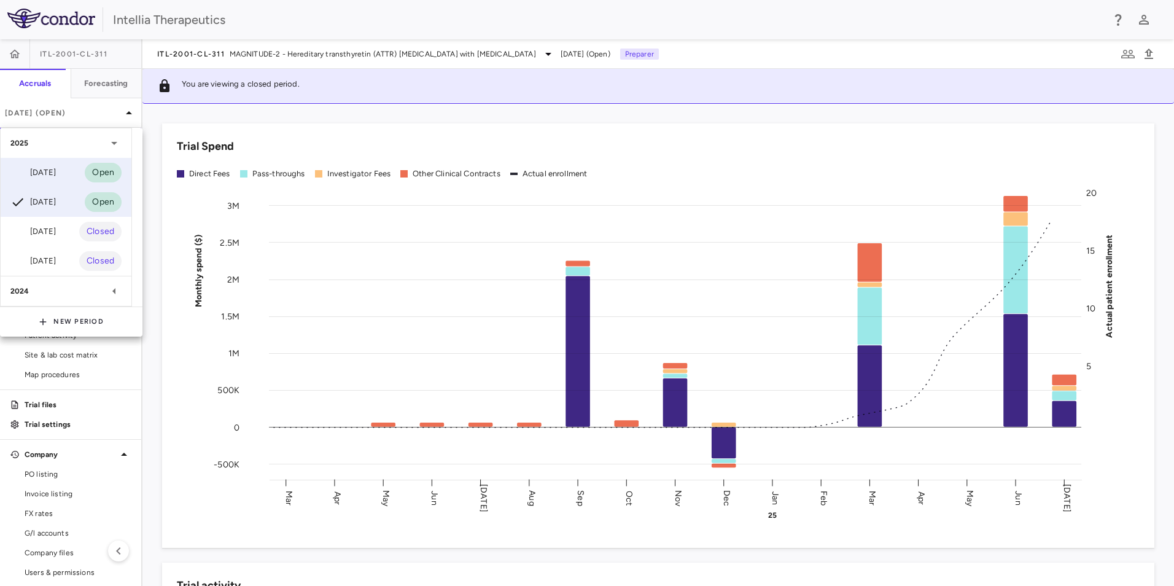
click at [68, 171] on div "[DATE] Open" at bounding box center [66, 172] width 131 height 29
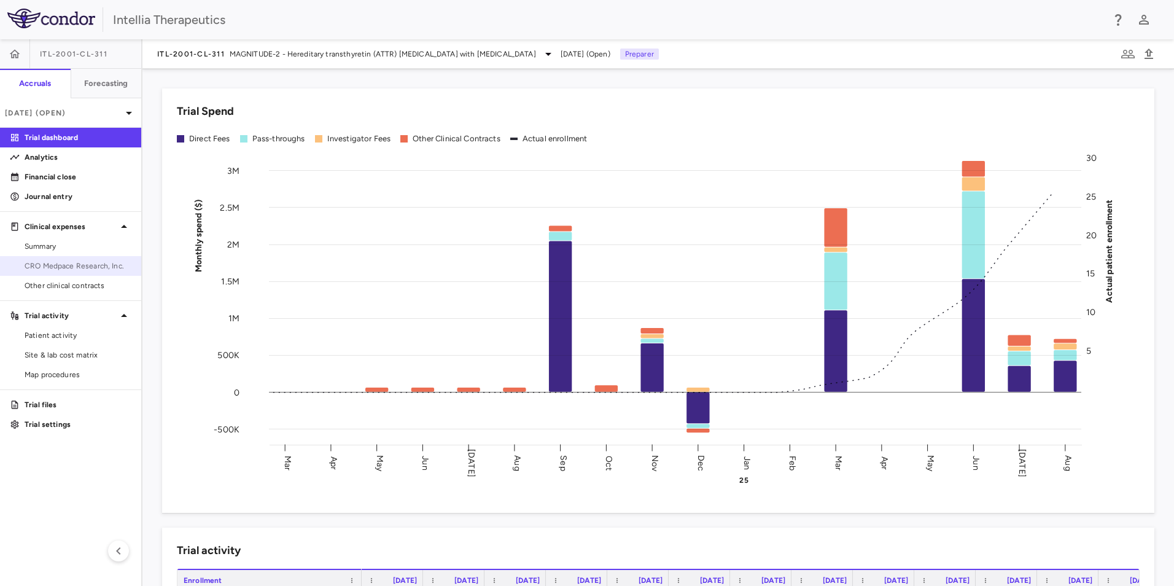
click at [68, 260] on link "CRO Medpace Research, Inc." at bounding box center [70, 266] width 141 height 18
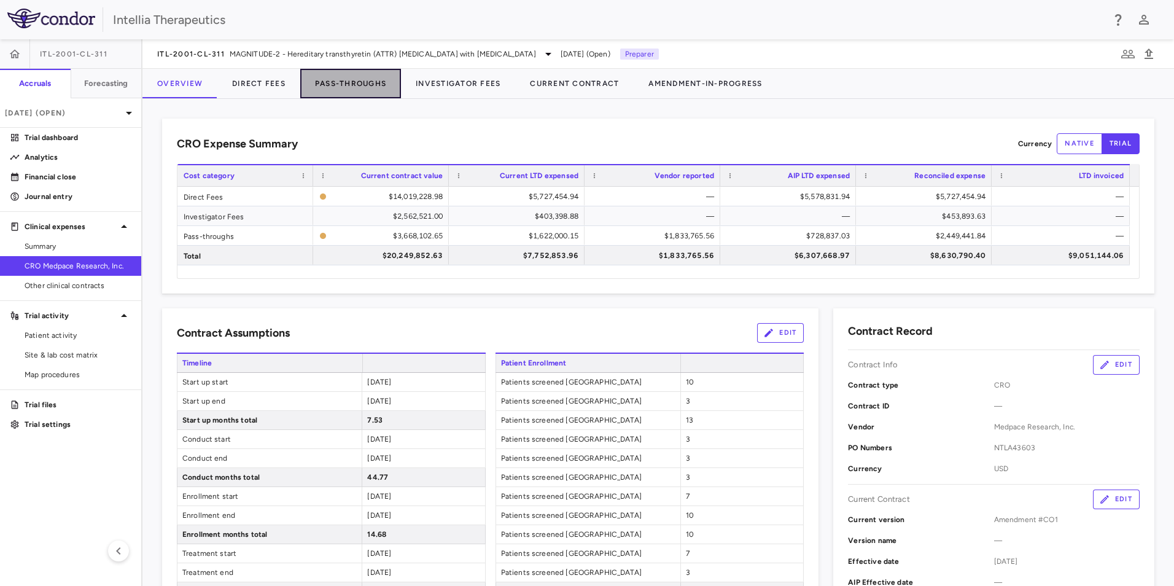
click at [338, 92] on button "Pass-Throughs" at bounding box center [350, 83] width 101 height 29
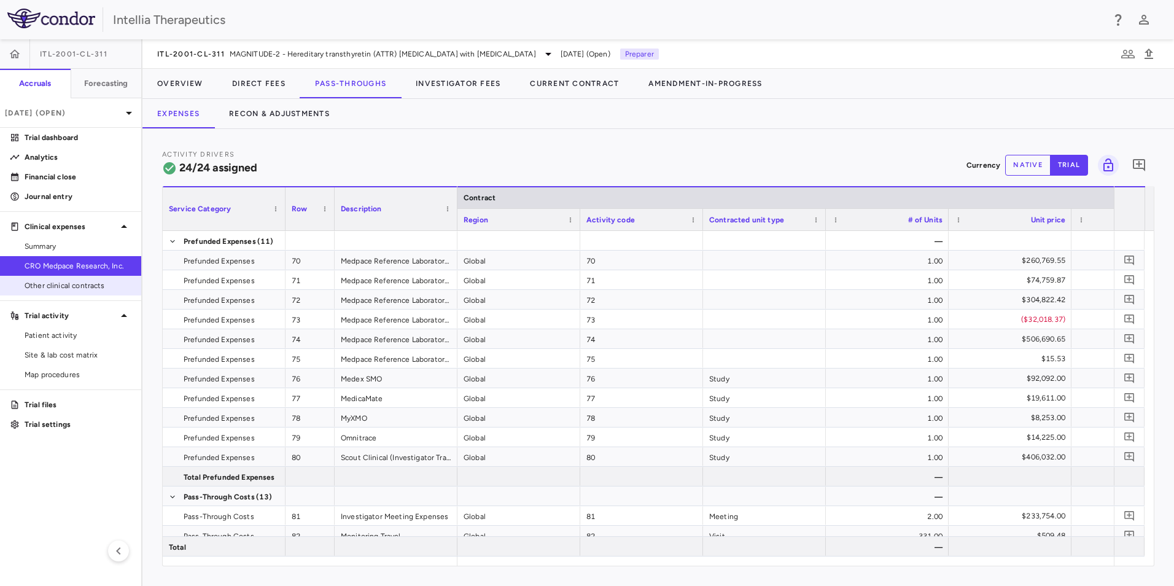
click at [80, 289] on span "Other clinical contracts" at bounding box center [78, 285] width 107 height 11
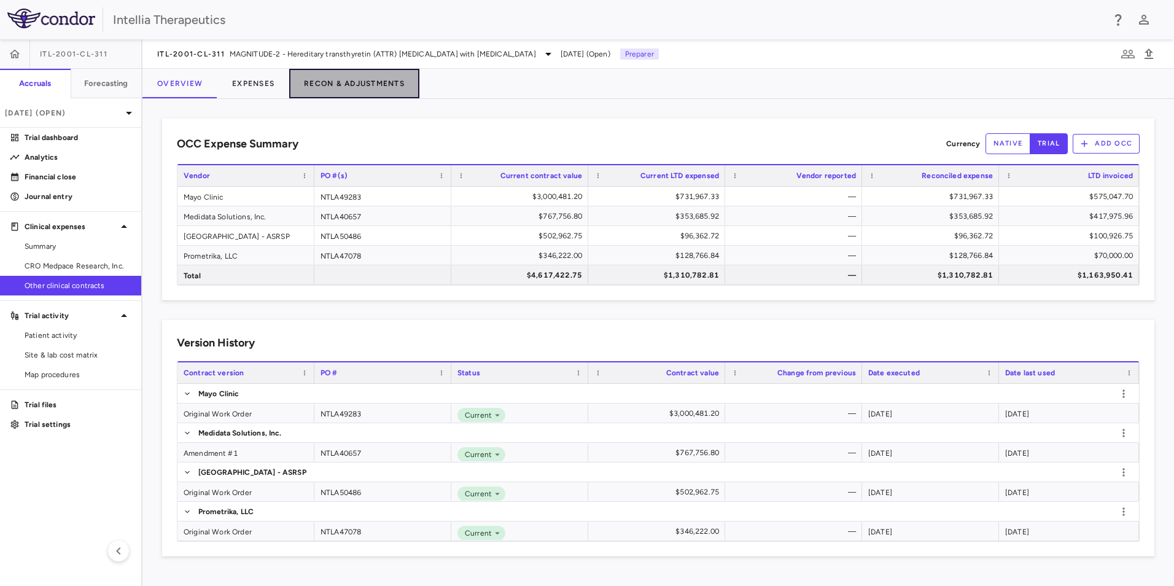
click at [332, 87] on button "Recon & Adjustments" at bounding box center [354, 83] width 130 height 29
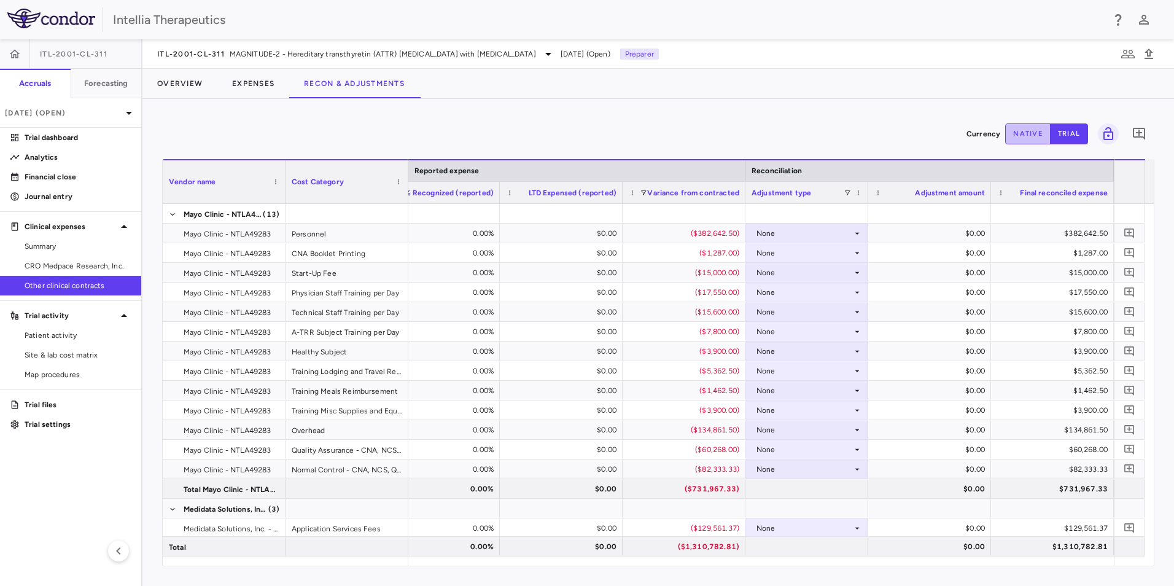
click at [1030, 129] on button "native" at bounding box center [1027, 133] width 45 height 21
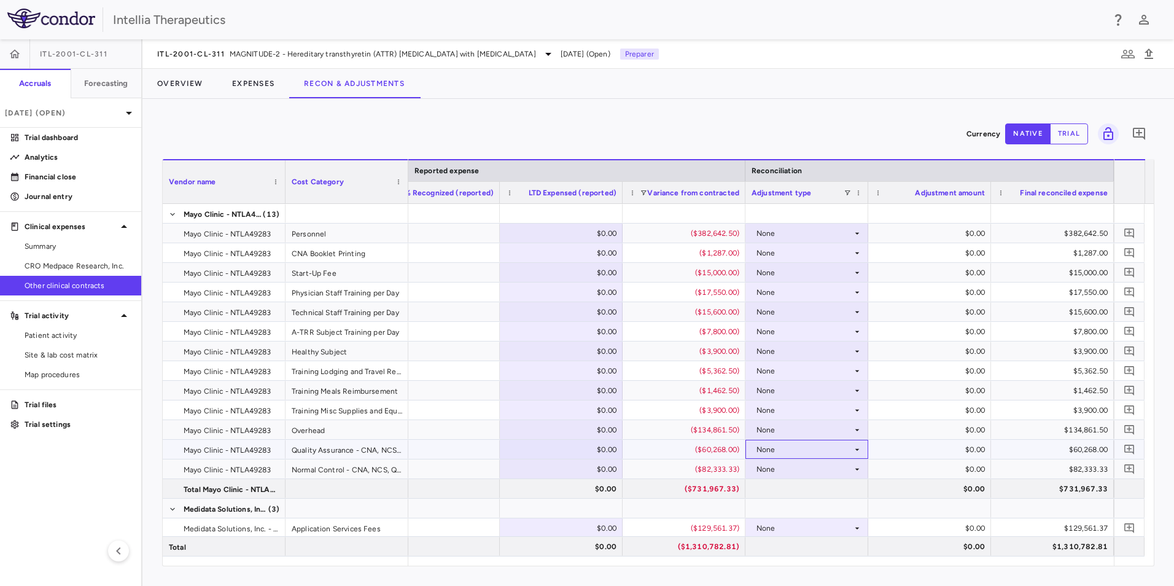
click at [843, 449] on div "None" at bounding box center [805, 450] width 96 height 20
click at [823, 494] on li "Other" at bounding box center [807, 492] width 122 height 18
click at [978, 452] on div "$0.00" at bounding box center [932, 450] width 106 height 20
click at [408, 170] on div "Vendor name Cost Category" at bounding box center [286, 181] width 246 height 44
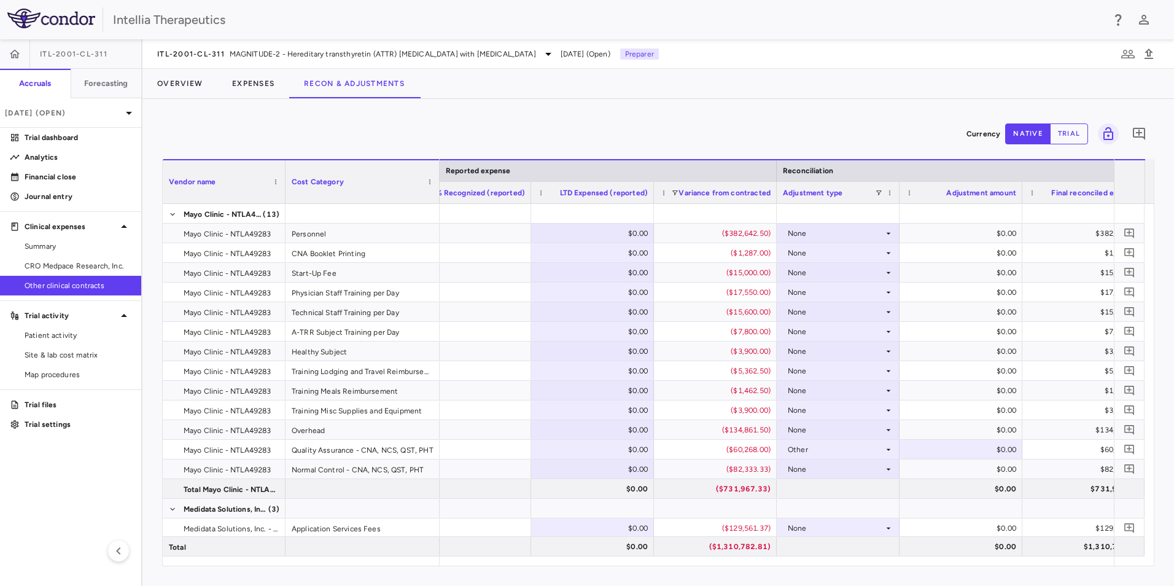
drag, startPoint x: 405, startPoint y: 171, endPoint x: 437, endPoint y: 165, distance: 31.9
click at [437, 165] on div at bounding box center [439, 181] width 5 height 43
click at [74, 107] on p "[DATE] (Open)" at bounding box center [63, 112] width 117 height 11
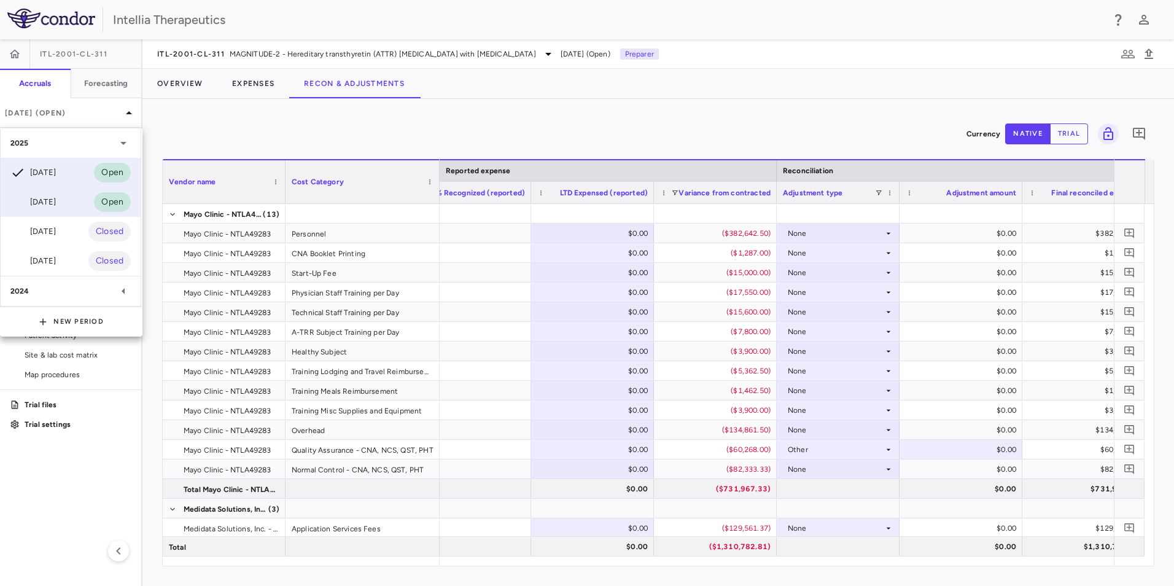
click at [78, 200] on div "[DATE] Open" at bounding box center [71, 201] width 140 height 29
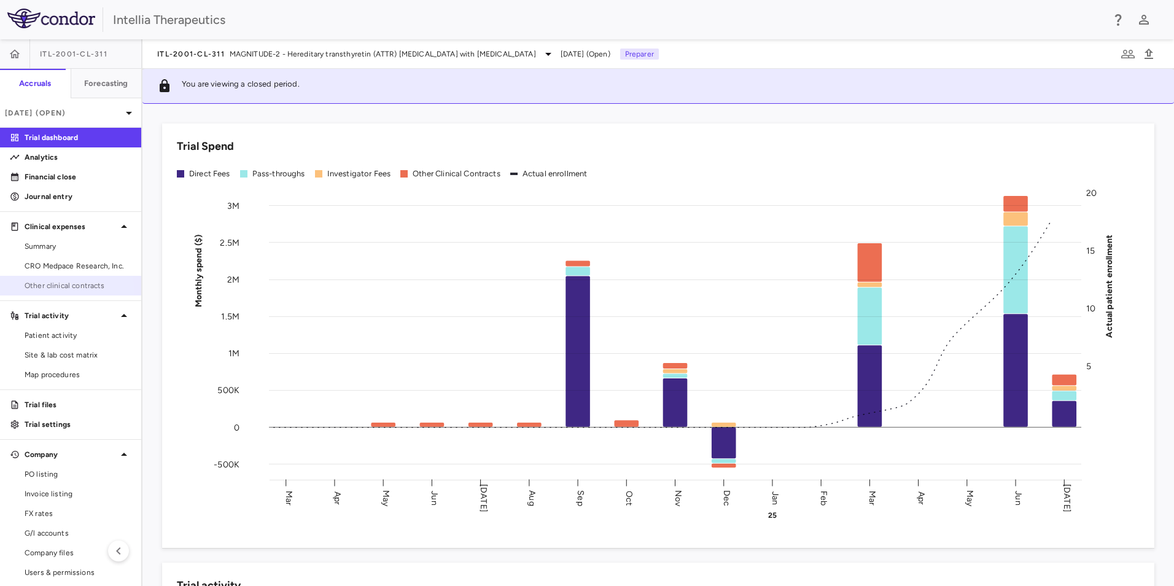
click at [55, 292] on link "Other clinical contracts" at bounding box center [70, 285] width 141 height 18
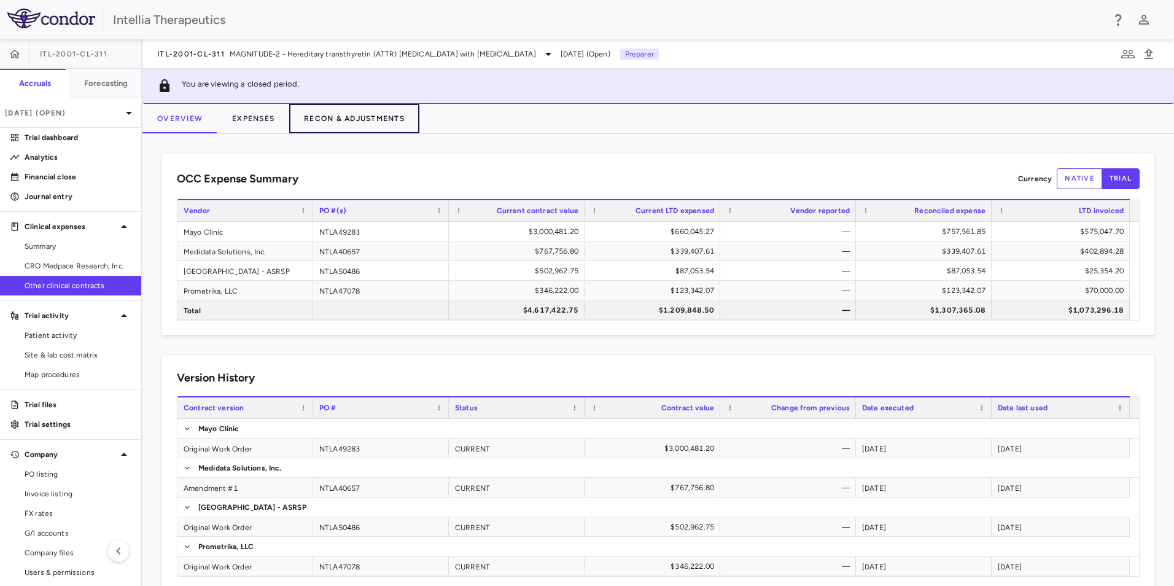
click at [346, 120] on button "Recon & Adjustments" at bounding box center [354, 118] width 130 height 29
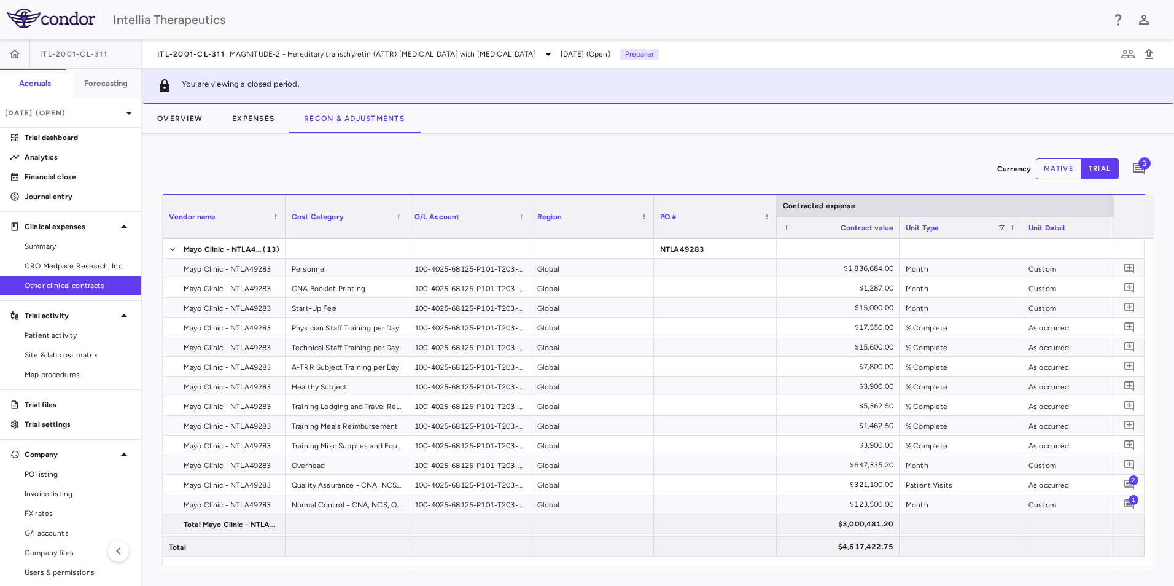
scroll to position [0, 521]
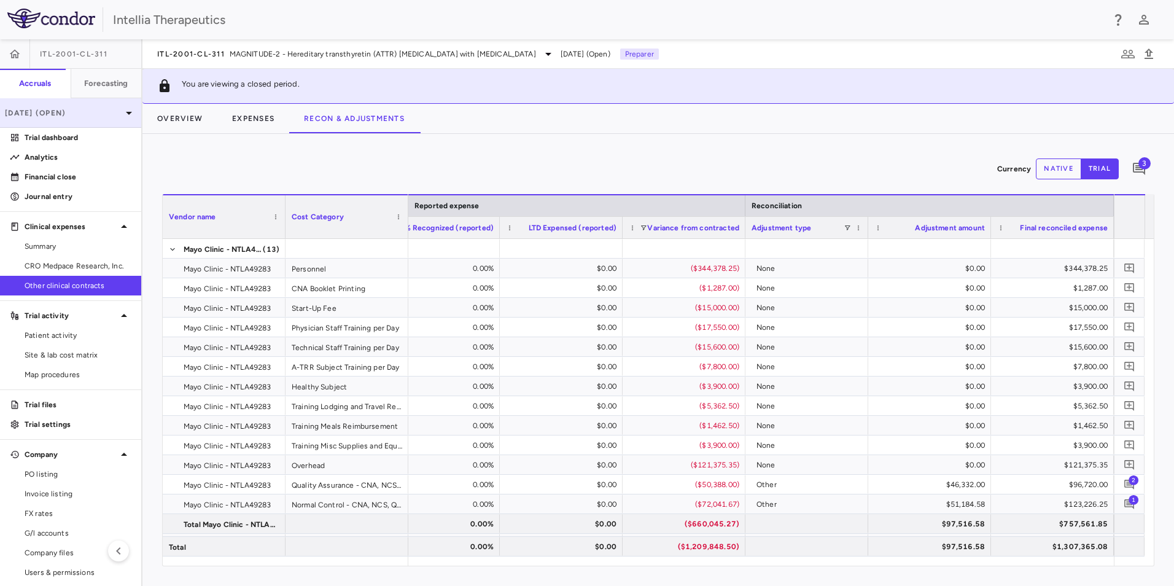
click at [81, 109] on p "[DATE] (Open)" at bounding box center [63, 112] width 117 height 11
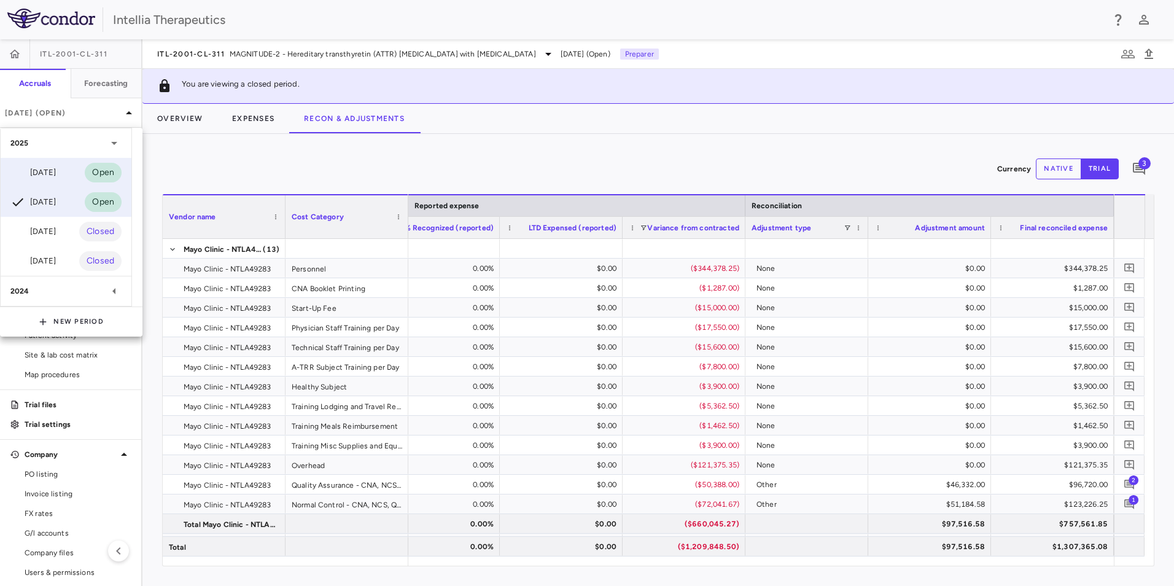
click at [56, 169] on div "[DATE]" at bounding box center [32, 172] width 45 height 15
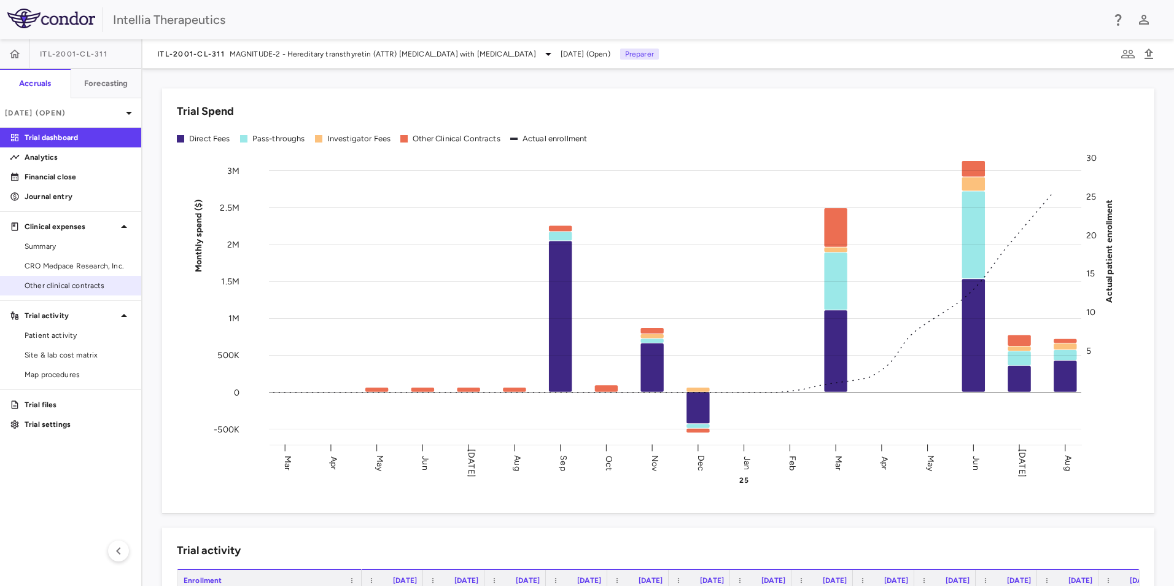
click at [80, 276] on link "Other clinical contracts" at bounding box center [70, 285] width 141 height 18
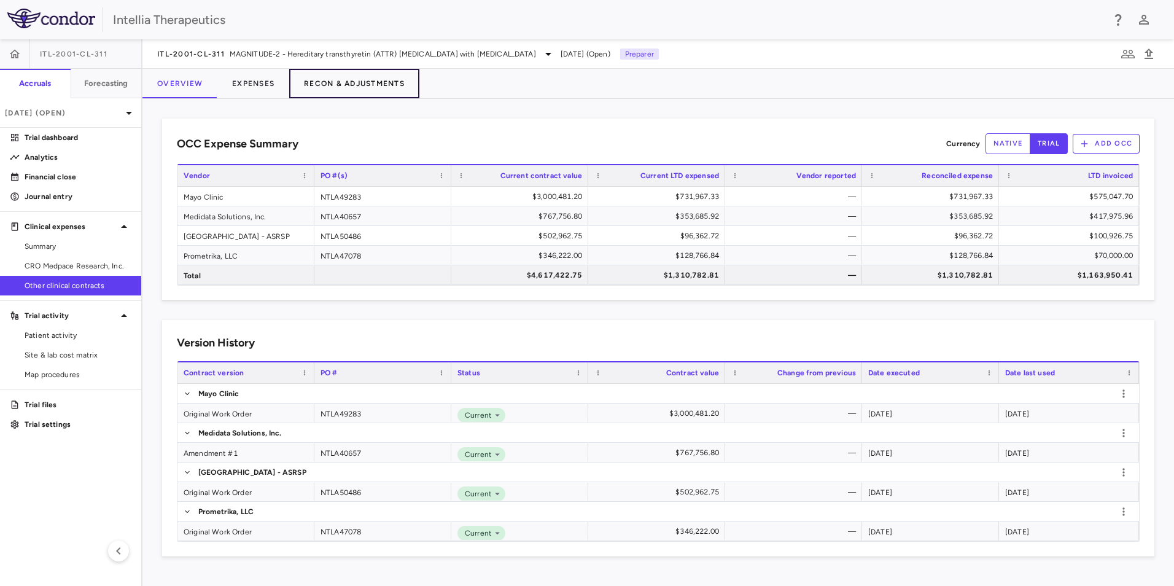
click at [326, 88] on button "Recon & Adjustments" at bounding box center [354, 83] width 130 height 29
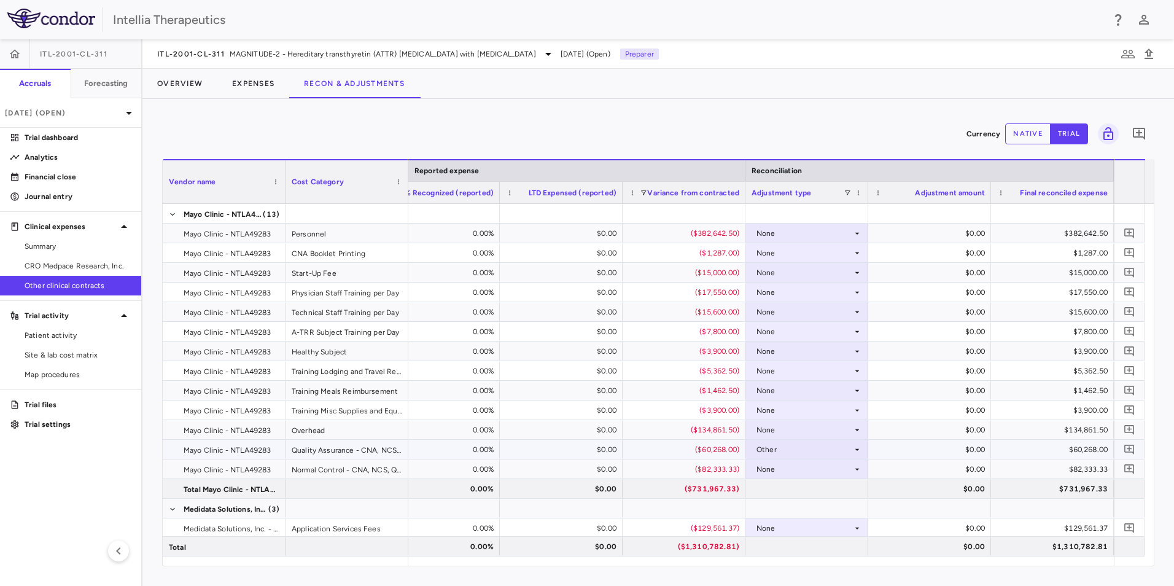
click at [956, 451] on div "$0.00" at bounding box center [932, 450] width 106 height 20
click at [972, 451] on div "$0.00" at bounding box center [932, 450] width 106 height 20
click at [978, 451] on div "$0.00" at bounding box center [932, 450] width 106 height 20
click at [1011, 139] on button "native" at bounding box center [1027, 133] width 45 height 21
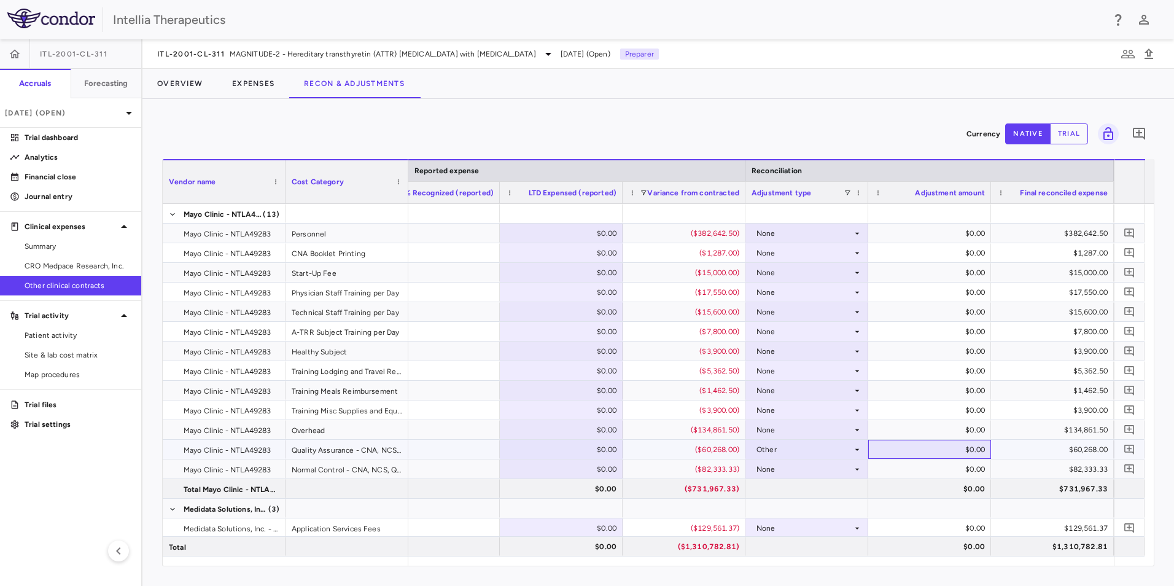
click at [970, 448] on div "$0.00" at bounding box center [932, 450] width 106 height 20
type input "*"
type input "*****"
click at [982, 471] on div "$0.00" at bounding box center [932, 469] width 106 height 20
click at [811, 464] on div "None" at bounding box center [805, 469] width 96 height 20
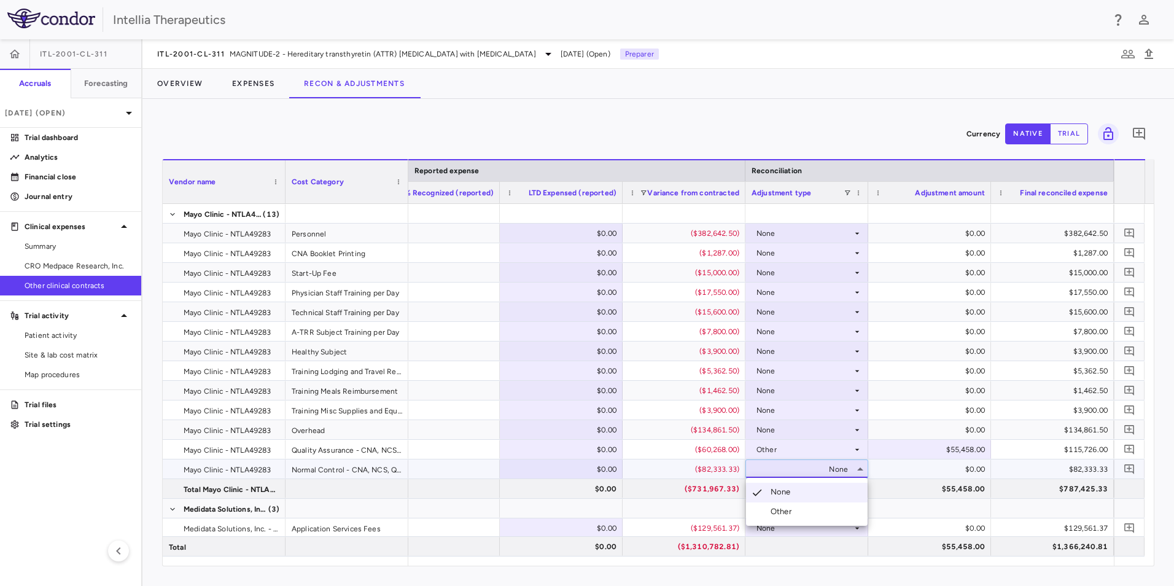
click at [795, 507] on div "Other" at bounding box center [784, 511] width 26 height 11
click at [976, 470] on div "$0.00" at bounding box center [932, 469] width 106 height 20
type input "*****"
click at [939, 425] on div "$0.00" at bounding box center [932, 430] width 106 height 20
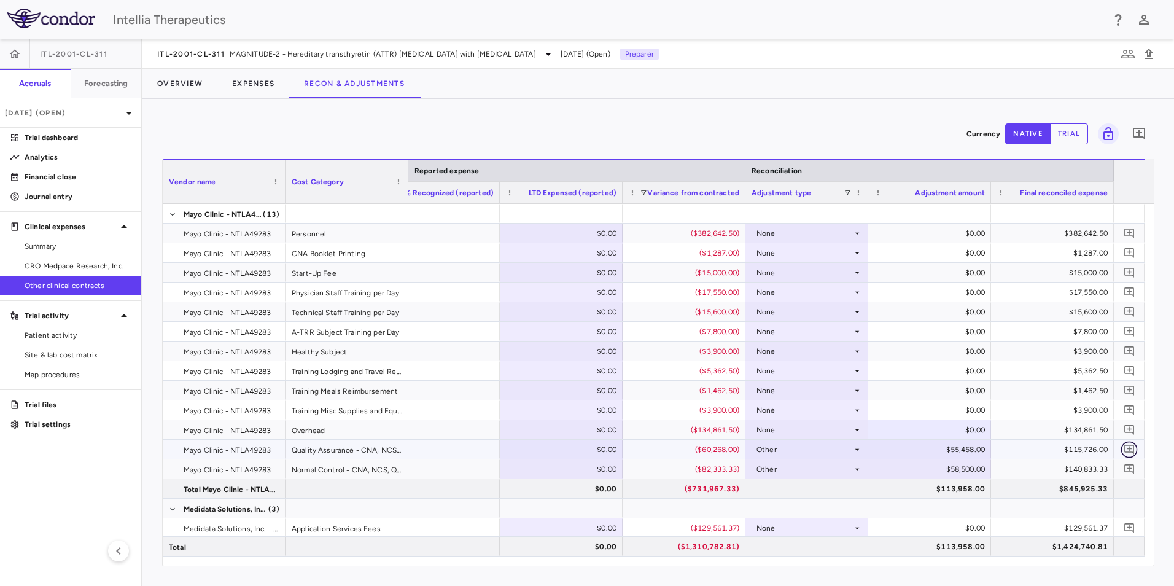
click at [1132, 450] on icon "Add comment" at bounding box center [1130, 449] width 12 height 12
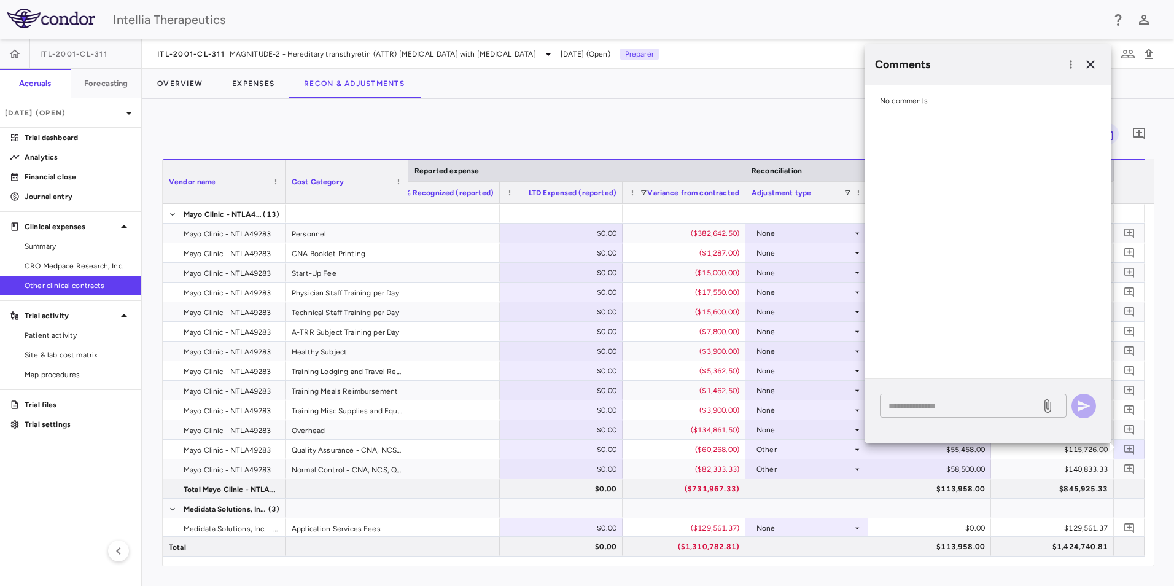
click at [938, 408] on textarea at bounding box center [961, 406] width 144 height 14
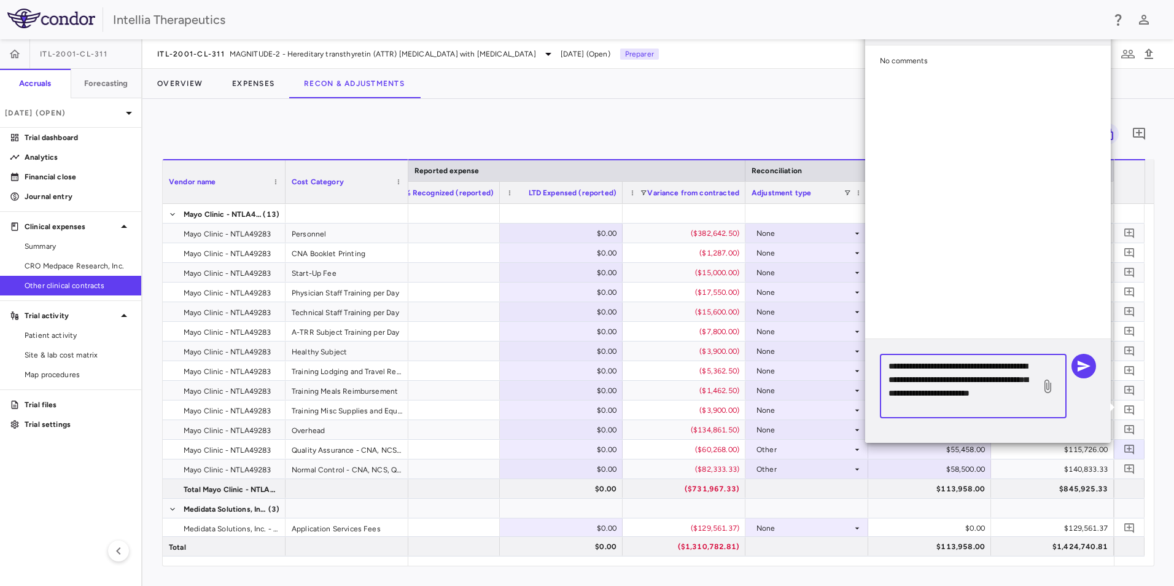
type textarea "**********"
click at [1044, 390] on icon at bounding box center [1047, 386] width 15 height 15
click at [0, 0] on input "file" at bounding box center [0, 0] width 0 height 0
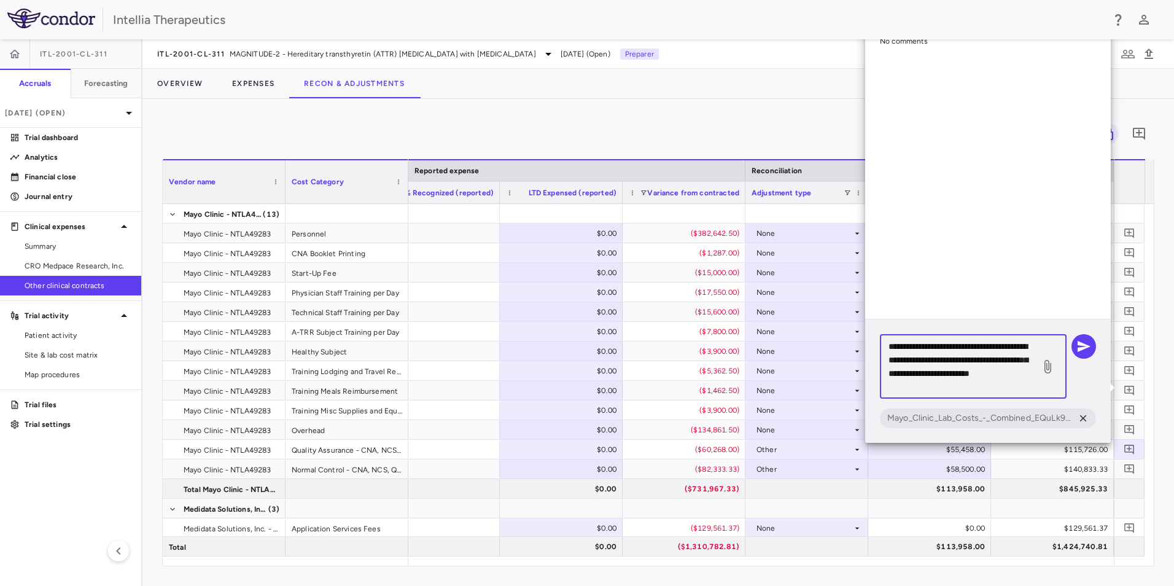
drag, startPoint x: 951, startPoint y: 385, endPoint x: 888, endPoint y: 333, distance: 81.1
click at [888, 333] on div "**********" at bounding box center [988, 380] width 246 height 123
click at [1087, 344] on icon "button" at bounding box center [1083, 346] width 15 height 15
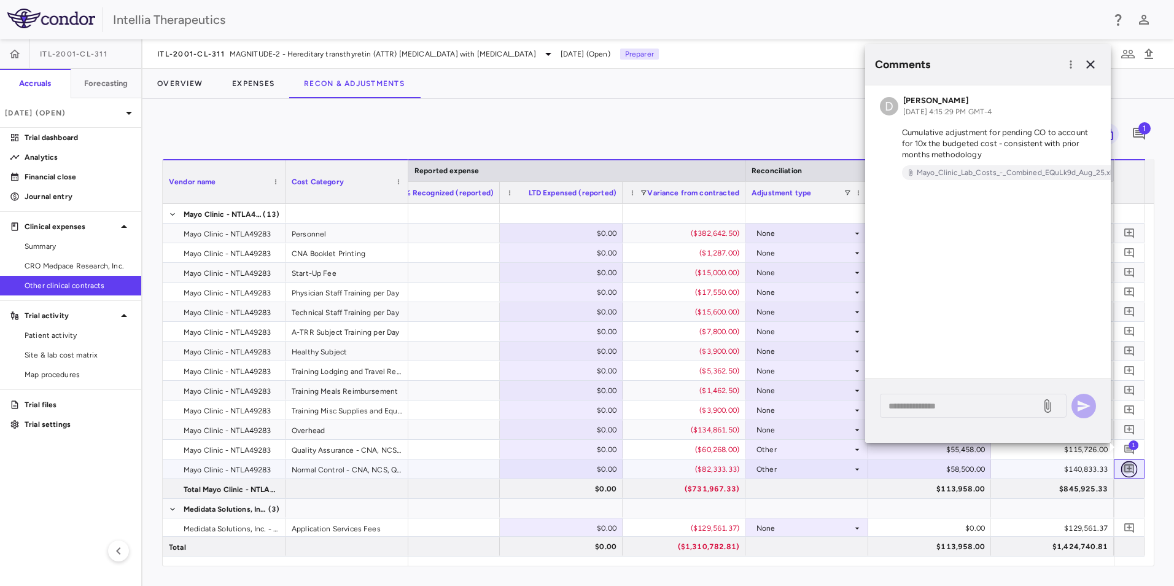
click at [1134, 470] on icon "Add comment" at bounding box center [1129, 469] width 10 height 10
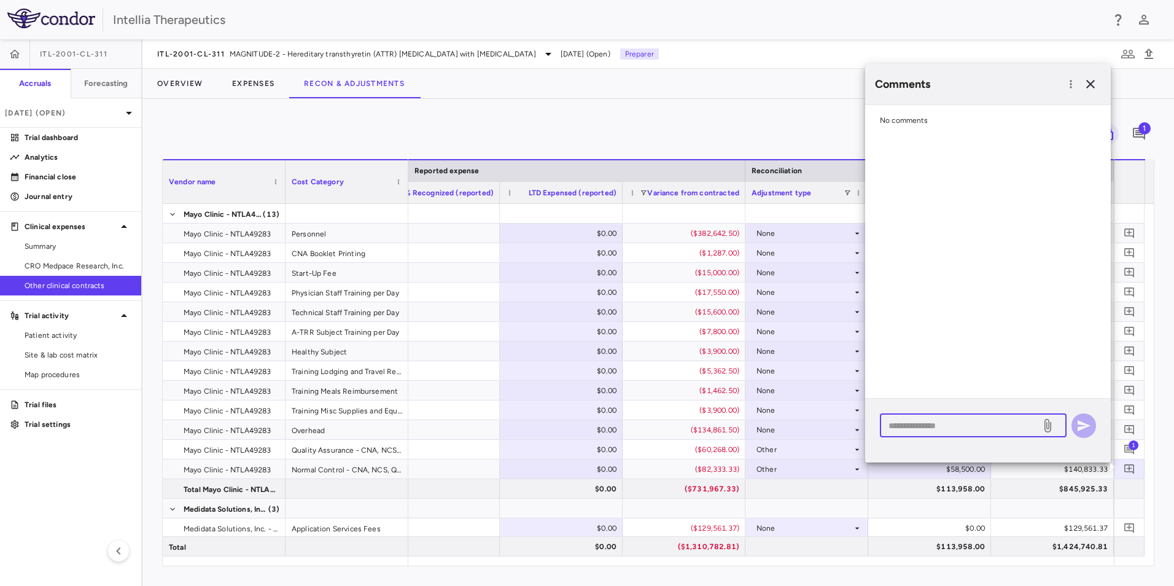
click at [962, 429] on textarea at bounding box center [961, 426] width 144 height 14
paste textarea "**********"
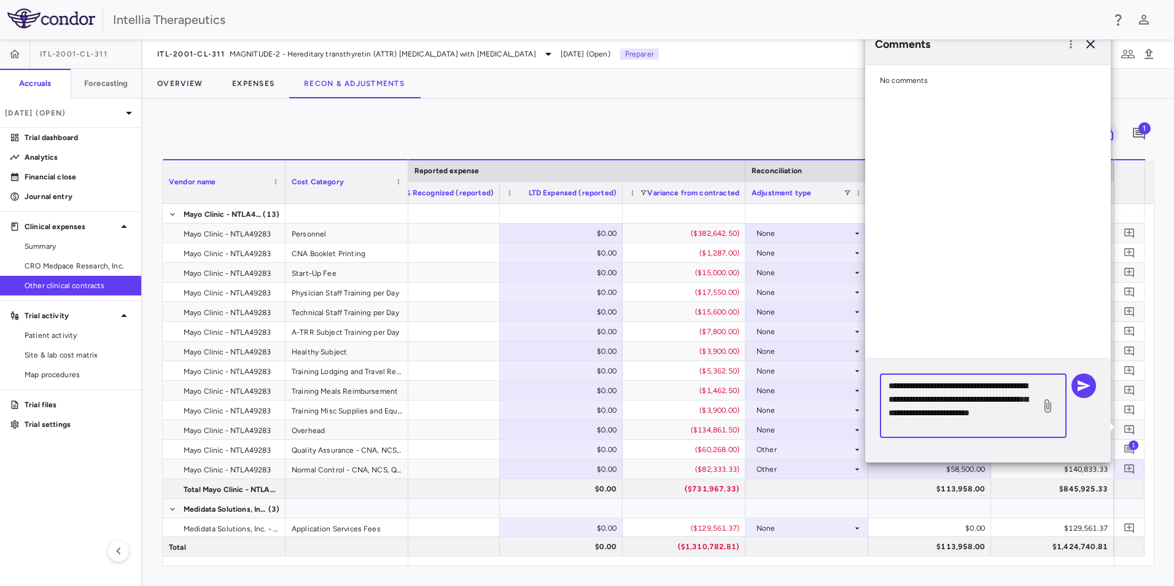
type textarea "**********"
click at [1048, 400] on icon at bounding box center [1047, 406] width 7 height 14
click at [0, 0] on input "file" at bounding box center [0, 0] width 0 height 0
click at [1085, 383] on icon "button" at bounding box center [1083, 385] width 15 height 15
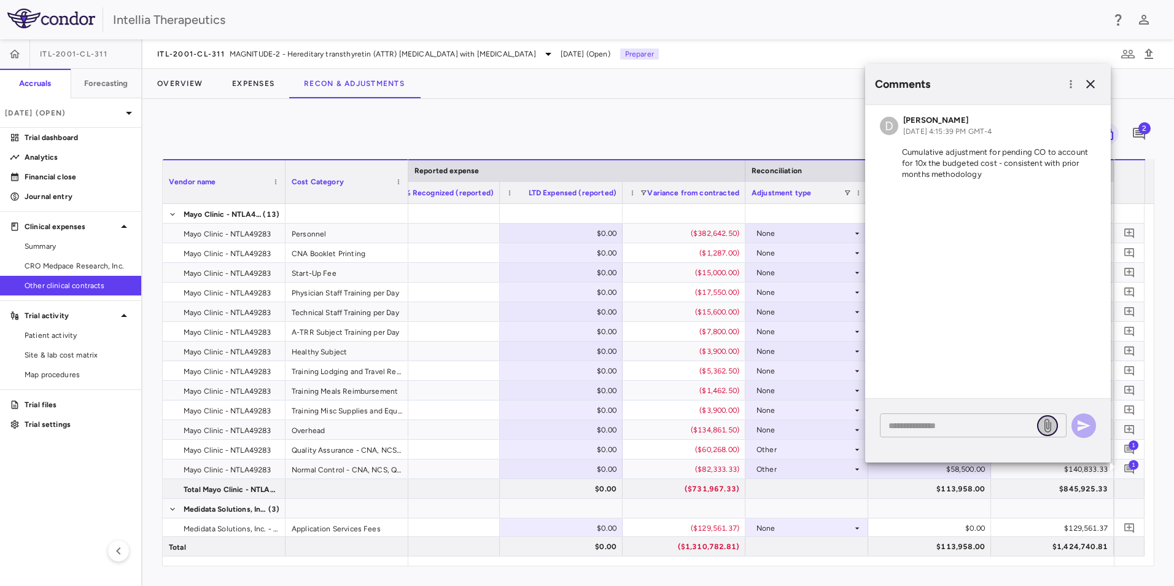
click at [1047, 428] on icon at bounding box center [1047, 425] width 15 height 15
click at [0, 0] on input "file" at bounding box center [0, 0] width 0 height 0
click at [902, 427] on textarea at bounding box center [961, 426] width 144 height 14
type textarea "**********"
click at [1041, 429] on icon at bounding box center [1047, 425] width 15 height 15
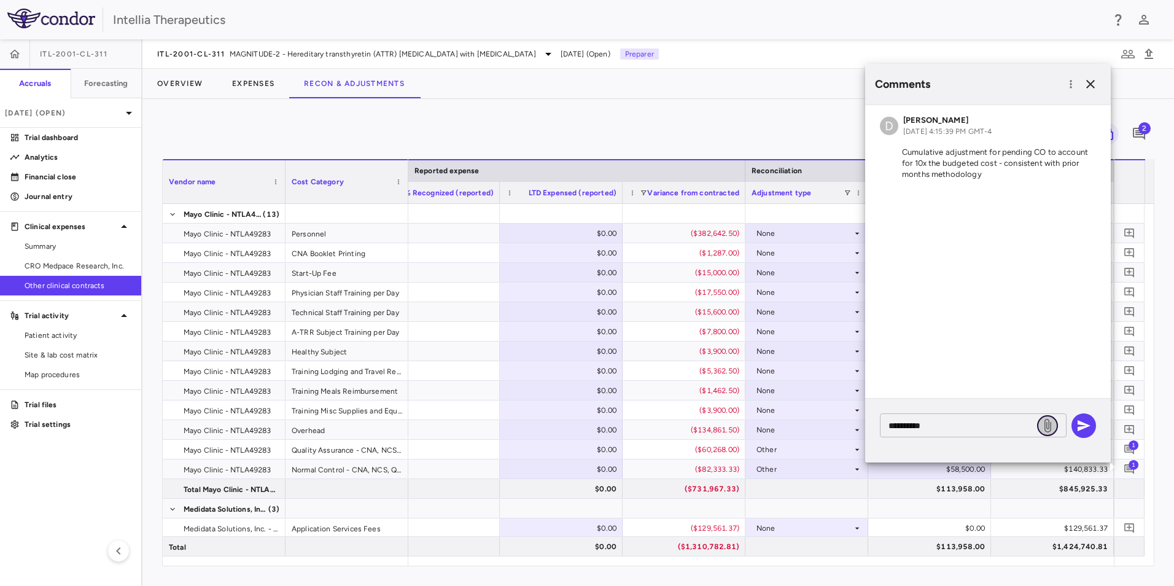
click at [0, 0] on input "file" at bounding box center [0, 0] width 0 height 0
click at [1076, 427] on icon "button" at bounding box center [1083, 425] width 15 height 15
click at [1091, 80] on icon "button" at bounding box center [1090, 84] width 15 height 15
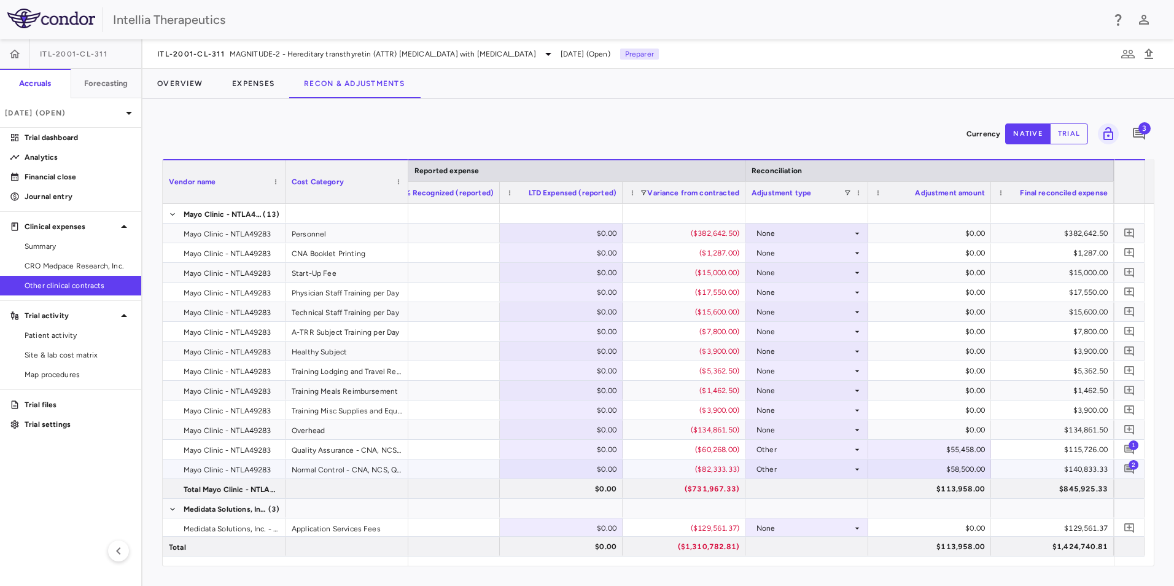
click at [1133, 467] on span "2" at bounding box center [1134, 464] width 10 height 10
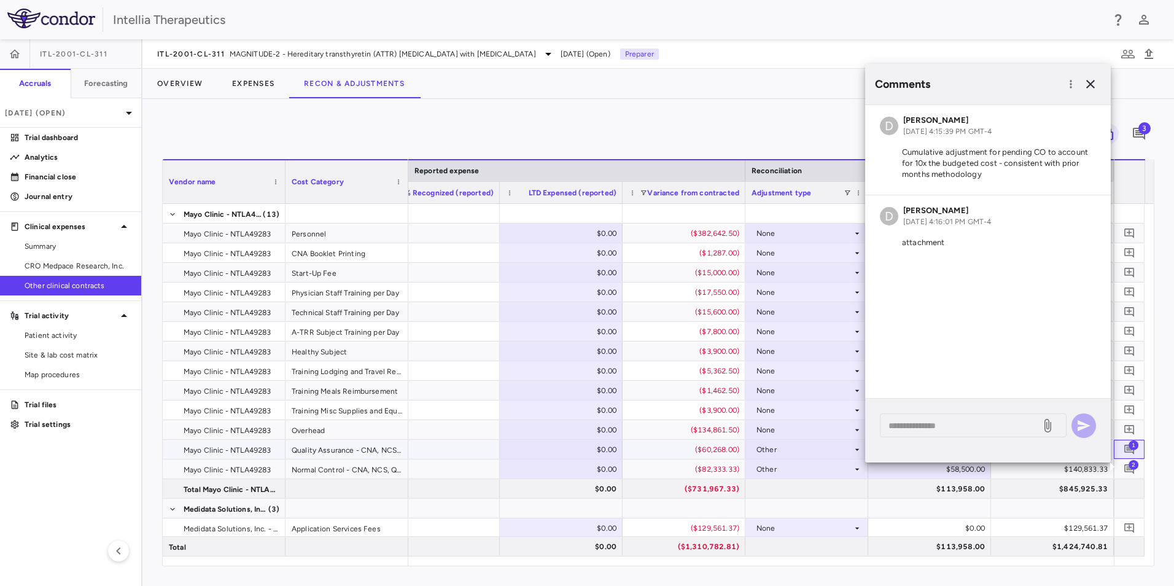
click at [1132, 446] on span "1" at bounding box center [1134, 445] width 10 height 10
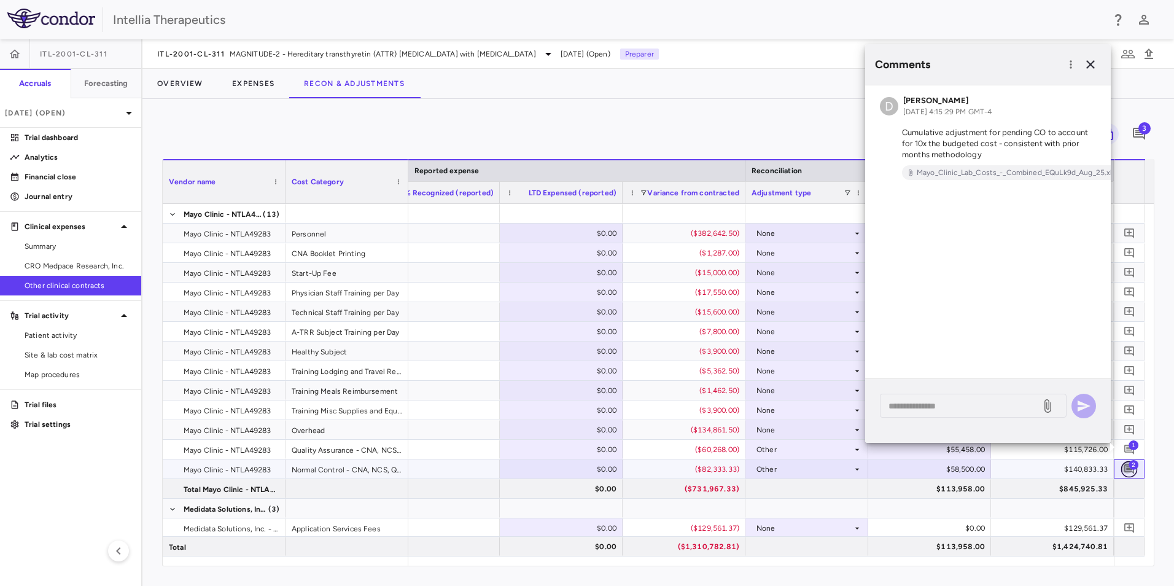
click at [1126, 462] on button "button" at bounding box center [1129, 469] width 17 height 17
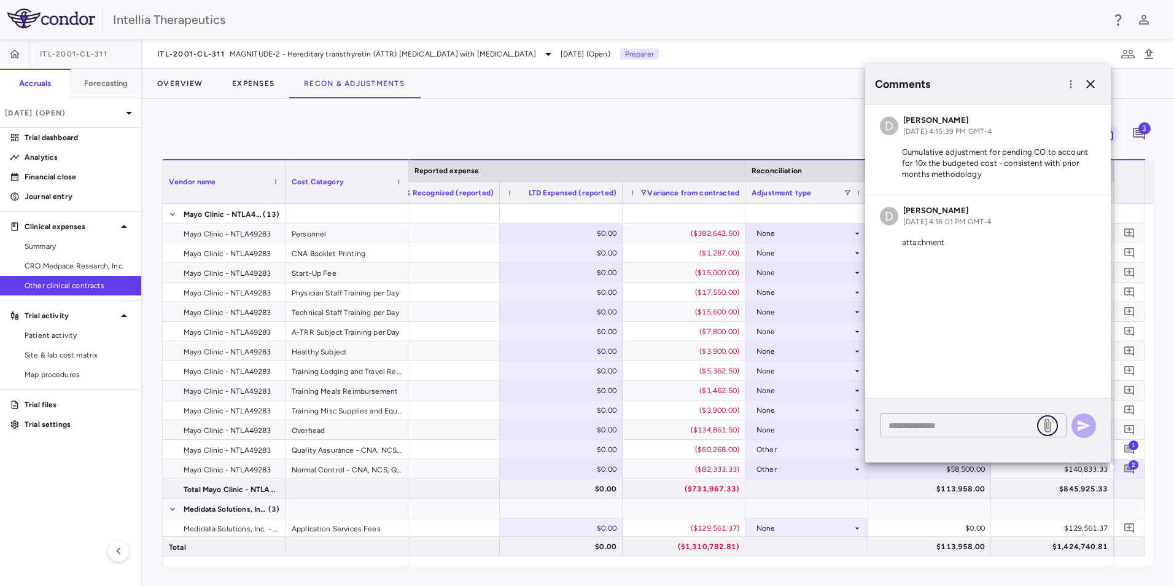
click at [1050, 424] on icon at bounding box center [1047, 425] width 15 height 15
click at [0, 0] on input "file" at bounding box center [0, 0] width 0 height 0
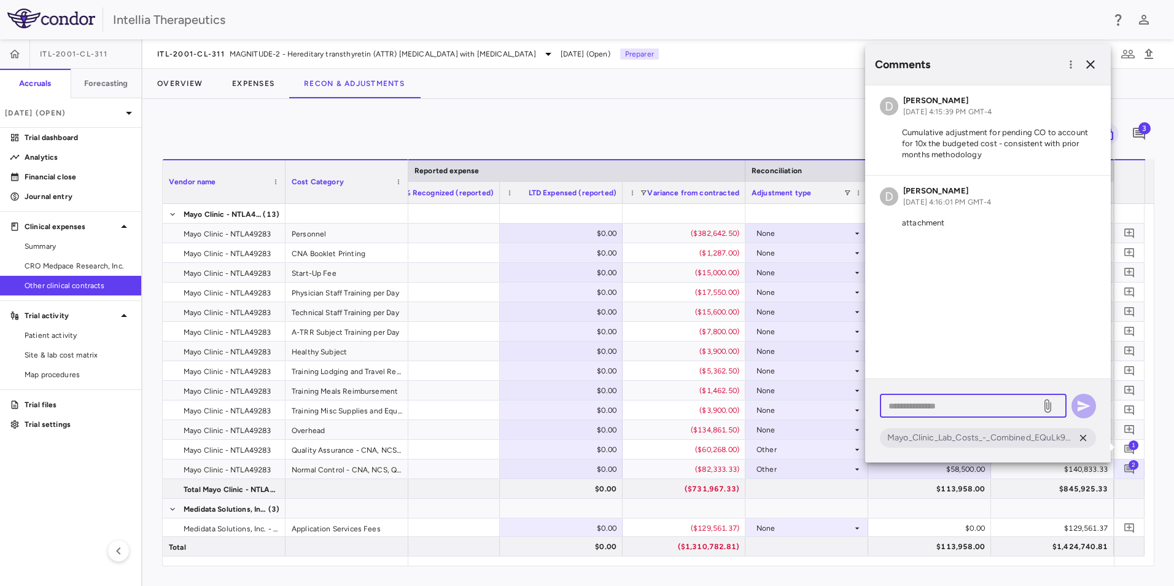
click at [980, 403] on textarea at bounding box center [961, 406] width 144 height 14
type textarea "**********"
click at [1077, 410] on icon "button" at bounding box center [1083, 406] width 15 height 15
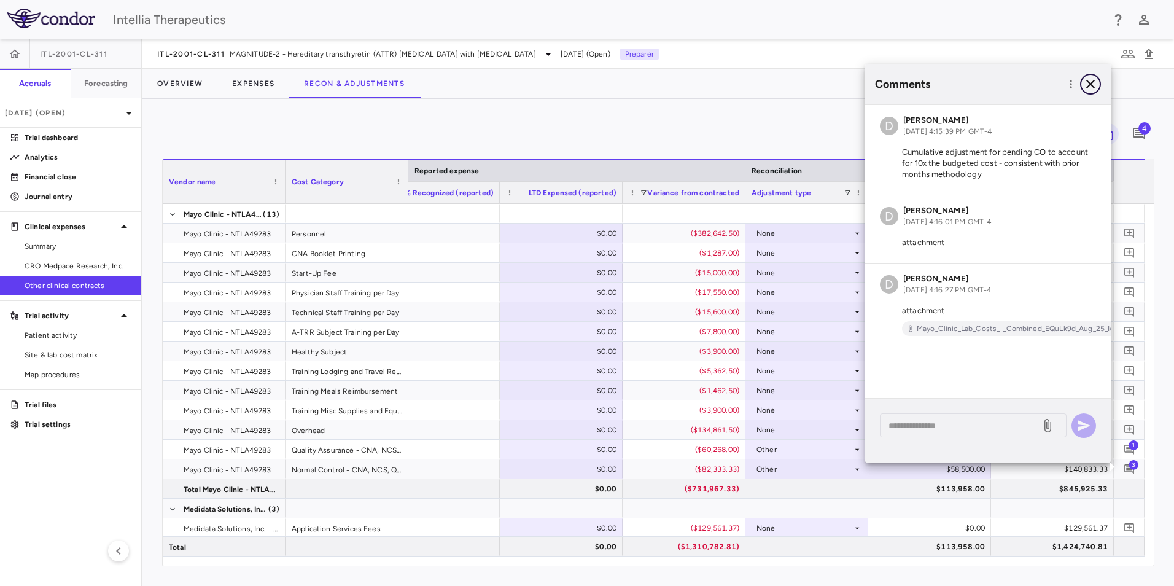
click at [1093, 85] on icon "button" at bounding box center [1090, 84] width 15 height 15
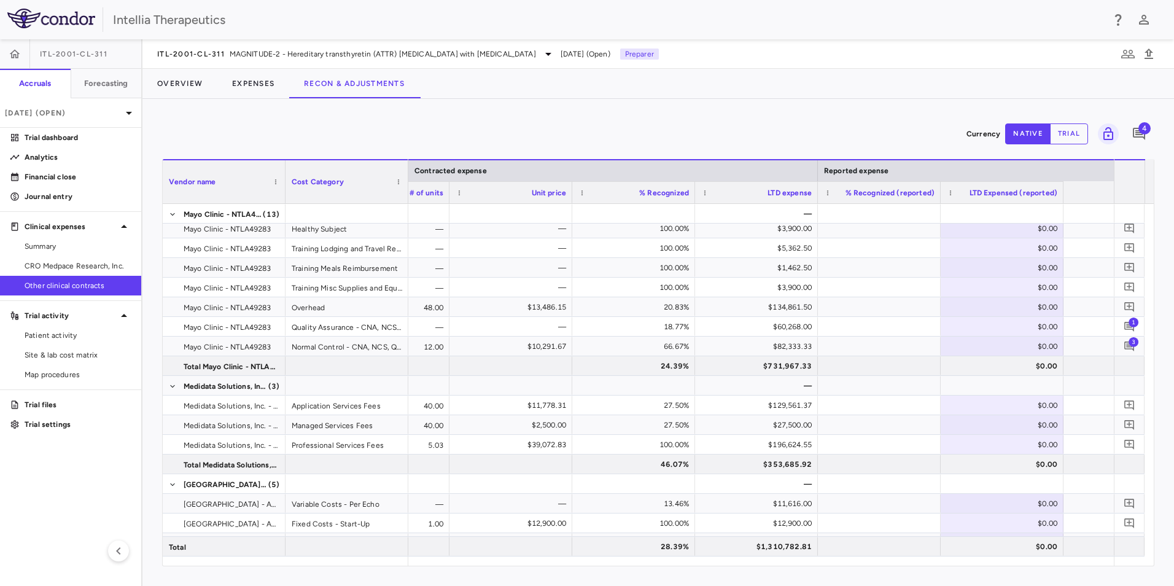
scroll to position [0, 828]
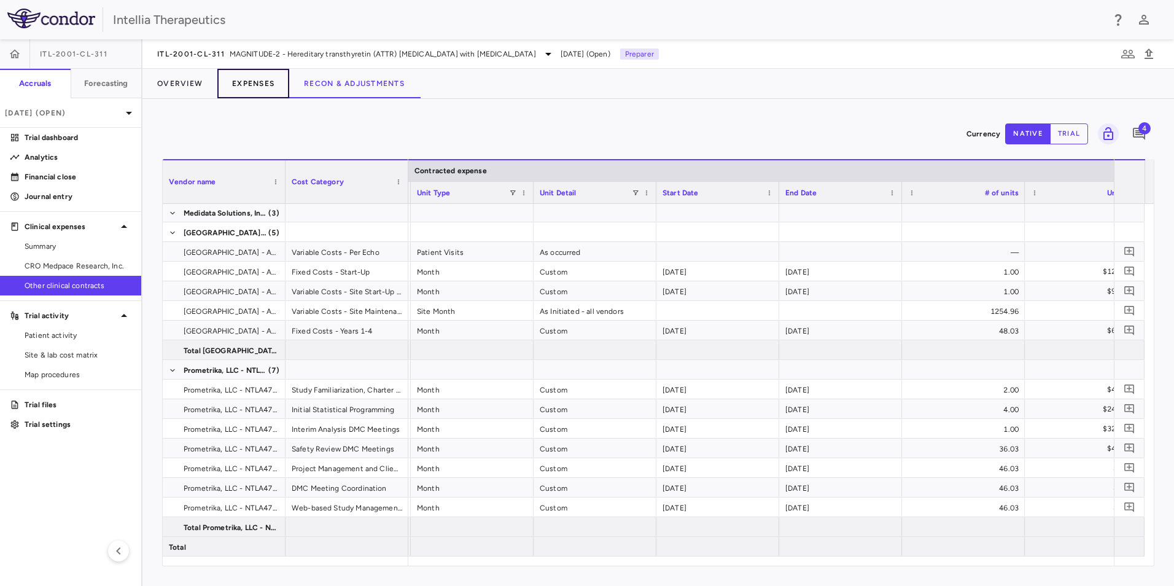
click at [242, 86] on button "Expenses" at bounding box center [253, 83] width 72 height 29
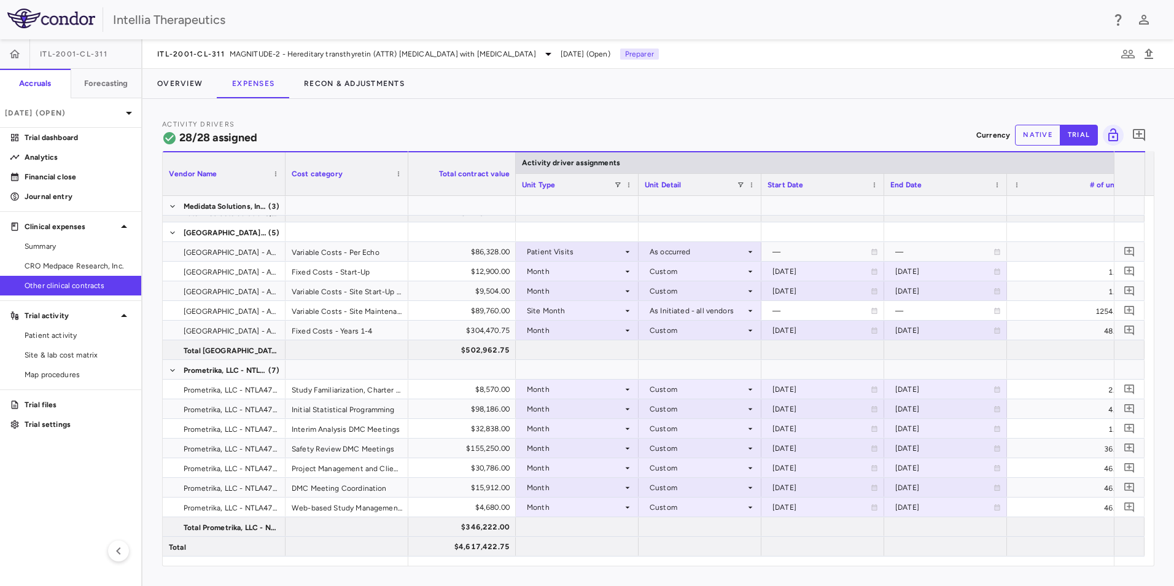
scroll to position [0, 158]
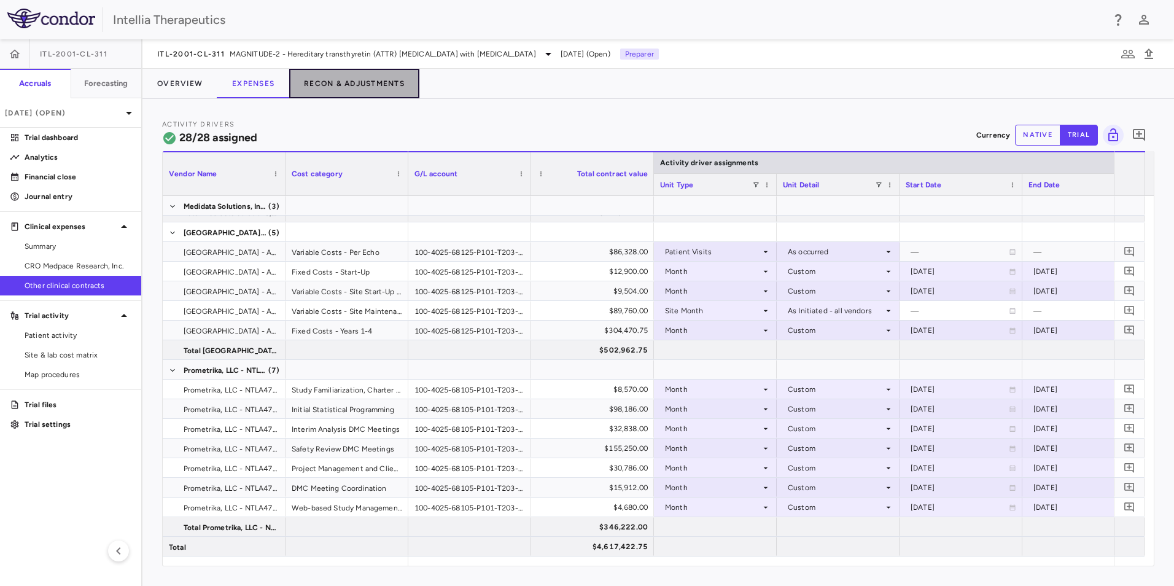
click at [360, 82] on button "Recon & Adjustments" at bounding box center [354, 83] width 130 height 29
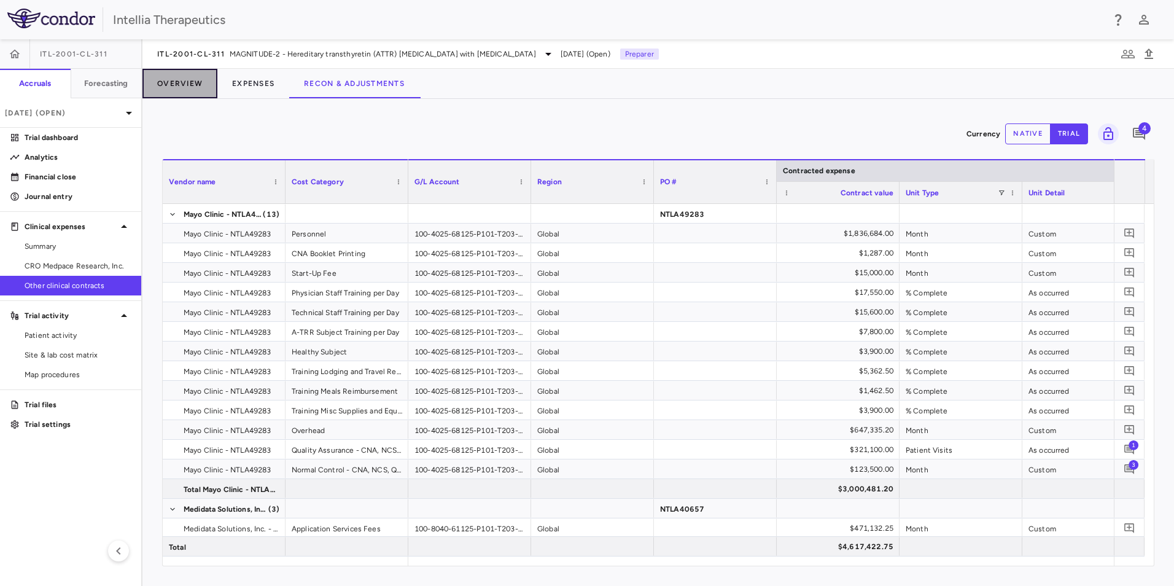
click at [197, 89] on button "Overview" at bounding box center [179, 83] width 75 height 29
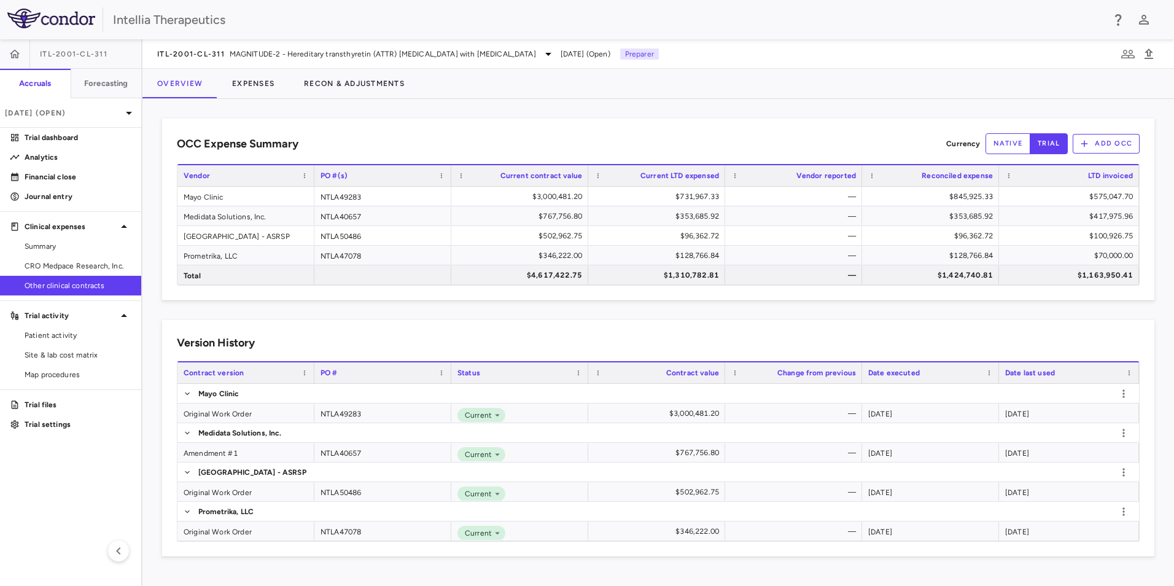
click at [776, 327] on div "Version History Contract_container_trace_id Drag here to set column labels Cont…" at bounding box center [658, 438] width 992 height 236
click at [52, 243] on span "Summary" at bounding box center [78, 246] width 107 height 11
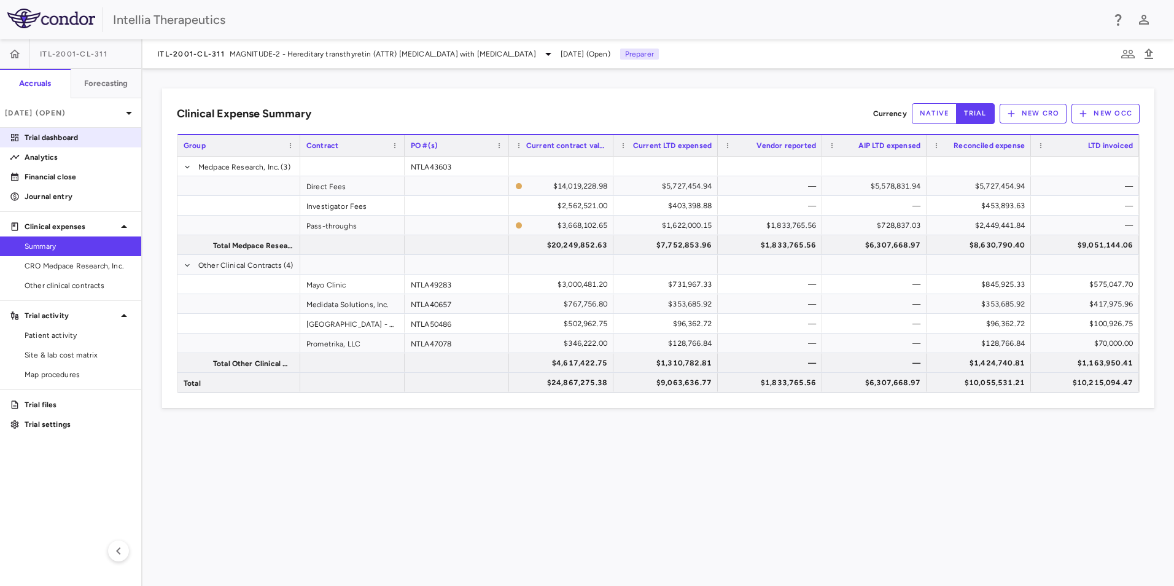
click at [30, 137] on p "Trial dashboard" at bounding box center [78, 137] width 107 height 11
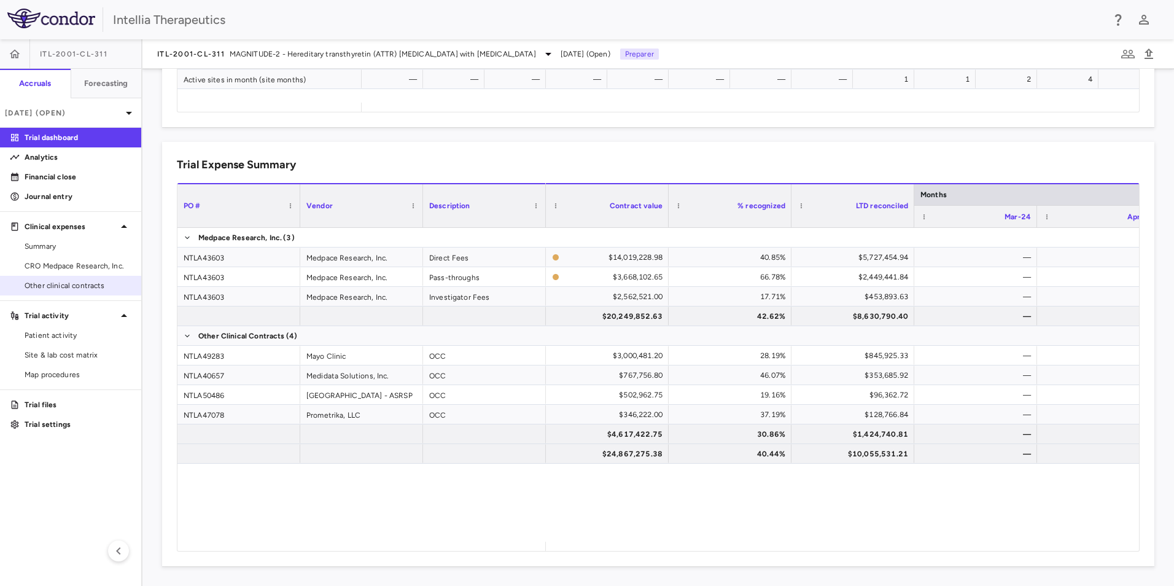
click at [34, 286] on span "Other clinical contracts" at bounding box center [78, 285] width 107 height 11
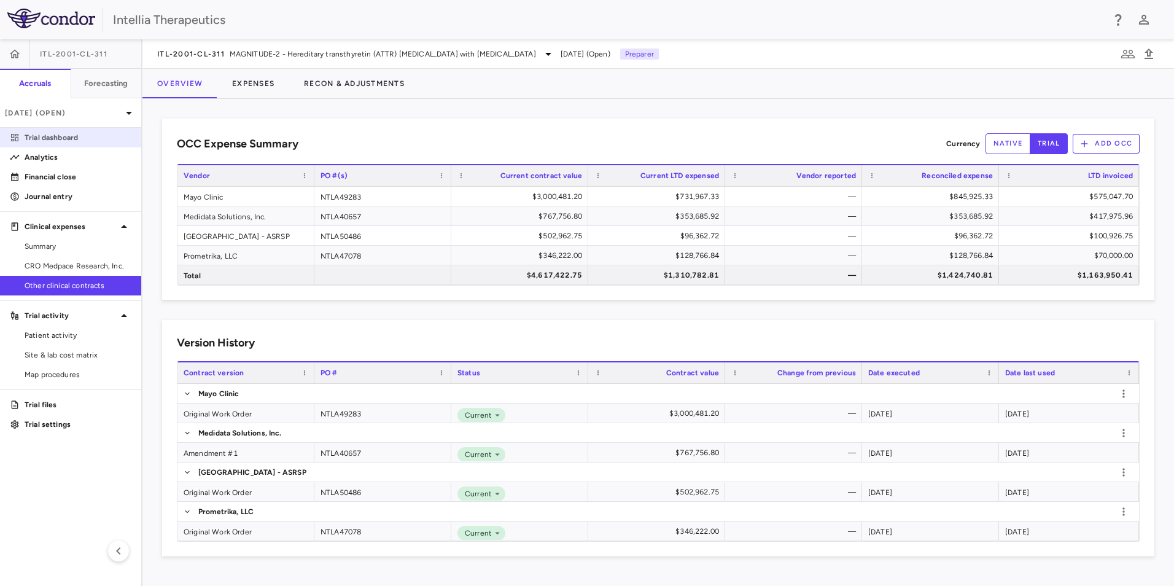
click at [50, 135] on p "Trial dashboard" at bounding box center [78, 137] width 107 height 11
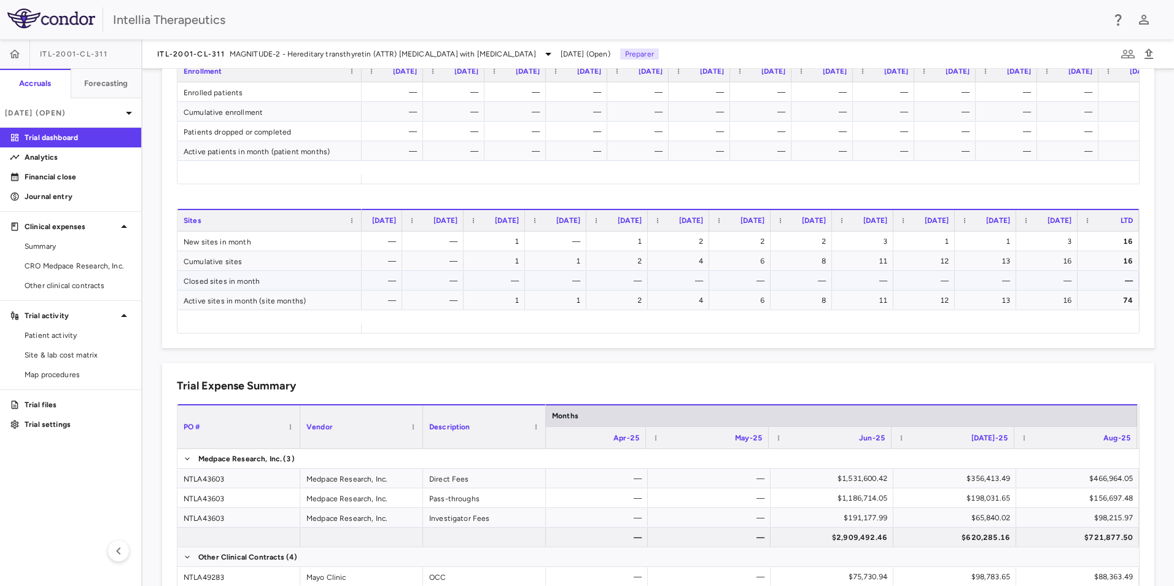
scroll to position [484, 0]
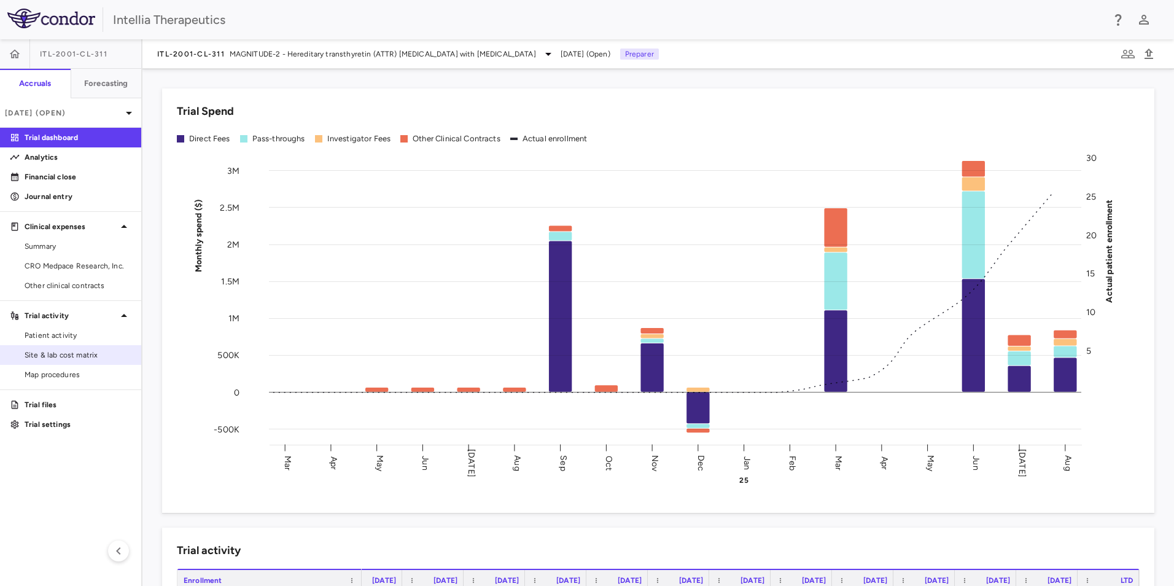
click at [58, 352] on span "Site & lab cost matrix" at bounding box center [78, 354] width 107 height 11
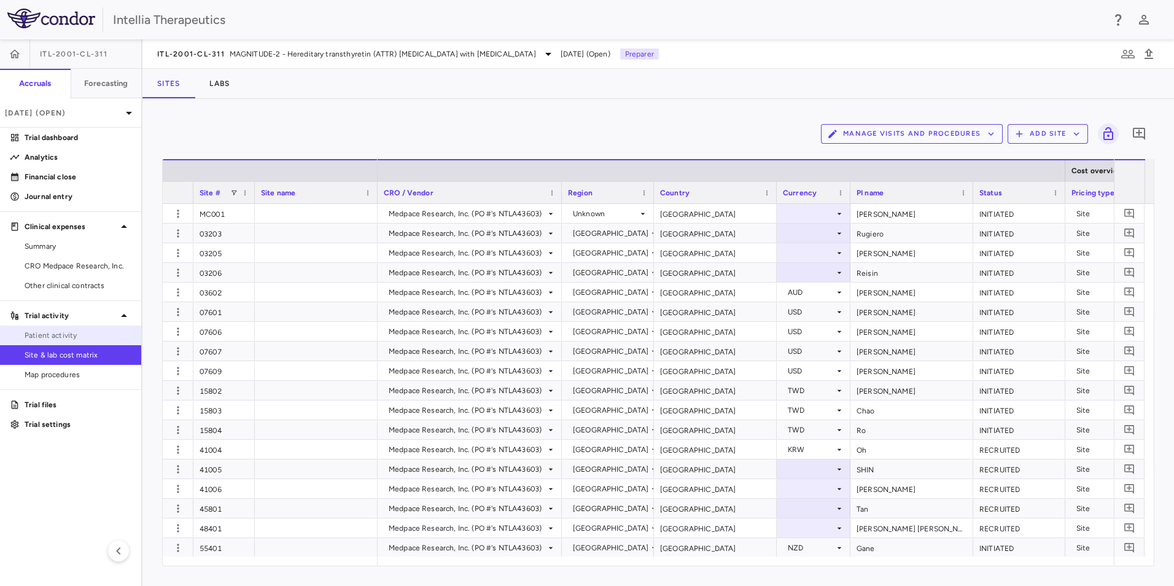
click at [63, 340] on span "Patient activity" at bounding box center [78, 335] width 107 height 11
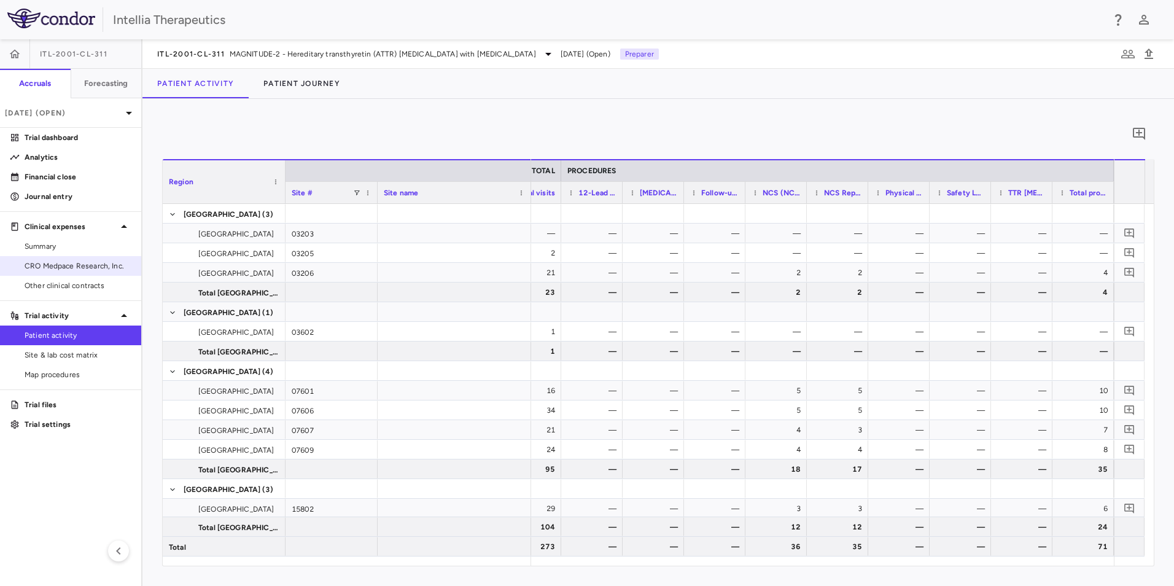
click at [67, 261] on span "CRO Medpace Research, Inc." at bounding box center [78, 265] width 107 height 11
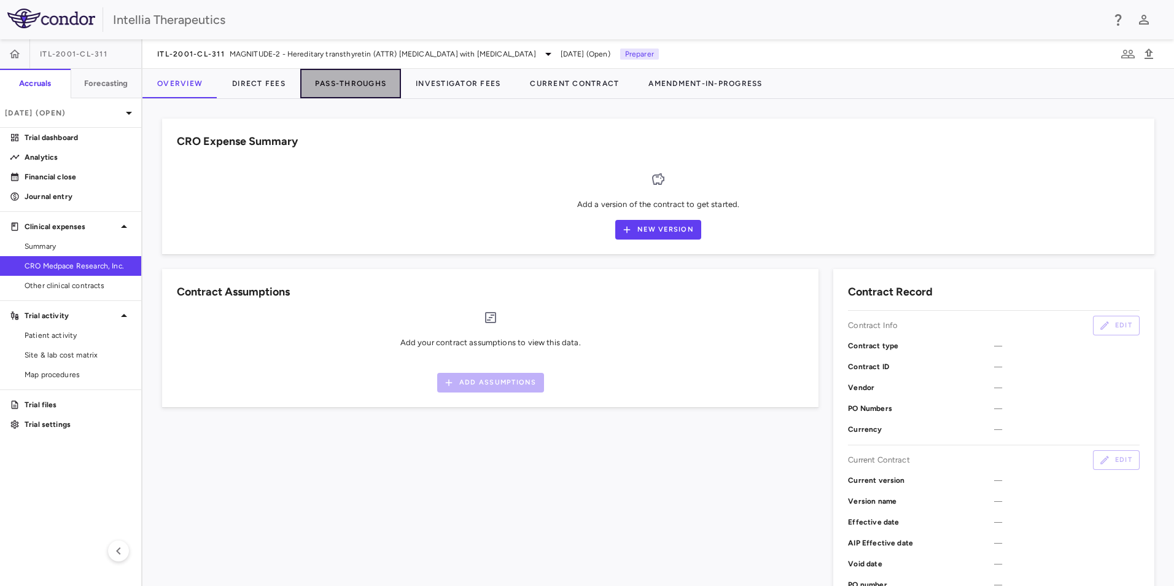
click at [351, 92] on button "Pass-Throughs" at bounding box center [350, 83] width 101 height 29
